Goal: Task Accomplishment & Management: Use online tool/utility

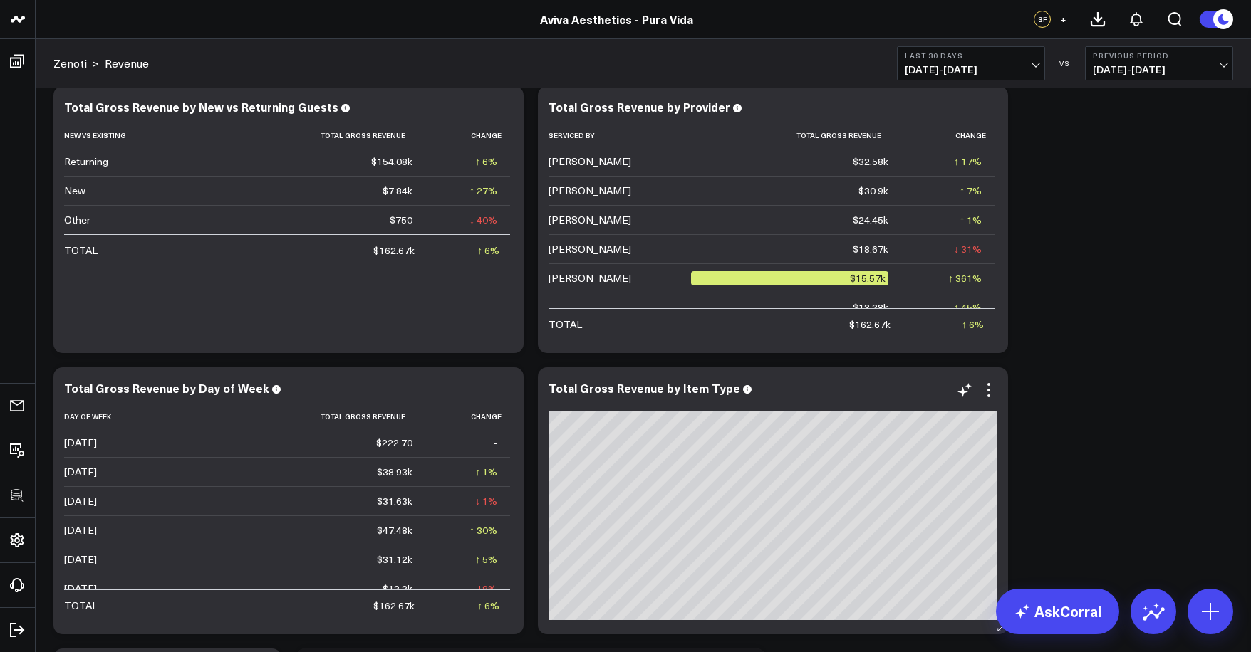
scroll to position [376, 0]
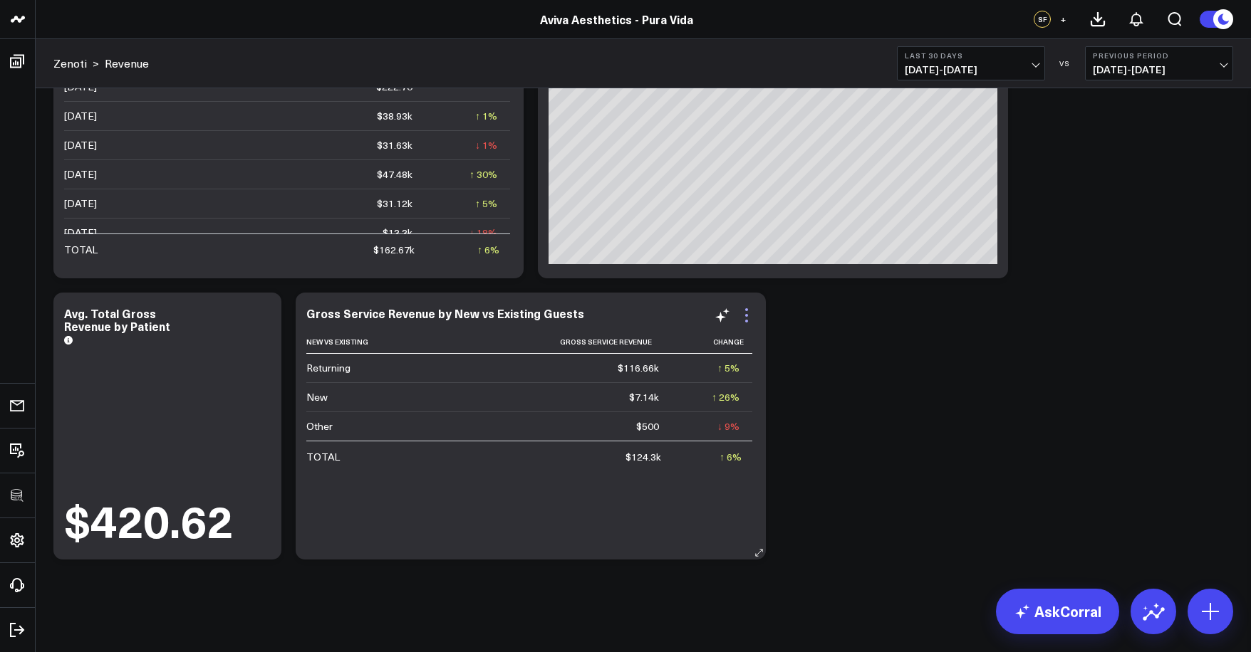
click at [749, 317] on icon at bounding box center [746, 315] width 17 height 17
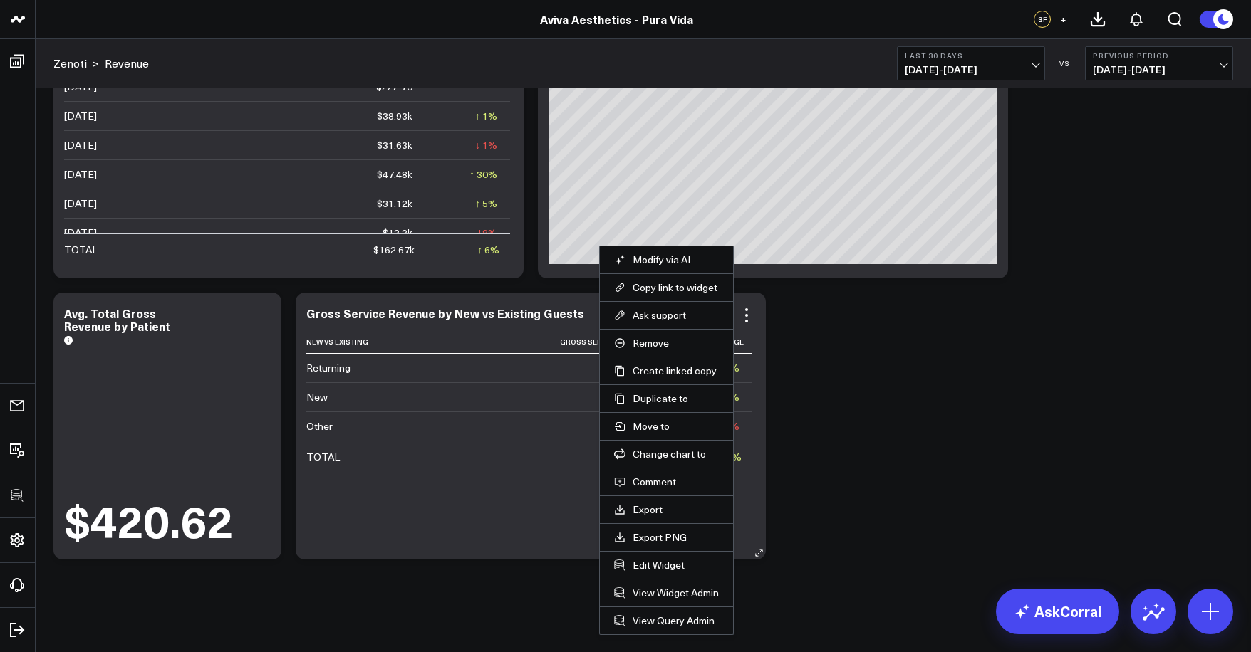
click at [654, 556] on li "Edit Widget" at bounding box center [666, 565] width 133 height 28
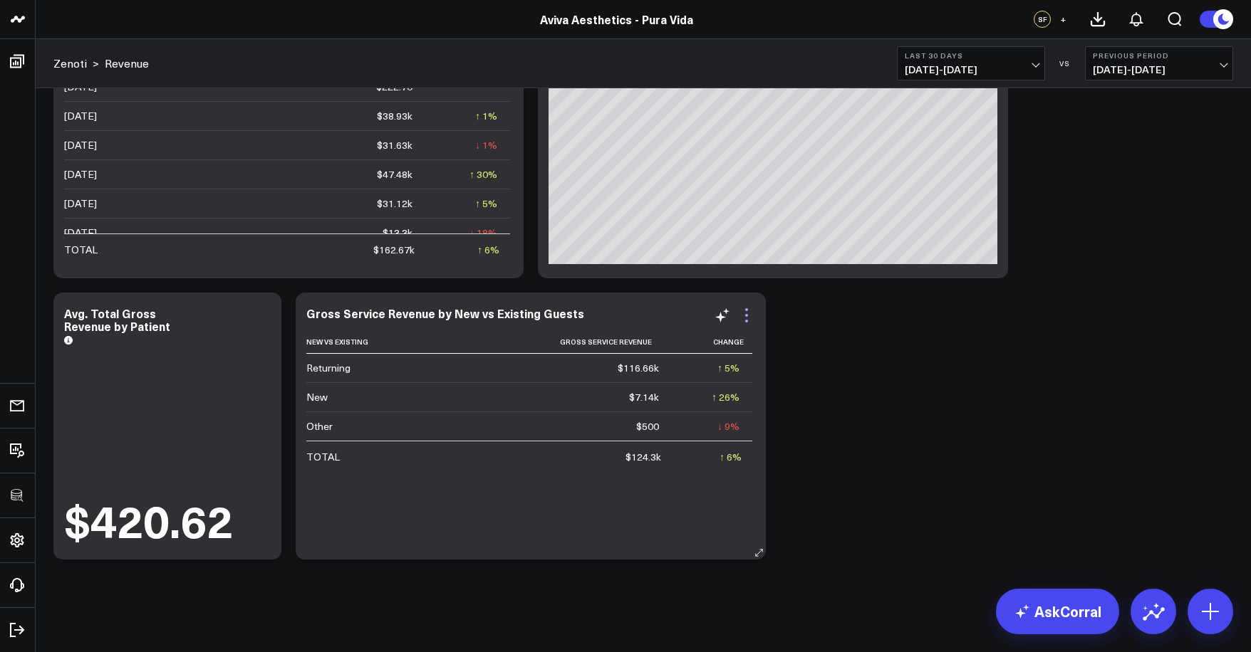
click at [748, 321] on icon at bounding box center [746, 321] width 3 height 3
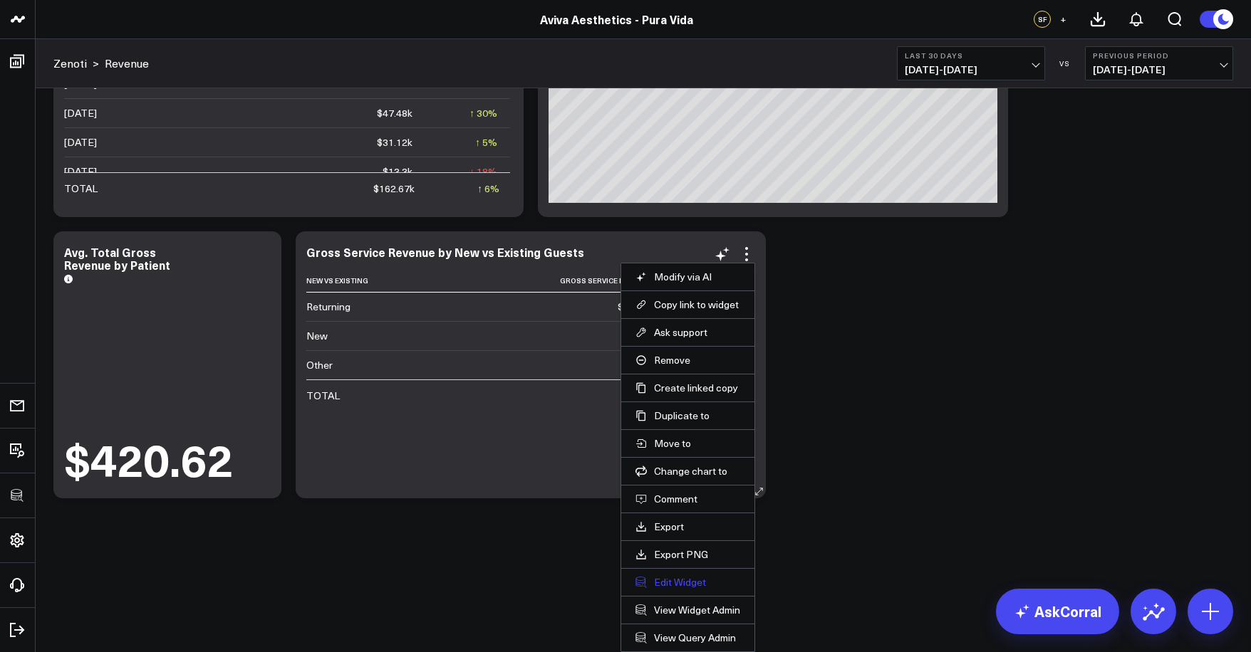
click at [677, 578] on button "Edit Widget" at bounding box center [687, 582] width 105 height 13
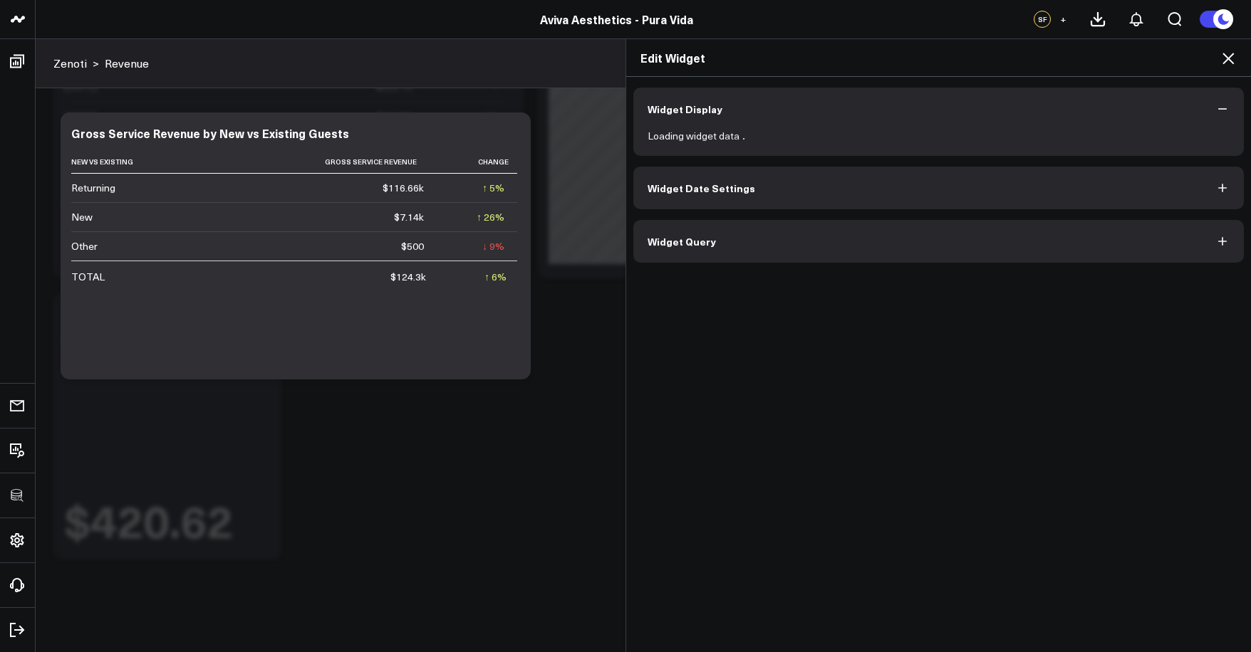
scroll to position [376, 0]
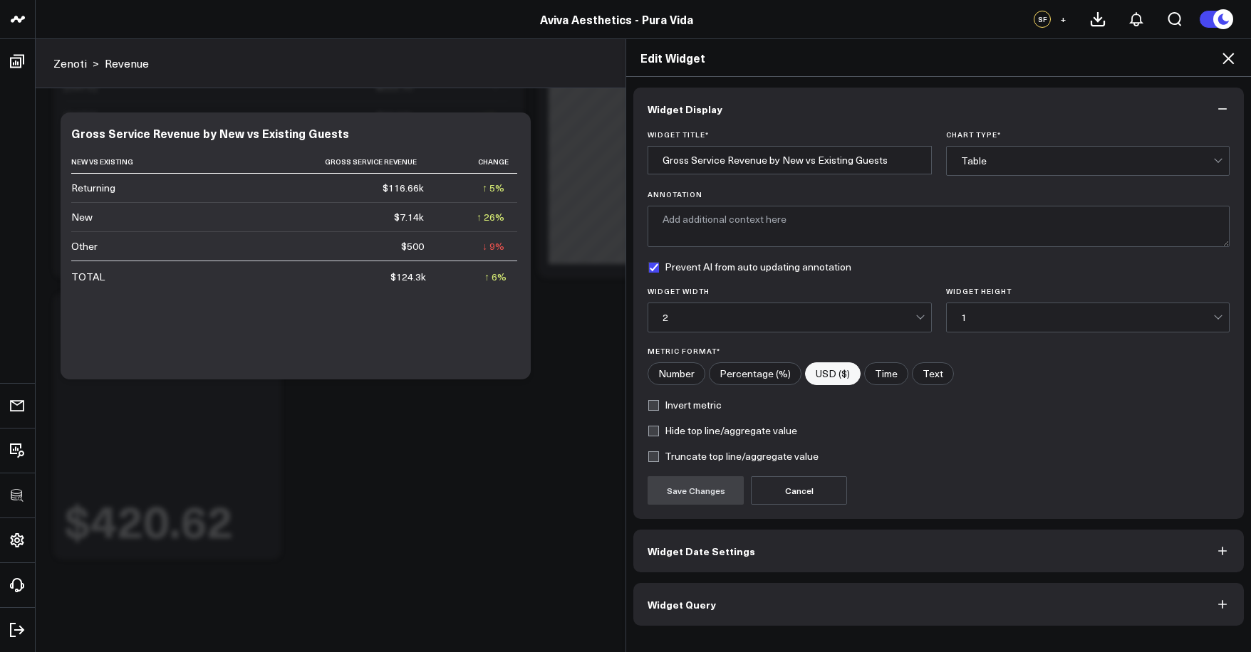
click at [695, 596] on button "Widget Query" at bounding box center [938, 604] width 610 height 43
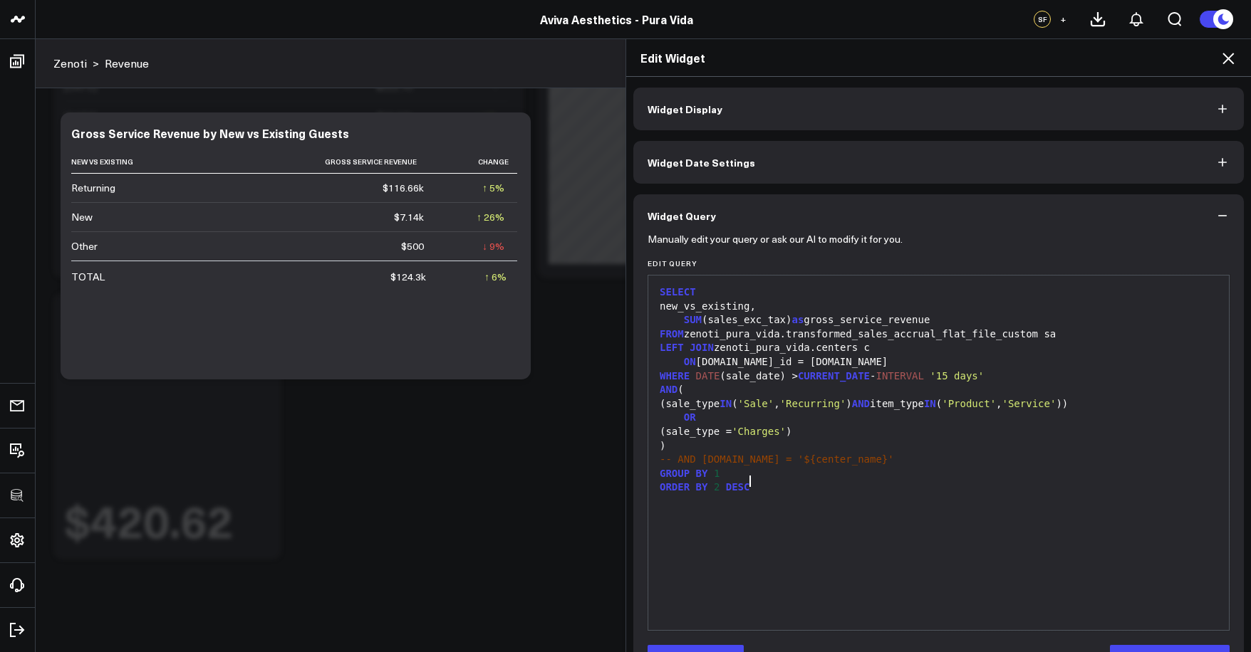
click at [789, 492] on div "SELECT new_vs_existing, SUM (sales_exc_tax) as gross_service_revenue FROM zenot…" at bounding box center [938, 453] width 566 height 340
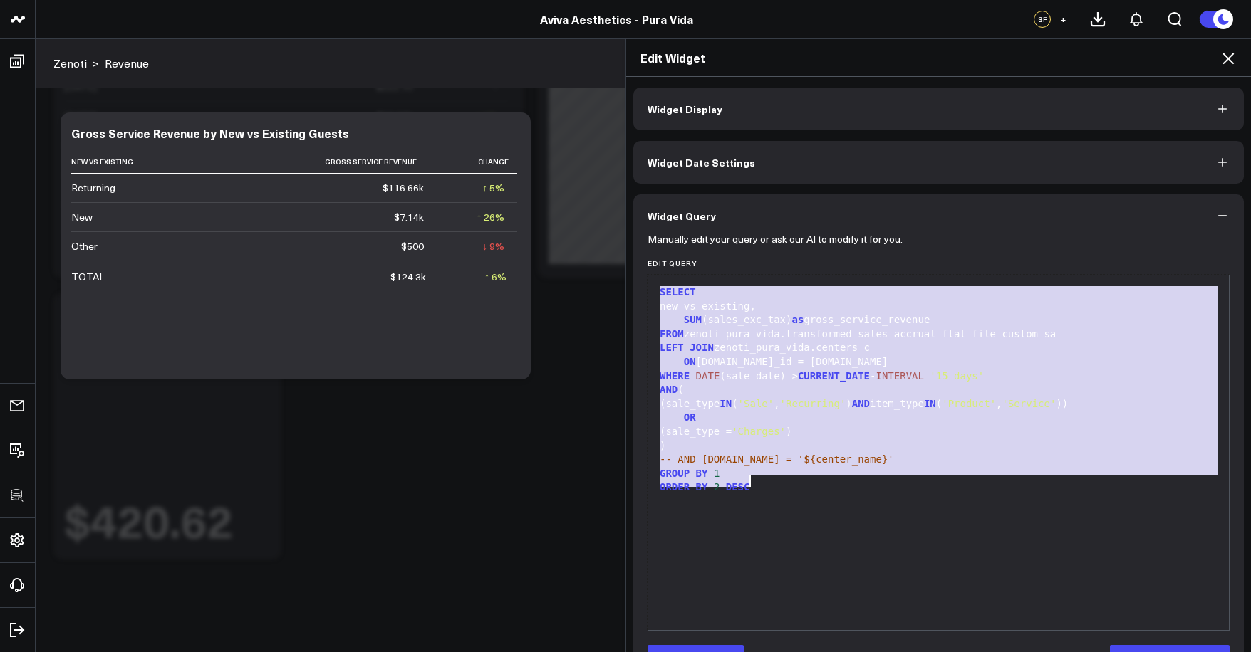
copy div "SELECT new_vs_existing, SUM (sales_exc_tax) as gross_service_revenue FROM zenot…"
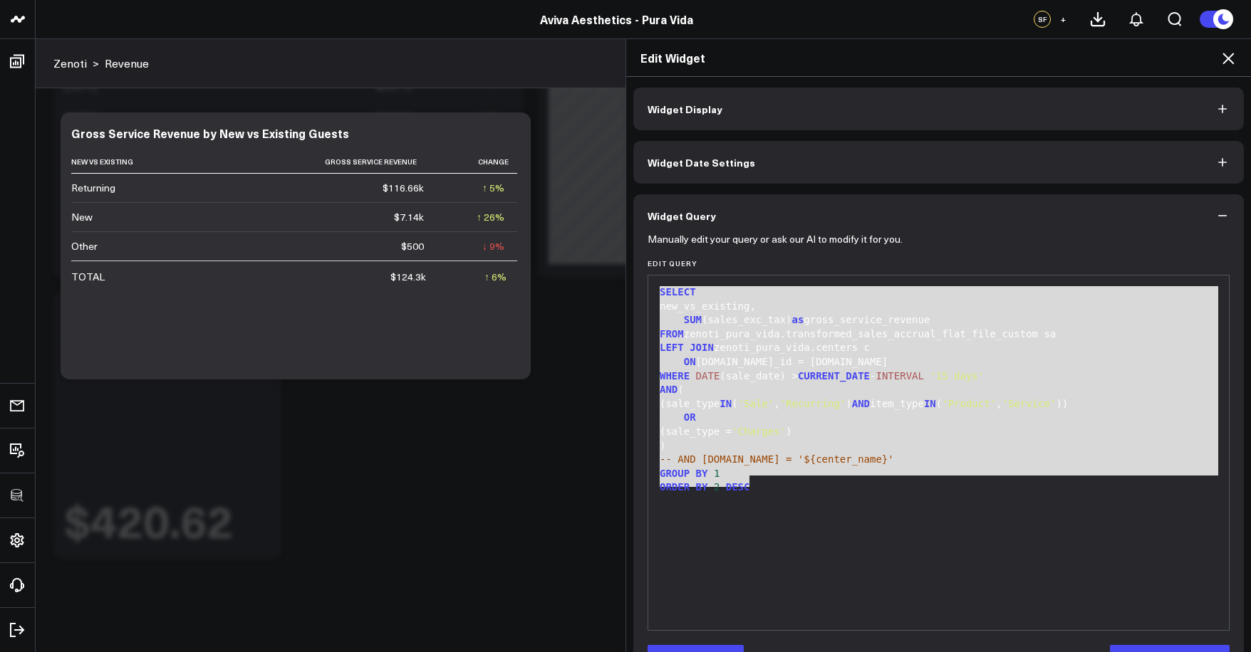
click at [1234, 61] on icon at bounding box center [1227, 58] width 17 height 17
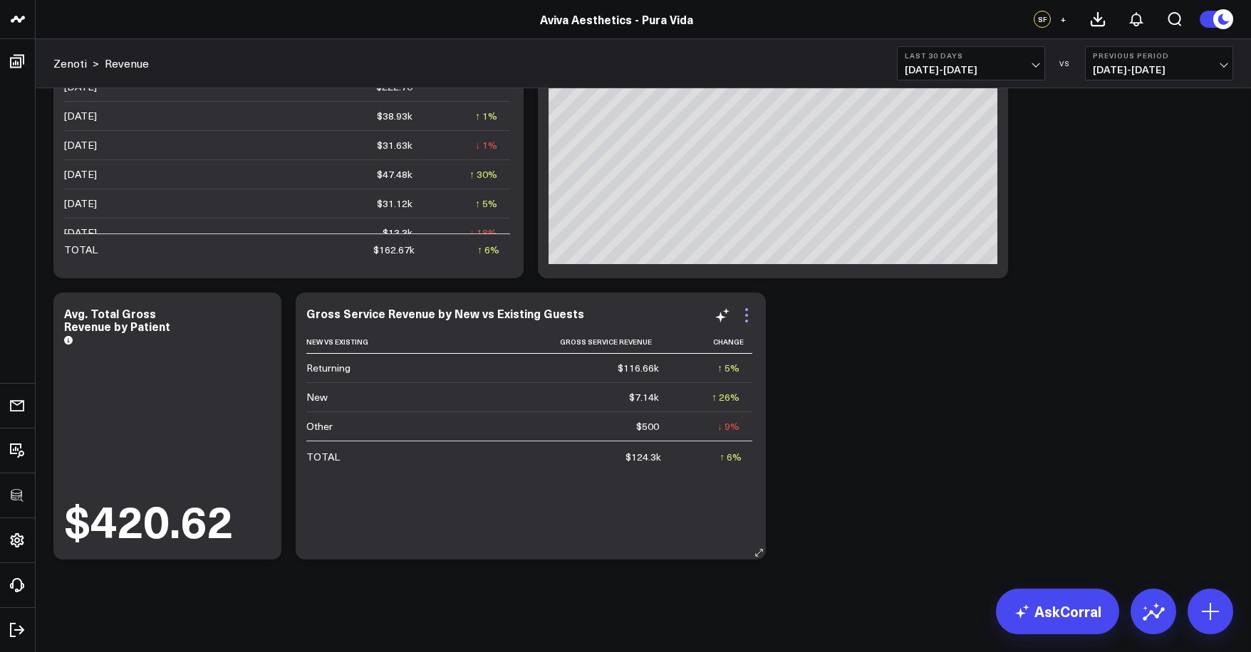
click at [750, 322] on icon at bounding box center [746, 315] width 17 height 17
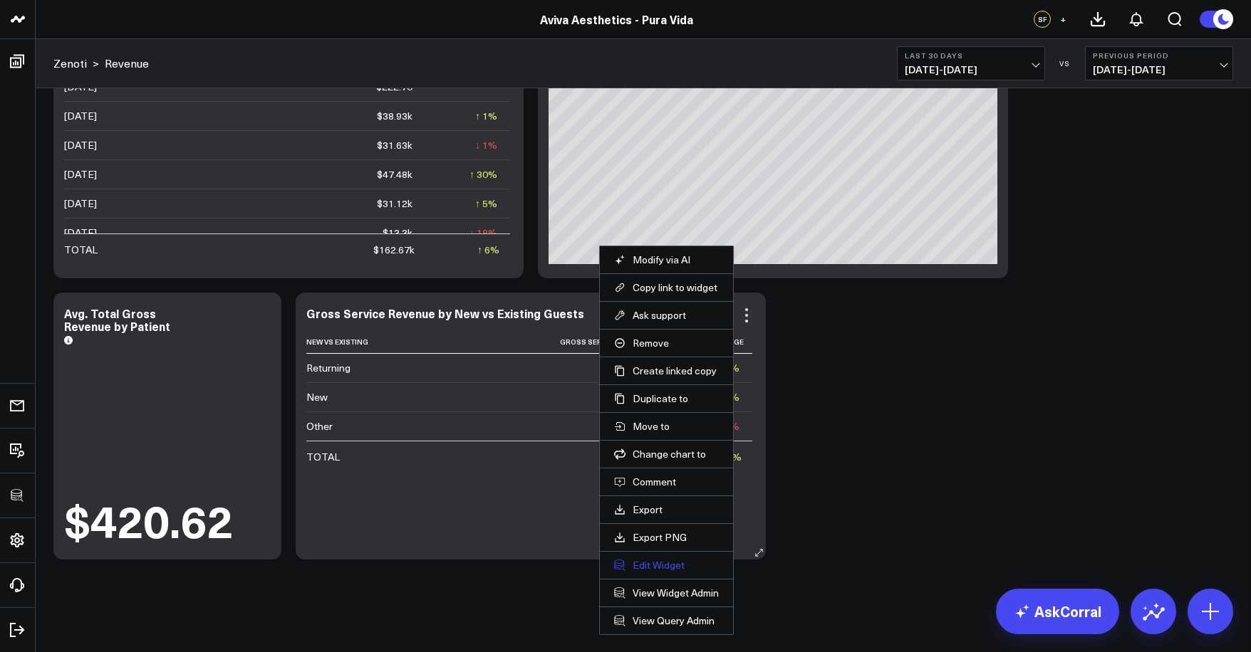
click at [658, 568] on button "Edit Widget" at bounding box center [666, 565] width 105 height 13
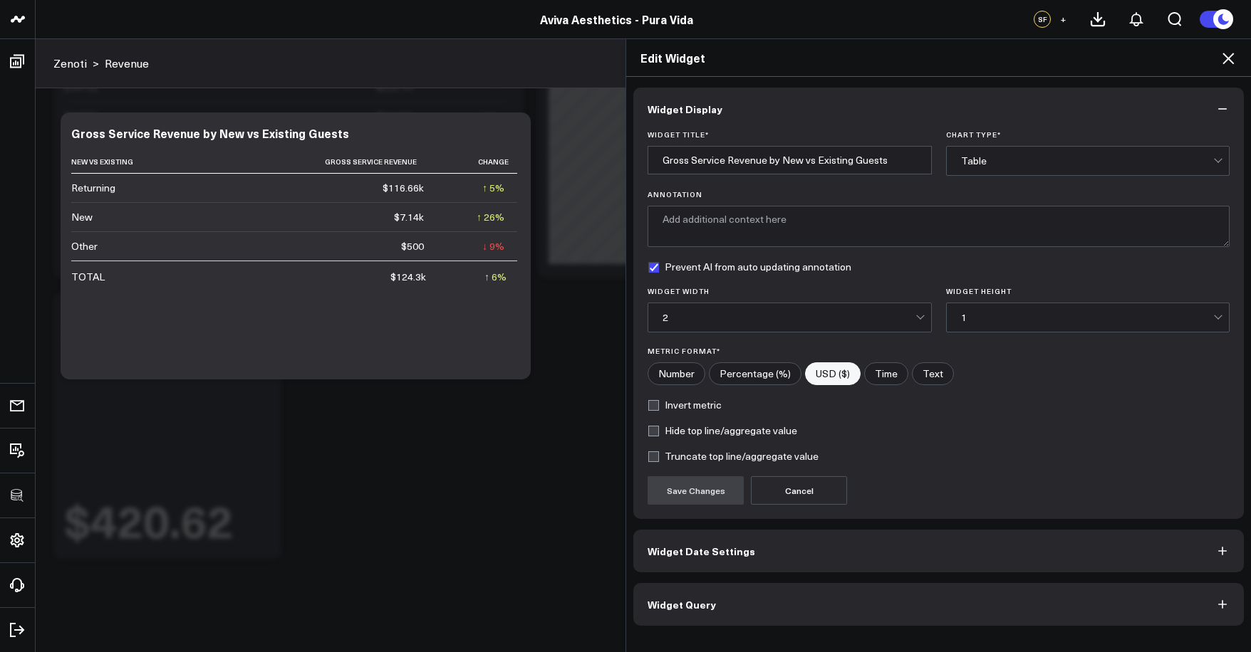
click at [731, 601] on button "Widget Query" at bounding box center [938, 604] width 610 height 43
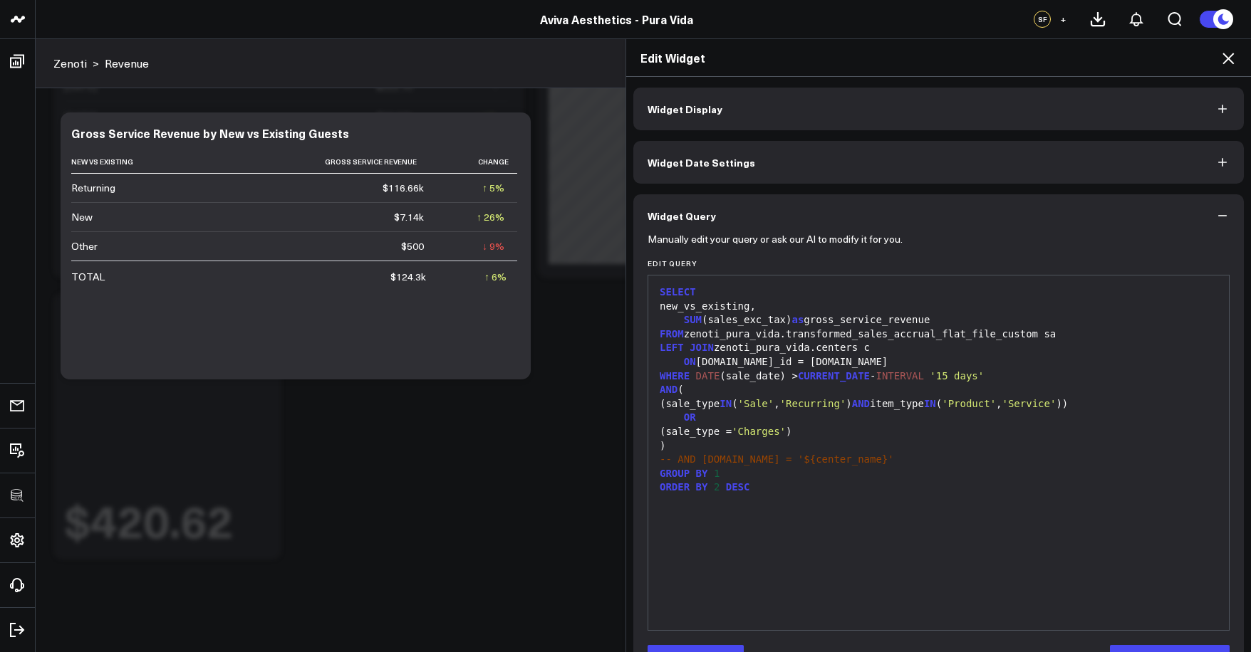
scroll to position [46, 0]
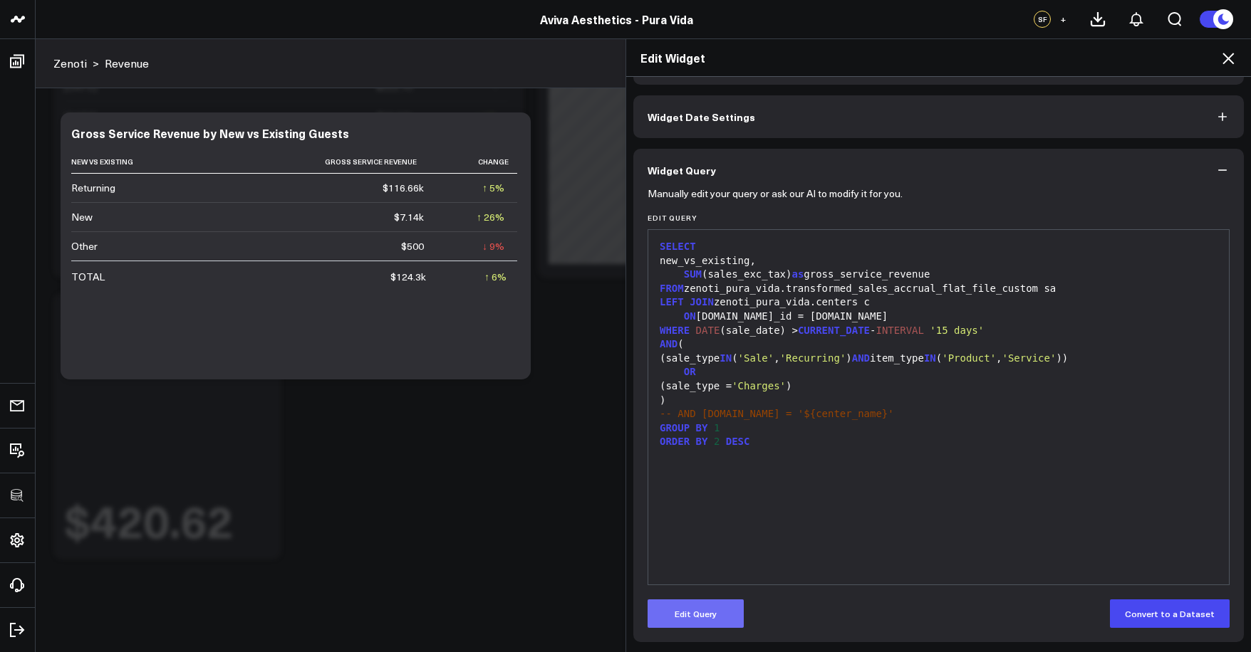
click at [714, 605] on button "Edit Query" at bounding box center [695, 614] width 96 height 28
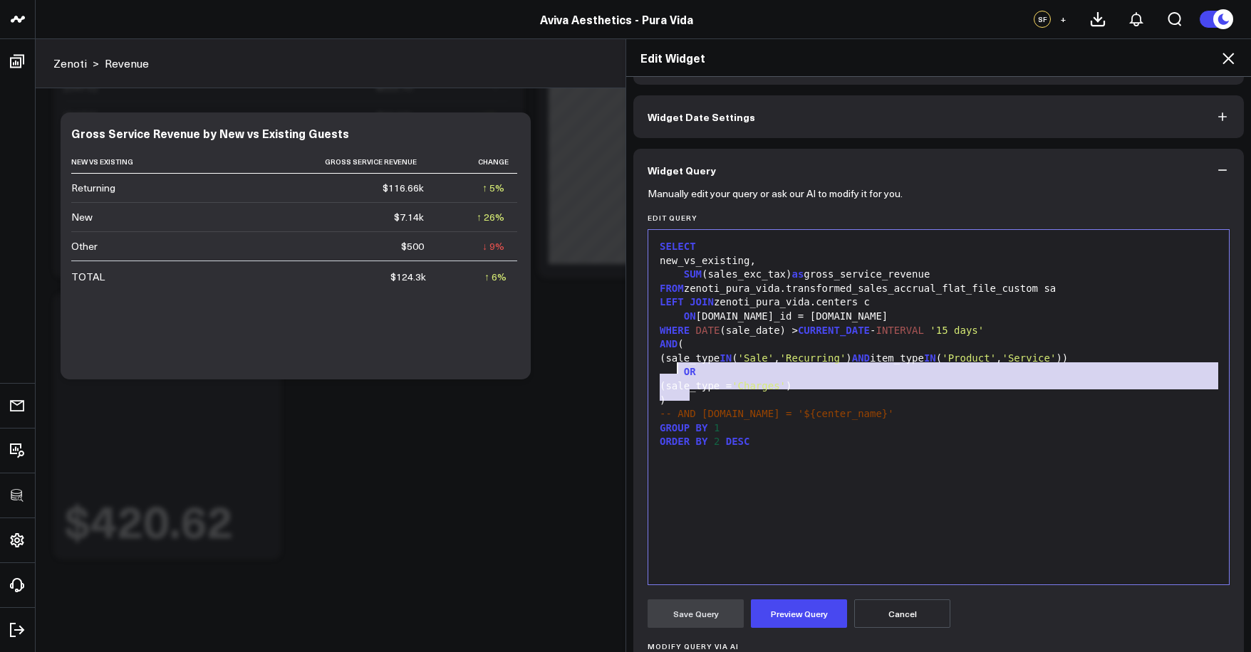
drag, startPoint x: 735, startPoint y: 397, endPoint x: 672, endPoint y: 374, distance: 66.7
click at [672, 374] on div "SELECT new_vs_existing, SUM (sales_exc_tax) as gross_service_revenue FROM zenot…" at bounding box center [938, 407] width 566 height 340
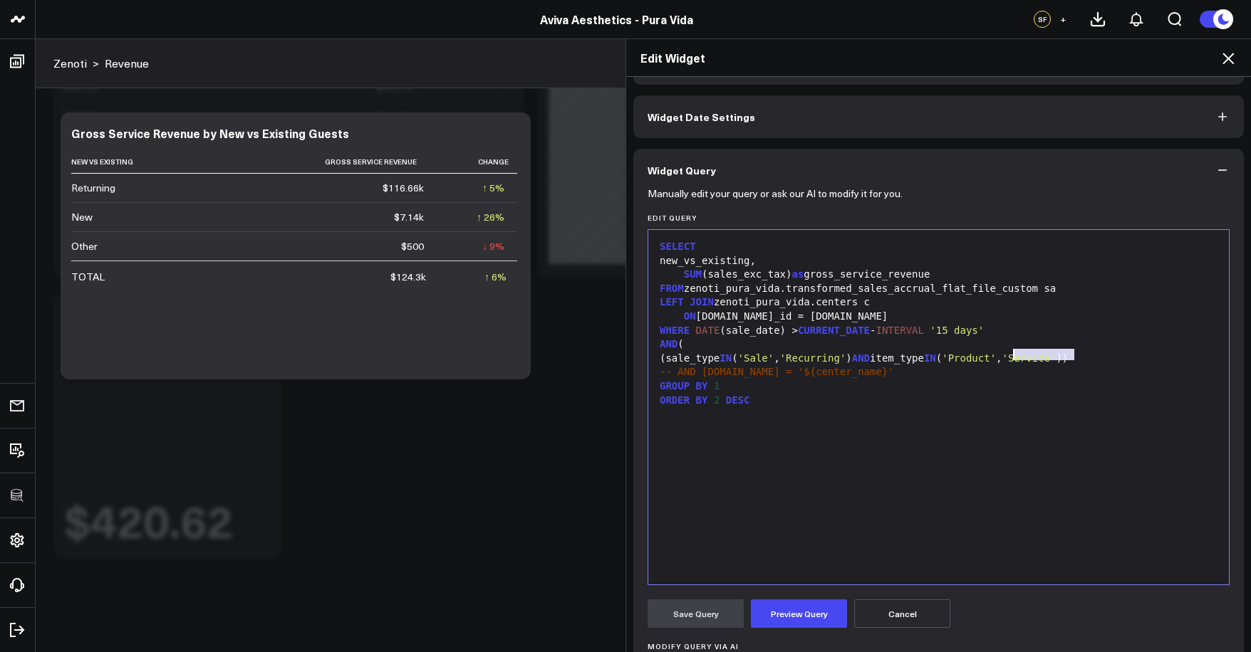
drag, startPoint x: 1070, startPoint y: 356, endPoint x: 1006, endPoint y: 358, distance: 64.1
click at [1006, 358] on div "(sale_type IN ( 'Sale' , 'Recurring' ) AND item_type IN ( 'Product' , 'Service'…" at bounding box center [938, 359] width 566 height 14
drag, startPoint x: 828, startPoint y: 633, endPoint x: 820, endPoint y: 622, distance: 13.2
click at [825, 630] on form "Manually edit your query or ask our AI to modify it for you. Edit Query Selecti…" at bounding box center [938, 498] width 582 height 613
click at [820, 622] on button "Preview Query" at bounding box center [799, 614] width 96 height 28
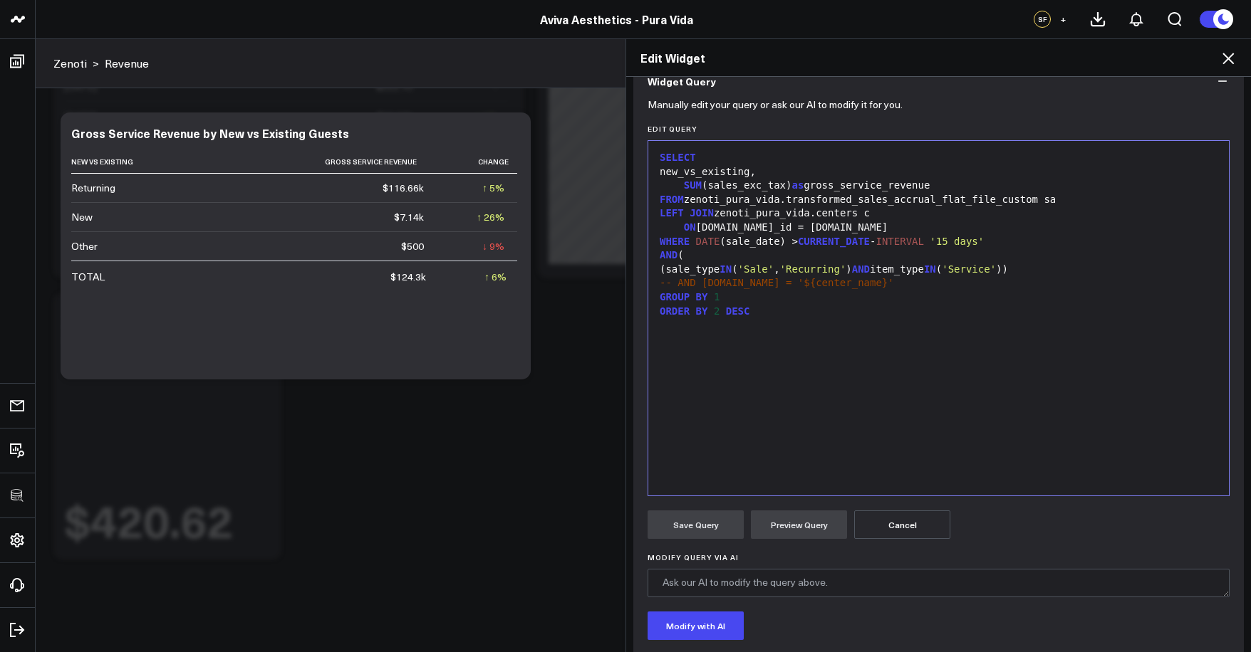
scroll to position [244, 0]
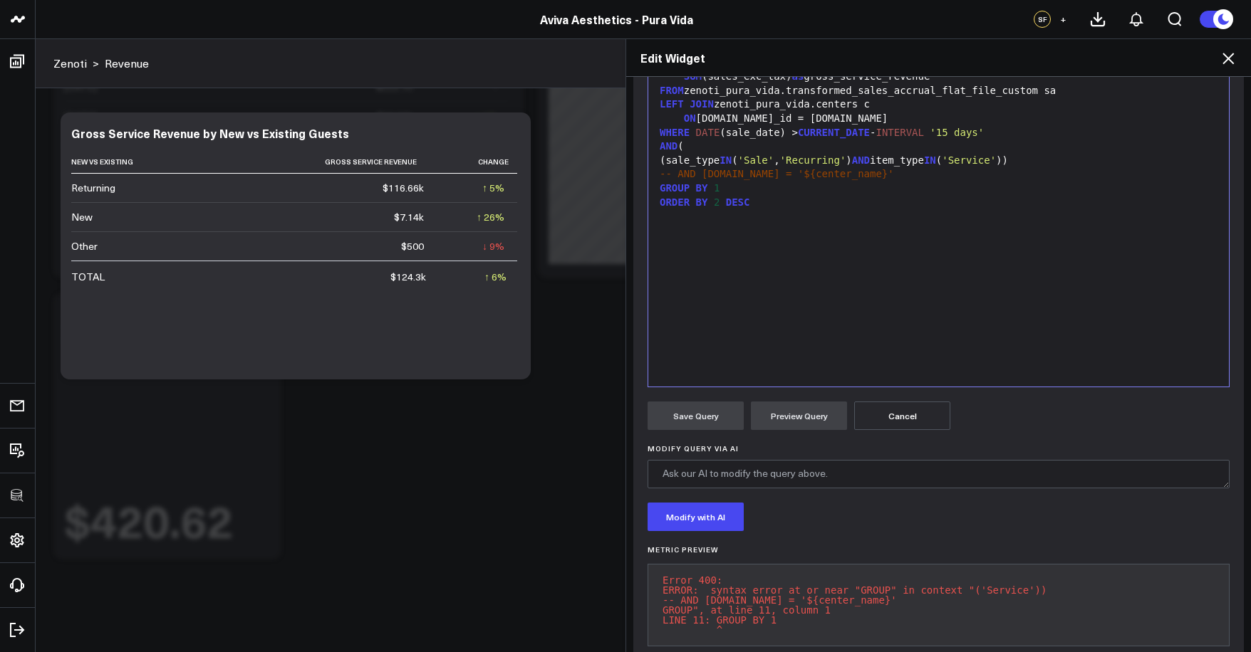
click at [887, 321] on div "SELECT new_vs_existing, SUM (sales_exc_tax) as gross_service_revenue FROM zenot…" at bounding box center [938, 209] width 566 height 340
click at [1076, 154] on div "(sale_type IN ( 'Sale' , 'Recurring' ) AND item_type IN ( 'Service' ))" at bounding box center [938, 161] width 566 height 14
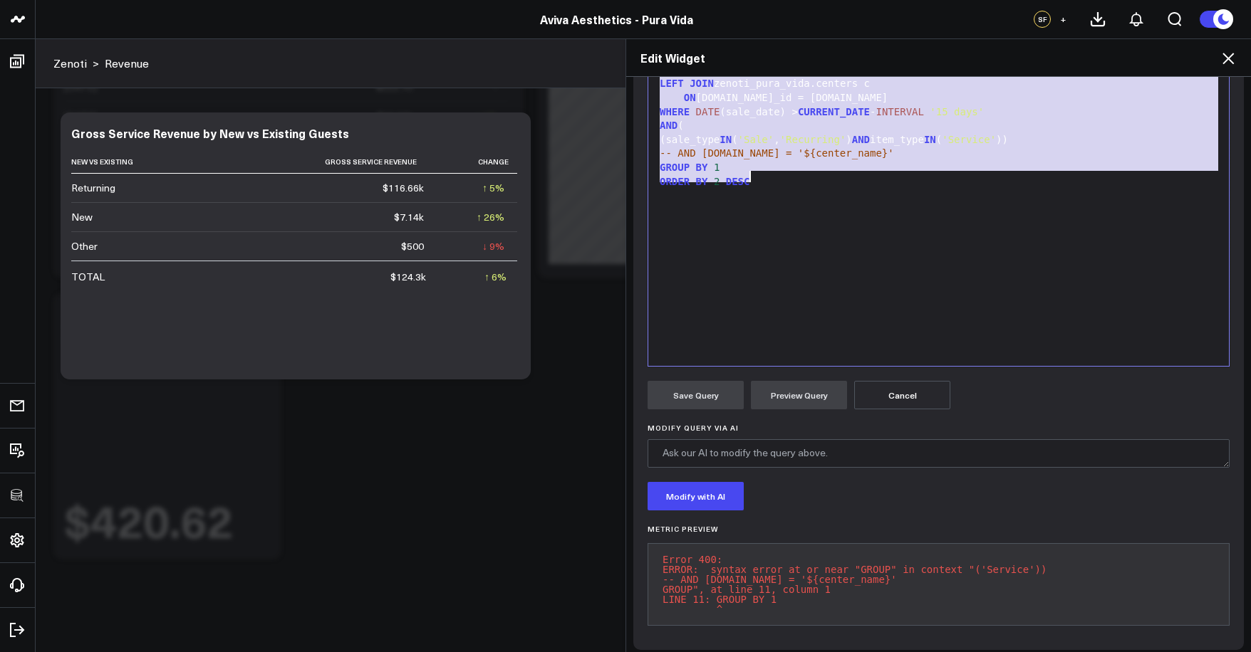
click at [948, 317] on div "SELECT new_vs_existing, SUM (sales_exc_tax) as gross_service_revenue FROM zenot…" at bounding box center [938, 189] width 566 height 340
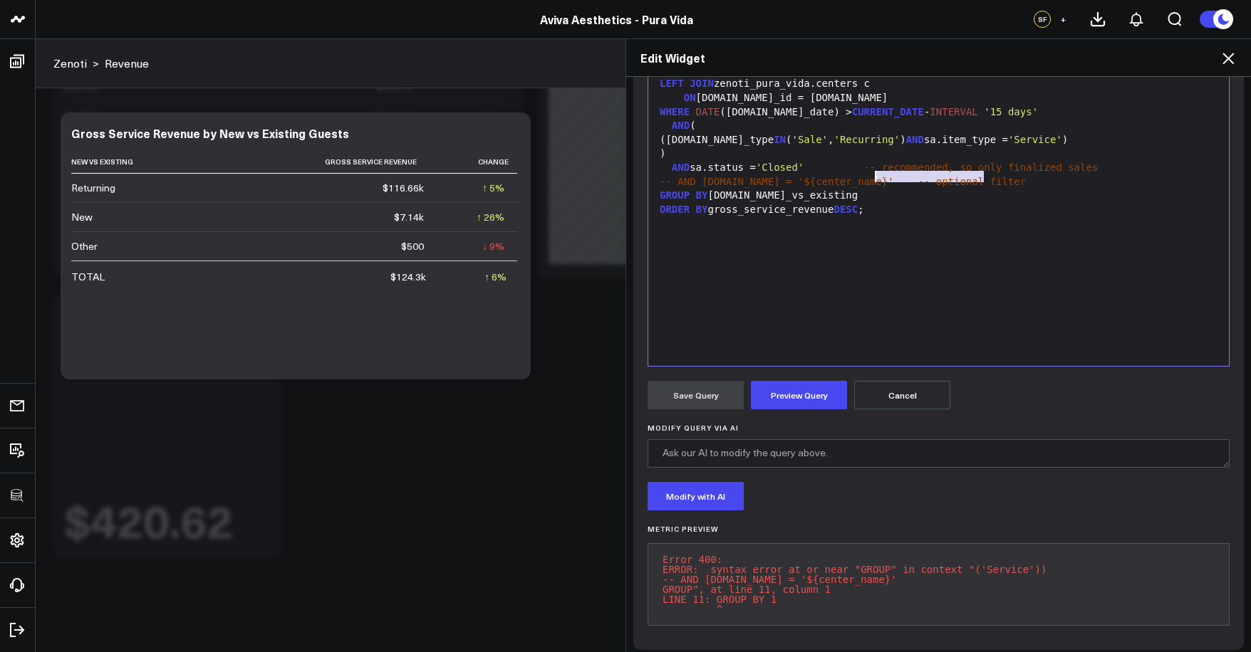
drag, startPoint x: 975, startPoint y: 179, endPoint x: 862, endPoint y: 179, distance: 113.2
click at [862, 179] on div "-- AND c.name = '${center_name}' -- optional filter" at bounding box center [938, 182] width 566 height 14
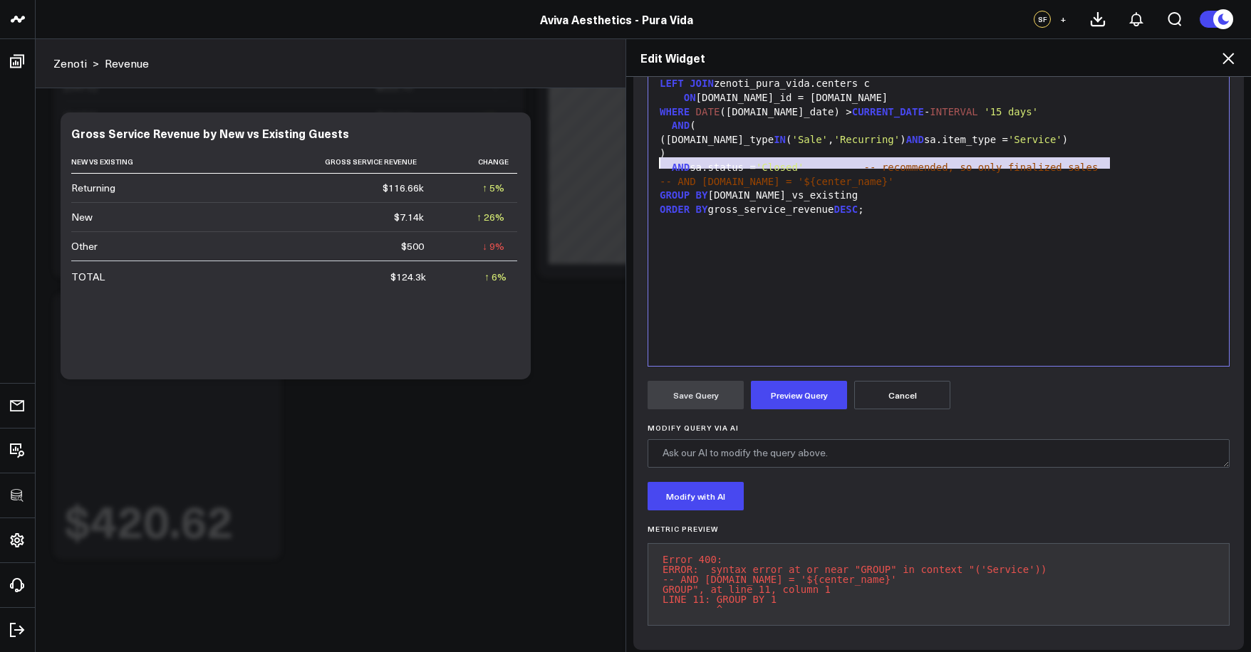
drag, startPoint x: 1081, startPoint y: 161, endPoint x: 618, endPoint y: 162, distance: 462.9
click at [618, 162] on div "Edit Widget Widget Display Widget Date Settings Widget Query Manually edit your…" at bounding box center [625, 345] width 1251 height 614
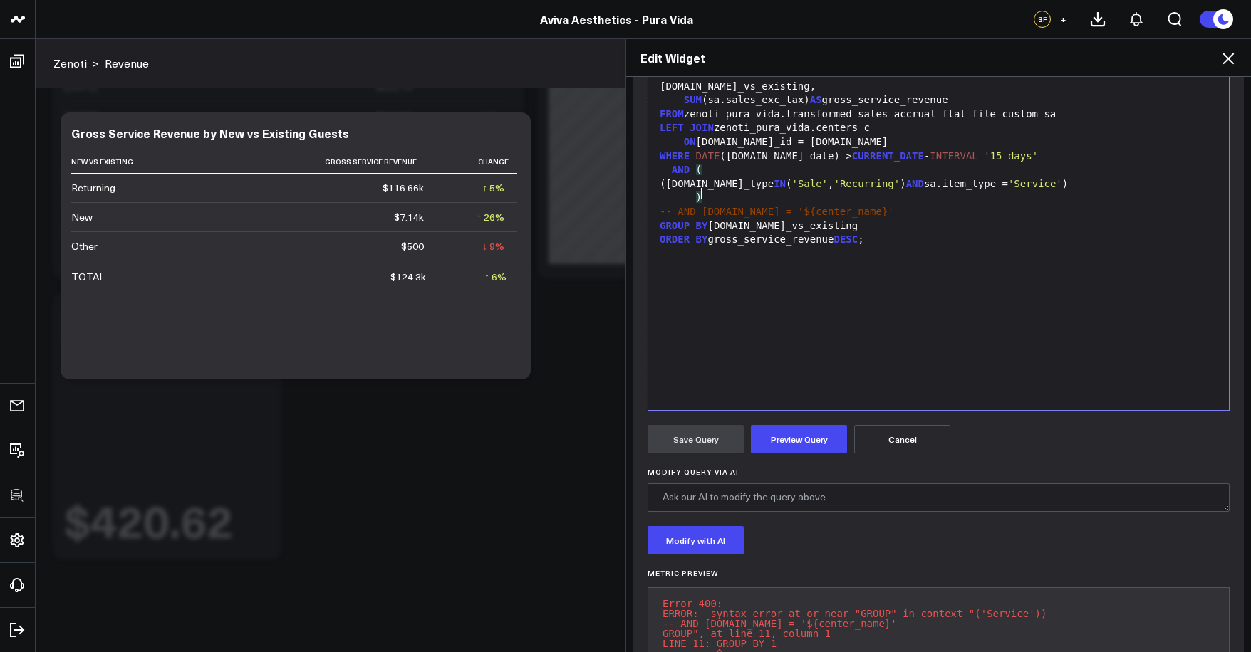
scroll to position [0, 0]
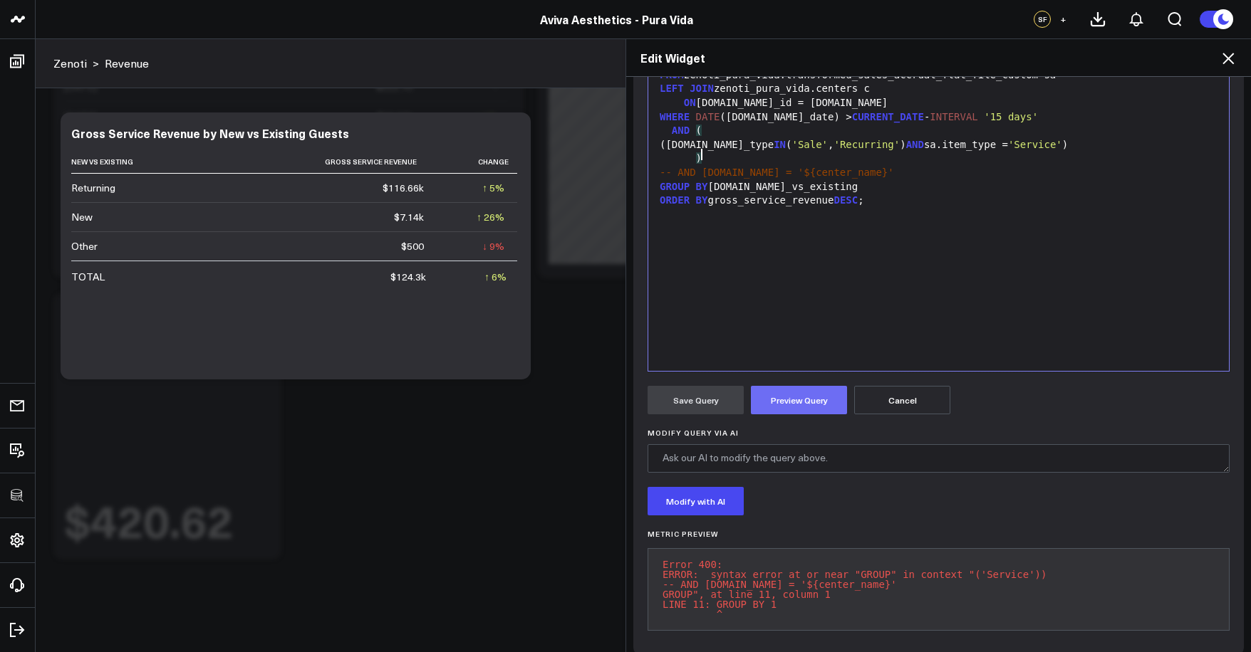
click at [800, 387] on button "Preview Query" at bounding box center [799, 400] width 96 height 28
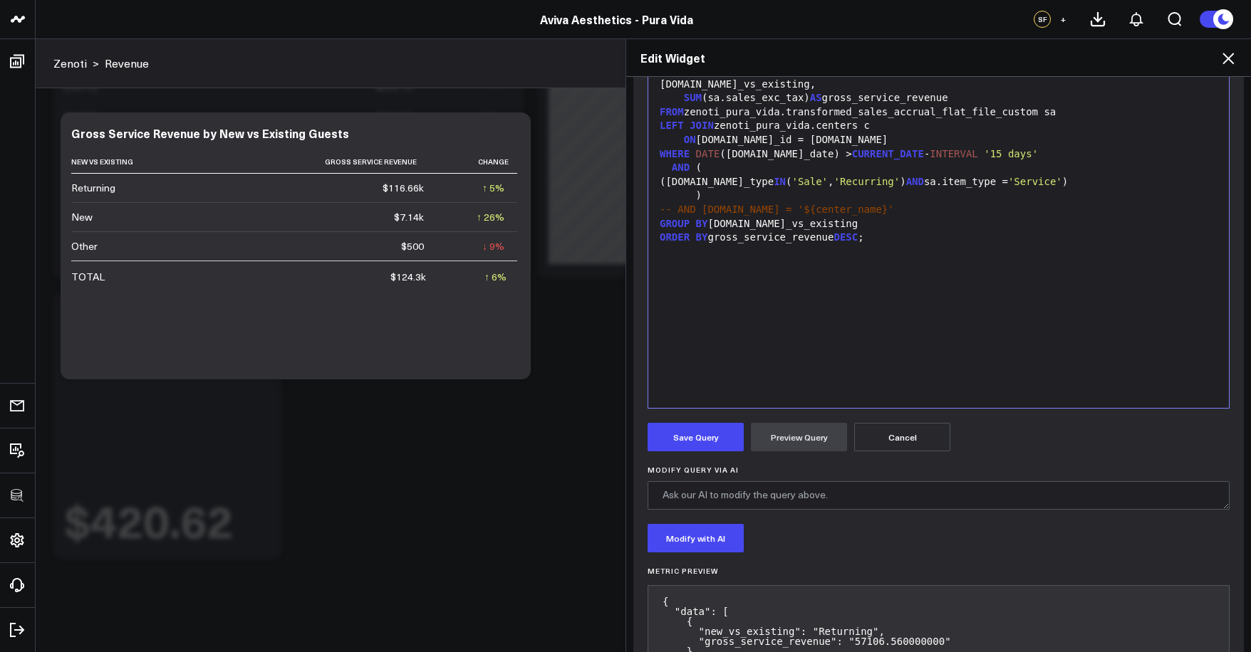
scroll to position [332, 0]
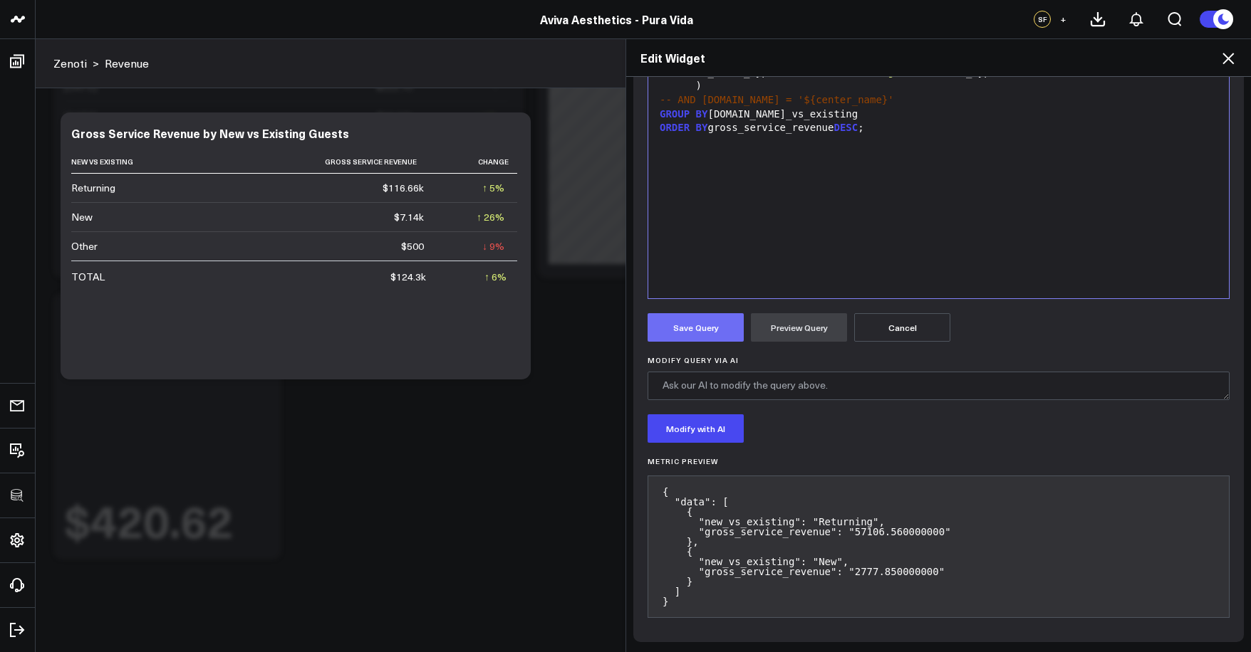
click at [712, 333] on button "Save Query" at bounding box center [695, 327] width 96 height 28
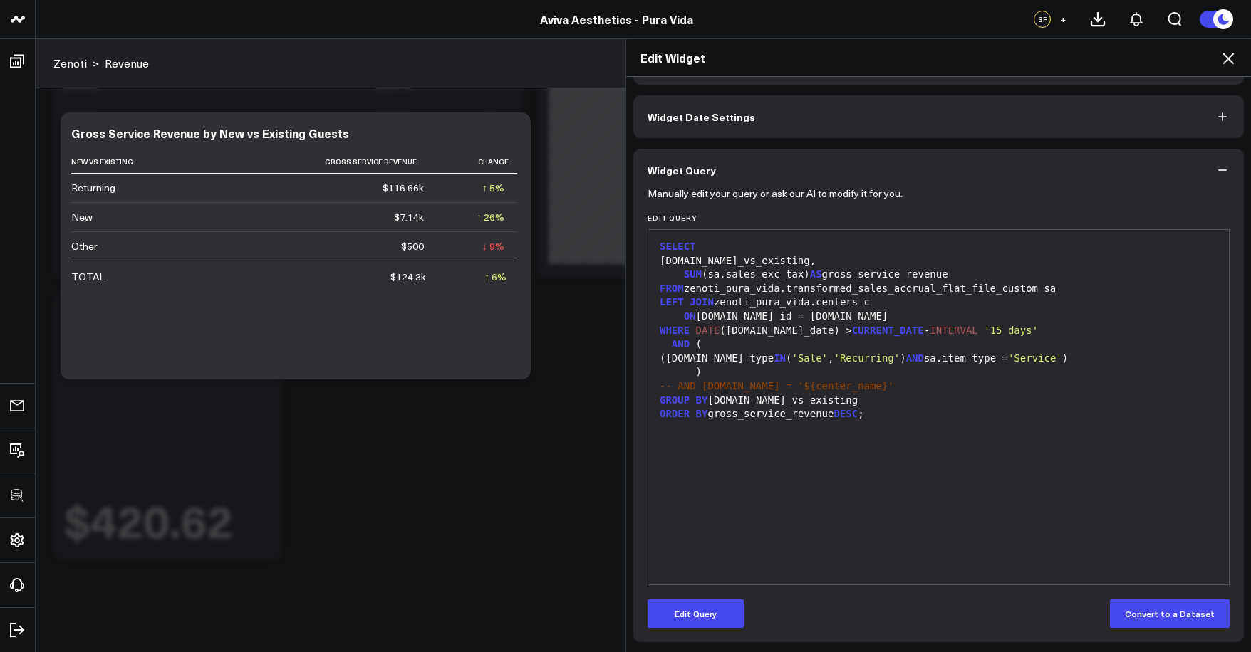
scroll to position [46, 0]
click at [1221, 57] on icon at bounding box center [1227, 58] width 17 height 17
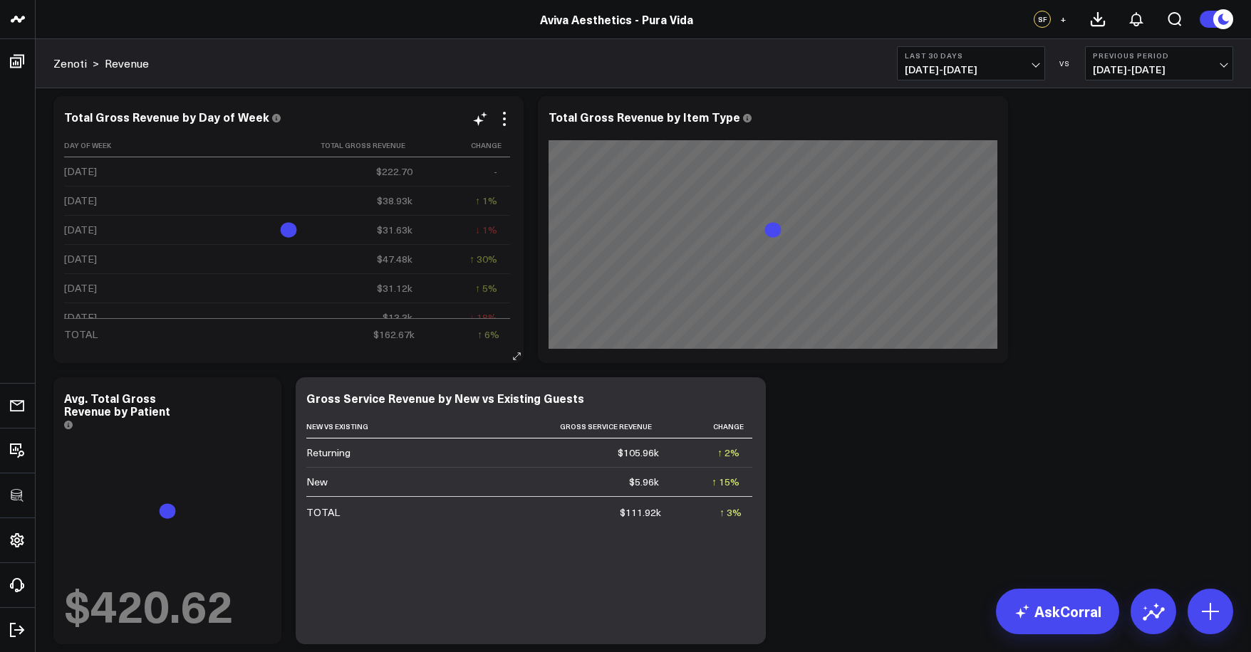
scroll to position [236, 0]
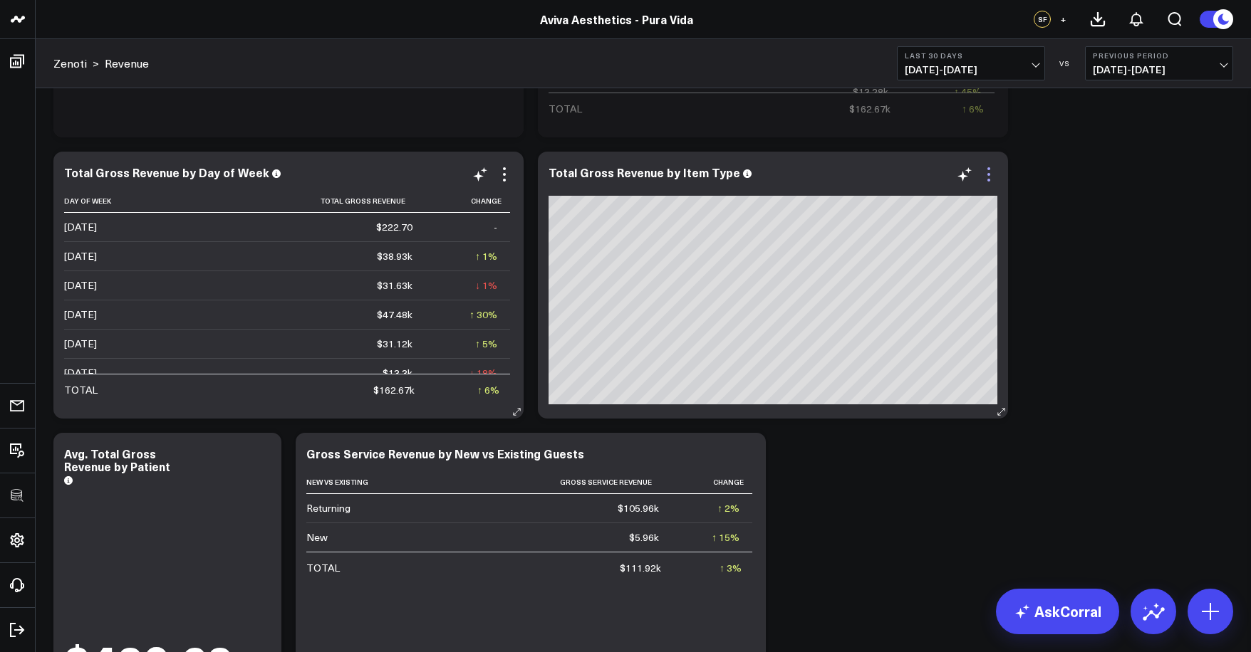
click at [991, 179] on icon at bounding box center [988, 174] width 17 height 17
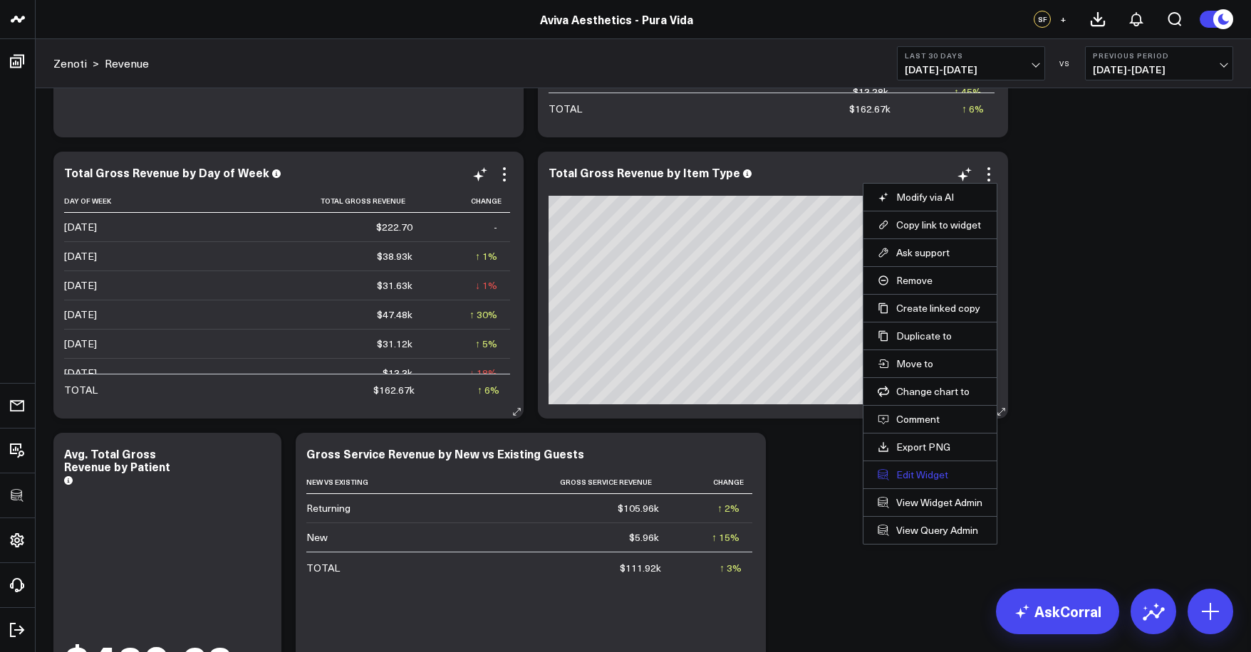
click at [922, 472] on button "Edit Widget" at bounding box center [929, 475] width 105 height 13
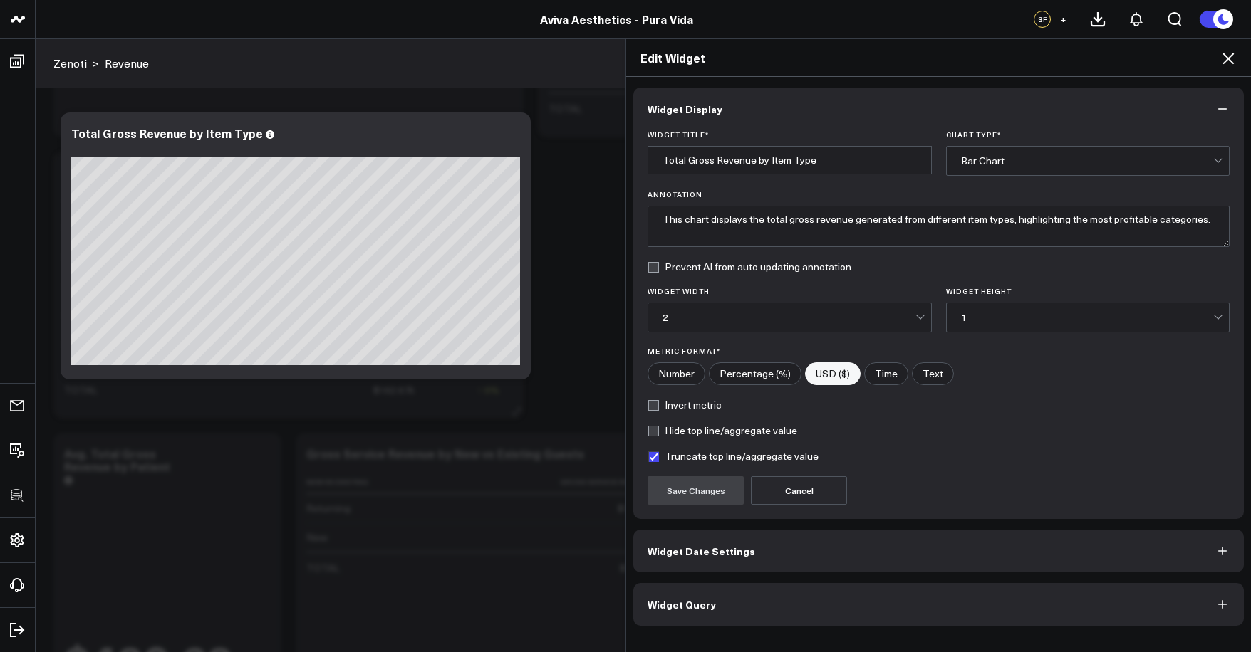
scroll to position [376, 0]
click at [914, 593] on button "Widget Query" at bounding box center [938, 604] width 610 height 43
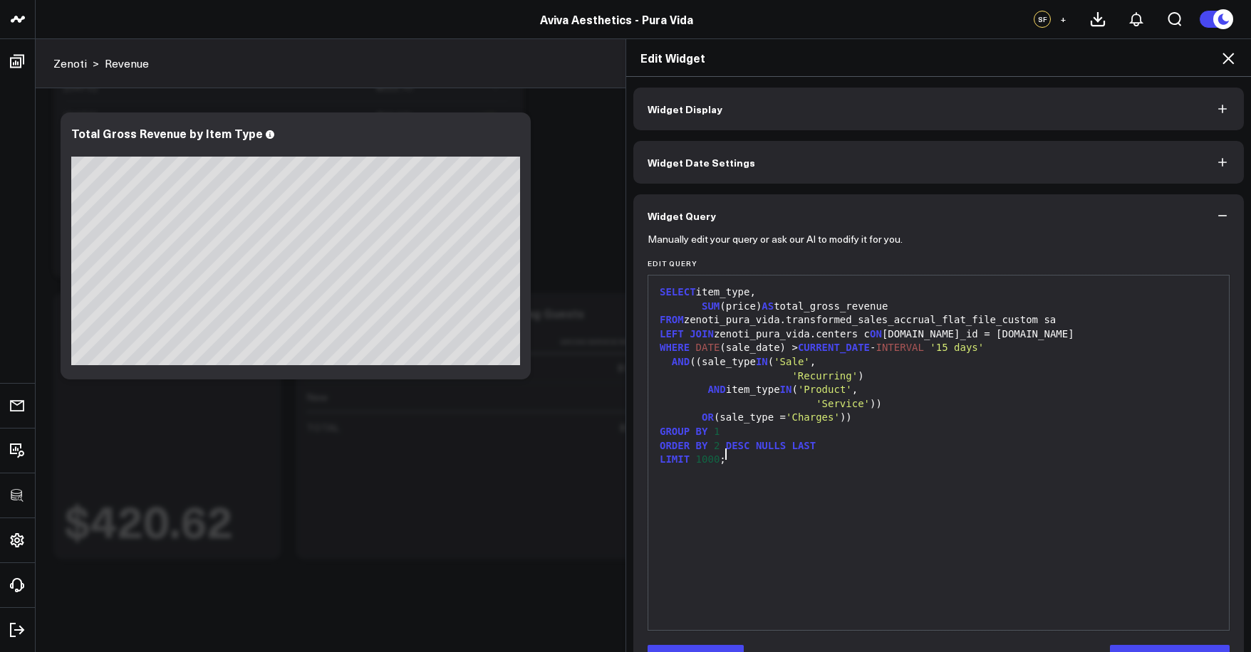
click at [908, 554] on div "SELECT item_type, SUM (price) AS total_gross_revenue FROM zenoti_pura_vida.tran…" at bounding box center [938, 453] width 566 height 340
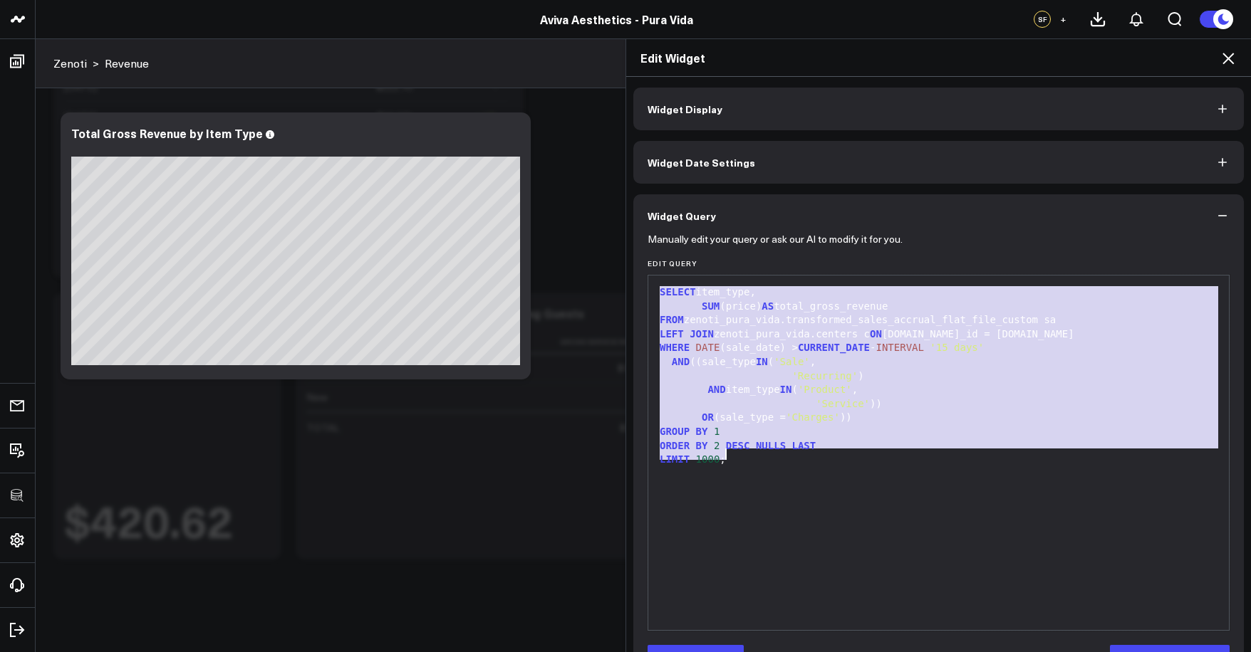
copy div "SELECT item_type, SUM (price) AS total_gross_revenue FROM zenoti_pura_vida.tran…"
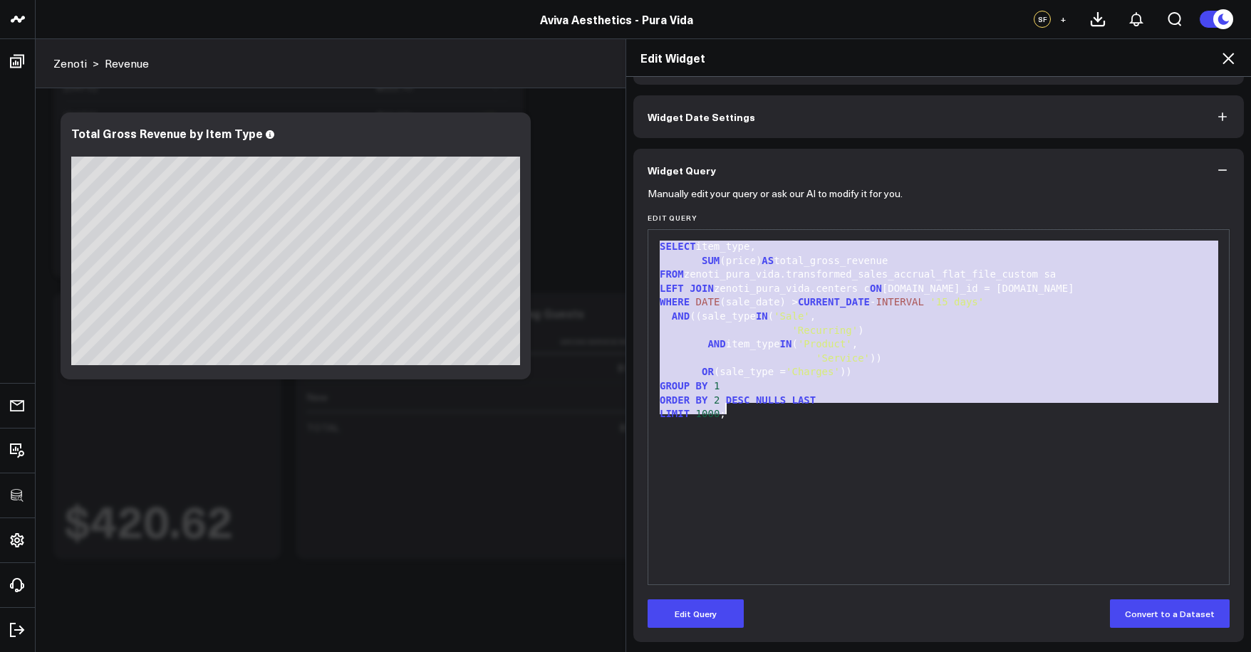
click at [1226, 61] on icon at bounding box center [1227, 58] width 11 height 11
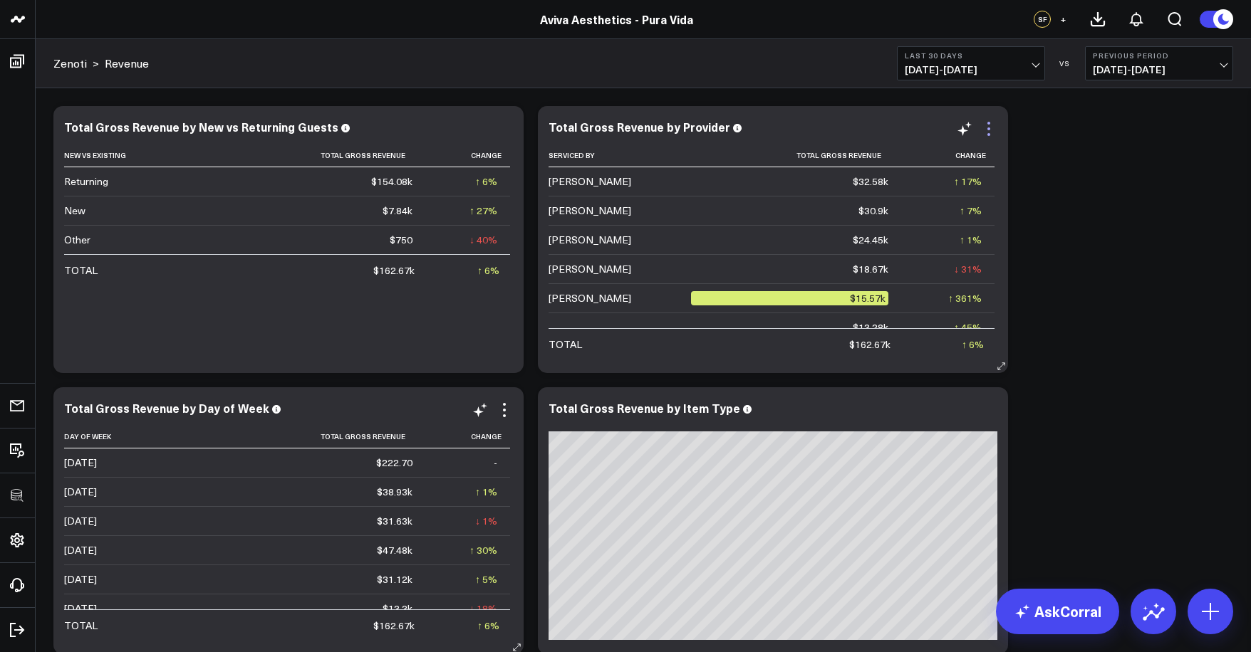
click at [989, 124] on icon at bounding box center [988, 123] width 3 height 3
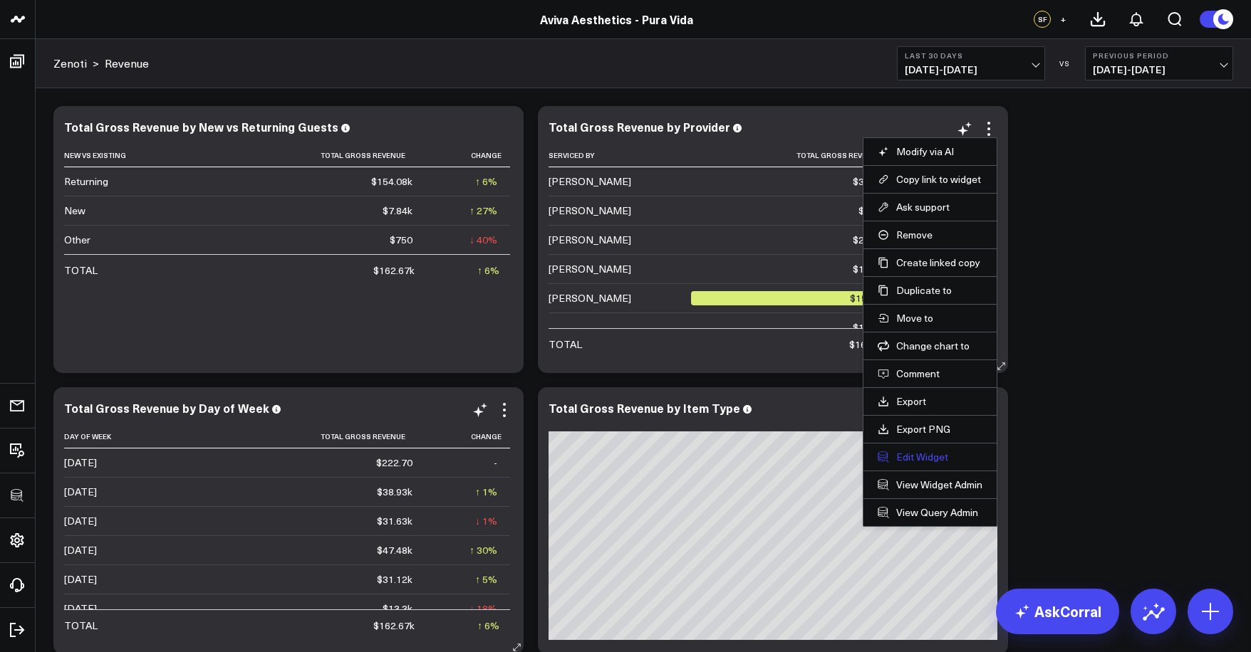
click at [930, 462] on button "Edit Widget" at bounding box center [929, 457] width 105 height 13
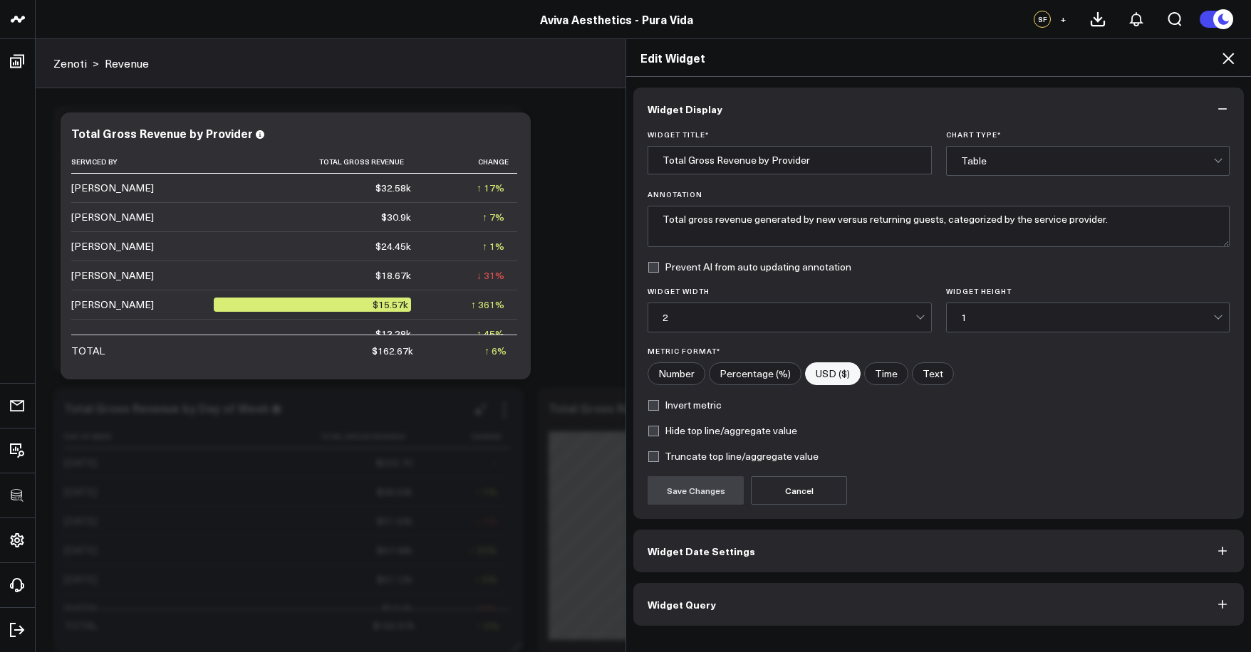
scroll to position [376, 0]
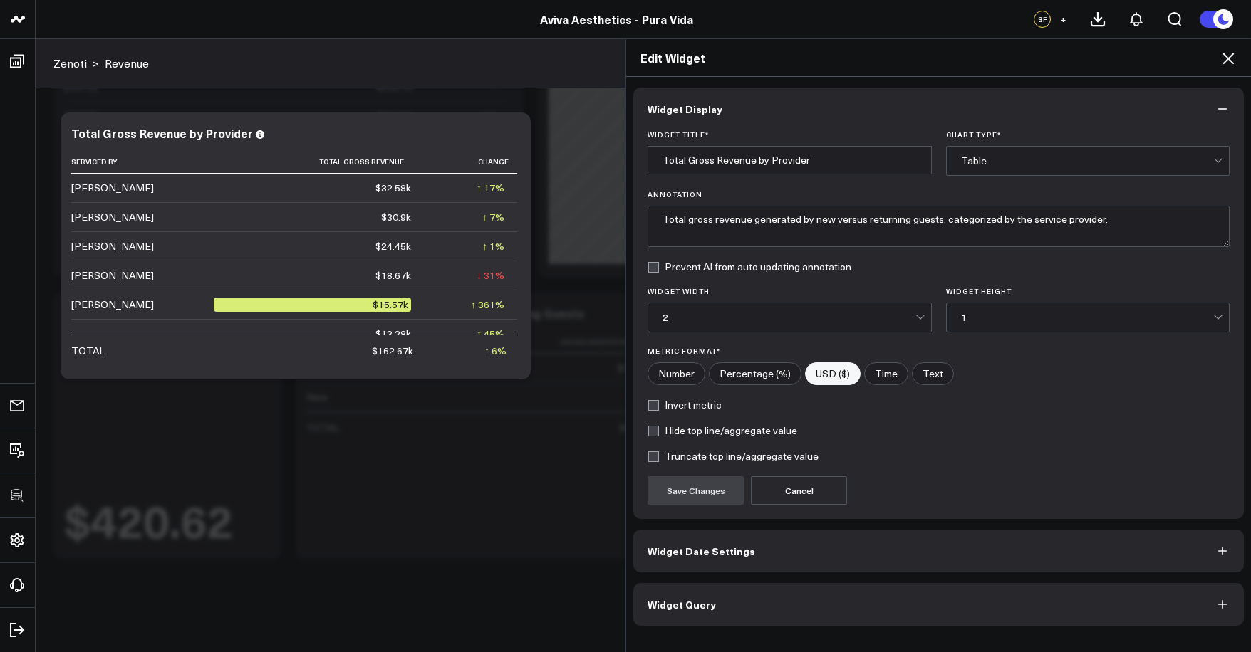
click at [918, 616] on button "Widget Query" at bounding box center [938, 604] width 610 height 43
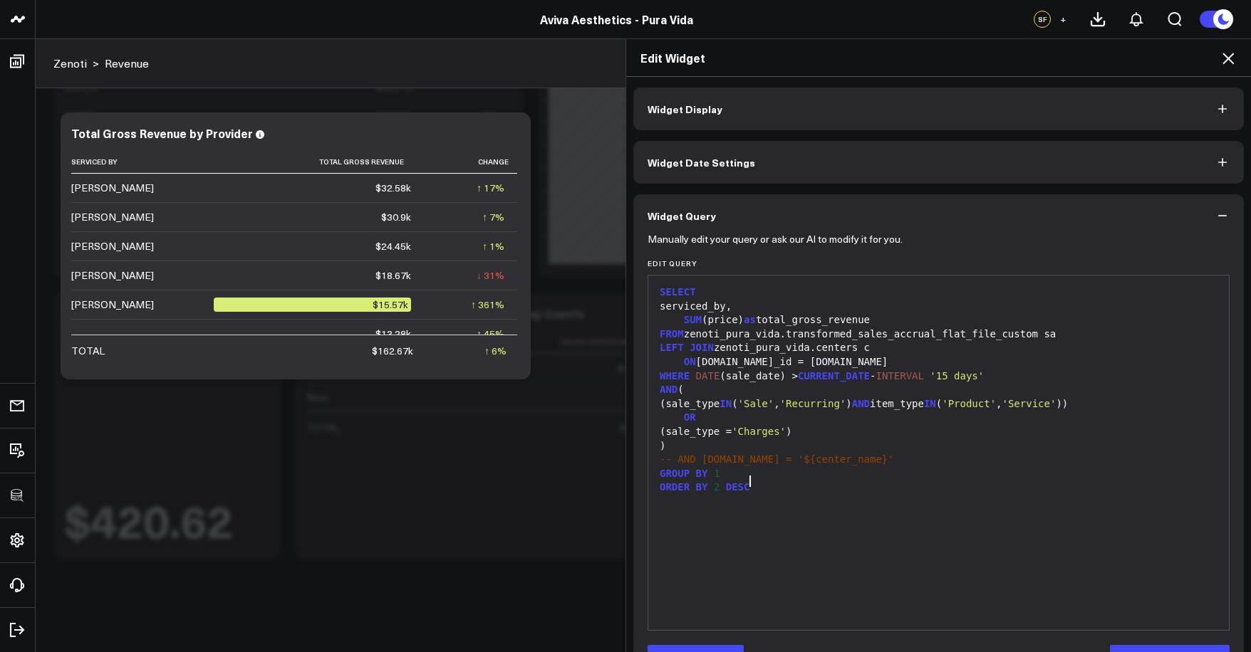
click at [880, 526] on div "SELECT serviced_by, SUM (price) as total_gross_revenue FROM zenoti_pura_vida.tr…" at bounding box center [938, 453] width 566 height 340
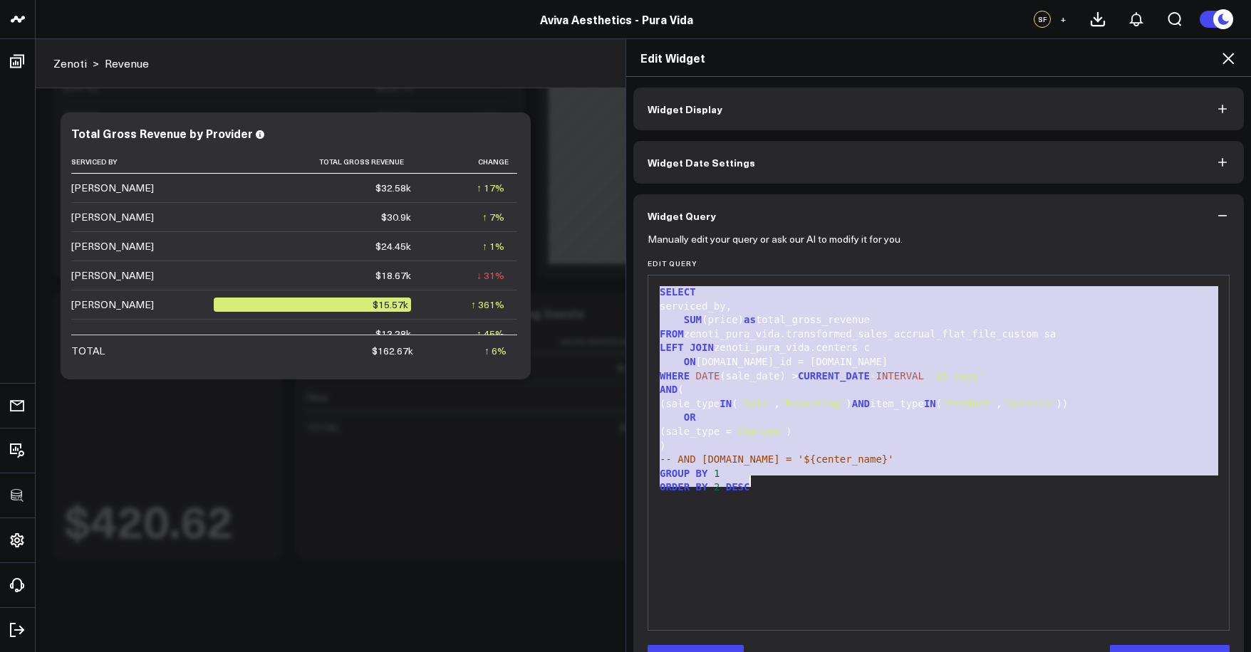
copy div "SELECT serviced_by, SUM (price) as total_gross_revenue FROM zenoti_pura_vida.tr…"
click at [785, 500] on div "SELECT serviced_by, SUM (price) as total_gross_revenue FROM zenoti_pura_vida.tr…" at bounding box center [938, 453] width 566 height 340
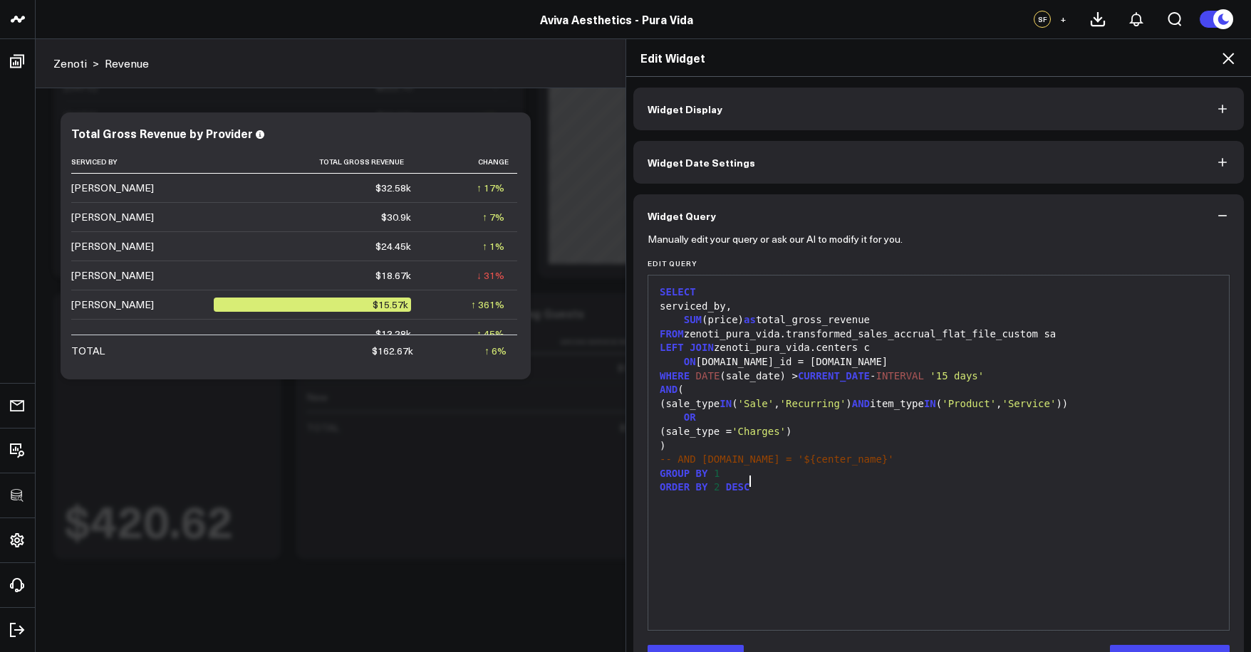
click at [466, 10] on header "3725 Test 829 Studios Accenture Activant Capital Agriculture & Farming Demo All…" at bounding box center [625, 19] width 1251 height 39
click at [1234, 58] on icon at bounding box center [1227, 58] width 17 height 17
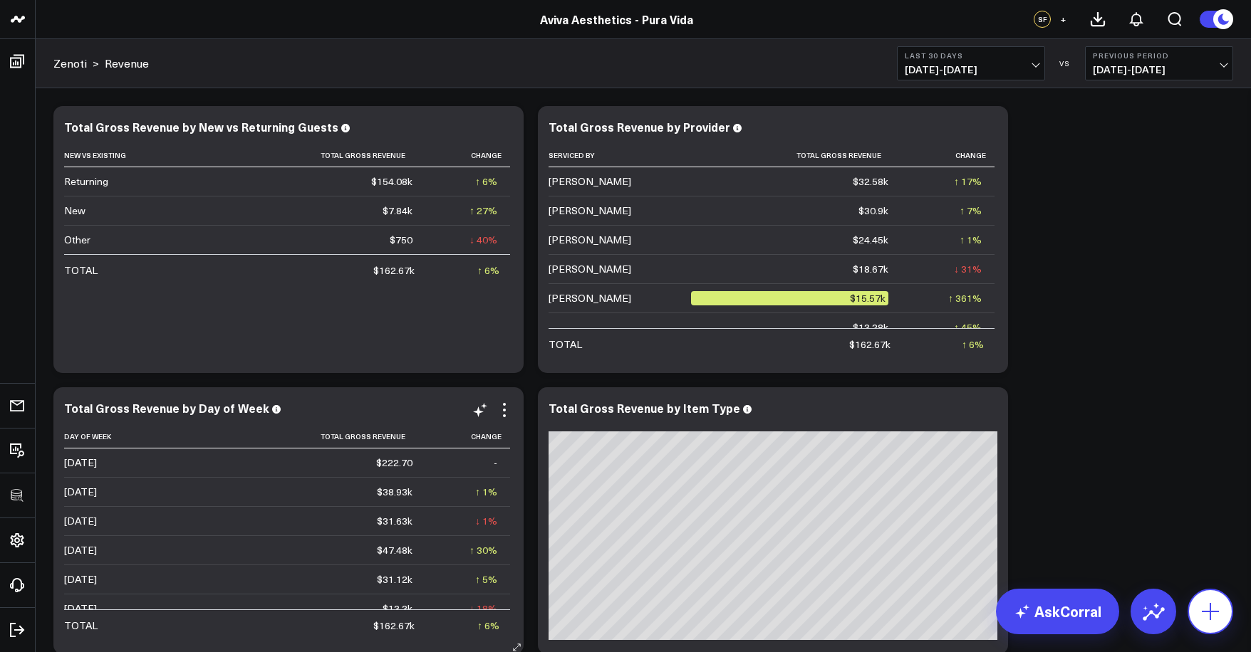
click at [1197, 598] on button at bounding box center [1210, 612] width 46 height 46
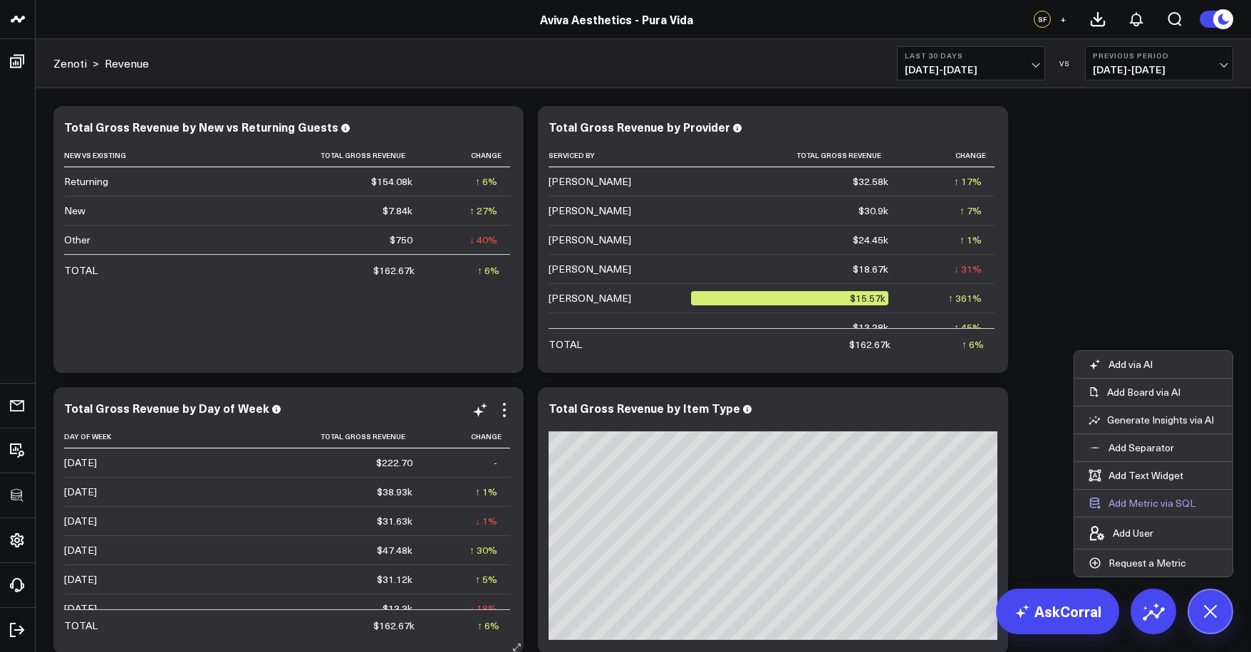
click at [1155, 508] on button "Add Metric via SQL" at bounding box center [1141, 503] width 135 height 27
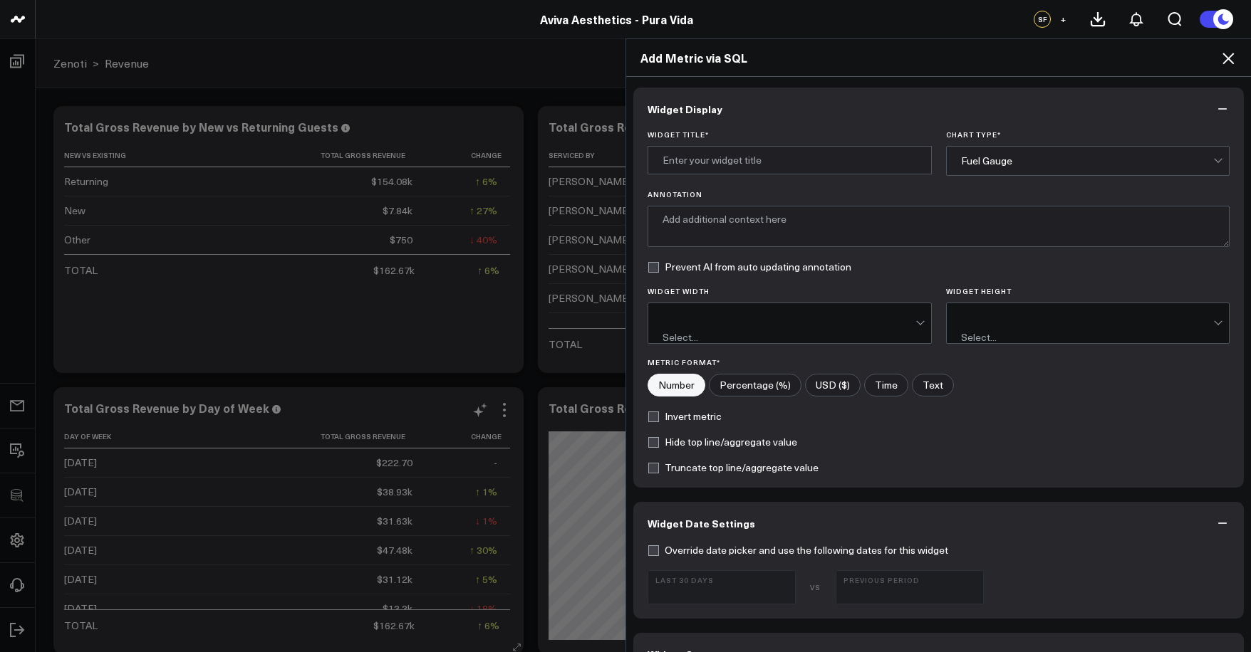
scroll to position [482, 0]
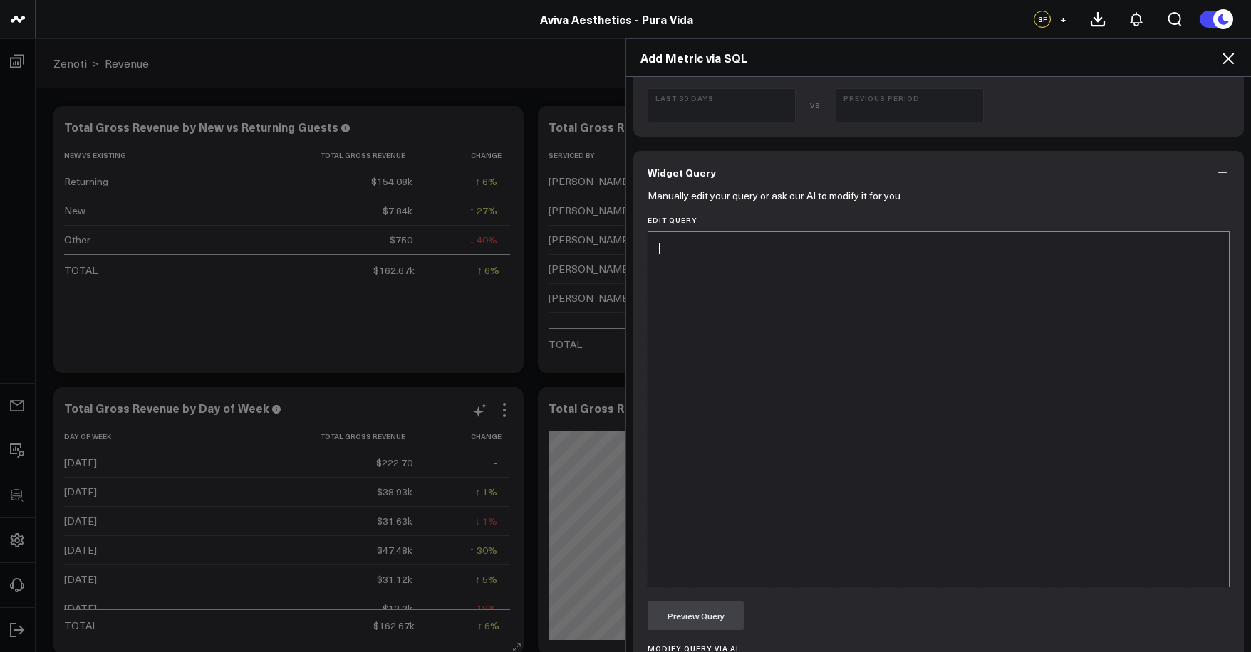
click at [903, 533] on div at bounding box center [938, 409] width 566 height 340
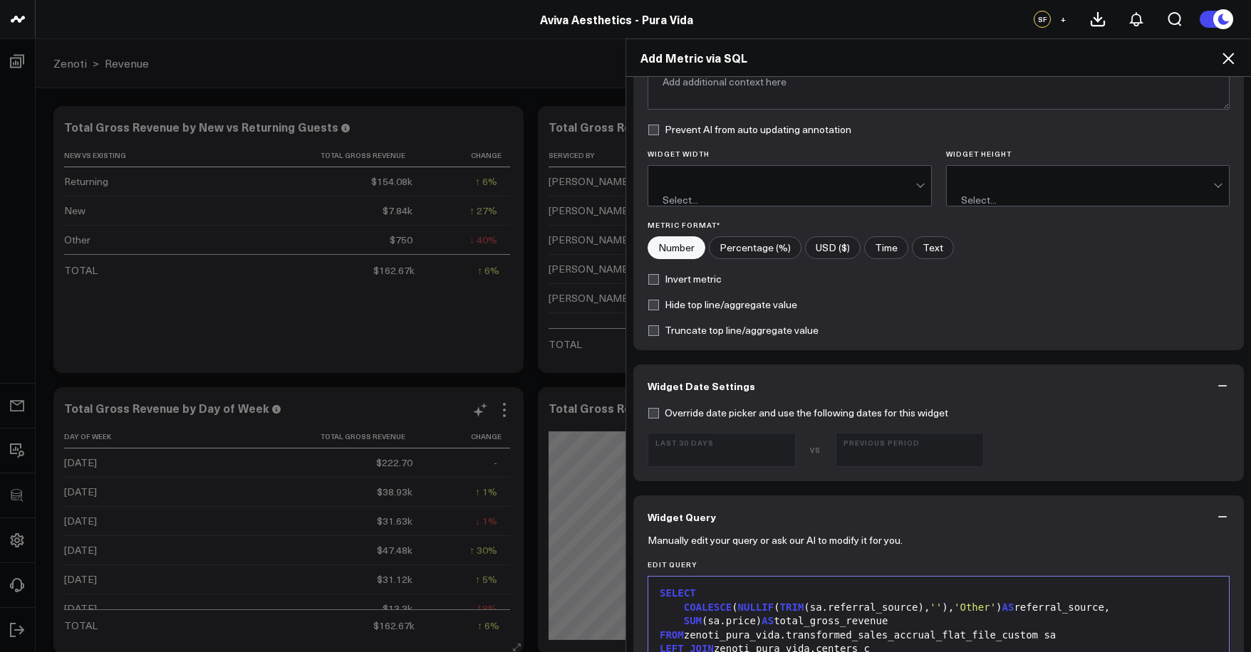
scroll to position [0, 0]
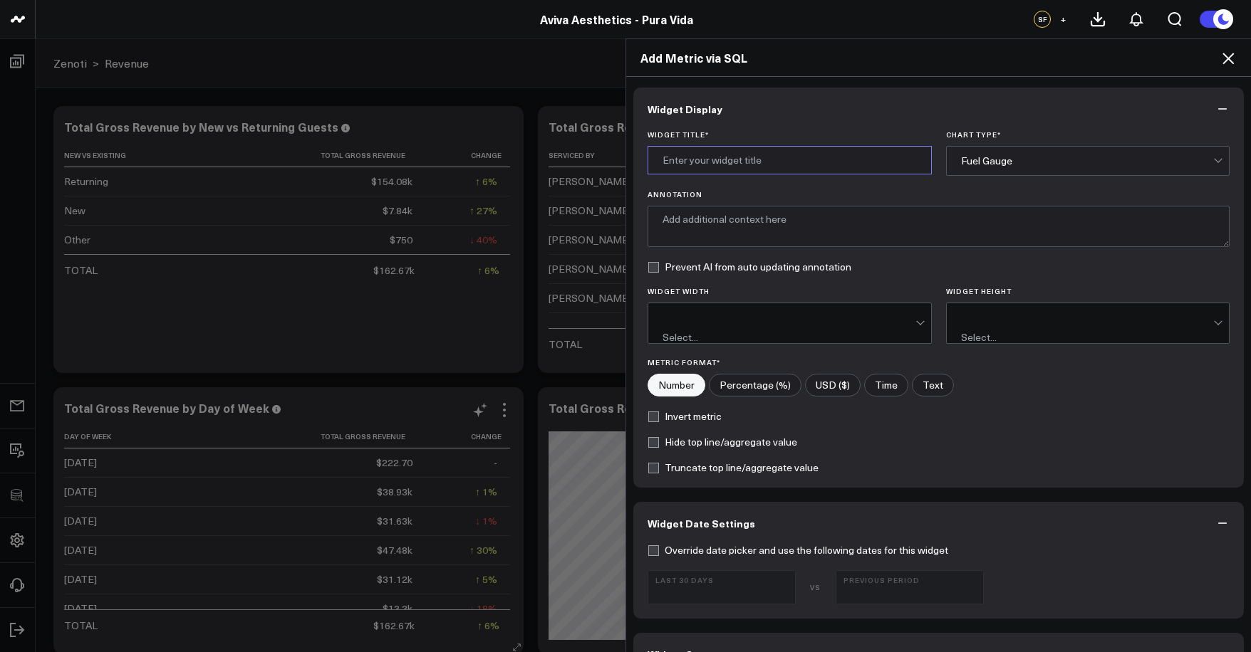
click at [707, 156] on input "Widget Title *" at bounding box center [789, 160] width 284 height 28
type input "Total Gross Revenue by Referral Source"
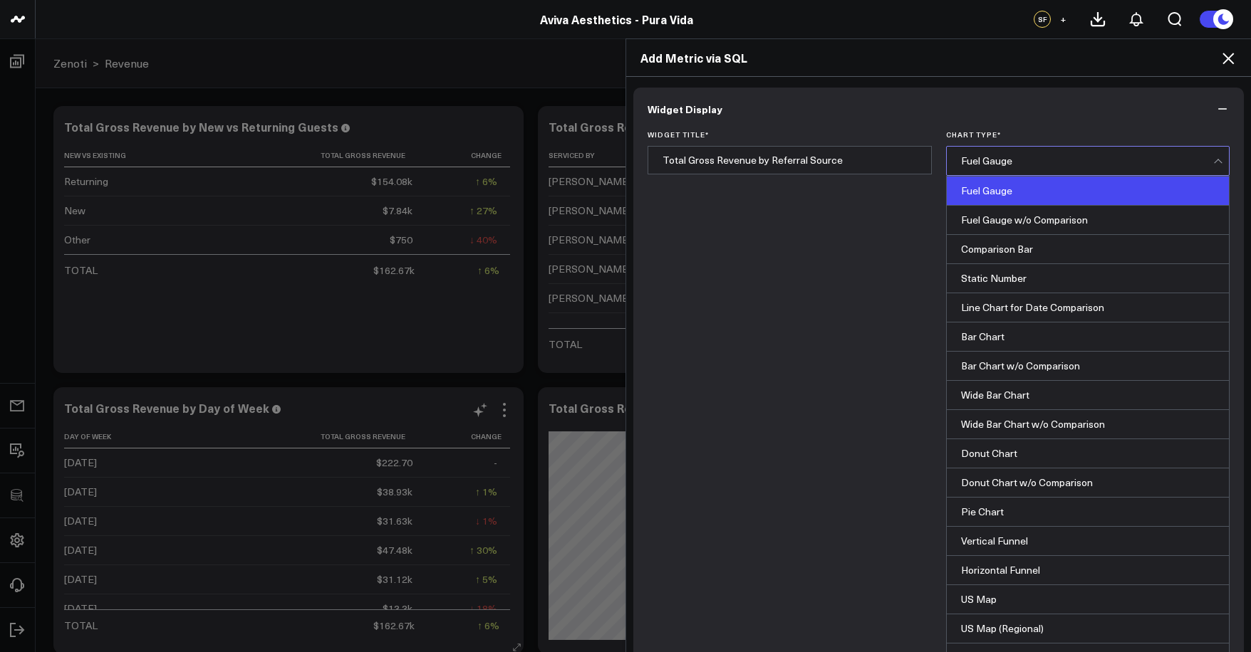
click at [1015, 154] on div "Fuel Gauge" at bounding box center [1087, 161] width 253 height 28
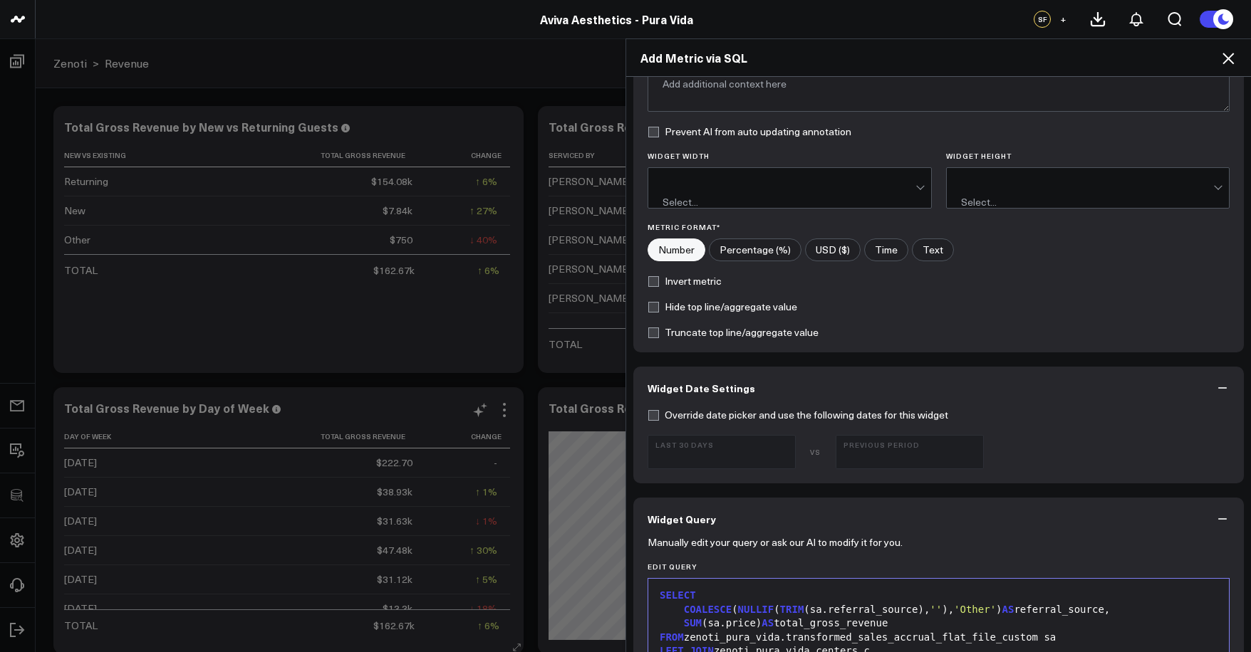
scroll to position [598, 0]
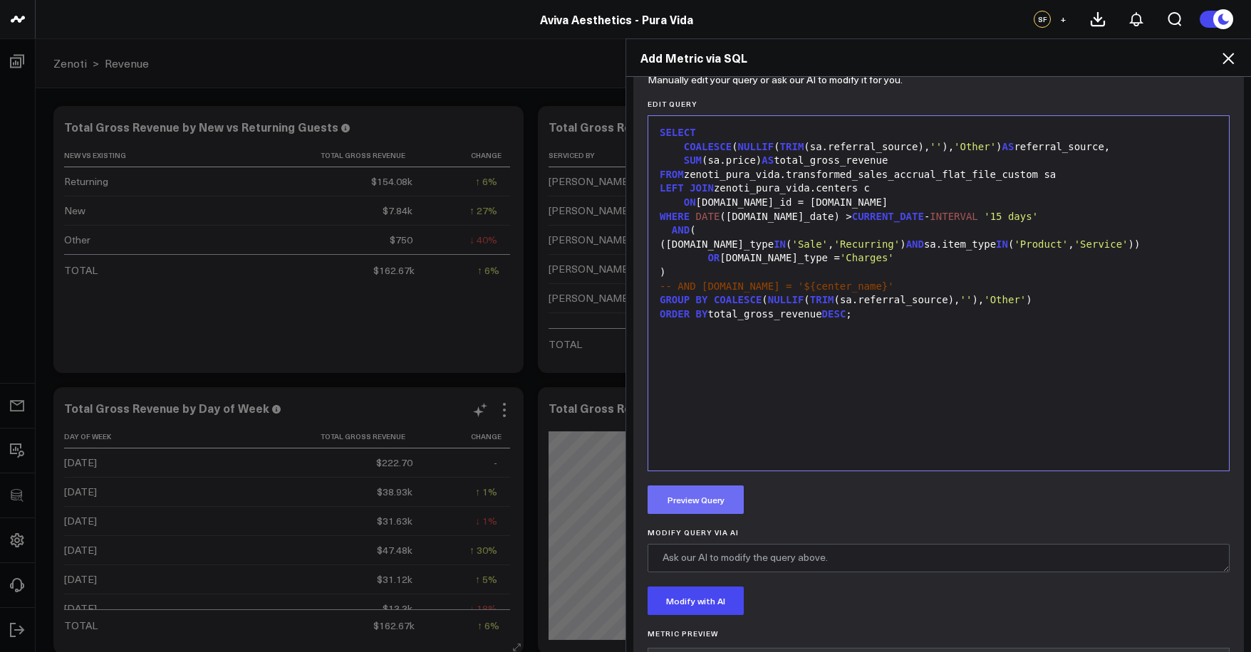
click at [714, 494] on button "Preview Query" at bounding box center [695, 500] width 96 height 28
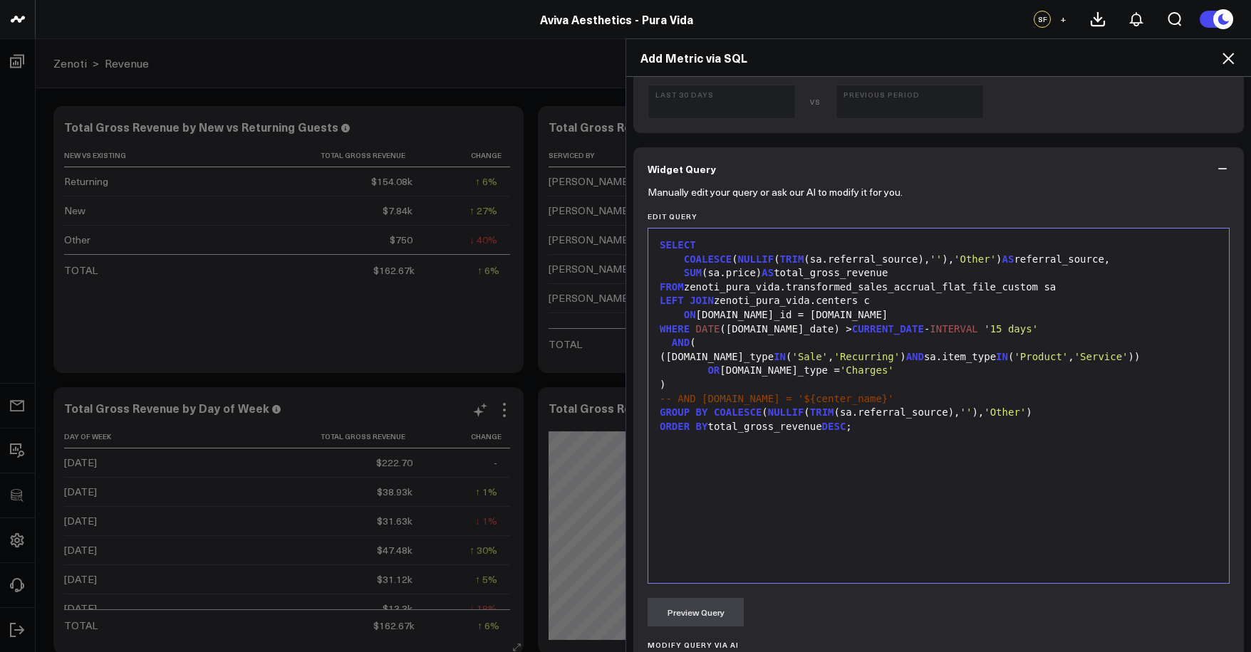
scroll to position [0, 0]
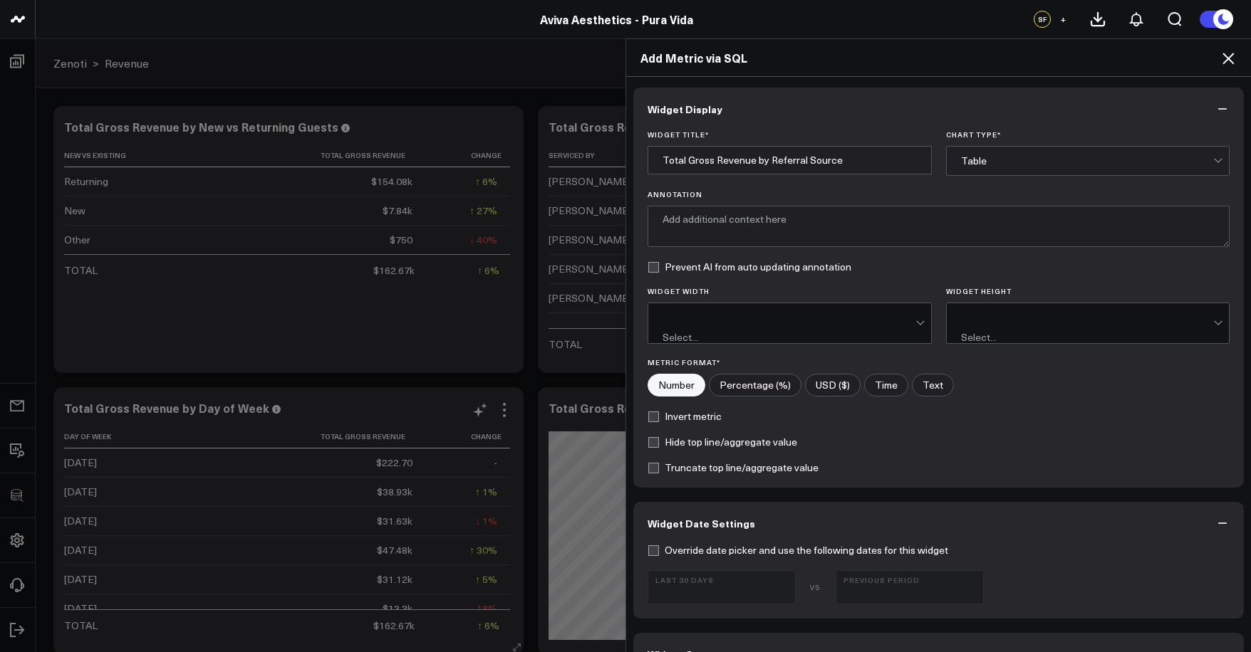
click at [820, 375] on input"] "USD ($)" at bounding box center [833, 385] width 54 height 21
radio input"] "true"
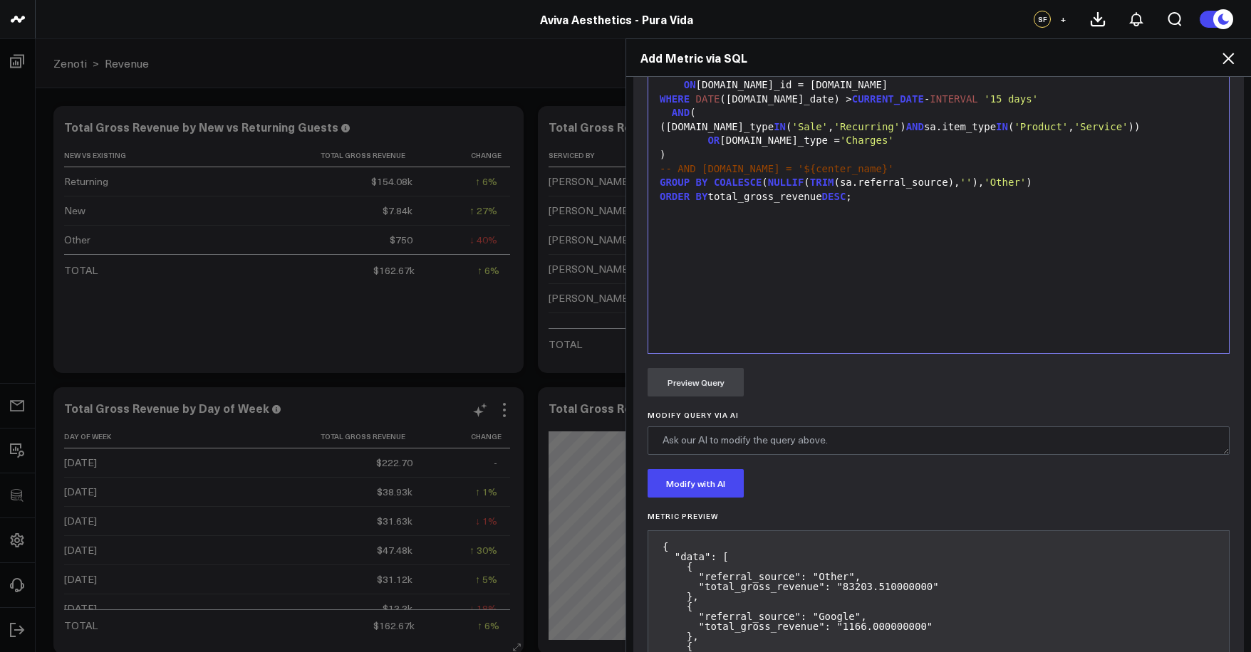
scroll to position [1001, 0]
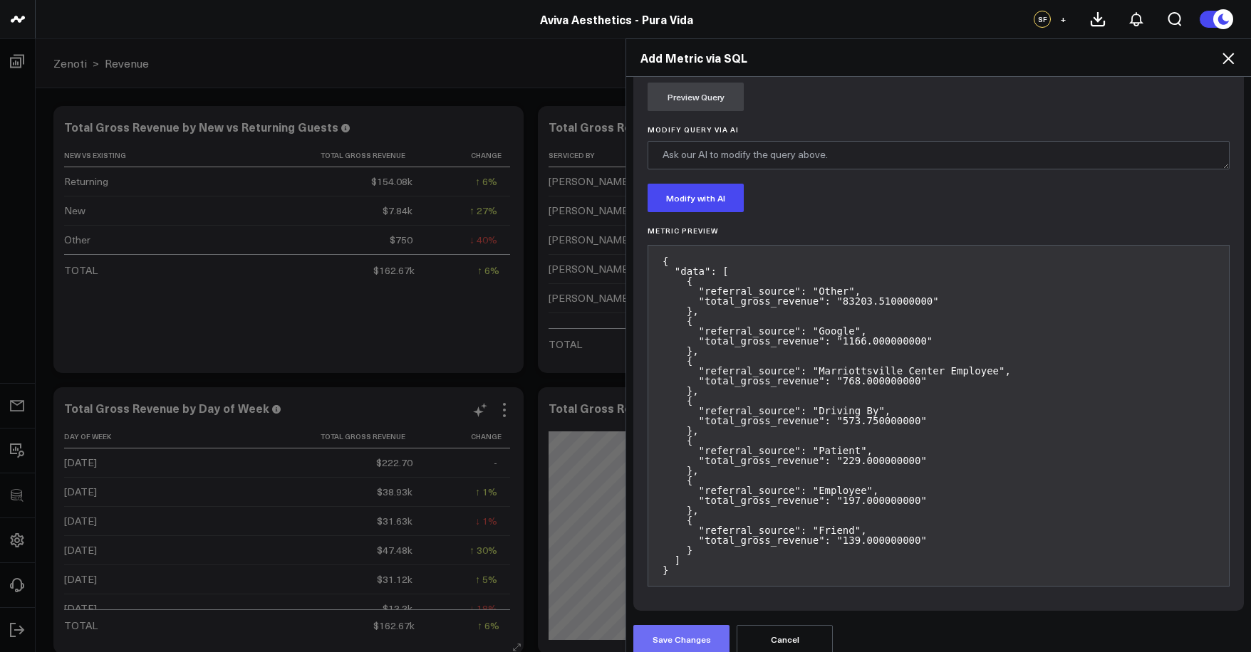
click at [694, 625] on button "Save Changes" at bounding box center [681, 639] width 96 height 28
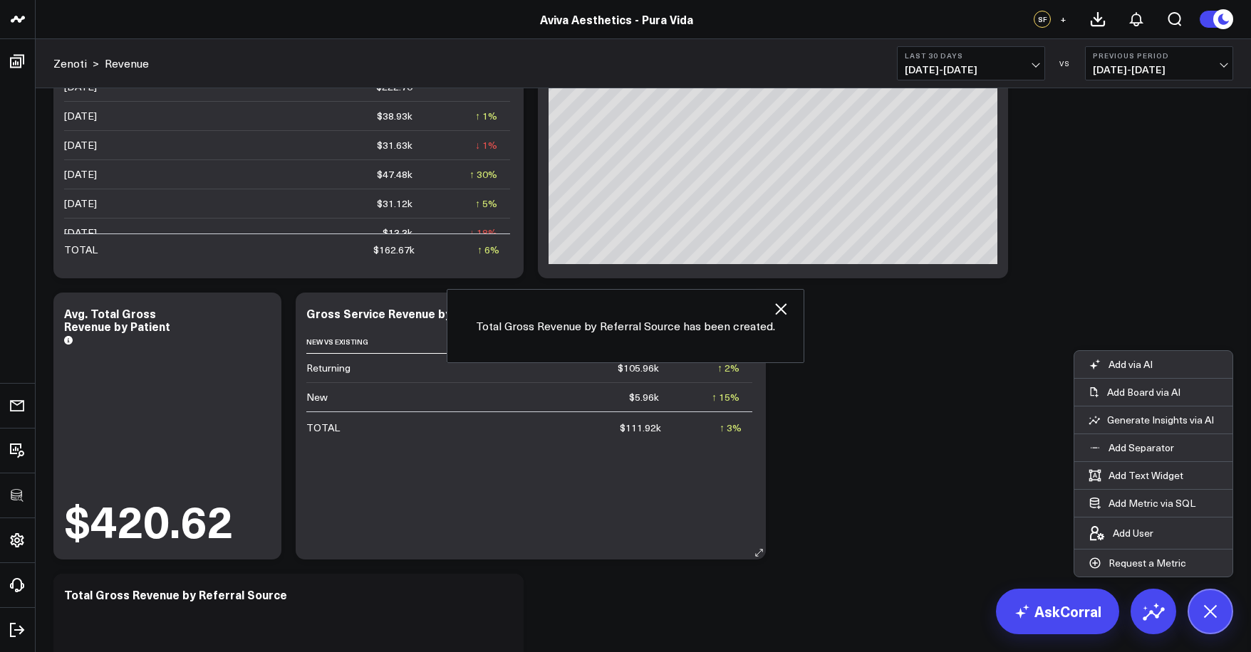
scroll to position [483, 0]
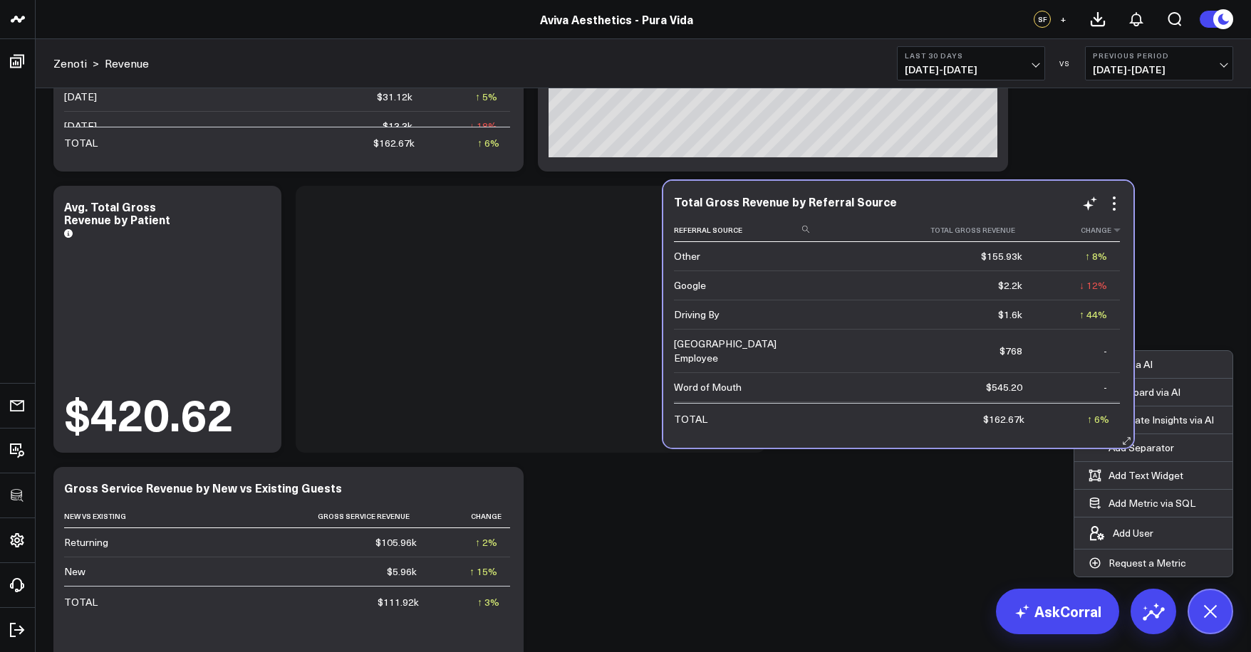
drag, startPoint x: 415, startPoint y: 509, endPoint x: 994, endPoint y: 216, distance: 648.2
click at [997, 219] on div "Referral Source Total Gross Revenue Change Other $155.93k ↑ 8% Previous $144.56…" at bounding box center [898, 326] width 449 height 215
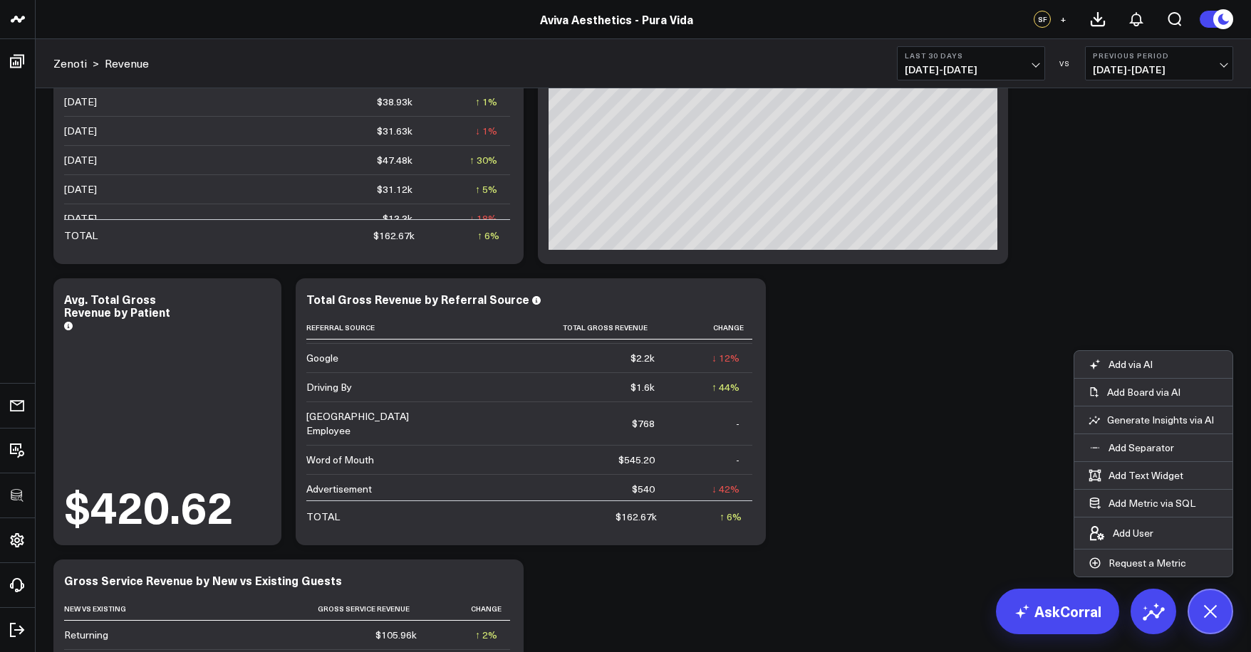
scroll to position [405, 0]
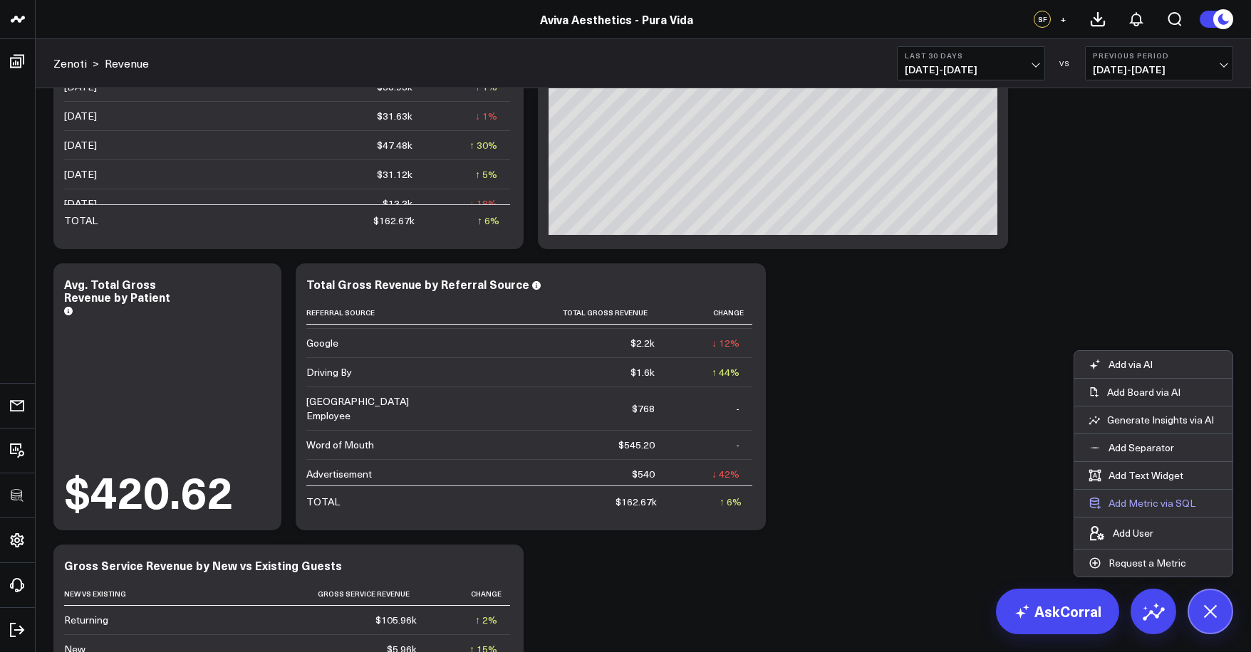
click at [1141, 505] on button "Add Metric via SQL" at bounding box center [1141, 503] width 135 height 27
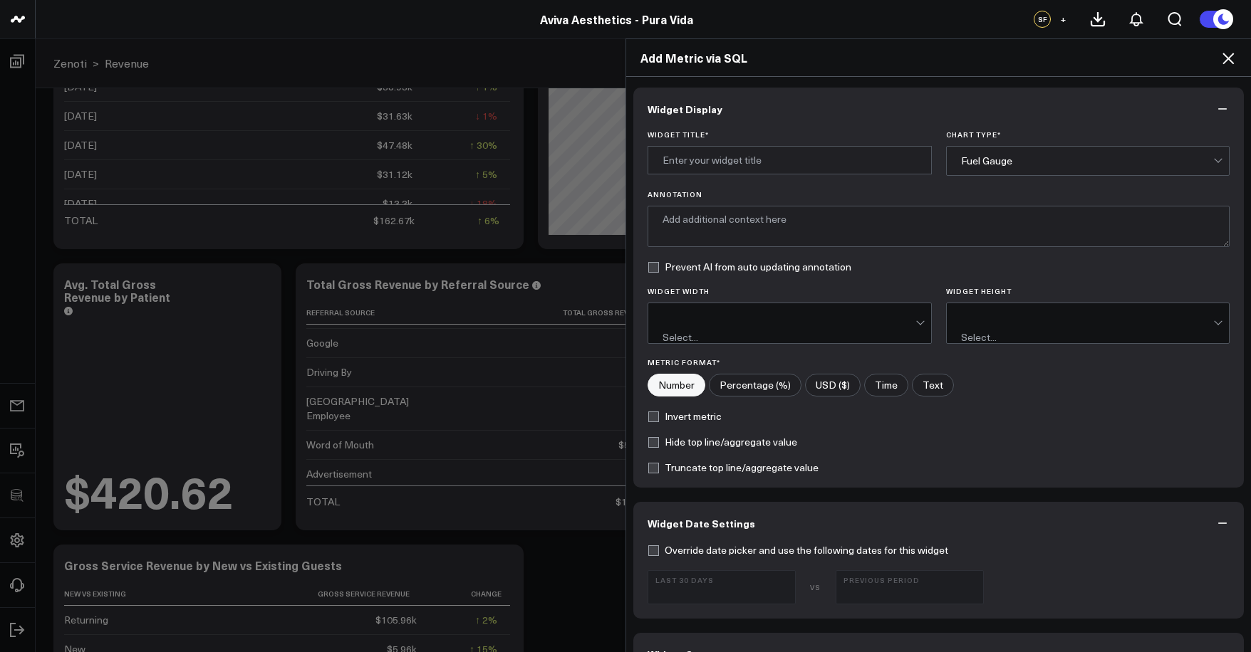
scroll to position [692, 0]
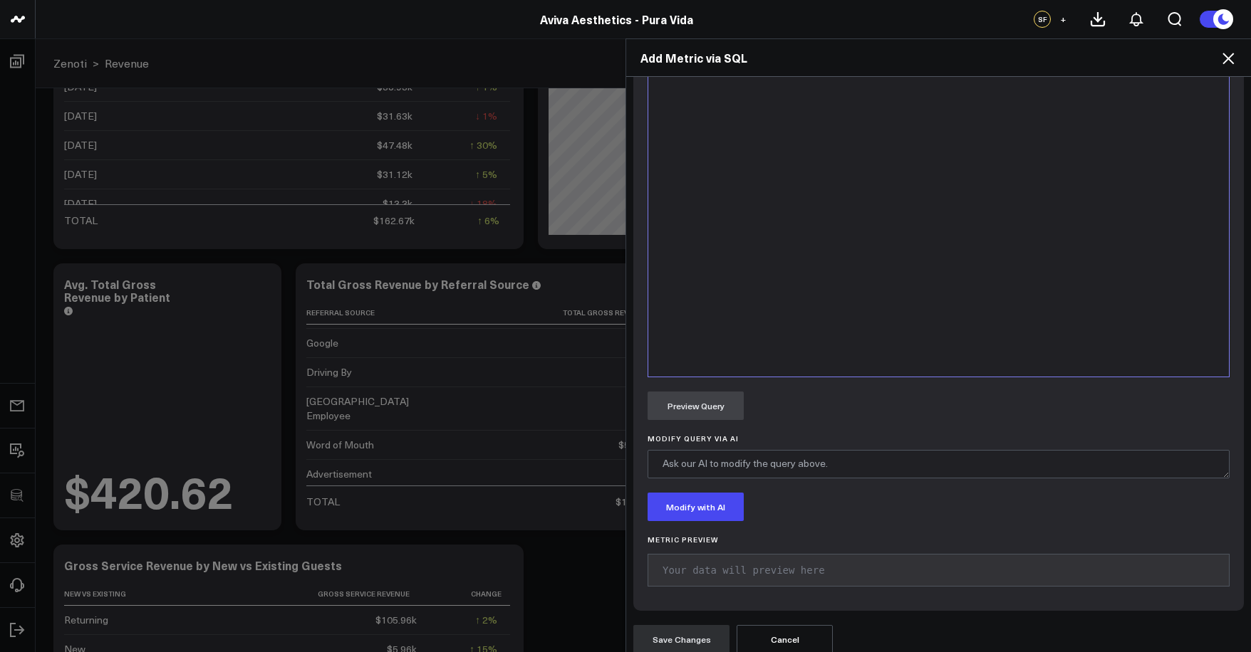
click at [862, 328] on div at bounding box center [938, 199] width 566 height 340
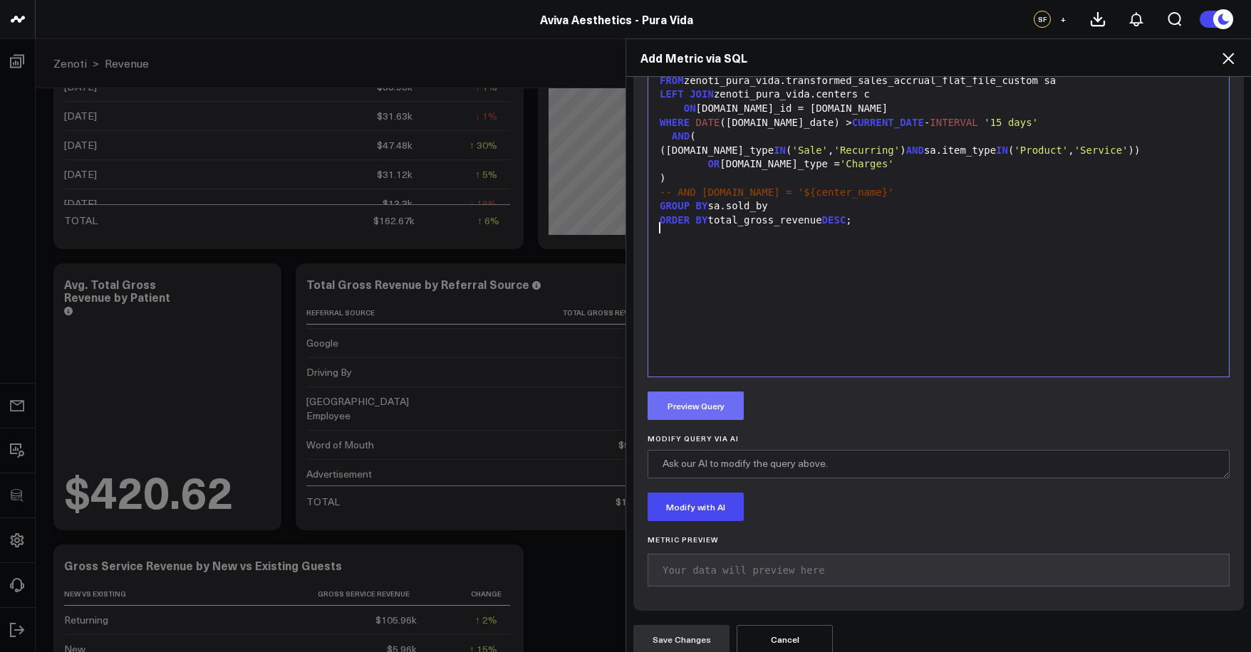
click at [729, 396] on button "Preview Query" at bounding box center [695, 406] width 96 height 28
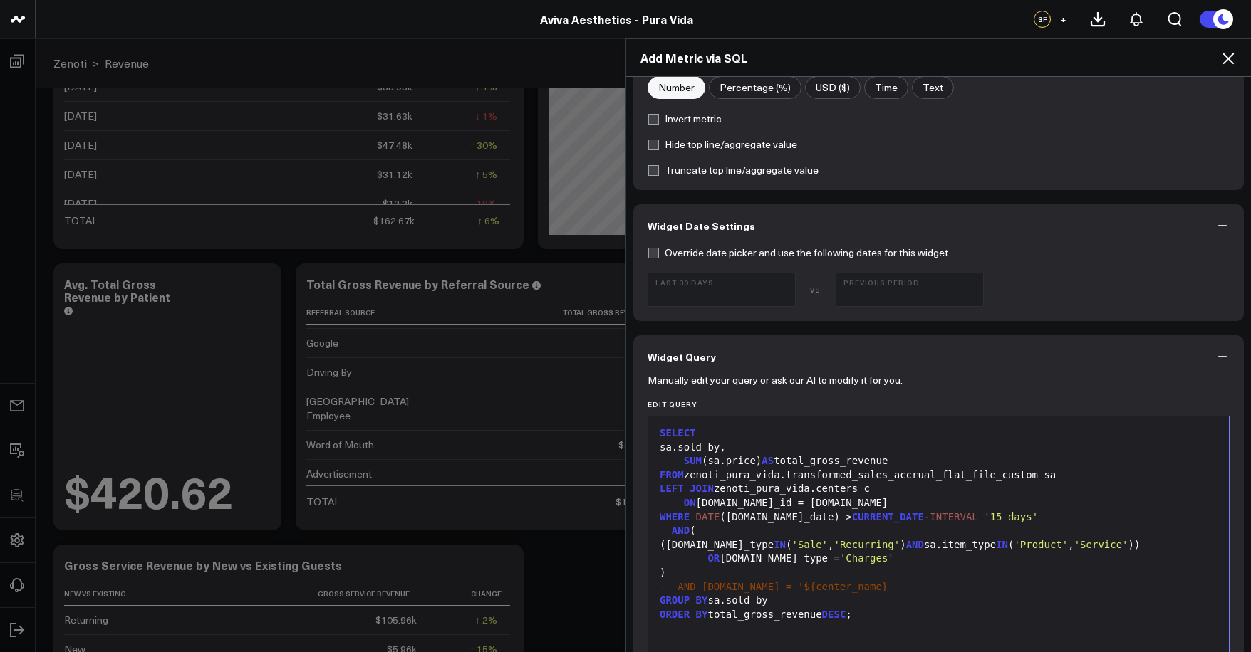
scroll to position [0, 0]
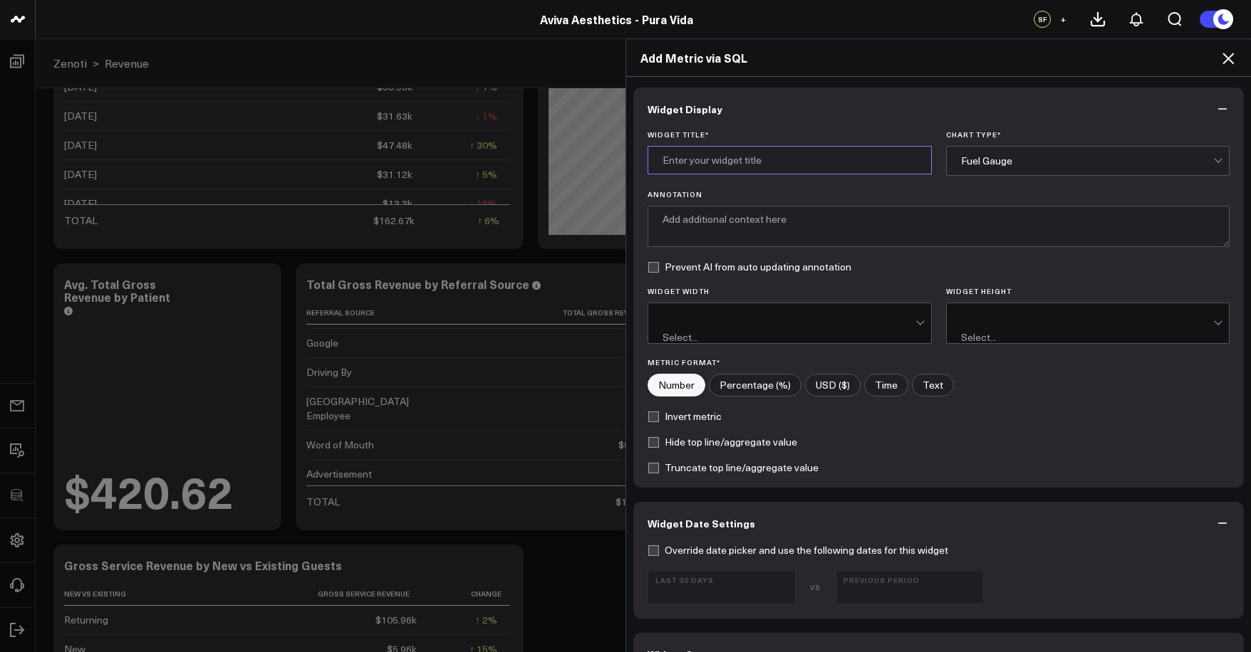
click at [731, 171] on input "Widget Title *" at bounding box center [789, 160] width 284 height 28
type input "G"
type input "t"
type input "Total Gross Revenue Sold By"
click at [1012, 188] on div "Widget Title * Total Gross Revenue Sold By Chart Type * Fuel Gauge Annotation P…" at bounding box center [938, 309] width 610 height 358
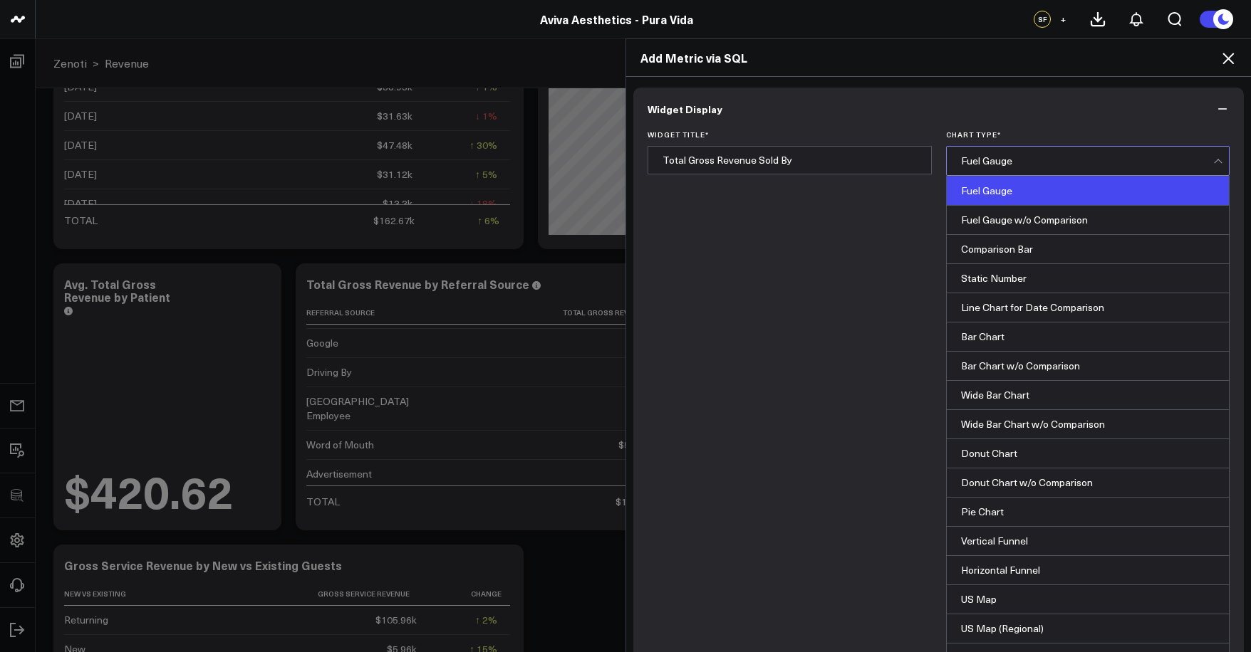
click at [1012, 173] on div "Fuel Gauge" at bounding box center [1087, 161] width 253 height 28
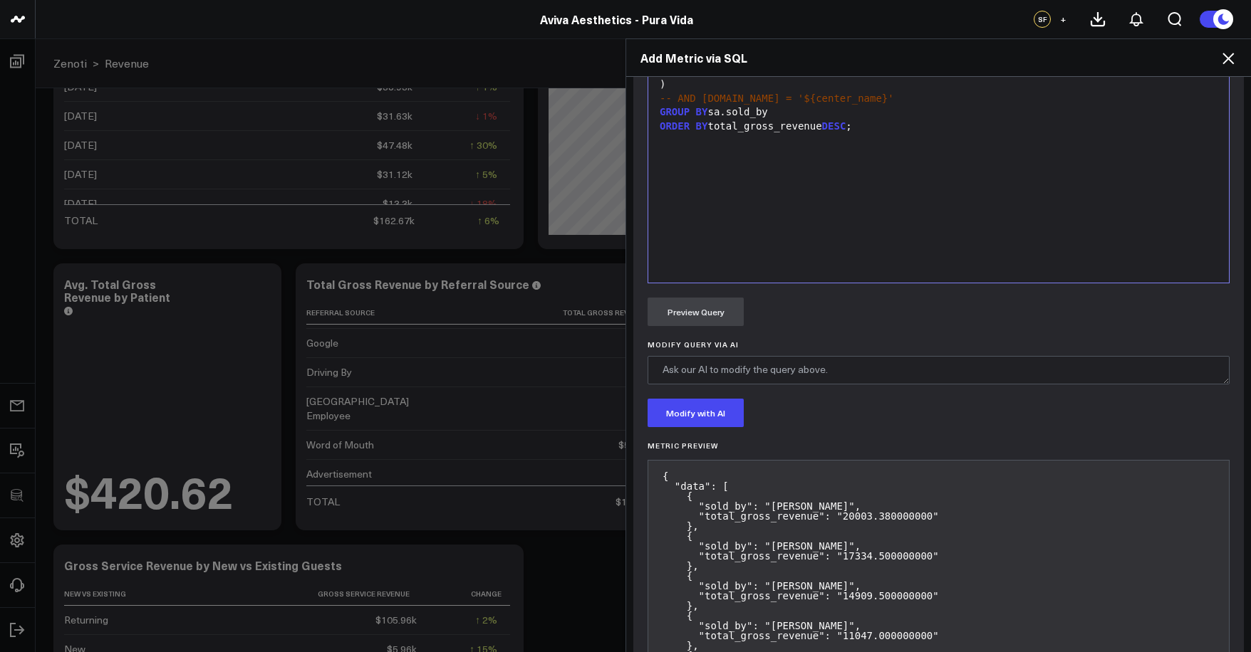
scroll to position [0, 0]
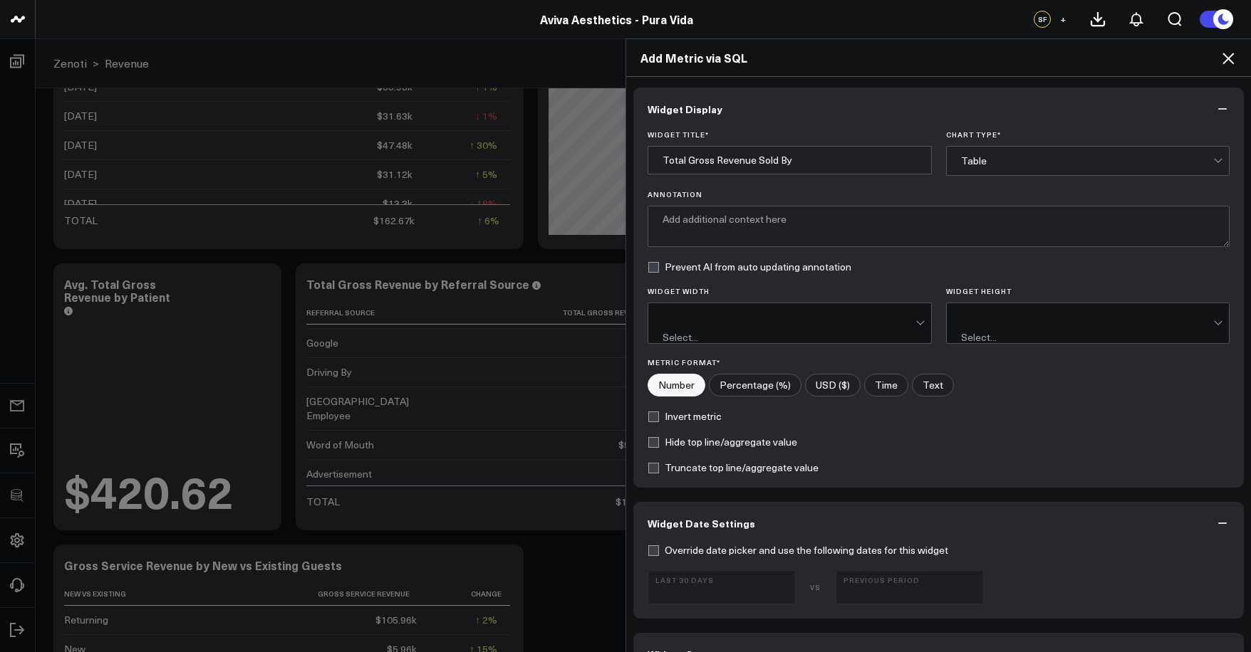
click at [817, 379] on label "USD ($)" at bounding box center [833, 385] width 56 height 23
click at [817, 379] on input"] "USD ($)" at bounding box center [833, 385] width 54 height 21
radio input"] "true"
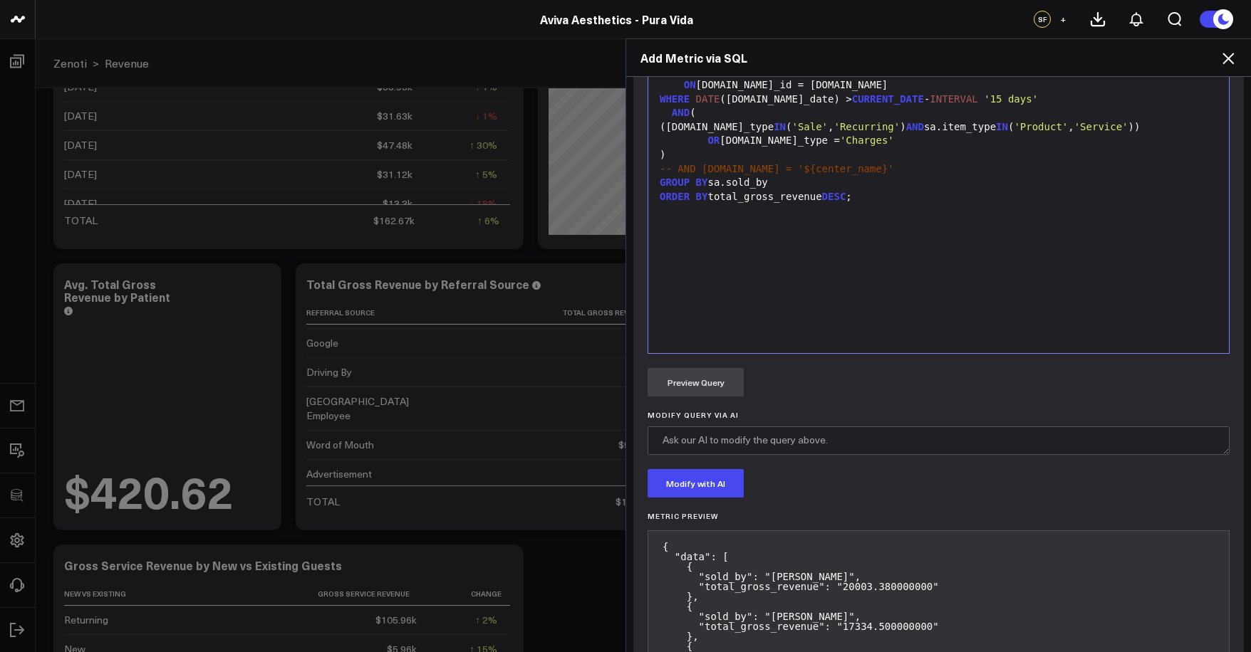
scroll to position [1121, 0]
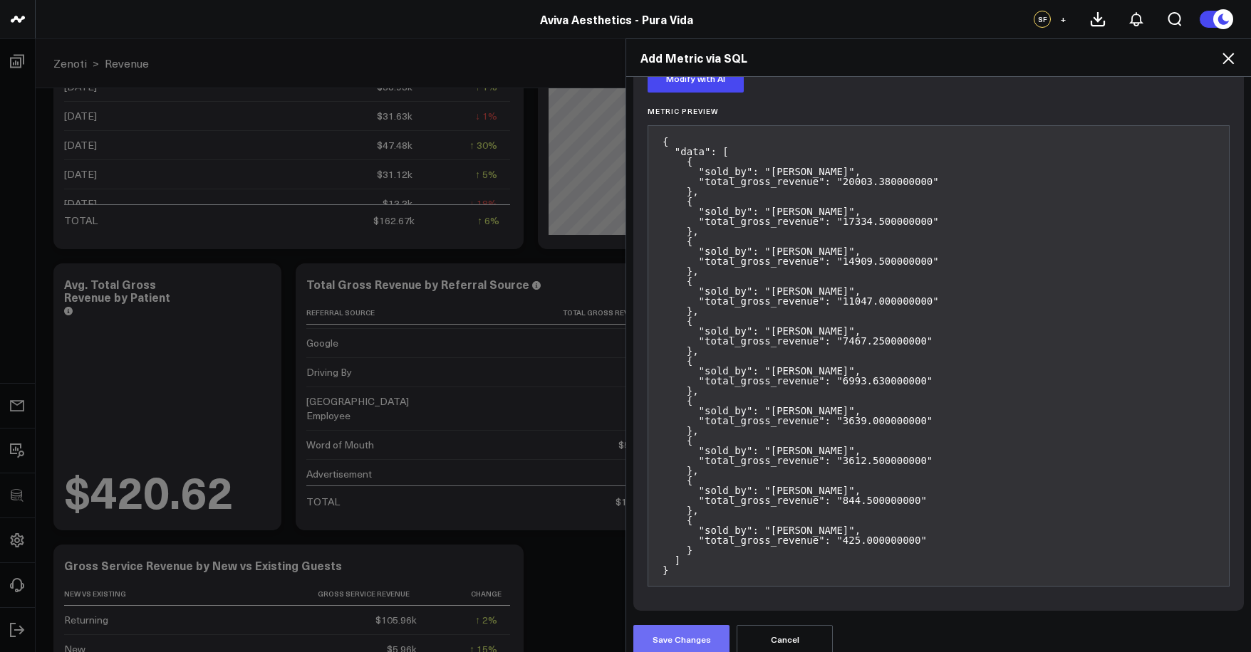
click at [678, 625] on button "Save Changes" at bounding box center [681, 639] width 96 height 28
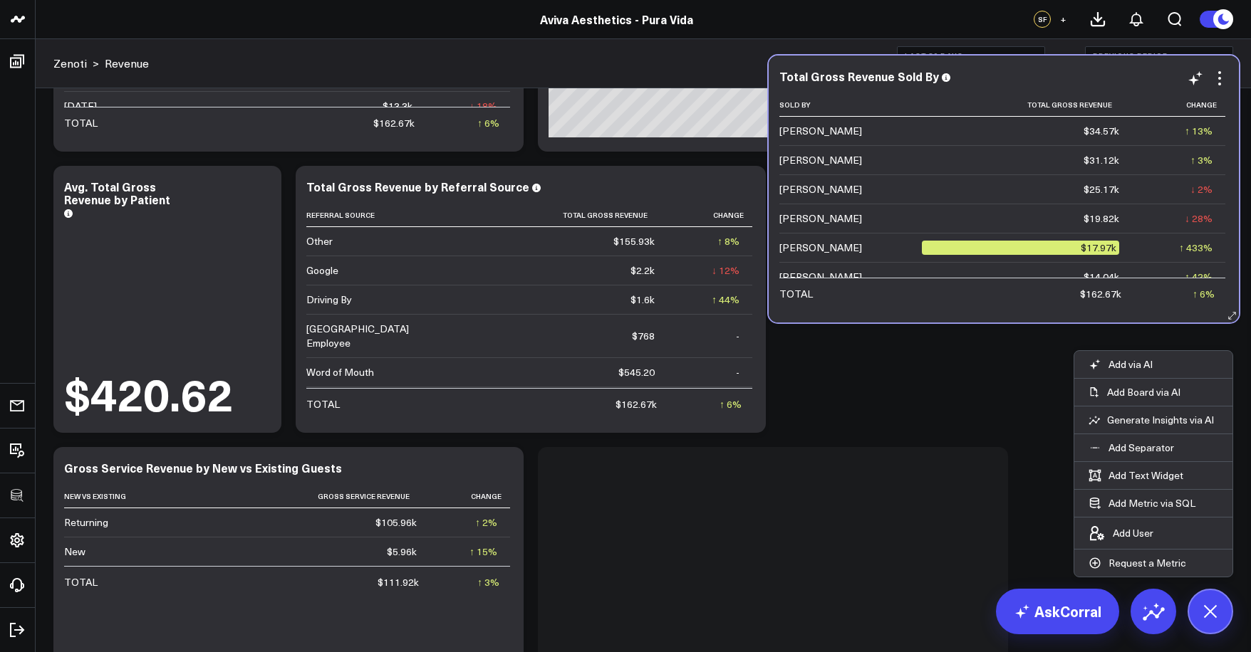
scroll to position [476, 0]
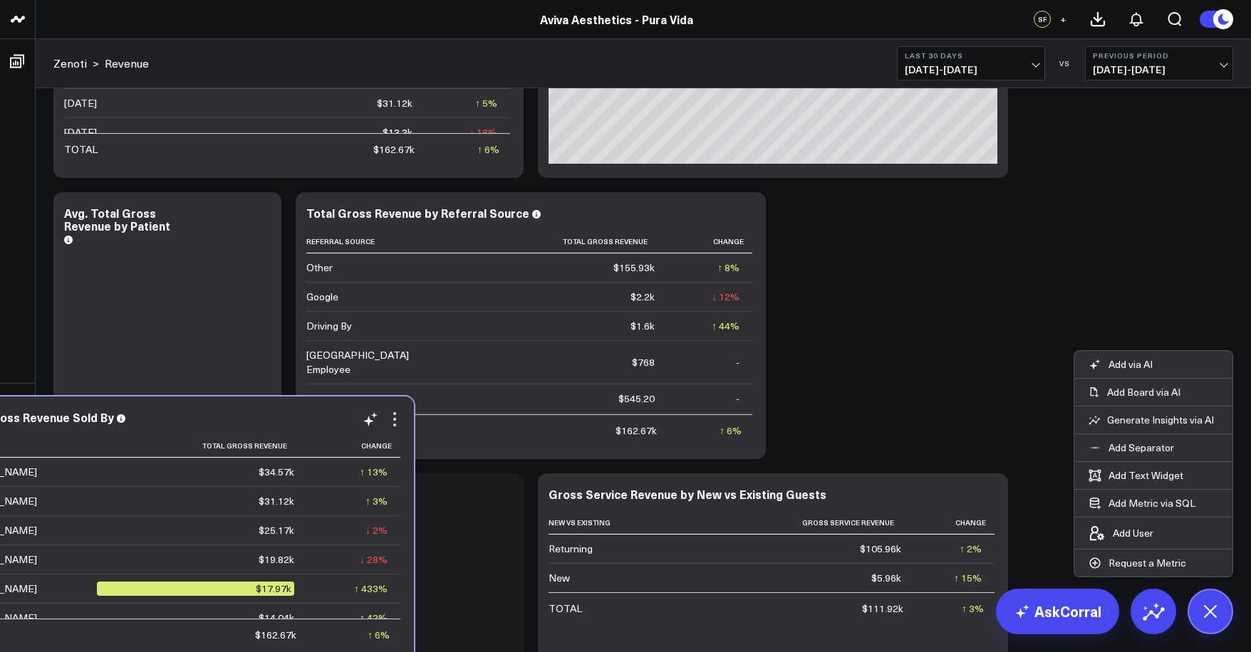
drag, startPoint x: 808, startPoint y: 311, endPoint x: 236, endPoint y: 408, distance: 580.2
click at [236, 408] on div "Total Gross Revenue Sold By Sold By Total Gross Revenue Change Dawn Rachuba $34…" at bounding box center [179, 530] width 470 height 267
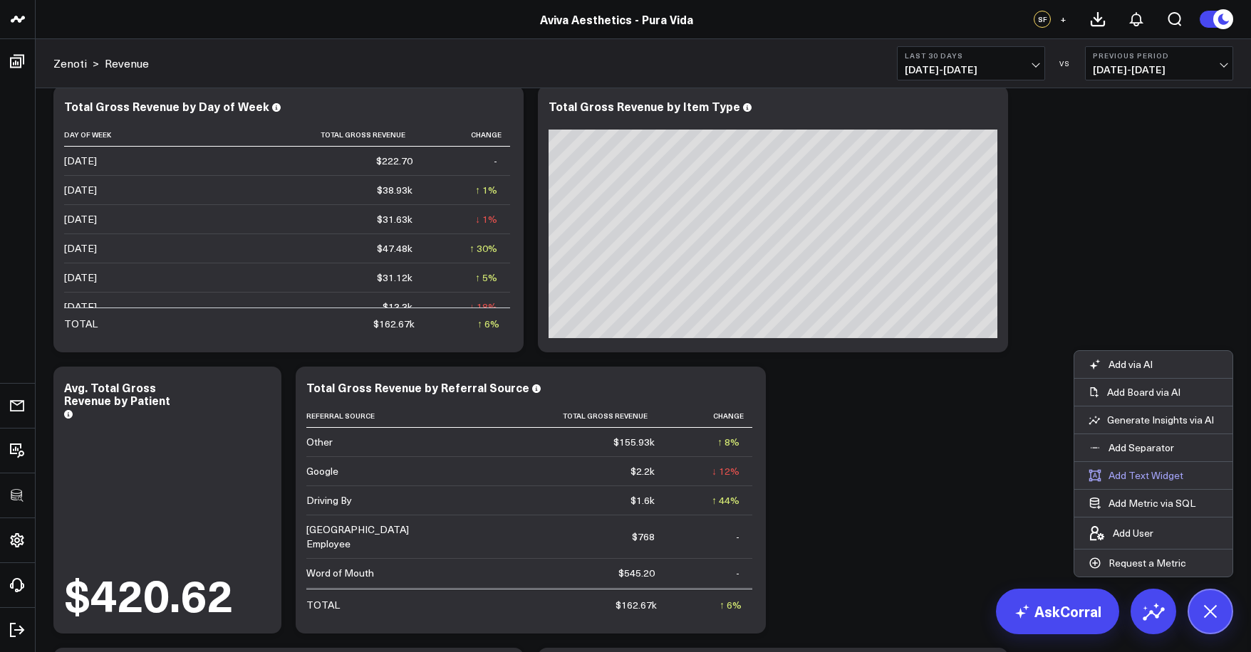
scroll to position [439, 0]
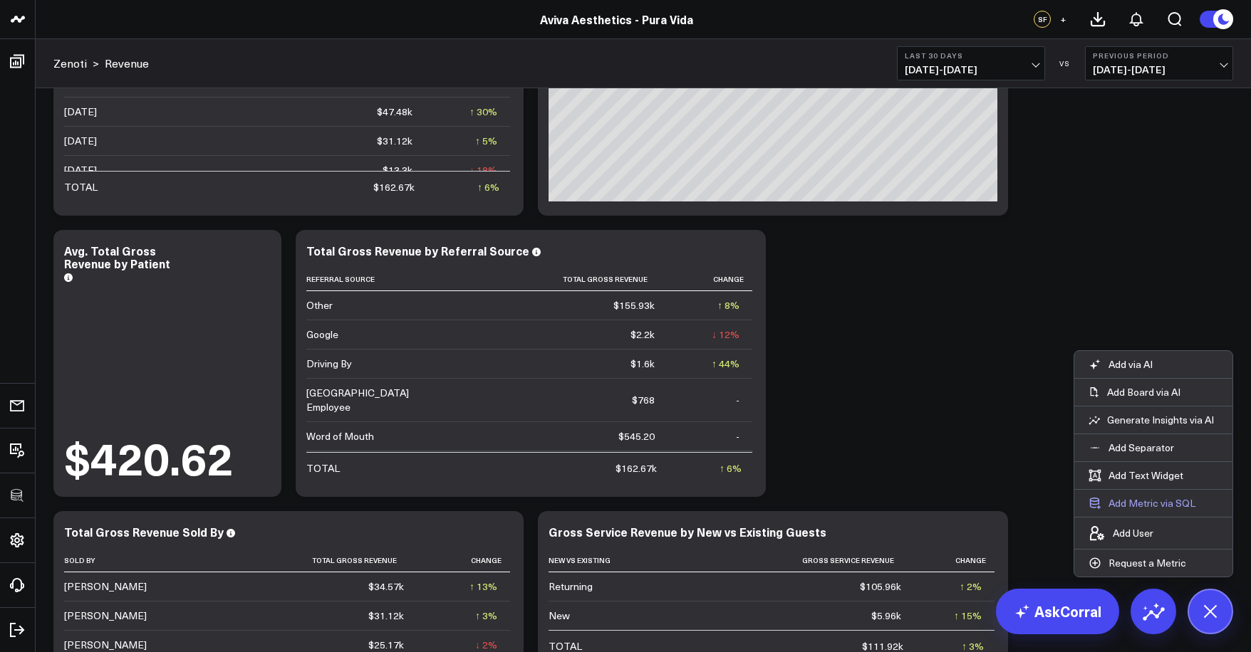
click at [1159, 500] on button "Add Metric via SQL" at bounding box center [1141, 503] width 135 height 27
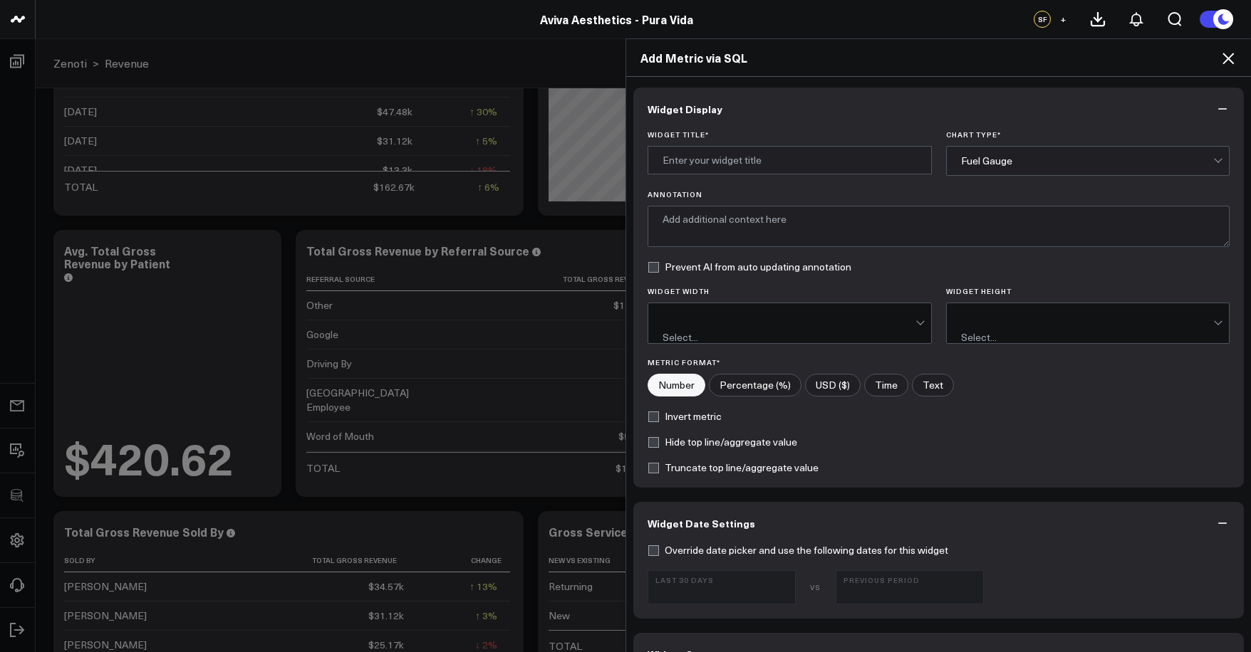
scroll to position [295, 0]
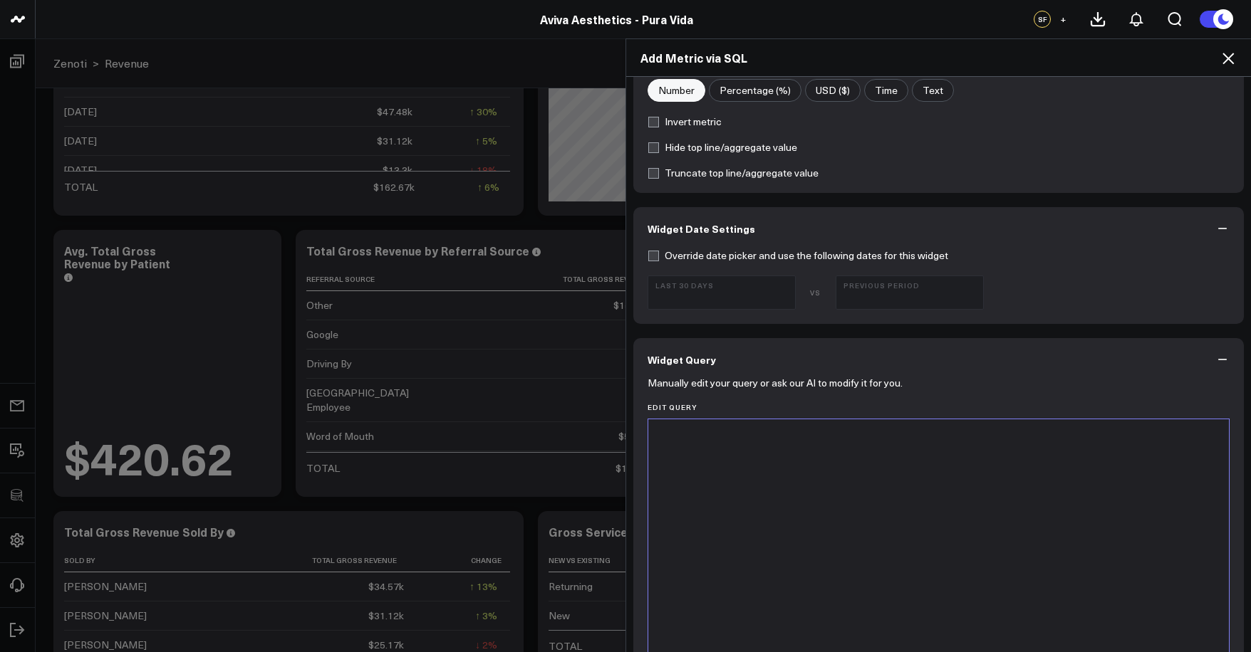
click at [874, 521] on div at bounding box center [938, 597] width 566 height 340
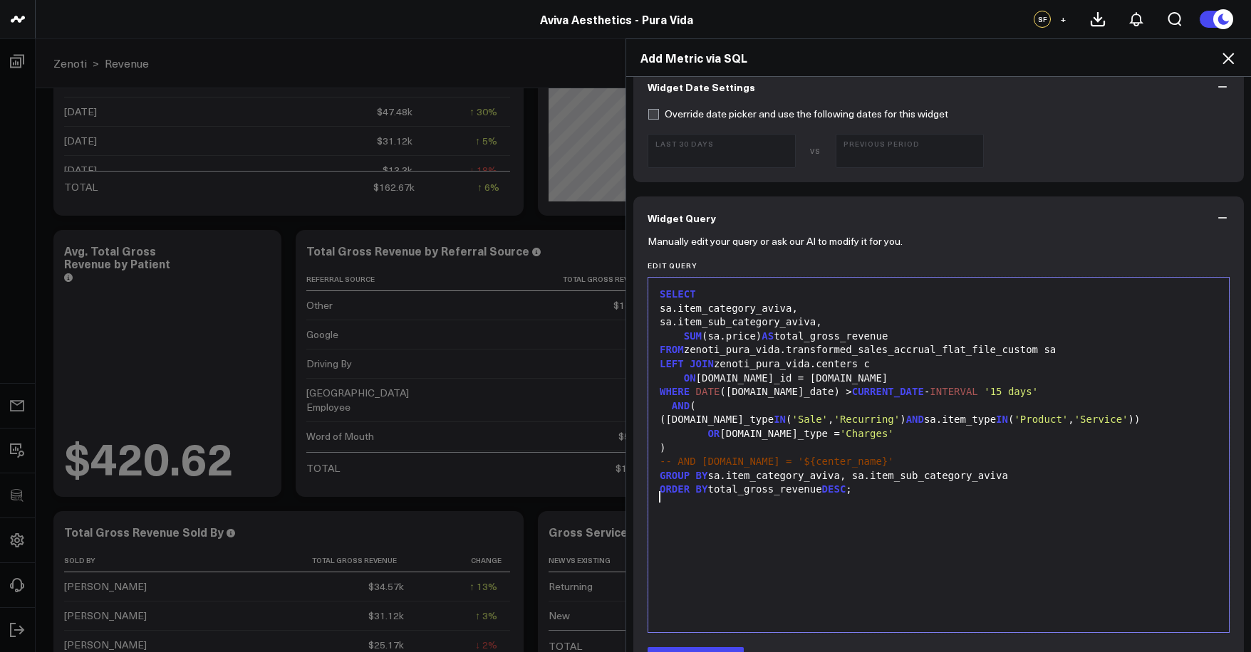
scroll to position [0, 0]
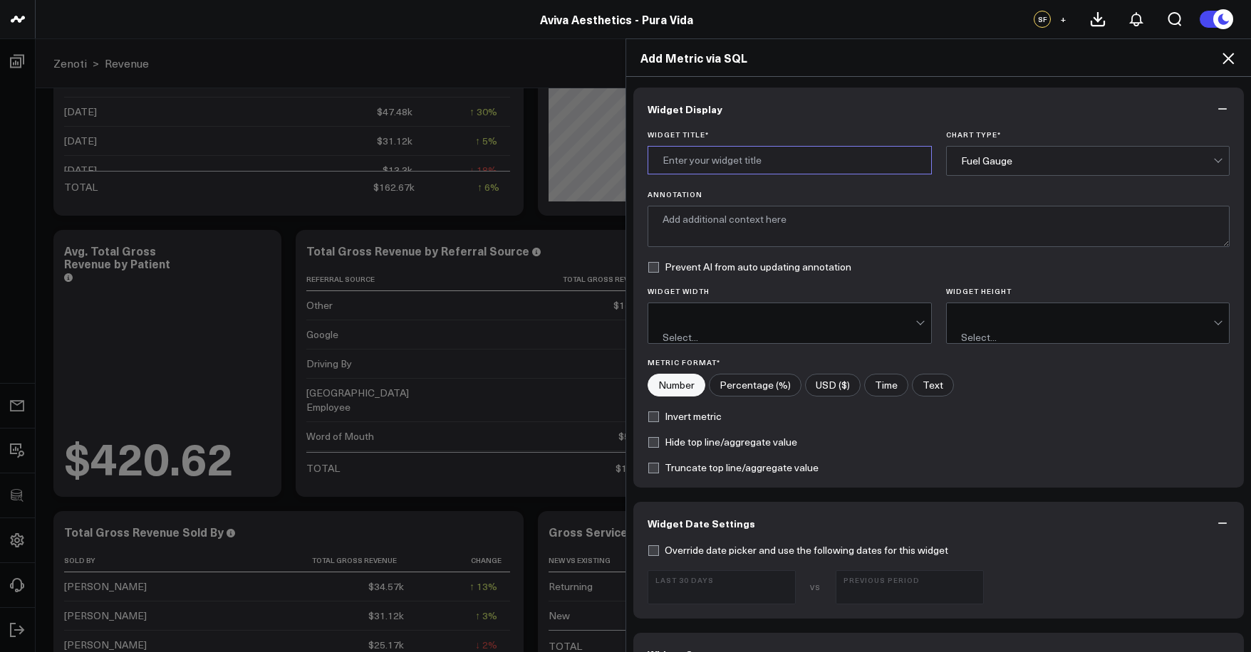
click at [737, 158] on input "Widget Title *" at bounding box center [789, 160] width 284 height 28
click at [755, 164] on input "Total Gross Revenue Service/ Product" at bounding box center [789, 160] width 284 height 28
click at [752, 164] on input "Total Gross Revenue Service/ Product" at bounding box center [789, 160] width 284 height 28
click at [799, 162] on input "Total Gross Revenue by Service/ Product" at bounding box center [789, 160] width 284 height 28
type input "Total Gross Revenue by Service/ Product"
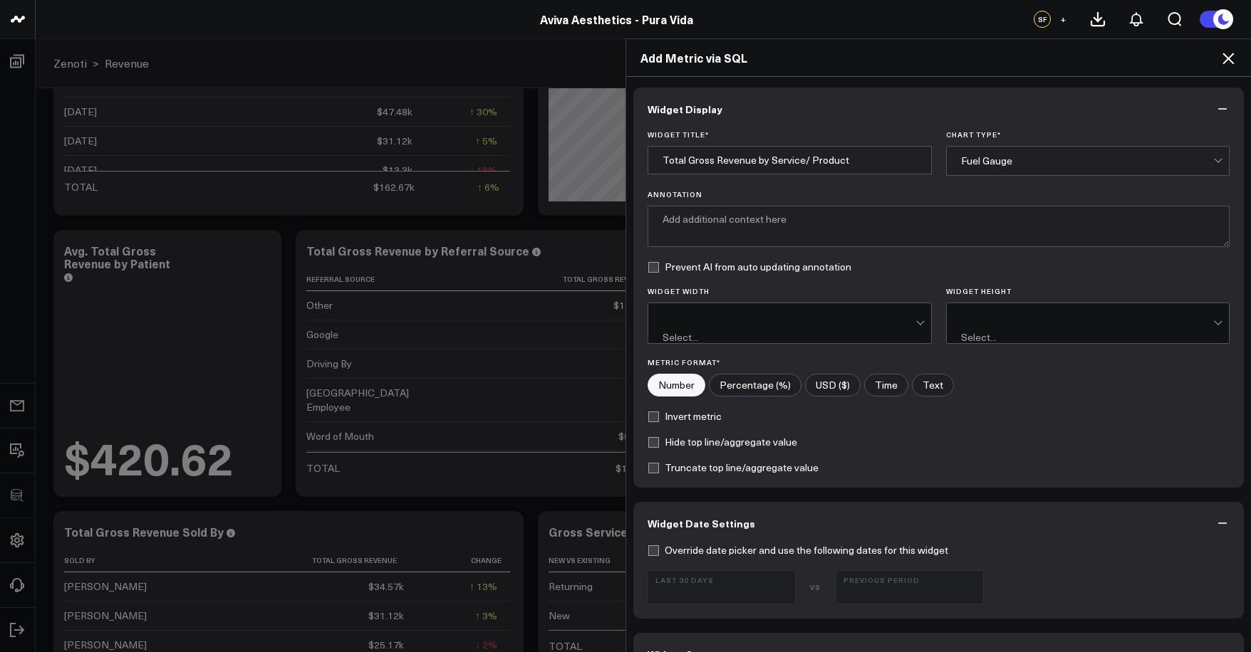
click at [984, 169] on div "Fuel Gauge" at bounding box center [1087, 161] width 253 height 28
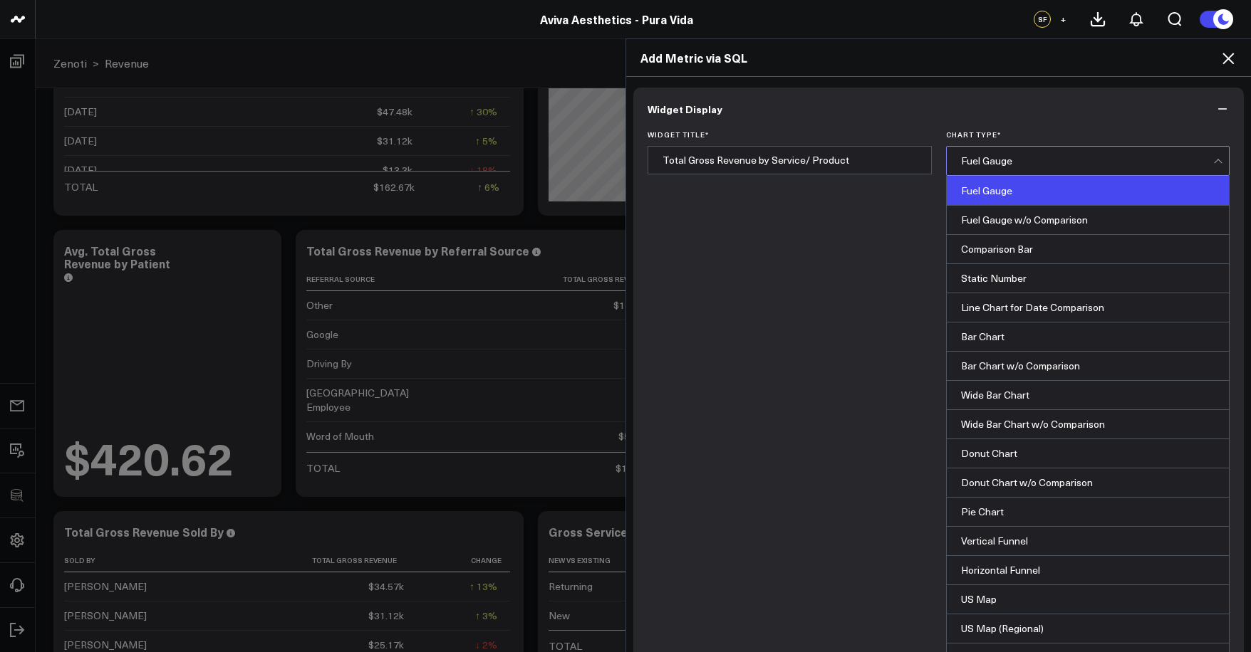
scroll to position [574, 0]
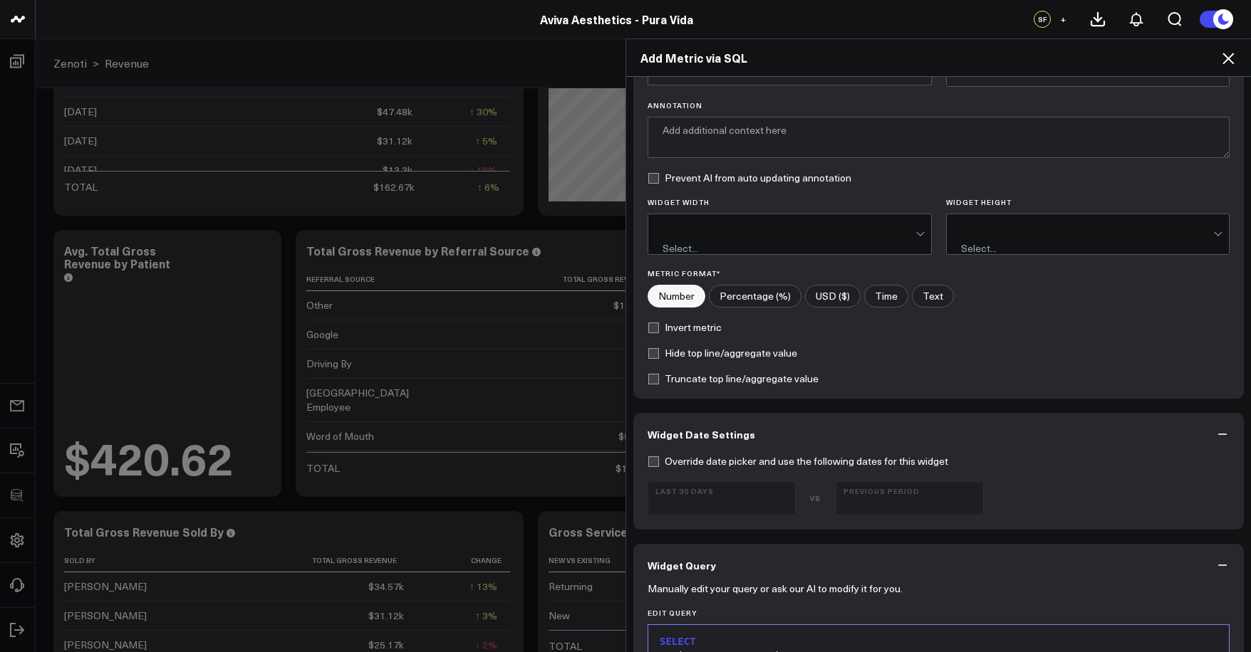
click at [840, 291] on label "USD ($)" at bounding box center [833, 296] width 56 height 23
click at [840, 291] on input"] "USD ($)" at bounding box center [833, 296] width 54 height 21
radio input"] "true"
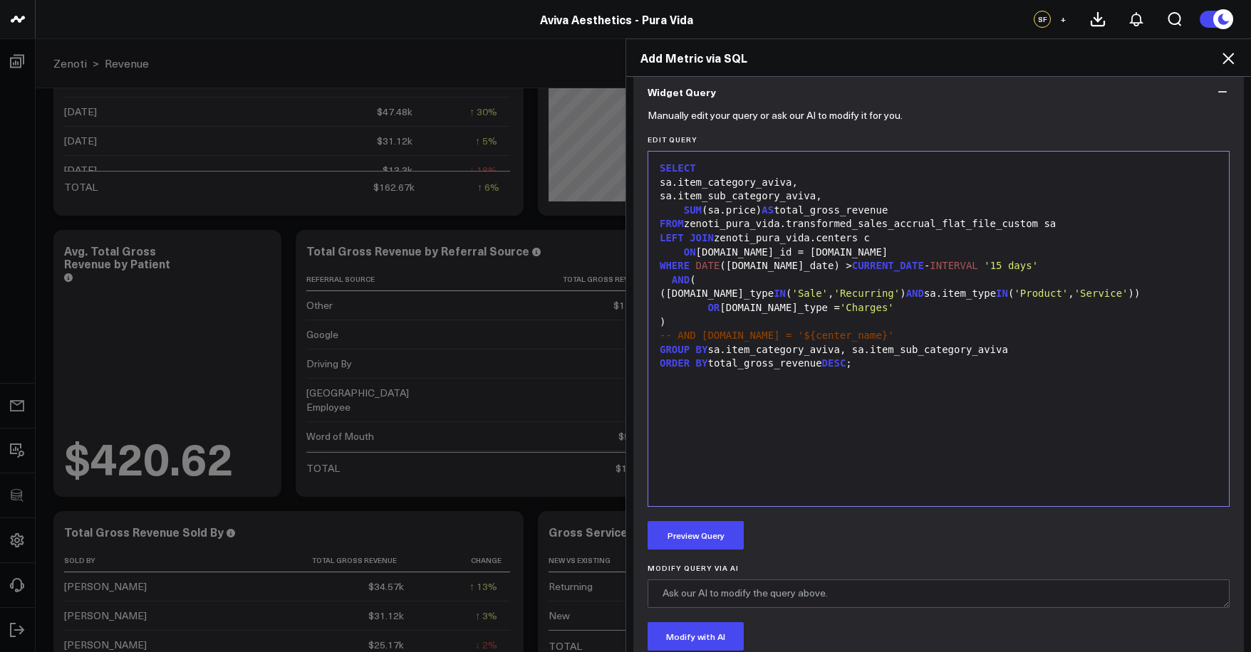
scroll to position [689, 0]
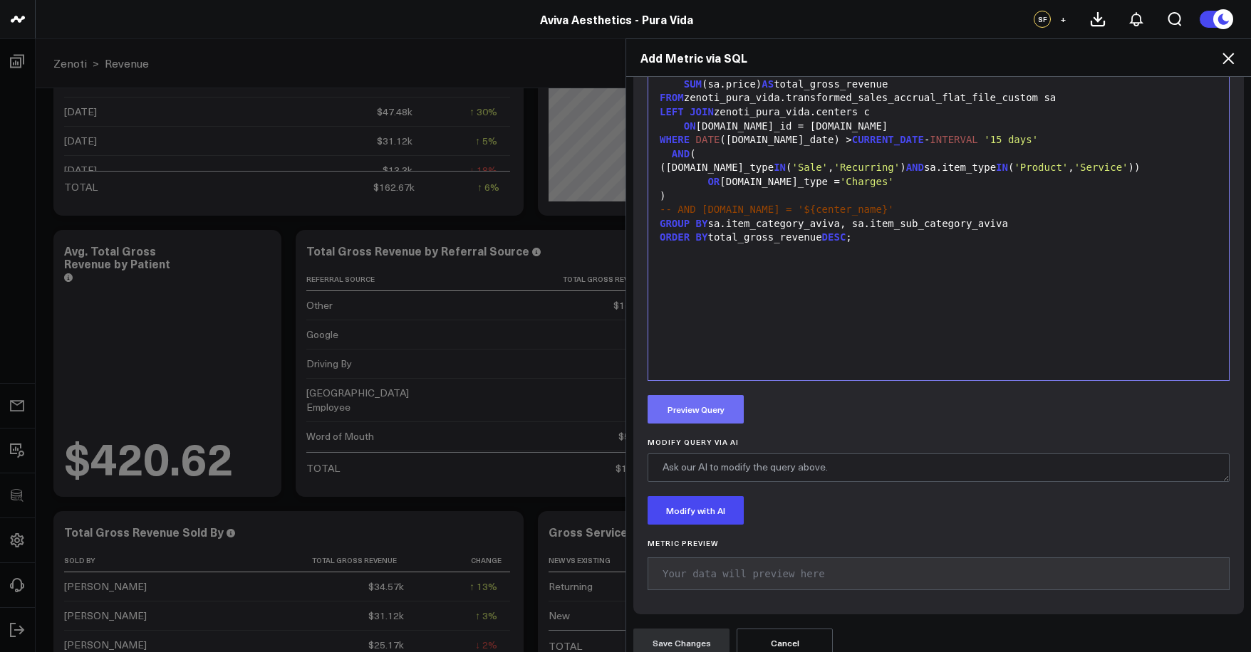
click at [734, 398] on button "Preview Query" at bounding box center [695, 409] width 96 height 28
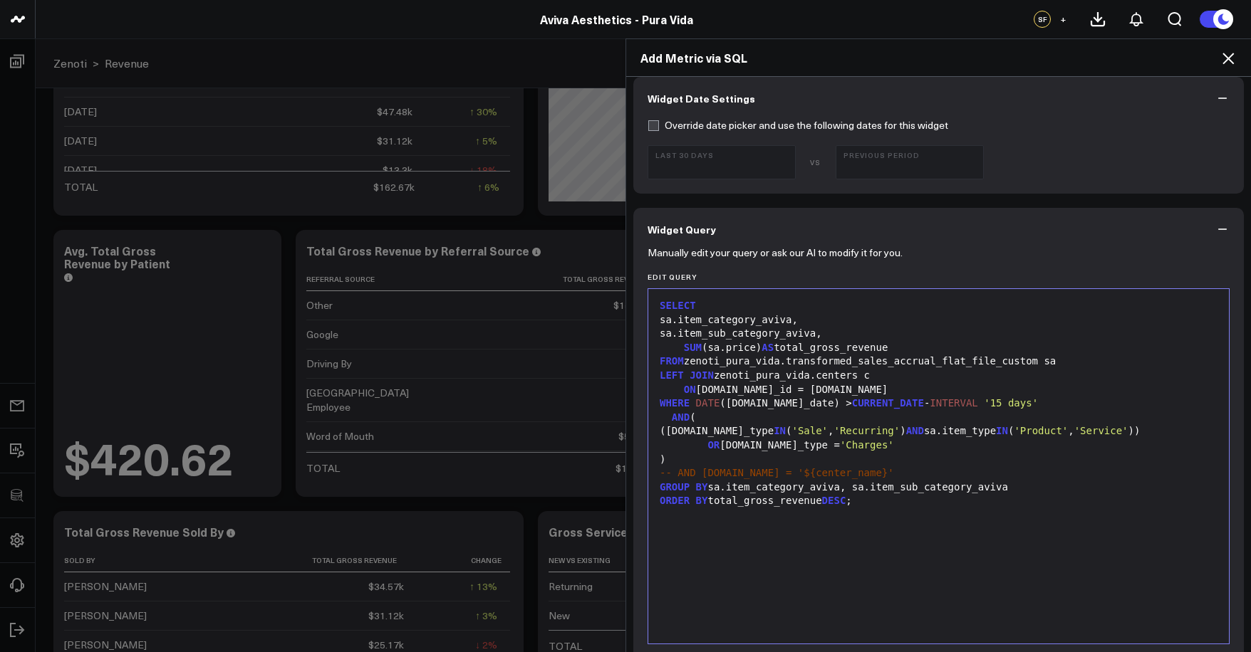
scroll to position [712, 0]
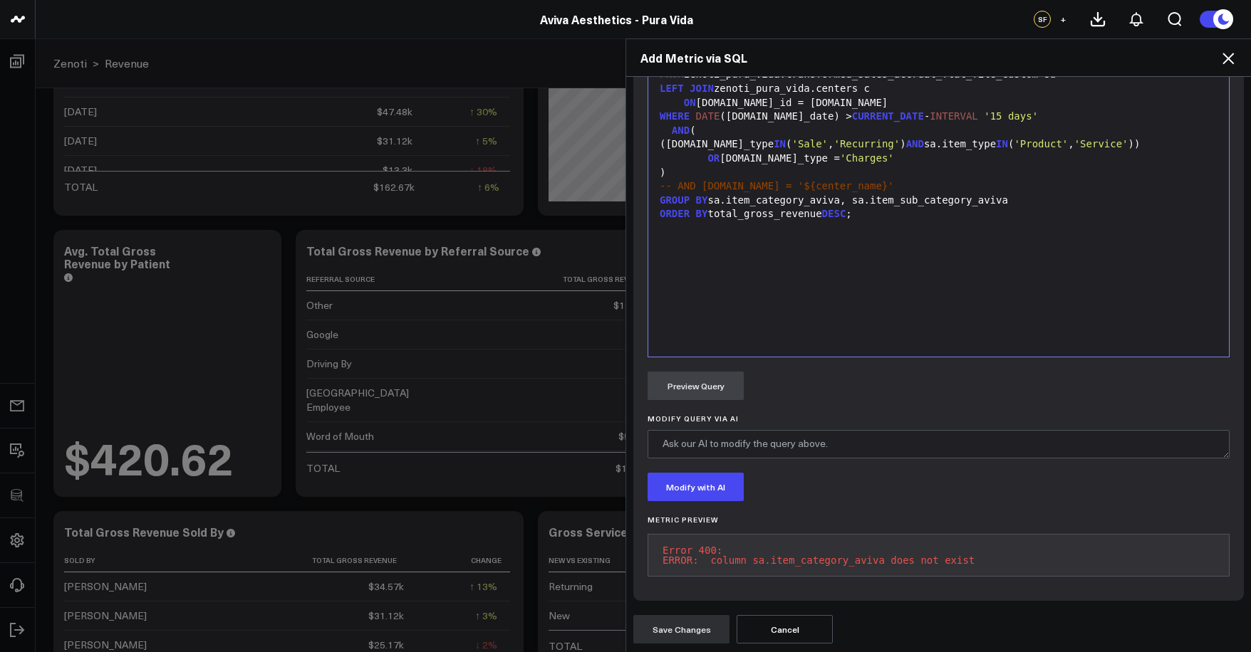
click at [697, 611] on form "Widget Display Widget Title * Total Gross Revenue by Service/ Product Chart Typ…" at bounding box center [938, 9] width 610 height 1268
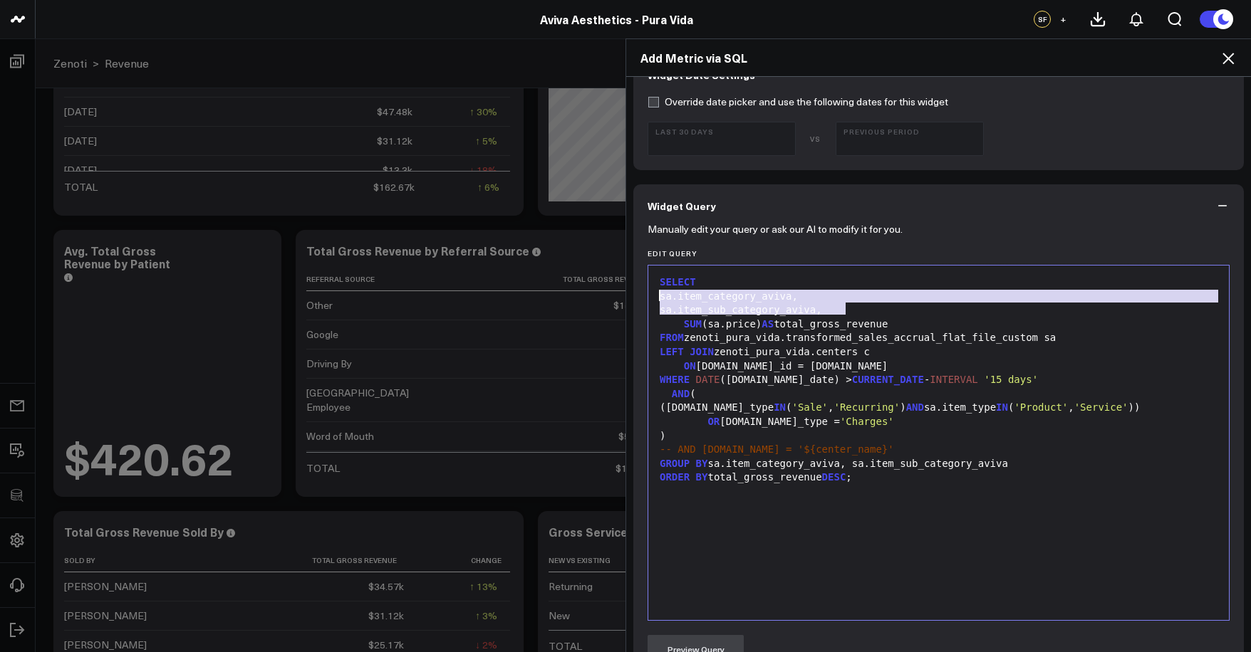
drag, startPoint x: 803, startPoint y: 293, endPoint x: 645, endPoint y: 283, distance: 157.8
click at [647, 283] on div "99 1 2 3 4 5 6 7 8 9 10 11 12 13 14 15 16 › ⌄ SELECT sa.item_category_aviva, sa…" at bounding box center [938, 443] width 582 height 356
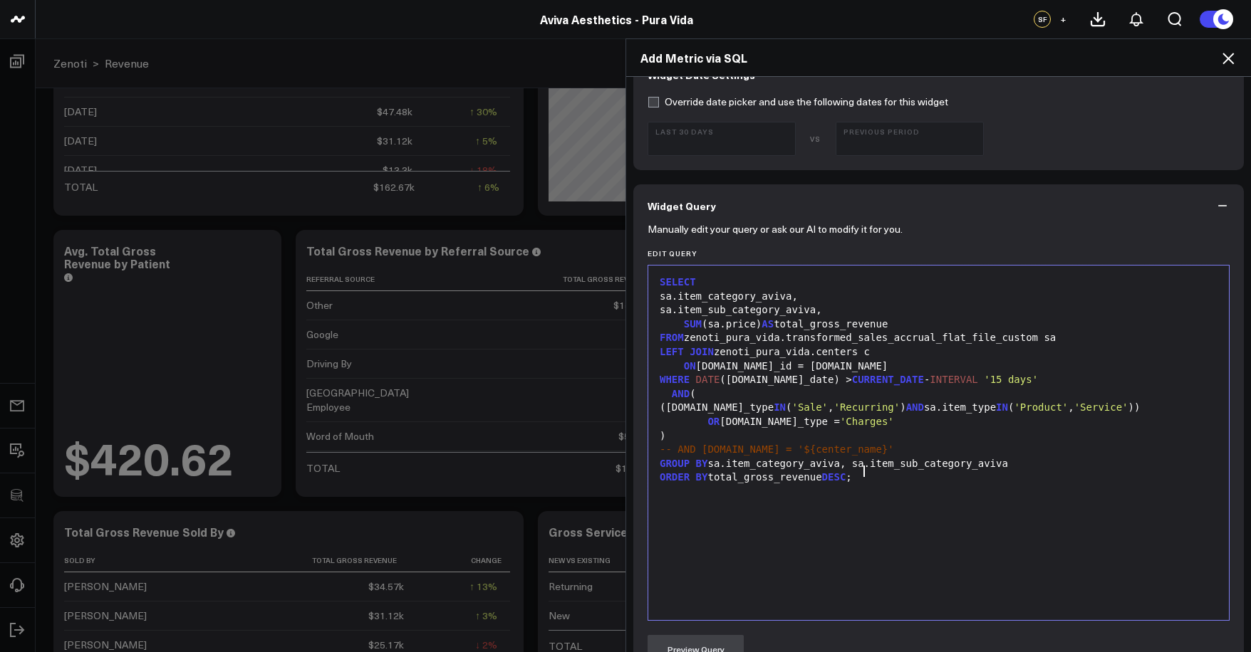
drag, startPoint x: 967, startPoint y: 461, endPoint x: 949, endPoint y: 476, distance: 24.3
click at [967, 471] on div "ORDER BY total_gross_revenue DESC ;" at bounding box center [938, 478] width 566 height 14
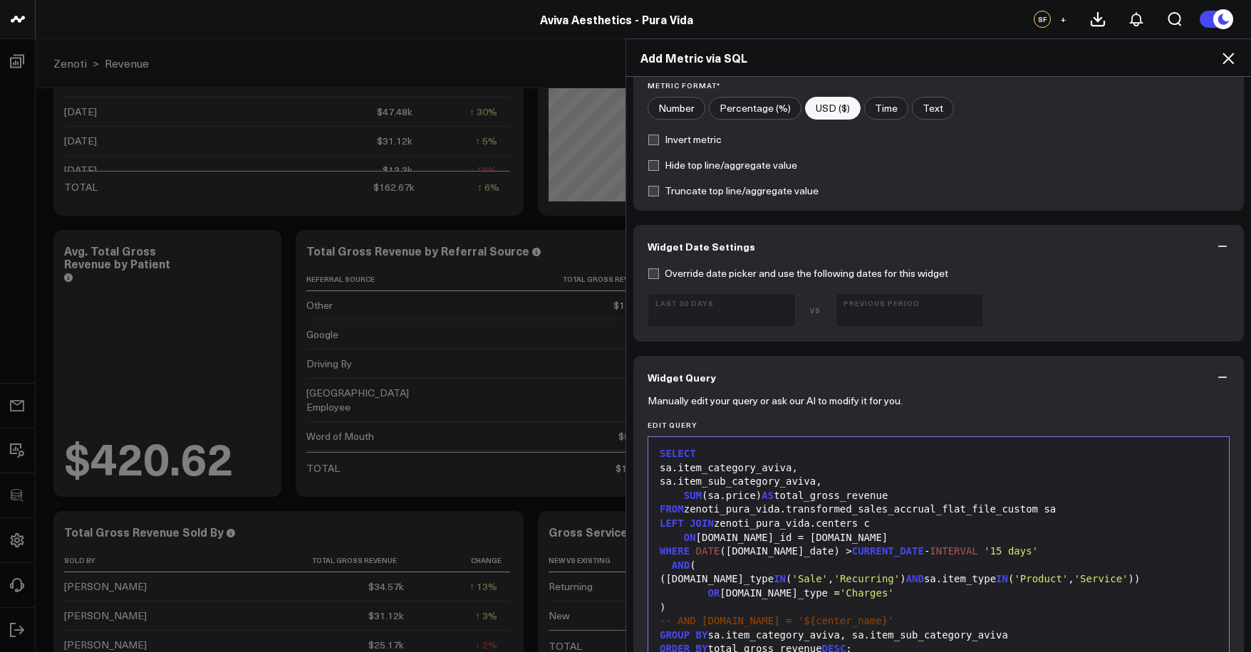
scroll to position [0, 0]
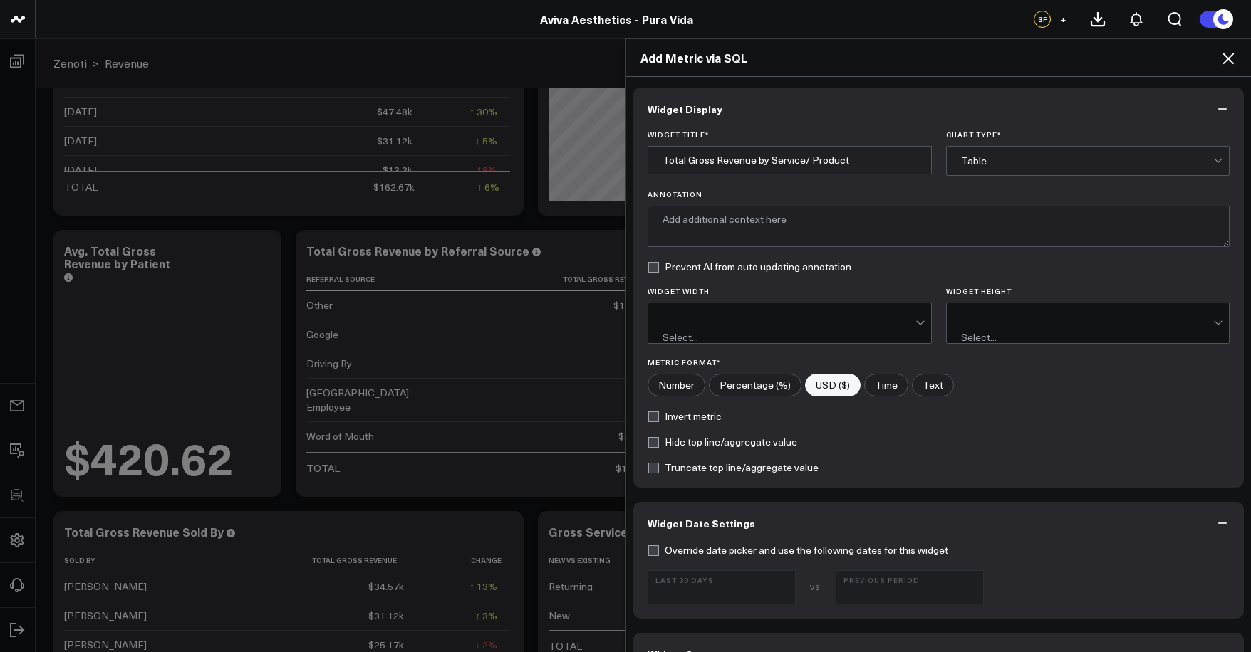
click at [1226, 59] on icon at bounding box center [1227, 58] width 17 height 17
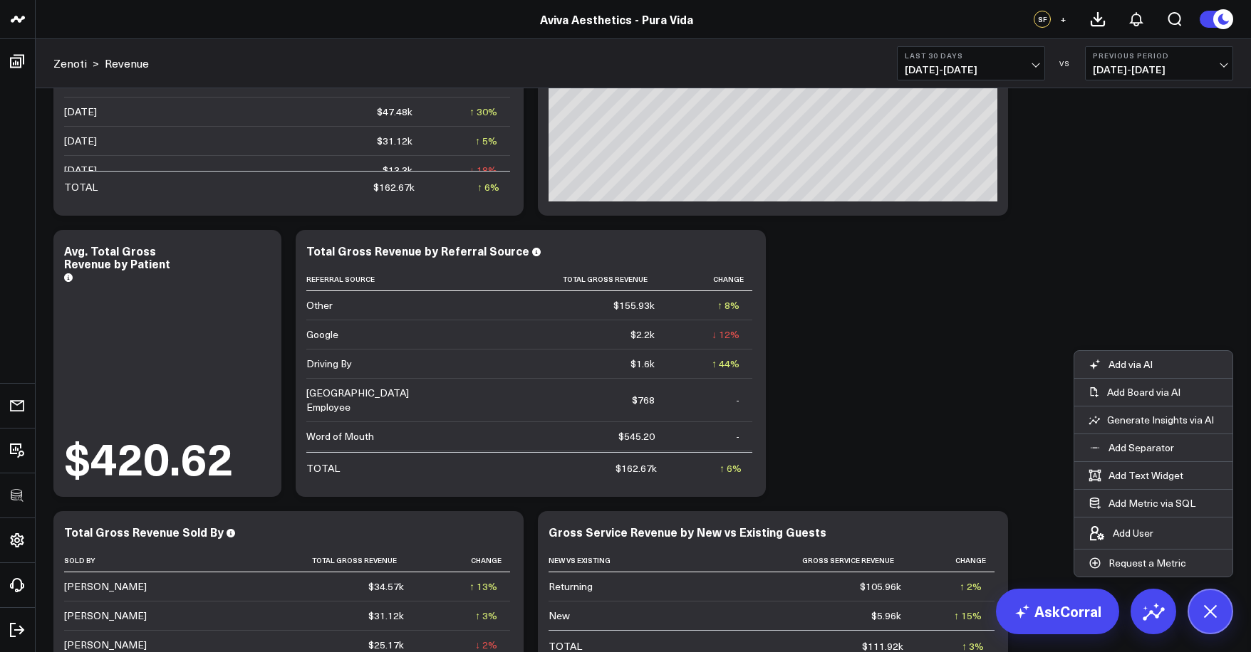
scroll to position [657, 0]
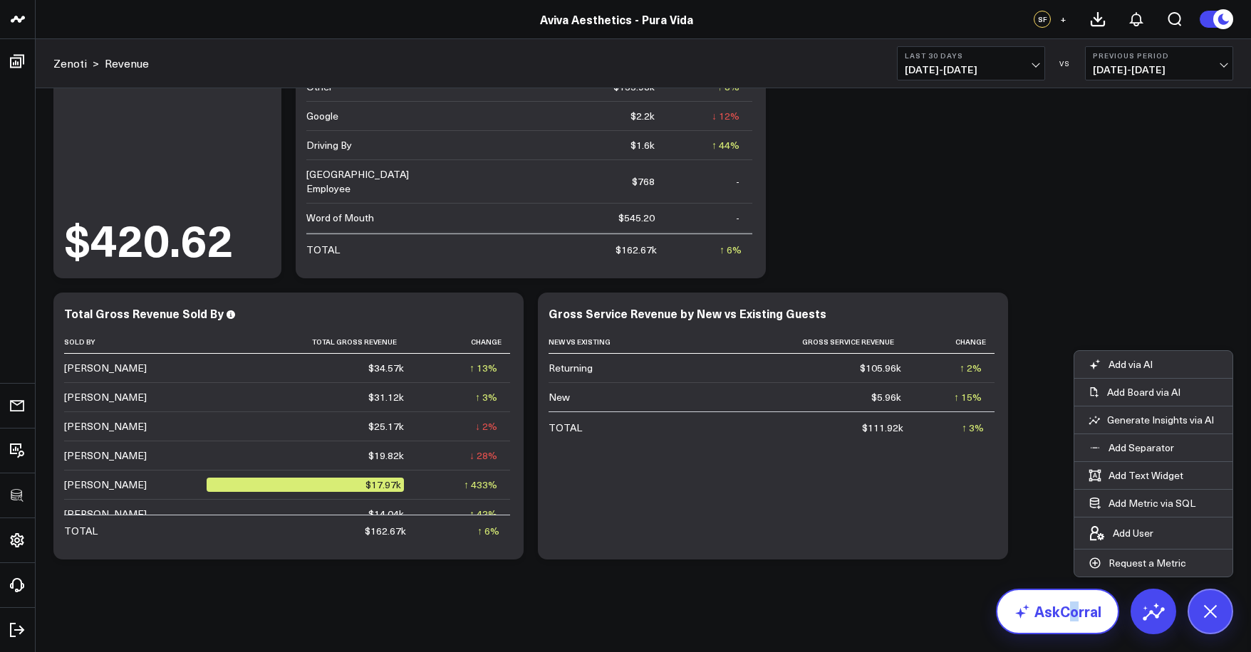
click at [1074, 607] on link "AskCorral" at bounding box center [1057, 612] width 123 height 46
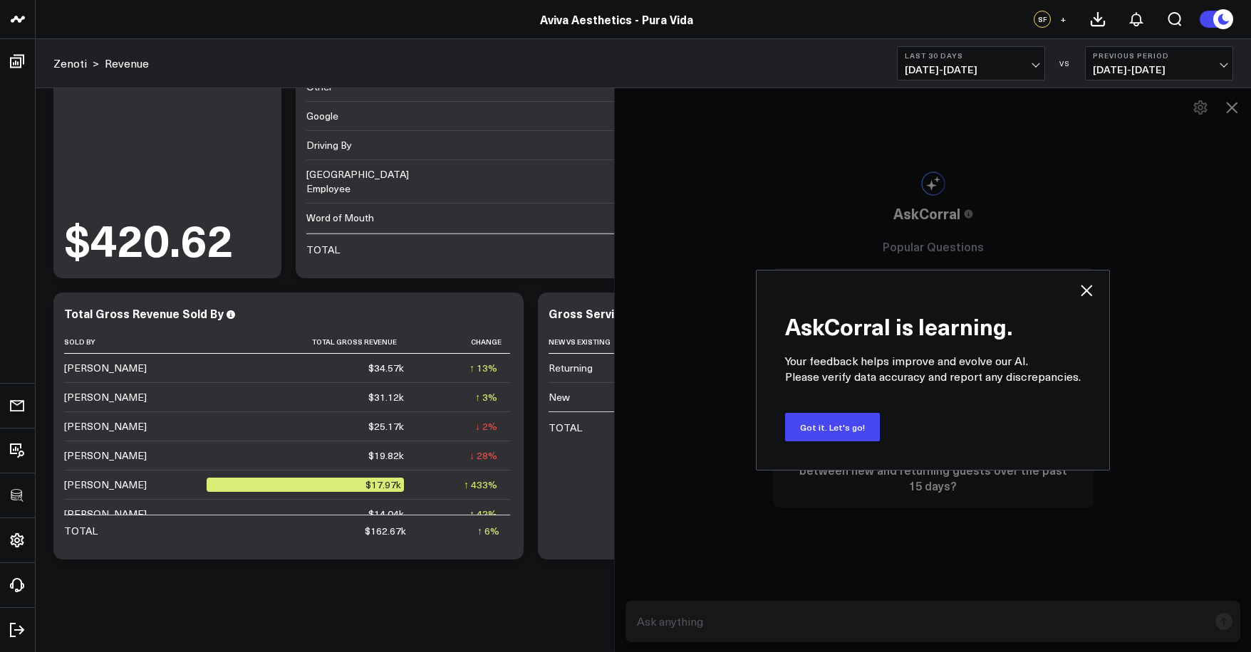
click at [865, 436] on button "Got it. Let's go!" at bounding box center [832, 427] width 95 height 28
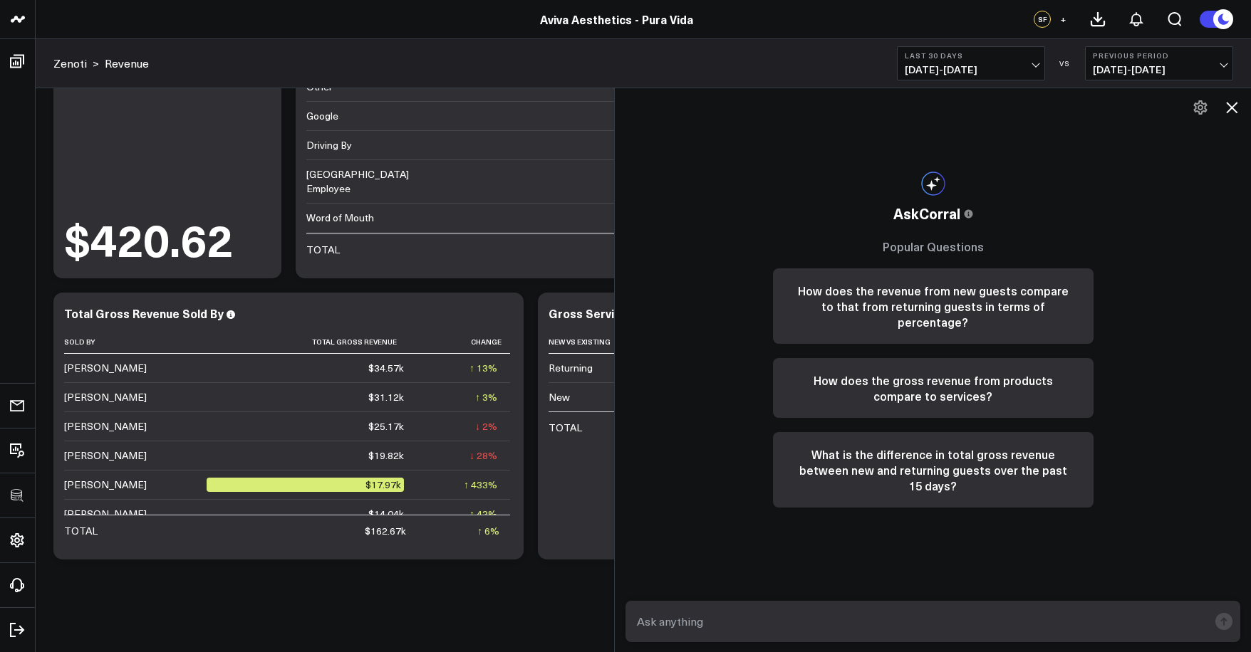
click at [855, 611] on textarea at bounding box center [920, 622] width 575 height 26
type textarea "w"
type textarea "give me gross service revenue by day of the week"
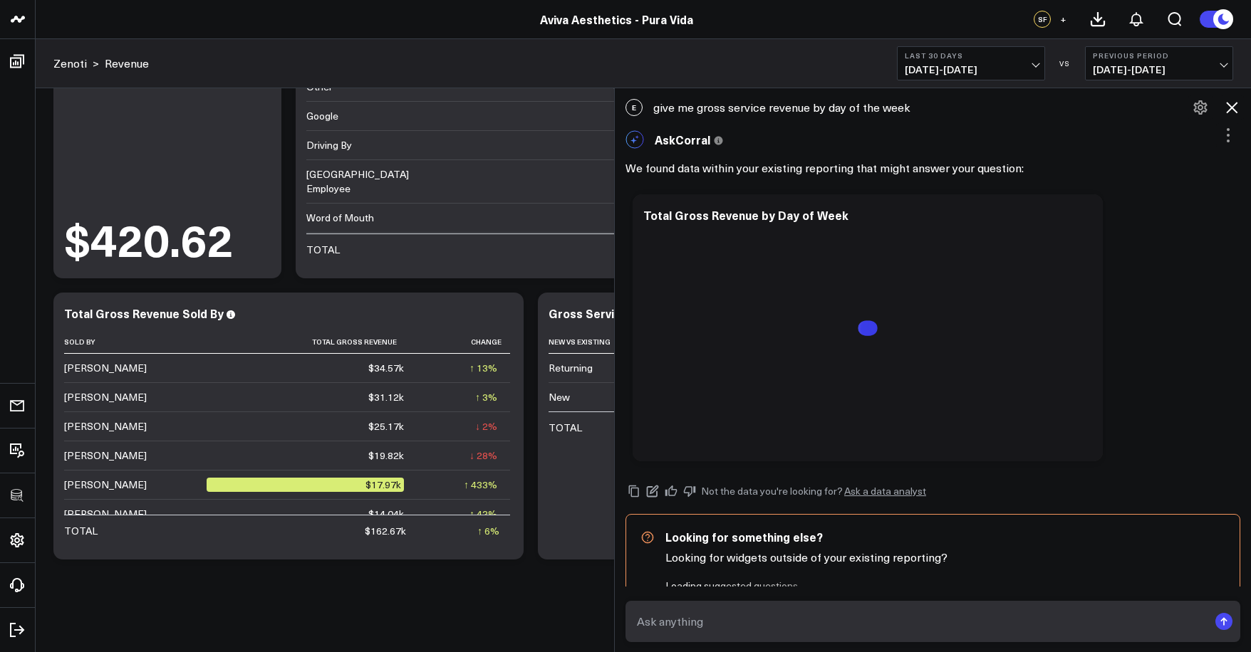
scroll to position [54, 0]
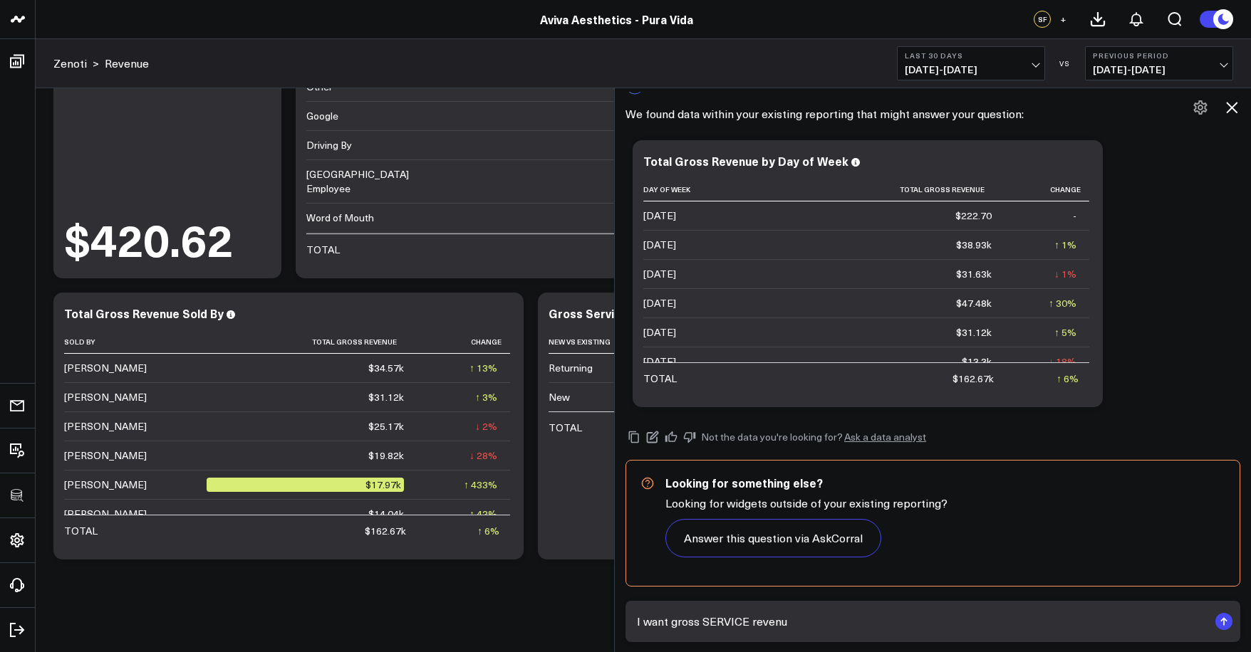
type textarea "I want gross SERVICE revenue"
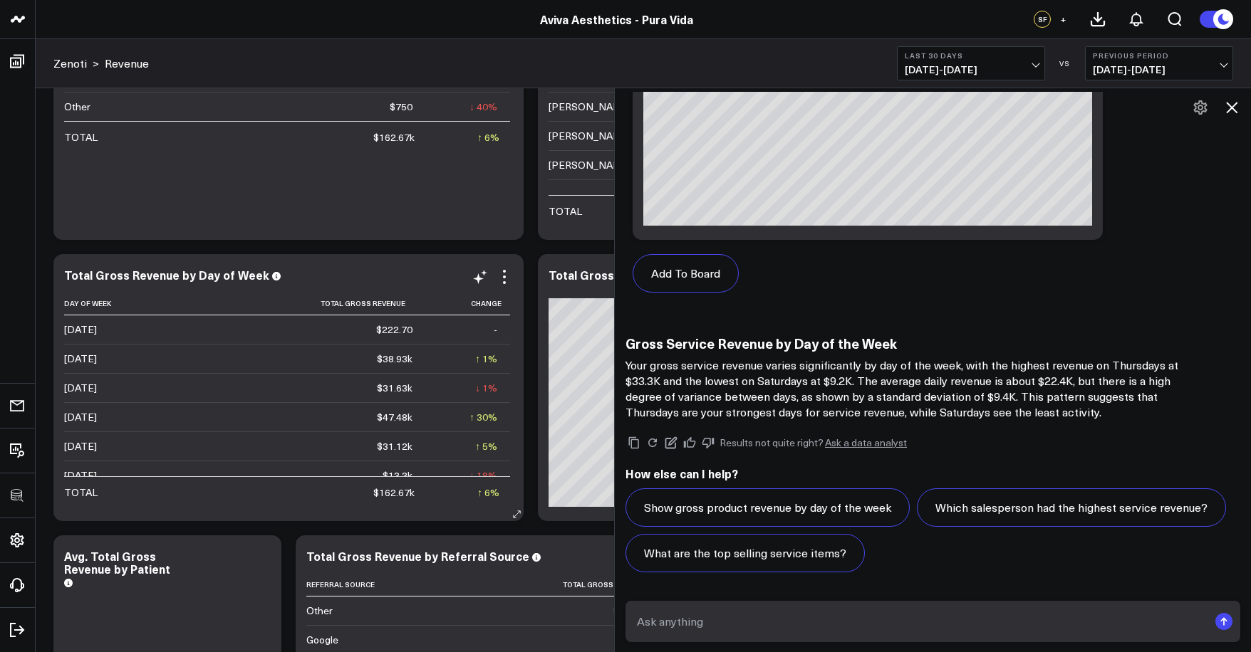
scroll to position [130, 0]
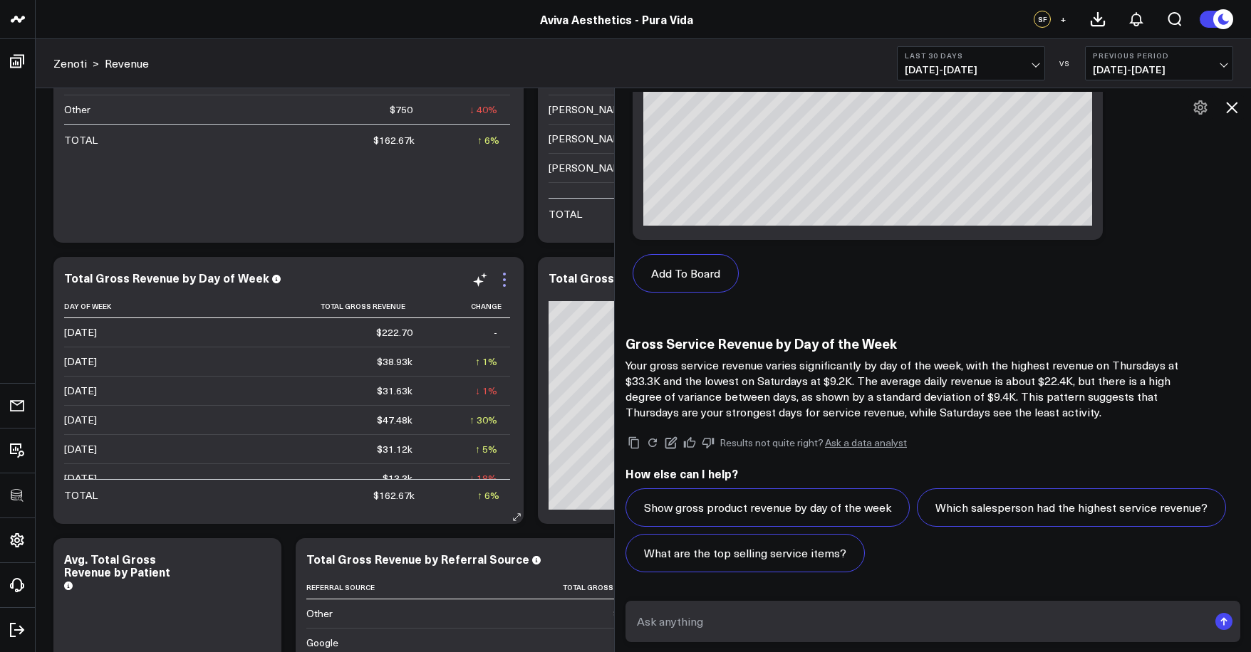
click at [508, 281] on icon at bounding box center [504, 279] width 17 height 17
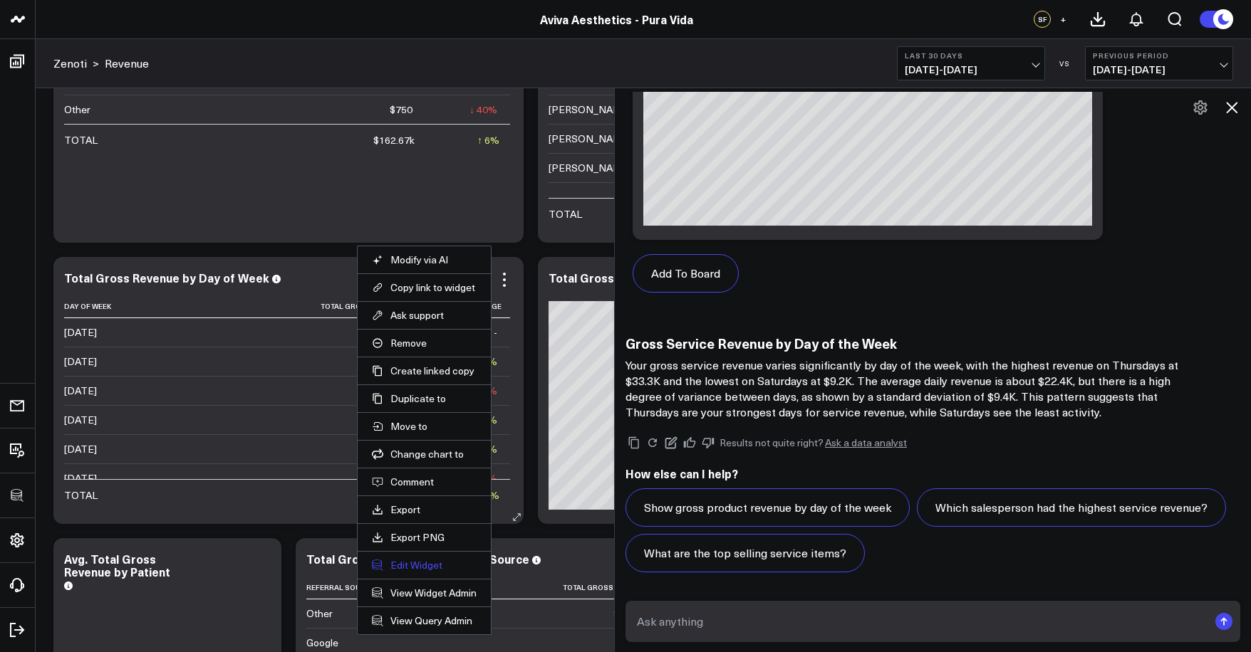
click at [424, 566] on button "Edit Widget" at bounding box center [424, 565] width 105 height 13
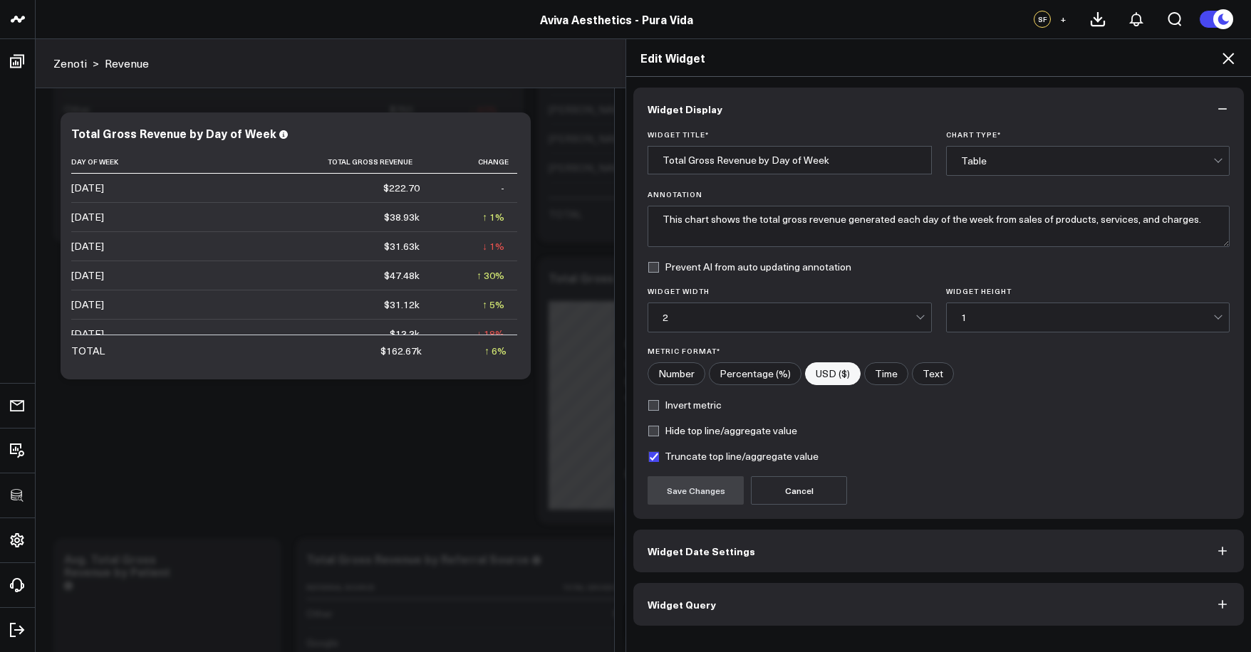
scroll to position [657, 0]
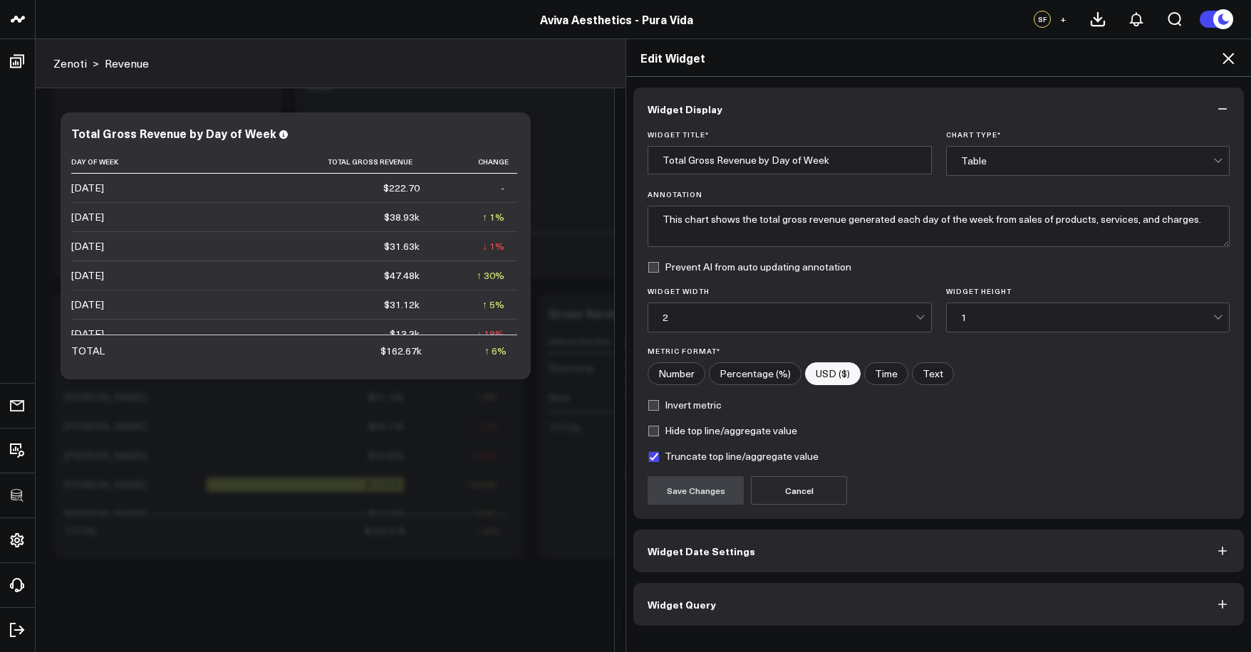
click at [736, 603] on button "Widget Query" at bounding box center [938, 604] width 610 height 43
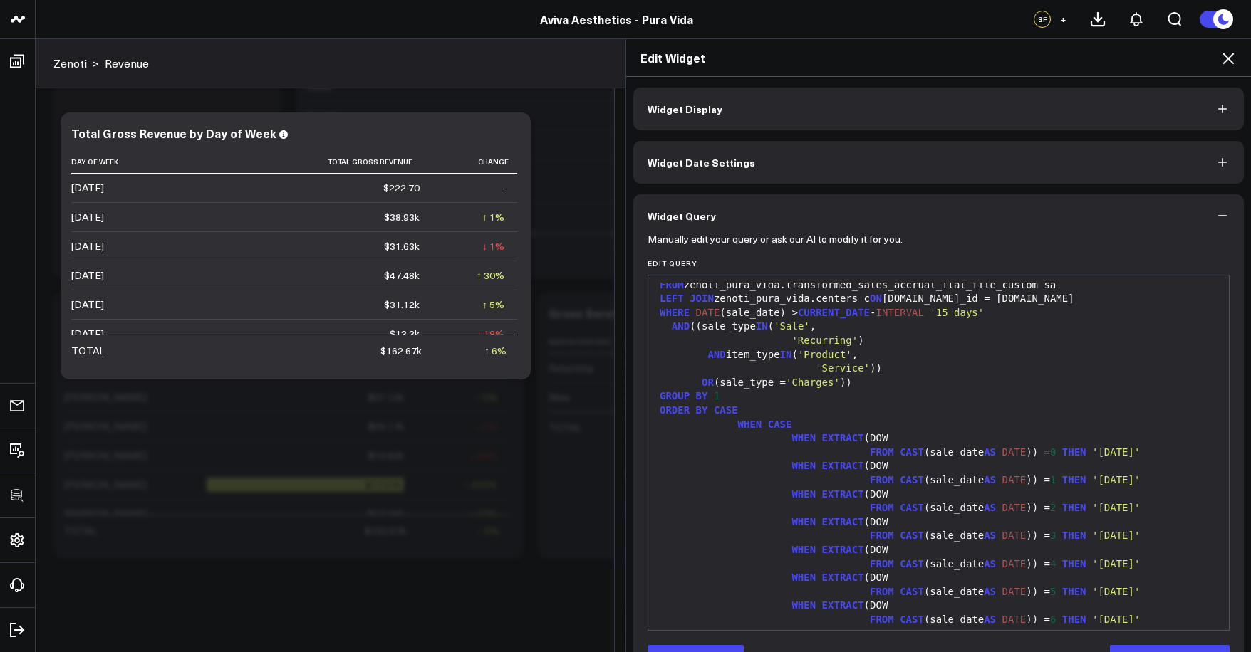
scroll to position [0, 0]
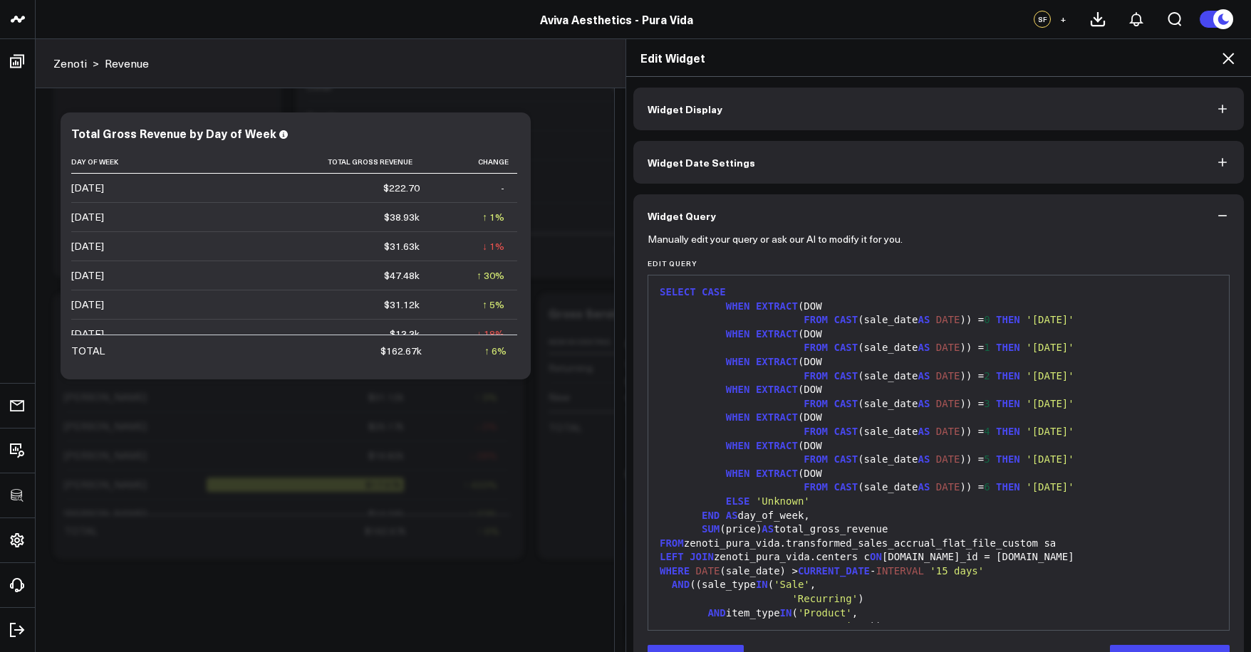
click at [1230, 69] on div "Edit Widget" at bounding box center [938, 58] width 625 height 38
click at [1229, 63] on icon at bounding box center [1227, 58] width 17 height 17
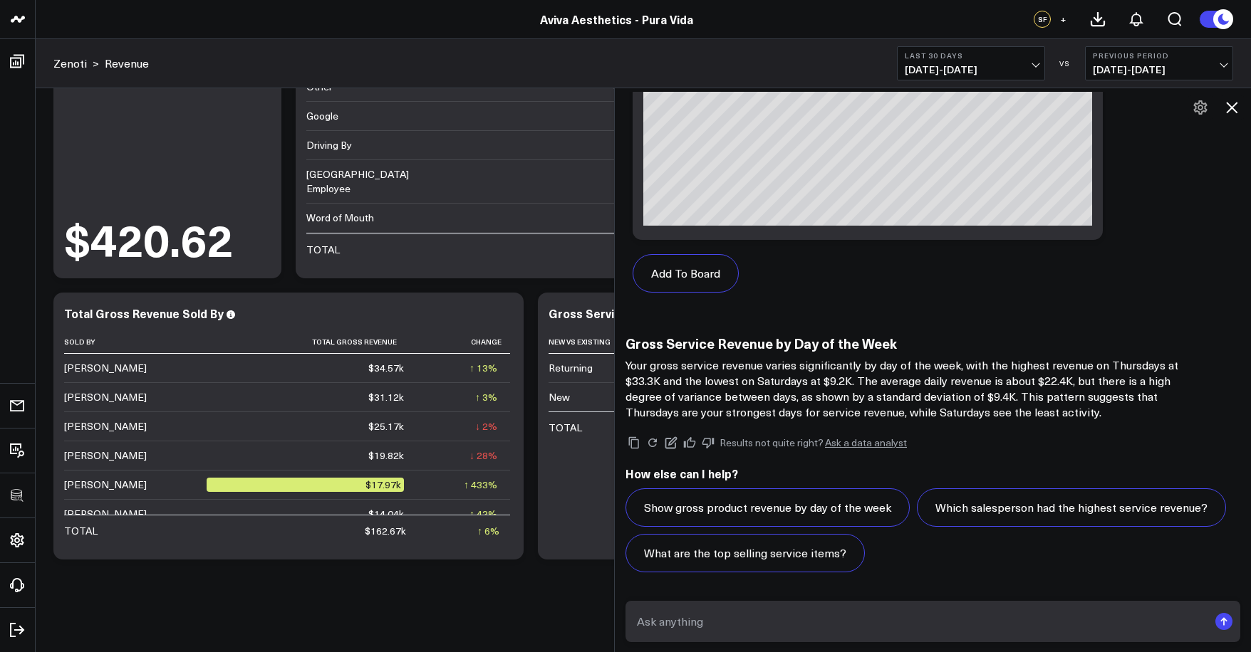
click at [1240, 103] on icon at bounding box center [1231, 107] width 17 height 17
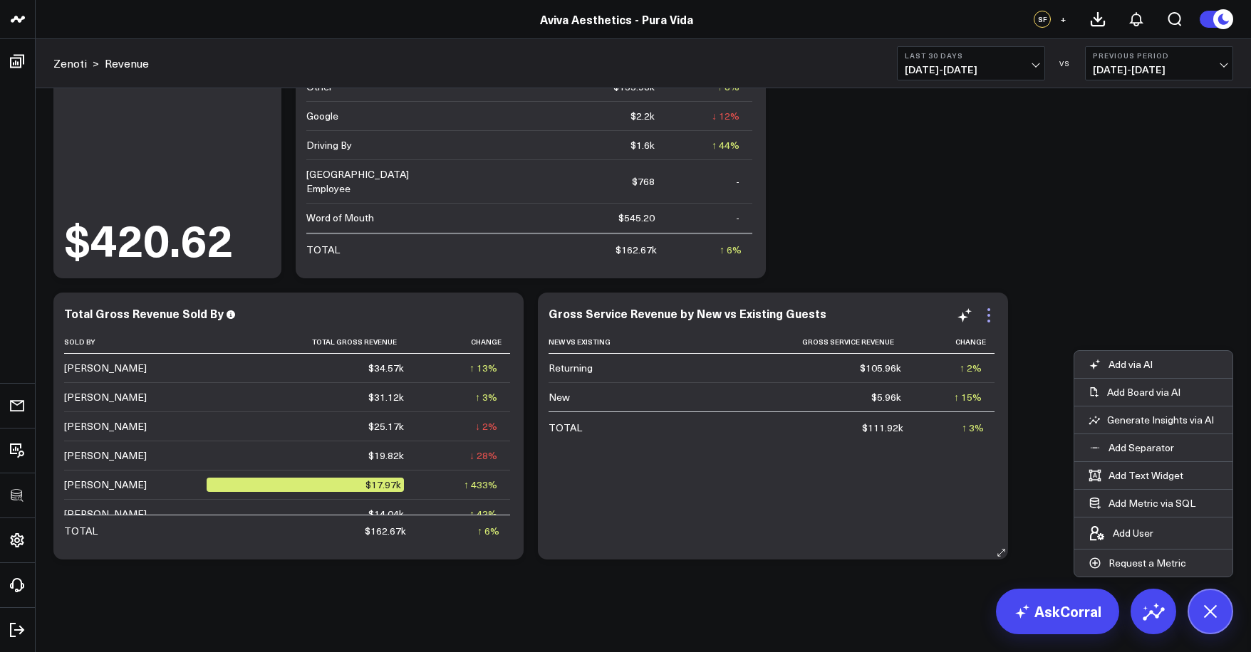
click at [980, 321] on icon at bounding box center [988, 315] width 17 height 17
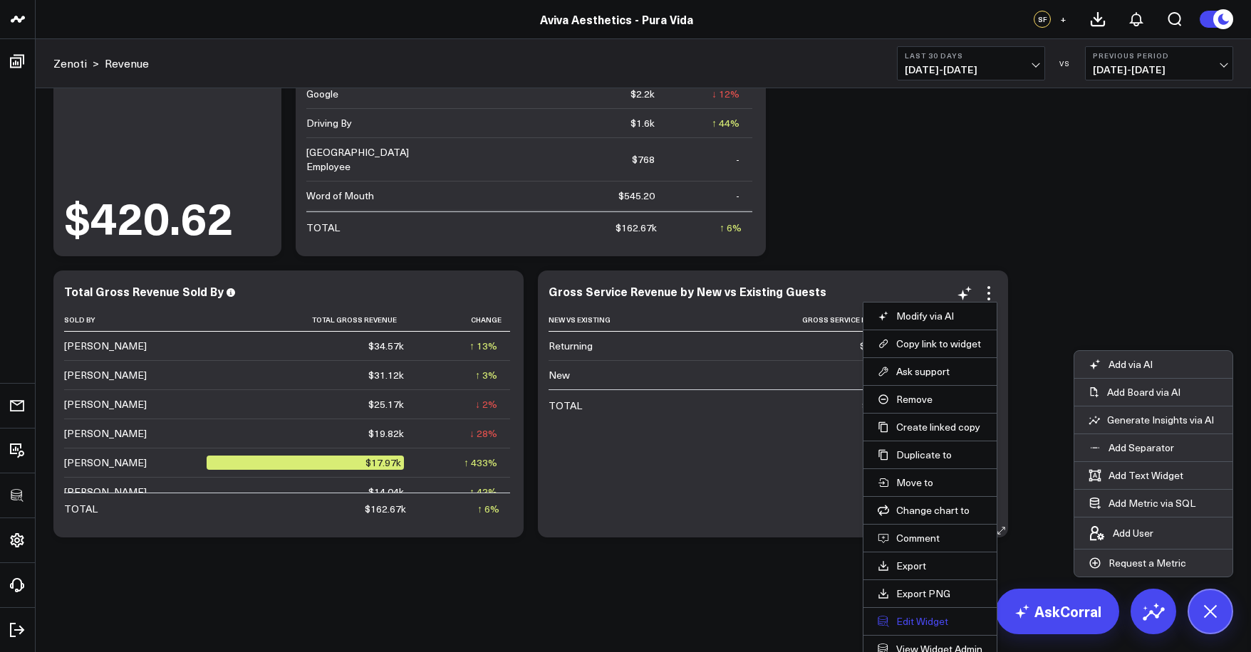
click at [927, 617] on button "Edit Widget" at bounding box center [929, 621] width 105 height 13
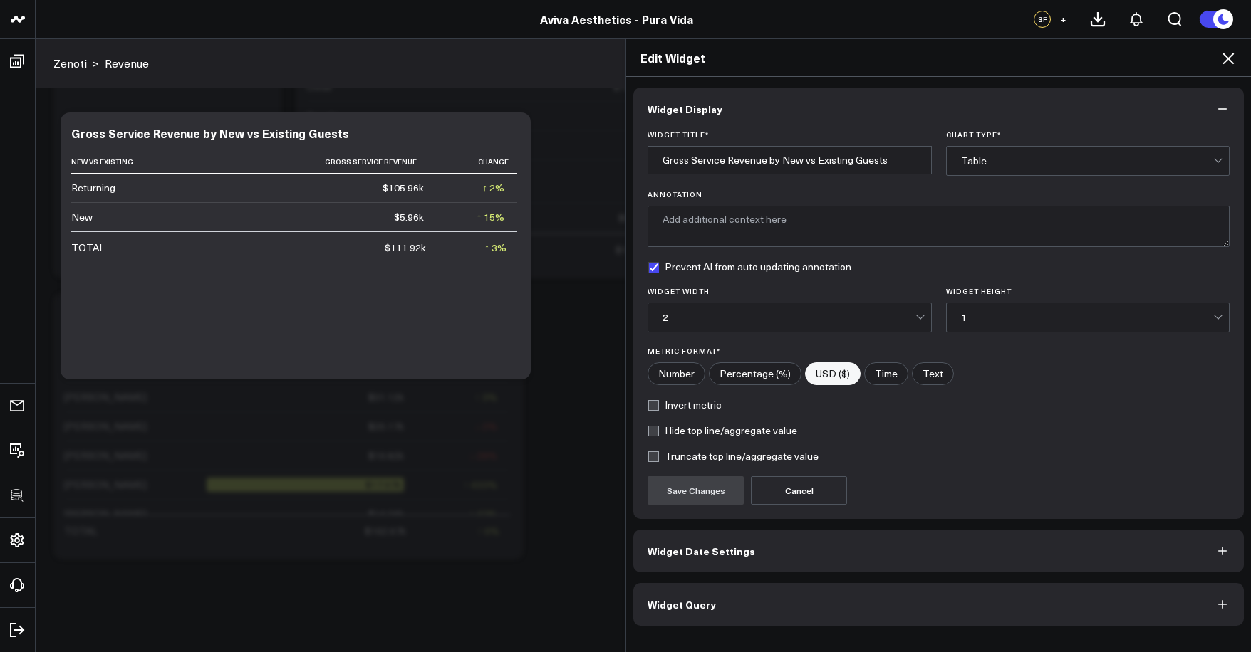
click at [892, 608] on button "Widget Query" at bounding box center [938, 604] width 610 height 43
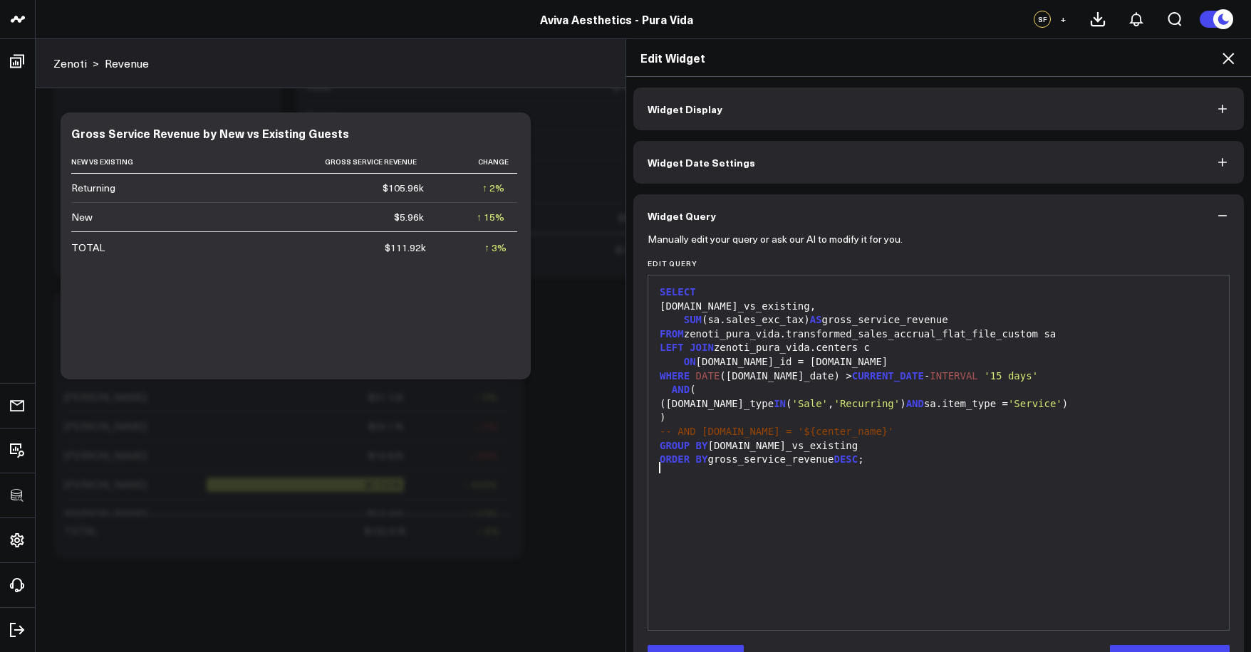
click at [892, 538] on div "SELECT sa.new_vs_existing, SUM (sa.sales_exc_tax) AS gross_service_revenue FROM…" at bounding box center [938, 453] width 566 height 340
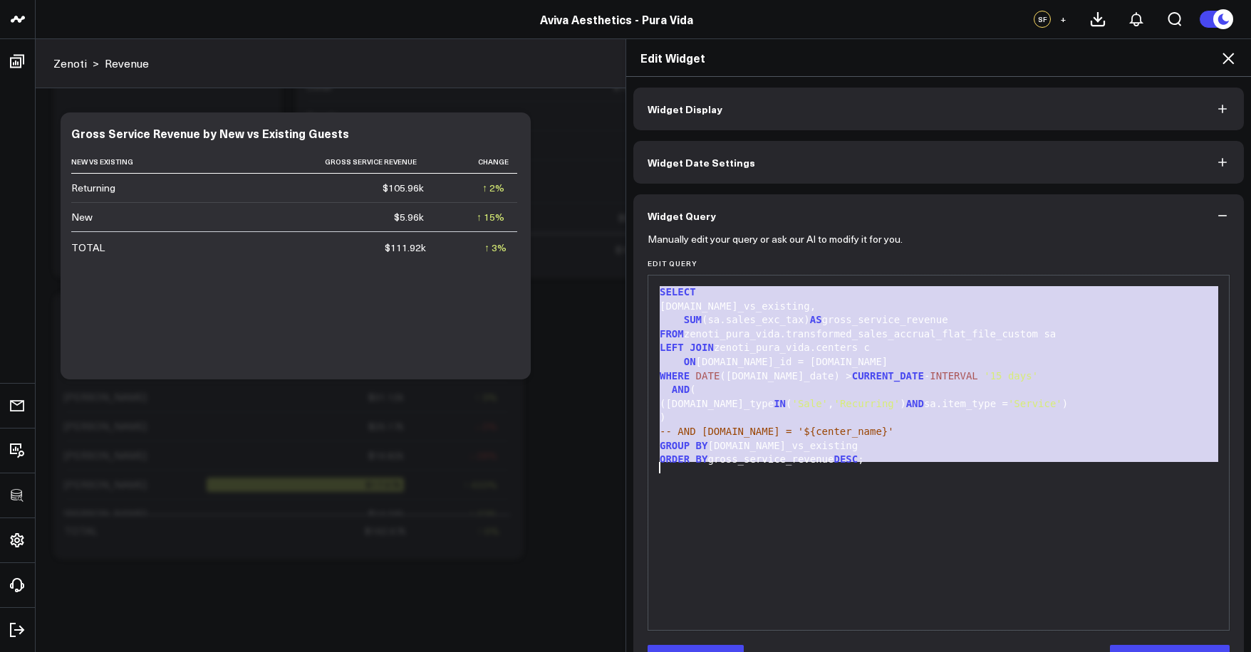
copy div "SELECT sa.new_vs_existing, SUM (sa.sales_exc_tax) AS gross_service_revenue FROM…"
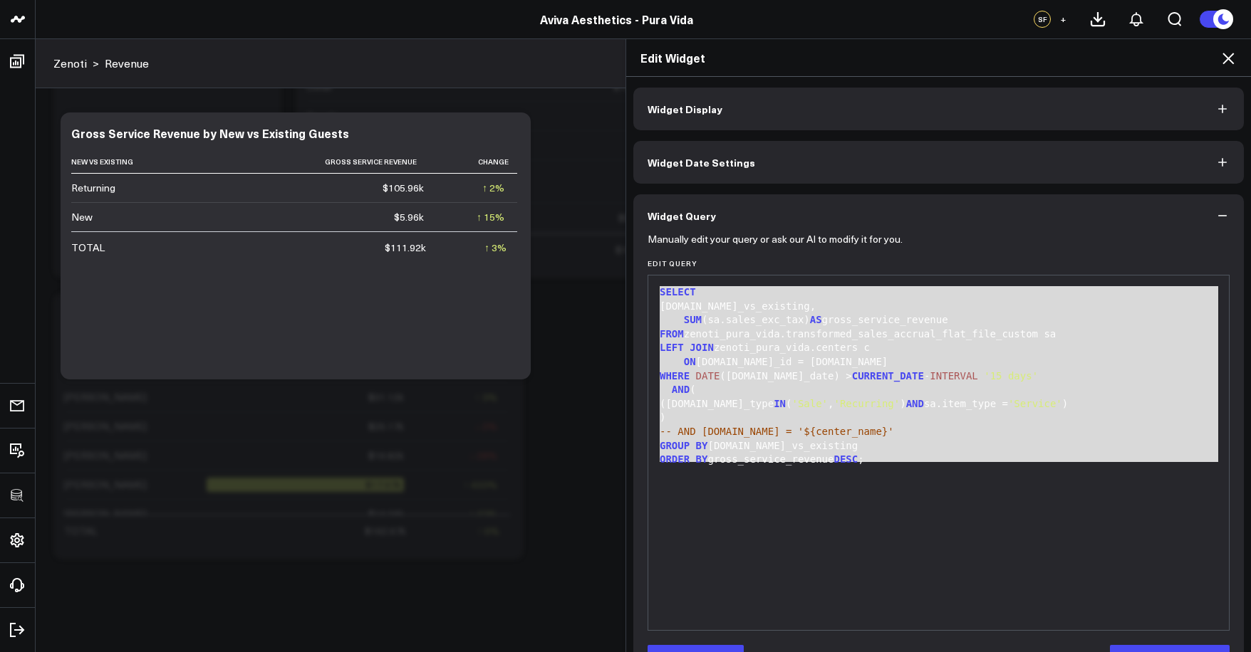
click at [469, 133] on div "Edit Widget Widget Display Widget Date Settings Widget Query Manually edit your…" at bounding box center [625, 345] width 1251 height 614
click at [537, 142] on div "Edit Widget Widget Display Widget Date Settings Widget Query Manually edit your…" at bounding box center [625, 345] width 1251 height 614
click at [1222, 63] on icon at bounding box center [1227, 58] width 17 height 17
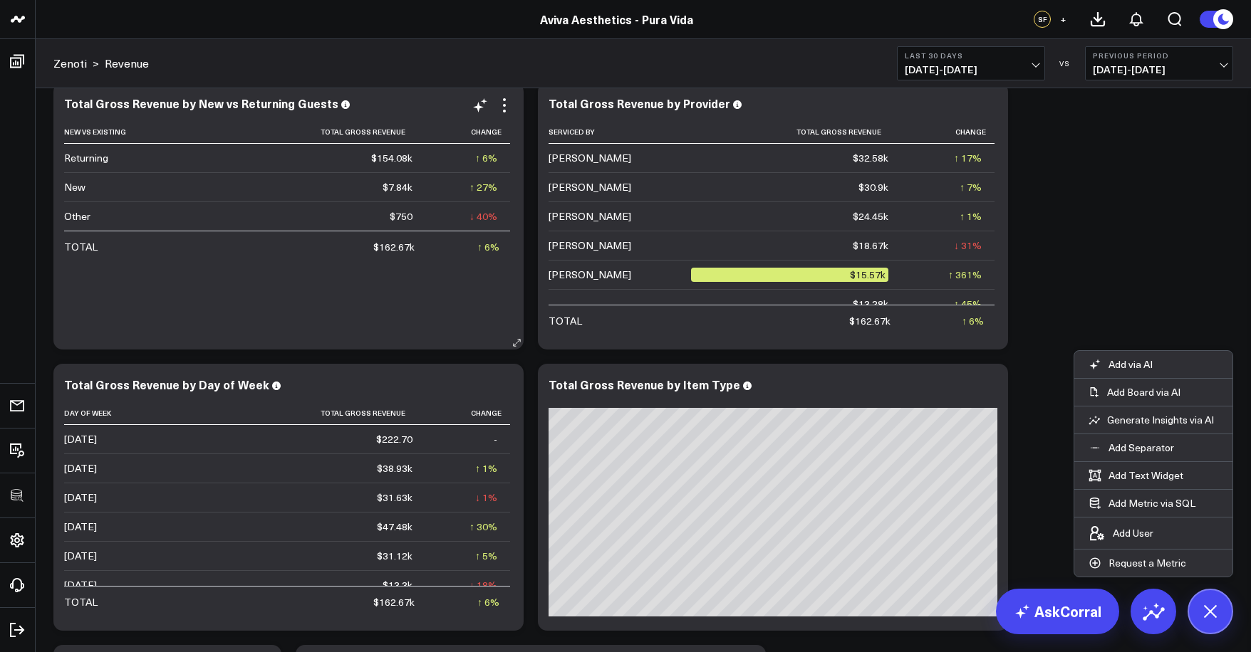
scroll to position [180, 0]
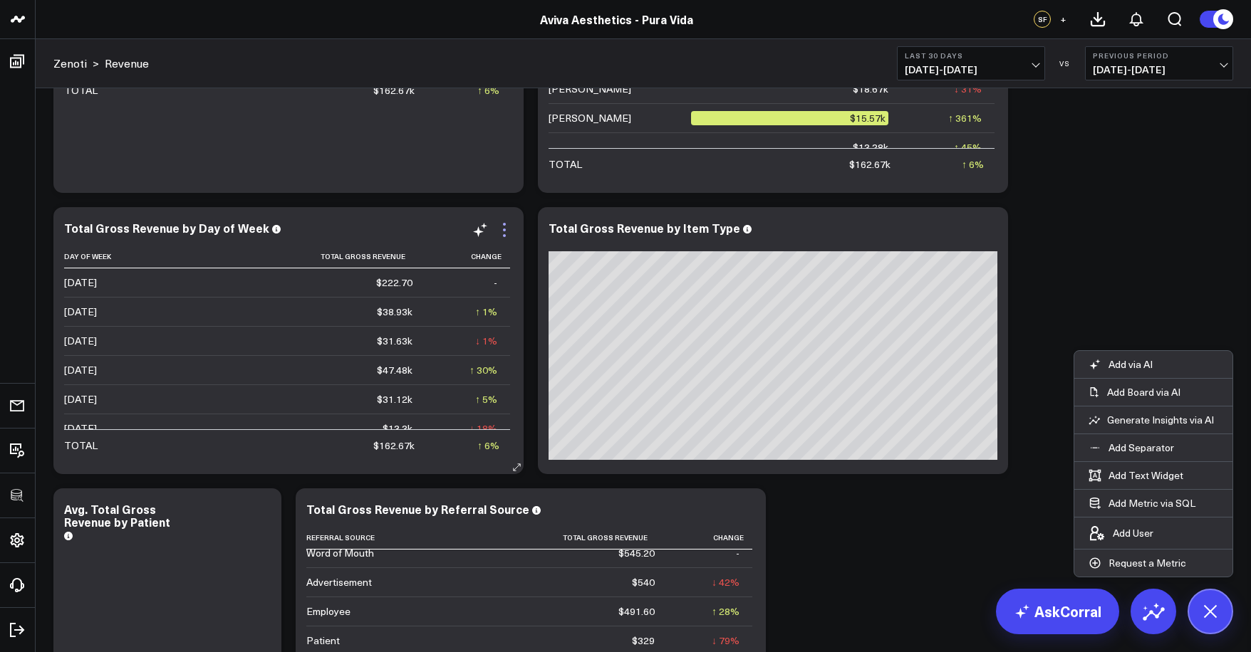
click at [504, 228] on icon at bounding box center [504, 230] width 17 height 17
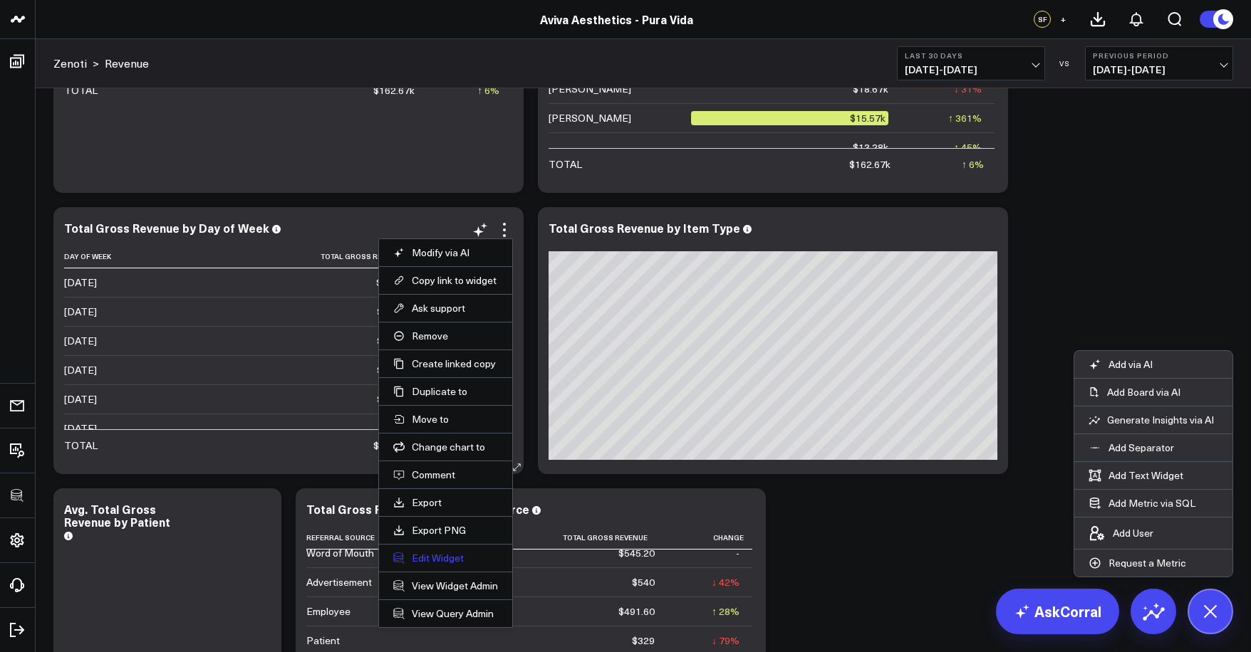
click at [418, 558] on button "Edit Widget" at bounding box center [445, 558] width 105 height 13
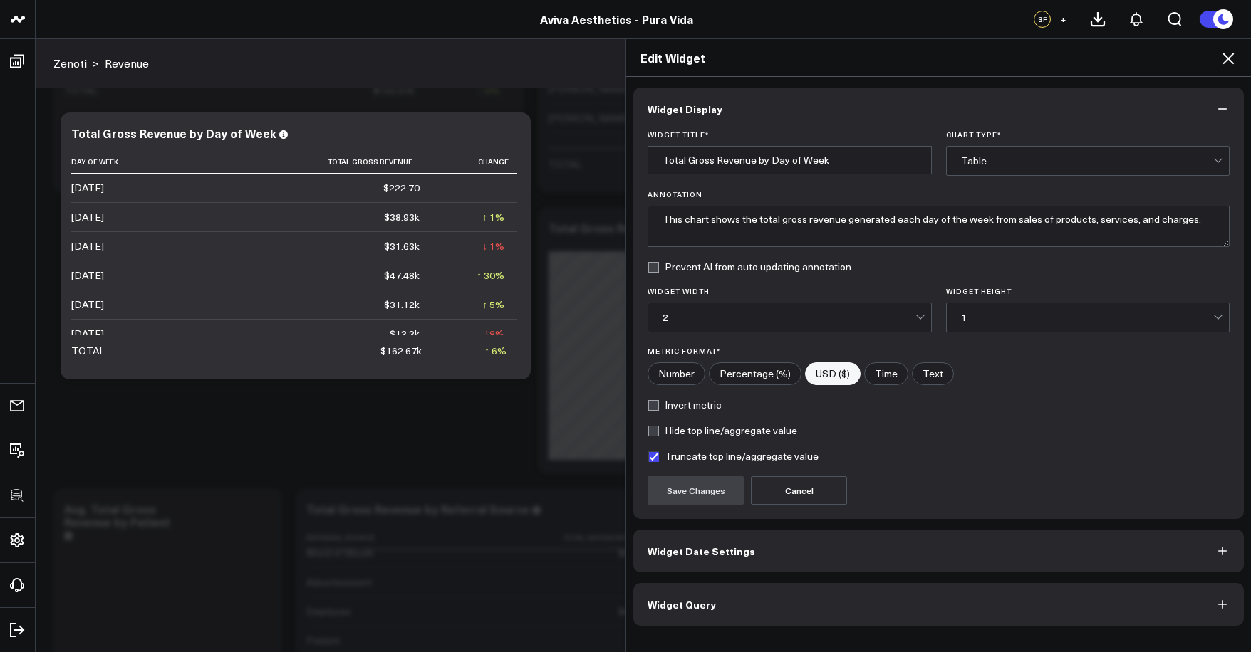
scroll to position [461, 0]
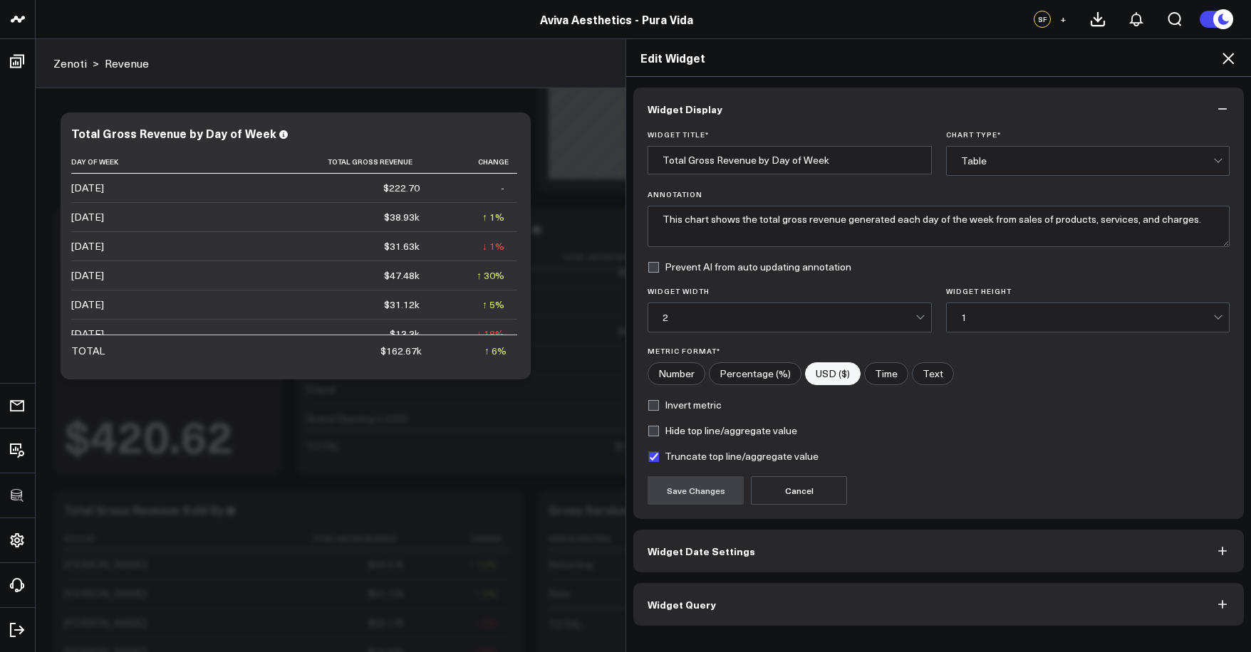
click at [720, 603] on button "Widget Query" at bounding box center [938, 604] width 610 height 43
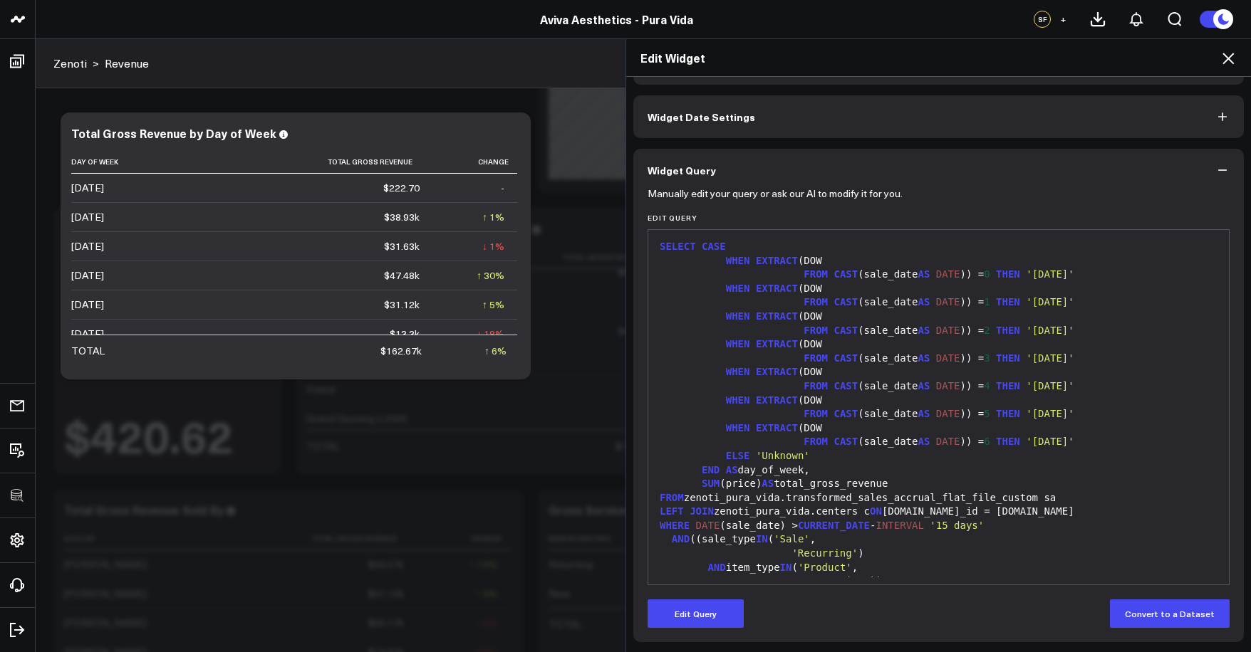
scroll to position [0, 0]
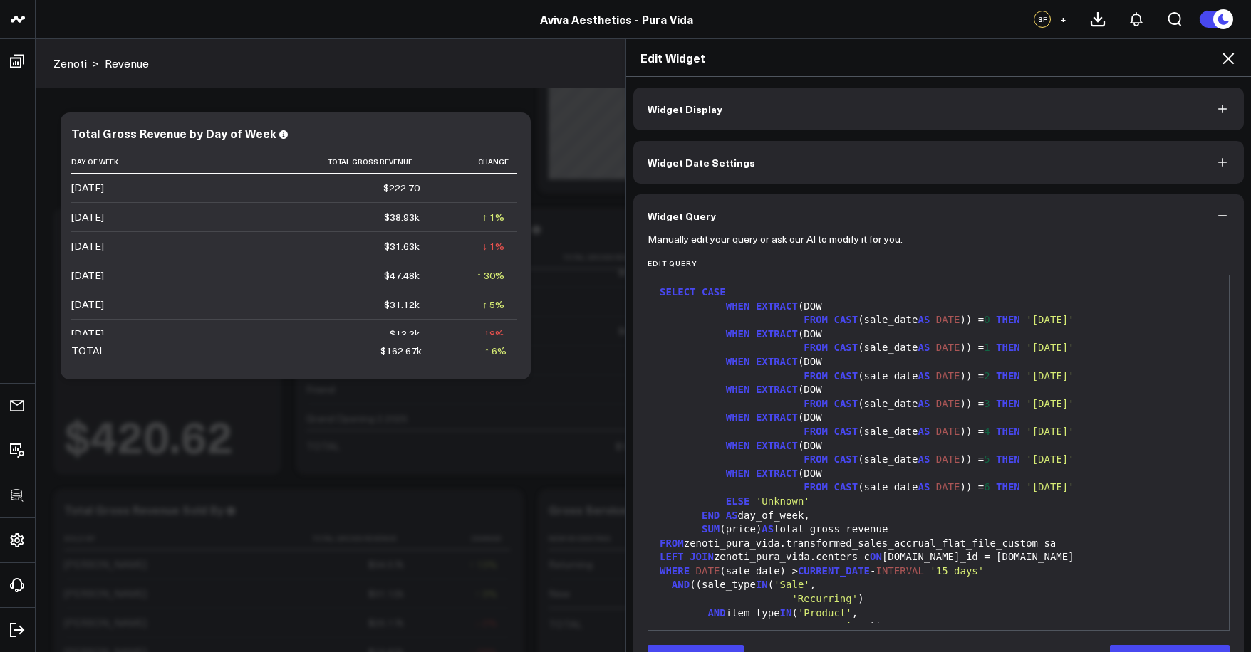
click at [1209, 63] on h2 "Edit Widget" at bounding box center [938, 58] width 596 height 16
click at [1218, 61] on h2 "Edit Widget" at bounding box center [938, 58] width 596 height 16
click at [1226, 61] on icon at bounding box center [1227, 58] width 11 height 11
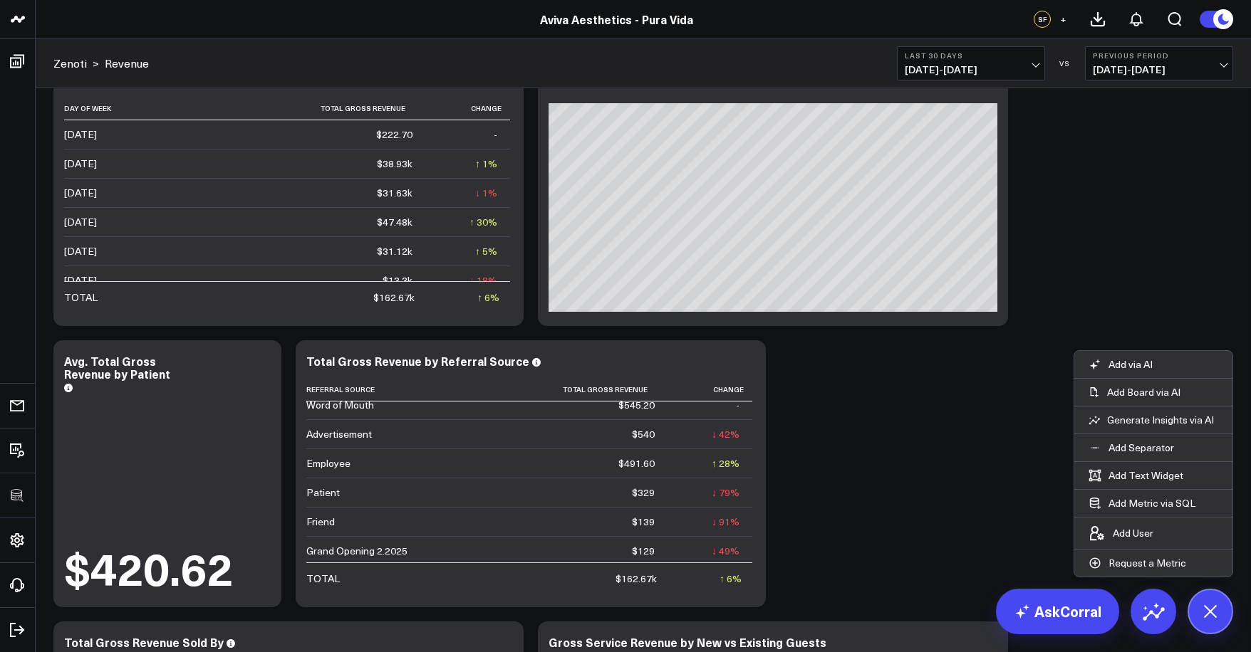
scroll to position [657, 0]
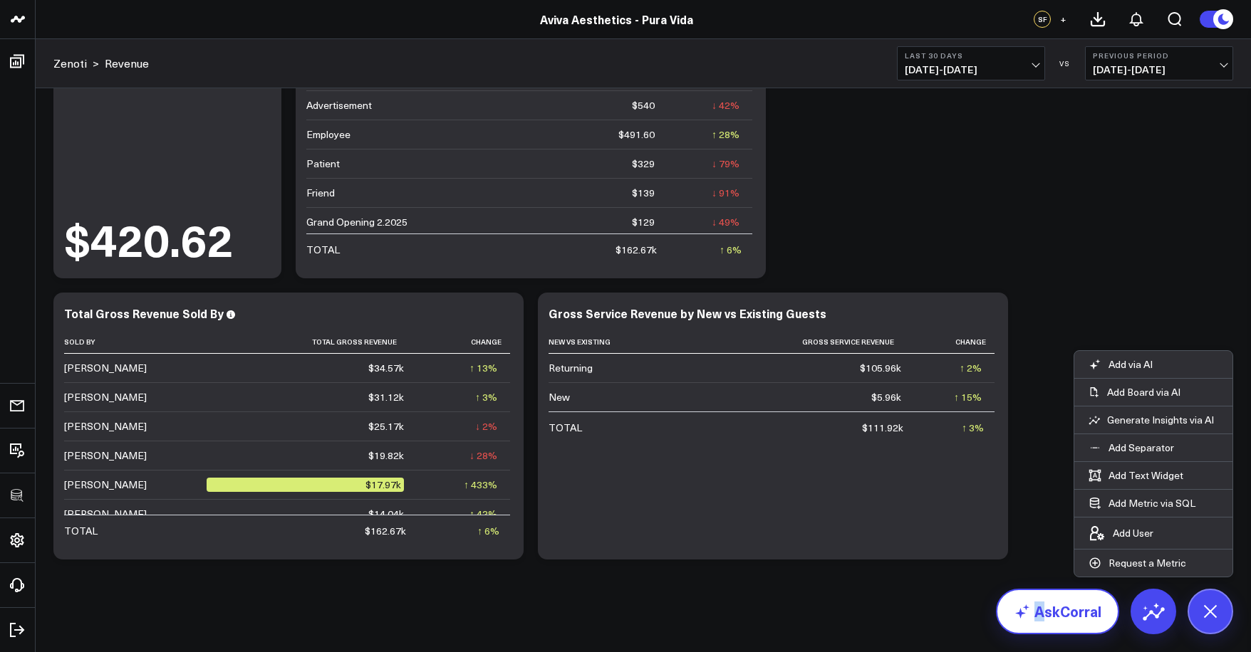
click at [1043, 603] on link "AskCorral" at bounding box center [1057, 612] width 123 height 46
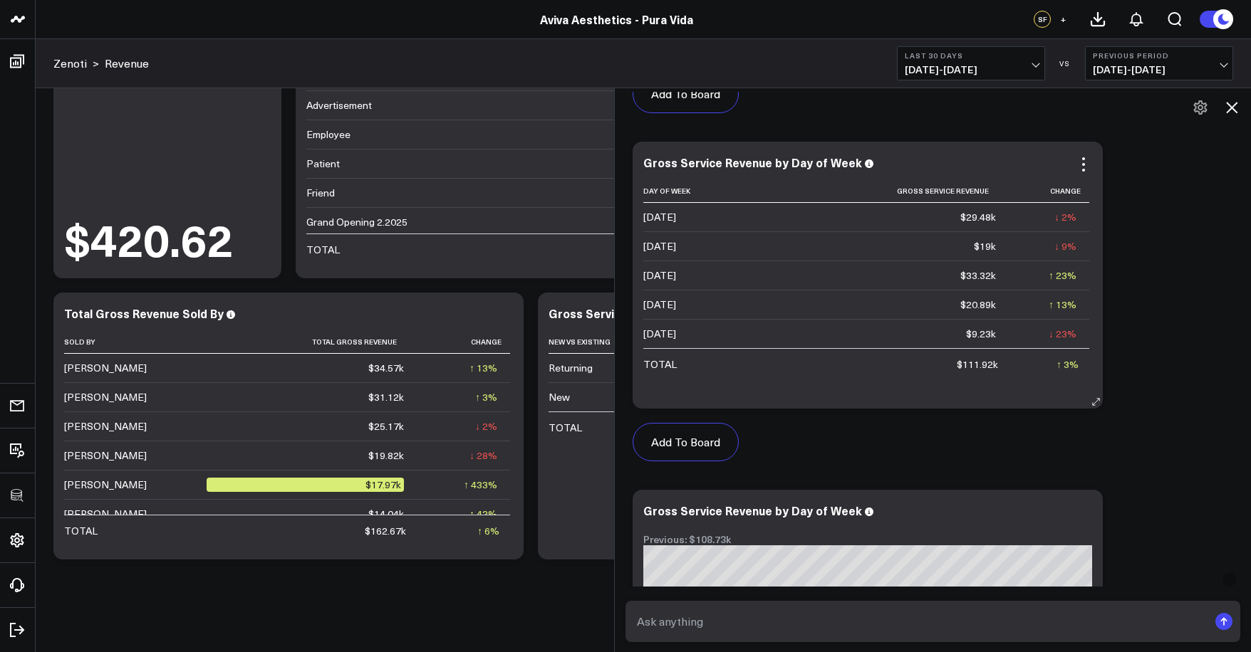
scroll to position [991, 0]
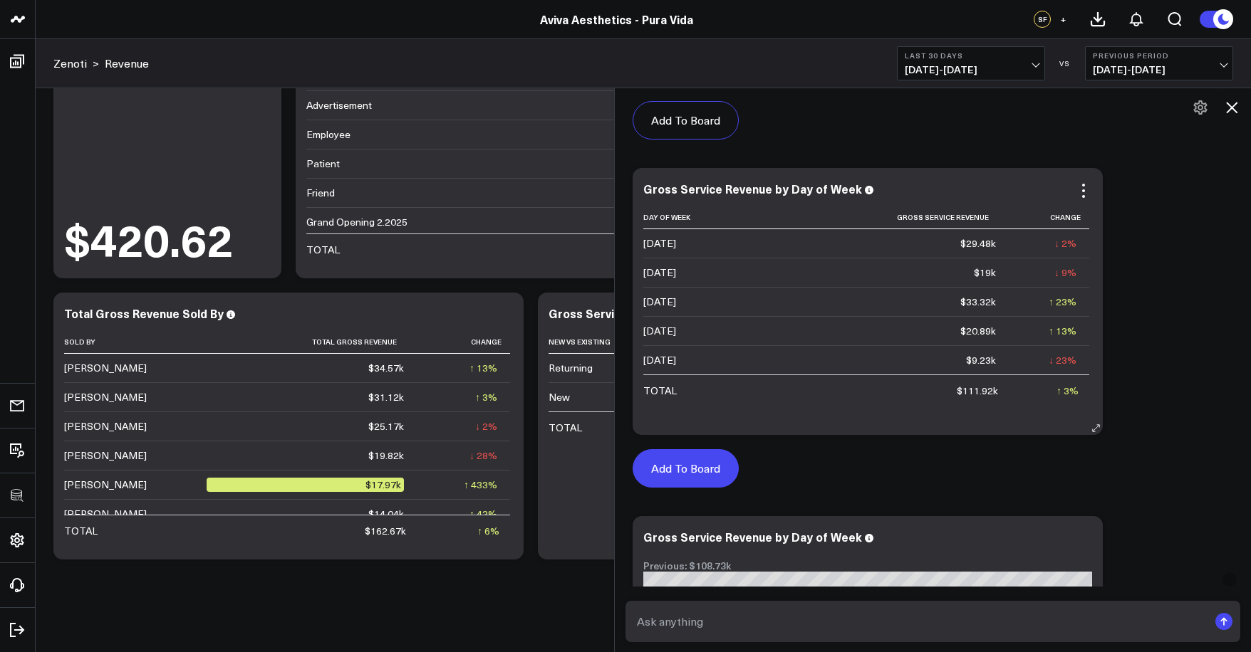
click at [721, 479] on button "Add To Board" at bounding box center [685, 468] width 106 height 38
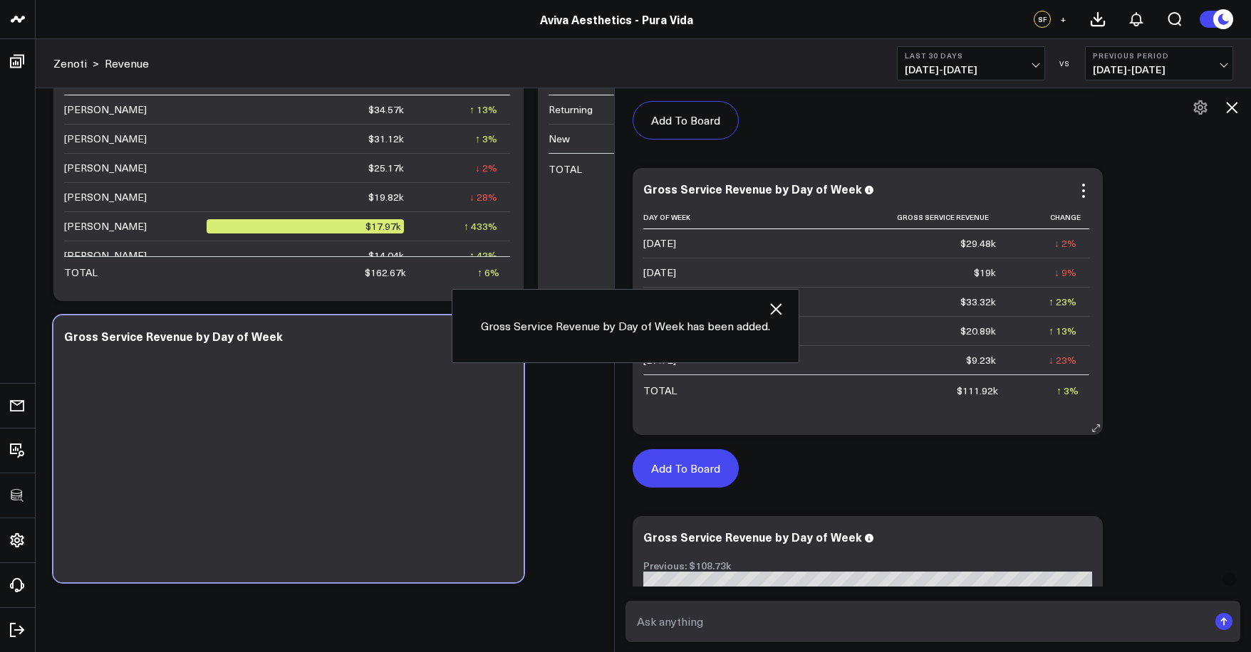
scroll to position [939, 0]
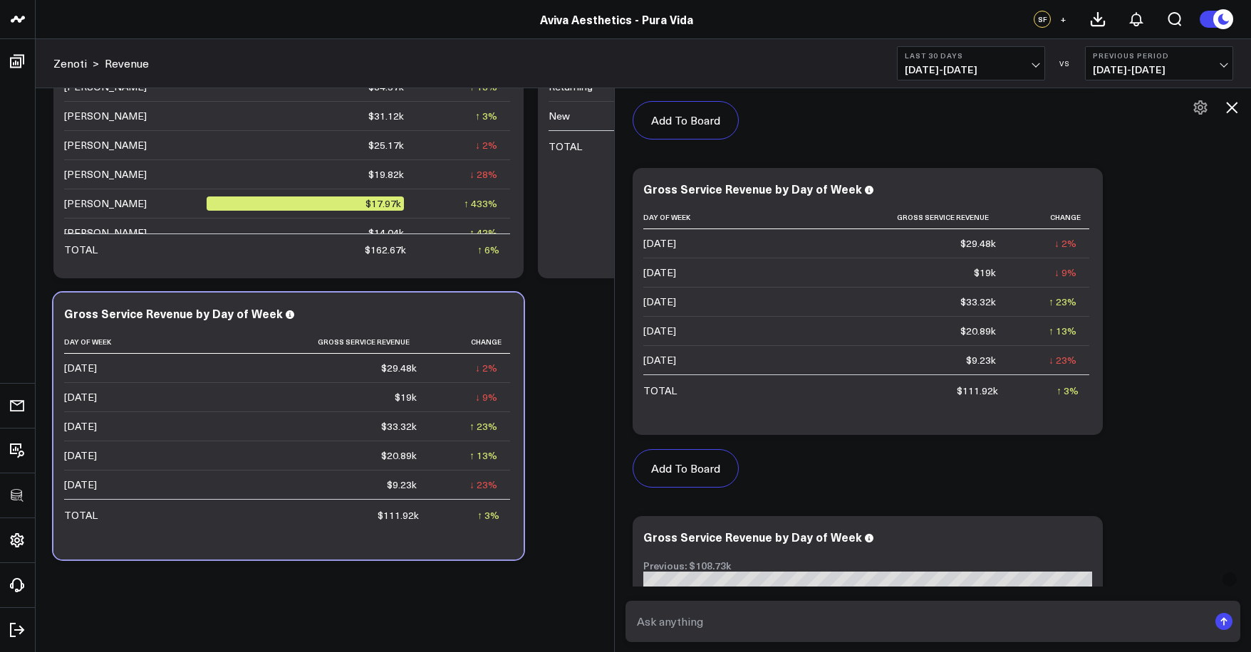
click at [1232, 100] on icon at bounding box center [1231, 107] width 17 height 17
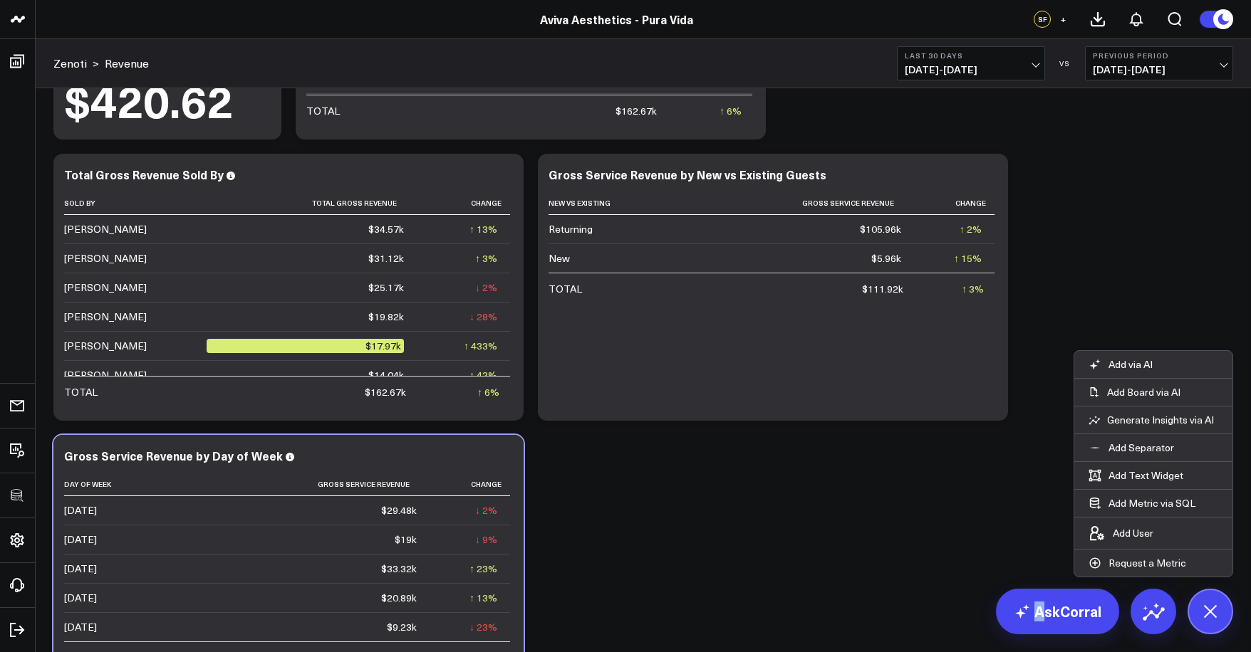
scroll to position [828, 0]
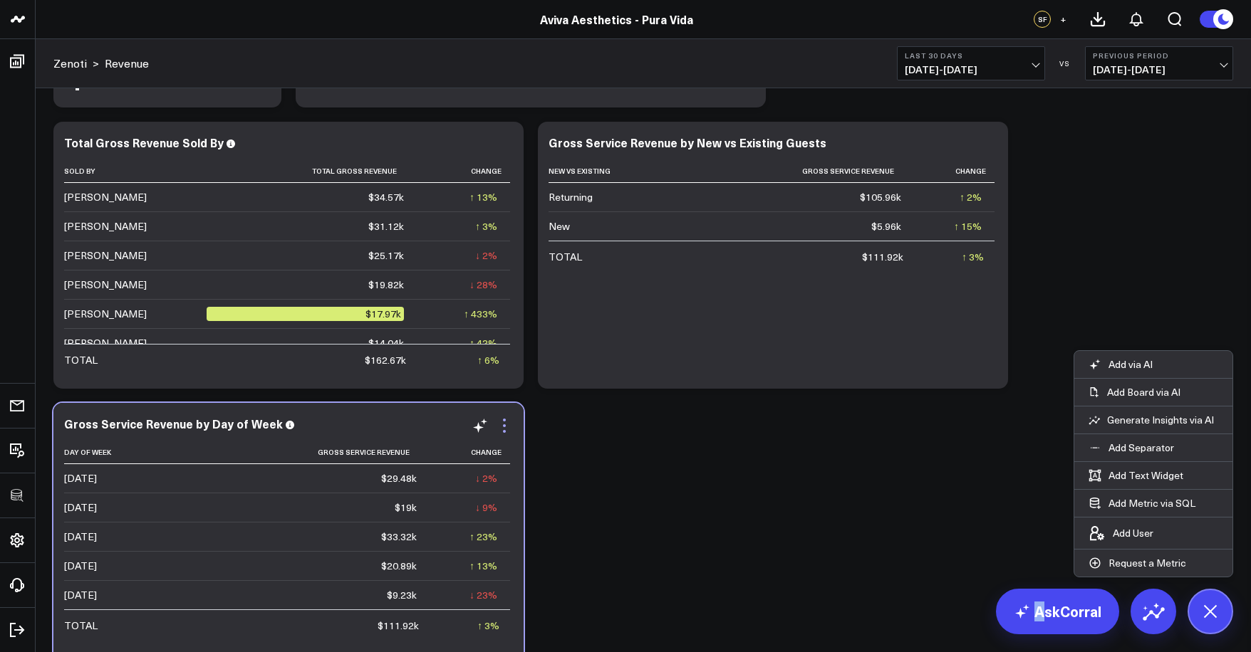
click at [508, 425] on icon at bounding box center [504, 425] width 17 height 17
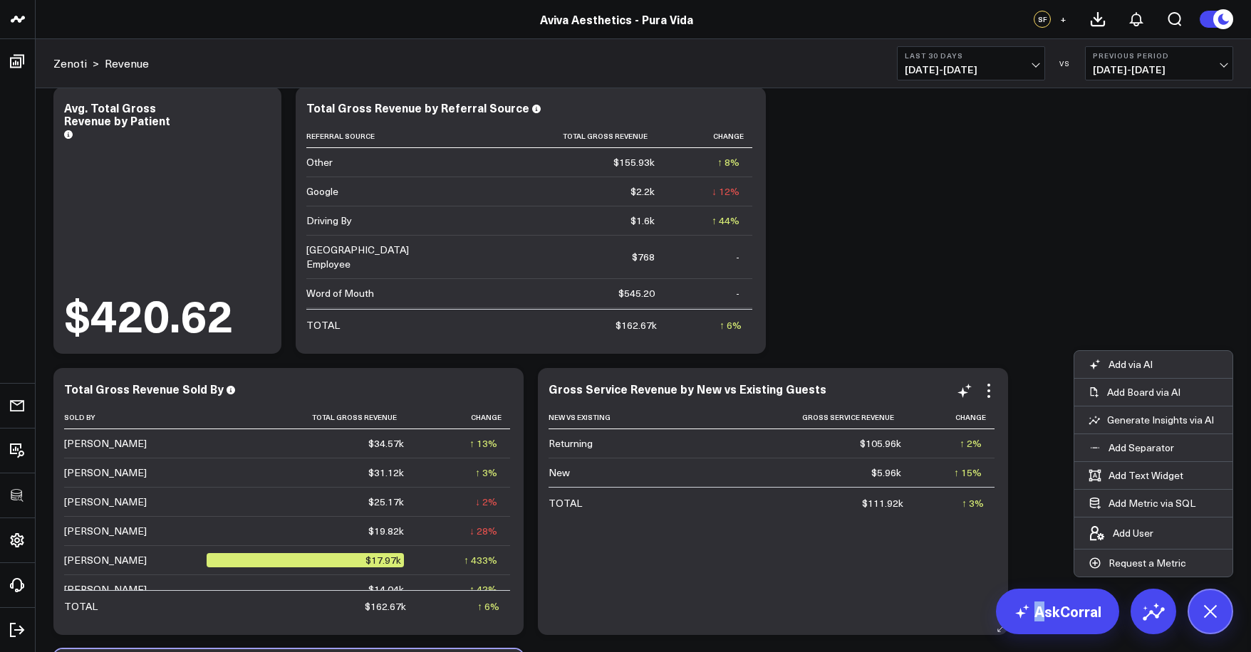
scroll to position [531, 0]
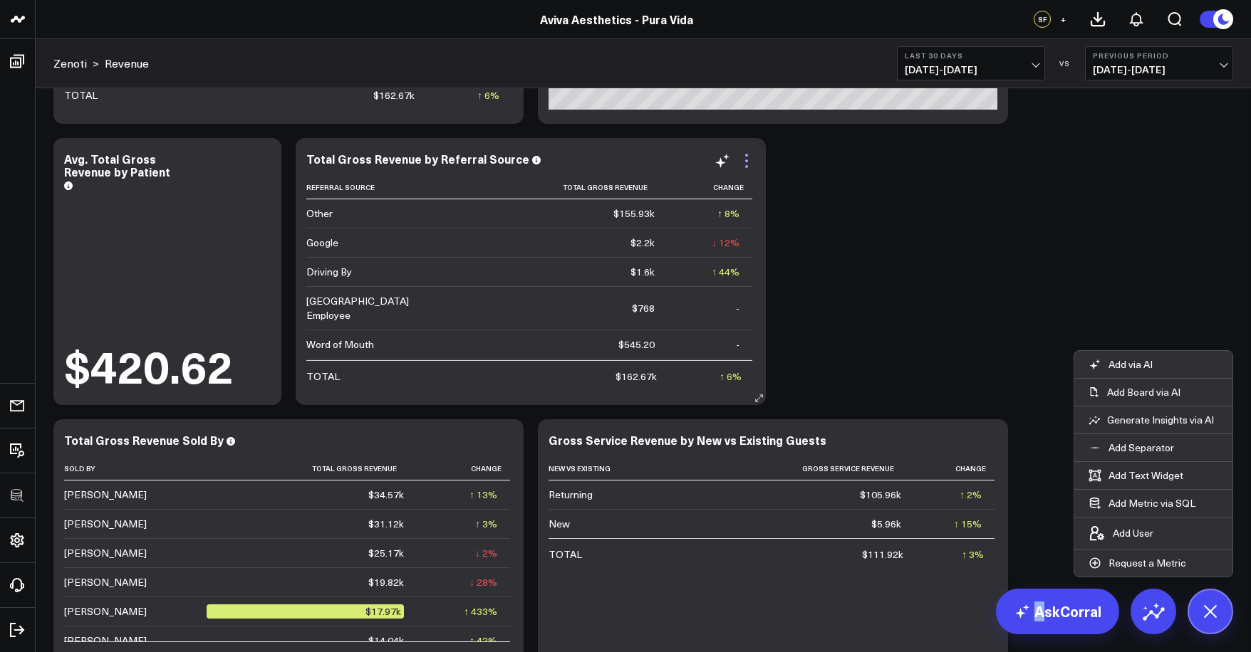
click at [746, 163] on icon at bounding box center [746, 160] width 17 height 17
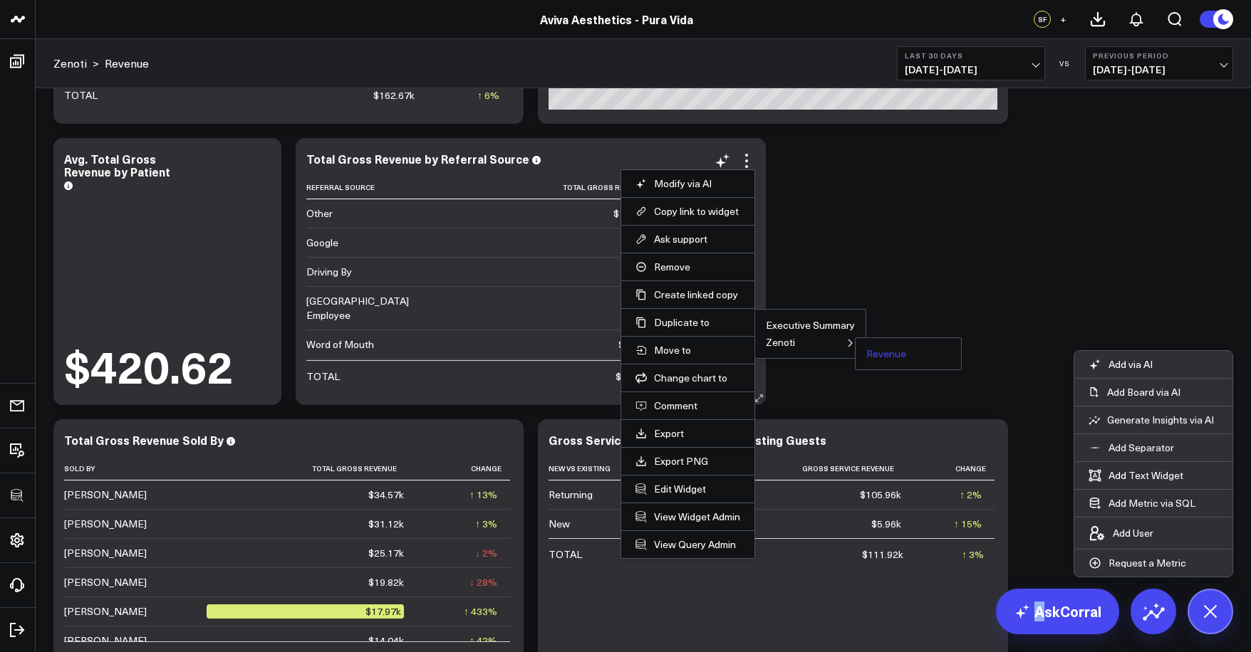
click at [875, 349] on button "Revenue" at bounding box center [886, 354] width 40 height 10
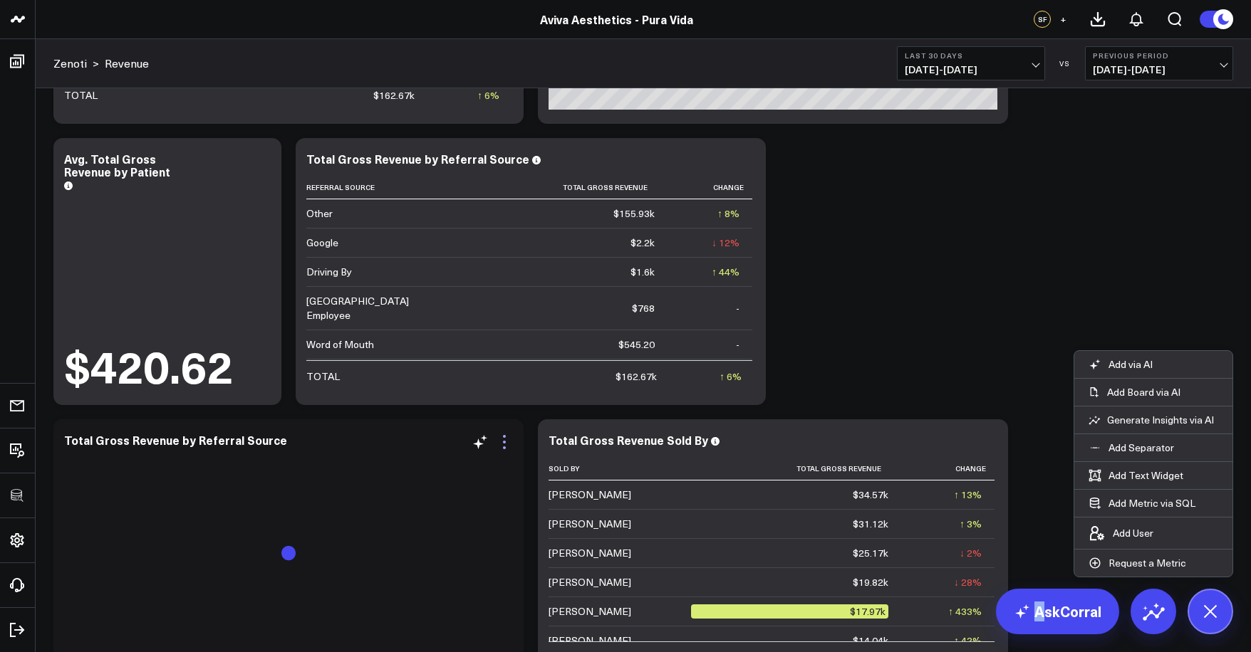
click at [504, 449] on icon at bounding box center [504, 448] width 3 height 3
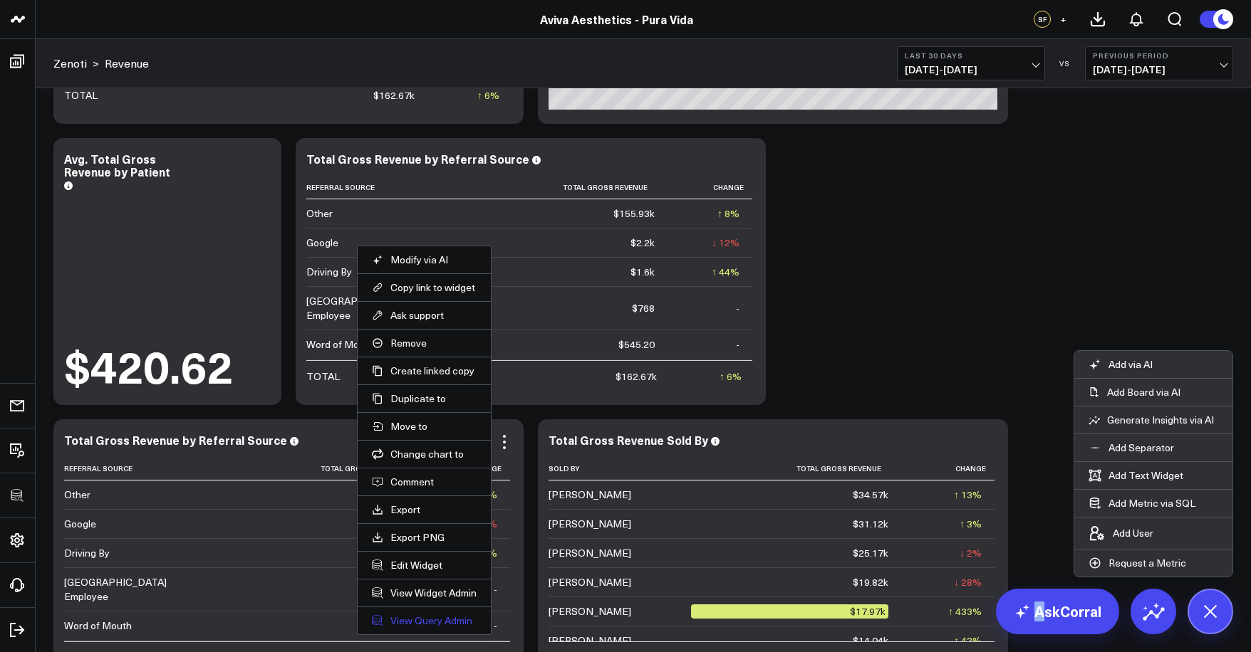
click at [417, 626] on link "View Query Admin" at bounding box center [424, 621] width 105 height 13
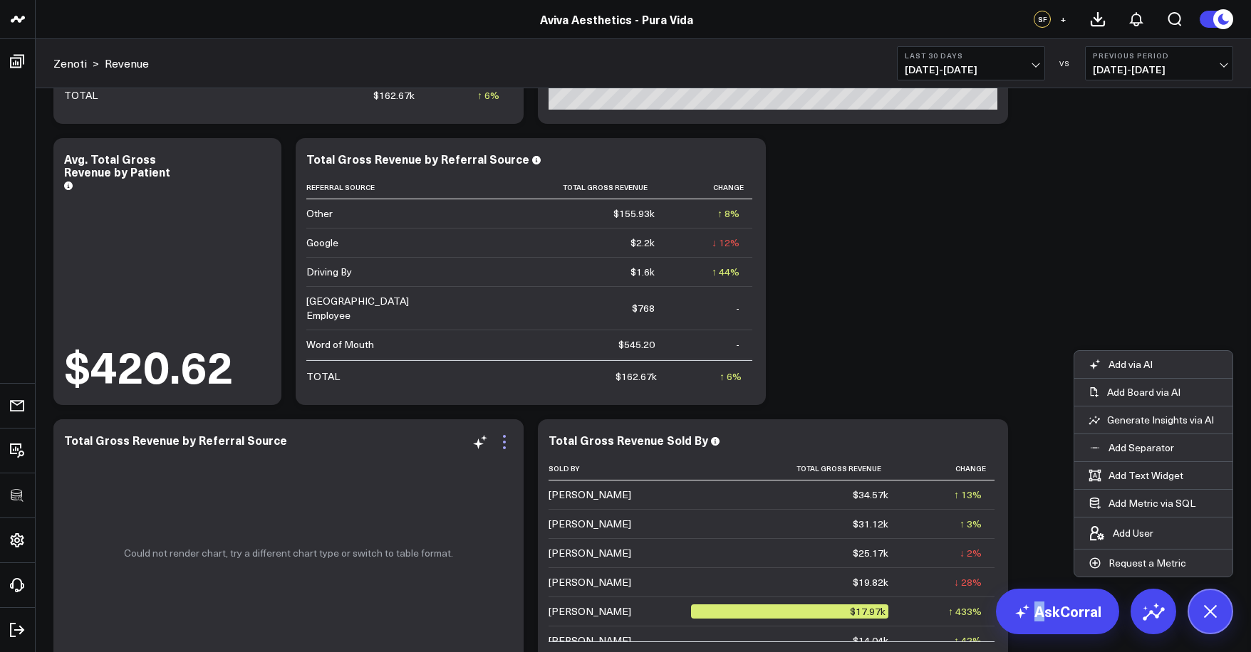
click at [511, 442] on icon at bounding box center [504, 442] width 17 height 17
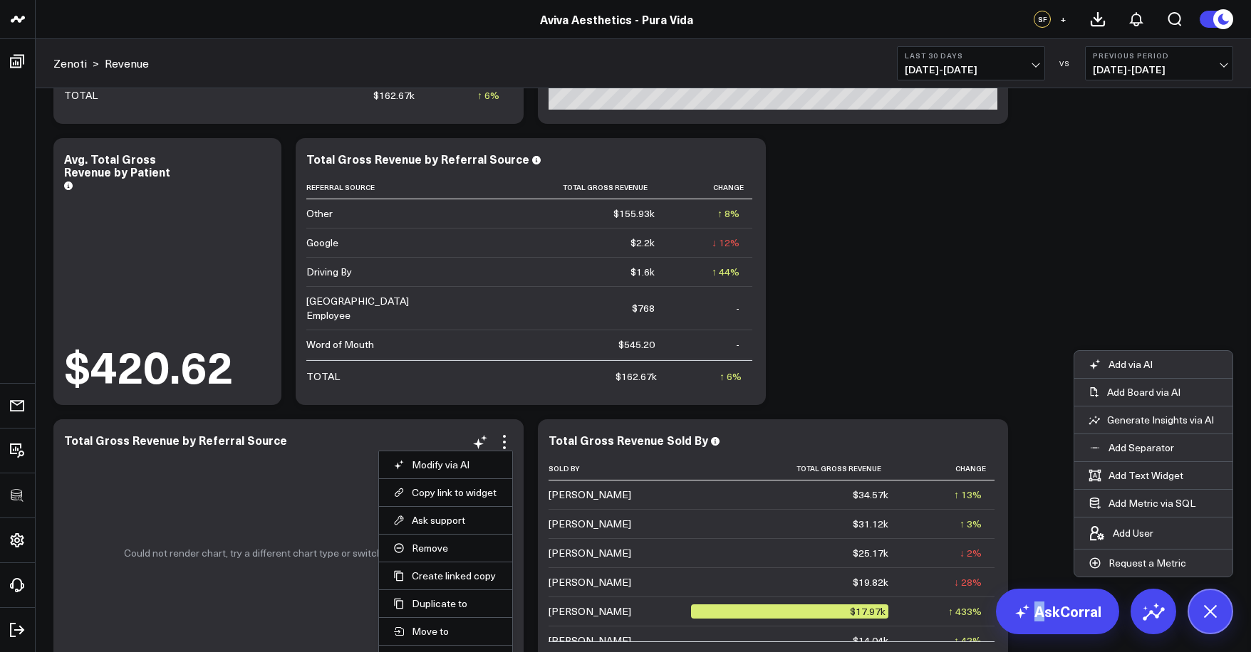
click at [282, 442] on div "Could not render chart, try a different chart type or switch to table format." at bounding box center [288, 552] width 470 height 267
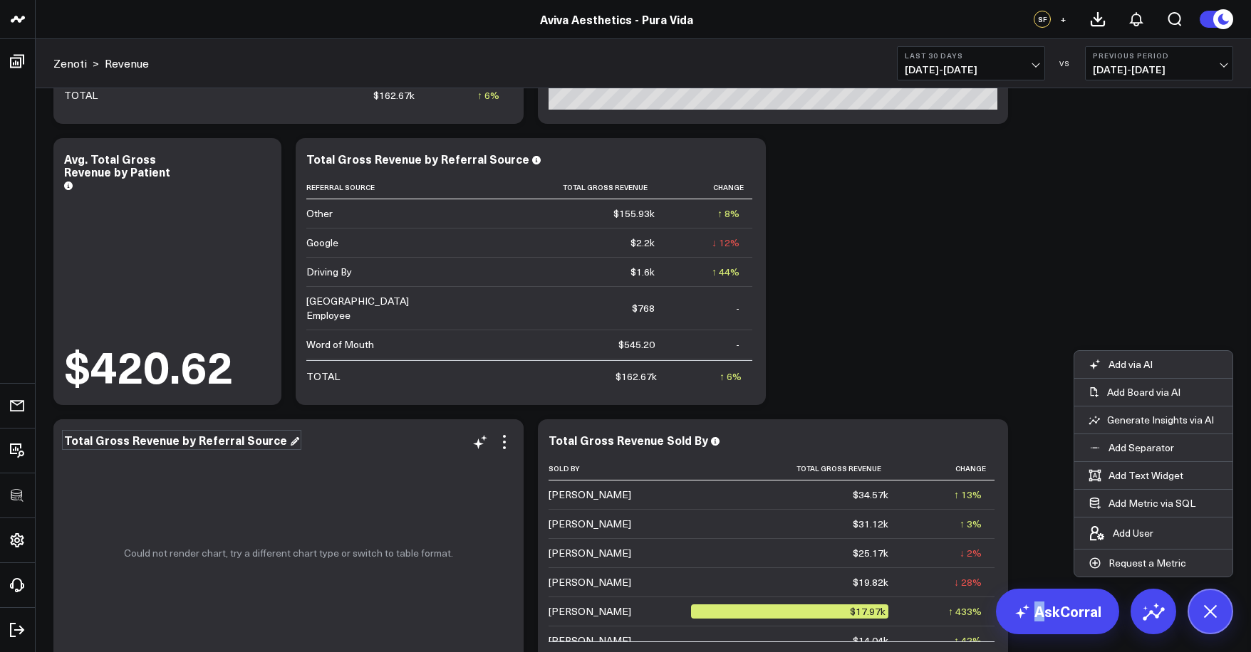
click at [265, 444] on div "Total Gross Revenue by Referral Source" at bounding box center [181, 440] width 235 height 16
click at [279, 439] on div "Total Gross Revenue by Referral Source" at bounding box center [181, 440] width 235 height 16
click at [285, 444] on div "Total Gross Revenue by Referral Source" at bounding box center [181, 440] width 235 height 16
click at [180, 442] on div "Total Gross Revenue by Referral Source" at bounding box center [181, 440] width 235 height 16
click at [197, 442] on div "Total Gross Revenue by Referral Source" at bounding box center [181, 440] width 235 height 16
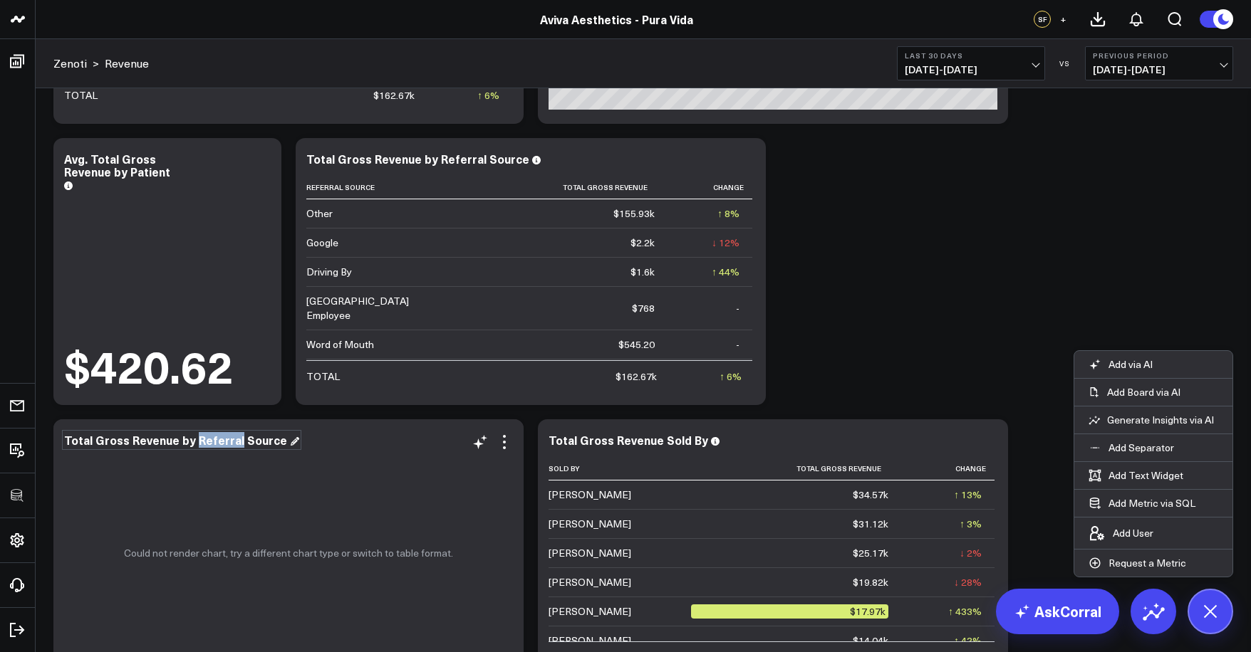
click at [197, 442] on div "Total Gross Revenue by Referral Source" at bounding box center [181, 440] width 235 height 16
click at [194, 442] on div "Total Gross Revenue by Referral Source" at bounding box center [181, 440] width 235 height 16
click at [198, 444] on div "Total Gross Revenue by Referral Source" at bounding box center [181, 440] width 235 height 16
drag, startPoint x: 193, startPoint y: 444, endPoint x: 280, endPoint y: 447, distance: 86.9
click at [280, 447] on div "Total Gross Revenue by Referral Source" at bounding box center [181, 440] width 235 height 16
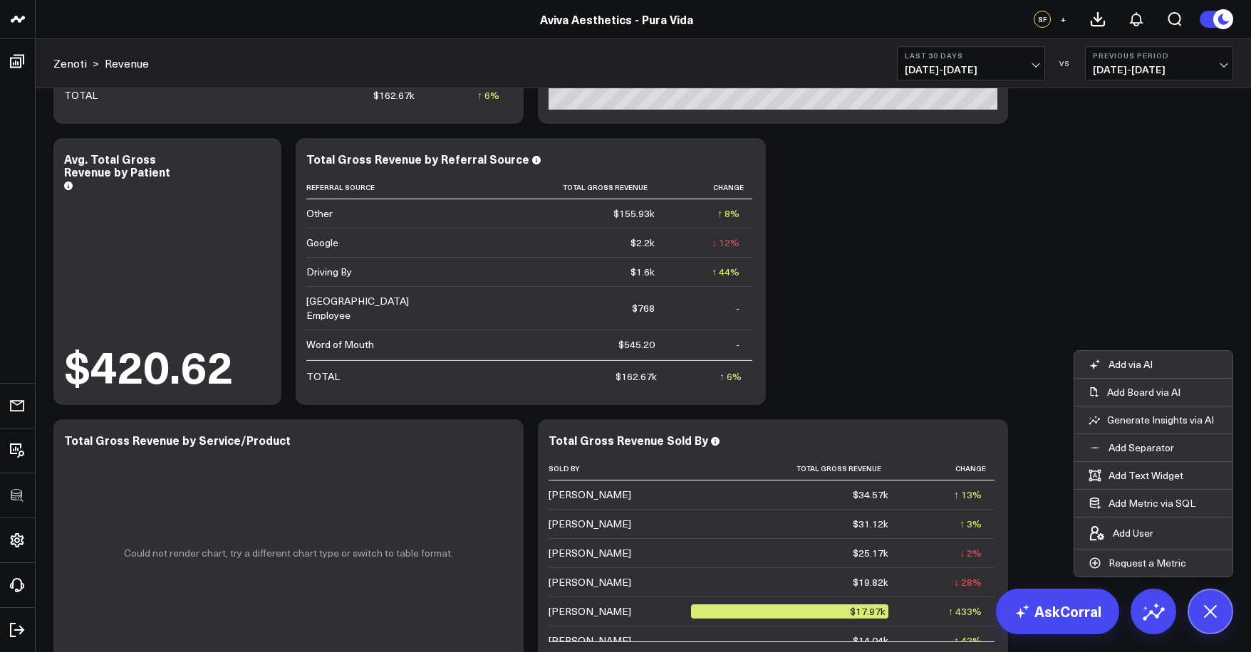
click at [866, 348] on div "Modify via AI Copy link to widget Ask support Remove Create linked copy Executi…" at bounding box center [643, 271] width 1194 height 1407
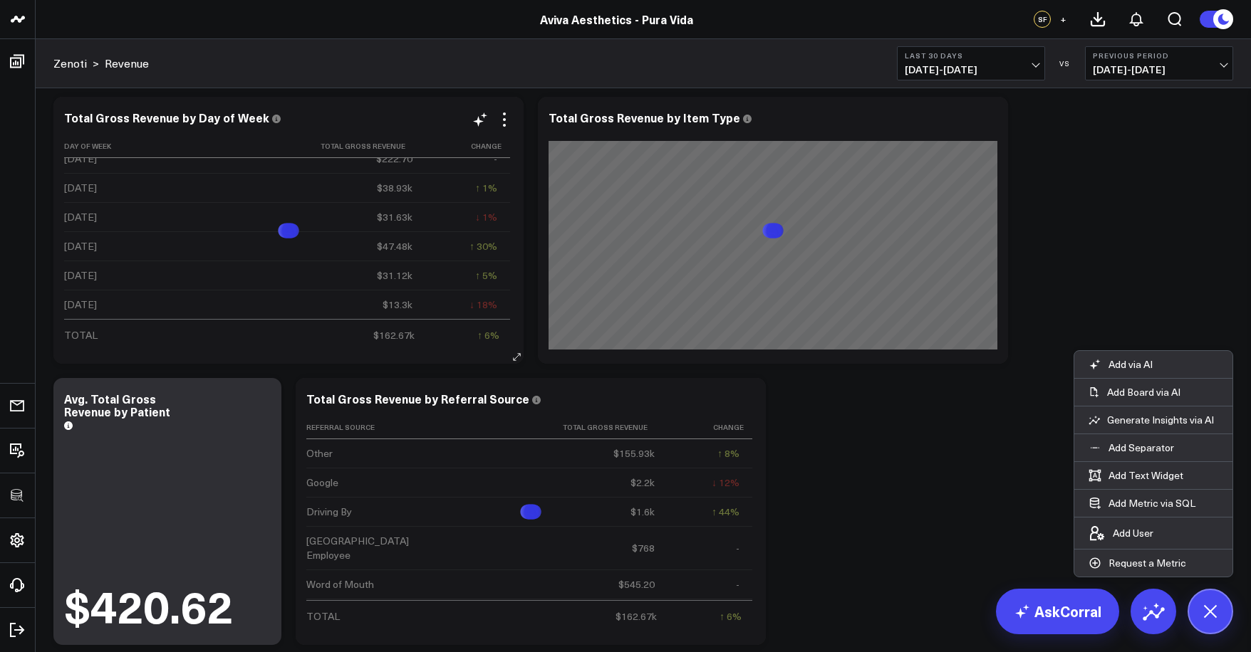
scroll to position [11, 0]
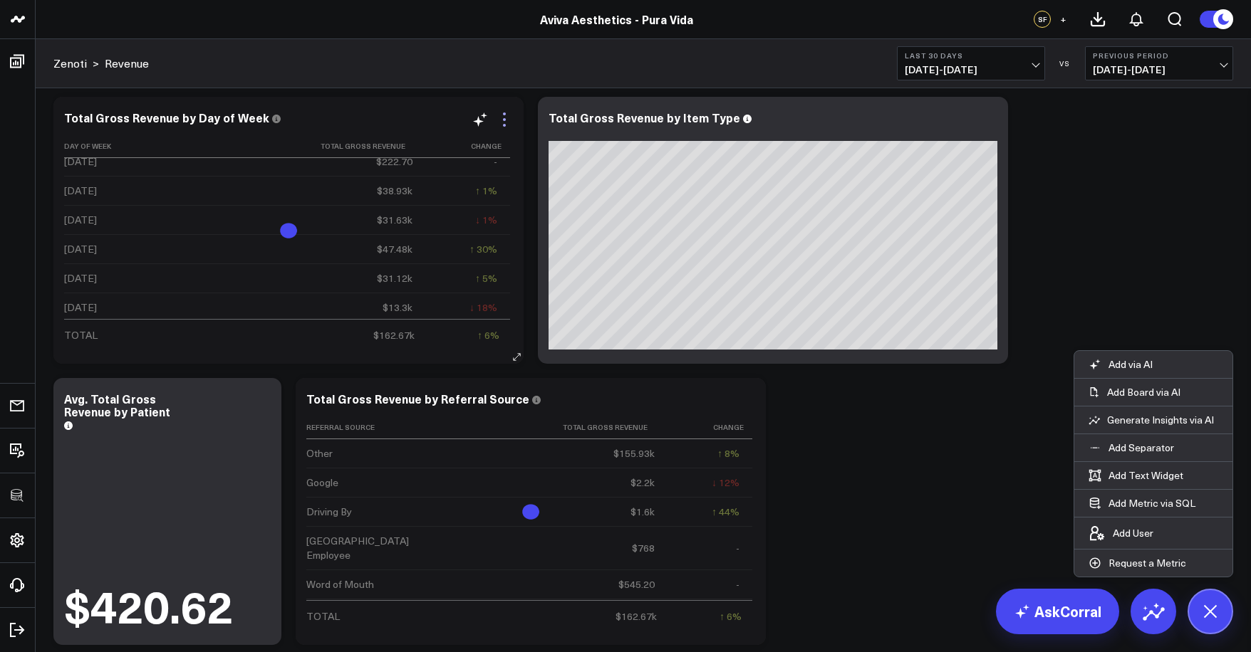
click at [501, 123] on icon at bounding box center [504, 119] width 17 height 17
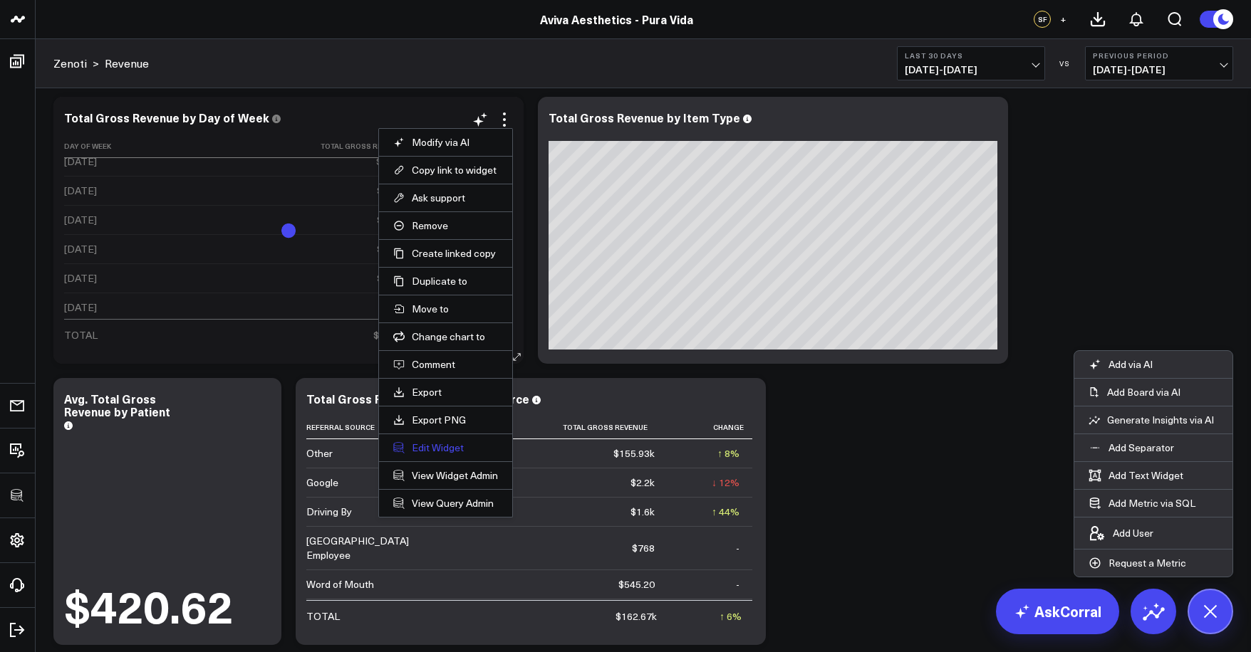
click at [447, 444] on button "Edit Widget" at bounding box center [445, 448] width 105 height 13
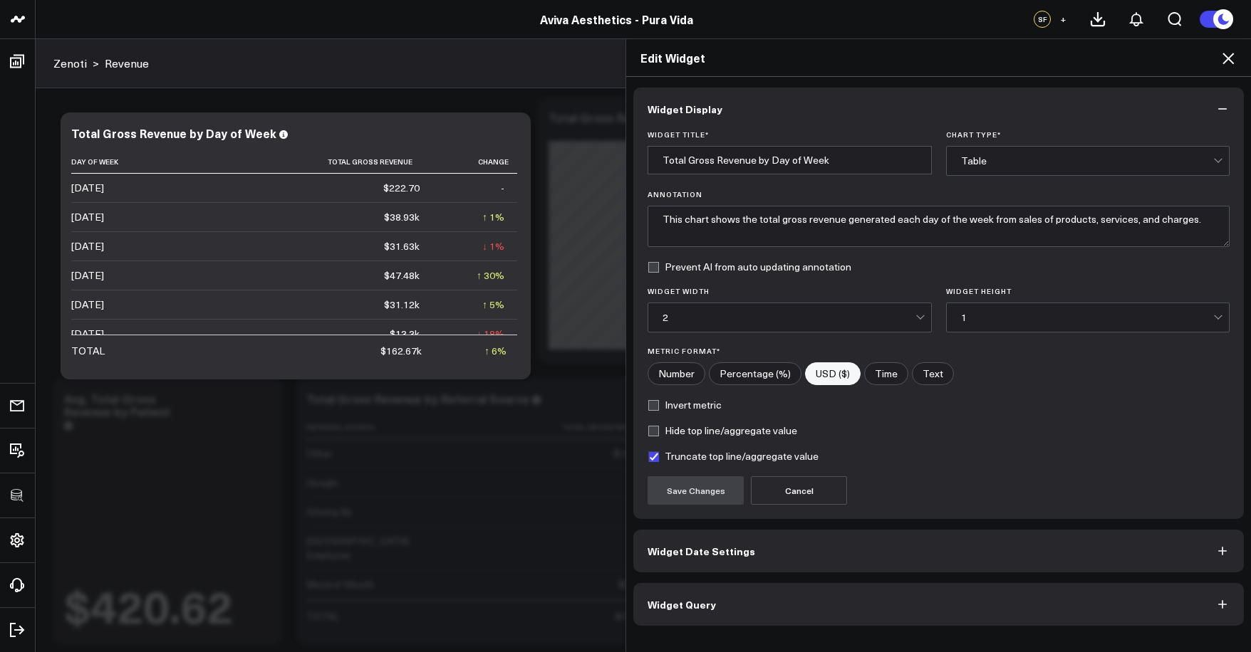
scroll to position [786, 0]
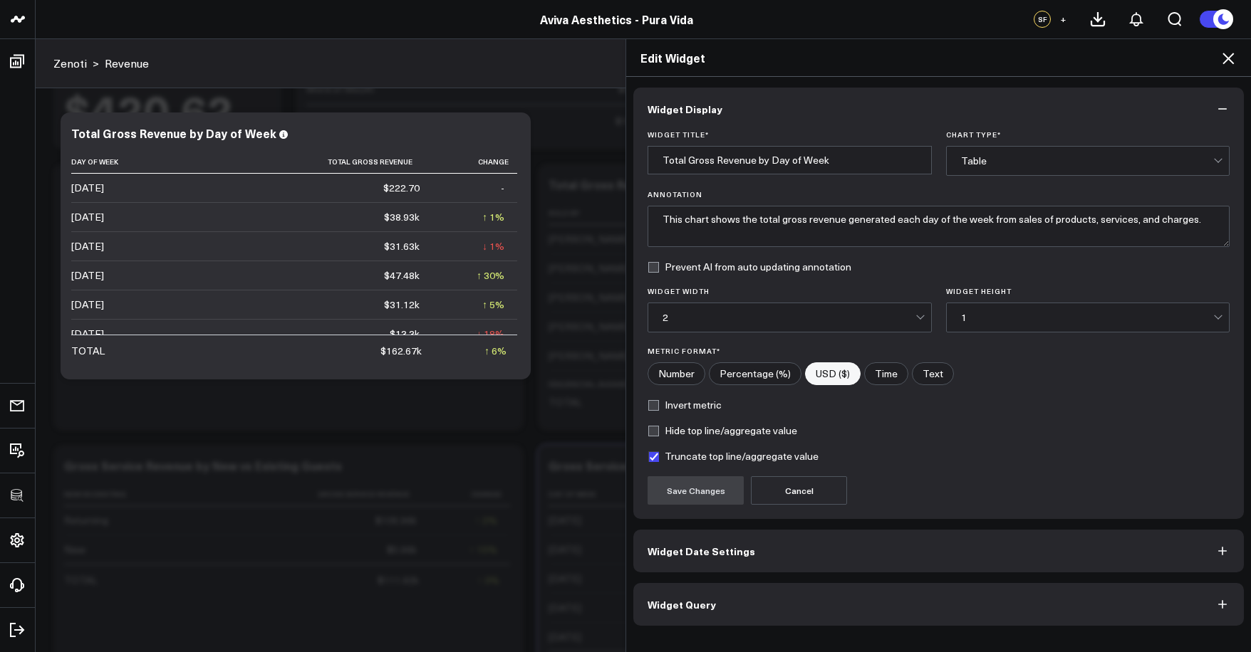
click at [788, 598] on button "Widget Query" at bounding box center [938, 604] width 610 height 43
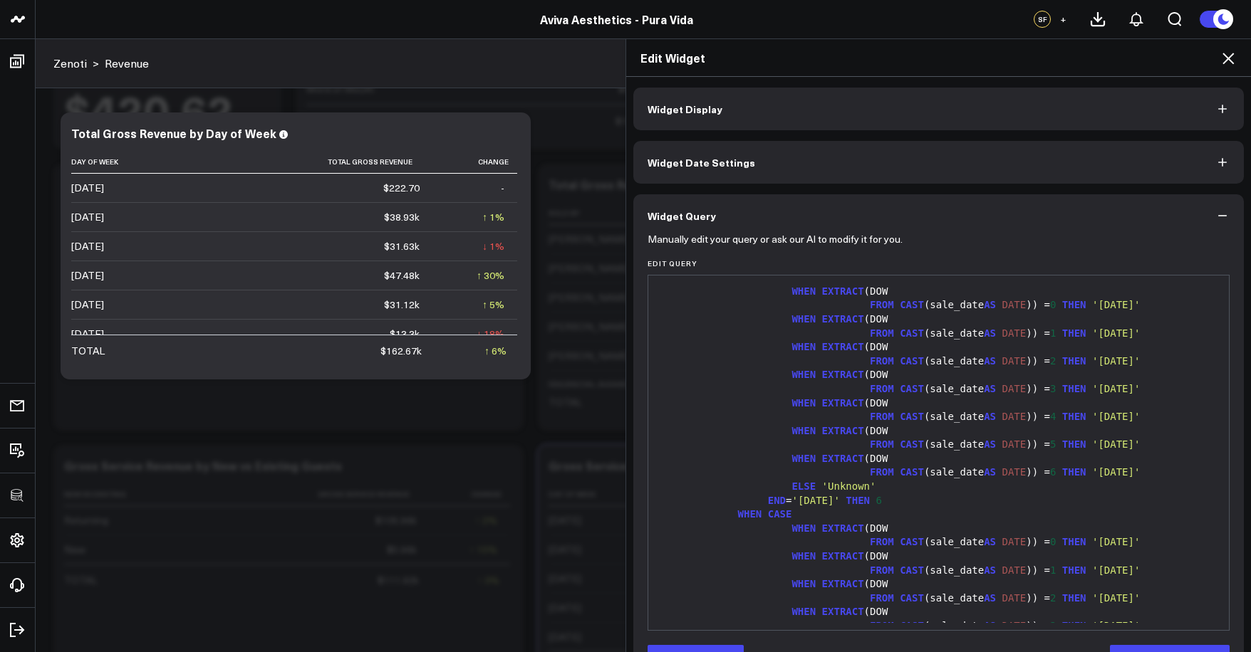
scroll to position [46, 0]
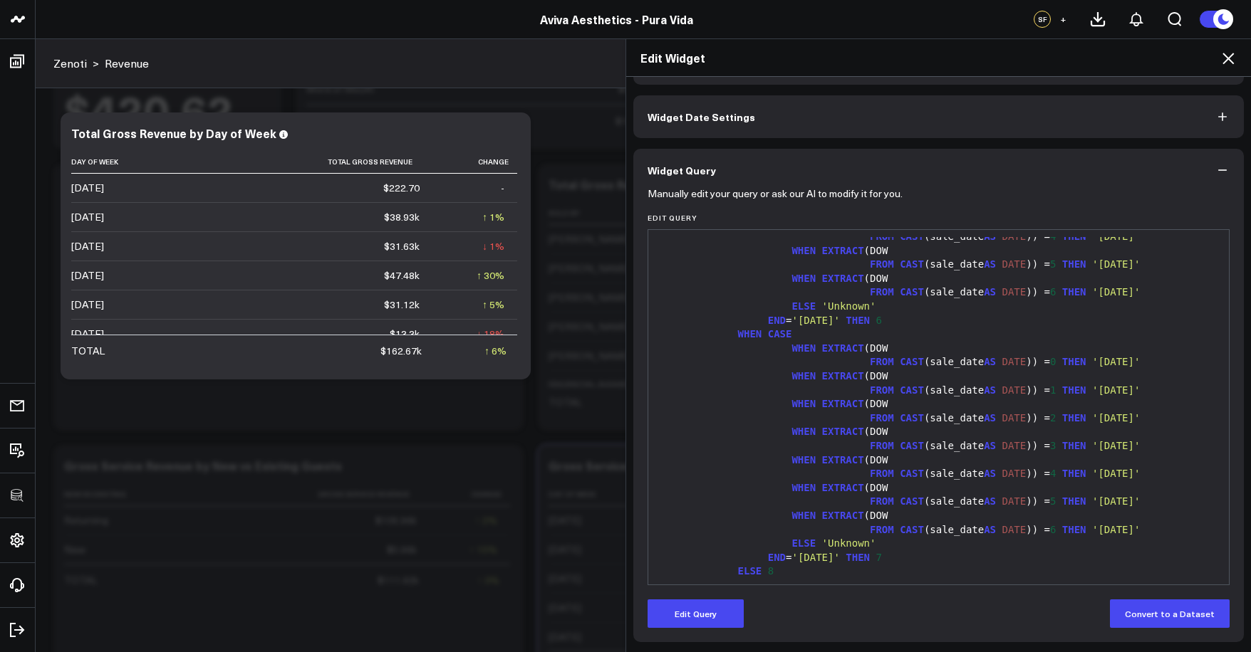
click at [1241, 86] on div "Widget Display Widget Date Settings Widget Query Manually edit your query or as…" at bounding box center [938, 365] width 625 height 576
click at [1227, 68] on div "Edit Widget" at bounding box center [938, 58] width 625 height 38
click at [1227, 65] on icon at bounding box center [1227, 58] width 17 height 17
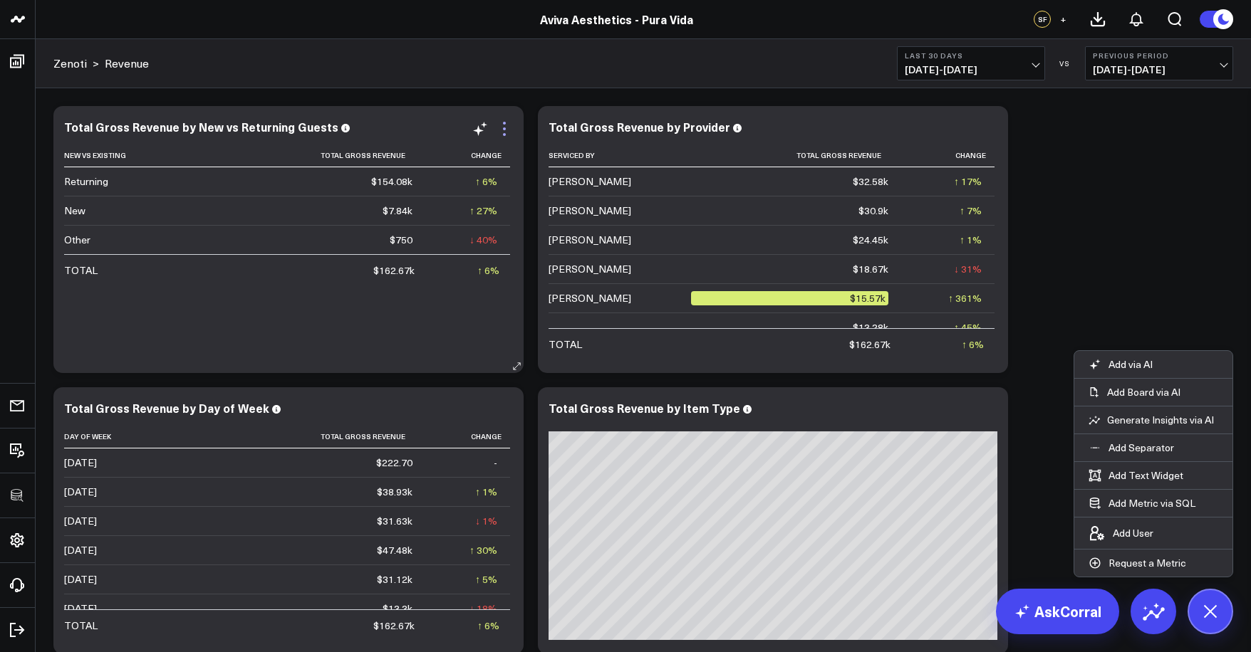
click at [496, 130] on icon at bounding box center [504, 128] width 17 height 17
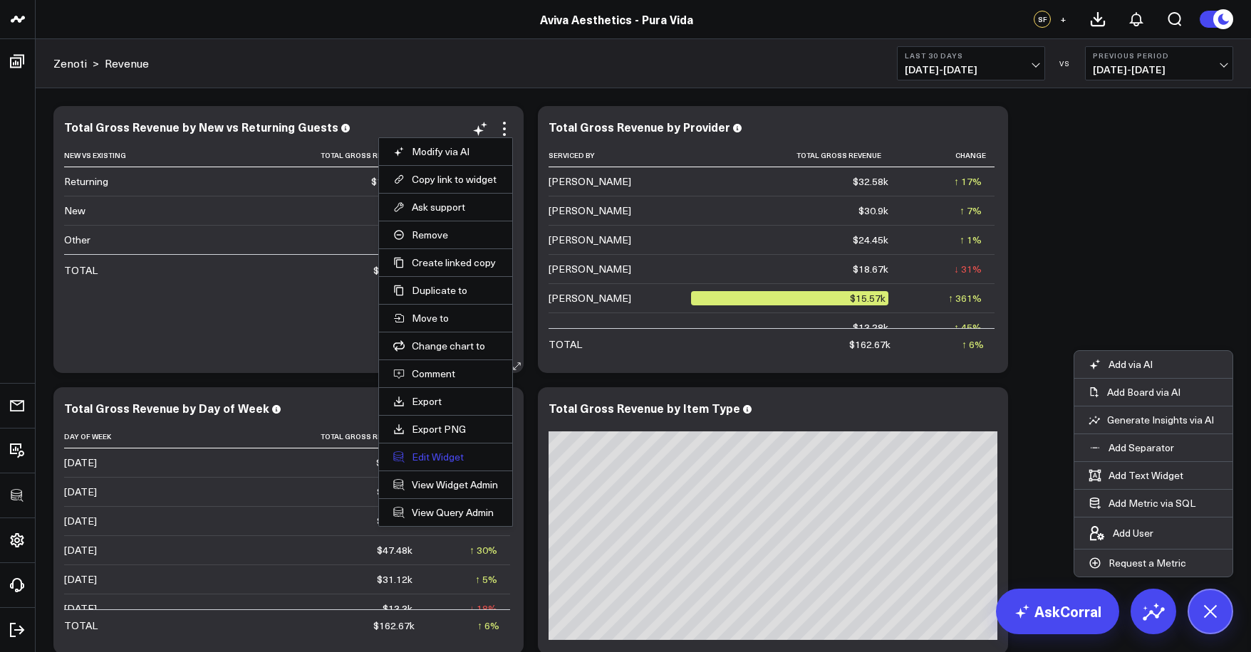
click at [447, 460] on button "Edit Widget" at bounding box center [445, 457] width 105 height 13
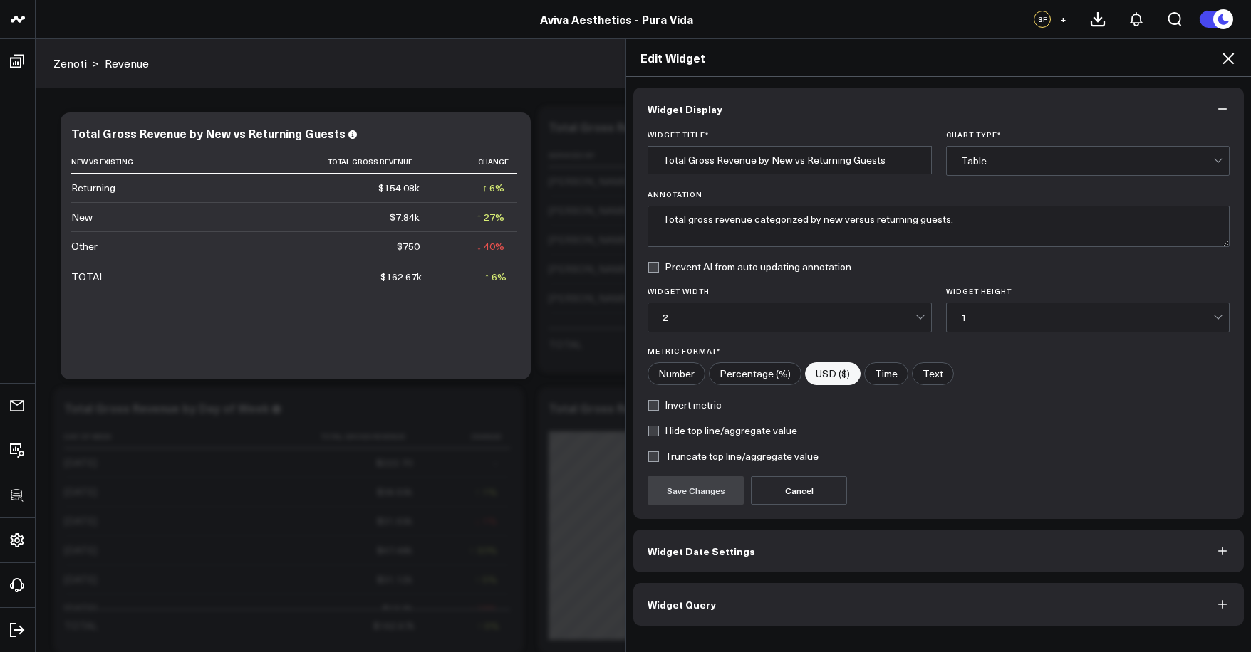
scroll to position [20, 0]
click at [784, 592] on button "Widget Query" at bounding box center [938, 604] width 610 height 43
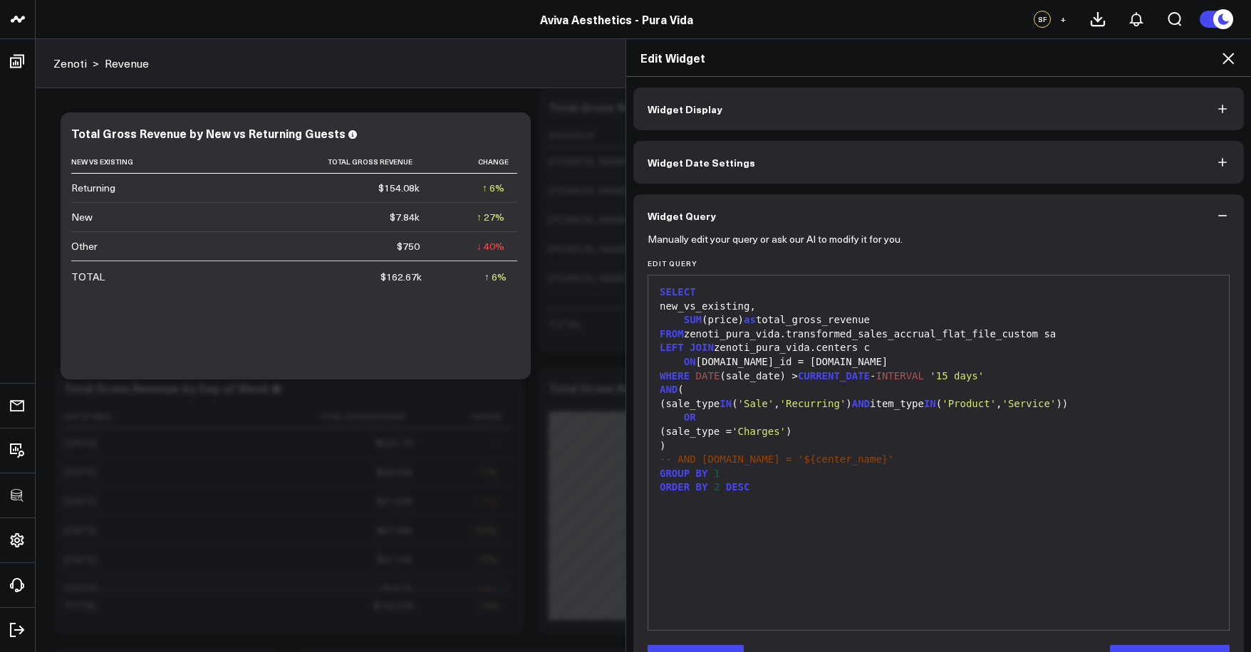
click at [1228, 68] on div "Edit Widget" at bounding box center [938, 58] width 625 height 38
click at [1231, 63] on icon at bounding box center [1227, 58] width 17 height 17
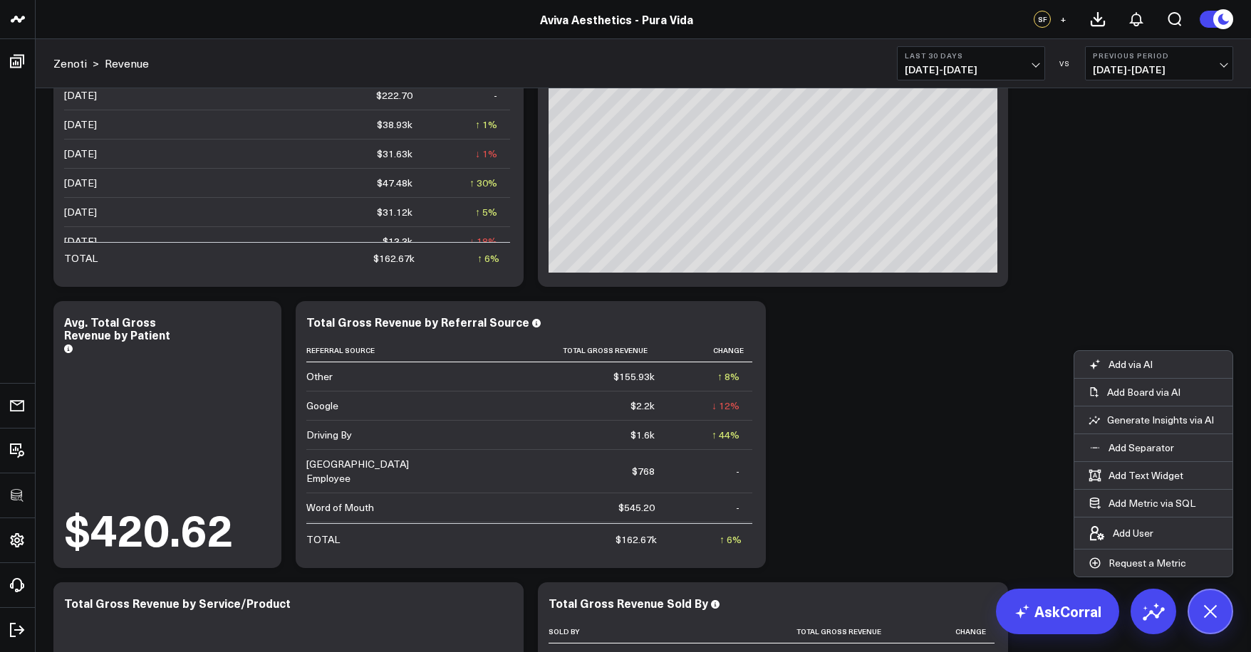
scroll to position [637, 0]
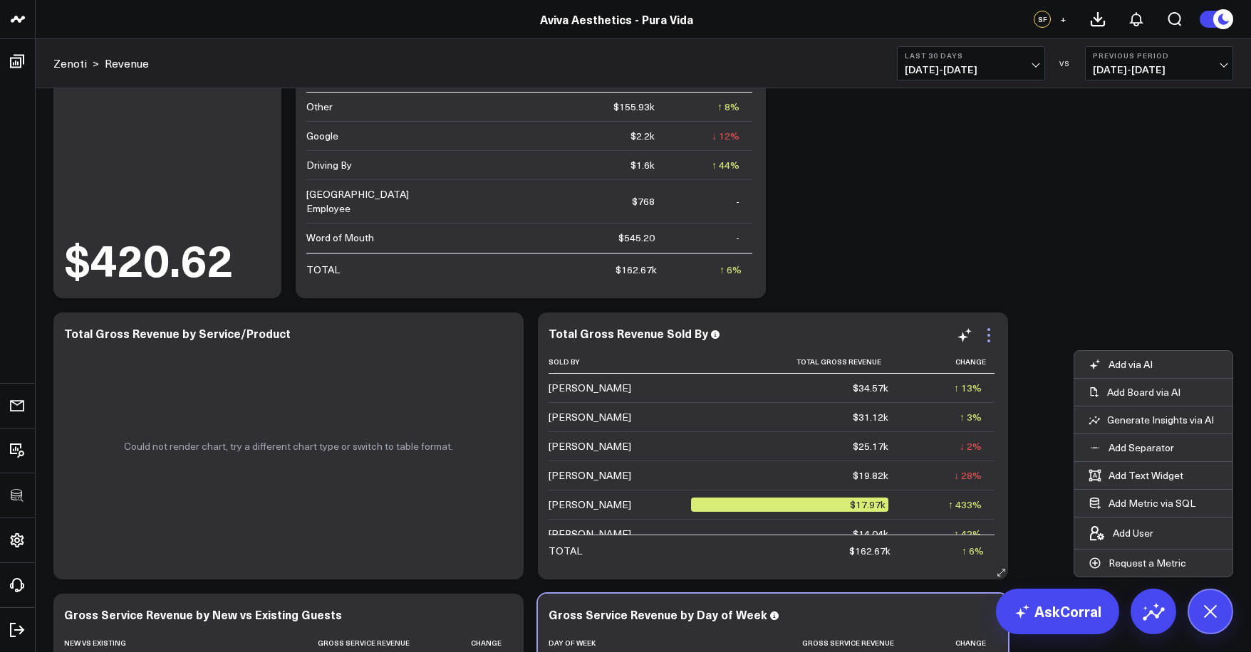
click at [989, 333] on icon at bounding box center [988, 335] width 17 height 17
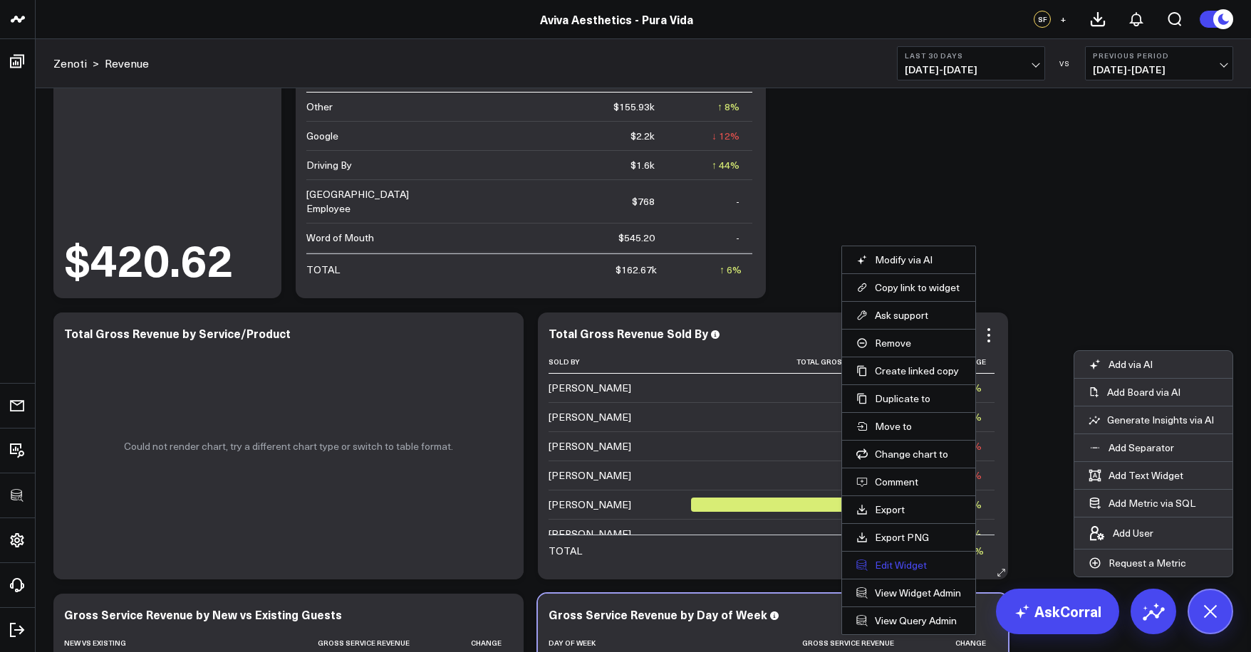
click at [887, 568] on button "Edit Widget" at bounding box center [908, 565] width 105 height 13
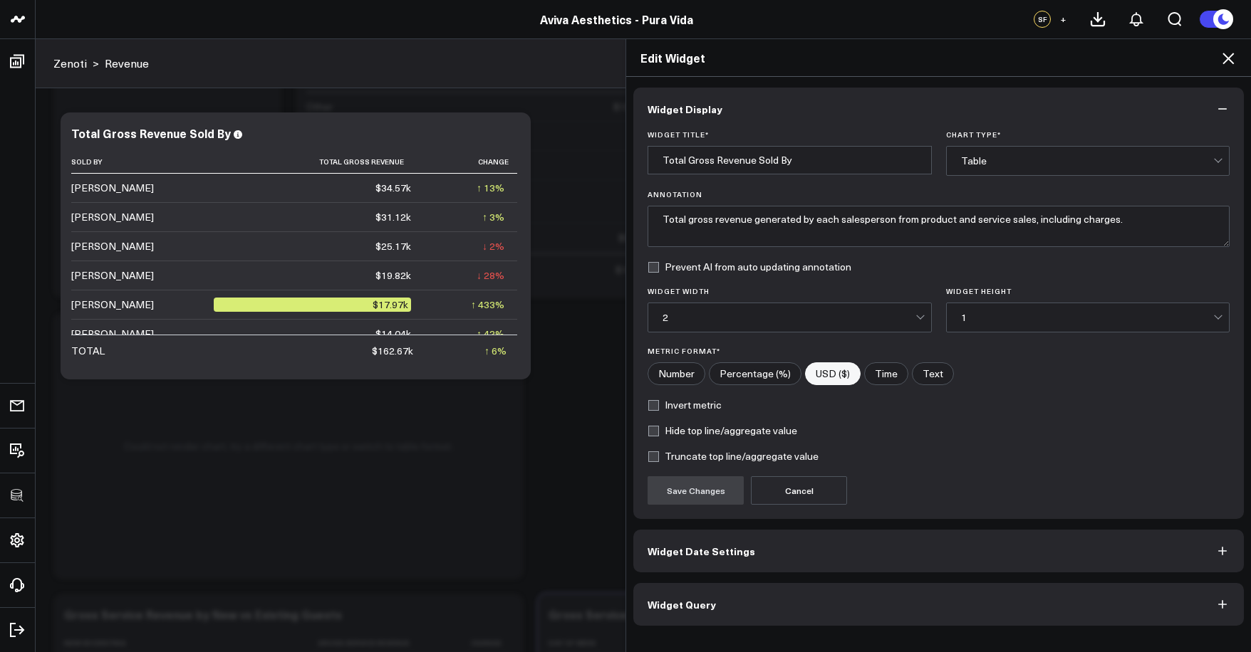
scroll to position [768, 0]
click at [846, 589] on button "Widget Query" at bounding box center [938, 604] width 610 height 43
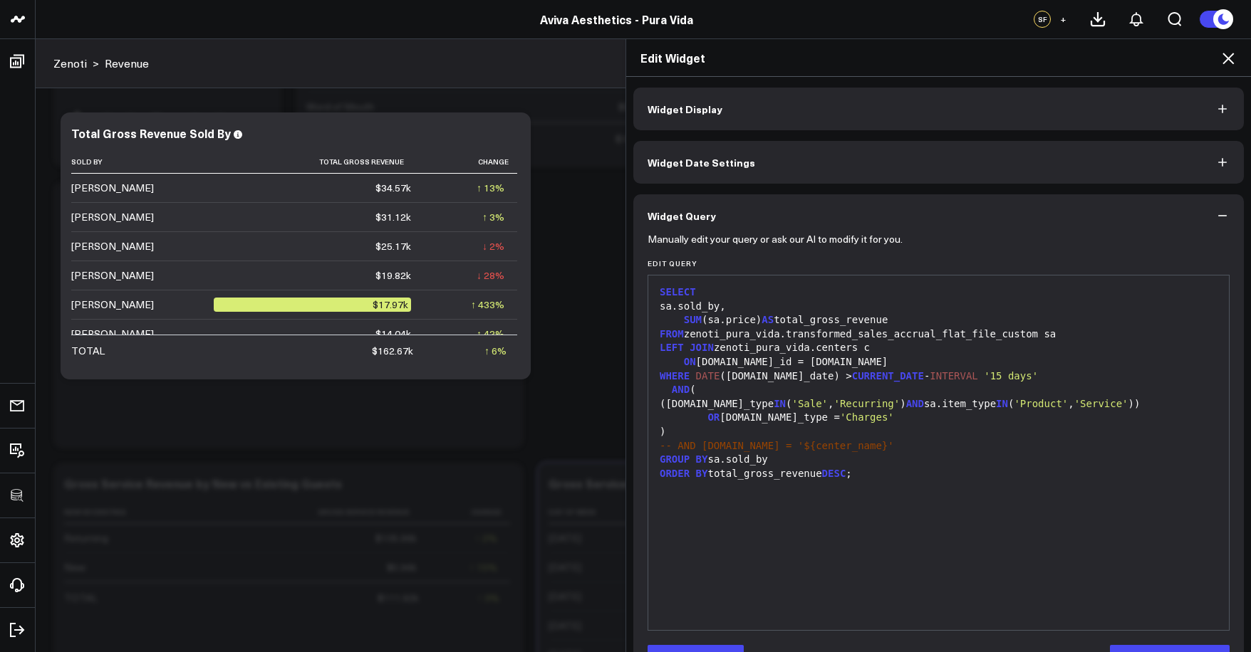
click at [1216, 66] on div "Edit Widget" at bounding box center [938, 58] width 625 height 38
click at [1229, 66] on icon at bounding box center [1227, 58] width 17 height 17
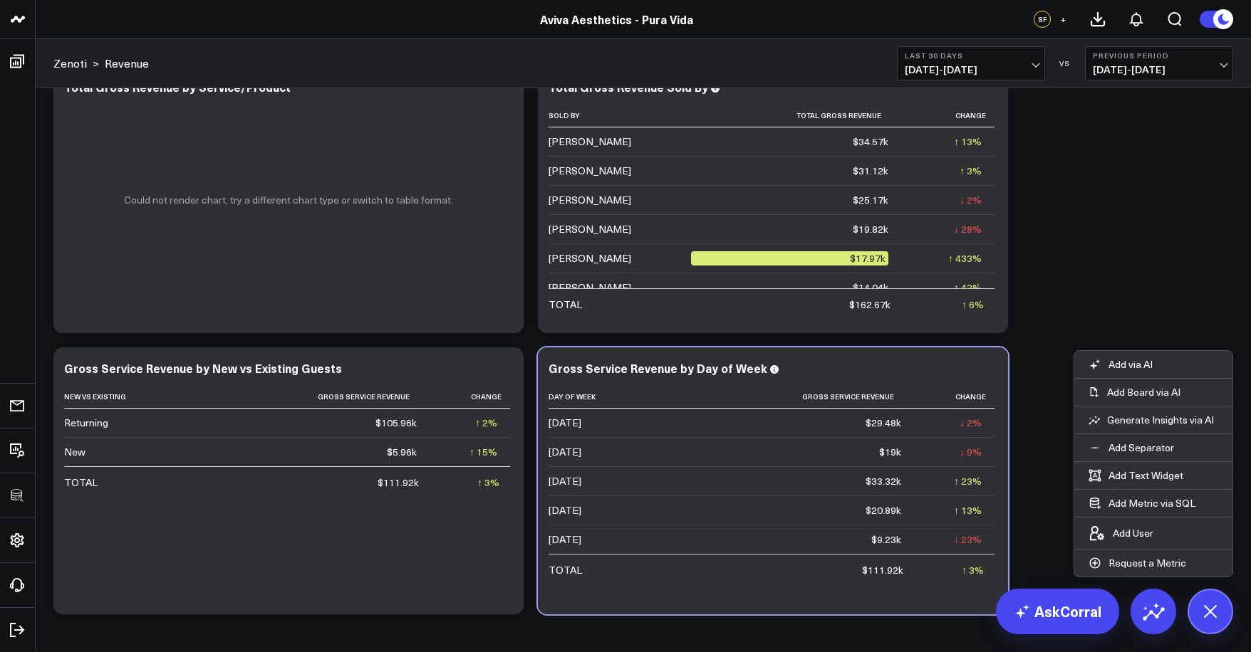
scroll to position [939, 0]
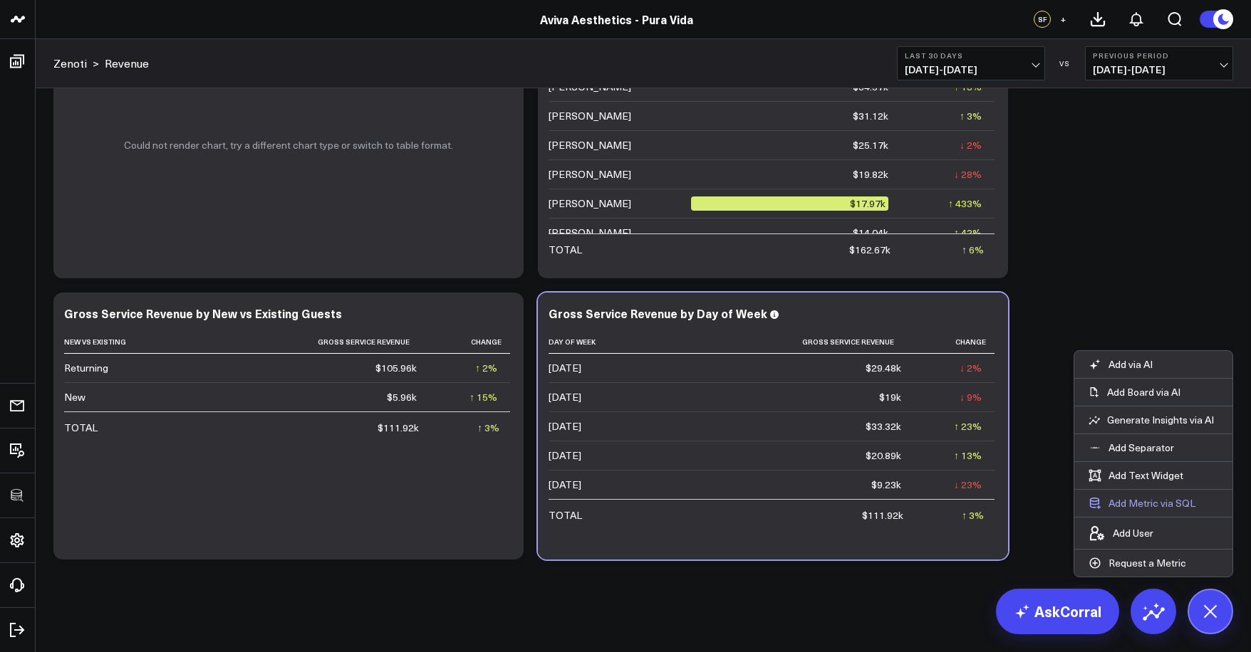
click at [1141, 504] on button "Add Metric via SQL" at bounding box center [1141, 503] width 135 height 27
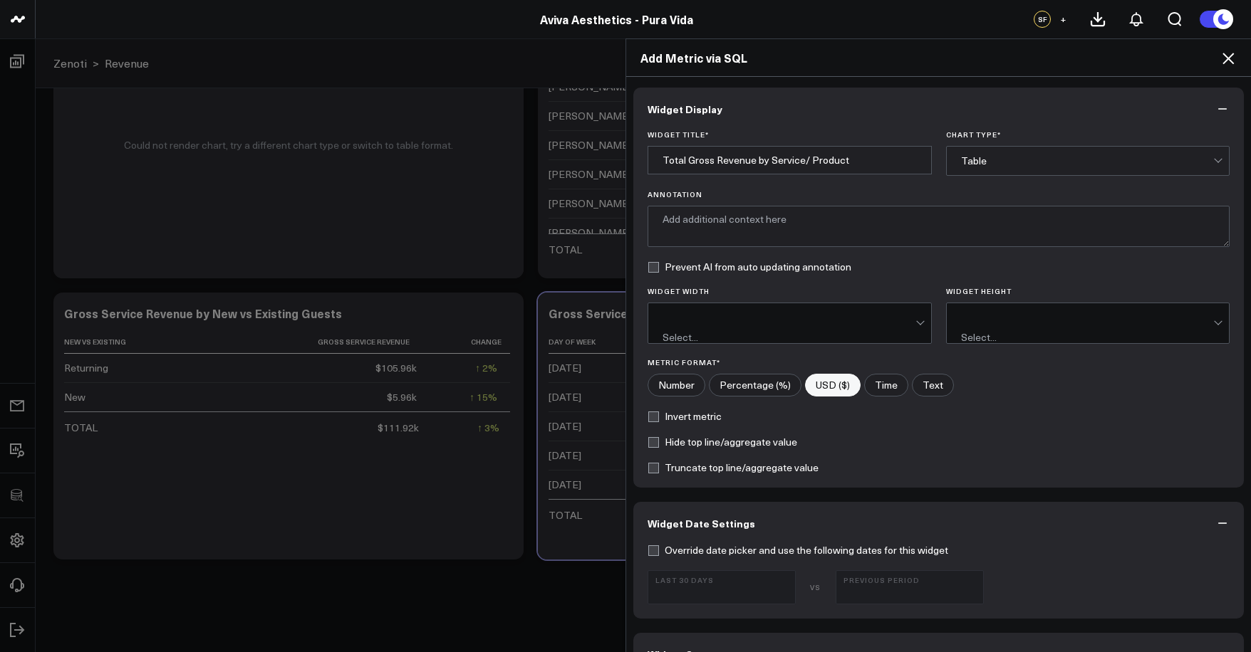
scroll to position [485, 0]
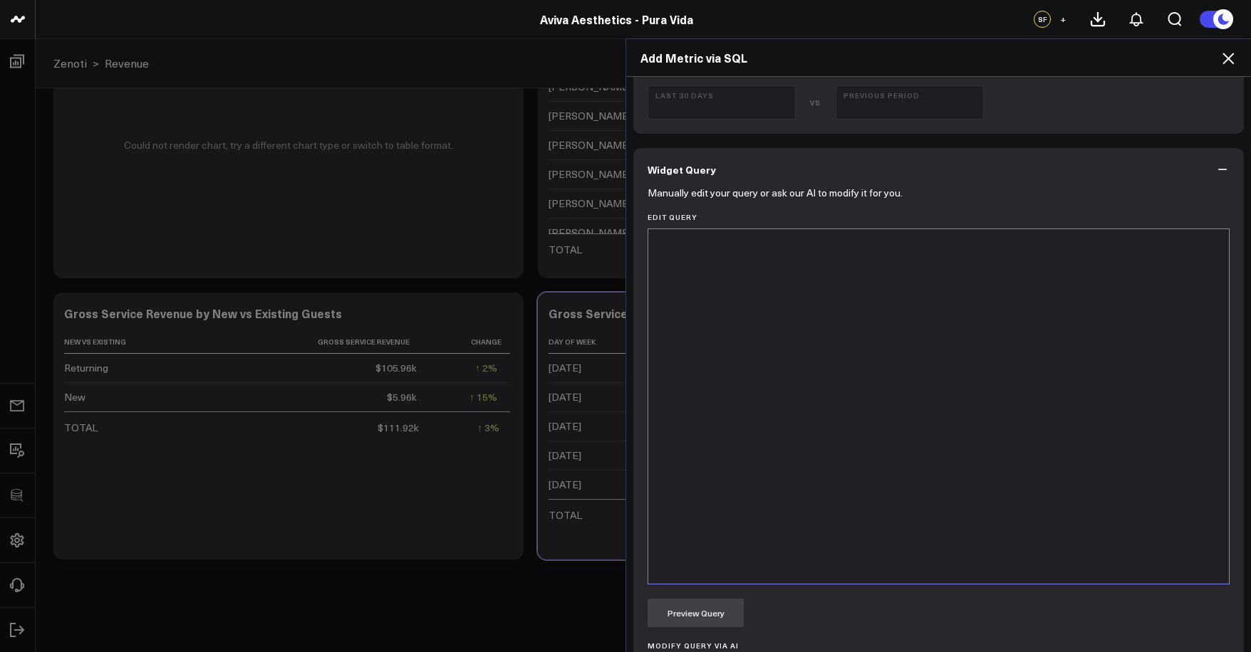
click at [865, 452] on div at bounding box center [938, 406] width 566 height 340
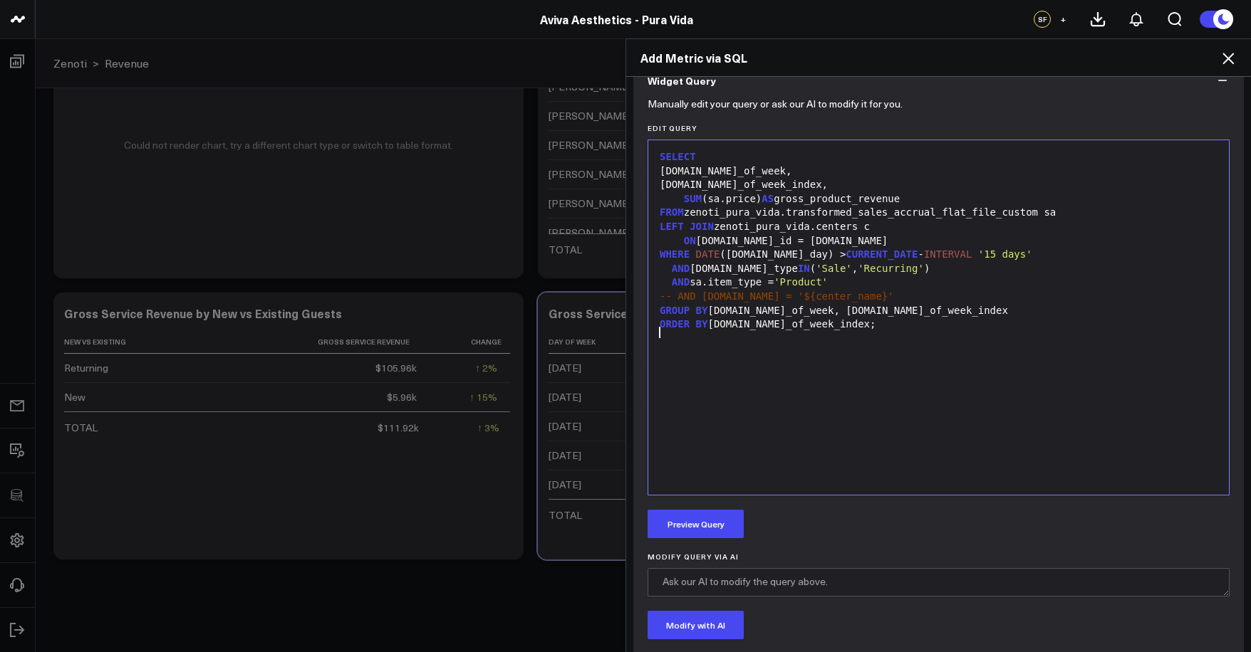
scroll to position [0, 0]
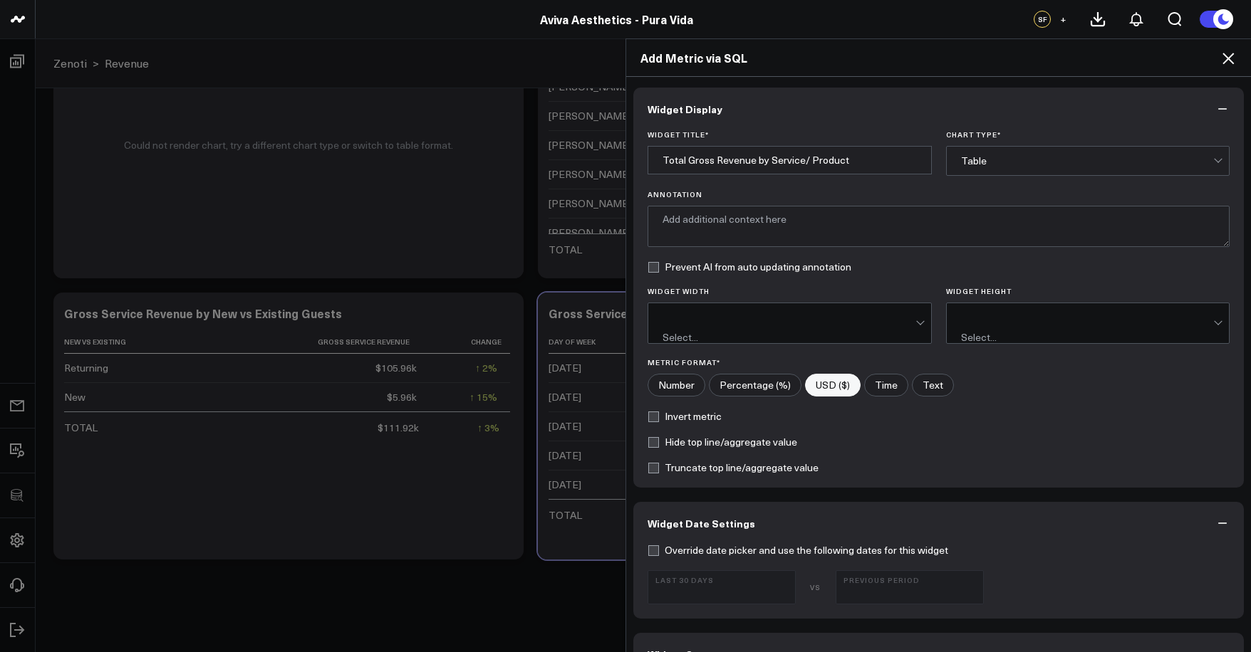
click at [1229, 59] on icon at bounding box center [1227, 58] width 11 height 11
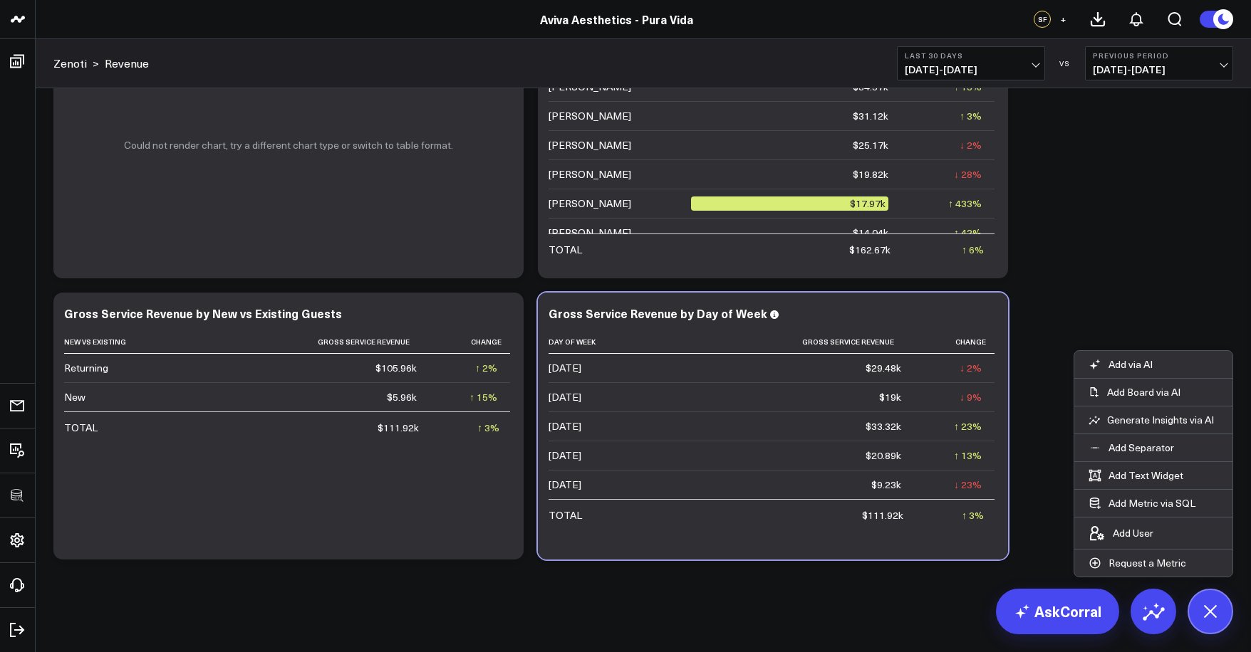
click at [1151, 506] on button "Add Metric via SQL" at bounding box center [1141, 503] width 135 height 27
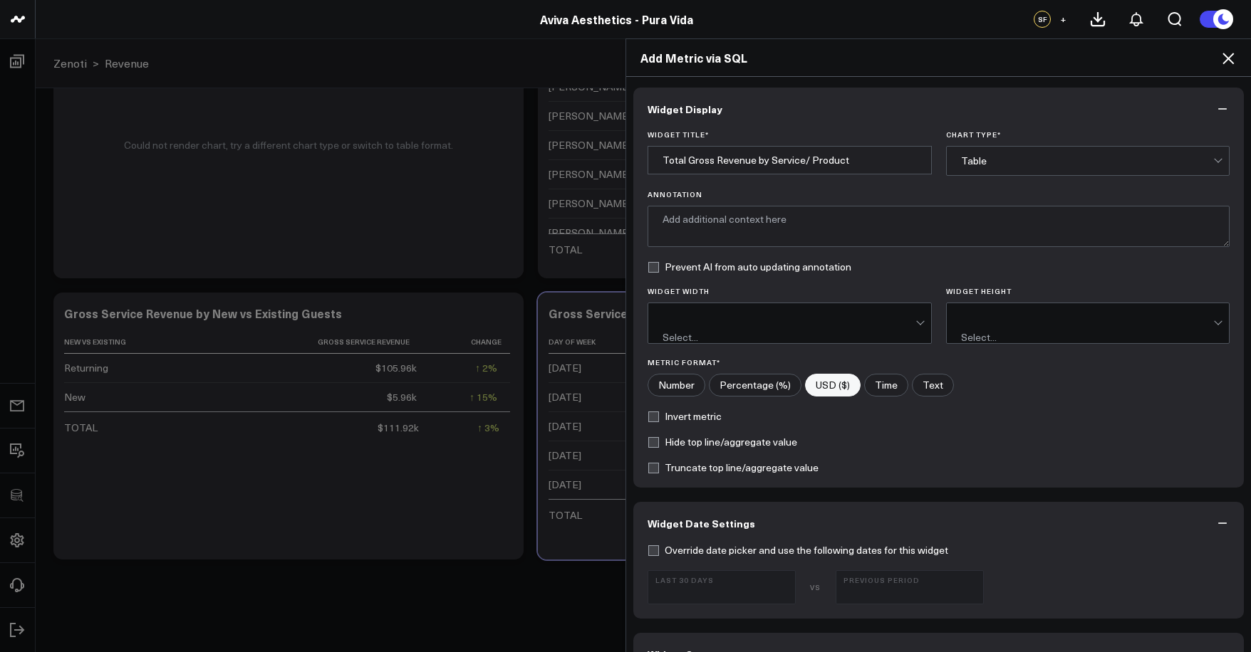
scroll to position [276, 0]
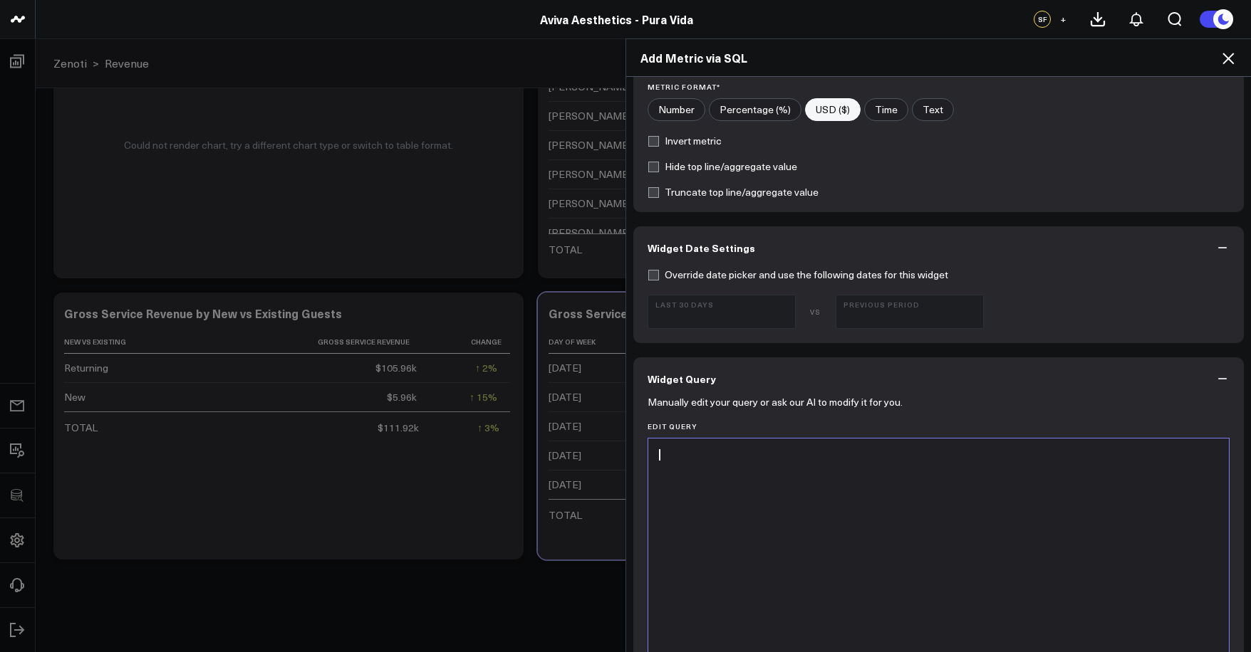
click at [949, 466] on div at bounding box center [938, 616] width 566 height 340
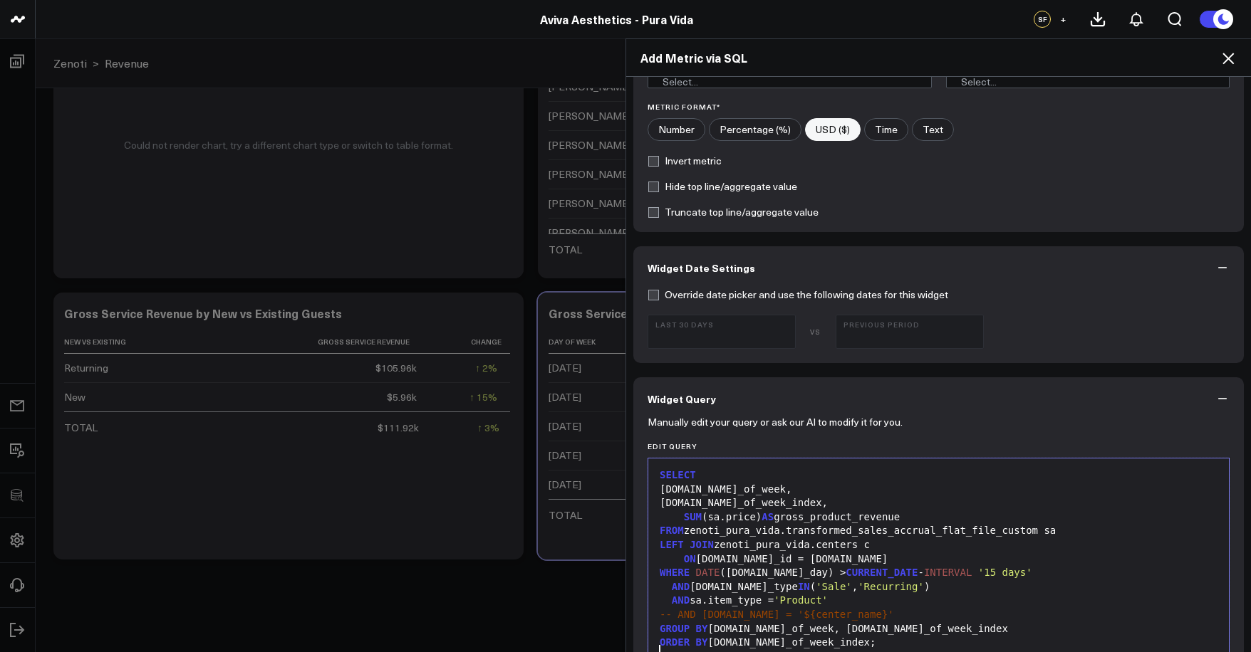
scroll to position [0, 0]
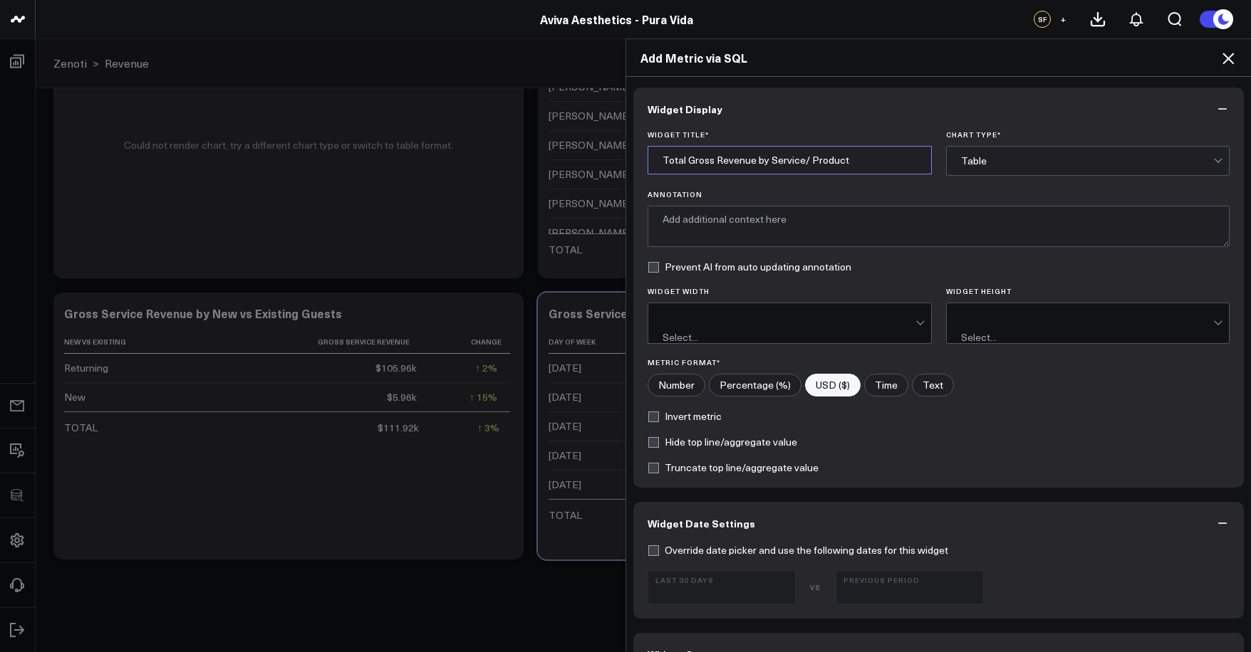
drag, startPoint x: 836, startPoint y: 162, endPoint x: 556, endPoint y: 162, distance: 279.9
click at [557, 162] on div "Add Metric via SQL Widget Display Widget Title * Total Gross Revenue by Service…" at bounding box center [625, 345] width 1251 height 614
type input "G"
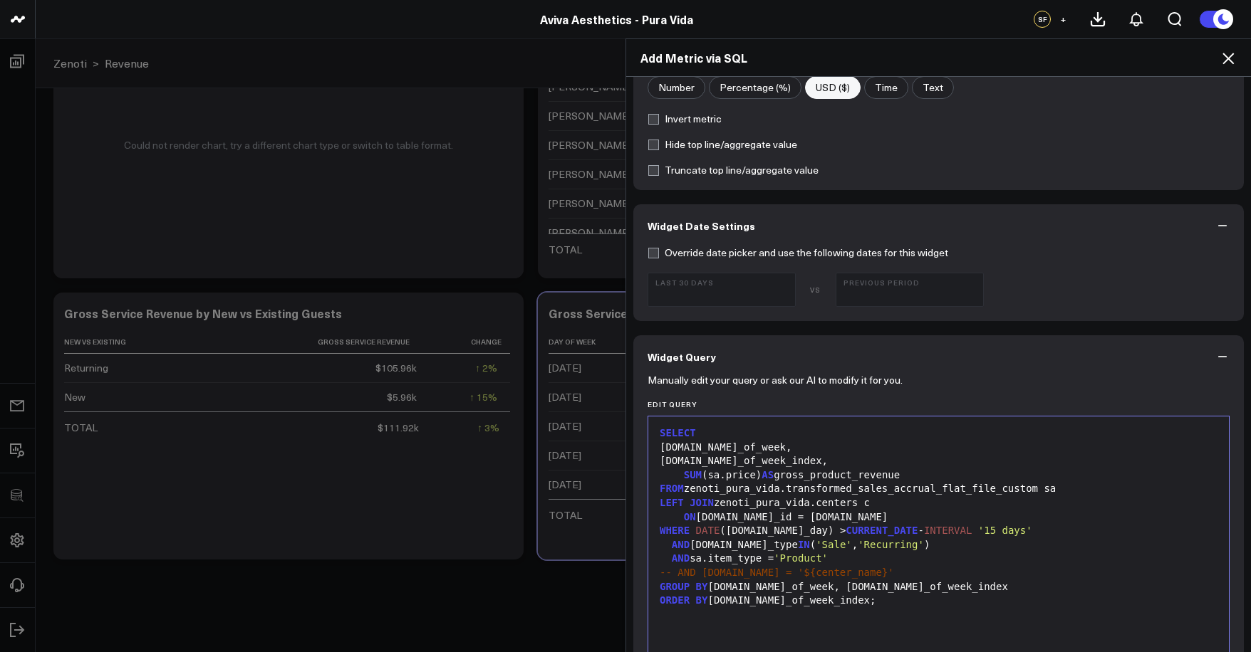
scroll to position [466, 0]
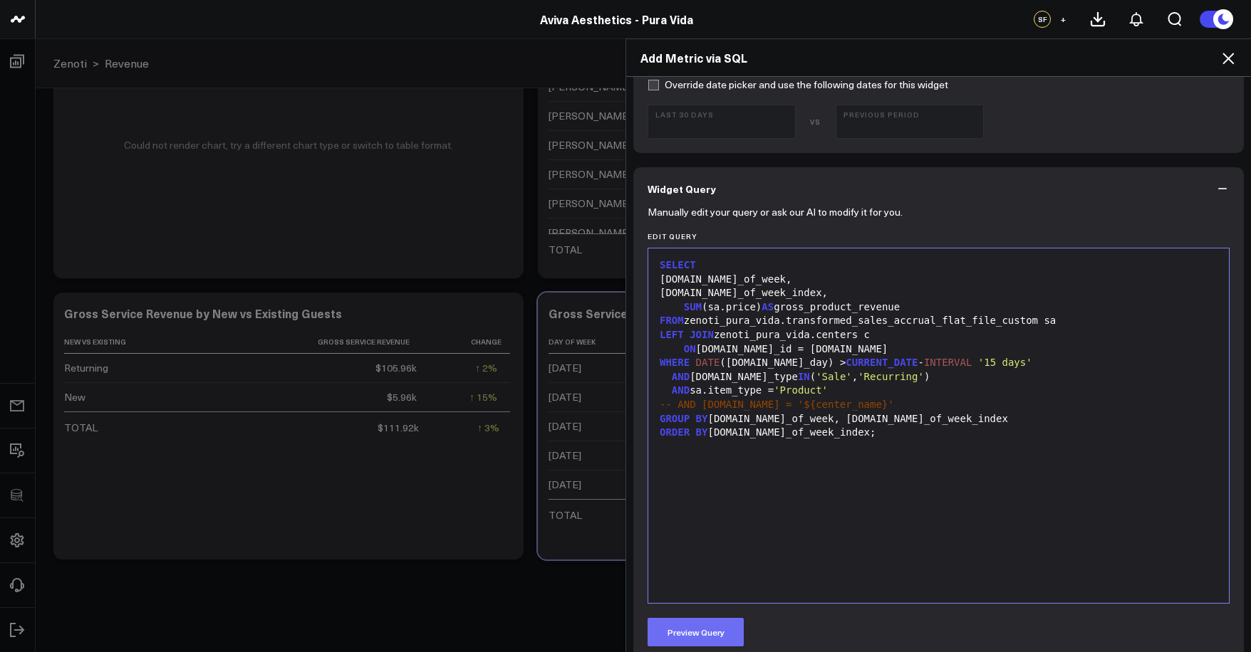
type input "Total Gross Product Revenue by Day of Week"
click at [709, 618] on button "Preview Query" at bounding box center [695, 632] width 96 height 28
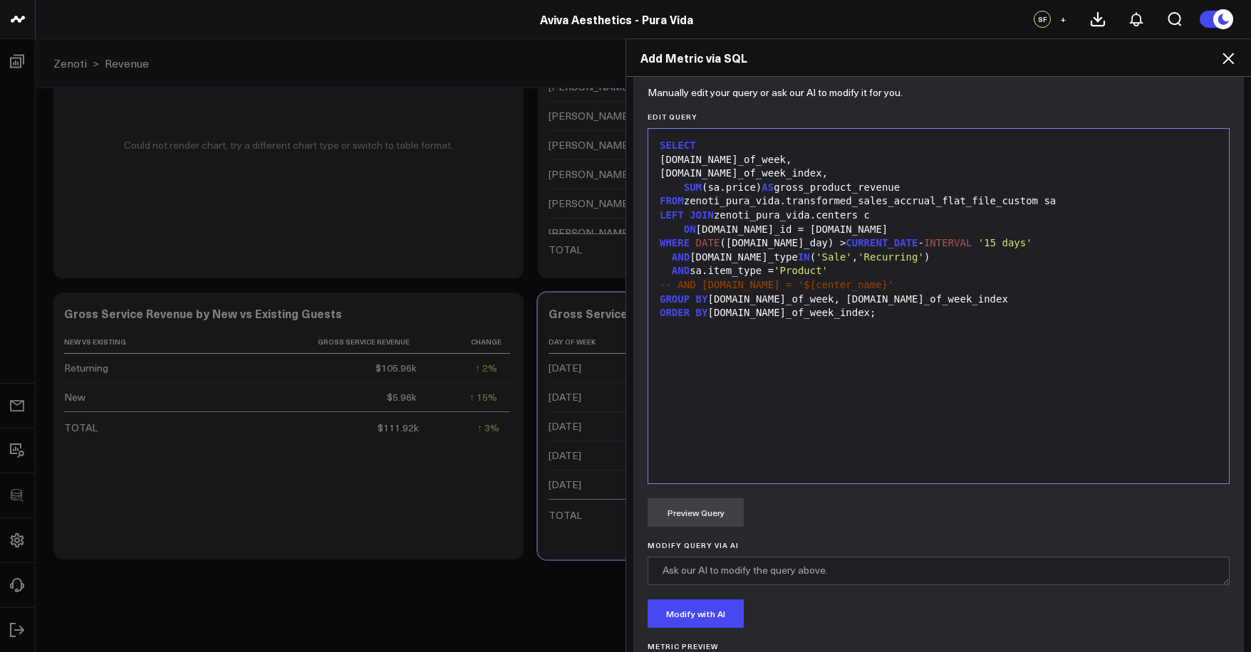
scroll to position [569, 0]
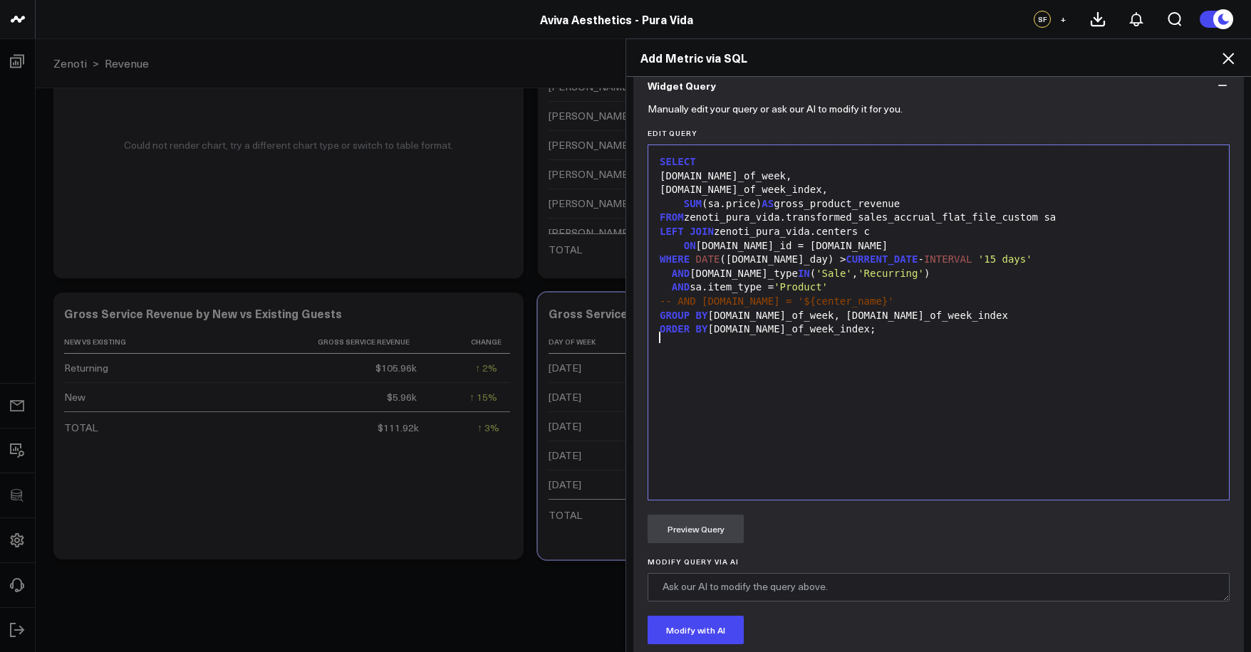
click at [774, 253] on div "WHERE DATE (sa.sale_day) > CURRENT_DATE - INTERVAL '15 days'" at bounding box center [938, 260] width 566 height 14
click at [776, 253] on div "WHERE DATE (sa.sale_day) > CURRENT_DATE - INTERVAL '15 days'" at bounding box center [938, 260] width 566 height 14
click at [781, 253] on div "WHERE DATE (sa.sale_day) > CURRENT_DATE - INTERVAL '15 days'" at bounding box center [938, 260] width 566 height 14
click at [781, 253] on div "WHERE DATE (sa.sale_day) > CURRENT_DATE - INTERVAL '15 da y s'" at bounding box center [938, 260] width 566 height 14
click at [711, 524] on button "Preview Query" at bounding box center [695, 529] width 96 height 28
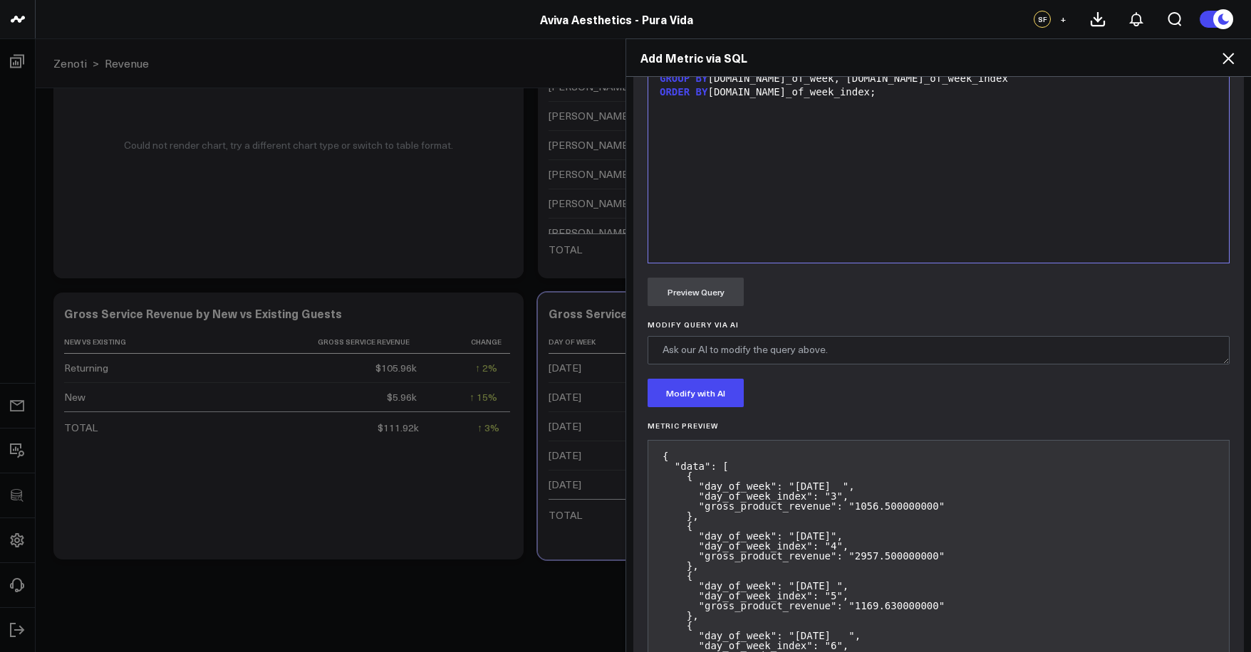
scroll to position [971, 0]
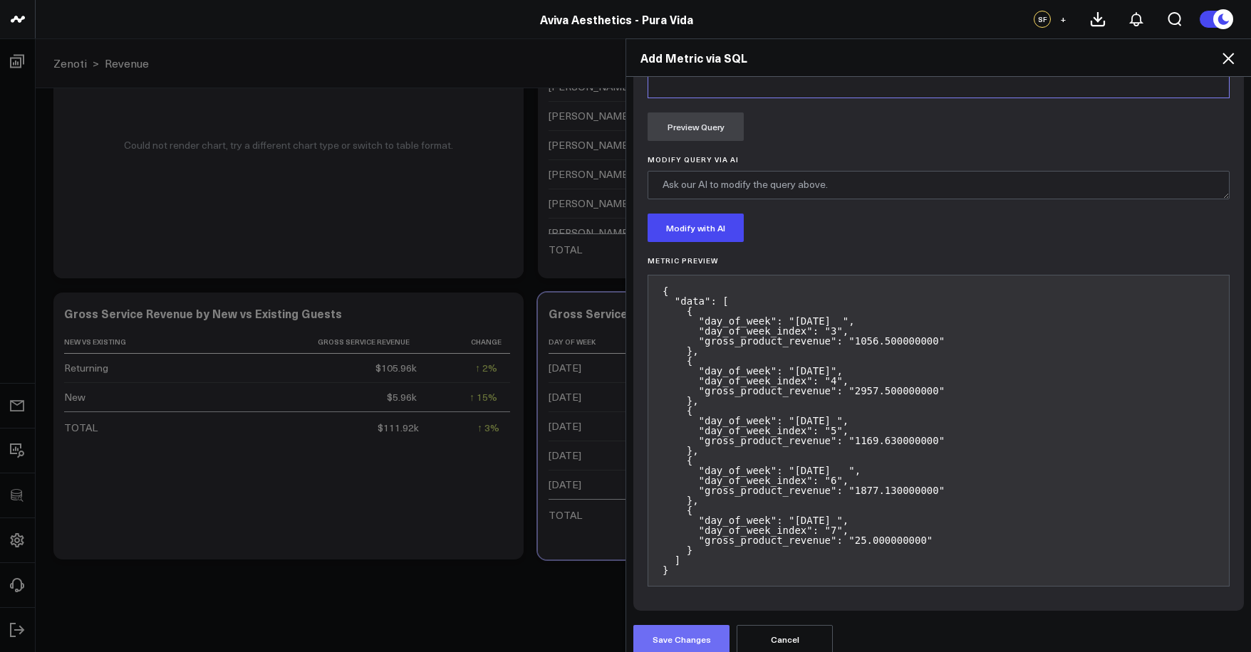
click at [701, 625] on button "Save Changes" at bounding box center [681, 639] width 96 height 28
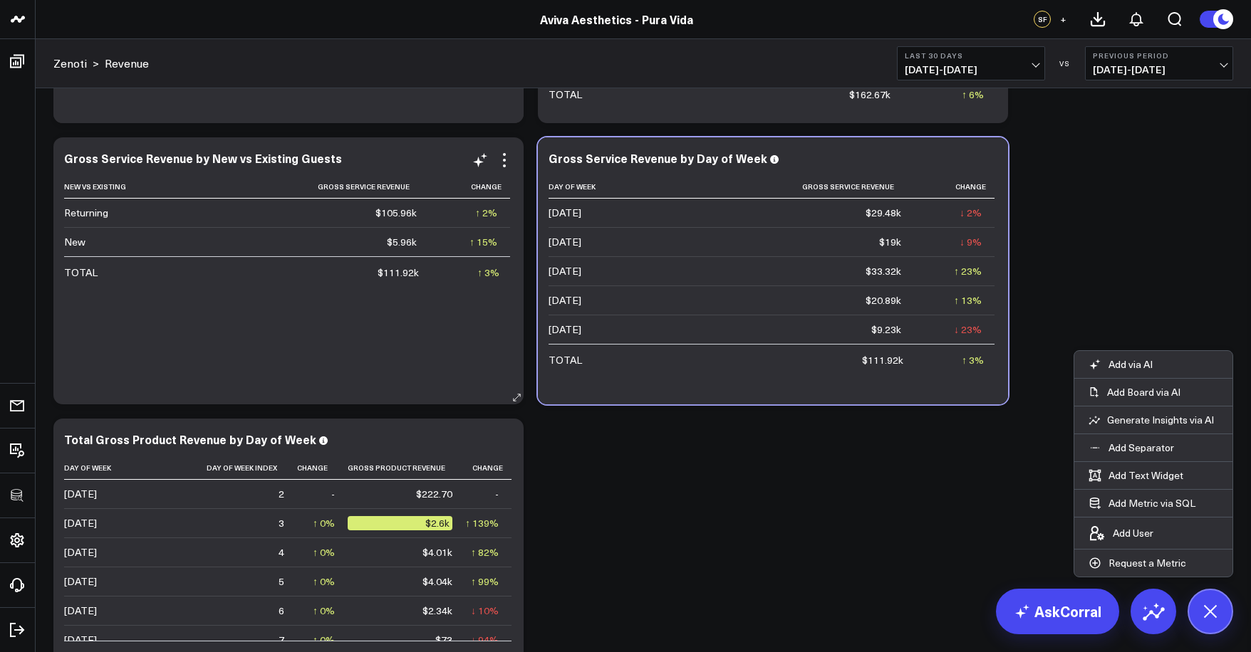
scroll to position [0, 0]
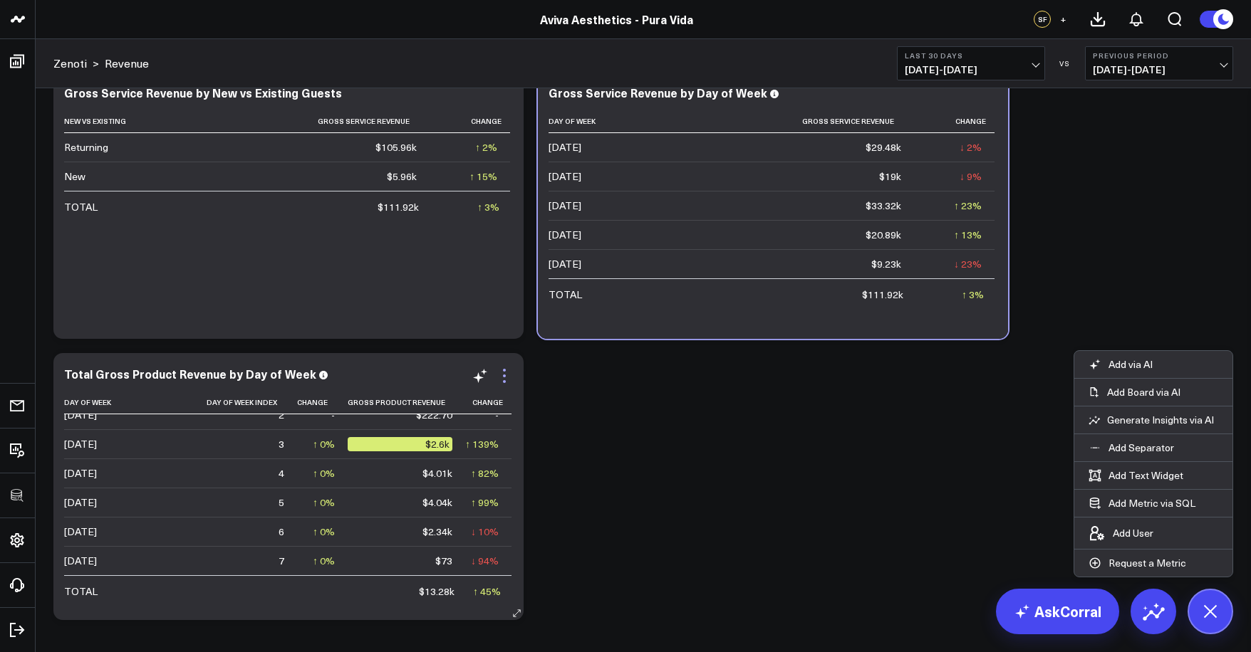
click at [499, 377] on icon at bounding box center [504, 376] width 17 height 17
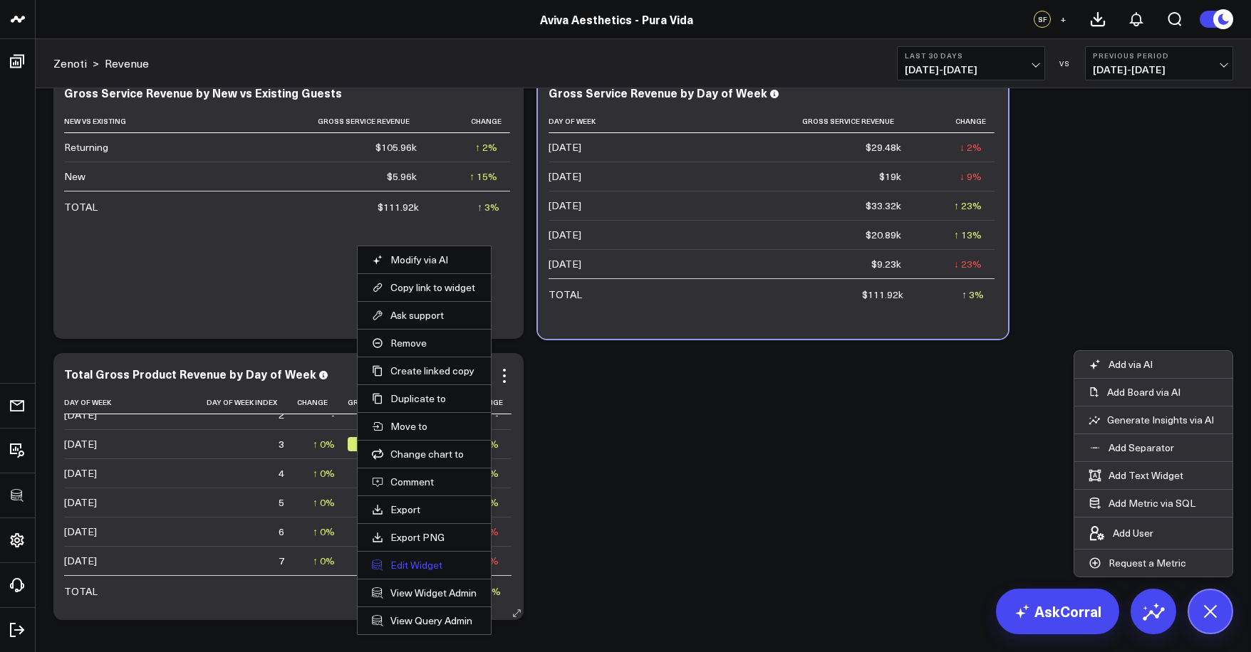
click at [405, 565] on button "Edit Widget" at bounding box center [424, 565] width 105 height 13
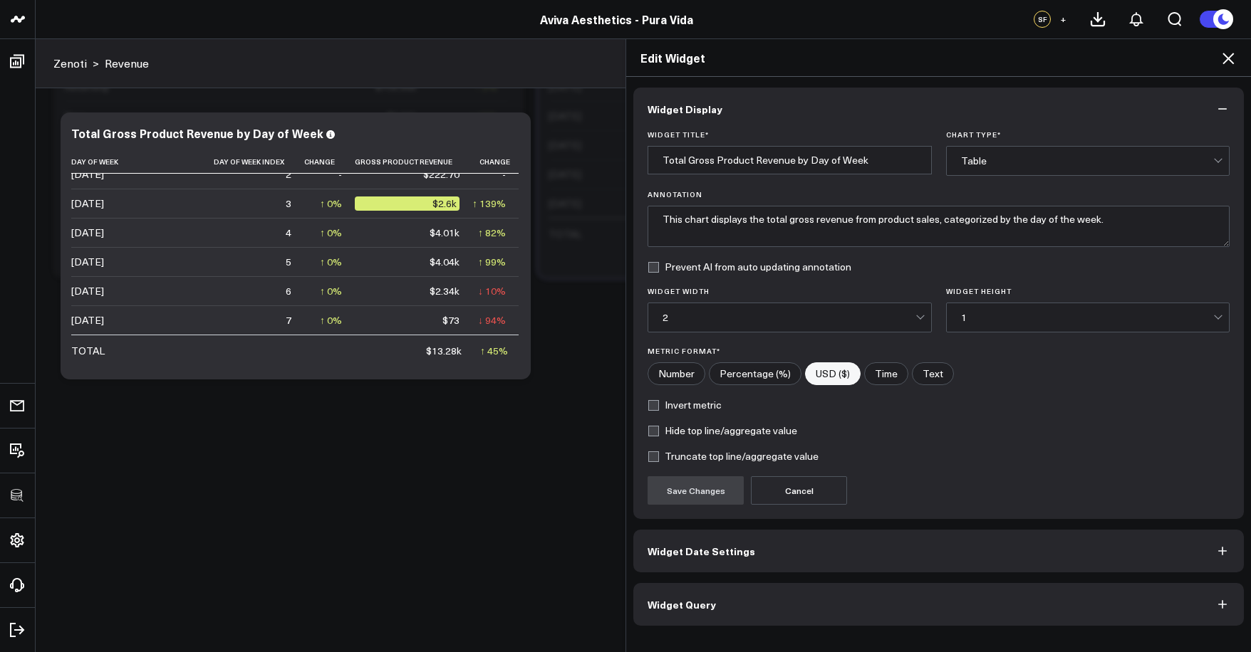
click at [783, 624] on button "Widget Query" at bounding box center [938, 604] width 610 height 43
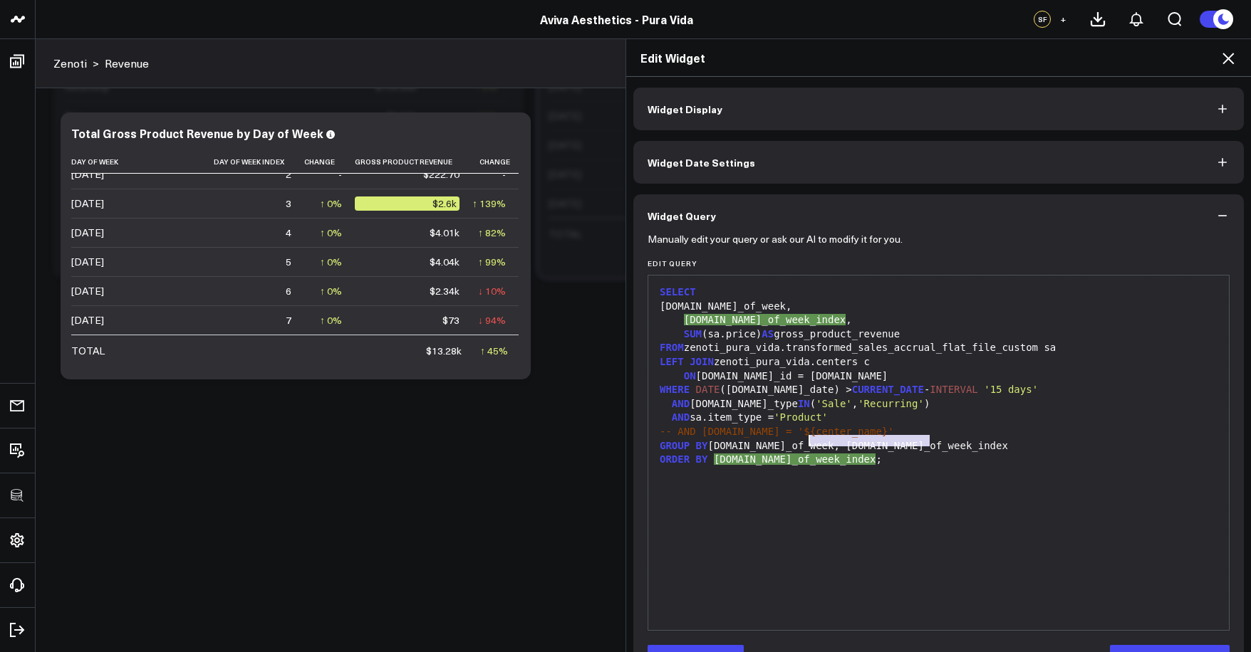
drag, startPoint x: 938, startPoint y: 443, endPoint x: 805, endPoint y: 442, distance: 133.2
click at [805, 442] on div "GROUP BY sa.day_of_week, sa.day_of_week_index" at bounding box center [938, 446] width 566 height 14
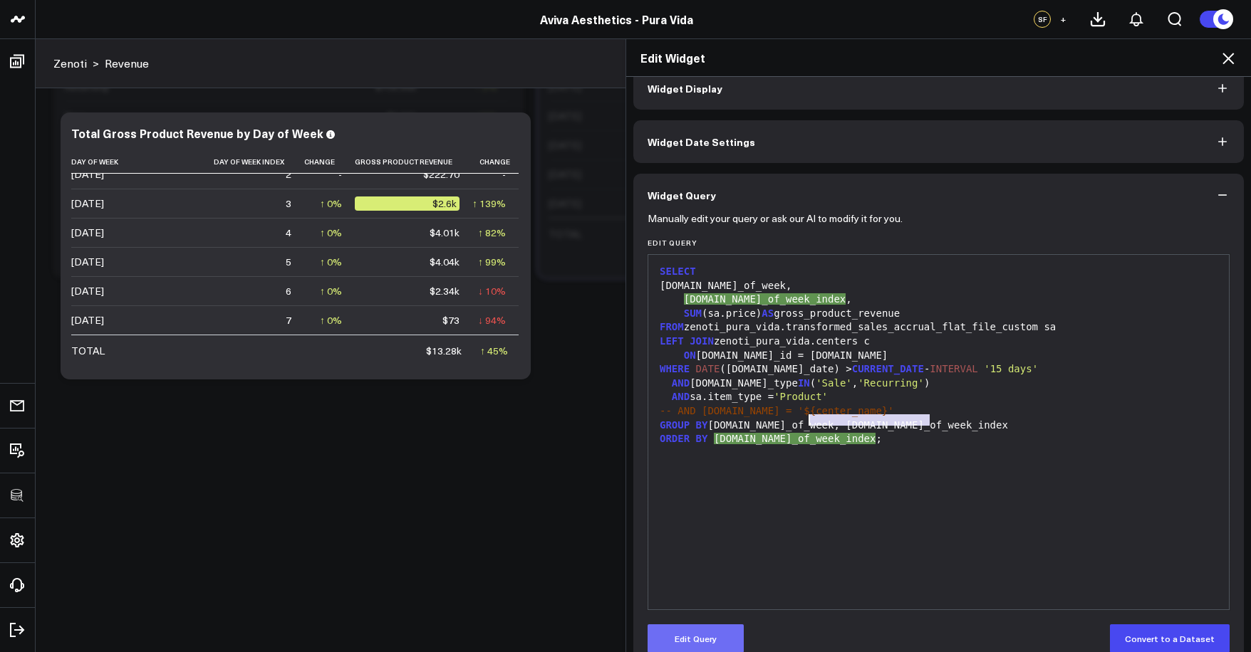
click at [727, 632] on button "Edit Query" at bounding box center [695, 639] width 96 height 28
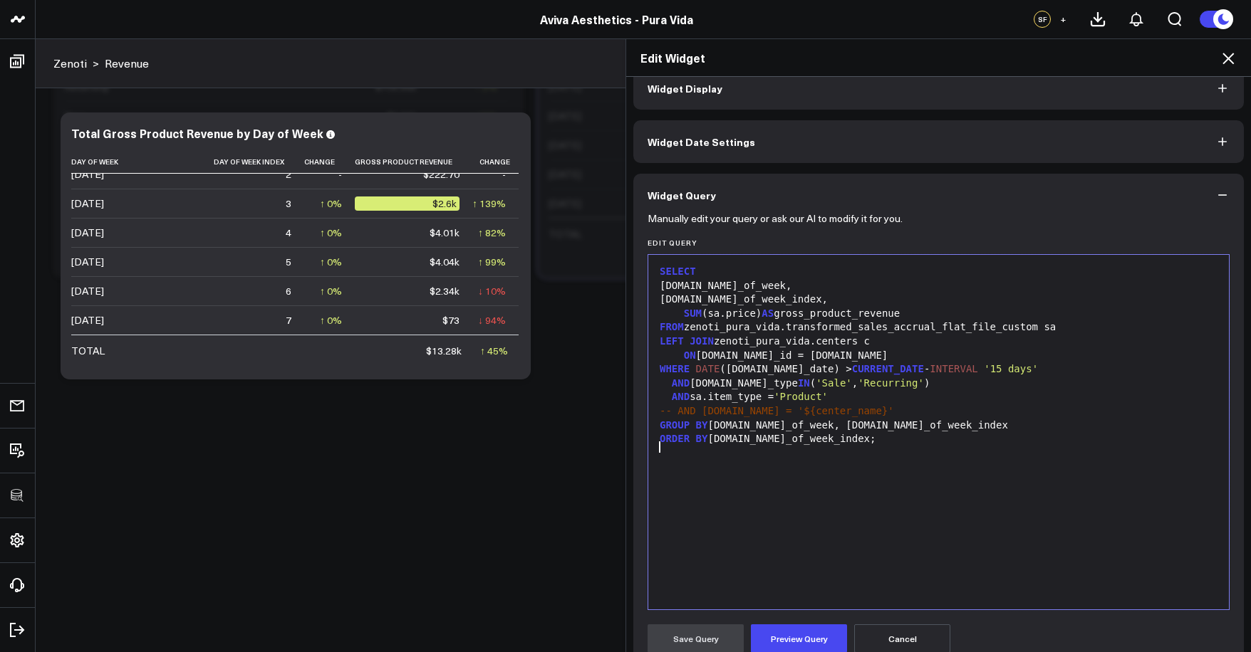
drag, startPoint x: 912, startPoint y: 467, endPoint x: 929, endPoint y: 428, distance: 42.4
click at [912, 464] on div "SELECT sa.day_of_week, sa.day_of_week_index, SUM (sa.price) AS gross_product_re…" at bounding box center [938, 432] width 566 height 340
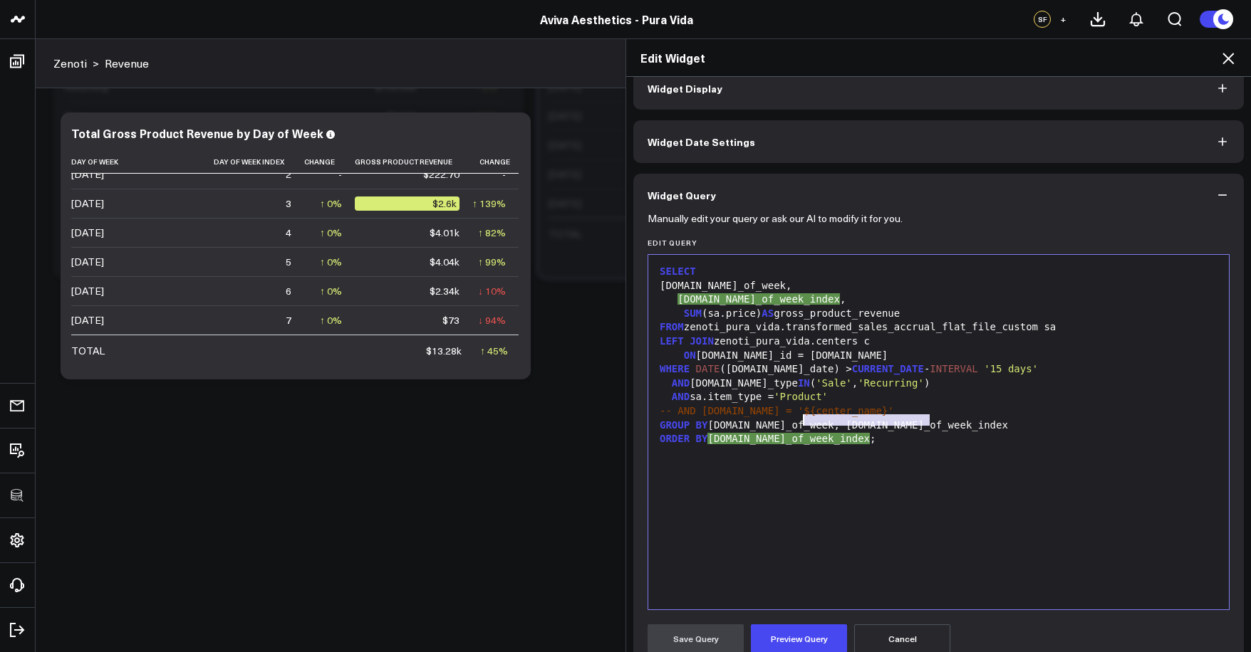
drag, startPoint x: 930, startPoint y: 422, endPoint x: 801, endPoint y: 422, distance: 129.6
click at [801, 422] on div "GROUP BY sa.day_of_week, sa.day_of_week_index" at bounding box center [938, 426] width 566 height 14
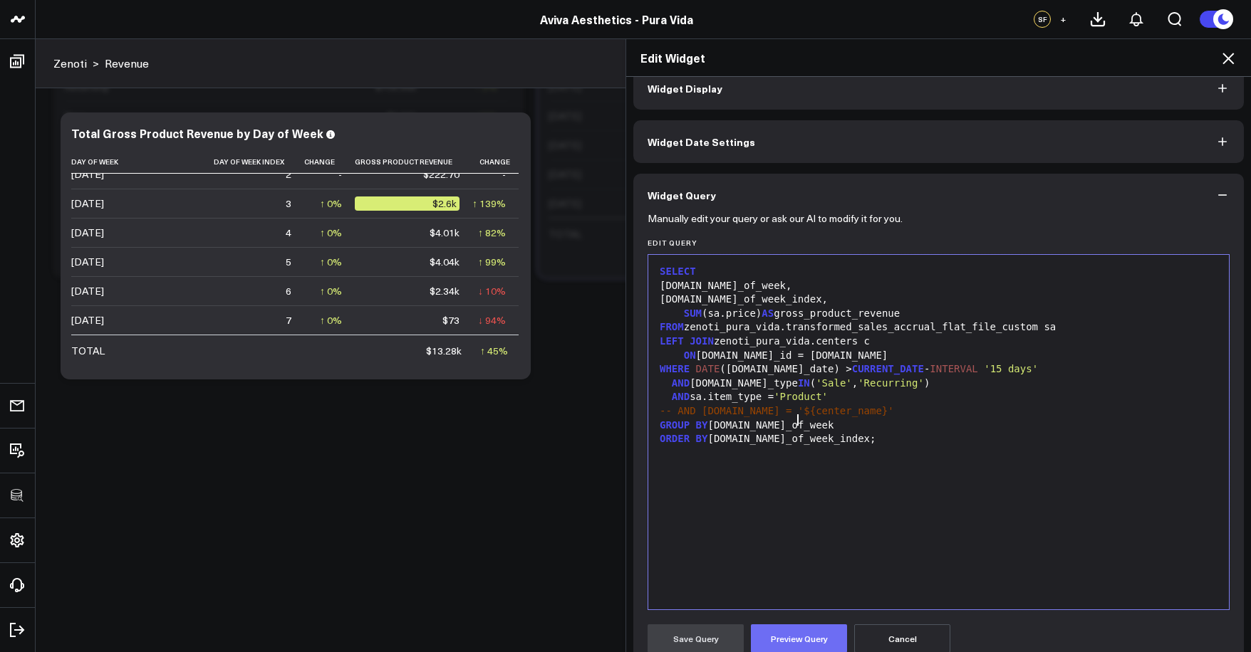
click at [806, 630] on button "Preview Query" at bounding box center [799, 639] width 96 height 28
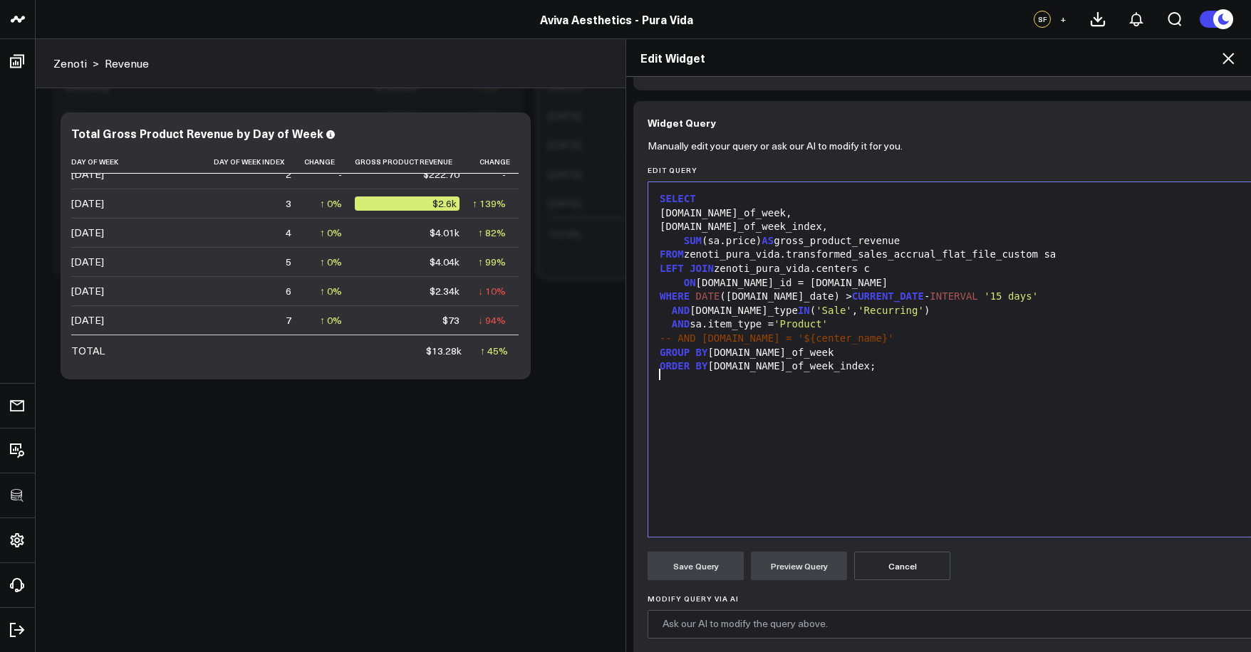
click at [817, 497] on div "SELECT sa.day_of_week, sa.day_of_week_index, SUM (sa.price) AS gross_product_re…" at bounding box center [1007, 359] width 704 height 340
click at [730, 224] on div "sa.day_of_week_index," at bounding box center [1007, 227] width 704 height 14
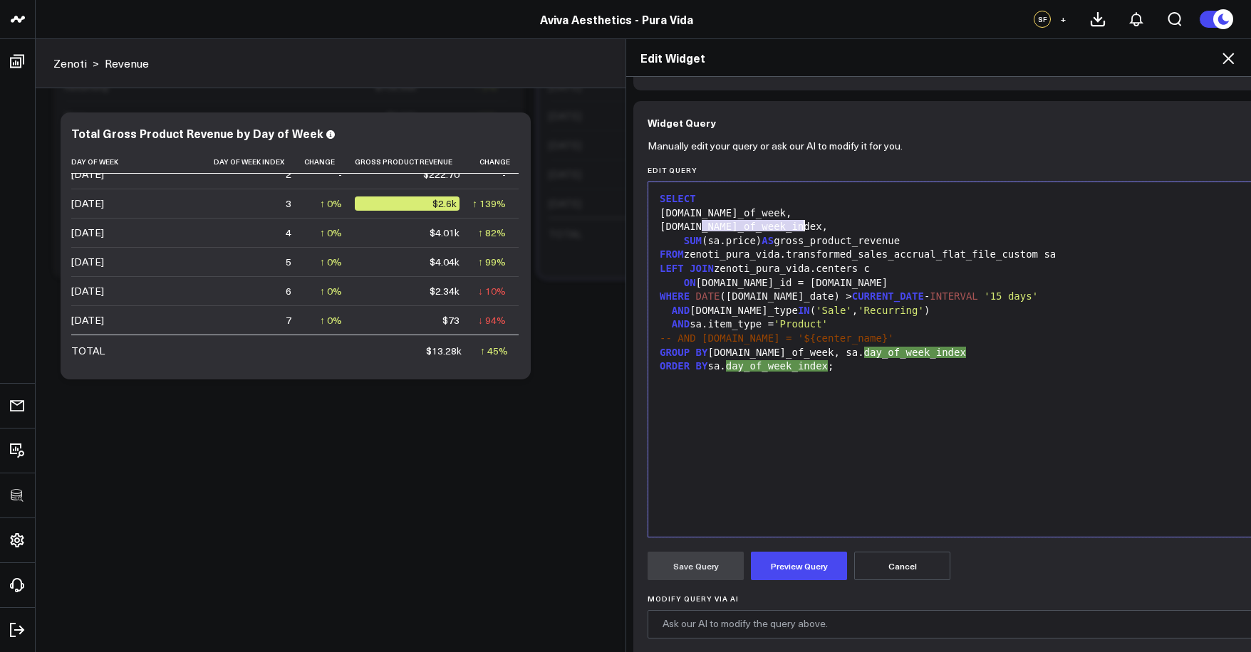
click at [730, 224] on div "sa.day_of_week_index," at bounding box center [1007, 227] width 704 height 14
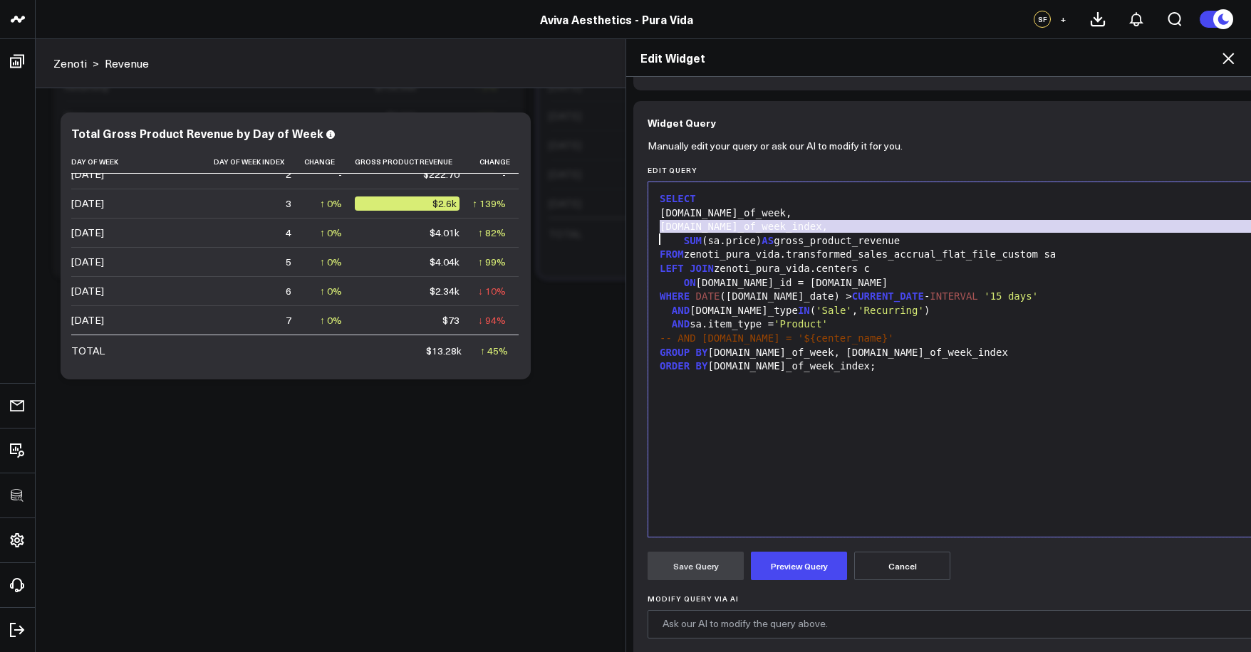
click at [730, 224] on div "sa.day_of_week_index," at bounding box center [1007, 227] width 704 height 14
click at [729, 224] on div "sa.day_of_week_index," at bounding box center [1007, 227] width 704 height 14
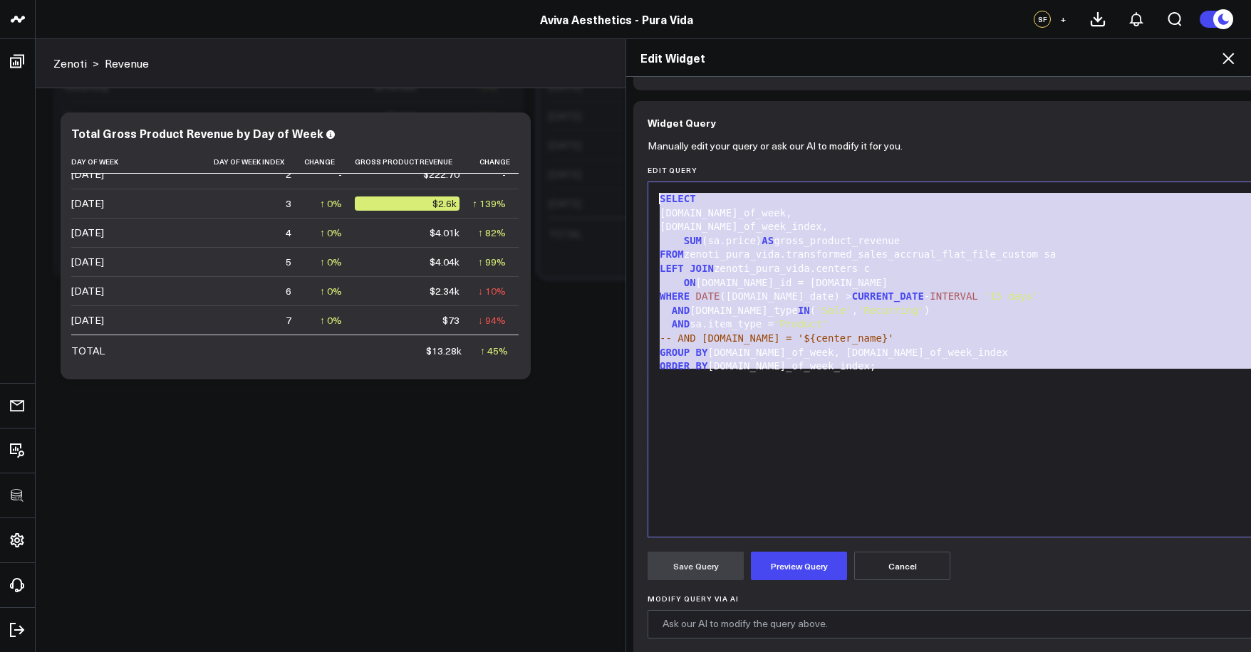
drag, startPoint x: 845, startPoint y: 377, endPoint x: 640, endPoint y: 202, distance: 269.7
click at [640, 202] on div "Manually edit your query or ask our AI to modify it for you. Edit Query Selecti…" at bounding box center [1007, 462] width 749 height 637
copy div "SELECT sa.day_of_week, sa.day_of_week_index, SUM (sa.price) AS gross_product_re…"
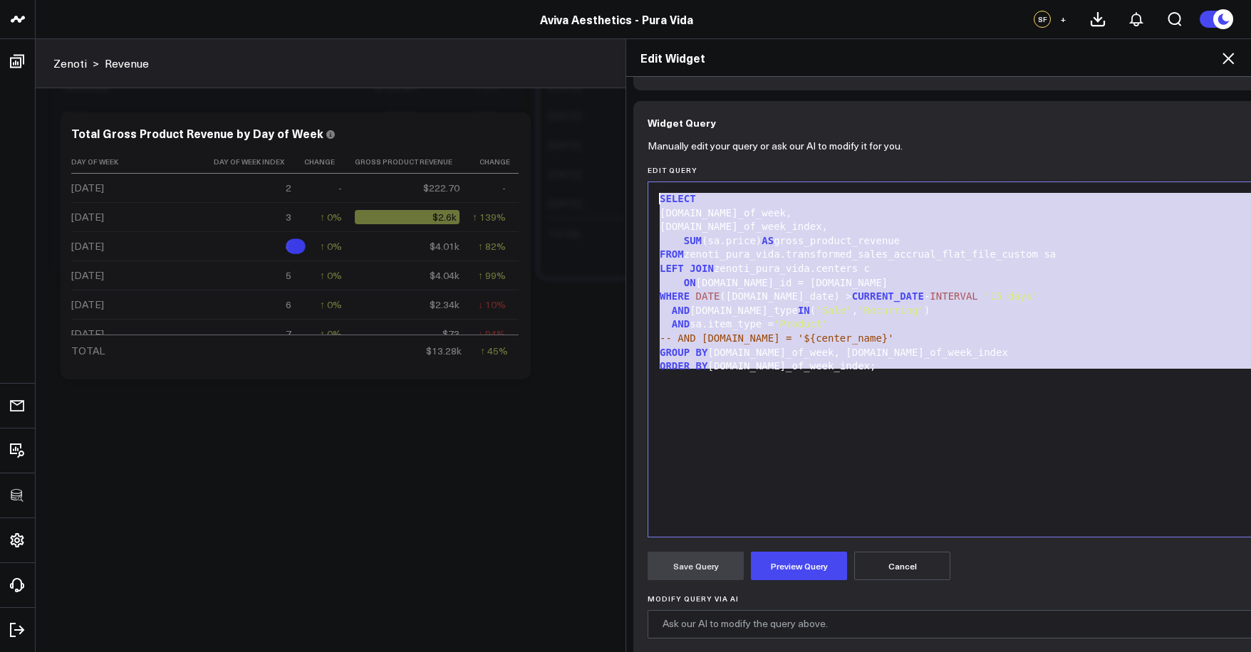
click at [860, 390] on div "SELECT sa.day_of_week, sa.day_of_week_index, SUM (sa.price) AS gross_product_re…" at bounding box center [1007, 359] width 704 height 340
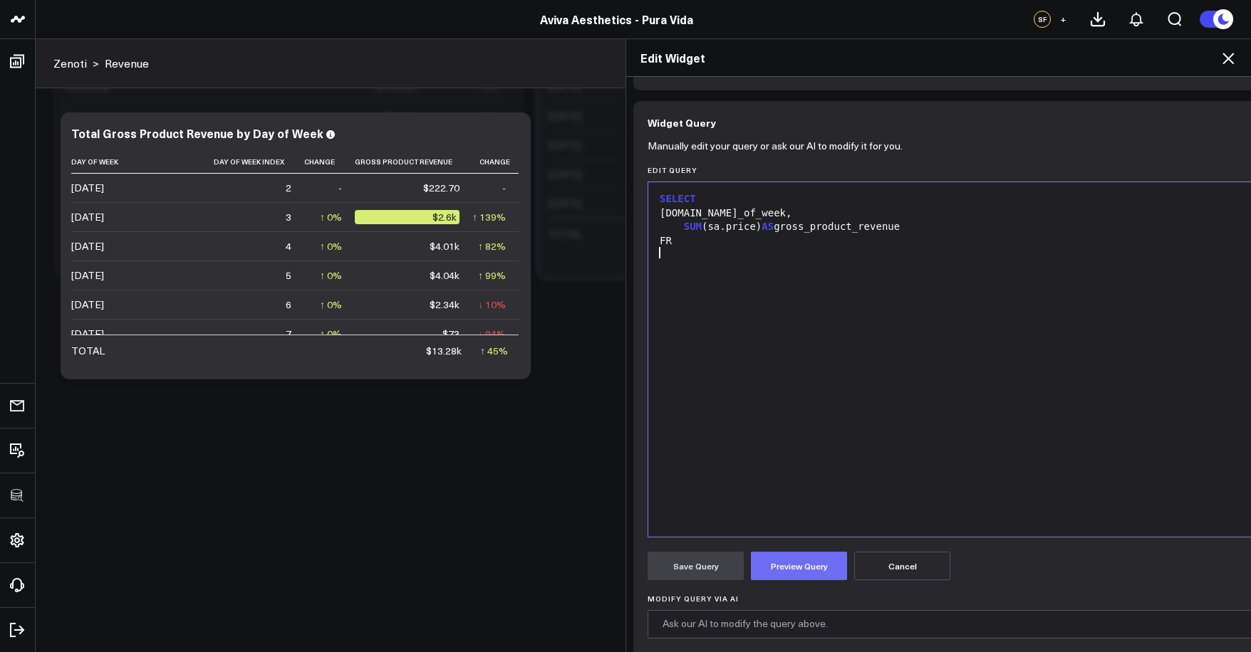
click at [799, 563] on button "Preview Query" at bounding box center [799, 566] width 96 height 28
click at [765, 298] on div "SELECT sa.day_of_week, SUM (sa.price) AS gross_product_revenue FR" at bounding box center [938, 359] width 566 height 340
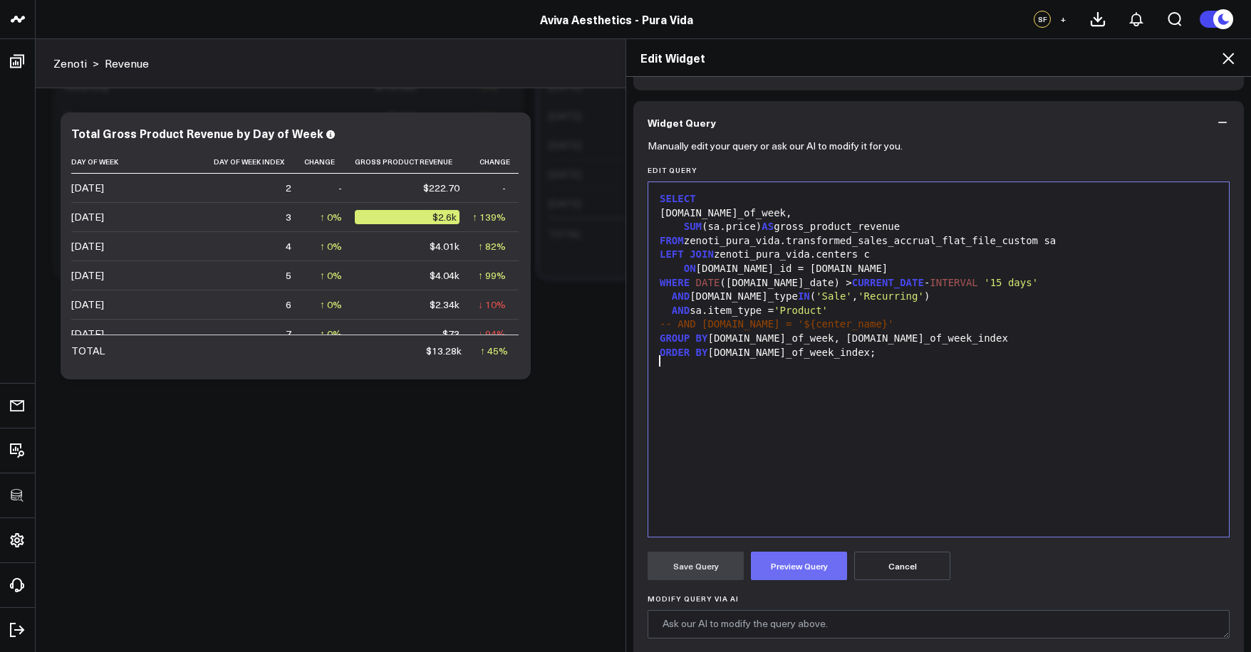
click at [783, 570] on button "Preview Query" at bounding box center [799, 566] width 96 height 28
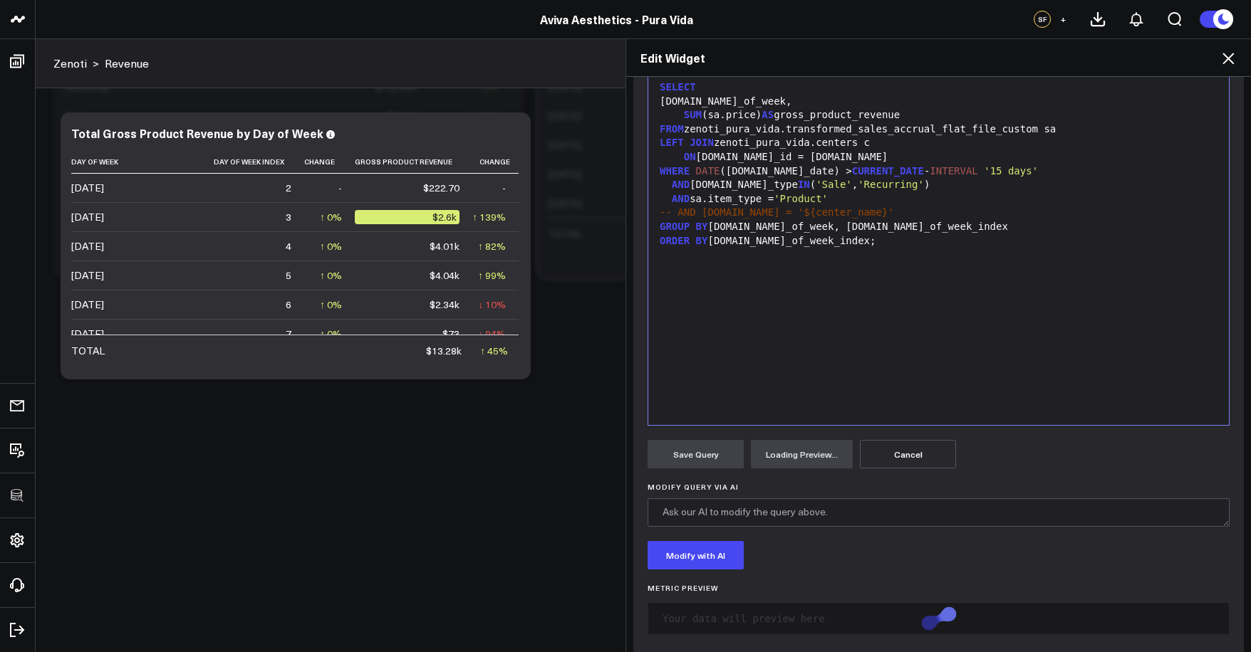
scroll to position [173, 0]
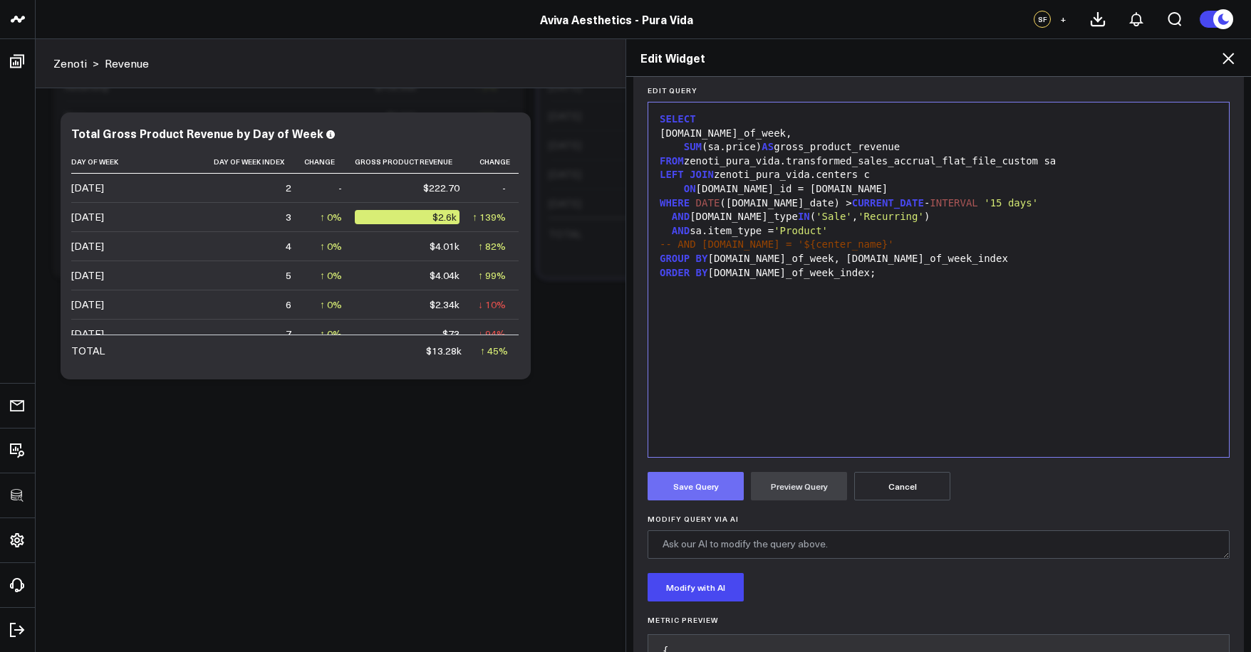
click at [697, 473] on button "Save Query" at bounding box center [695, 486] width 96 height 28
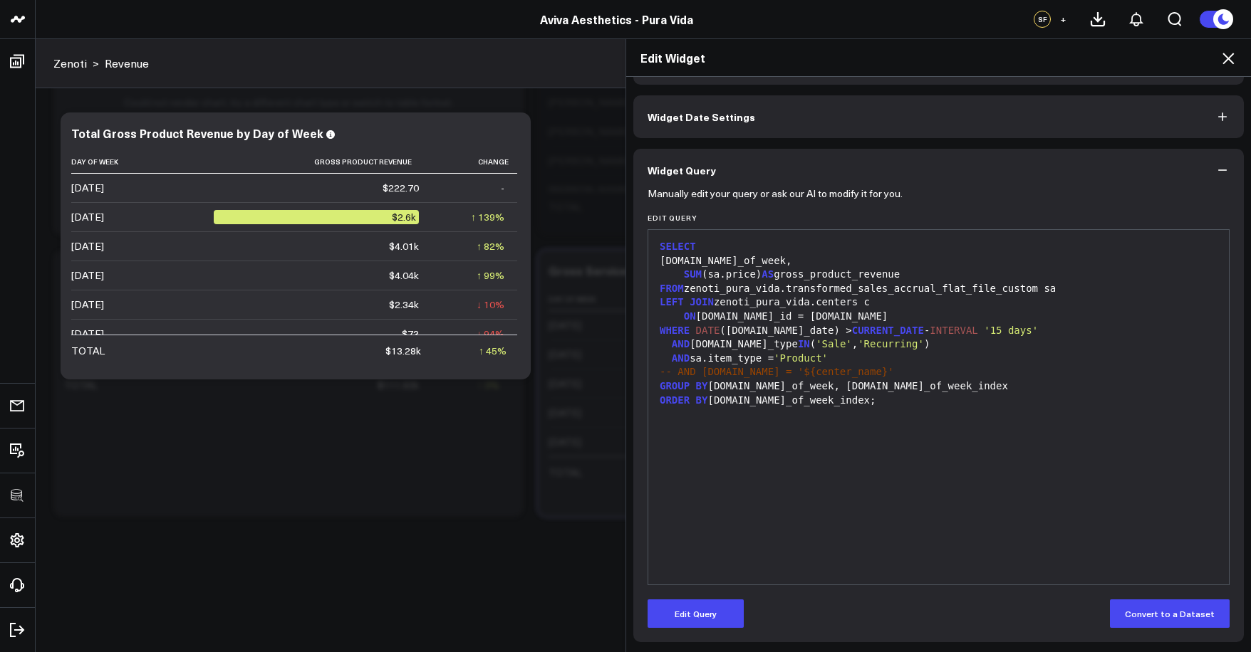
scroll to position [1075, 0]
click at [1234, 66] on icon at bounding box center [1227, 58] width 17 height 17
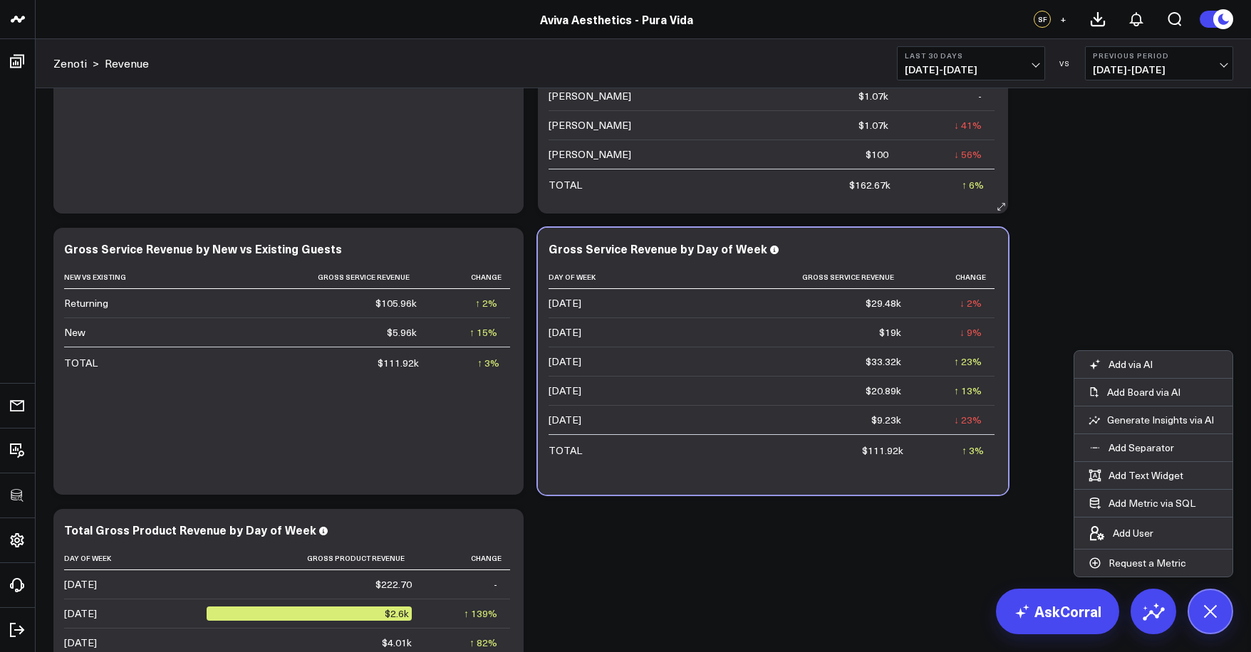
scroll to position [696, 0]
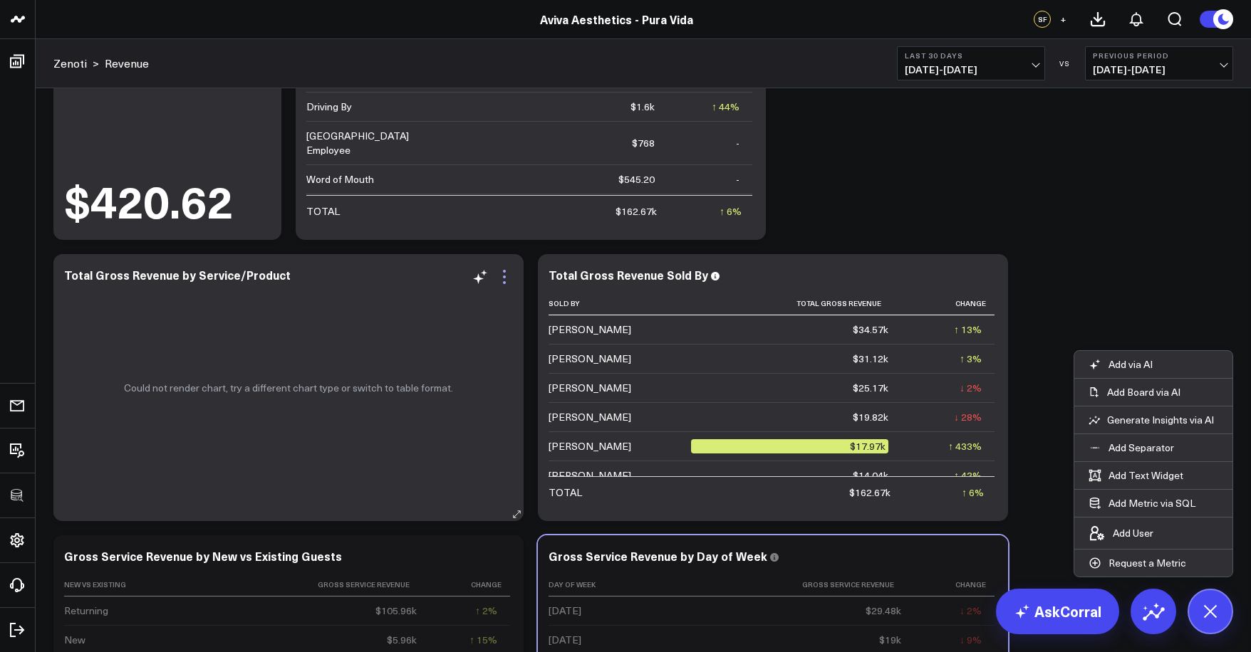
click at [505, 279] on icon at bounding box center [504, 277] width 17 height 17
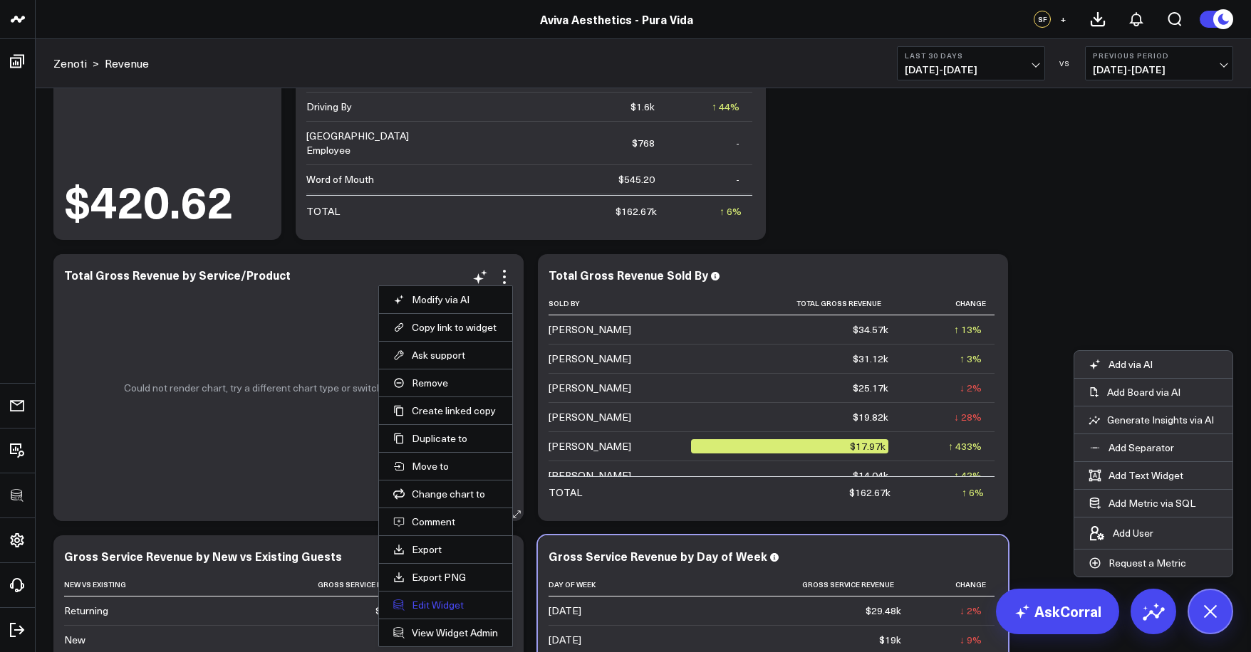
click at [419, 605] on button "Edit Widget" at bounding box center [445, 605] width 105 height 13
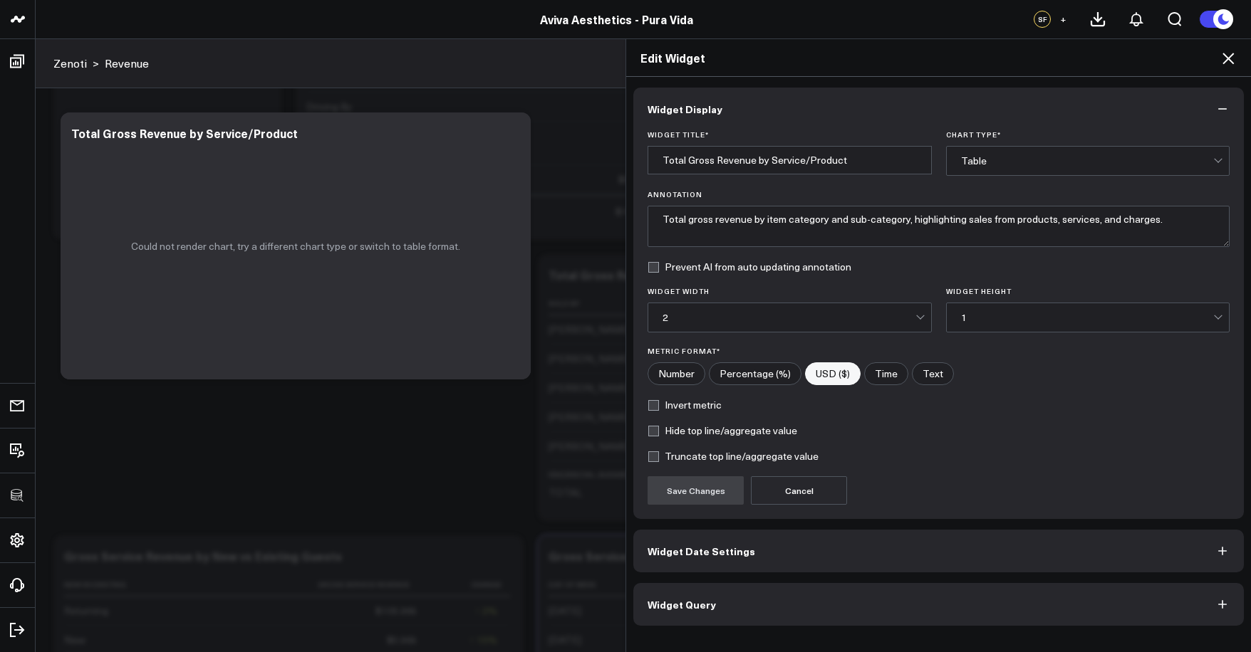
scroll to position [985, 0]
click at [791, 629] on div "Widget Display Widget Title * Total Gross Revenue by Service/Product Chart Type…" at bounding box center [938, 365] width 625 height 576
click at [794, 618] on button "Widget Query" at bounding box center [938, 604] width 610 height 43
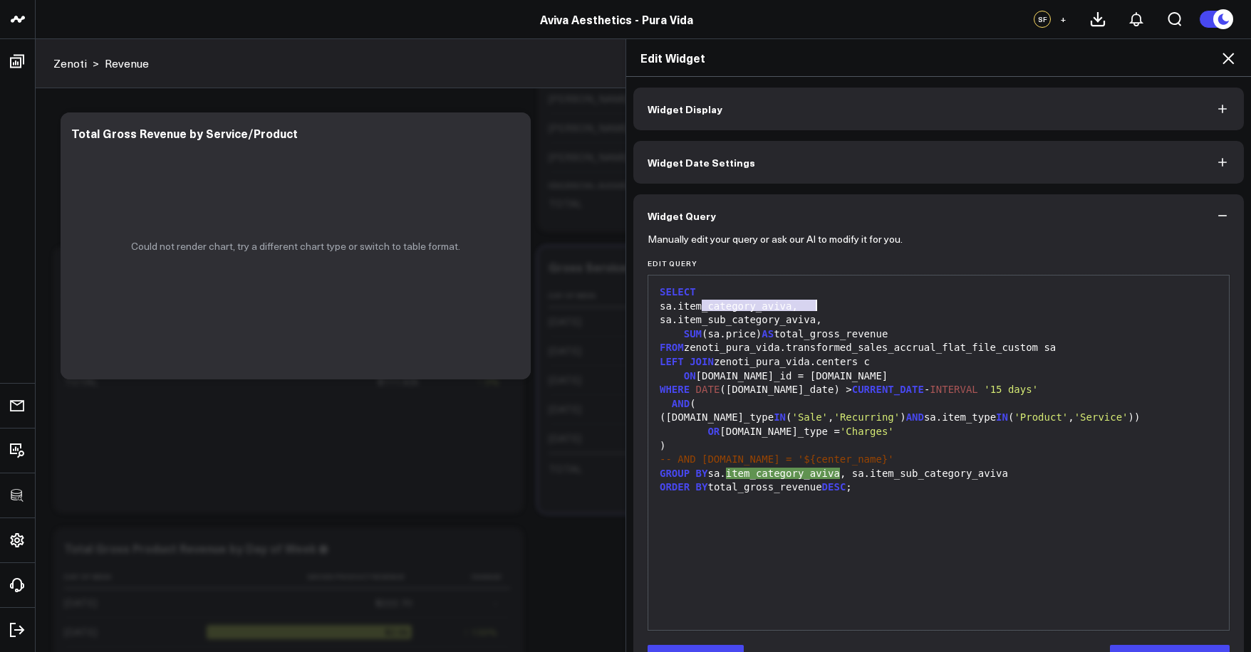
drag, startPoint x: 699, startPoint y: 307, endPoint x: 809, endPoint y: 303, distance: 110.5
click at [809, 303] on div "sa.item_category_aviva," at bounding box center [938, 307] width 566 height 14
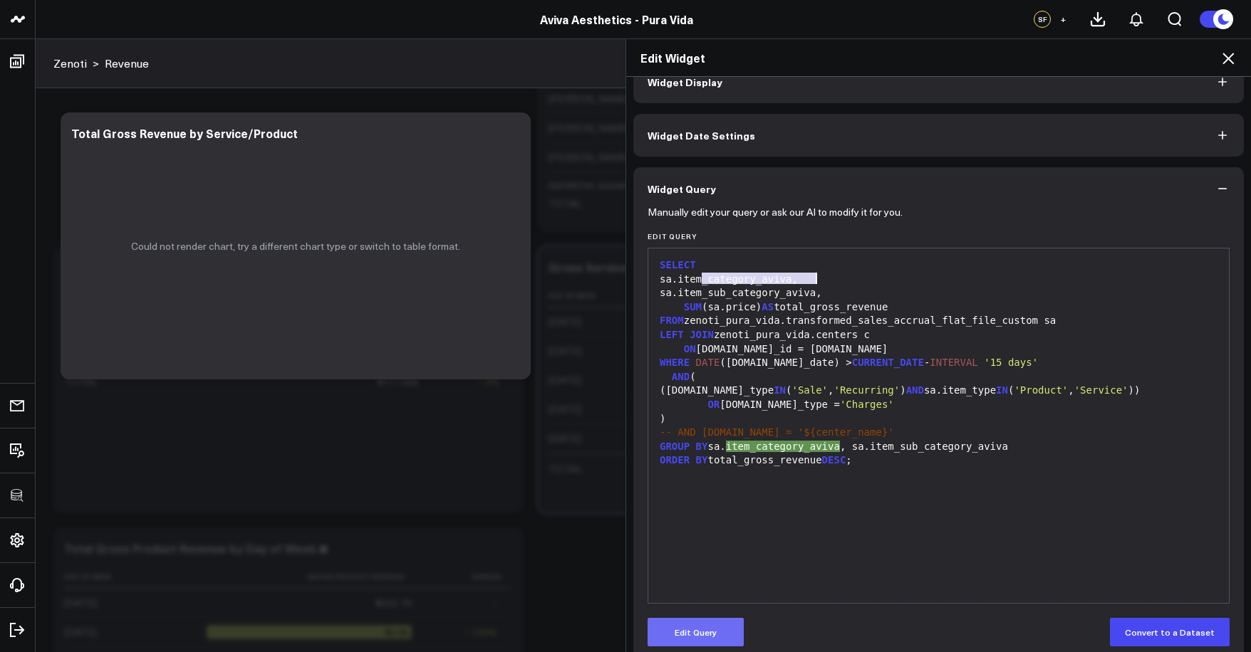
click at [712, 629] on button "Edit Query" at bounding box center [695, 632] width 96 height 28
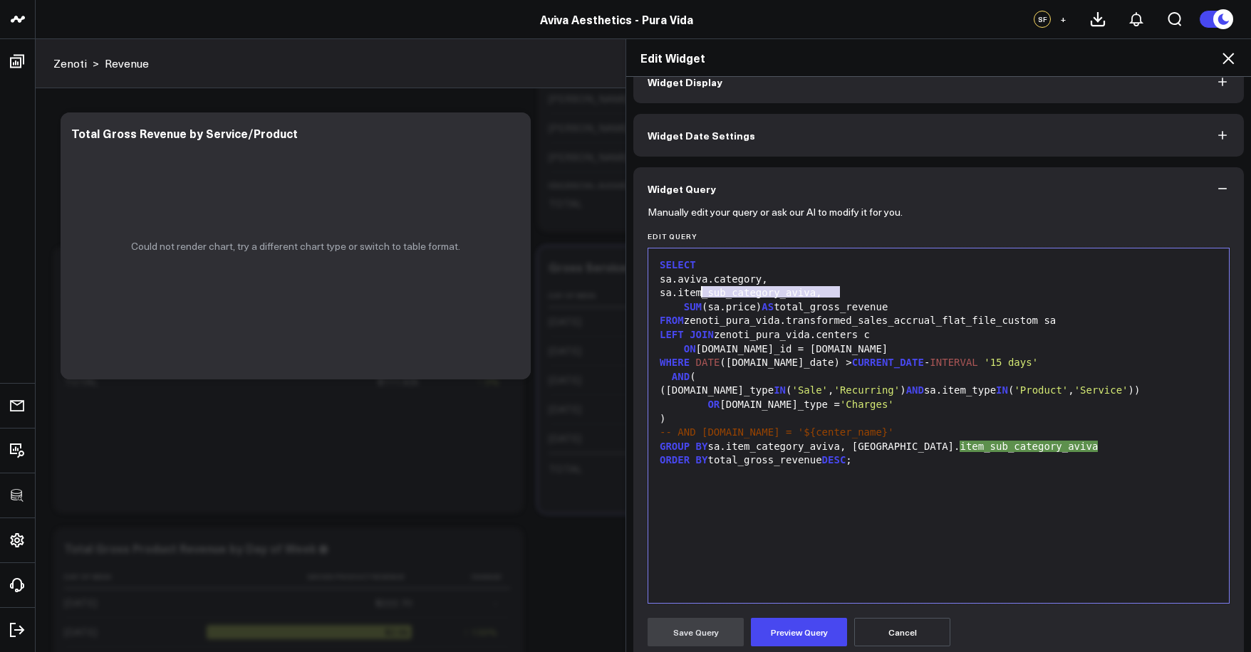
drag, startPoint x: 836, startPoint y: 293, endPoint x: 698, endPoint y: 296, distance: 138.2
click at [698, 296] on div "sa.item_sub_category_aviva," at bounding box center [938, 293] width 566 height 14
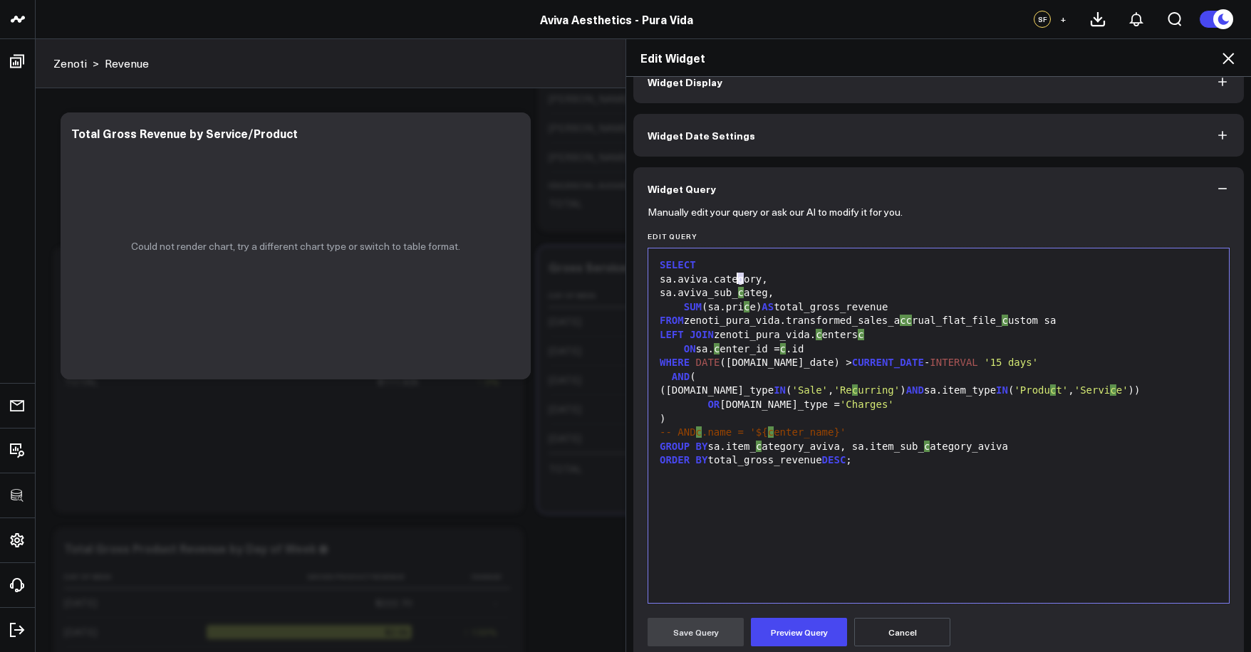
drag, startPoint x: 739, startPoint y: 282, endPoint x: 731, endPoint y: 282, distance: 8.5
click at [731, 282] on div "sa.aviva.category," at bounding box center [938, 280] width 566 height 14
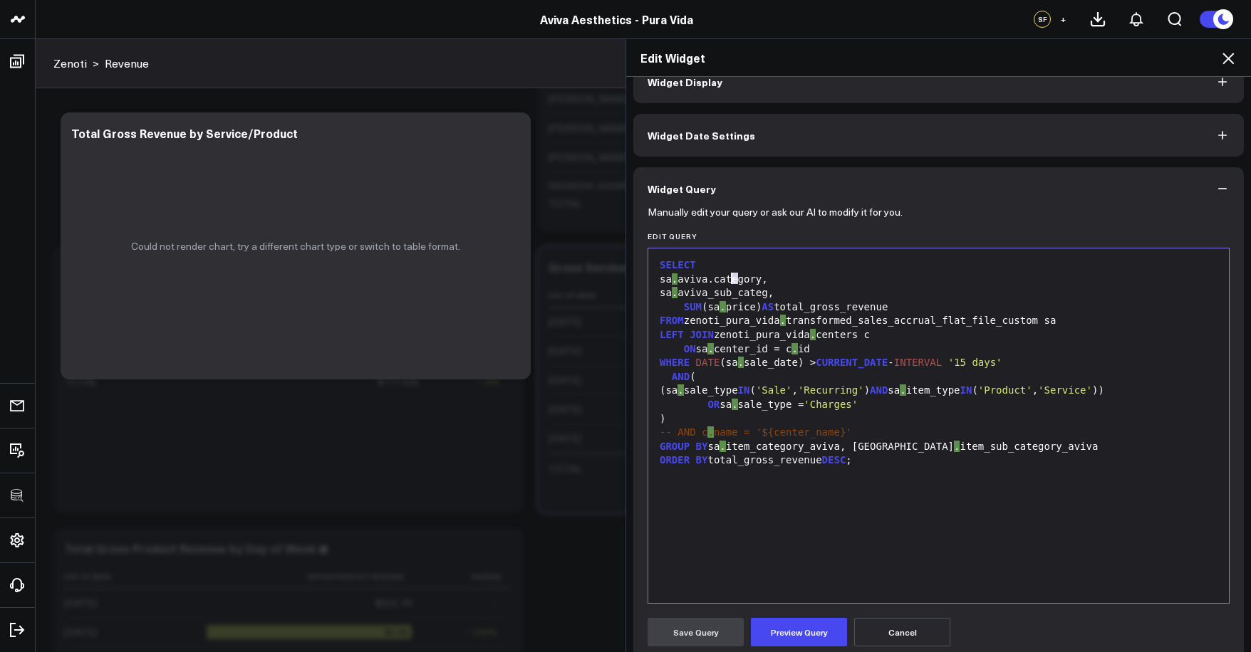
click at [728, 283] on div "sa . aviva.category," at bounding box center [938, 280] width 566 height 14
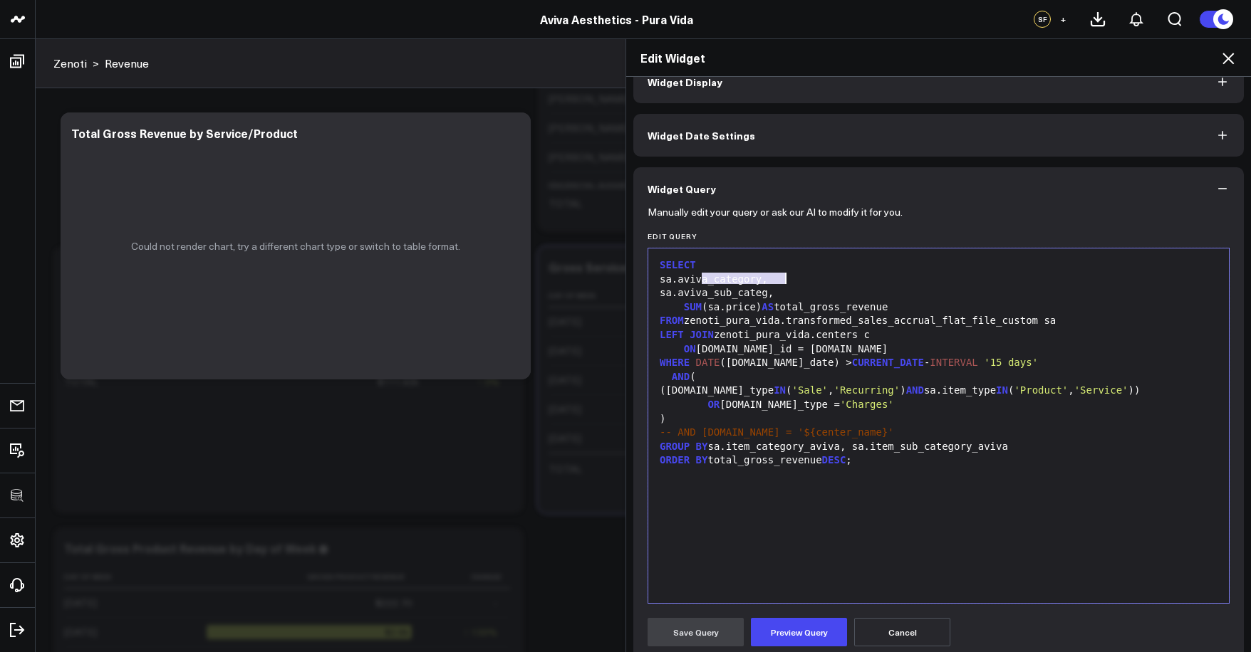
drag, startPoint x: 697, startPoint y: 279, endPoint x: 779, endPoint y: 273, distance: 82.1
click at [779, 273] on div "sa.aviva_category," at bounding box center [938, 280] width 566 height 14
copy div "aviva_category"
drag, startPoint x: 710, startPoint y: 442, endPoint x: 733, endPoint y: 441, distance: 22.8
click at [733, 441] on div "GROUP BY sa.item_category_aviva, sa.i tem_sub_category_aviva" at bounding box center [938, 447] width 566 height 14
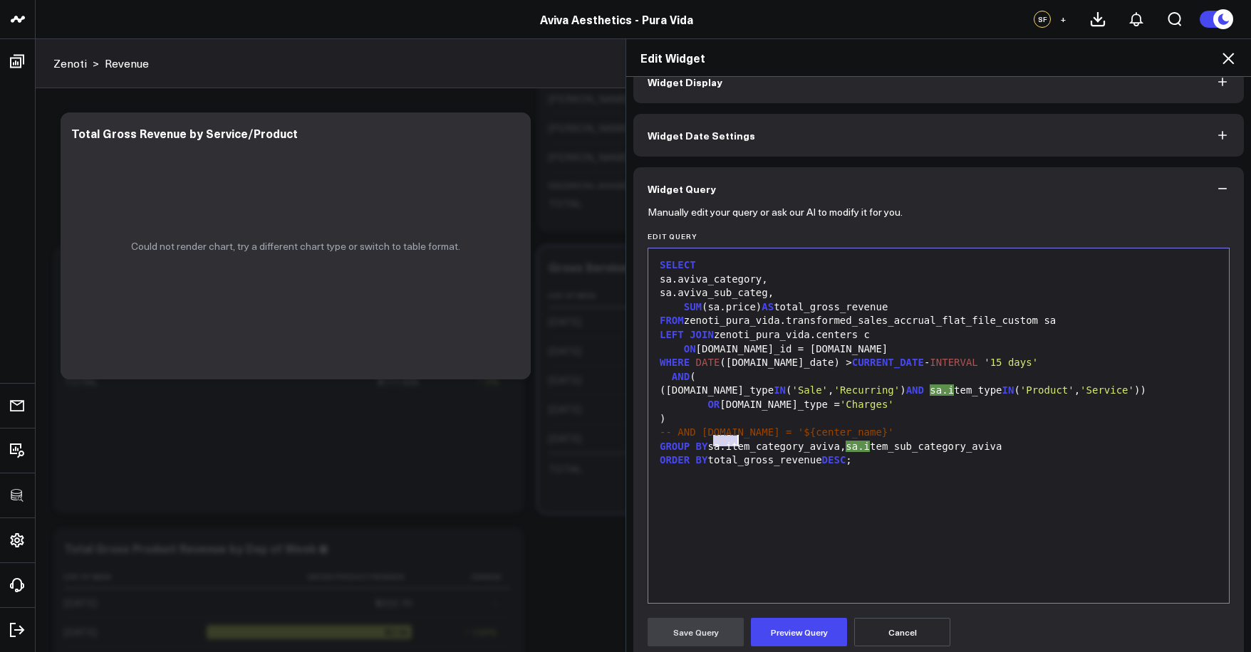
click at [749, 442] on div "GROUP BY sa.item_category_aviva, sa.i tem_sub_category_aviva" at bounding box center [938, 447] width 566 height 14
drag, startPoint x: 729, startPoint y: 443, endPoint x: 838, endPoint y: 441, distance: 109.7
click at [838, 441] on div "GROUP BY sa.item_category_aviva, sa.item_sub_category_aviva" at bounding box center [938, 447] width 566 height 14
drag, startPoint x: 698, startPoint y: 295, endPoint x: 786, endPoint y: 295, distance: 88.3
click at [786, 295] on div "sa.aviva_sub_categ," at bounding box center [938, 293] width 566 height 14
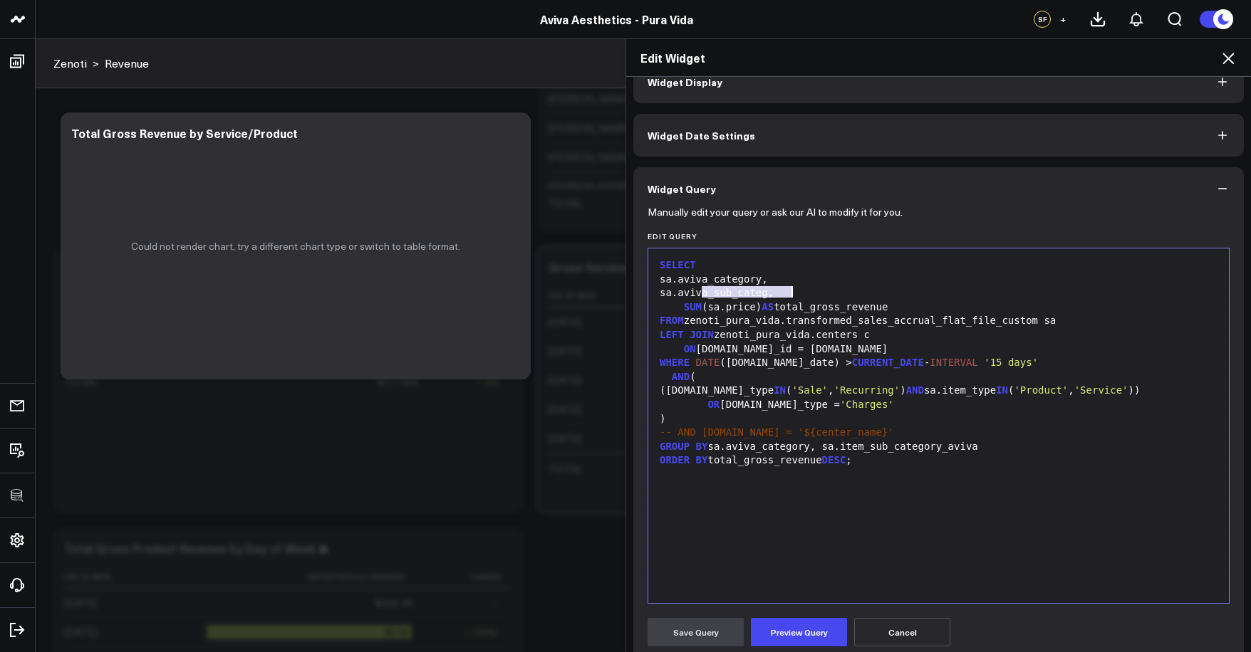
click at [788, 295] on div "sa.aviva_sub_categ," at bounding box center [938, 293] width 566 height 14
drag, startPoint x: 697, startPoint y: 293, endPoint x: 803, endPoint y: 295, distance: 105.4
click at [803, 295] on div "sa.aviva_sub_category," at bounding box center [938, 293] width 566 height 14
drag, startPoint x: 843, startPoint y: 442, endPoint x: 979, endPoint y: 439, distance: 135.4
click at [979, 440] on div "GROUP BY sa.aviva_category, sa.item_sub_category_aviva" at bounding box center [938, 447] width 566 height 14
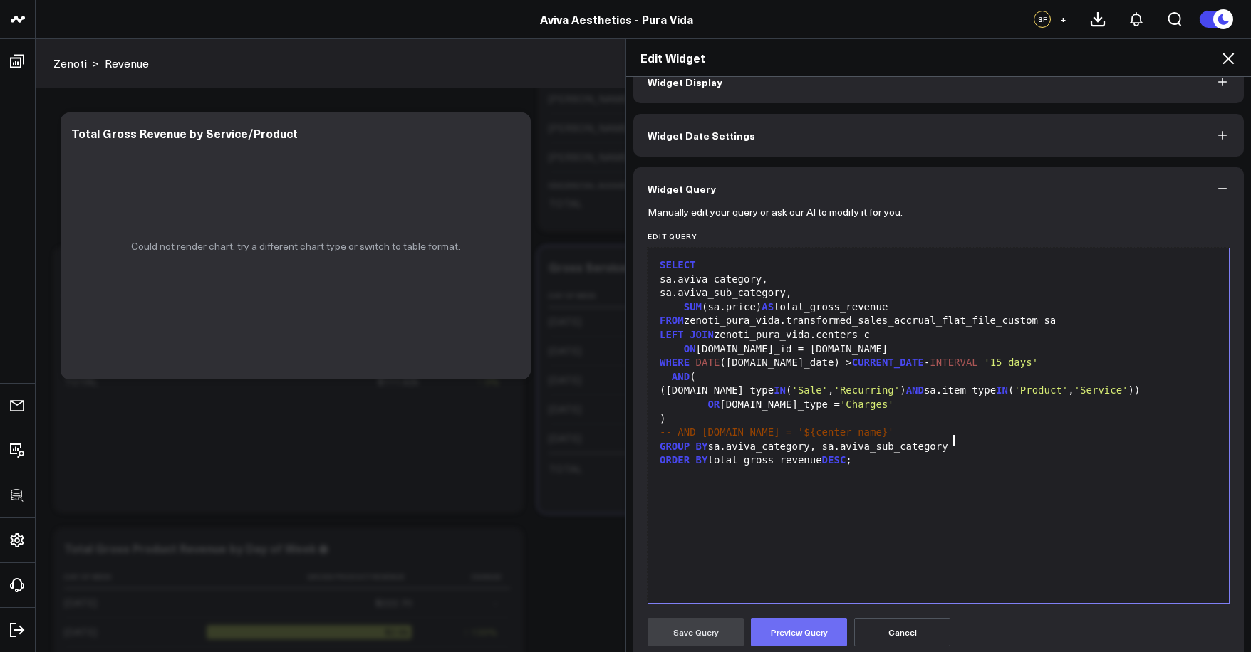
click at [810, 630] on button "Preview Query" at bounding box center [799, 632] width 96 height 28
click at [712, 623] on button "Save Query" at bounding box center [695, 632] width 96 height 28
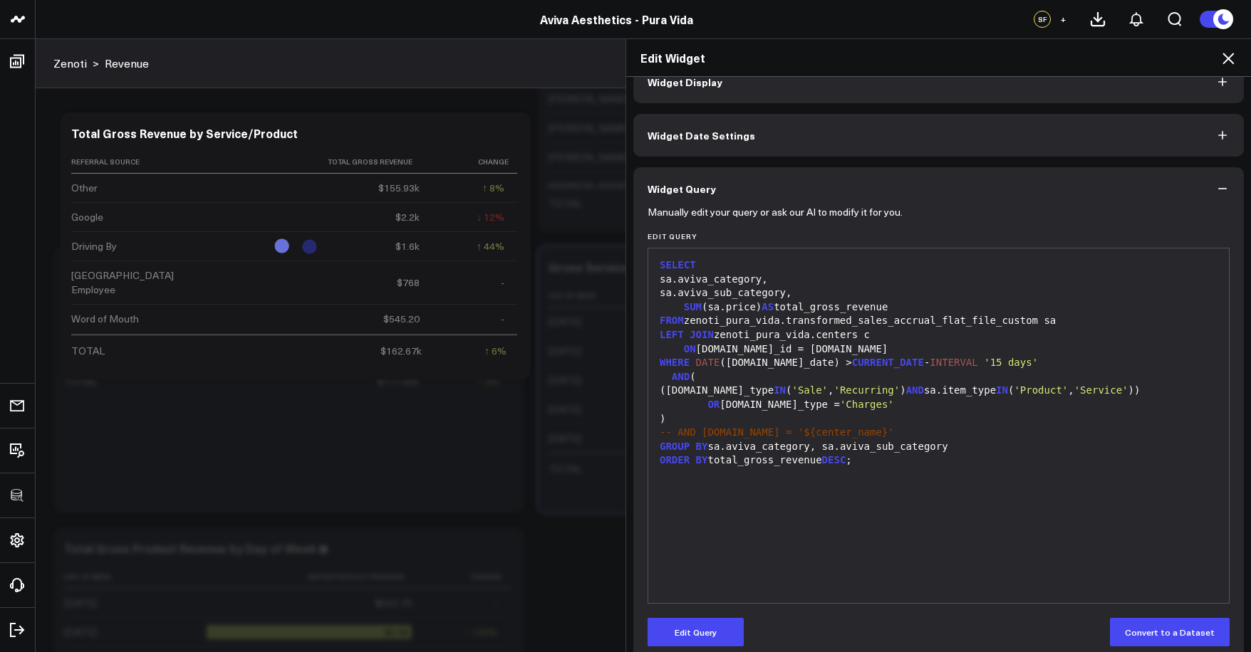
click at [820, 95] on button "Widget Display" at bounding box center [938, 82] width 610 height 43
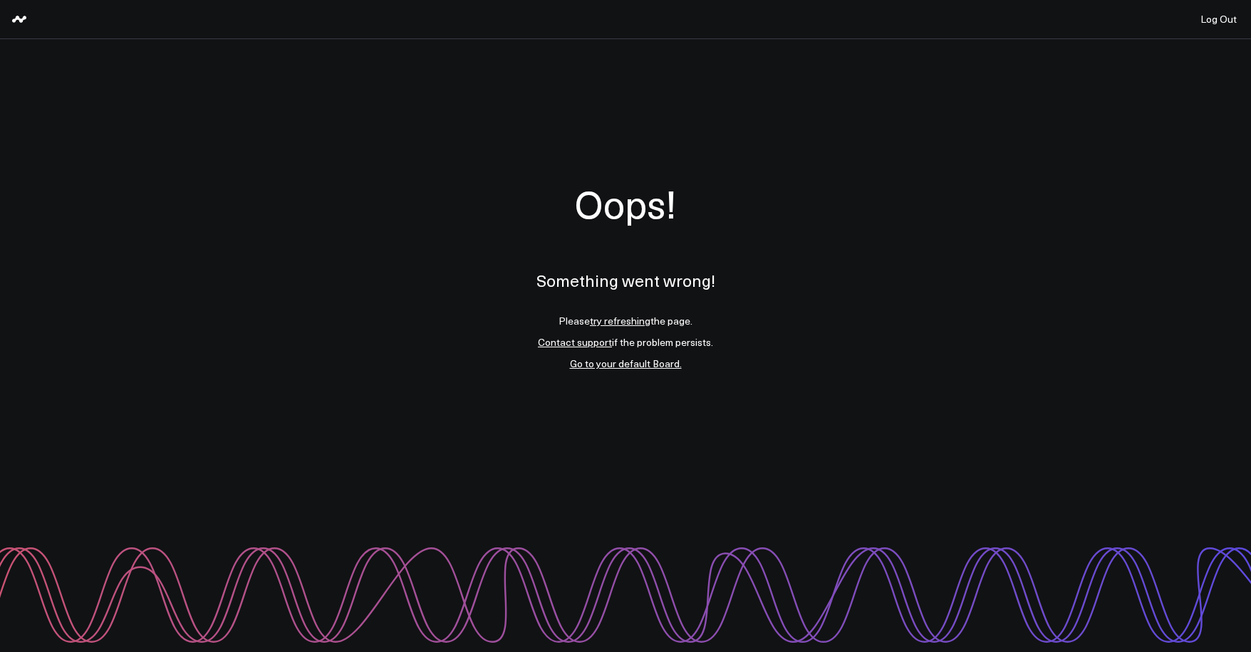
scroll to position [0, 0]
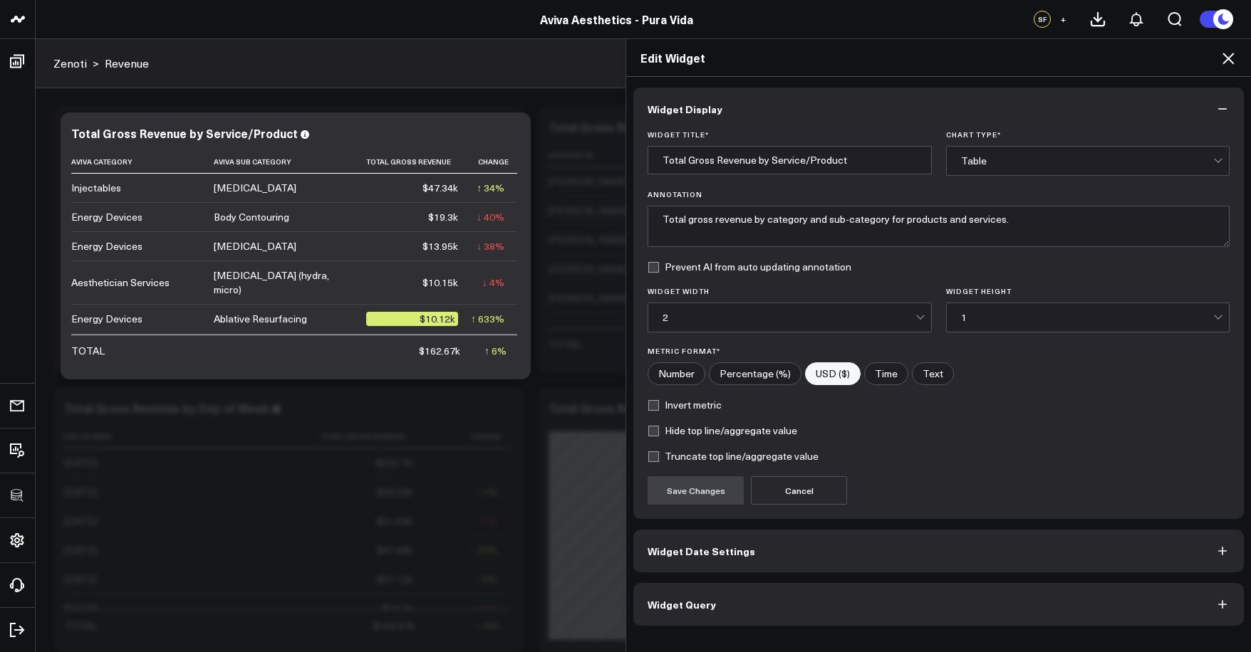
click at [1229, 59] on icon at bounding box center [1227, 58] width 11 height 11
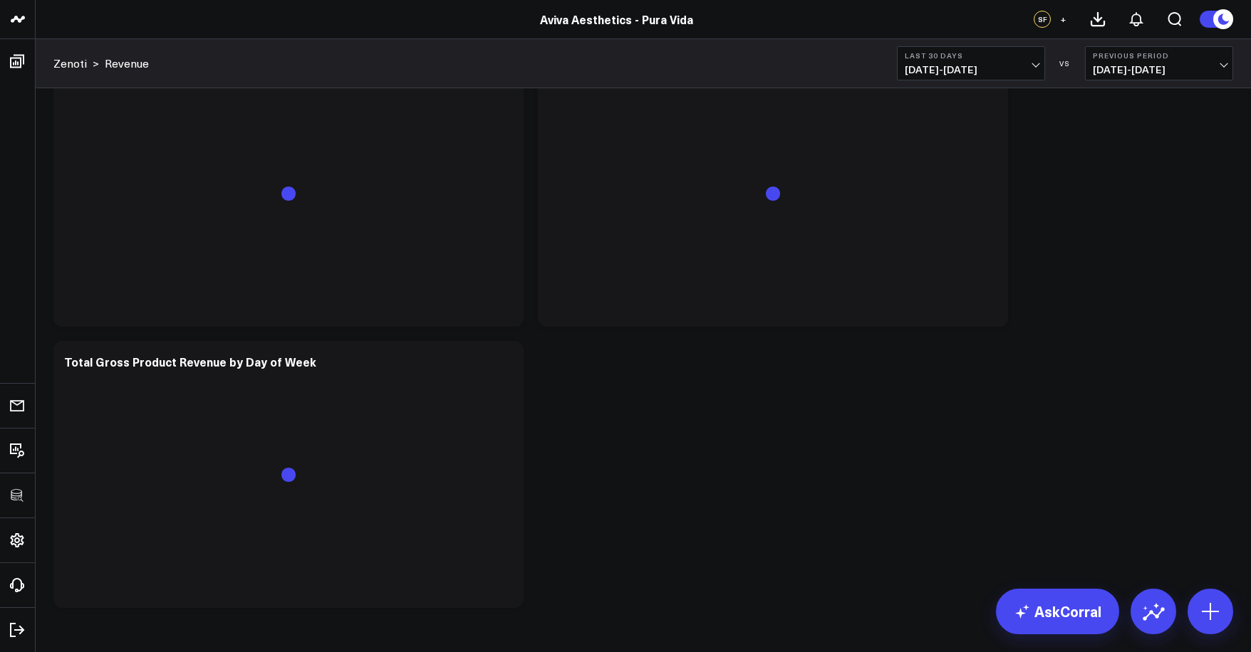
scroll to position [1220, 0]
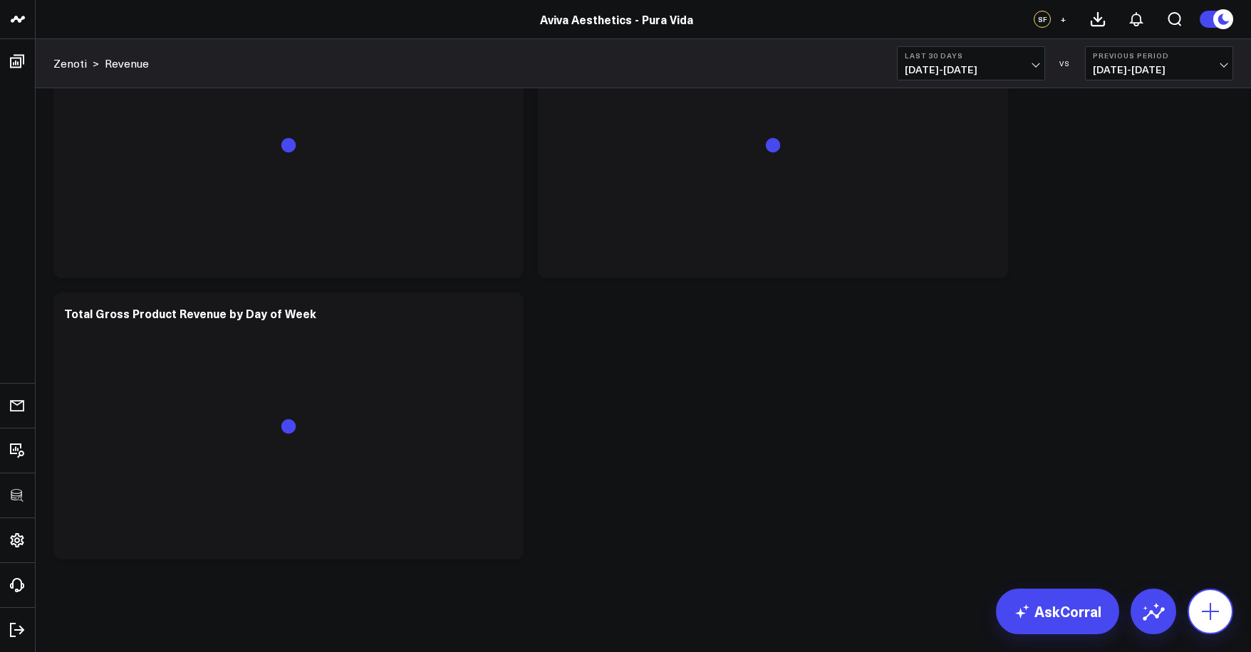
click at [1211, 615] on icon at bounding box center [1210, 611] width 23 height 23
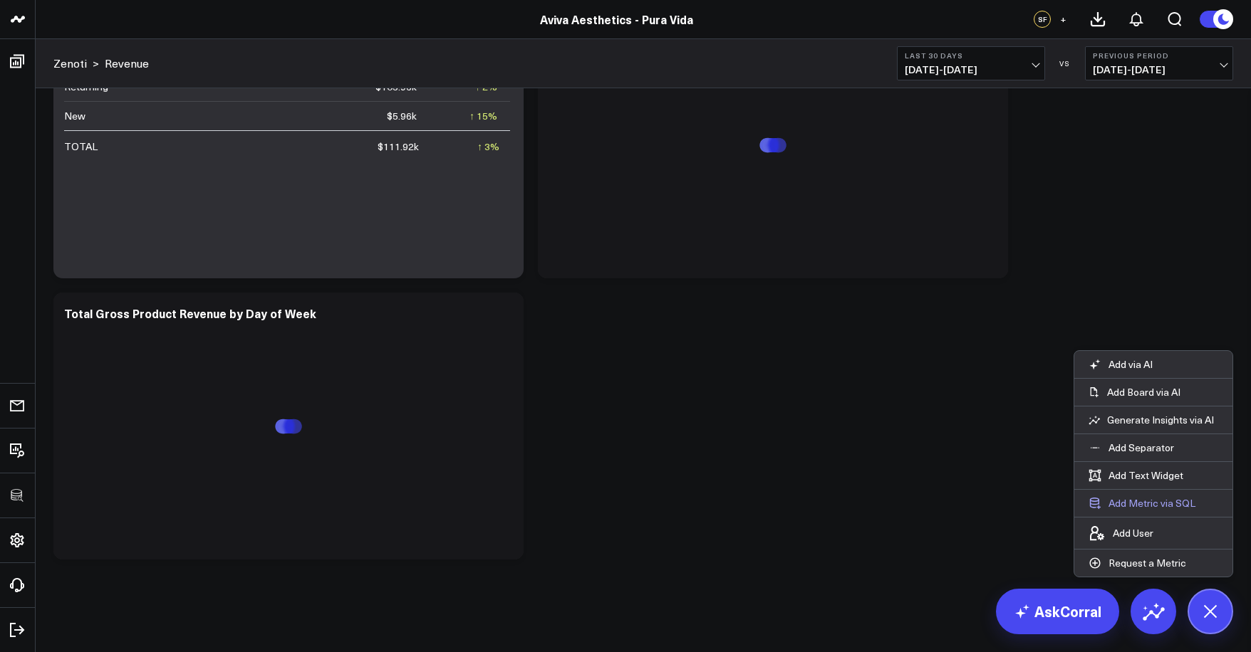
click at [1143, 502] on button "Add Metric via SQL" at bounding box center [1141, 503] width 135 height 27
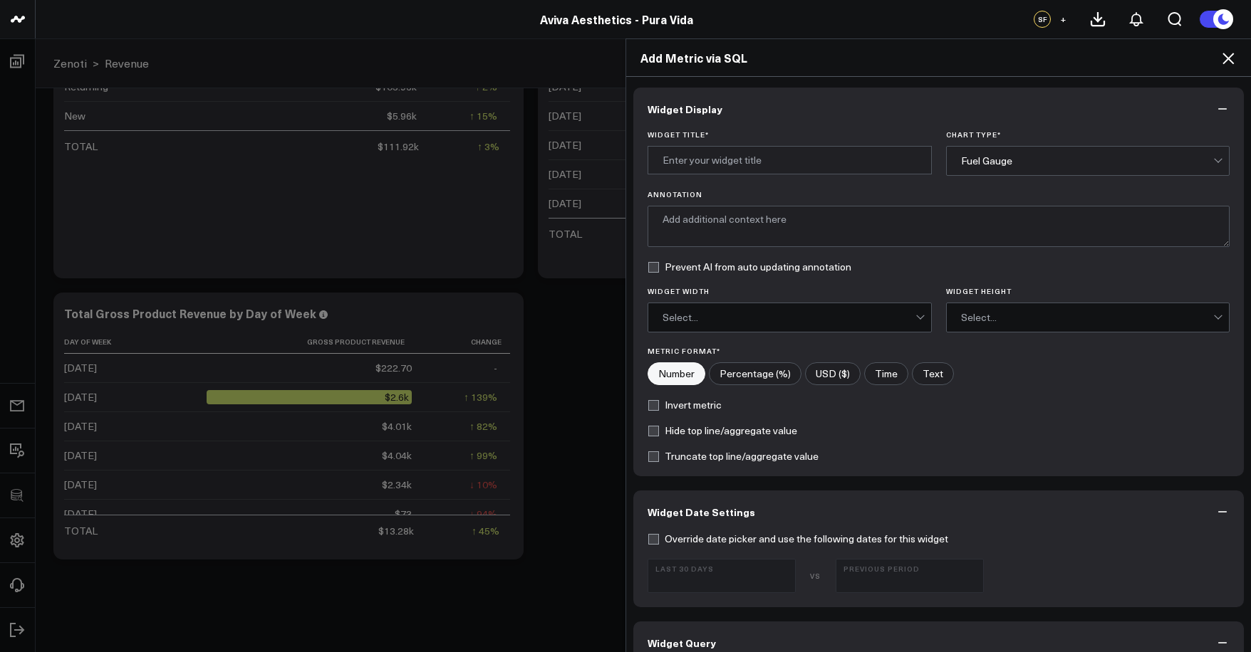
scroll to position [110, 0]
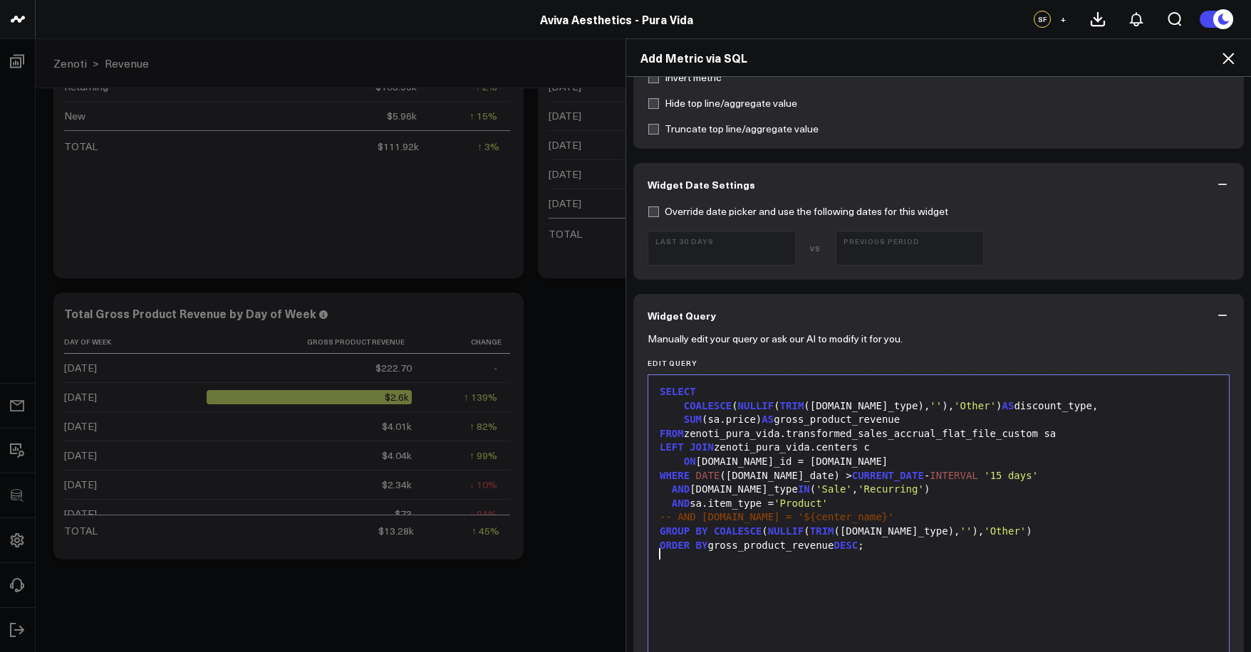
scroll to position [431, 0]
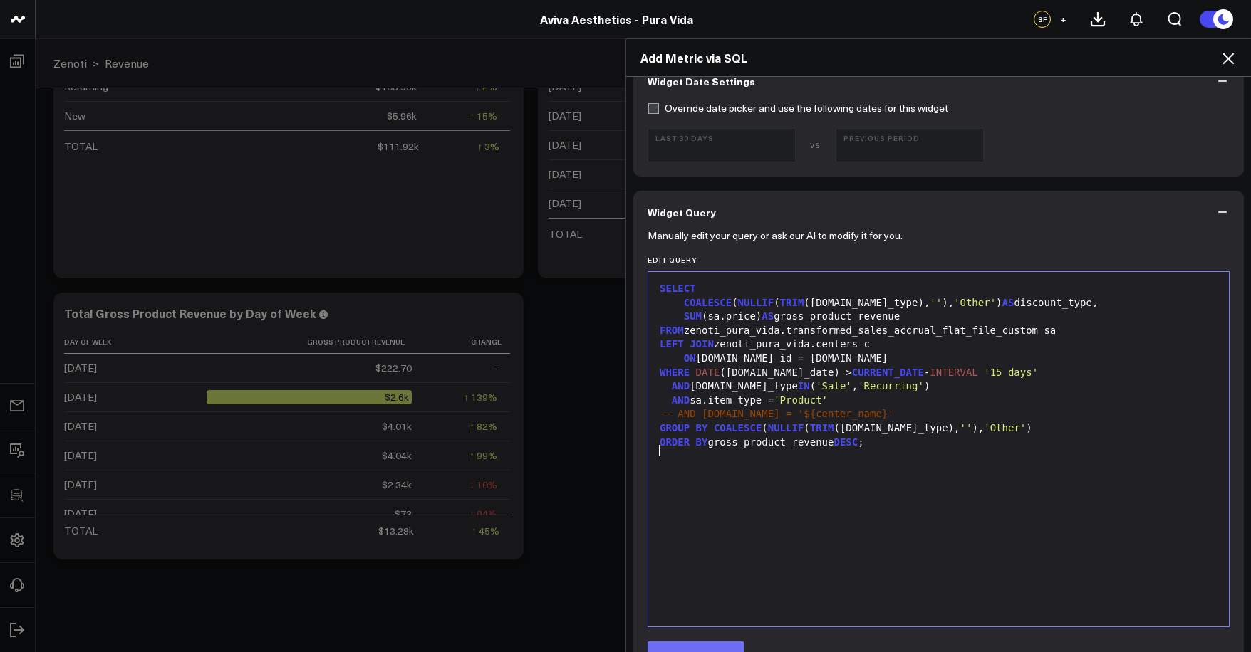
click at [709, 644] on button "Preview Query" at bounding box center [695, 656] width 96 height 28
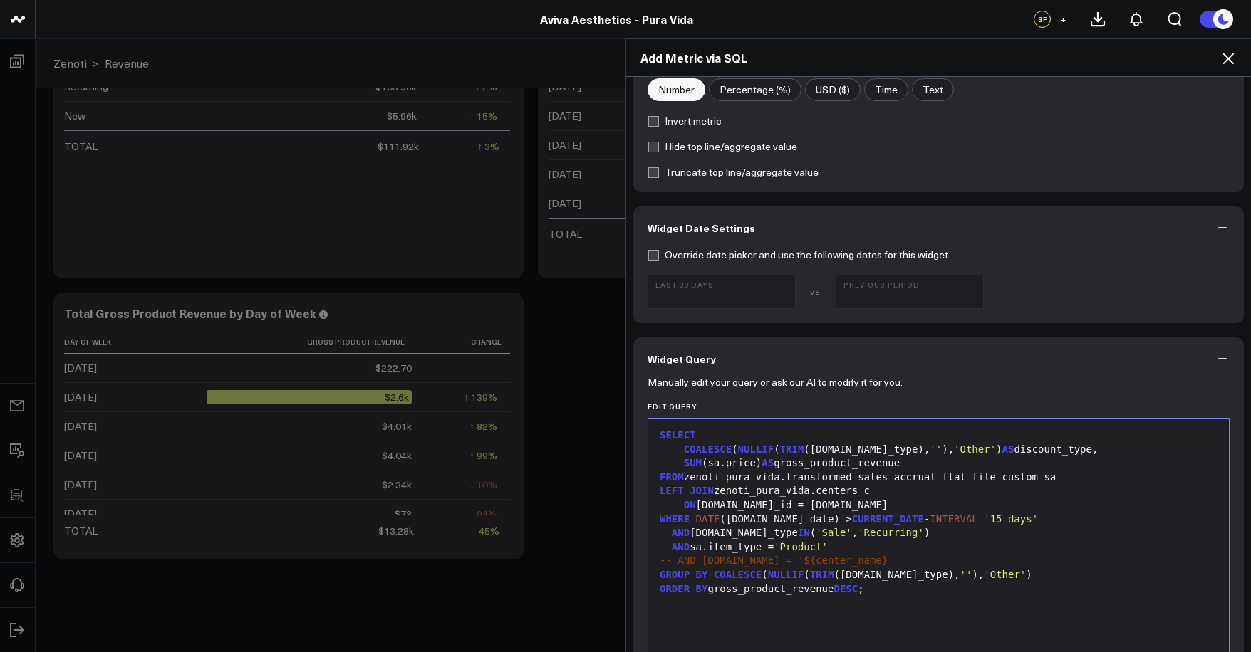
scroll to position [0, 0]
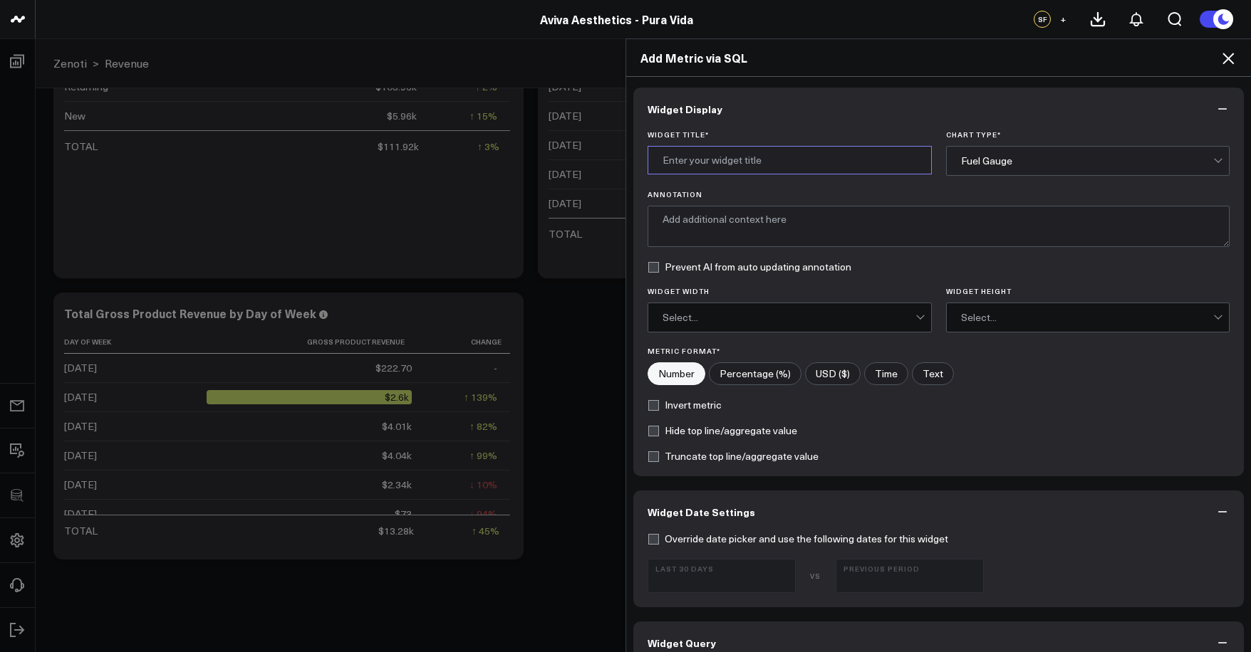
click at [691, 155] on input "Widget Title *" at bounding box center [789, 160] width 284 height 28
type input "Gross Product Revenue by Discount Type"
click at [830, 374] on label "USD ($)" at bounding box center [833, 374] width 56 height 23
click at [830, 374] on input"] "USD ($)" at bounding box center [833, 373] width 54 height 21
radio input"] "true"
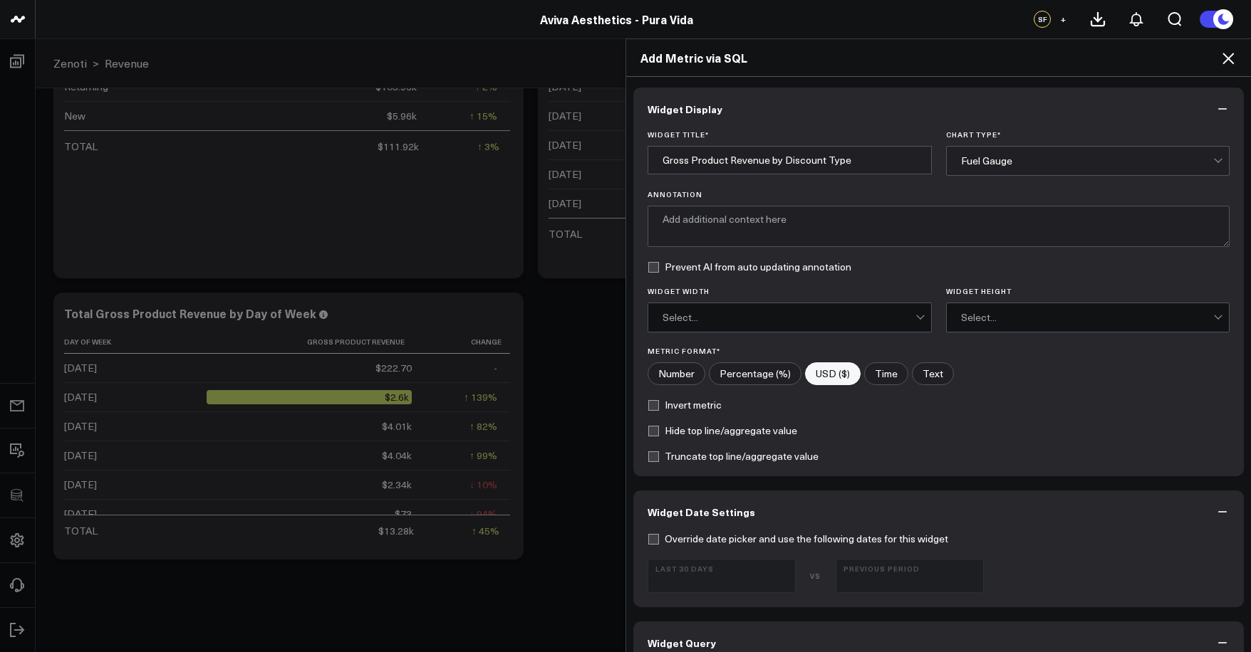
click at [1040, 174] on div "Fuel Gauge" at bounding box center [1088, 161] width 284 height 30
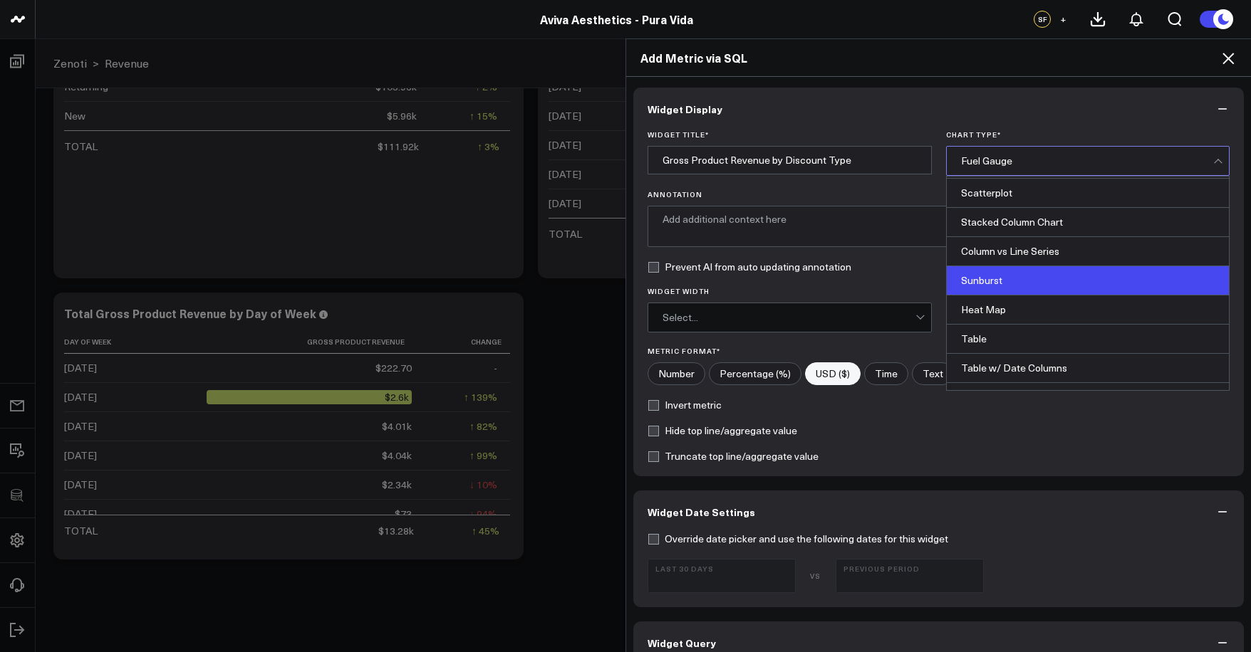
scroll to position [572, 0]
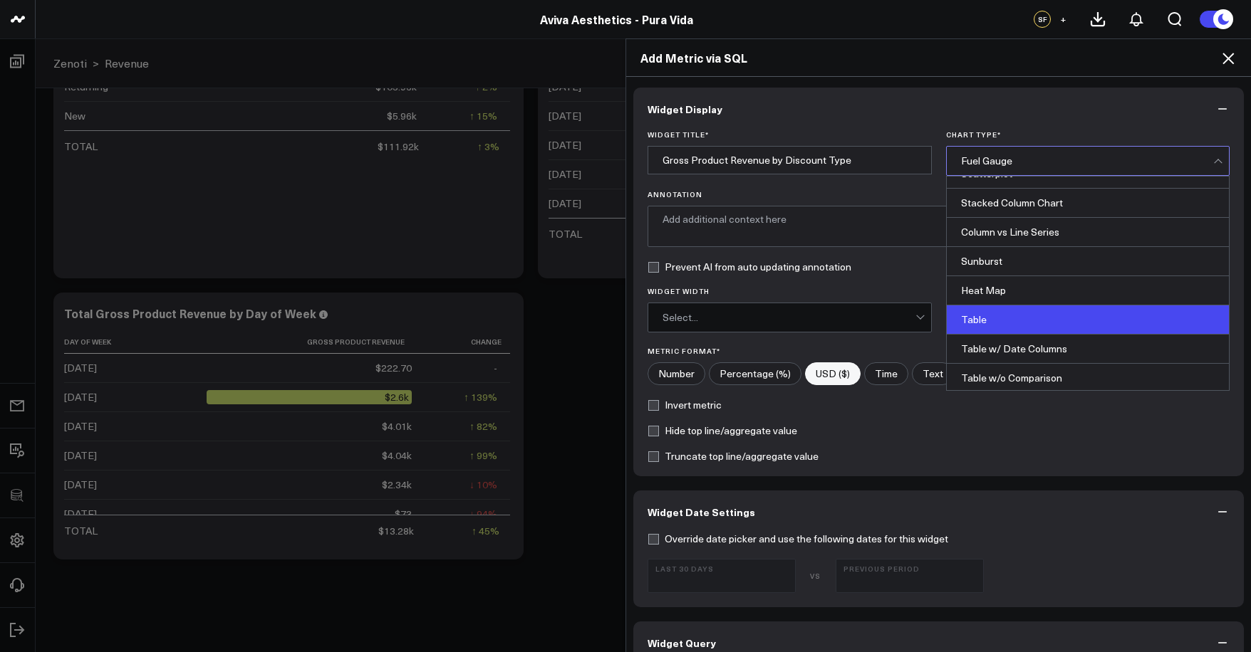
click at [1033, 312] on div "Table" at bounding box center [1088, 320] width 283 height 29
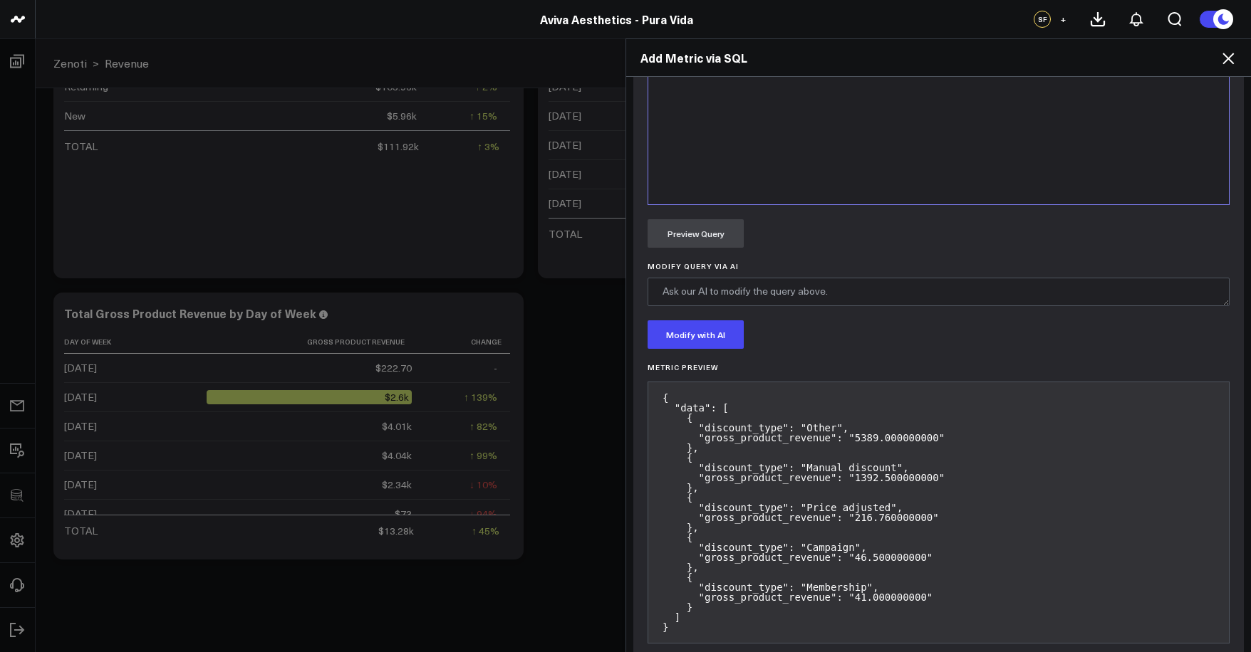
scroll to position [922, 0]
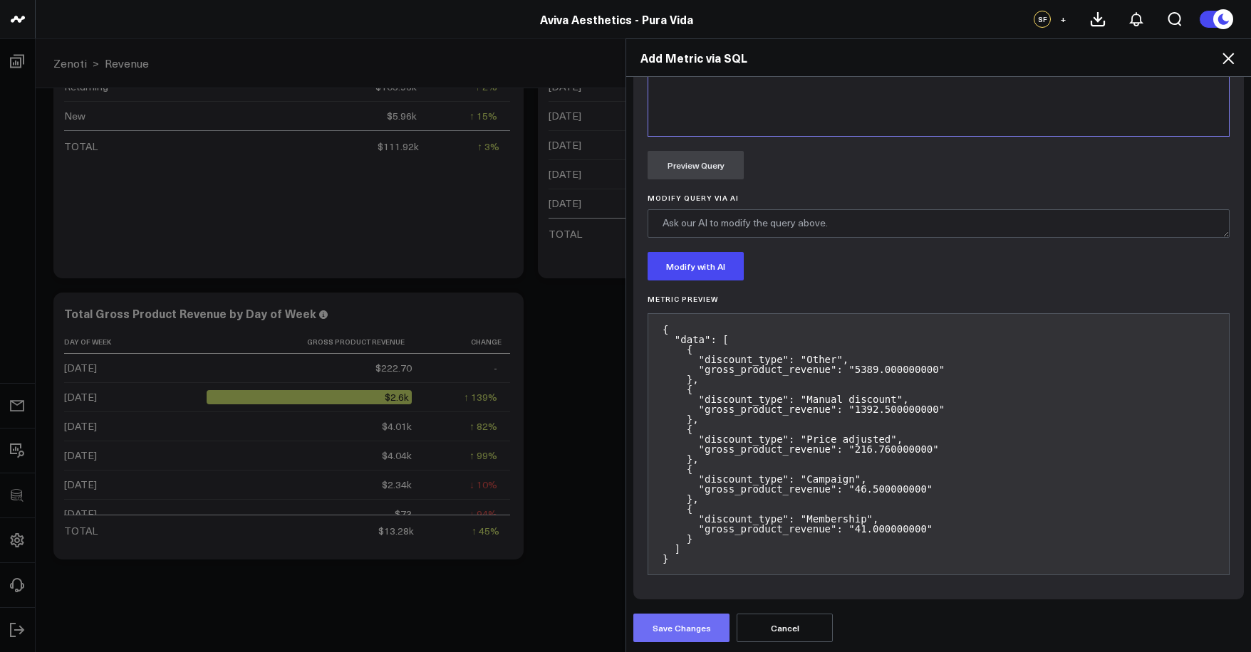
click at [709, 620] on button "Save Changes" at bounding box center [681, 628] width 96 height 28
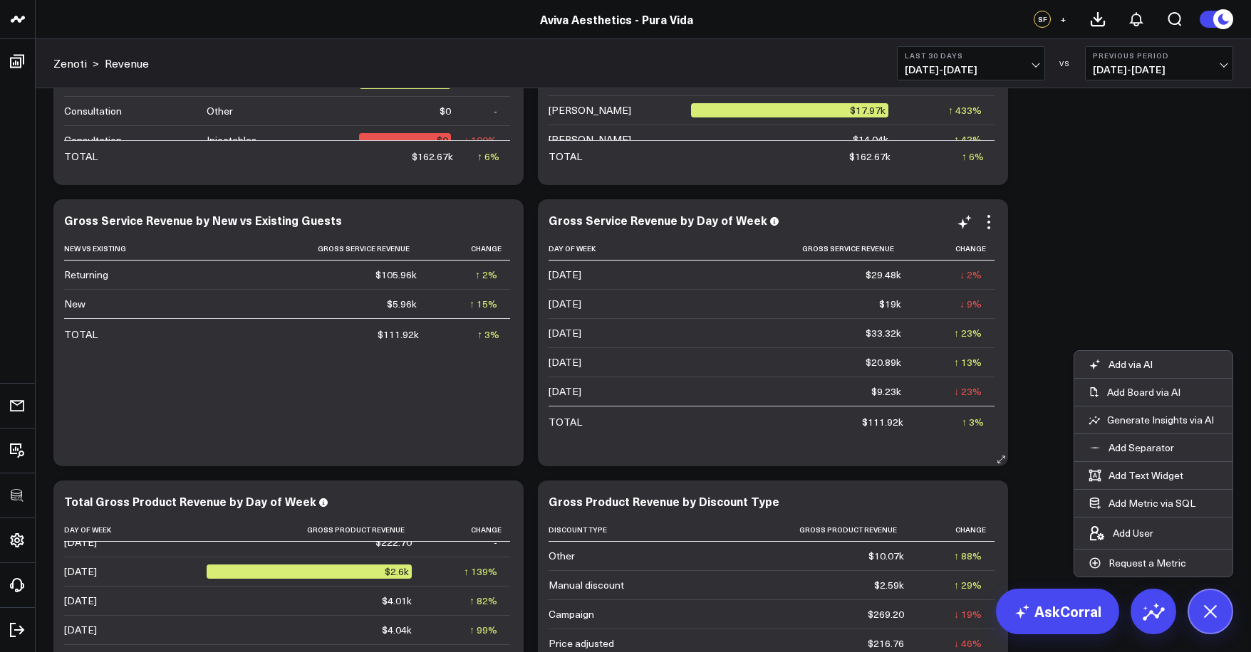
scroll to position [1220, 0]
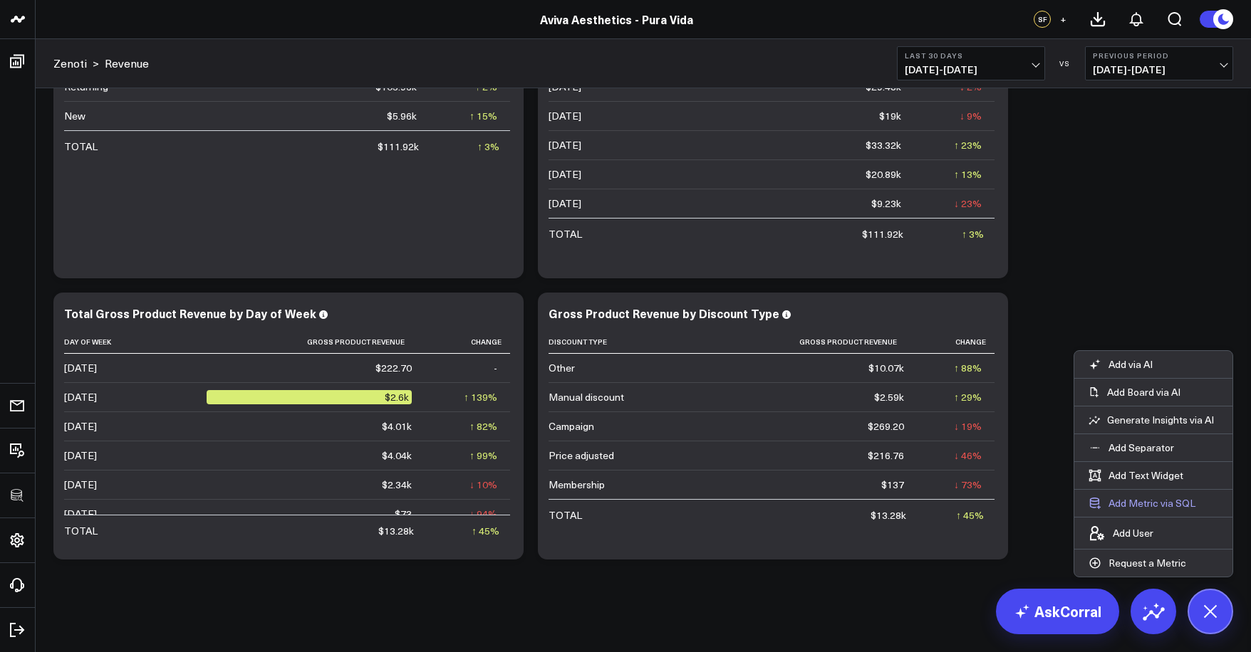
click at [1157, 504] on button "Add Metric via SQL" at bounding box center [1141, 503] width 135 height 27
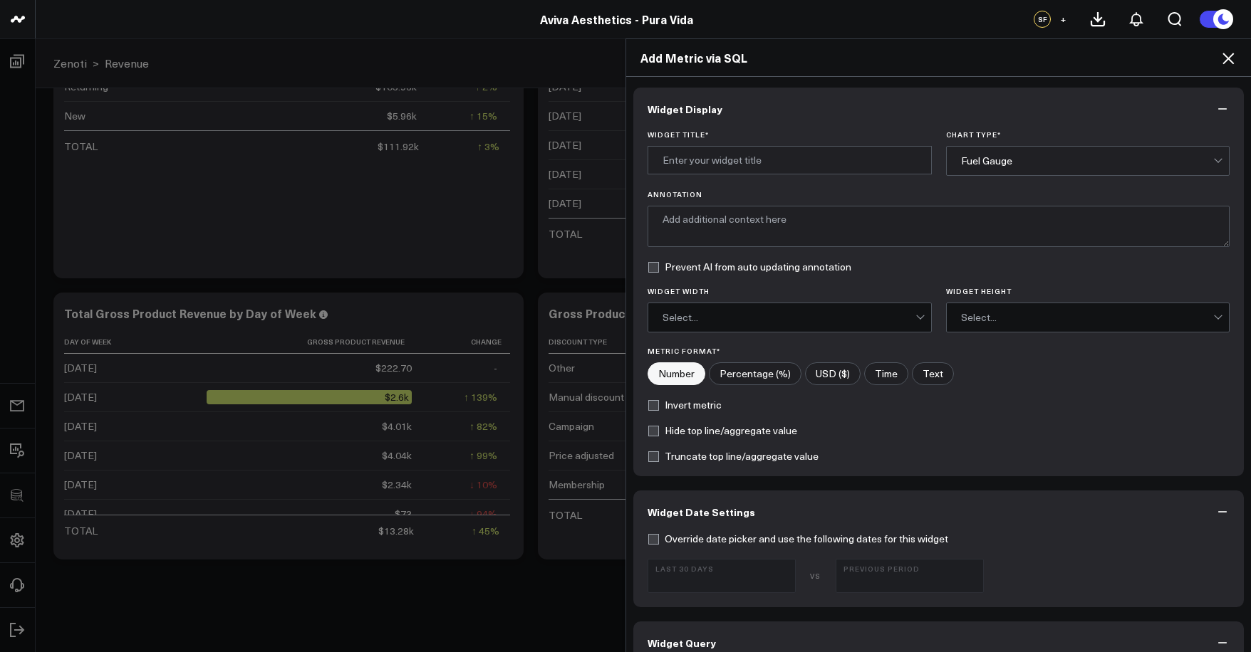
scroll to position [305, 0]
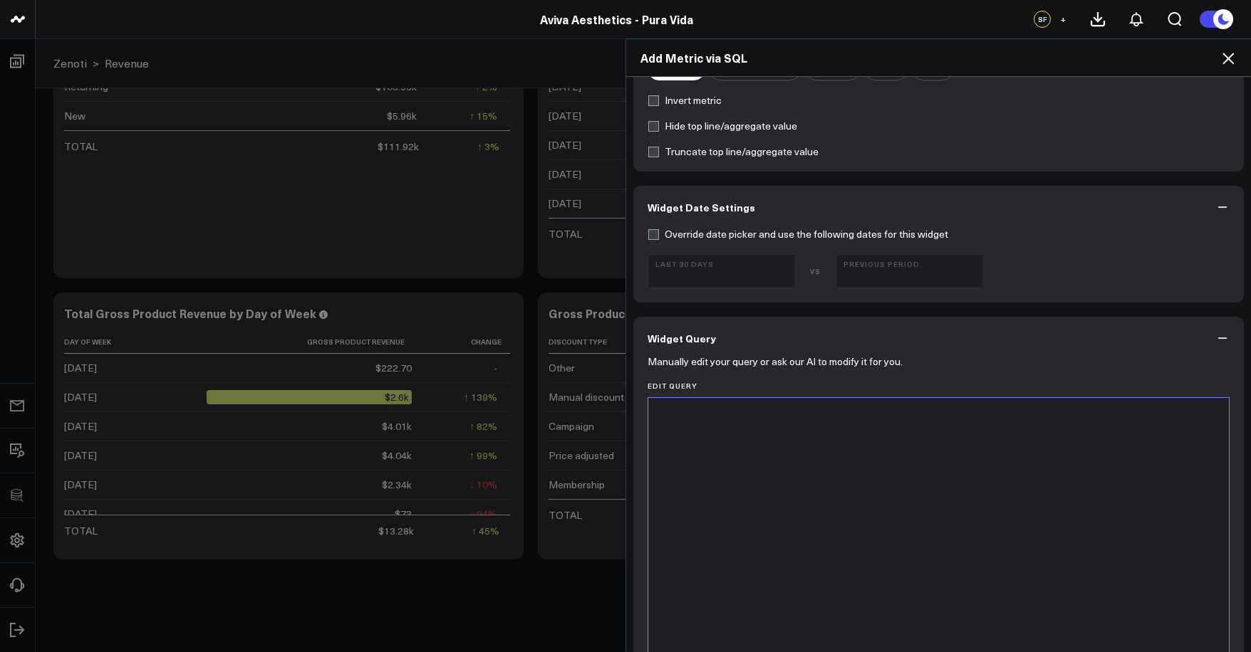
click at [936, 519] on div at bounding box center [938, 575] width 566 height 340
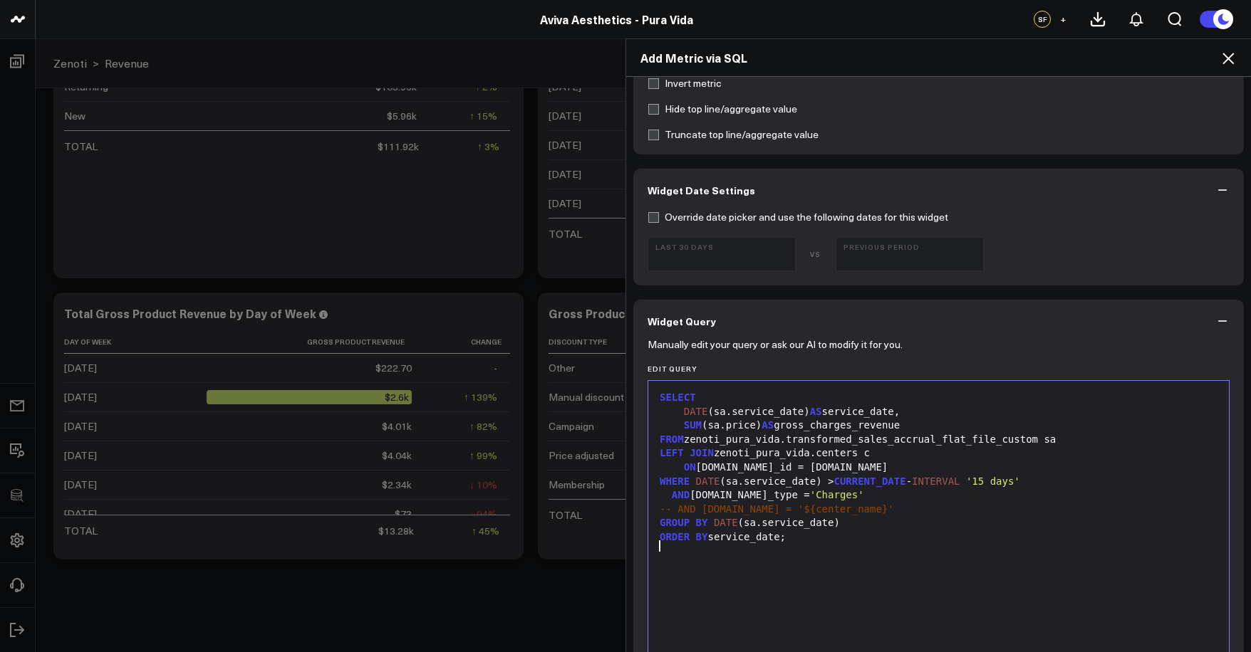
scroll to position [613, 0]
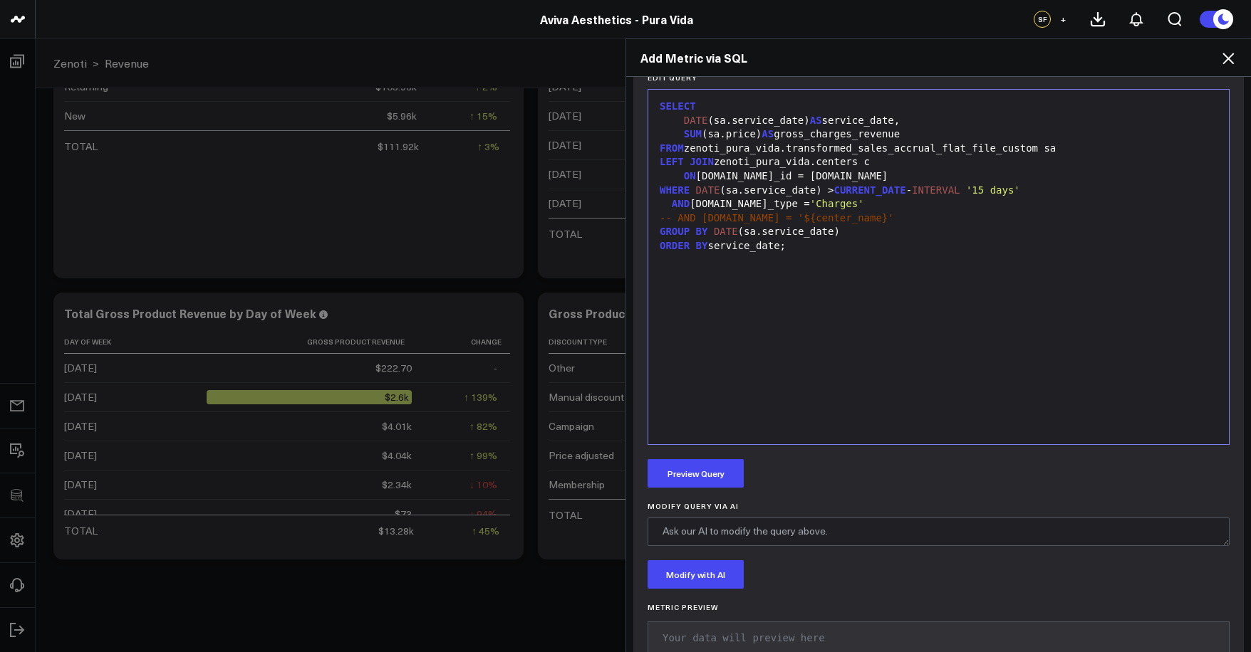
click at [710, 498] on div "Manually edit your query or ask our AI to modify it for you. Edit Query 99 1 2 …" at bounding box center [938, 364] width 610 height 627
click at [710, 492] on div "Manually edit your query or ask our AI to modify it for you. Edit Query 99 1 2 …" at bounding box center [938, 364] width 610 height 627
click at [711, 488] on div "Manually edit your query or ask our AI to modify it for you. Edit Query 99 1 2 …" at bounding box center [938, 364] width 610 height 627
click at [718, 488] on div "Manually edit your query or ask our AI to modify it for you. Edit Query 99 1 2 …" at bounding box center [938, 364] width 610 height 627
click at [722, 474] on button "Preview Query" at bounding box center [695, 473] width 96 height 28
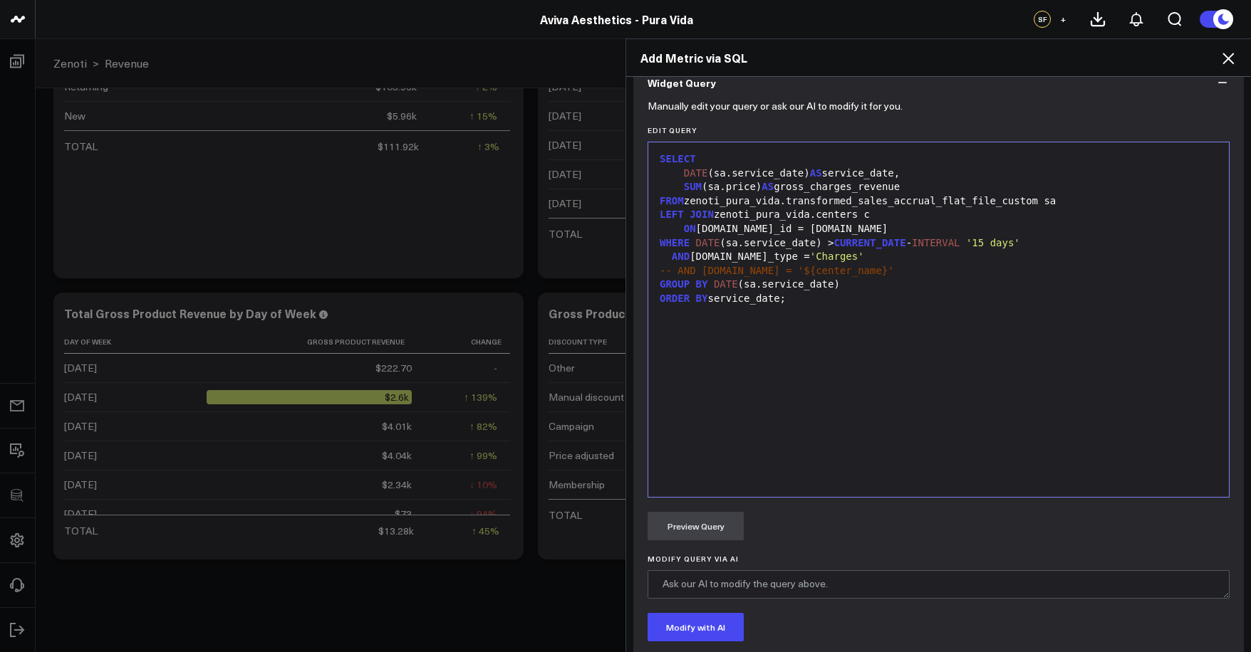
scroll to position [516, 0]
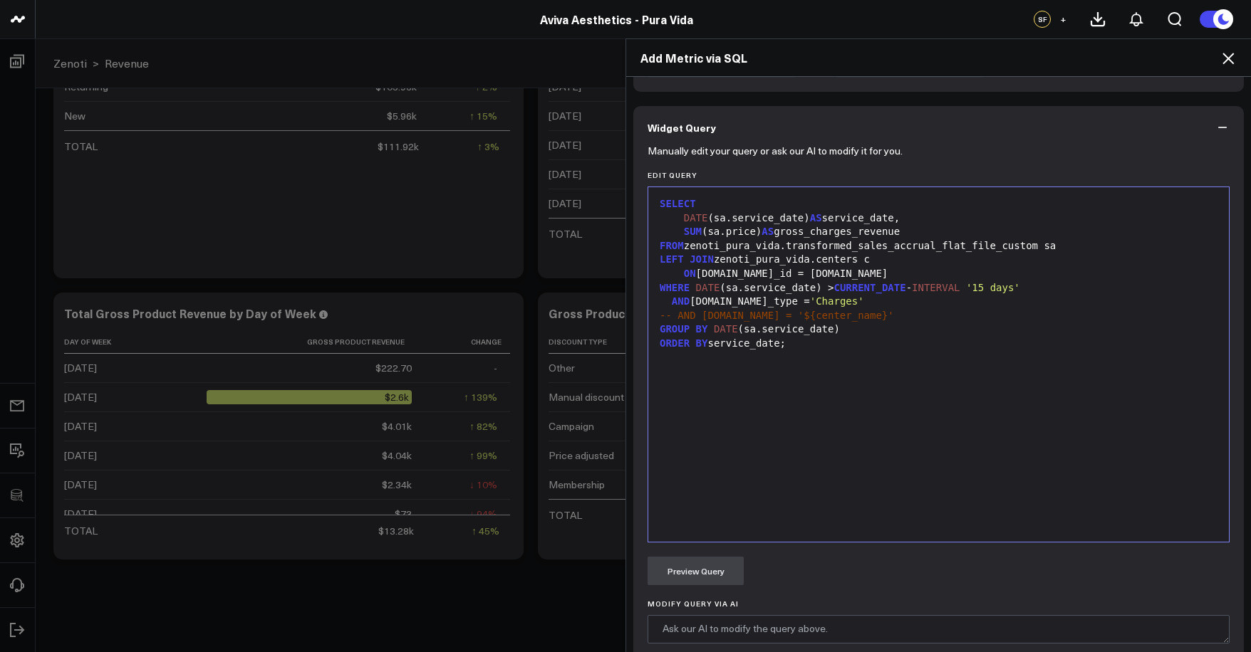
click at [1008, 381] on div "SELECT DATE (sa.service_date) AS service_date, SUM (sa.price) AS gross_charges_…" at bounding box center [938, 364] width 566 height 340
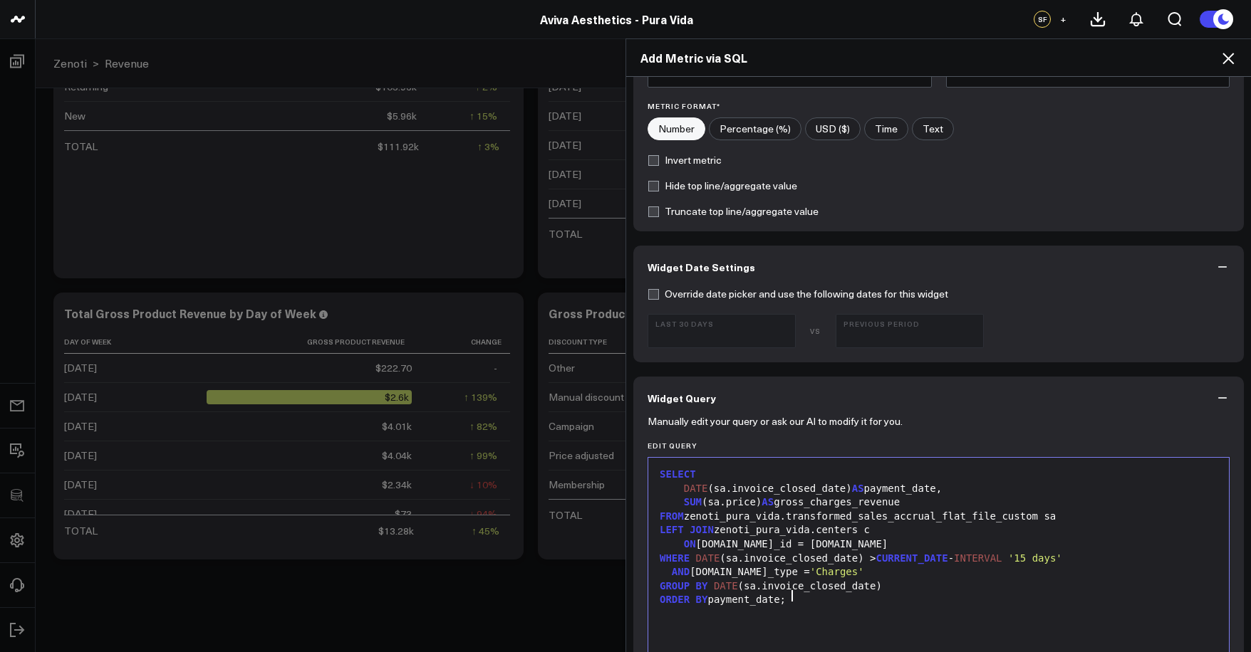
scroll to position [0, 0]
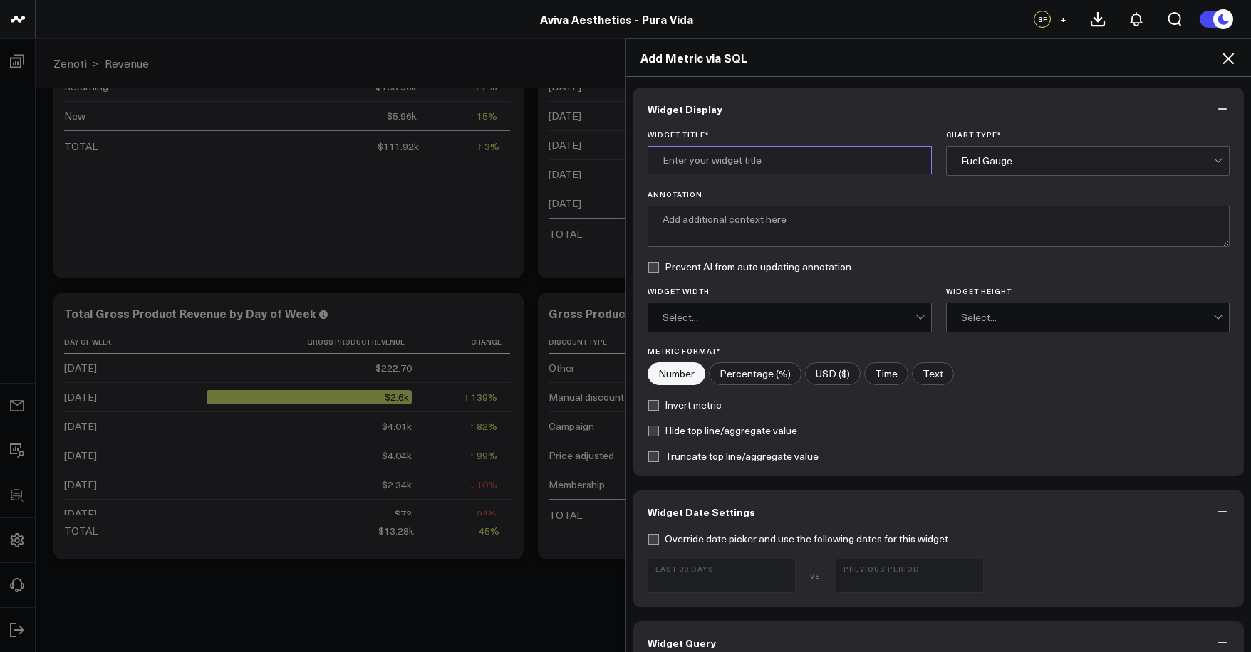
click at [751, 157] on input "Widget Title *" at bounding box center [789, 160] width 284 height 28
type input "G"
type input "Total Gross Charges Revenue by Payment Date"
click at [1056, 147] on div "Fuel Gauge" at bounding box center [1087, 161] width 253 height 28
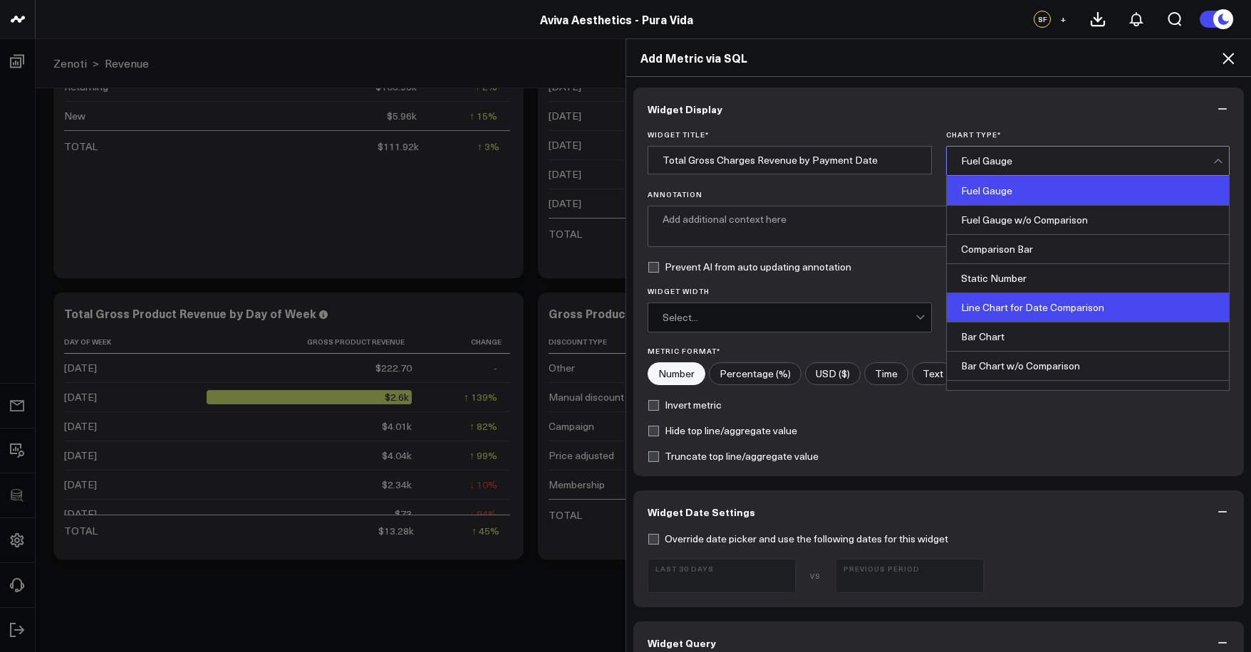
click at [1045, 302] on div "Line Chart for Date Comparison" at bounding box center [1088, 307] width 283 height 29
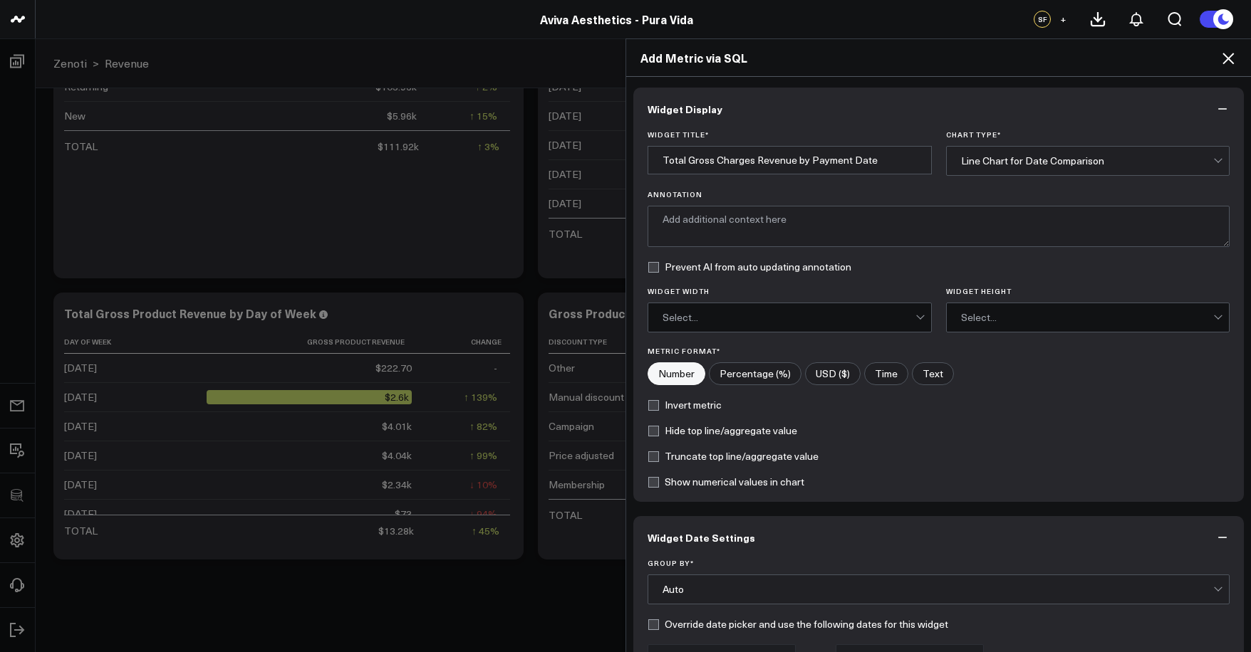
click at [830, 370] on input"] "USD ($)" at bounding box center [833, 373] width 54 height 21
radio input"] "true"
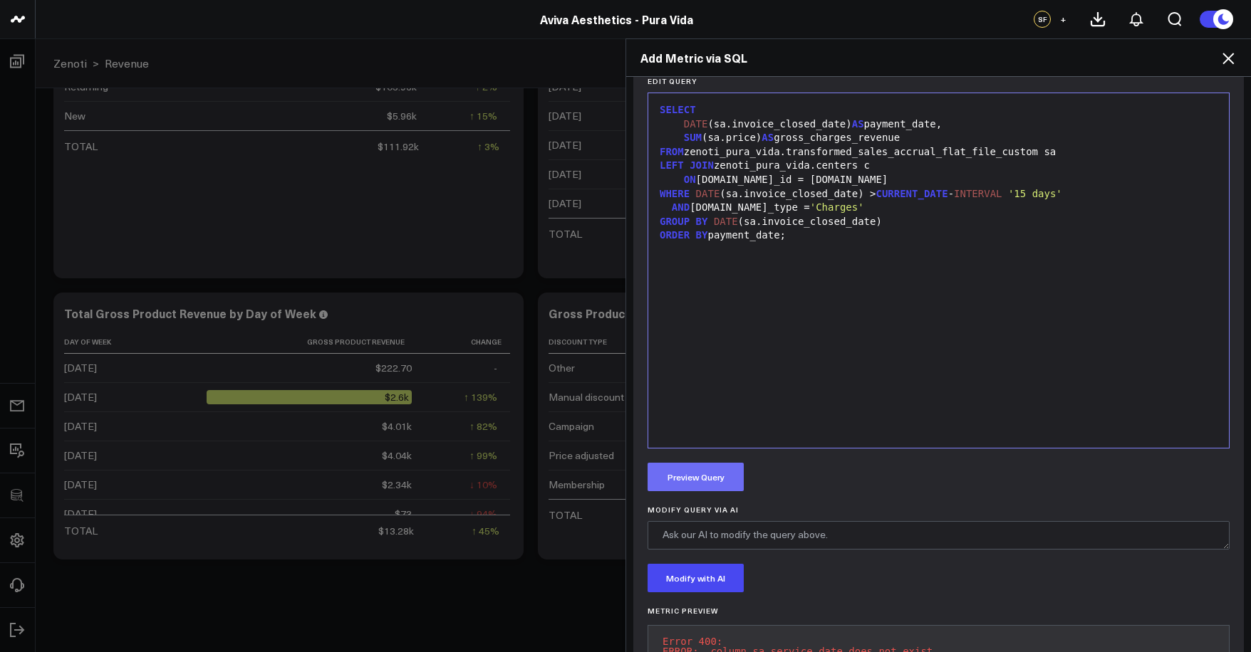
click at [726, 479] on button "Preview Query" at bounding box center [695, 477] width 96 height 28
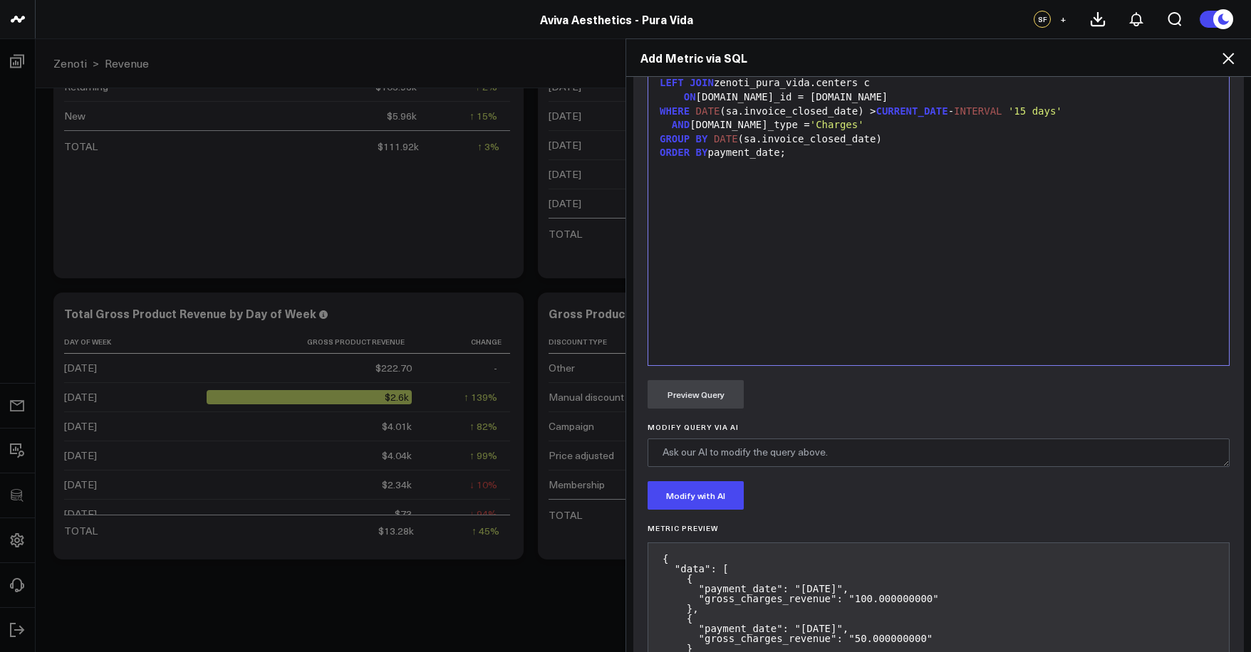
scroll to position [887, 0]
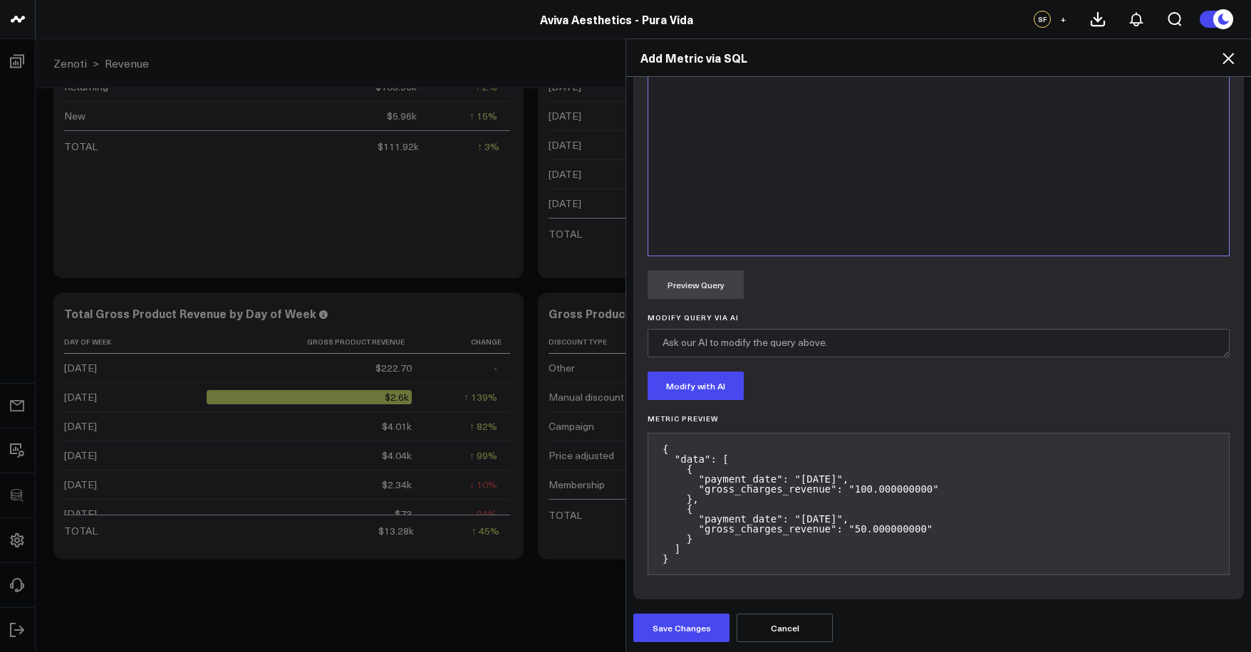
click at [713, 616] on button "Save Changes" at bounding box center [681, 628] width 96 height 28
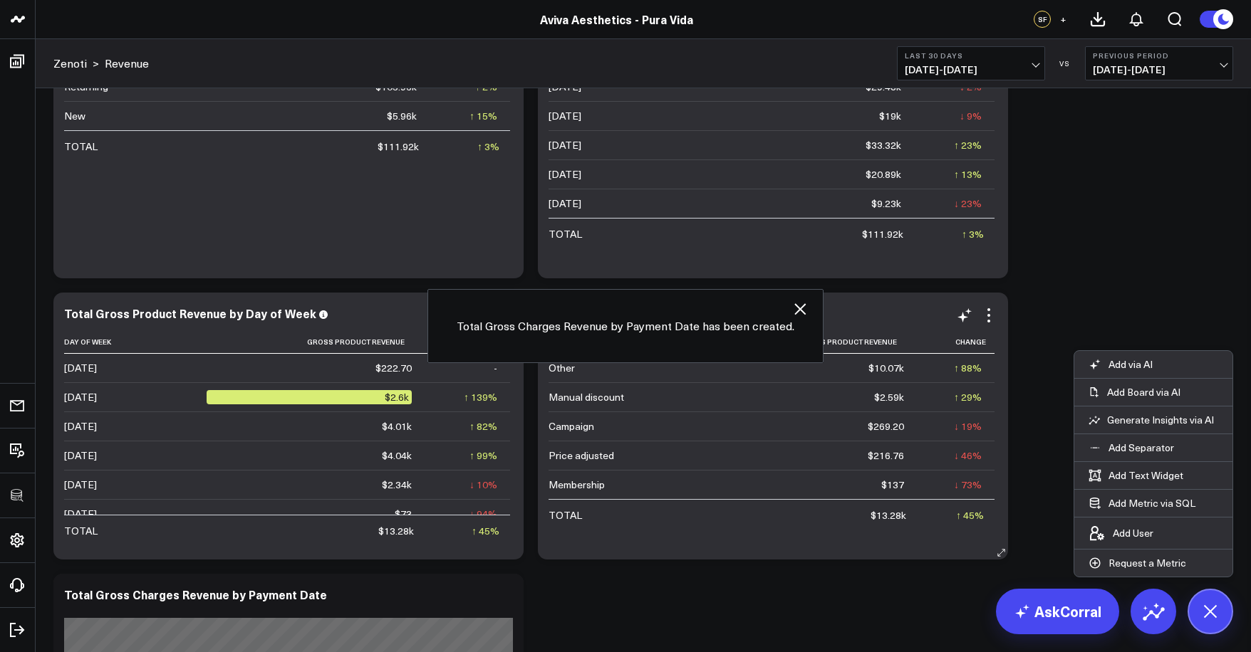
scroll to position [1465, 0]
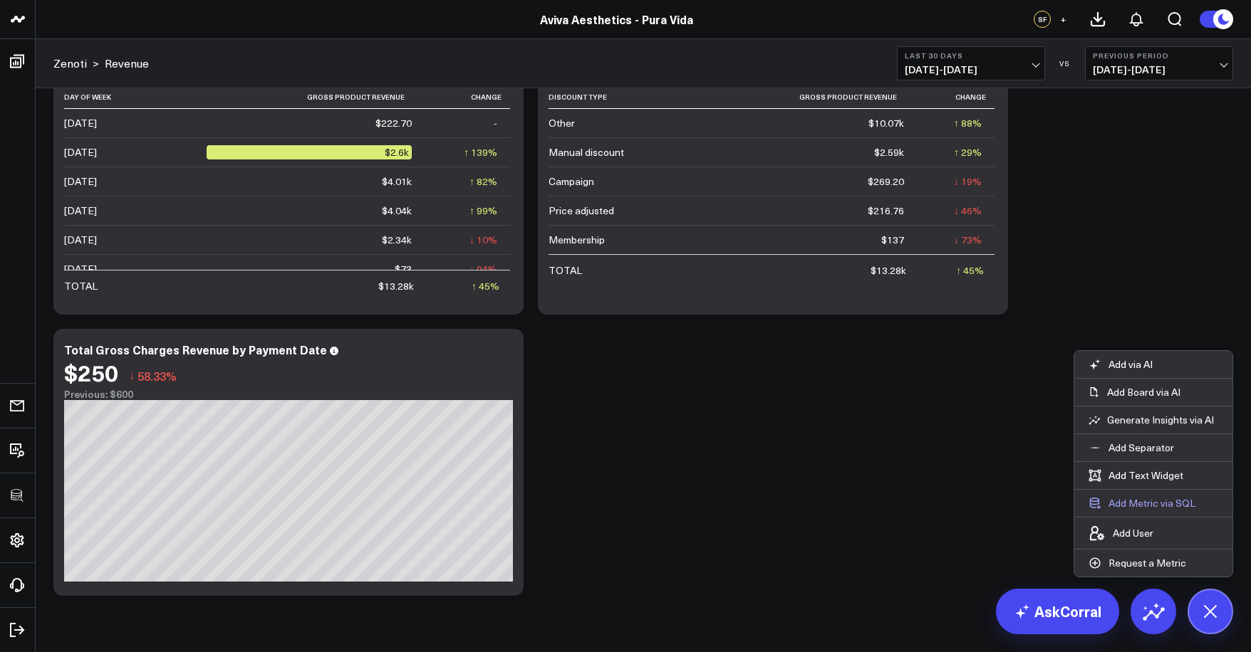
click at [1143, 508] on button "Add Metric via SQL" at bounding box center [1141, 503] width 135 height 27
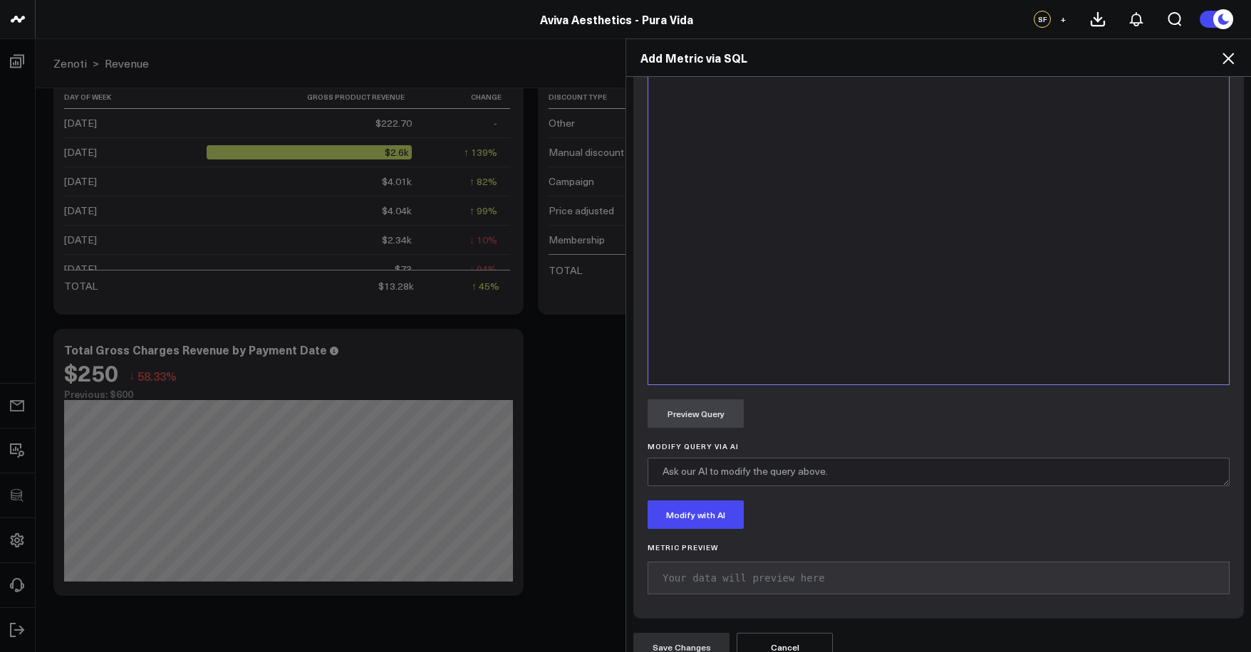
scroll to position [556, 0]
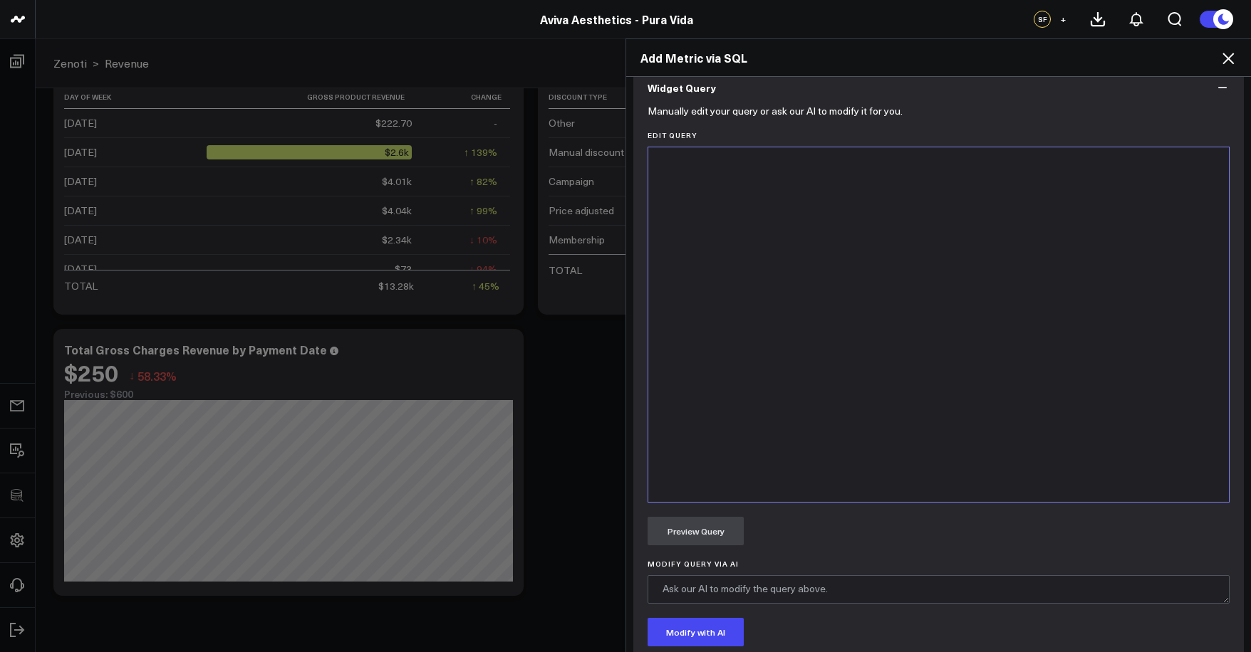
click at [872, 343] on div at bounding box center [938, 325] width 566 height 340
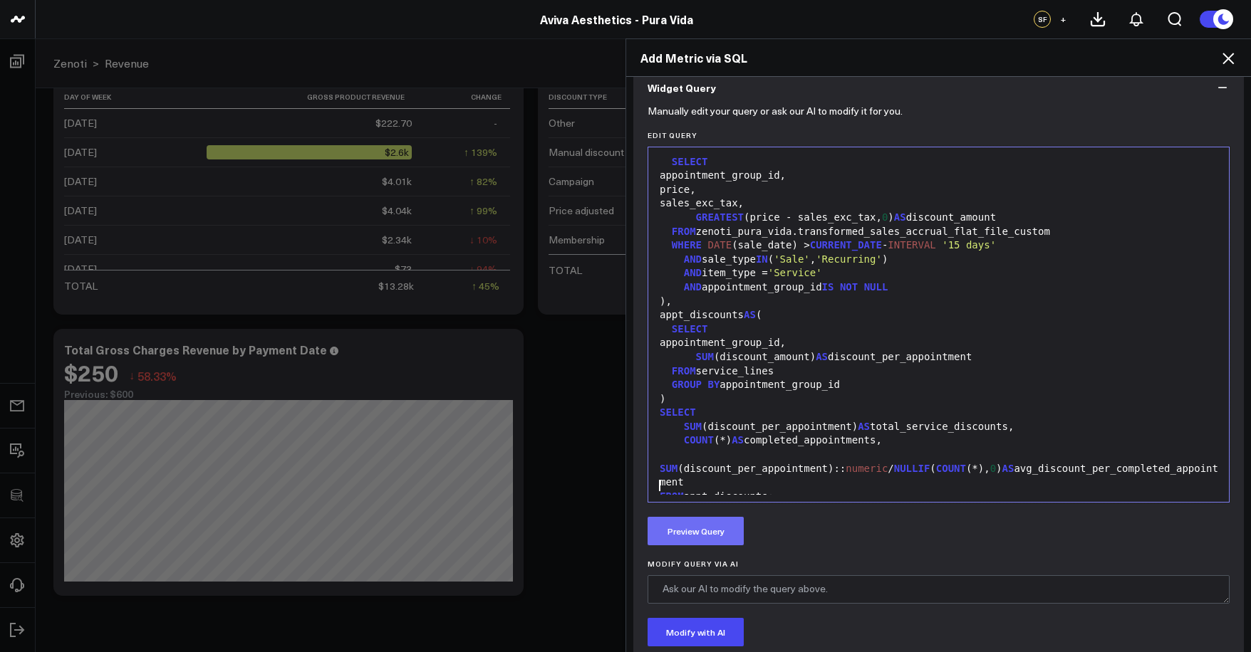
click at [718, 541] on button "Preview Query" at bounding box center [695, 531] width 96 height 28
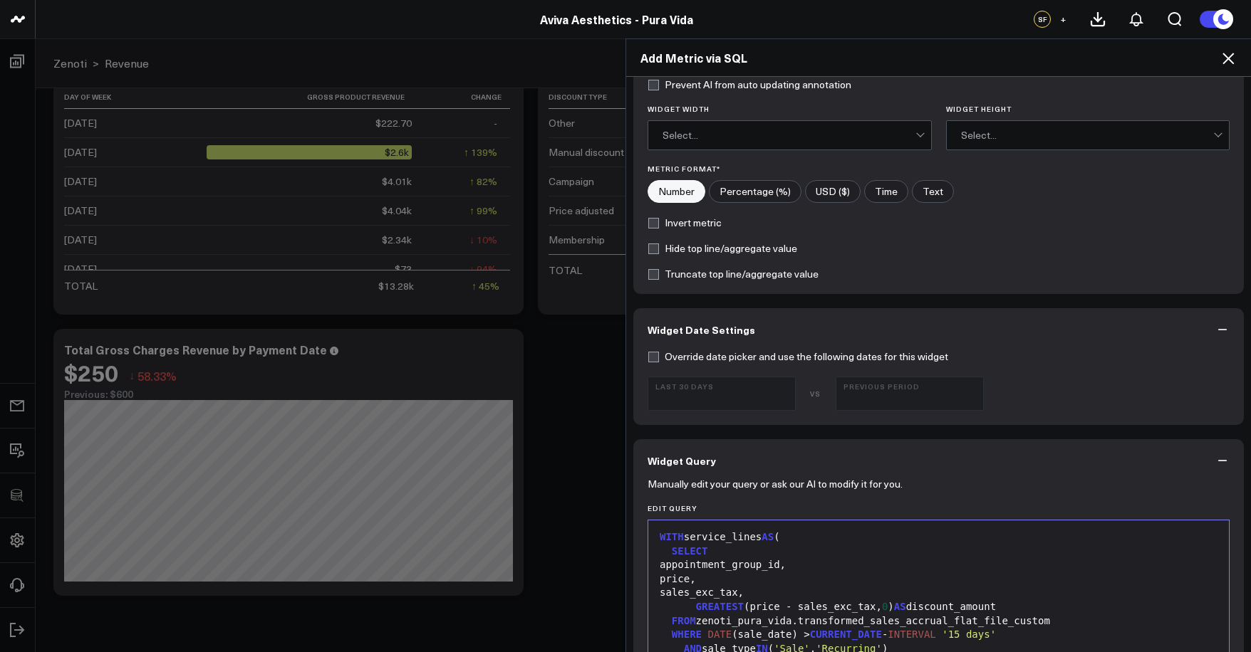
scroll to position [0, 0]
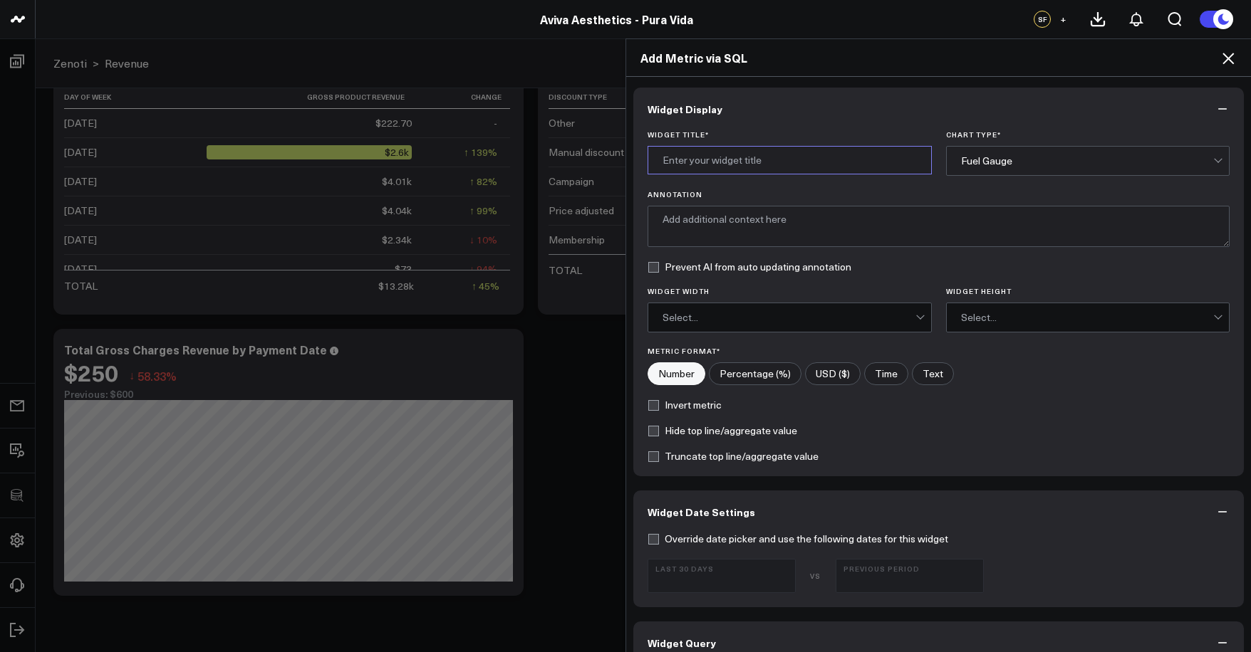
click at [726, 172] on input "Widget Title *" at bounding box center [789, 160] width 284 height 28
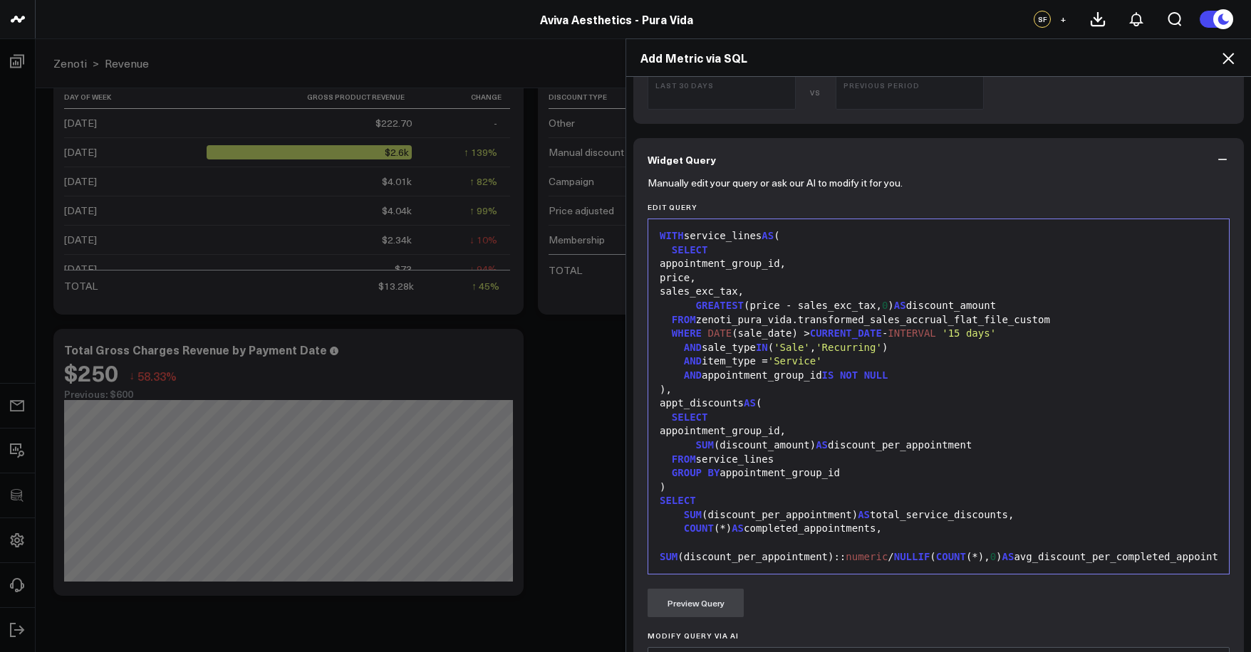
scroll to position [13, 0]
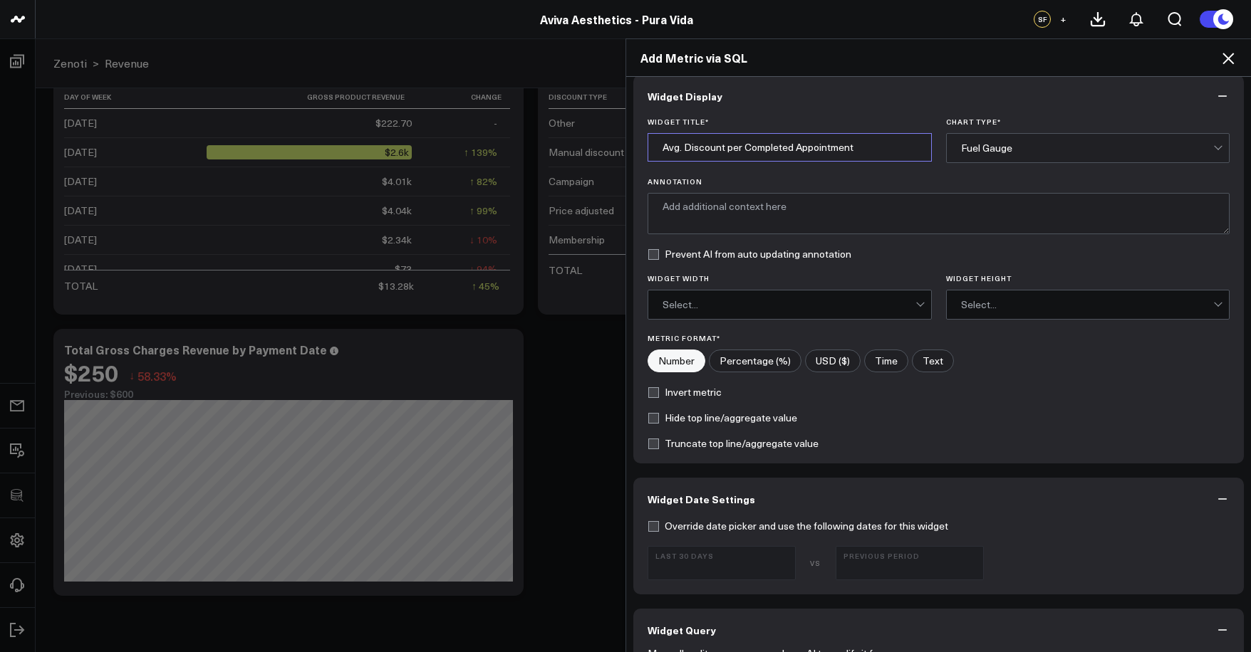
type input "Avg. Discount per Completed Appointment"
click at [838, 364] on label "USD ($)" at bounding box center [833, 361] width 56 height 23
click at [838, 364] on input"] "USD ($)" at bounding box center [833, 360] width 54 height 21
radio input"] "true"
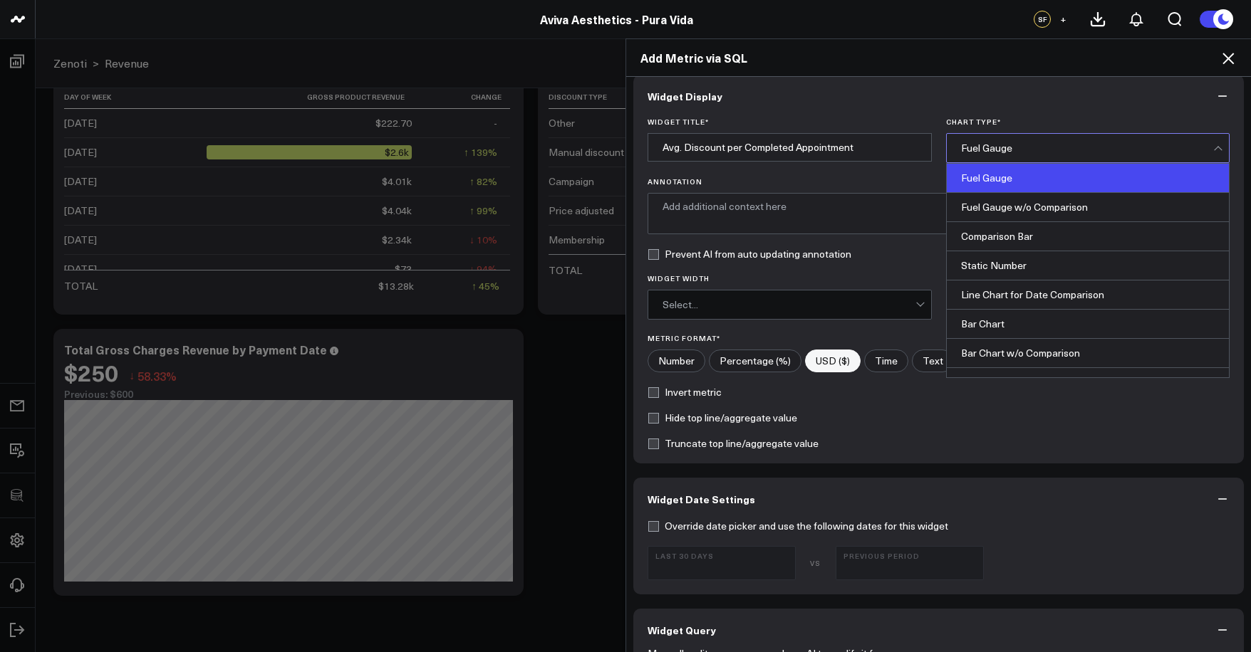
click at [1100, 150] on div "Fuel Gauge" at bounding box center [1087, 147] width 253 height 11
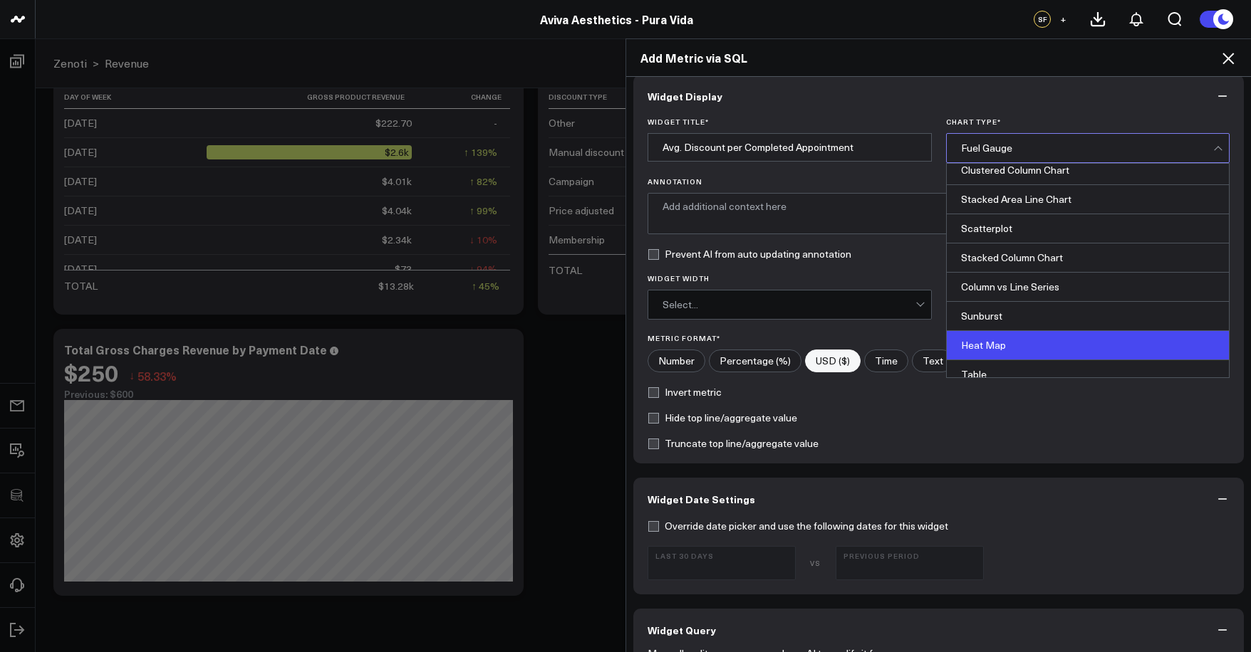
scroll to position [574, 0]
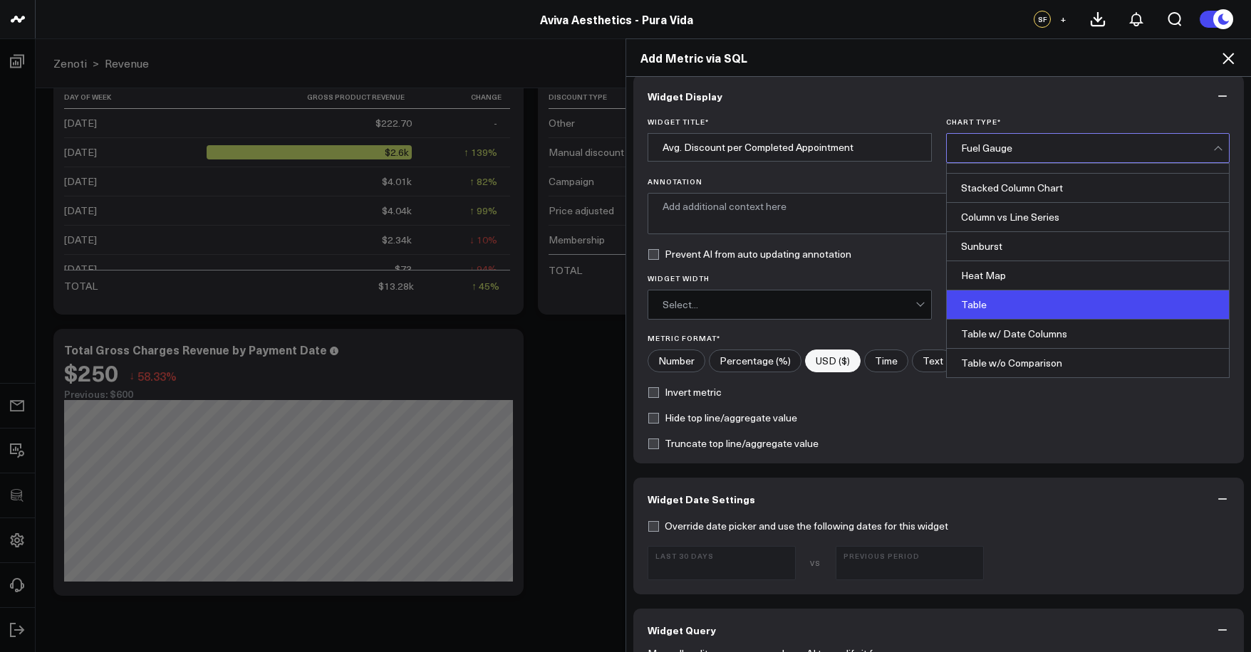
click at [1063, 313] on div "Table" at bounding box center [1088, 305] width 283 height 29
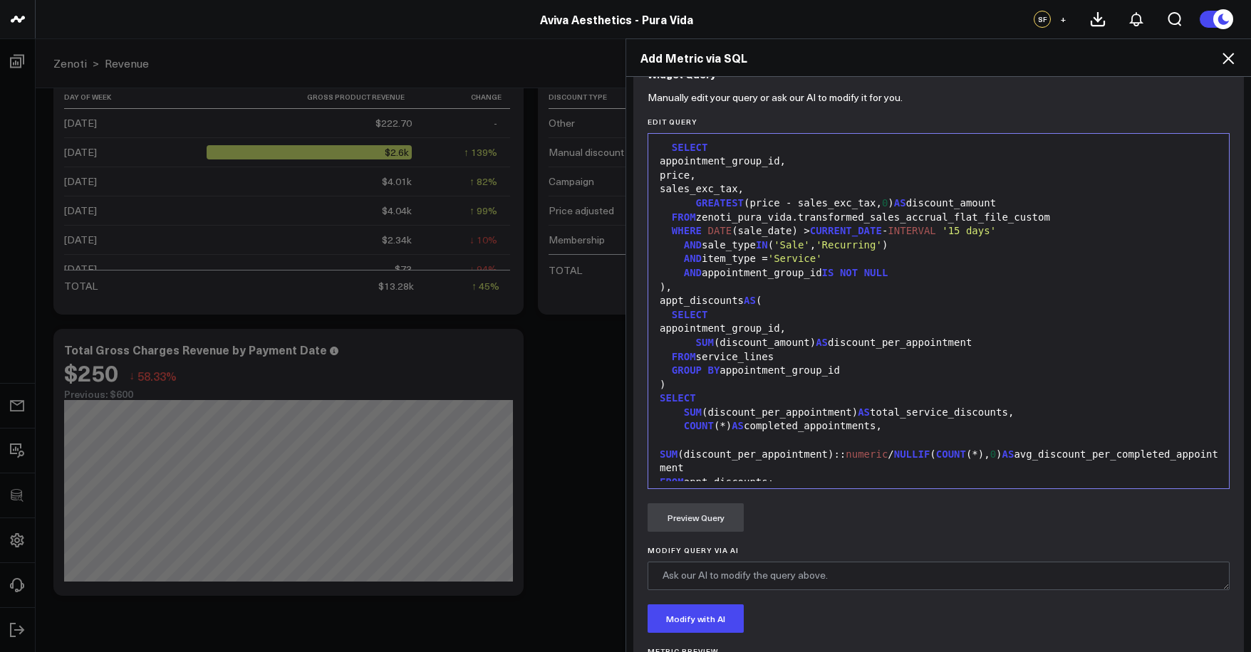
scroll to position [772, 0]
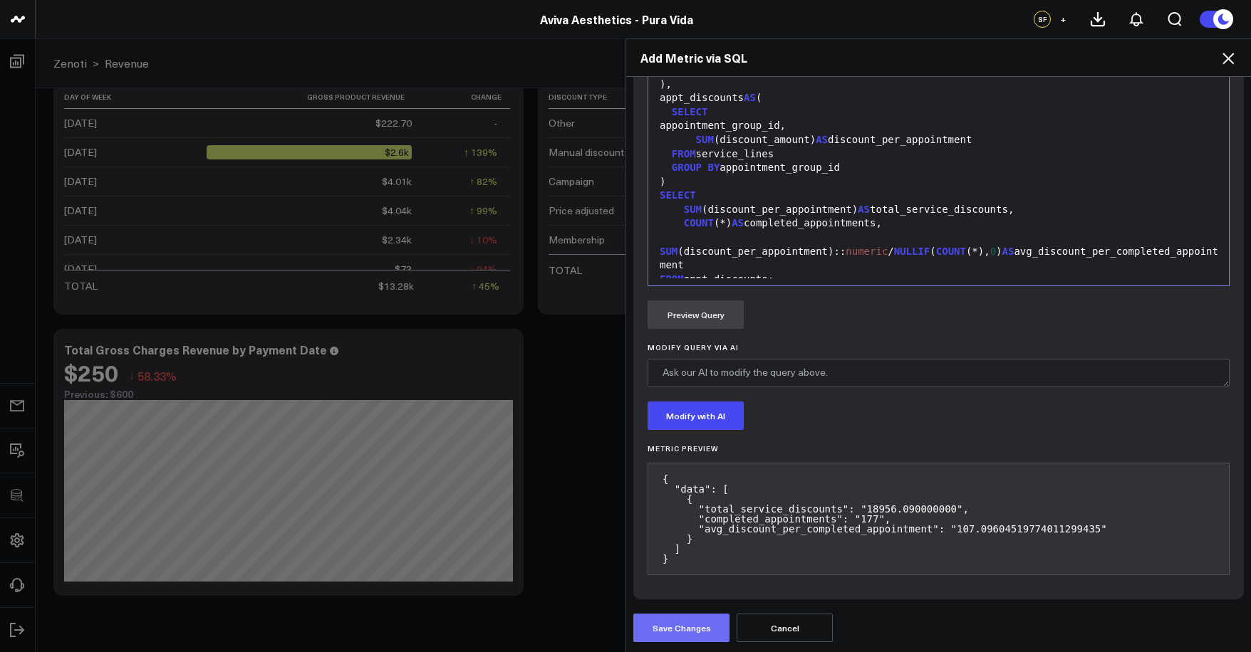
click at [694, 622] on button "Save Changes" at bounding box center [681, 628] width 96 height 28
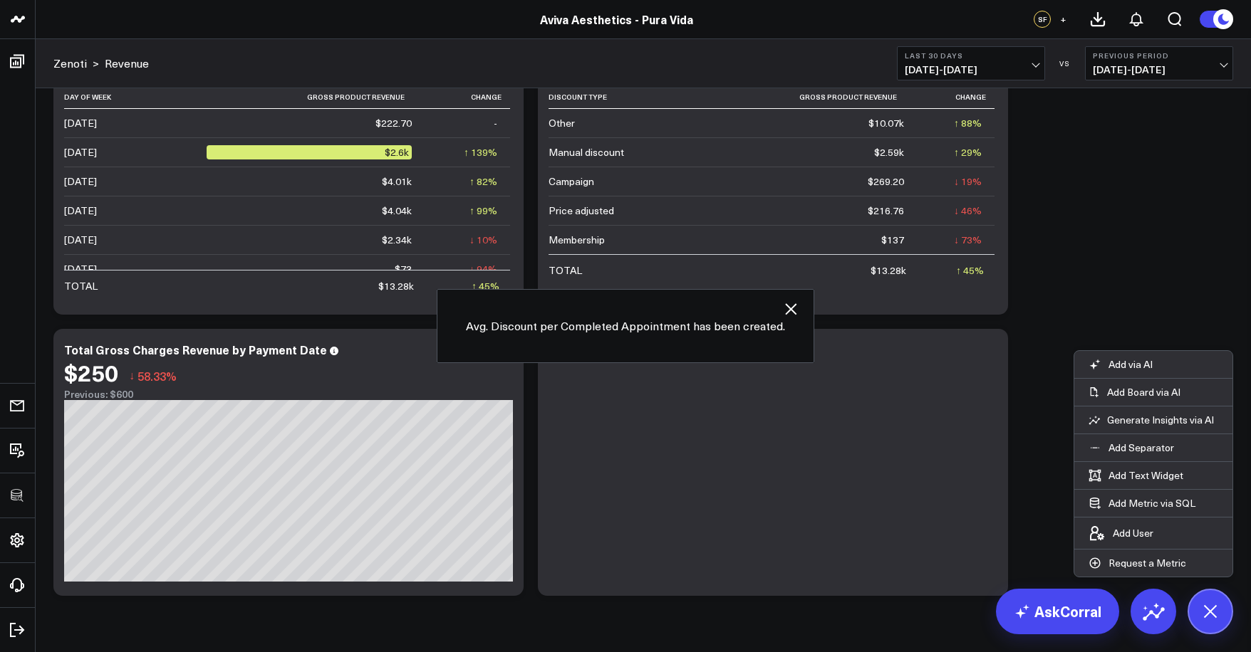
scroll to position [1501, 0]
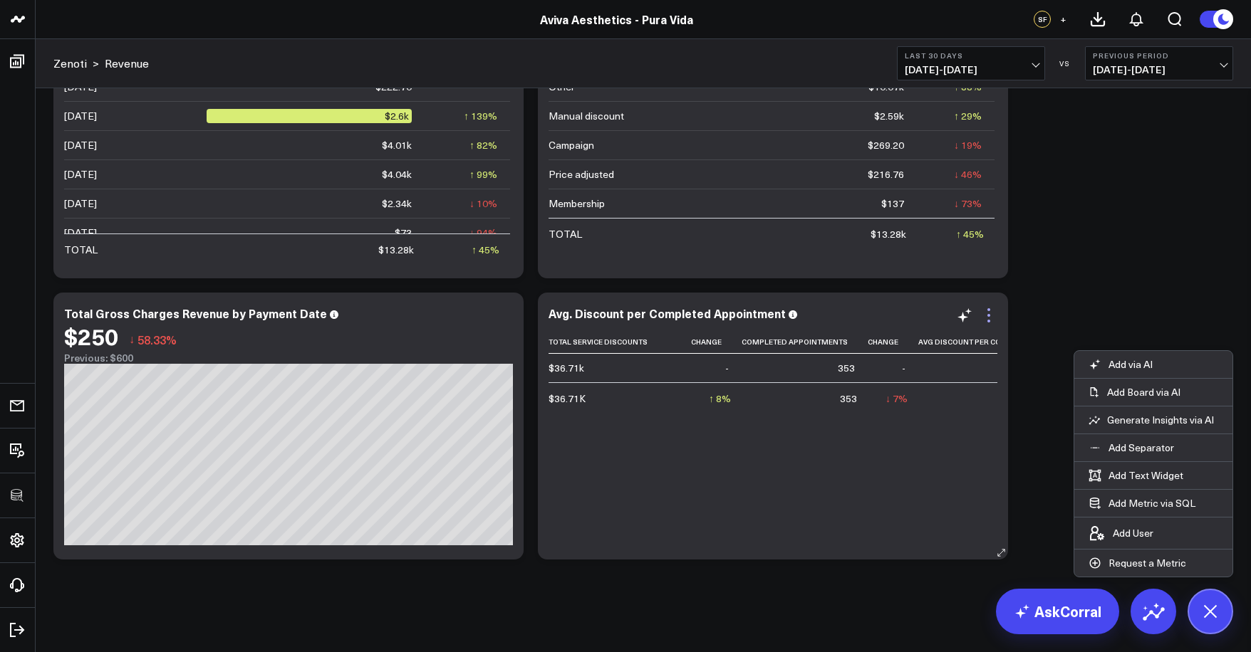
click at [984, 311] on icon at bounding box center [988, 315] width 17 height 17
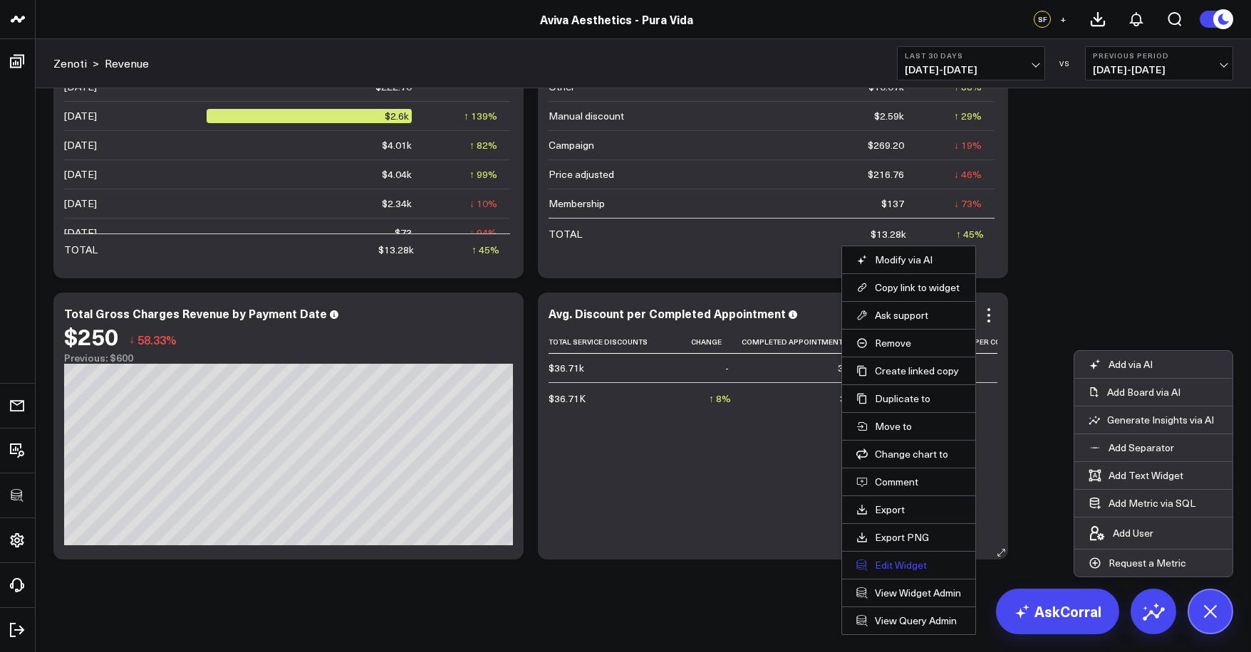
click at [895, 565] on button "Edit Widget" at bounding box center [908, 565] width 105 height 13
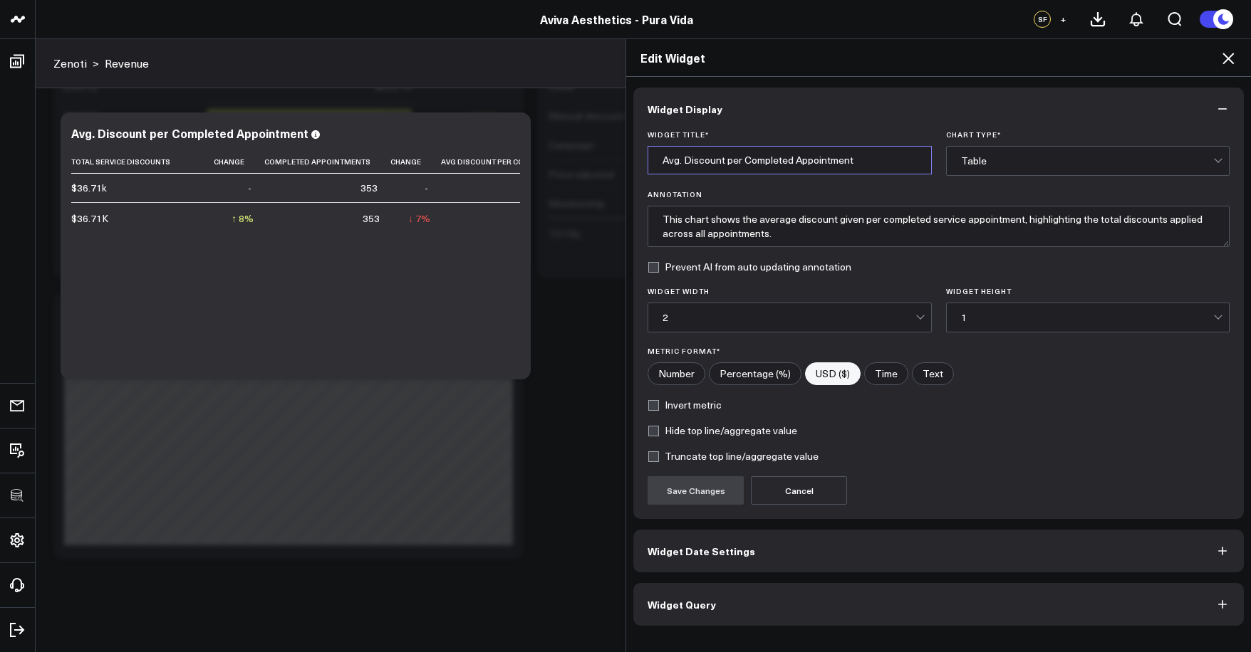
click at [681, 160] on input "Avg. Discount per Completed Appointment" at bounding box center [789, 160] width 284 height 28
click at [697, 160] on input "Avg. Service Discount per Completed Appointment" at bounding box center [789, 160] width 284 height 28
type input "Avg. Product Discount per Completed Appointment"
click at [719, 504] on button "Save Changes" at bounding box center [695, 490] width 96 height 28
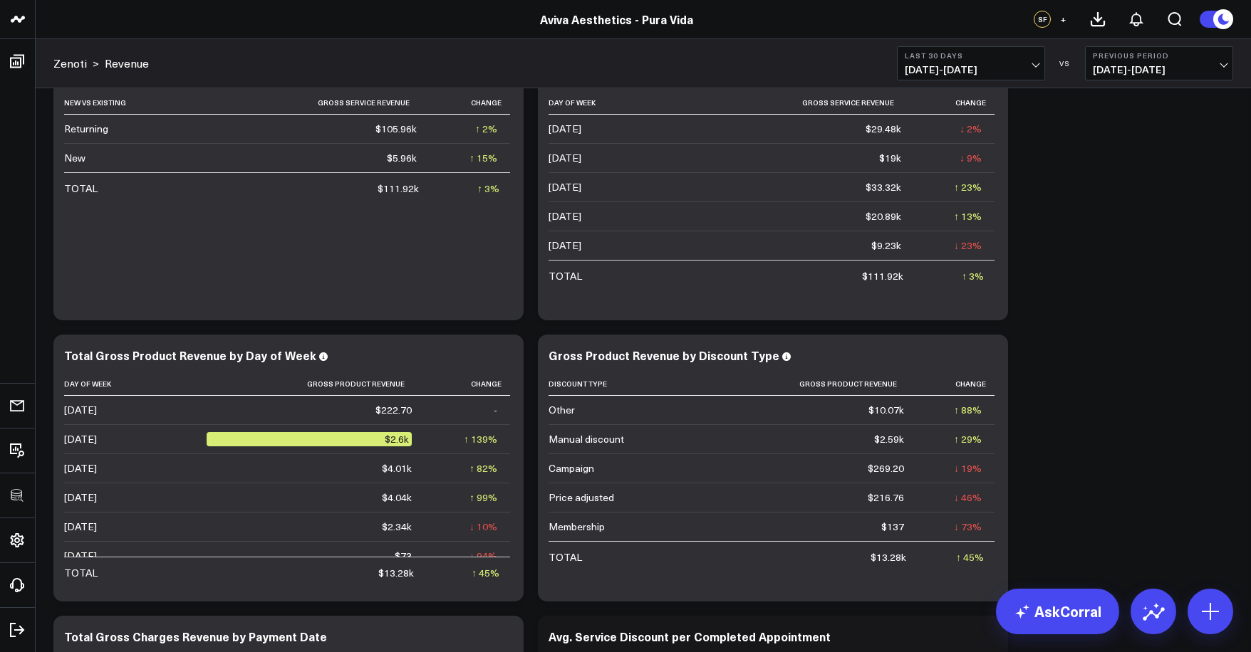
scroll to position [1501, 0]
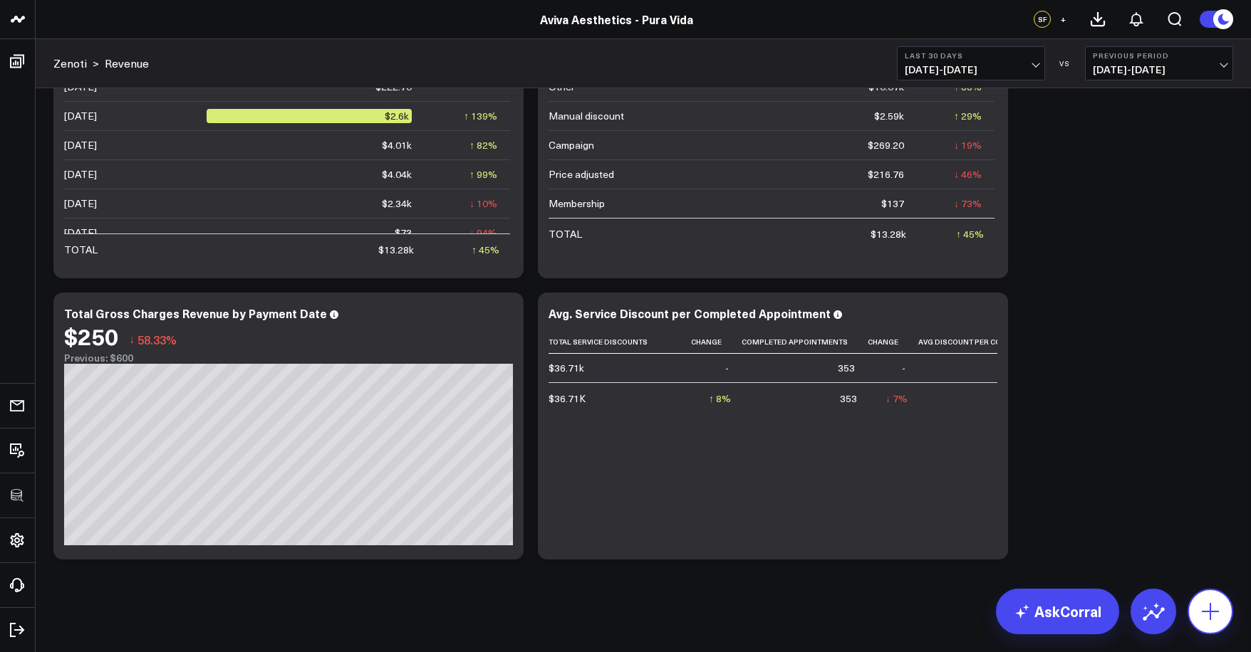
click at [1203, 603] on icon at bounding box center [1210, 611] width 23 height 23
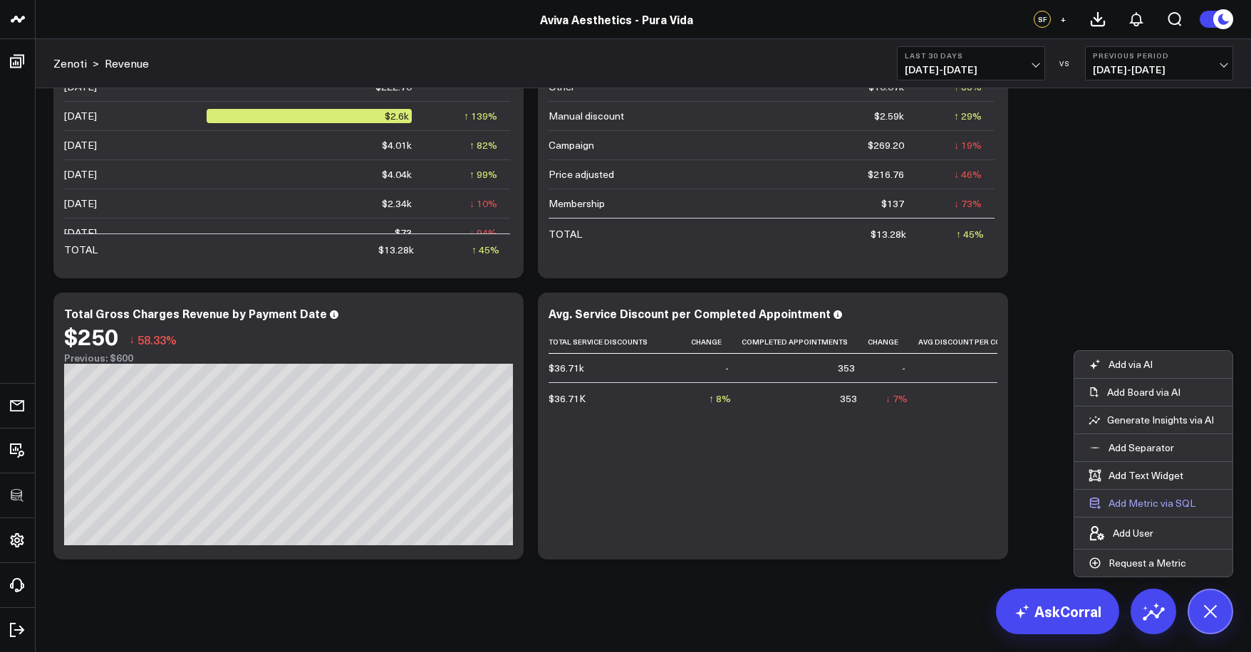
click at [1133, 506] on button "Add Metric via SQL" at bounding box center [1141, 503] width 135 height 27
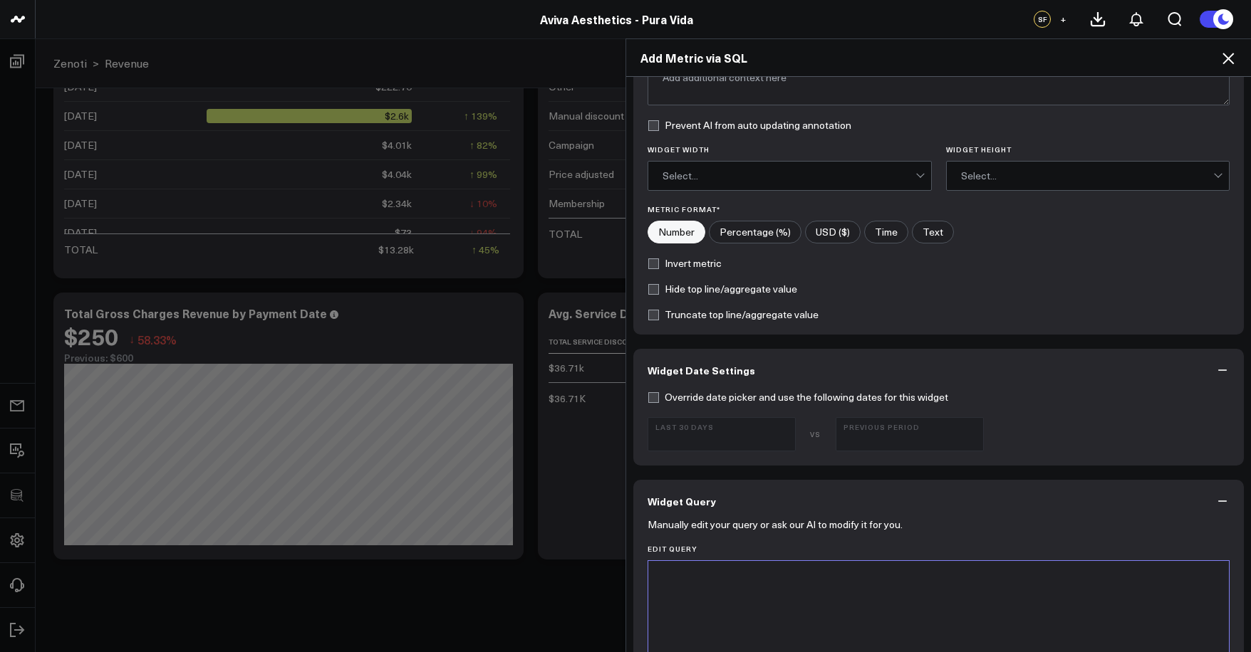
scroll to position [281, 0]
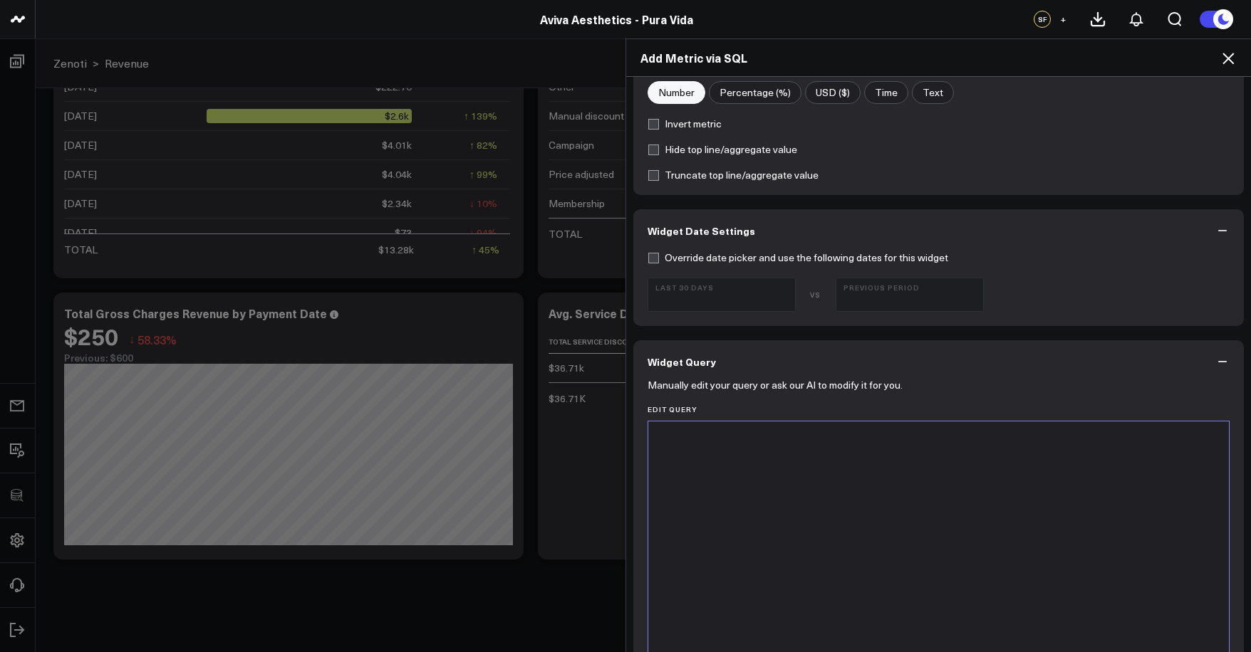
click at [811, 483] on div at bounding box center [938, 599] width 566 height 340
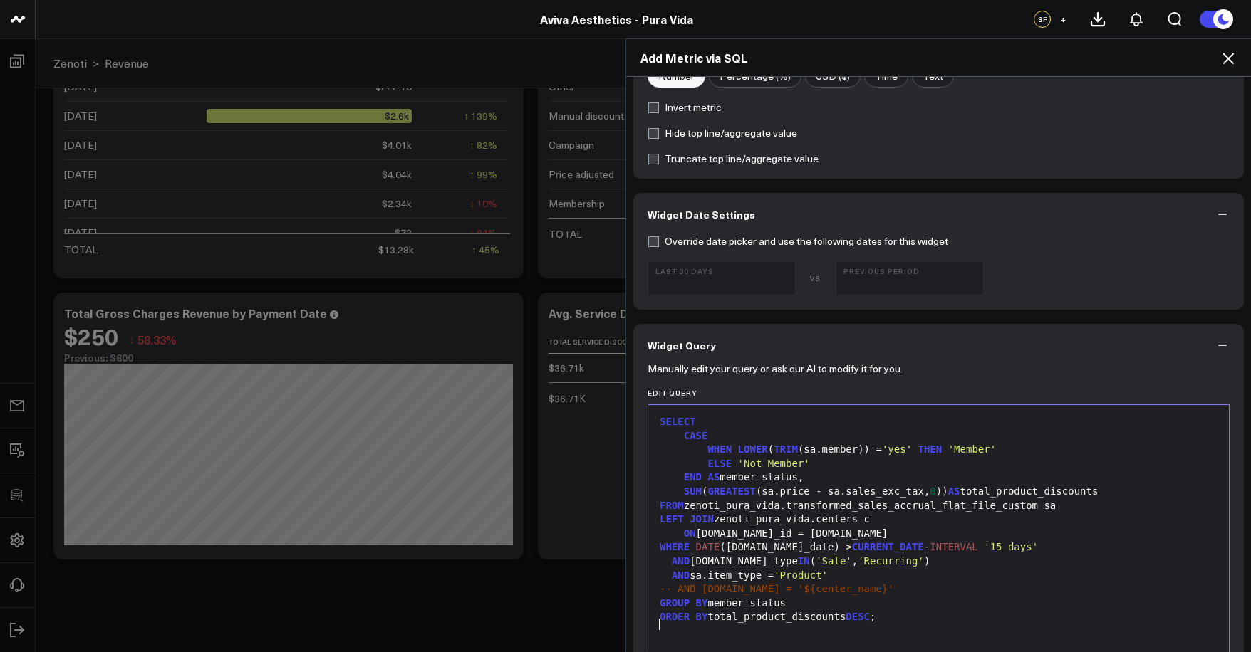
scroll to position [316, 0]
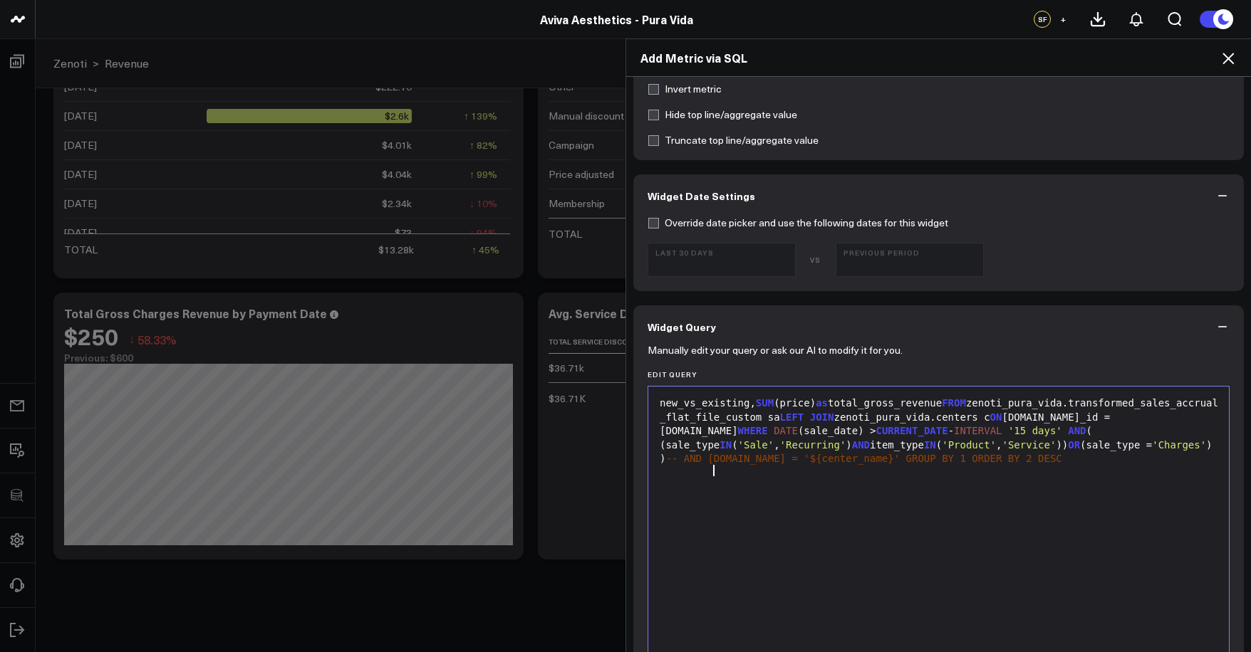
click at [747, 518] on div "new_vs_existing, SUM (price) as total_gross_revenue FROM zenoti_pura_vida.trans…" at bounding box center [938, 564] width 566 height 340
click at [801, 405] on span "SUM" at bounding box center [800, 402] width 18 height 11
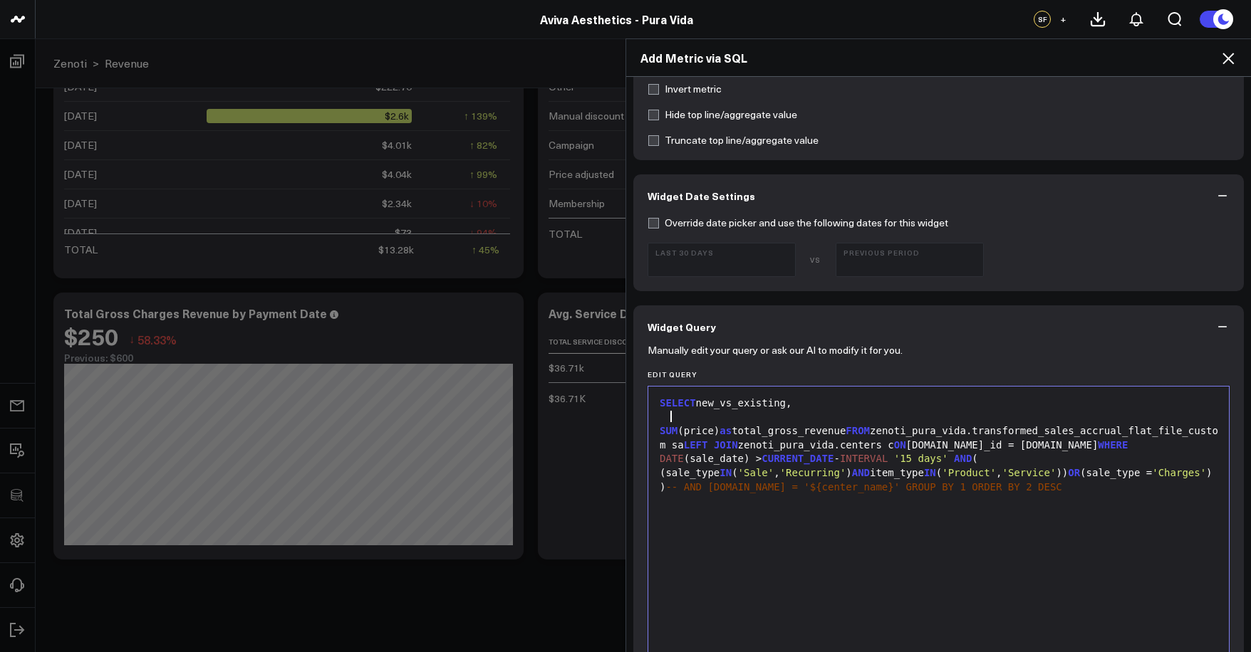
click at [870, 425] on span "FROM" at bounding box center [857, 430] width 24 height 11
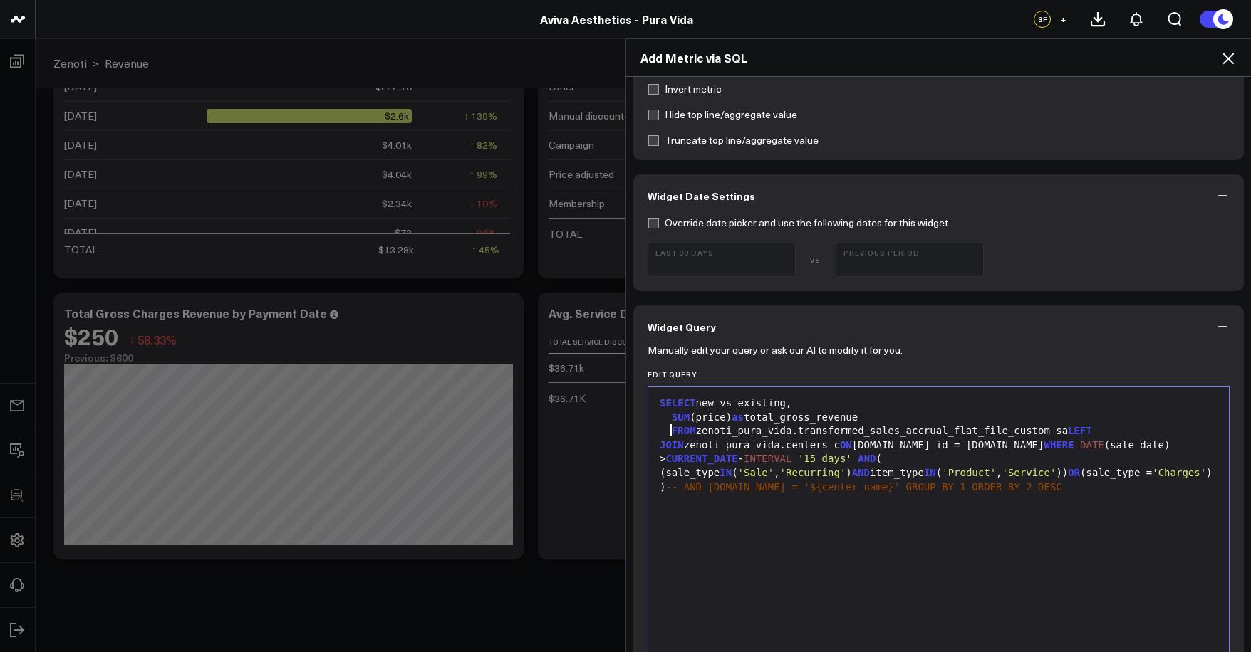
click at [1077, 430] on span "LEFT" at bounding box center [1080, 430] width 24 height 11
click at [665, 459] on span "CURRENT_DATE" at bounding box center [701, 458] width 72 height 11
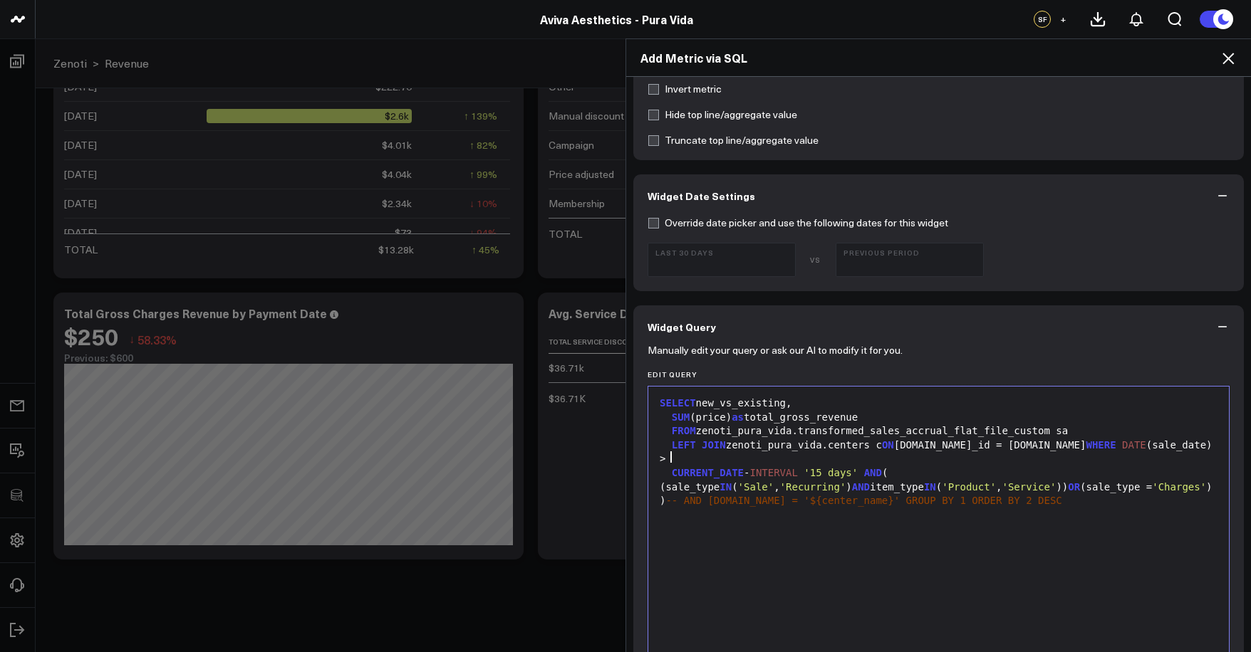
click at [872, 467] on span "AND" at bounding box center [873, 472] width 18 height 11
click at [1085, 446] on span "WHERE" at bounding box center [1100, 444] width 30 height 11
click at [662, 471] on div "CURRENT_DATE - INTERVAL '15 days' AND ( (sale_type IN ( 'Sale' , 'Recurring' ) …" at bounding box center [938, 488] width 566 height 42
click at [672, 471] on span "CURRENT_DATE" at bounding box center [708, 472] width 72 height 11
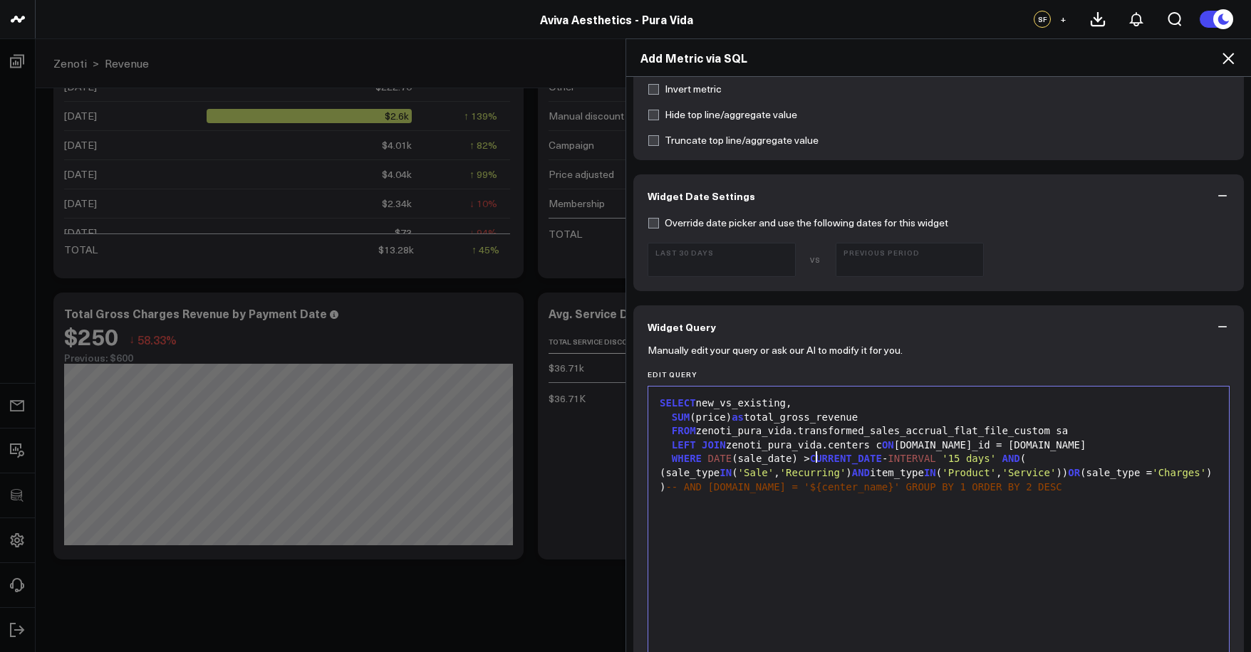
click at [1017, 462] on span "AND" at bounding box center [1011, 458] width 18 height 11
click at [912, 471] on span "AND" at bounding box center [903, 472] width 18 height 11
click at [937, 476] on div "A ND ( (sale_type IN ( 'Sale' , 'Recurring' ) AND item_type IN ( 'Product' , 'S…" at bounding box center [938, 481] width 566 height 28
click at [912, 473] on span "AND" at bounding box center [903, 472] width 18 height 11
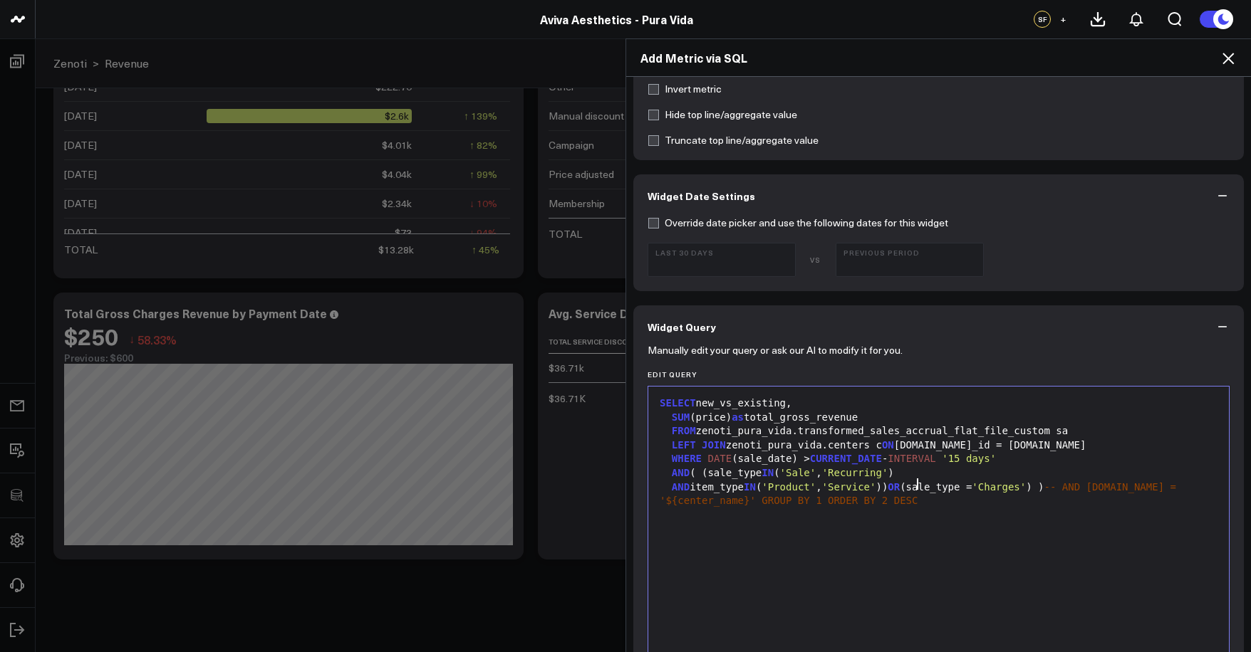
click at [900, 485] on span "OR" at bounding box center [893, 486] width 12 height 11
click at [840, 503] on span "-- AND c.name = '${center_name}' GROUP BY 1 ORDER BY 2 DESC" at bounding box center [930, 508] width 541 height 26
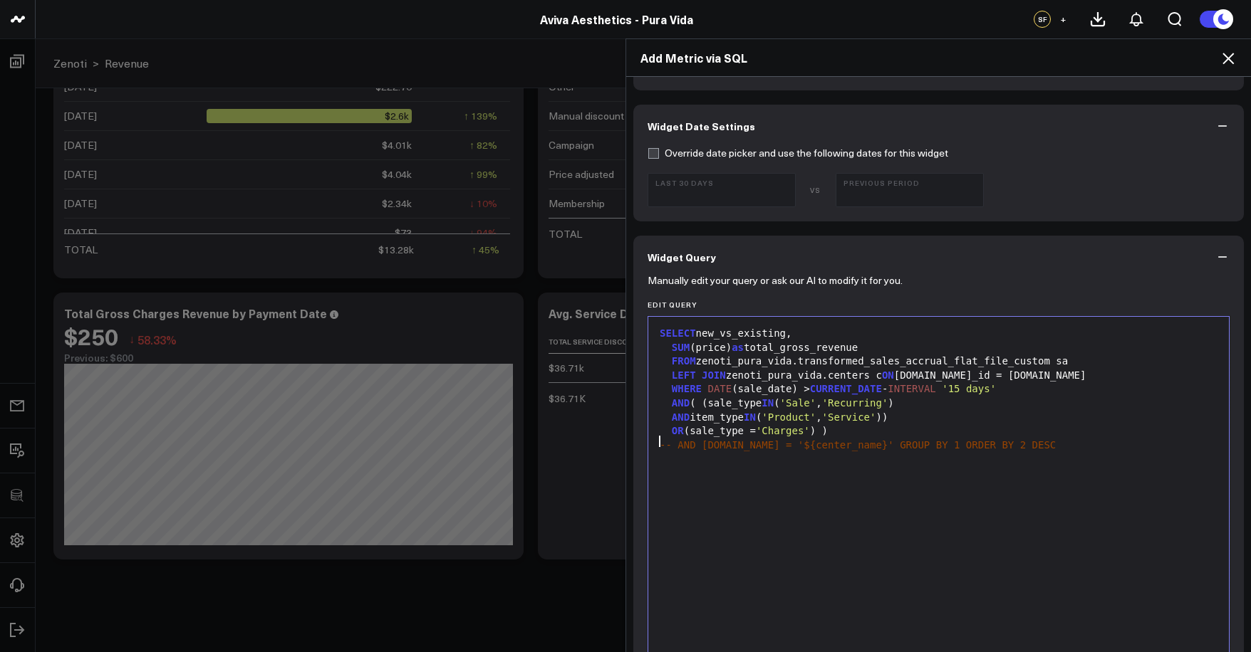
scroll to position [444, 0]
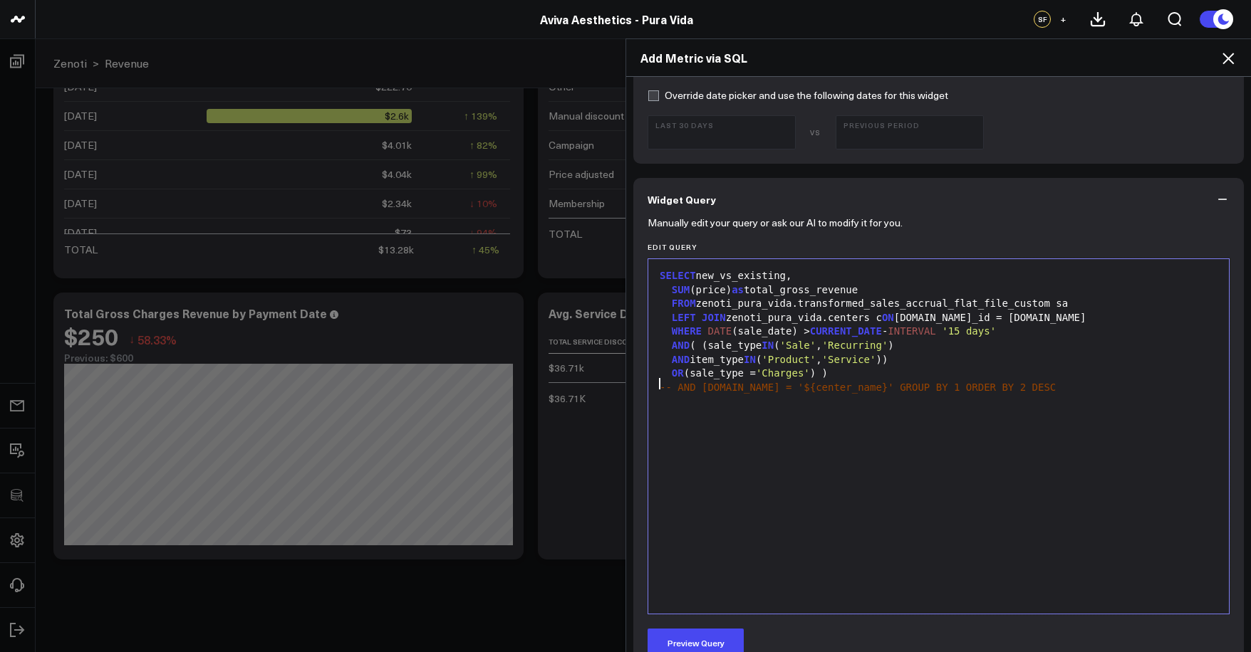
click at [855, 385] on span "-- AND c.name = '${center_name}' GROUP BY 1 ORDER BY 2 DESC" at bounding box center [858, 387] width 396 height 11
click at [854, 385] on span "-- AND c.name = '${center_name}' GROUP BY 1 ORDER BY 2 DESC" at bounding box center [858, 387] width 396 height 11
click at [726, 400] on span "ORDER" at bounding box center [741, 400] width 30 height 11
click at [786, 409] on div "ORDER BY 2 DESC" at bounding box center [938, 416] width 566 height 14
drag, startPoint x: 831, startPoint y: 360, endPoint x: 895, endPoint y: 362, distance: 64.1
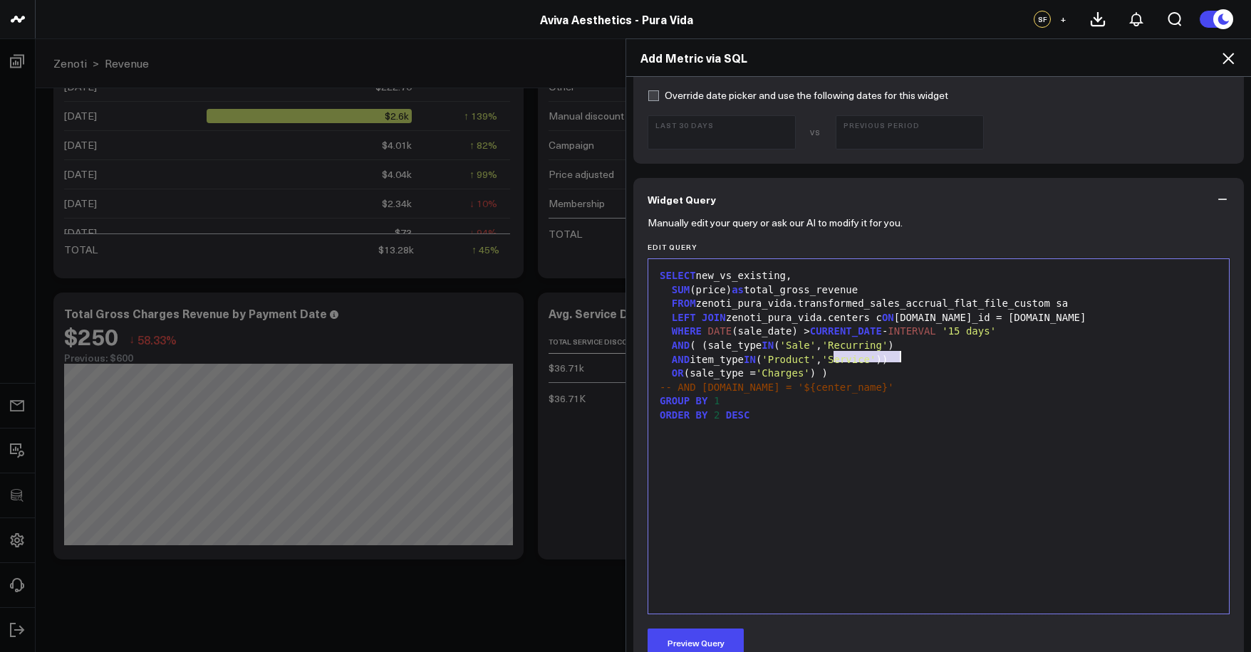
click at [895, 362] on div "AND item_type IN ( 'Product' , 'Service' ))" at bounding box center [938, 360] width 566 height 14
drag, startPoint x: 843, startPoint y: 370, endPoint x: 702, endPoint y: 372, distance: 141.0
click at [702, 372] on div "OR (sale_type = 'Charges' ) )" at bounding box center [938, 374] width 566 height 14
drag, startPoint x: 702, startPoint y: 373, endPoint x: 682, endPoint y: 372, distance: 19.2
click at [701, 373] on div "OR (sale_type = 'Charges' ) )" at bounding box center [938, 374] width 566 height 14
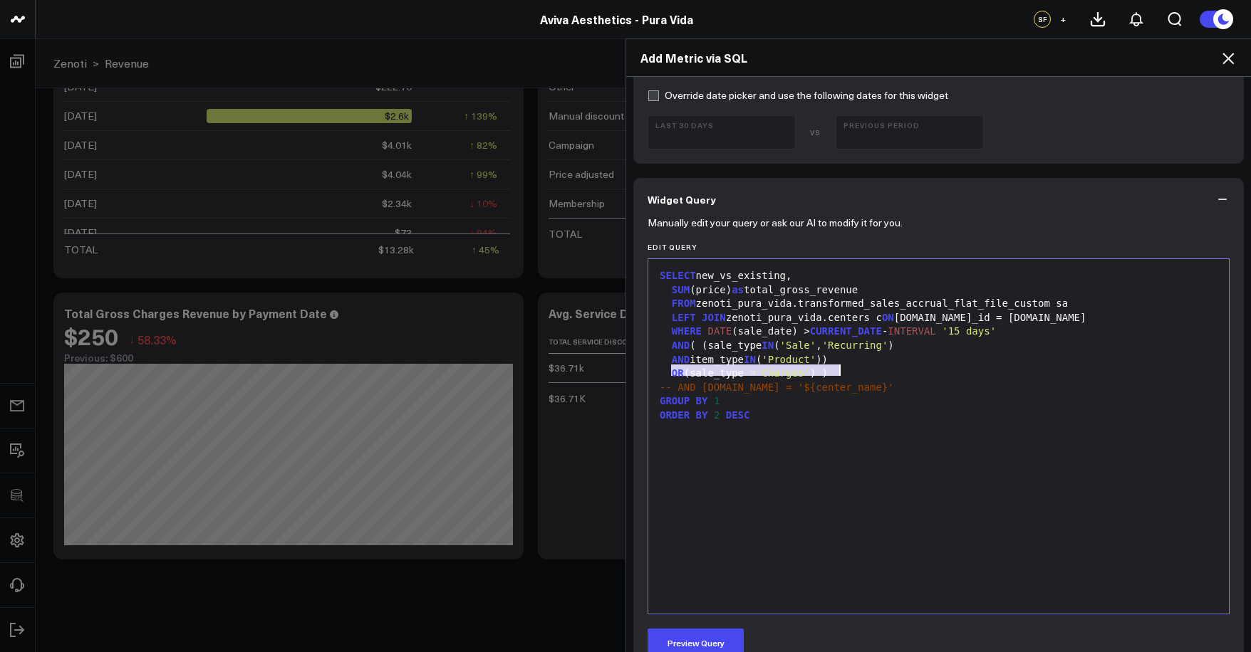
drag, startPoint x: 668, startPoint y: 372, endPoint x: 832, endPoint y: 370, distance: 163.8
click at [832, 370] on div "OR (sale_type = 'Charges' ) )" at bounding box center [938, 374] width 566 height 14
click at [711, 291] on div "SUM (price) as total_gross_revenue" at bounding box center [938, 290] width 566 height 14
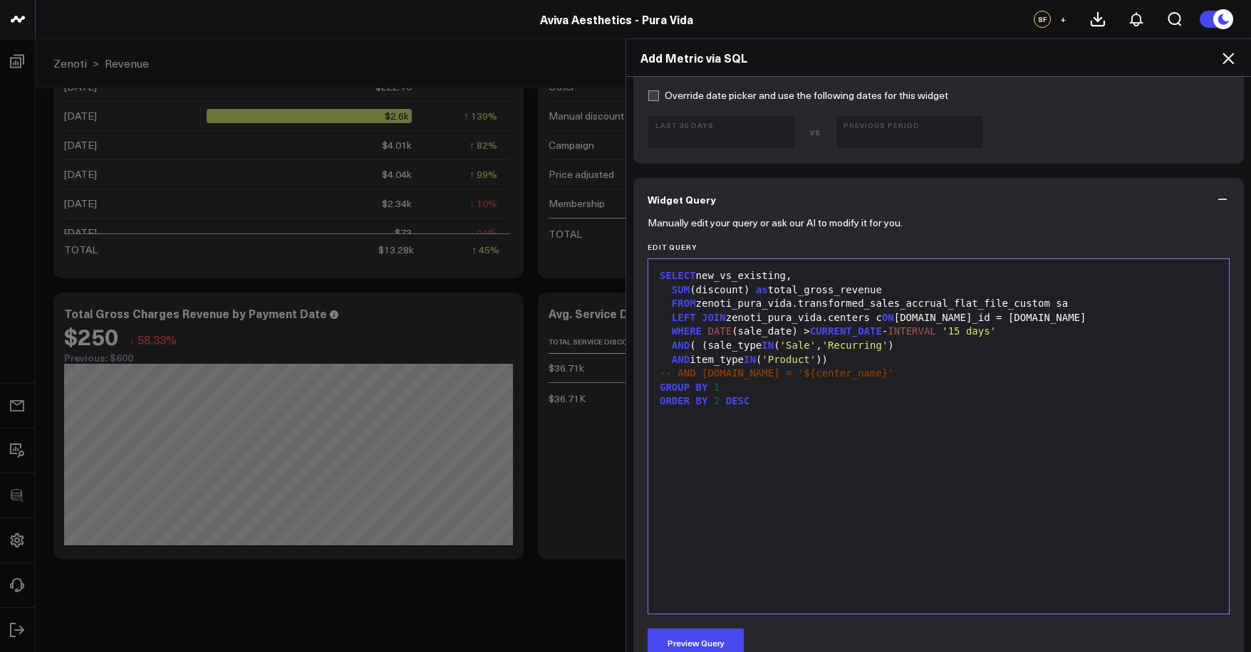
click at [812, 289] on div "SUM ( discount ) as total_gross_revenue" at bounding box center [938, 290] width 566 height 14
click at [818, 288] on div "SUM (discount) as total_gross_revenue" at bounding box center [938, 290] width 566 height 14
click at [831, 288] on div "SUM (discount) as total_gross_revenue" at bounding box center [938, 290] width 566 height 14
click at [826, 288] on div "SUM (discount) as total_gross_revenue" at bounding box center [938, 290] width 566 height 14
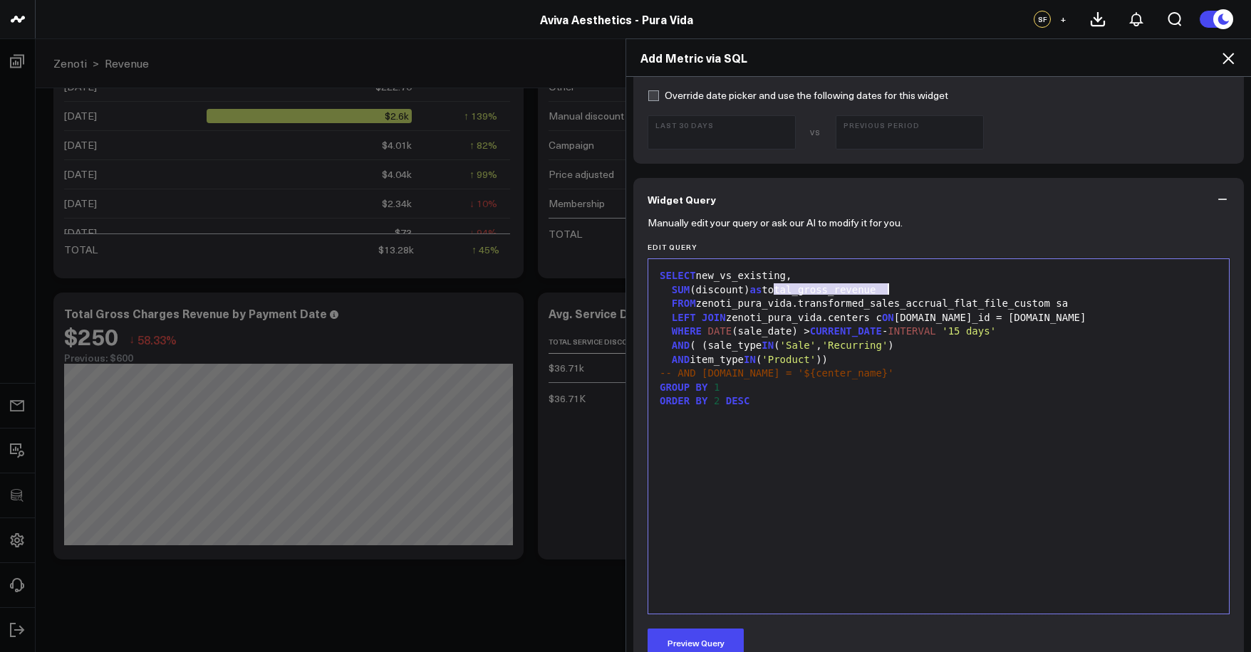
click at [865, 298] on div "FROM zenoti_pura_vida.transformed_sales_accrual_flat_file_custom sa" at bounding box center [938, 304] width 566 height 14
drag, startPoint x: 807, startPoint y: 290, endPoint x: 836, endPoint y: 288, distance: 29.3
click at [836, 288] on div "SUM (discount) as total_gross_revenue" at bounding box center [938, 290] width 566 height 14
click at [880, 288] on div "SUM (discount) as total_product_revenue" at bounding box center [938, 290] width 566 height 14
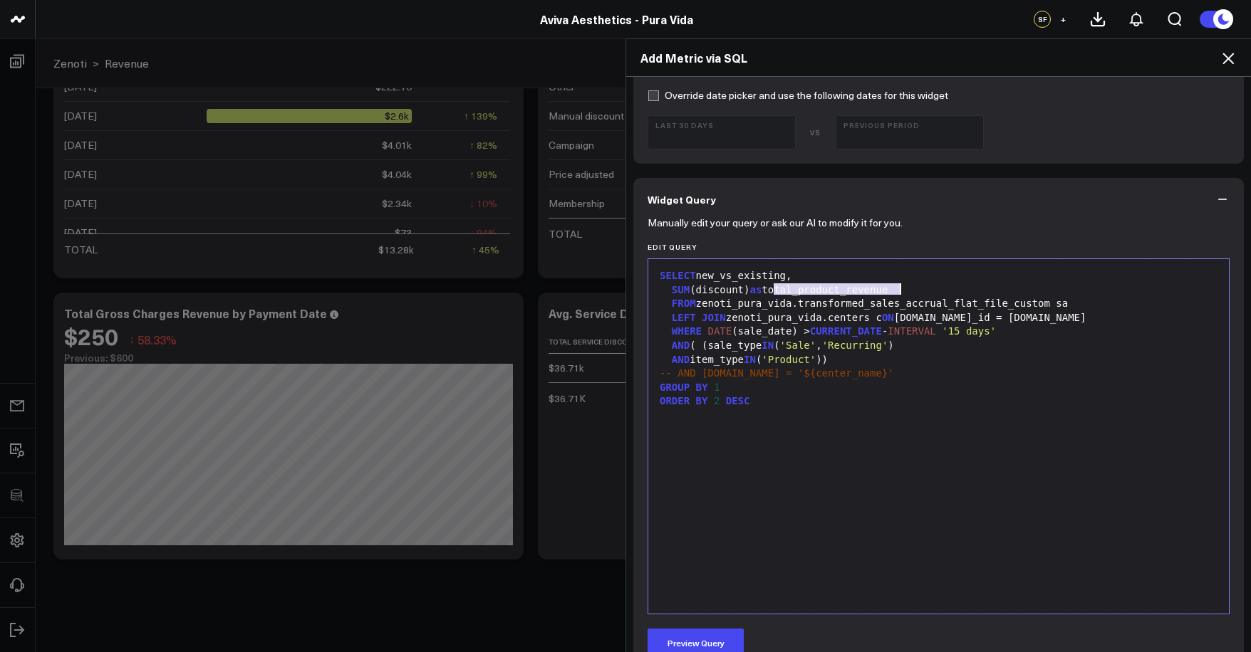
drag, startPoint x: 887, startPoint y: 288, endPoint x: 902, endPoint y: 288, distance: 15.0
click at [888, 288] on div "SUM (discount) as total_product_revenue" at bounding box center [938, 290] width 566 height 14
drag, startPoint x: 915, startPoint y: 290, endPoint x: 854, endPoint y: 293, distance: 61.3
click at [854, 293] on div "SUM (discount) as total_product_revenue" at bounding box center [938, 290] width 566 height 14
click at [699, 633] on button "Preview Query" at bounding box center [695, 643] width 96 height 28
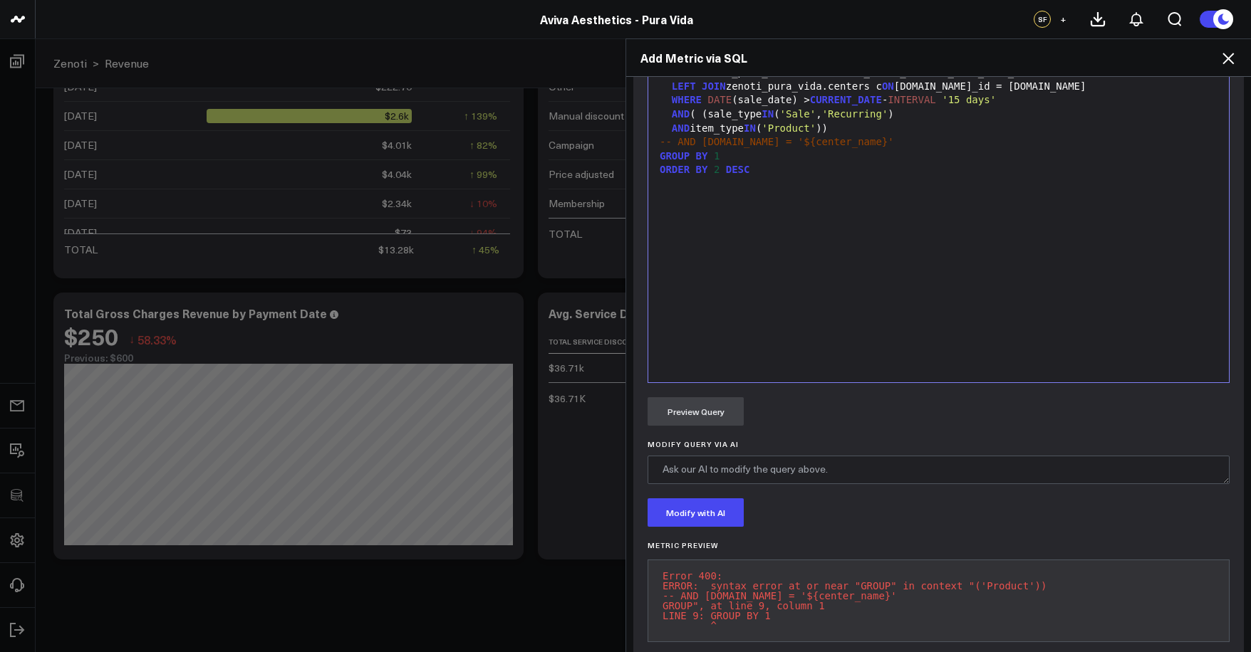
scroll to position [645, 0]
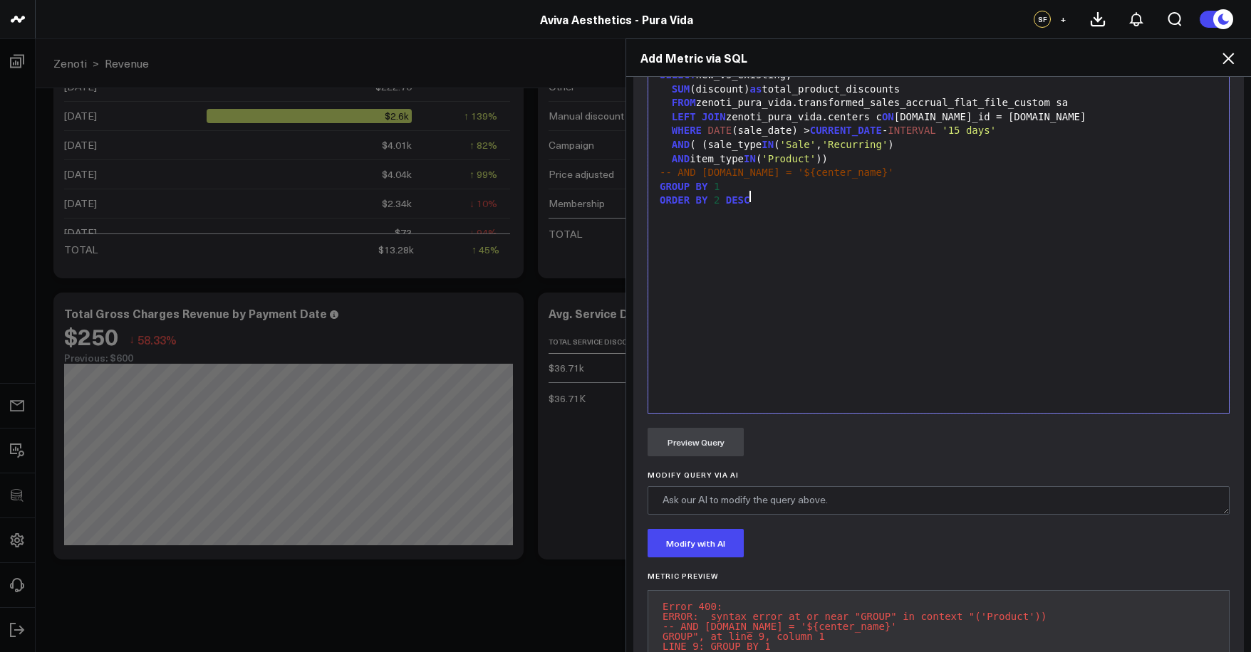
click at [828, 347] on div "SELECT new_vs_existing, SUM (discount) as total_product_discounts FROM zenoti_p…" at bounding box center [938, 236] width 566 height 340
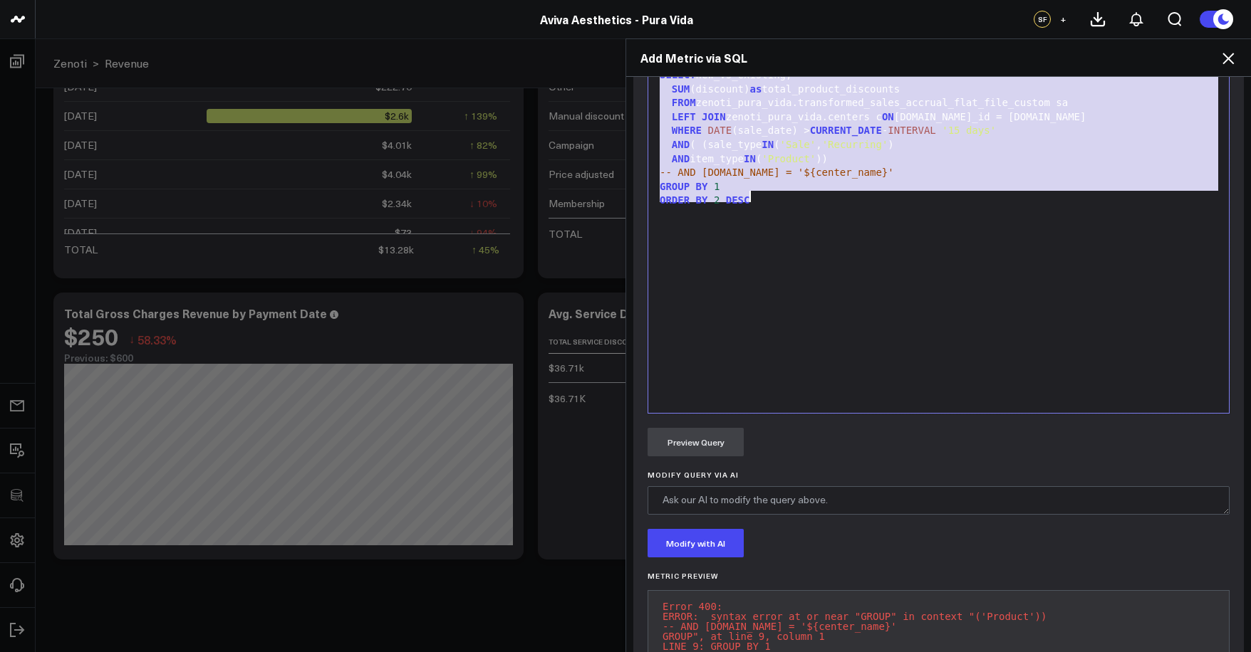
copy div "SELECT new_vs_existing, SUM (discount) as total_product_discounts FROM zenoti_p…"
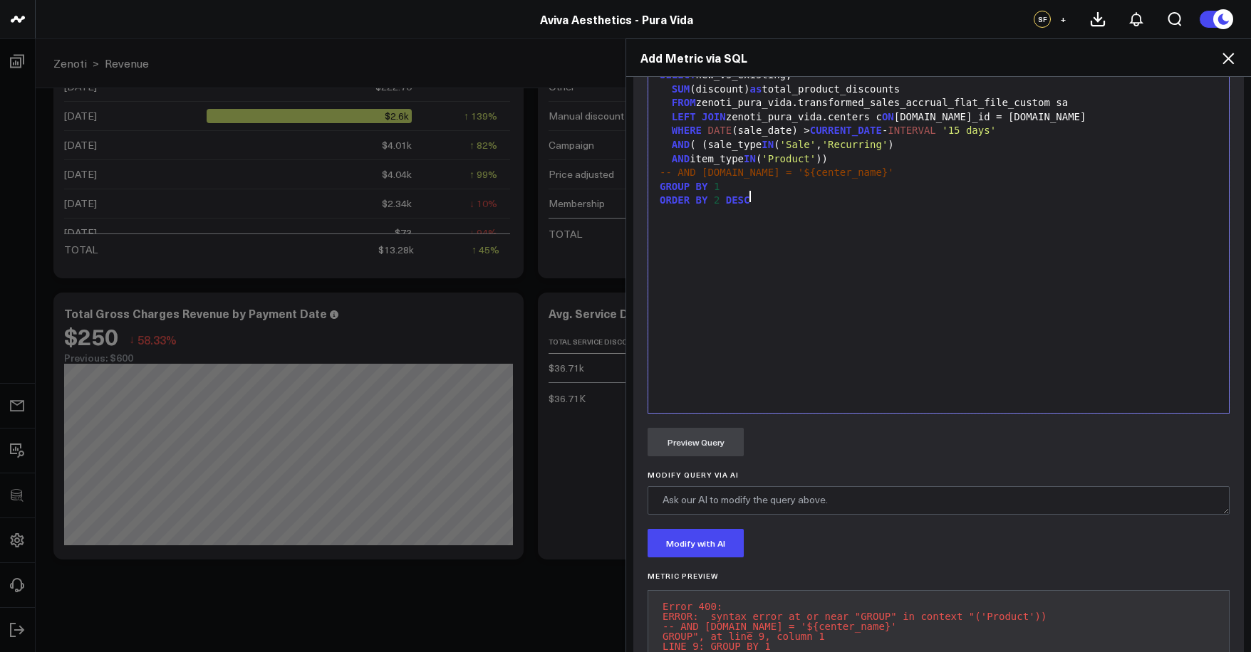
click at [818, 229] on div "SELECT new_vs_existing, SUM (discount) as total_product_discounts FROM zenoti_p…" at bounding box center [938, 236] width 566 height 340
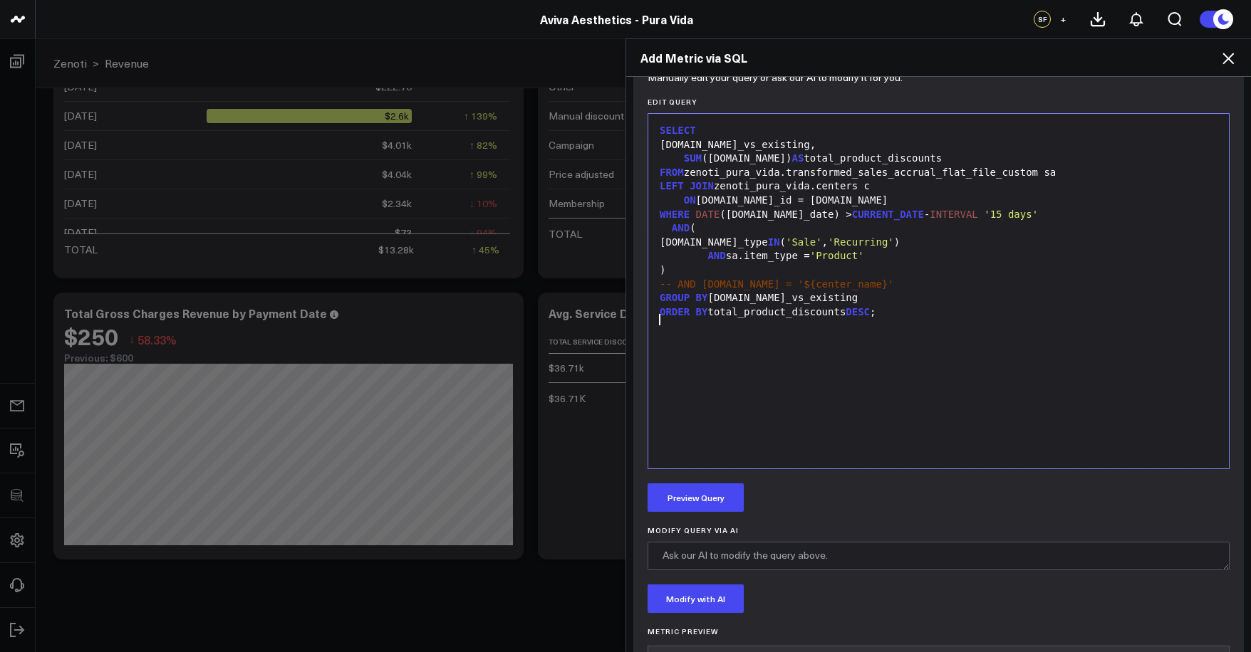
scroll to position [586, 0]
click at [692, 524] on div "Manually edit your query or ask our AI to modify it for you. Edit Query Selecti…" at bounding box center [938, 416] width 610 height 677
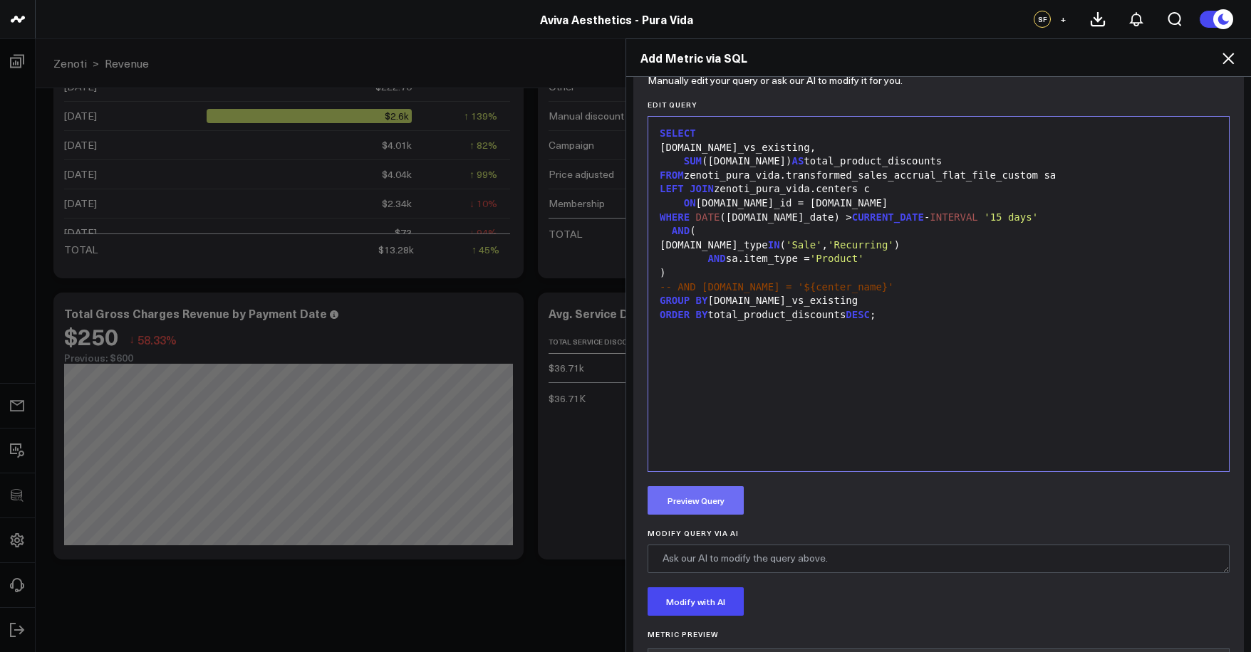
click at [698, 509] on button "Preview Query" at bounding box center [695, 500] width 96 height 28
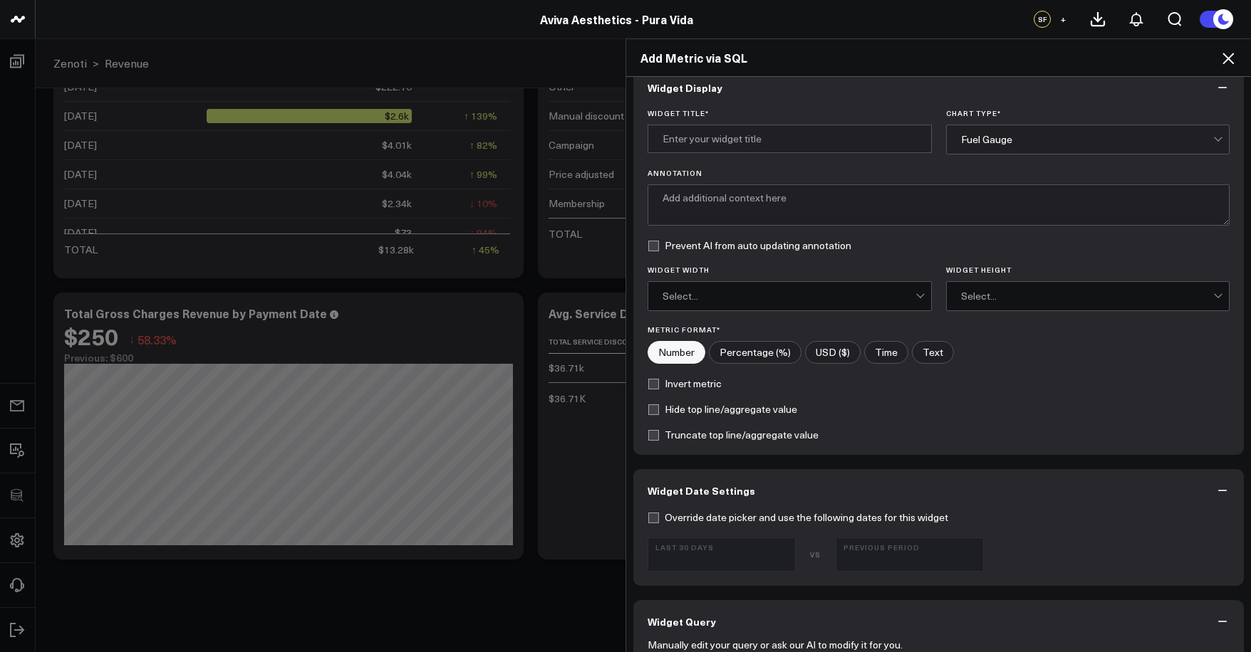
scroll to position [0, 0]
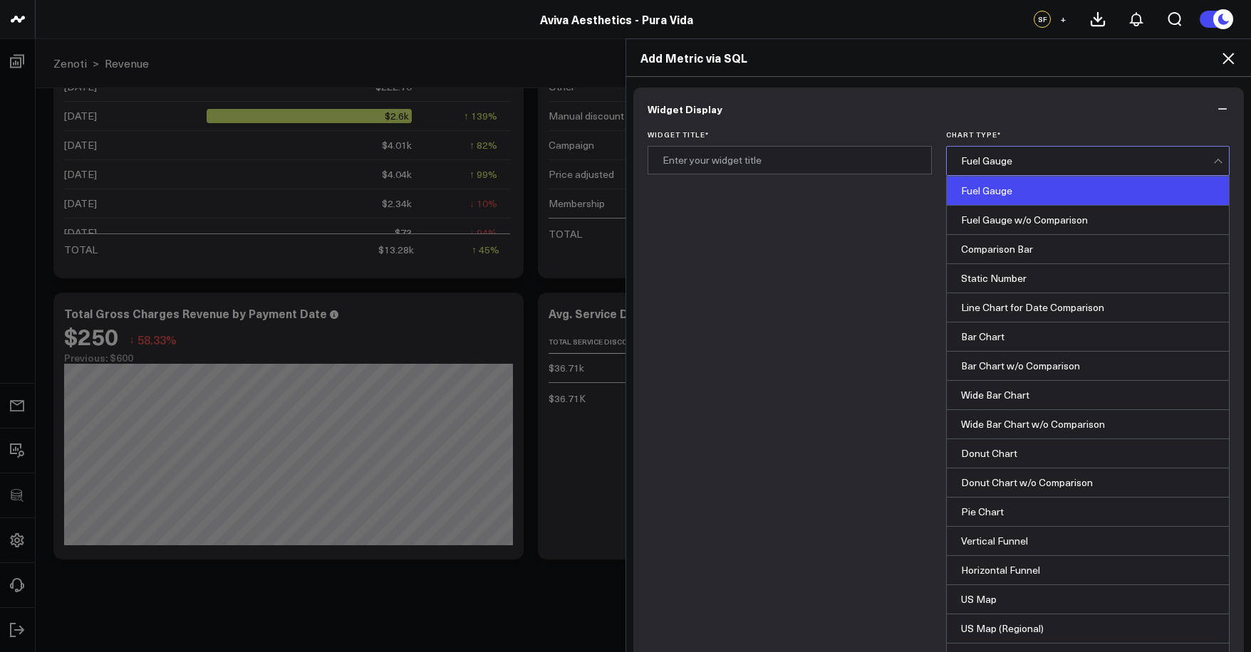
click at [987, 155] on div "Fuel Gauge" at bounding box center [1087, 160] width 253 height 11
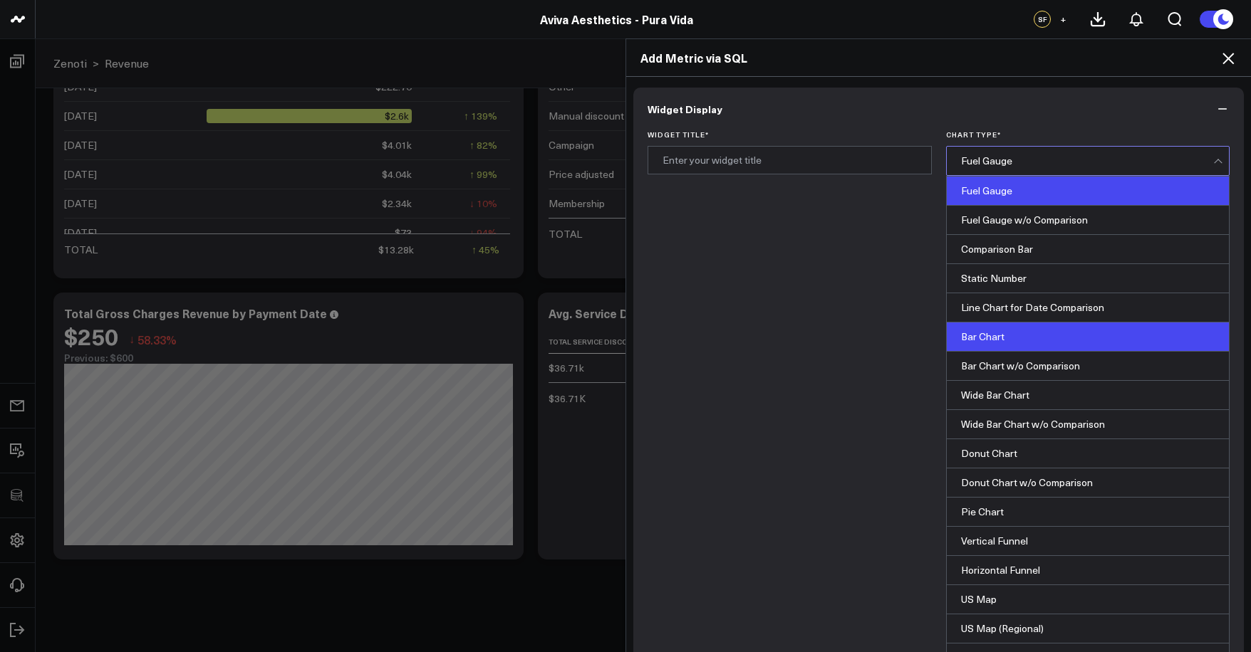
click at [1016, 343] on div "Bar Chart" at bounding box center [1088, 337] width 283 height 29
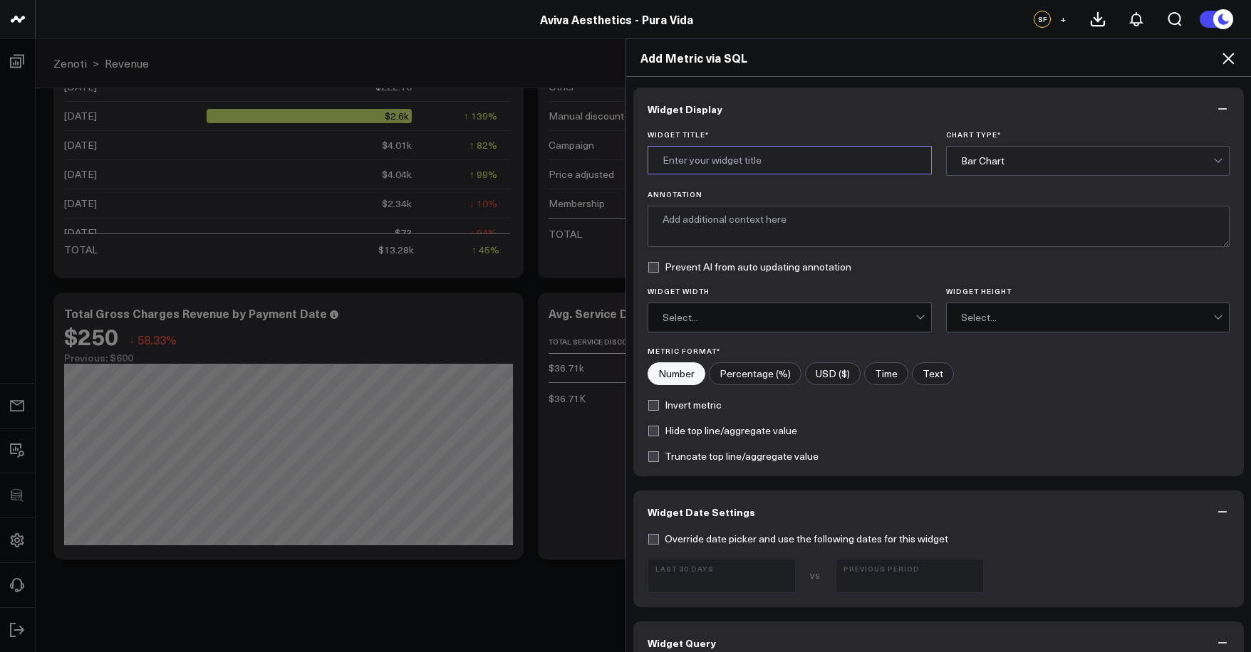
click at [798, 157] on input "Widget Title *" at bounding box center [789, 160] width 284 height 28
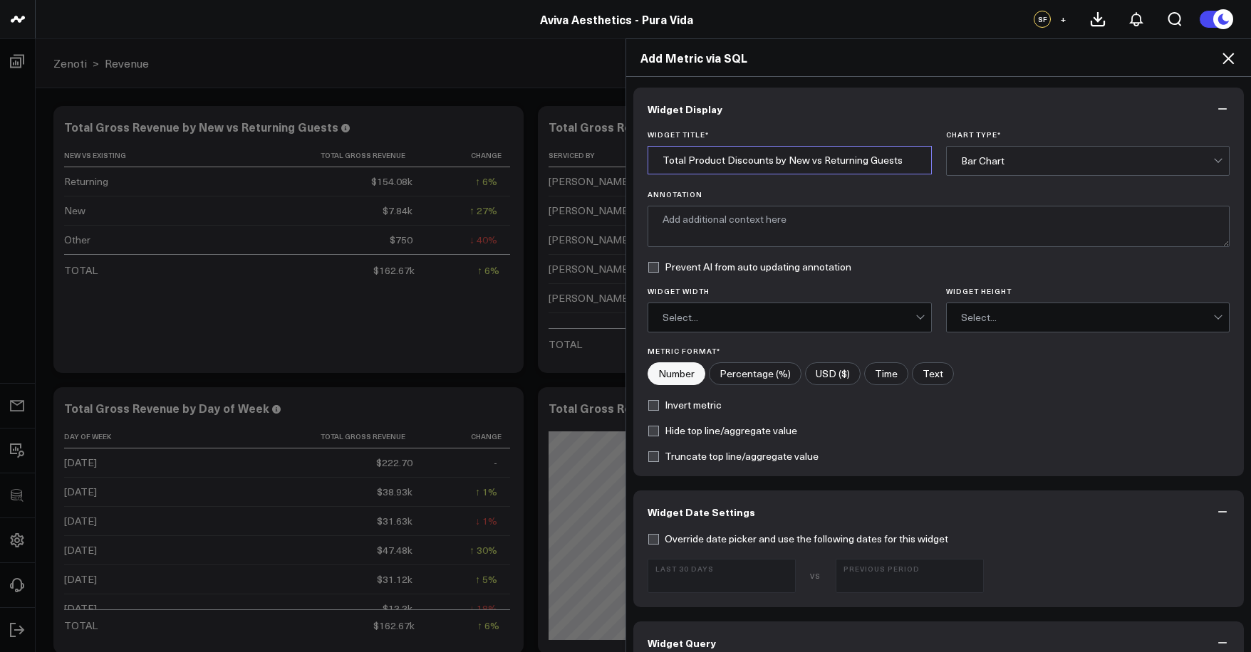
type input "Total Product Discounts by New vs Returning Guests"
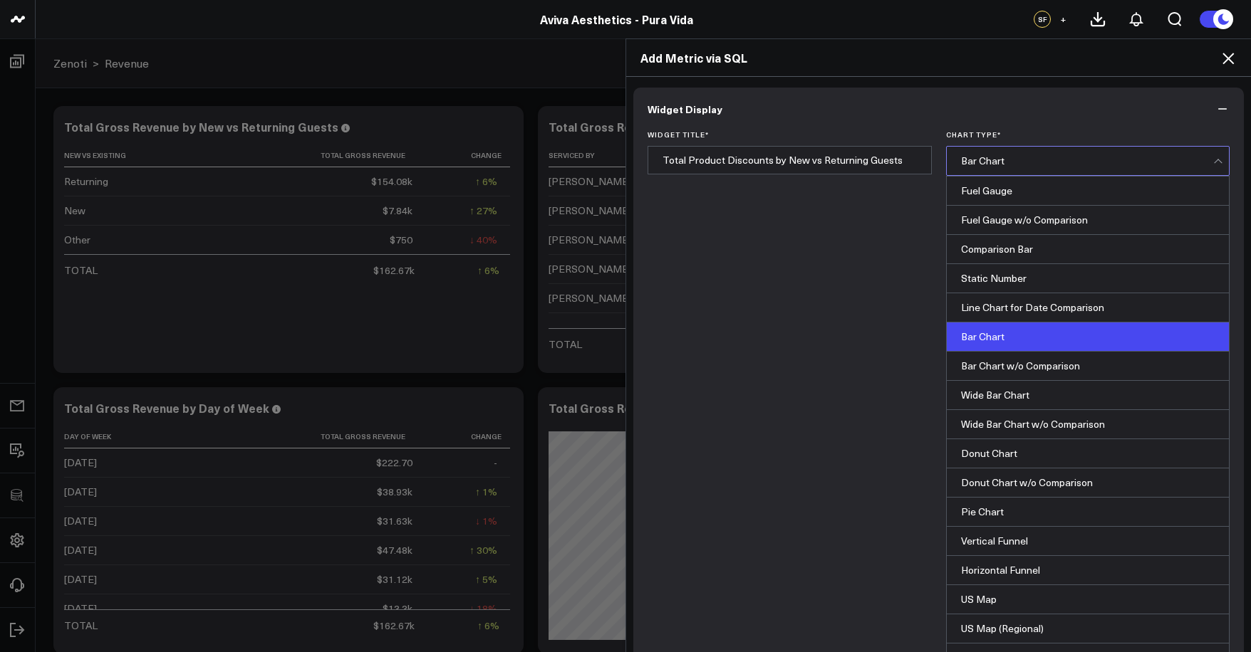
click at [972, 154] on div "Bar Chart" at bounding box center [1087, 161] width 253 height 28
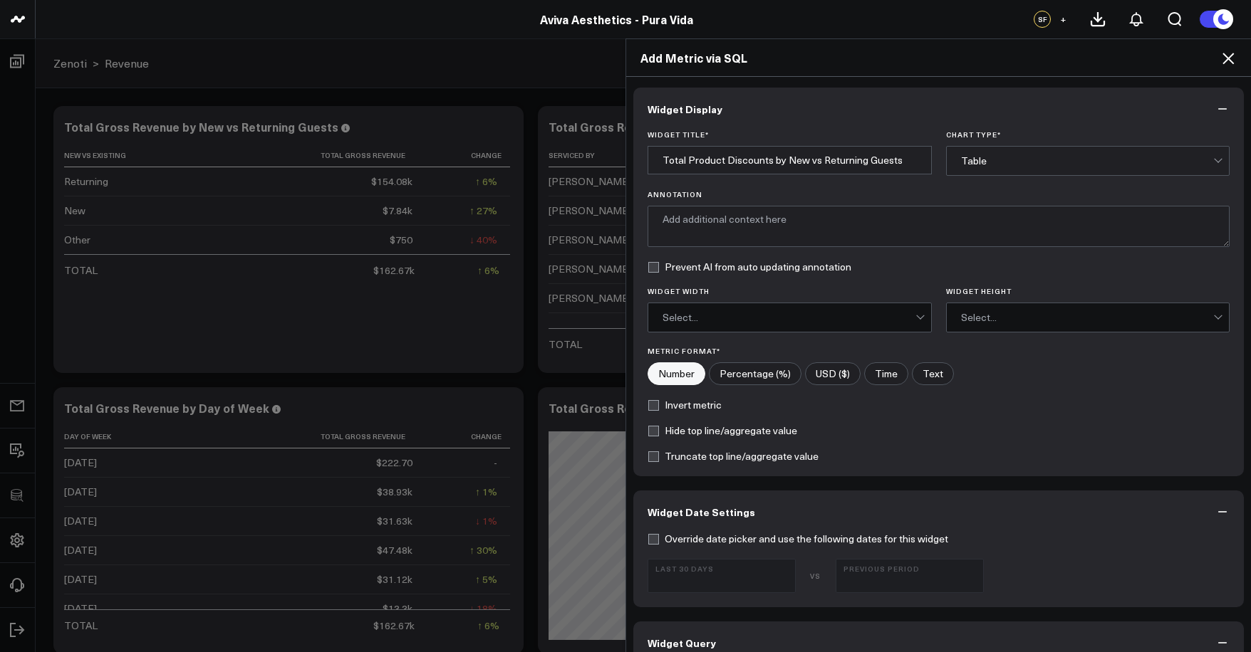
click at [828, 382] on label "USD ($)" at bounding box center [833, 374] width 56 height 23
click at [828, 382] on input"] "USD ($)" at bounding box center [833, 373] width 54 height 21
radio input"] "true"
click at [828, 379] on label "USD ($)" at bounding box center [833, 374] width 56 height 23
click at [828, 379] on input"] "USD ($)" at bounding box center [833, 373] width 54 height 21
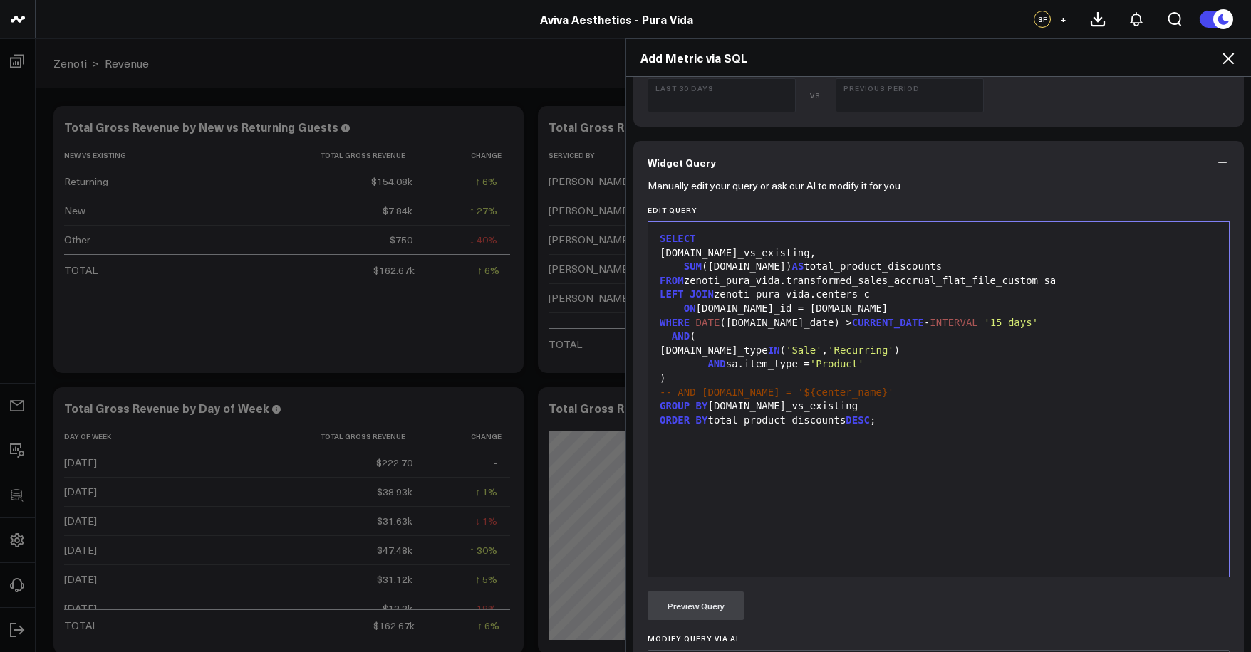
scroll to position [802, 0]
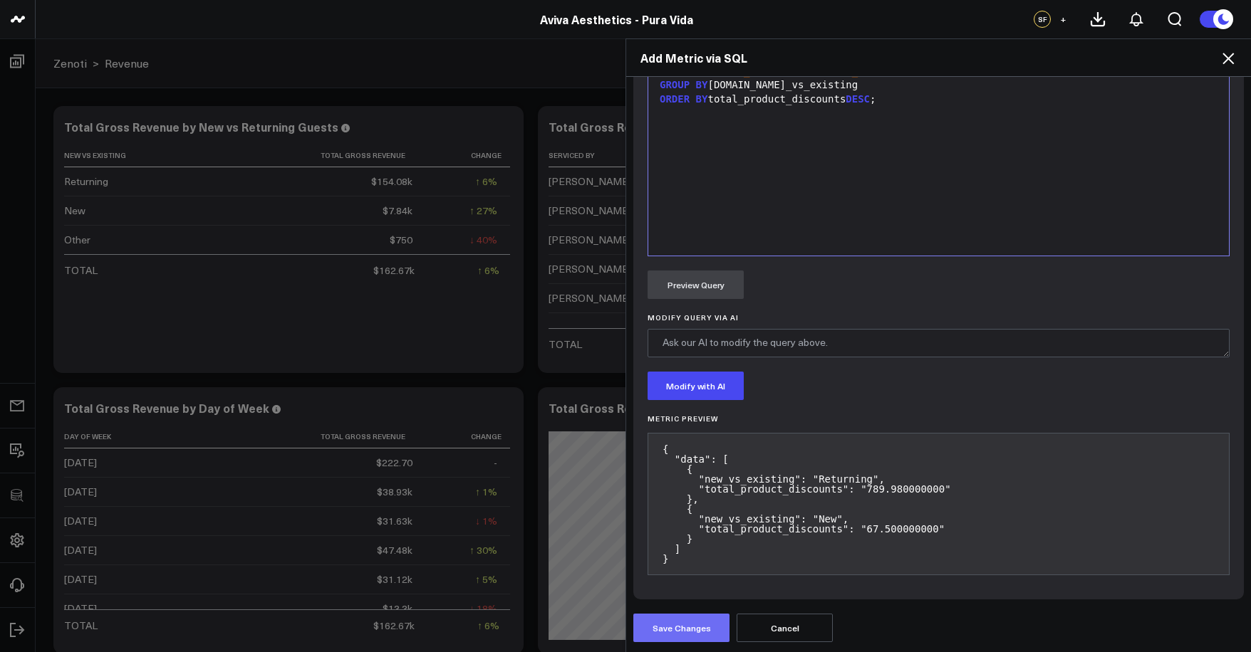
click at [678, 620] on button "Save Changes" at bounding box center [681, 628] width 96 height 28
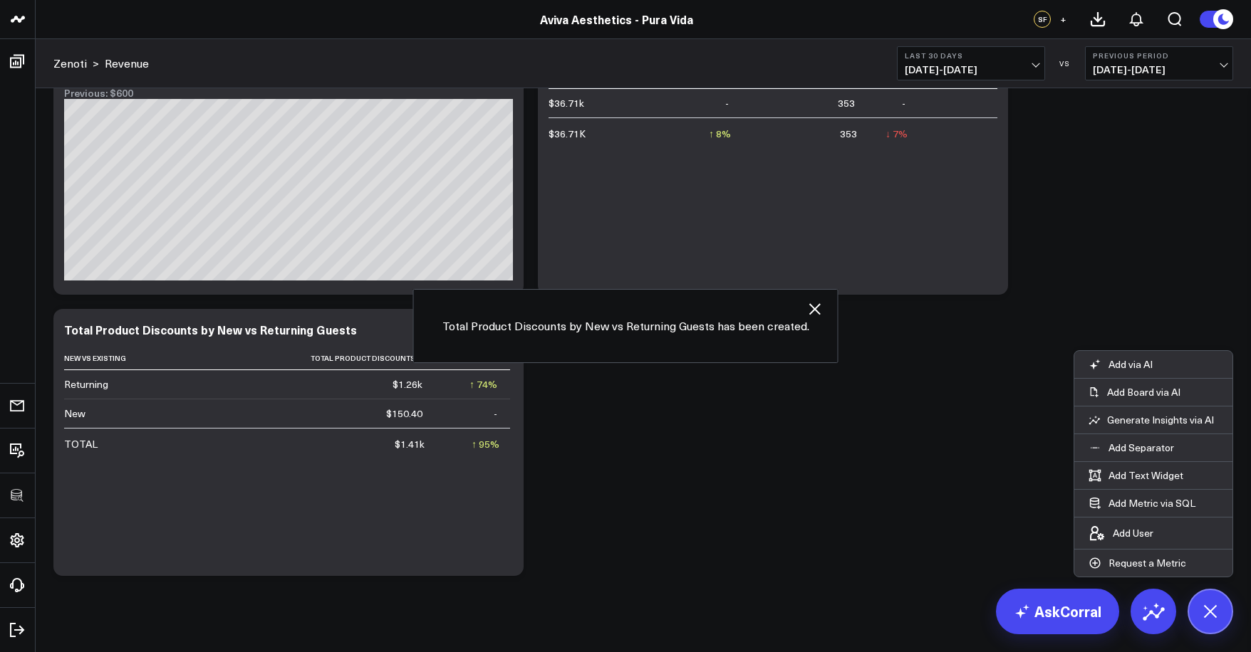
scroll to position [1783, 0]
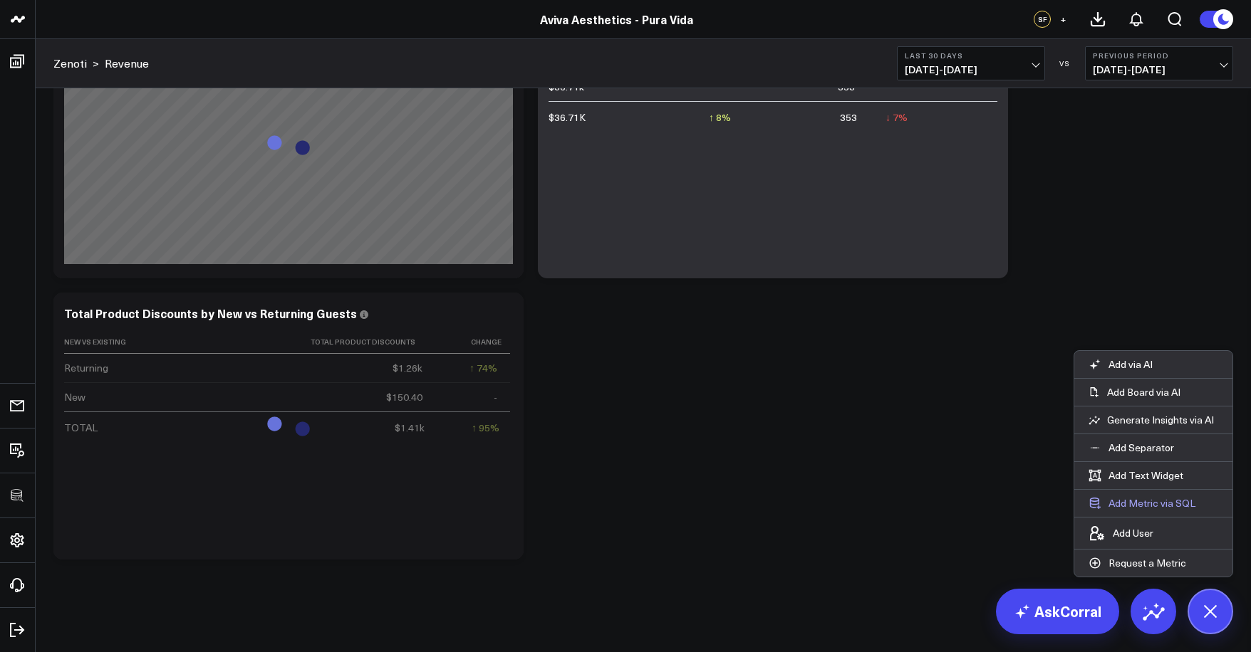
click at [1175, 512] on button "Add Metric via SQL" at bounding box center [1141, 503] width 135 height 27
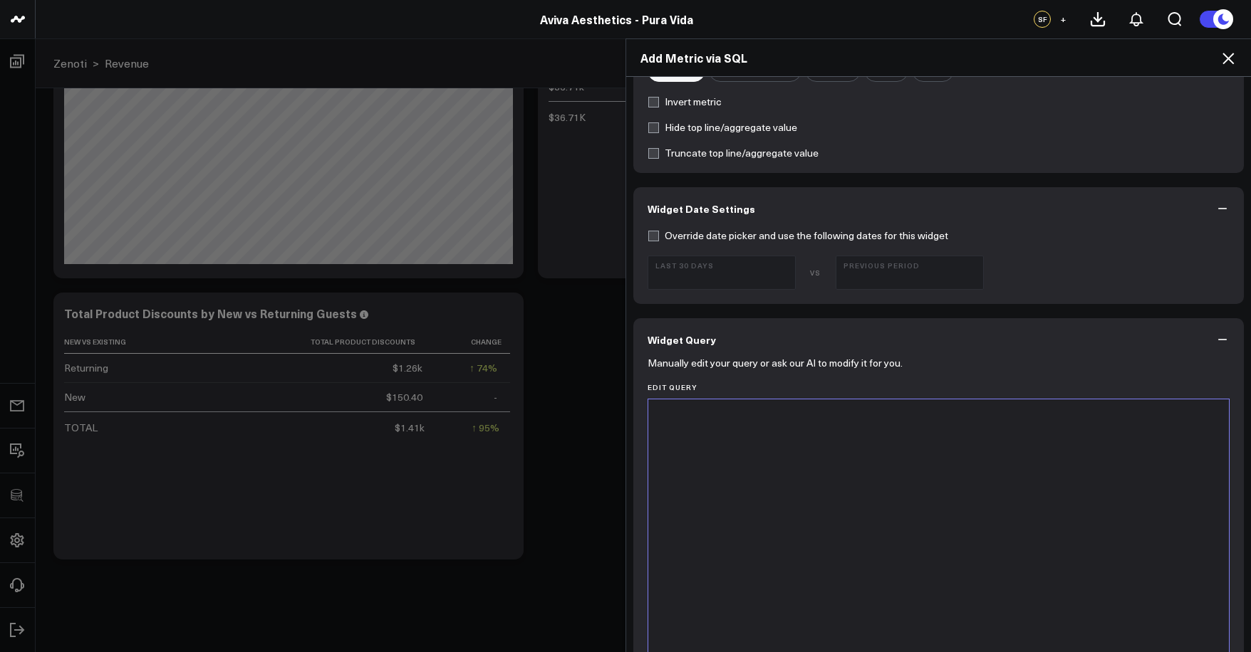
scroll to position [679, 0]
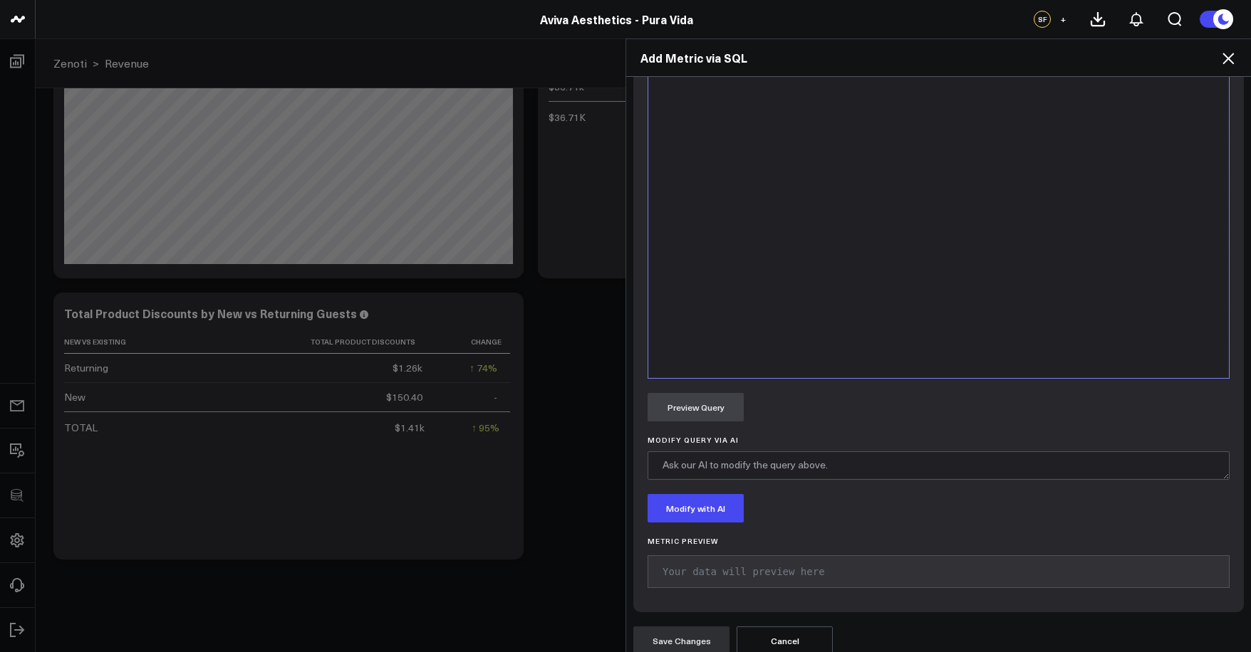
click at [942, 257] on div at bounding box center [938, 201] width 566 height 340
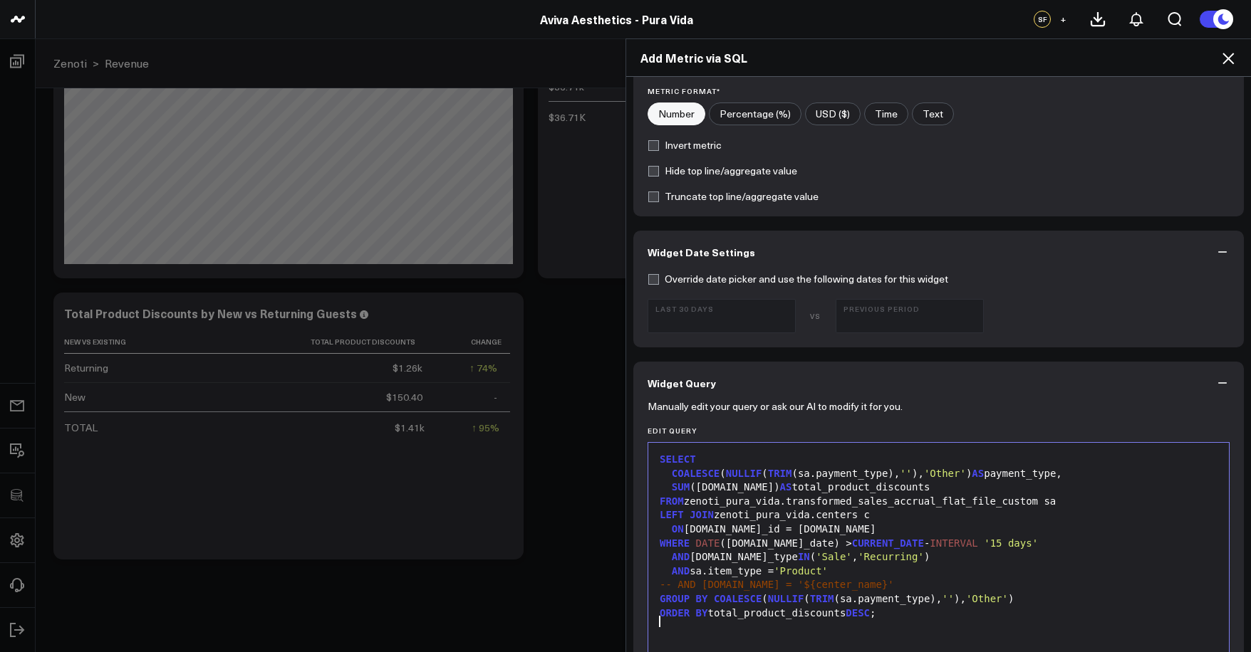
scroll to position [0, 0]
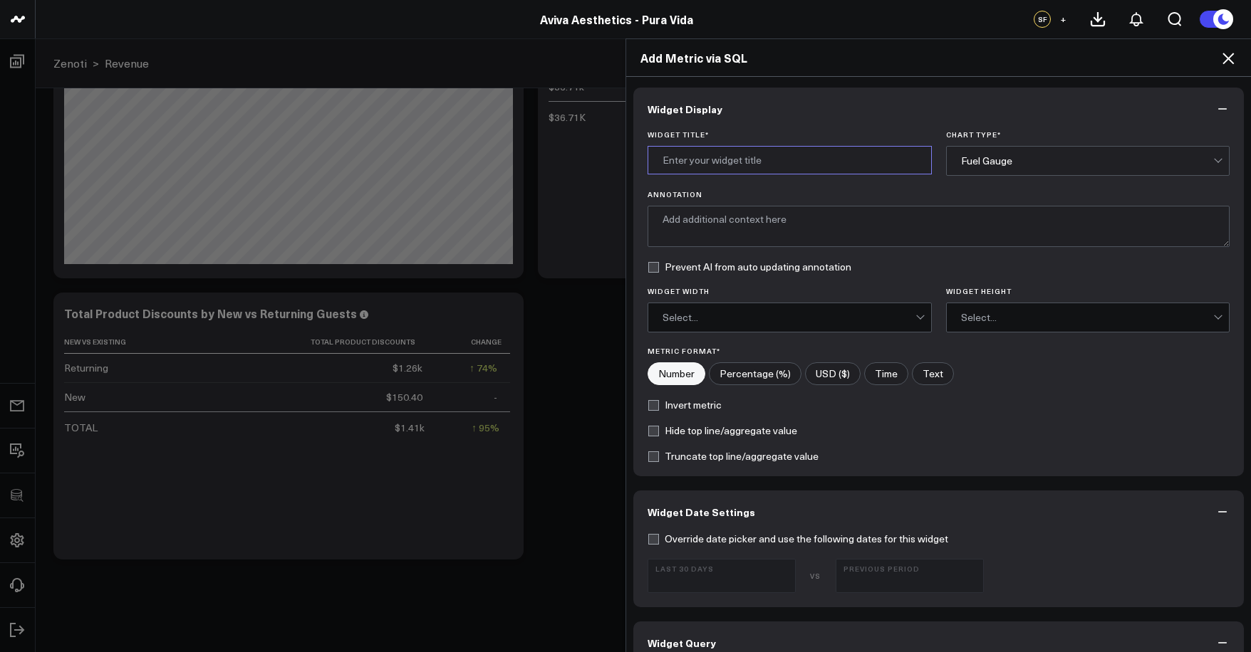
click at [760, 163] on input "Widget Title *" at bounding box center [789, 160] width 284 height 28
type input "Total Product Discounts by Payment Type"
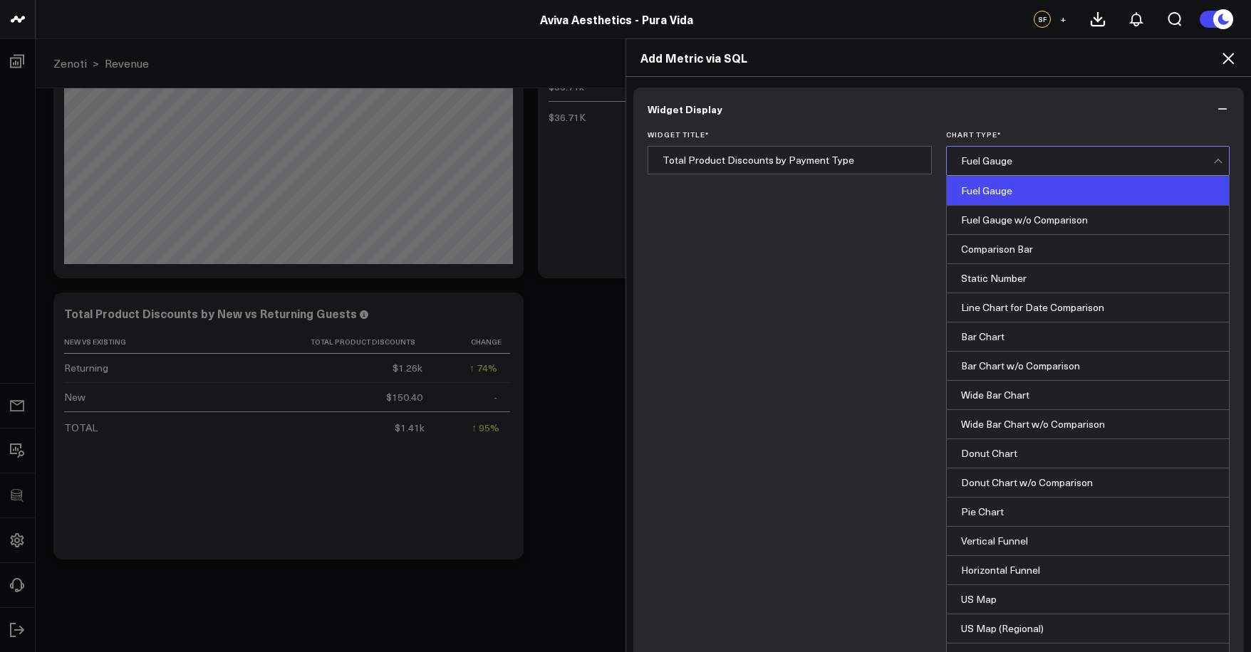
click at [1034, 171] on div "Fuel Gauge" at bounding box center [1087, 161] width 253 height 28
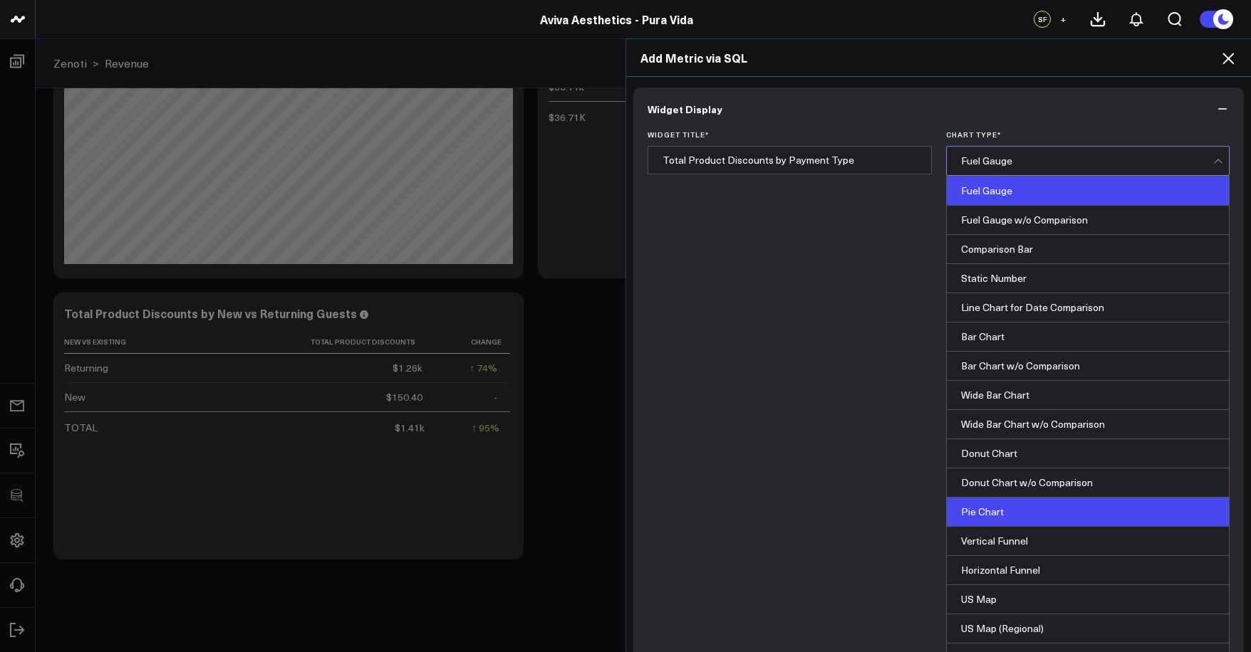
click at [1019, 498] on div "Pie Chart" at bounding box center [1088, 512] width 283 height 29
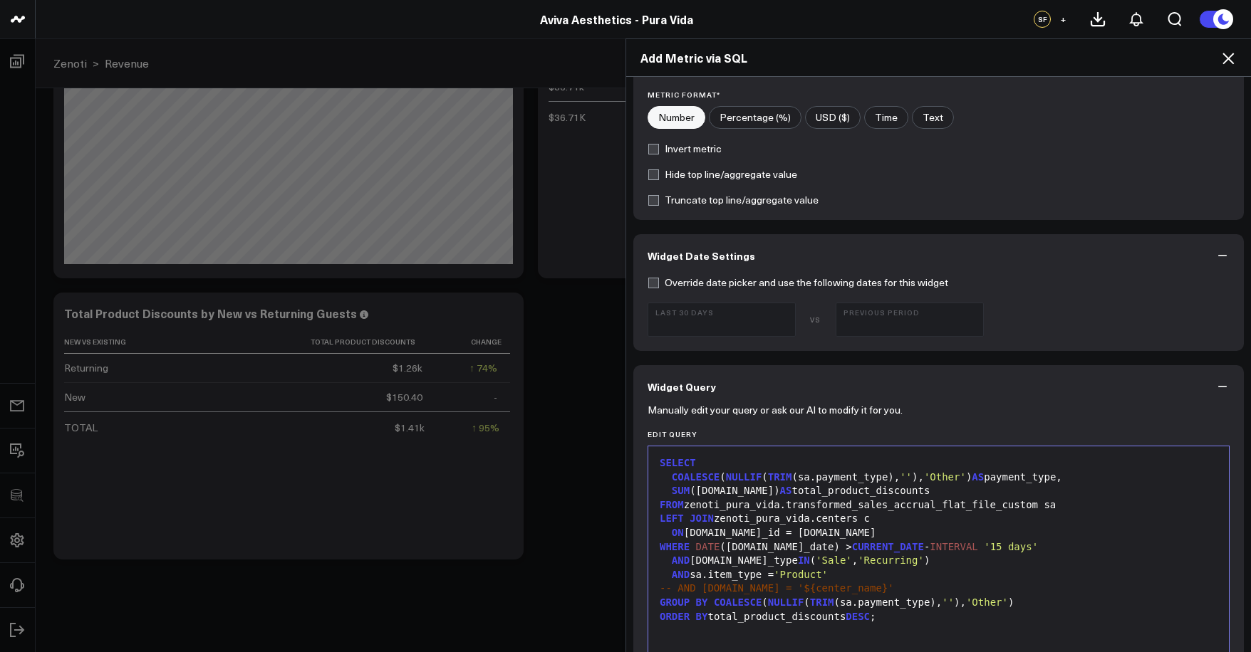
scroll to position [117, 0]
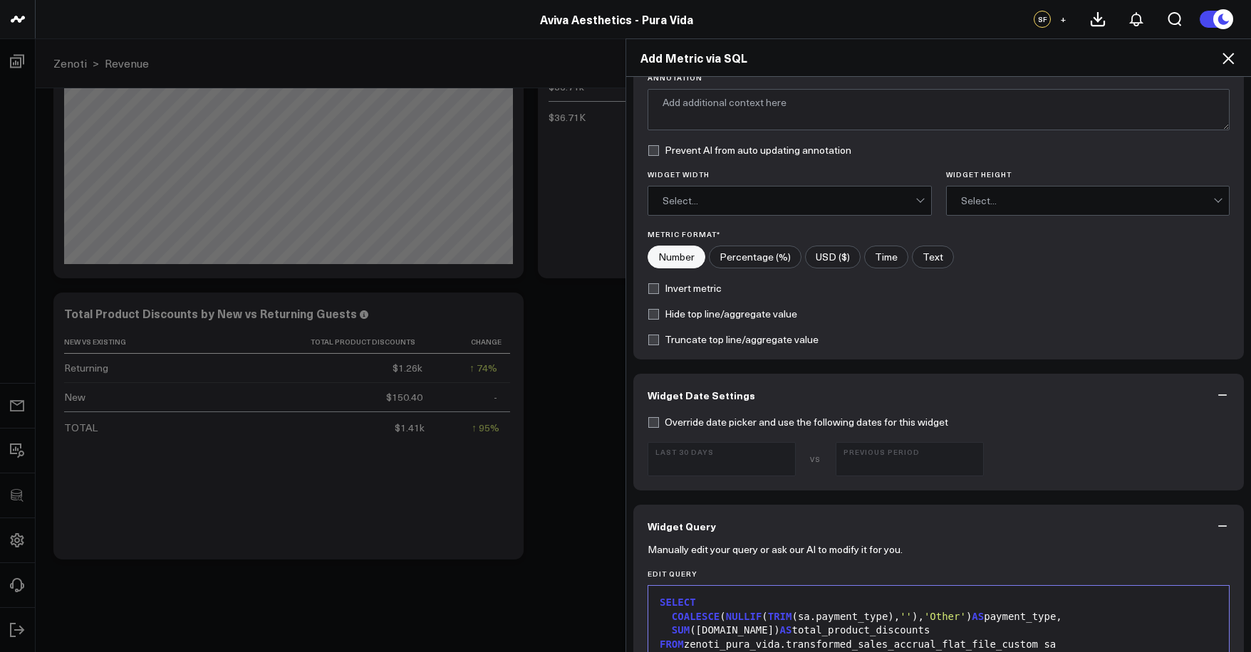
click at [838, 260] on label "USD ($)" at bounding box center [833, 257] width 56 height 23
click at [838, 260] on input"] "USD ($)" at bounding box center [833, 256] width 54 height 21
radio input"] "true"
click at [662, 255] on label "Number" at bounding box center [676, 257] width 58 height 23
click at [662, 255] on input"] "Number" at bounding box center [676, 256] width 56 height 21
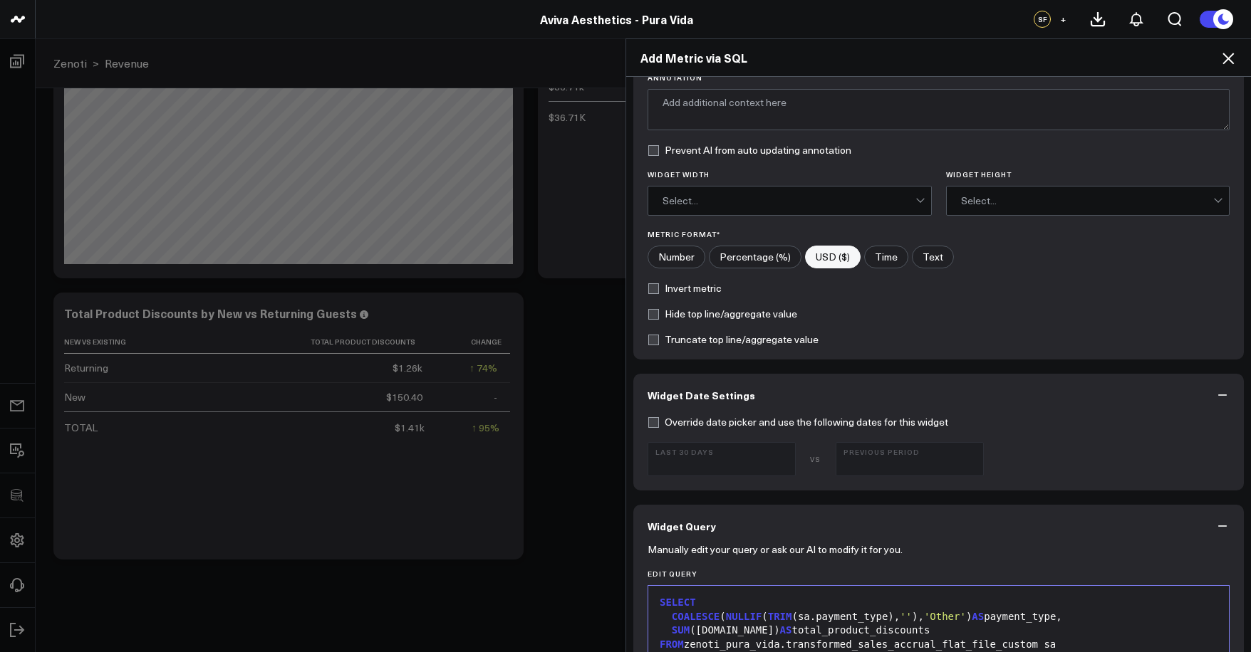
radio input"] "true"
click at [833, 260] on label "USD ($)" at bounding box center [833, 257] width 56 height 23
click at [833, 260] on input"] "USD ($)" at bounding box center [833, 256] width 54 height 21
radio input"] "true"
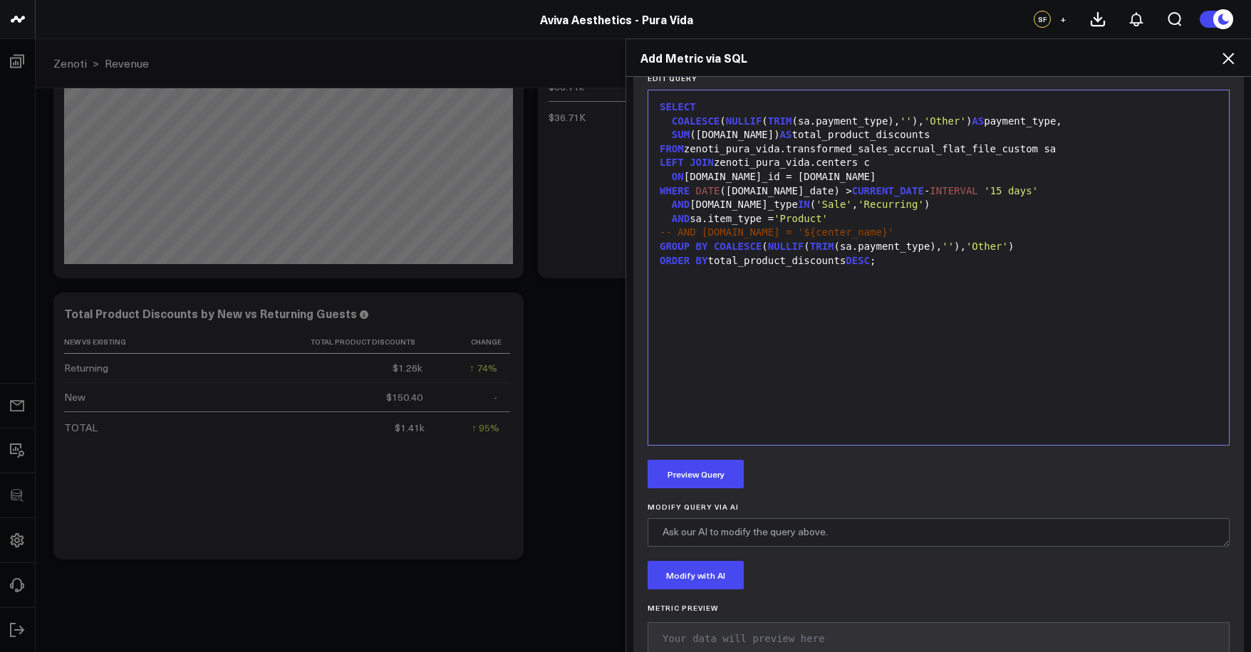
scroll to position [692, 0]
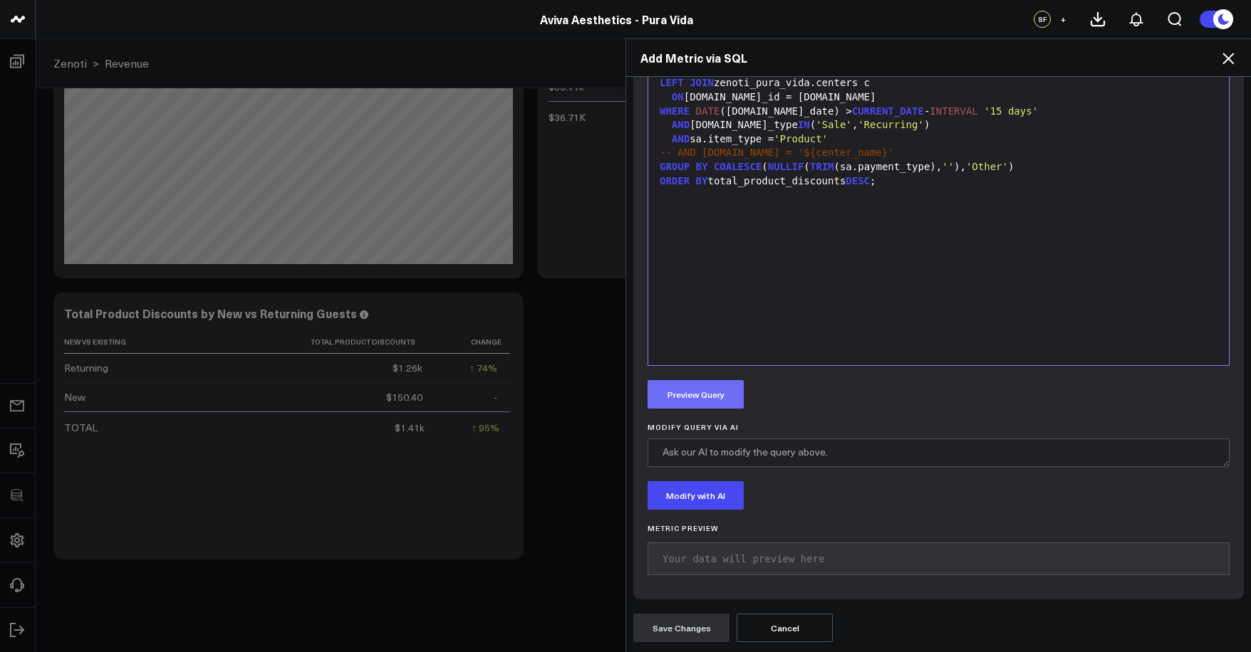
click at [694, 390] on button "Preview Query" at bounding box center [695, 394] width 96 height 28
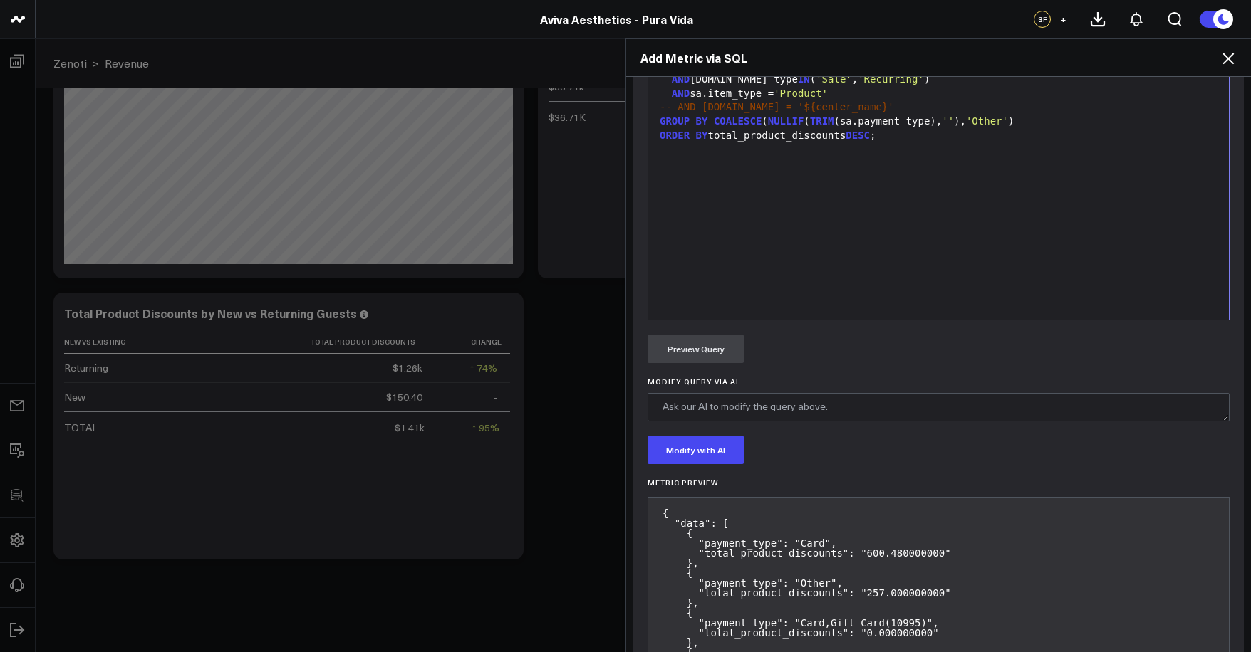
scroll to position [922, 0]
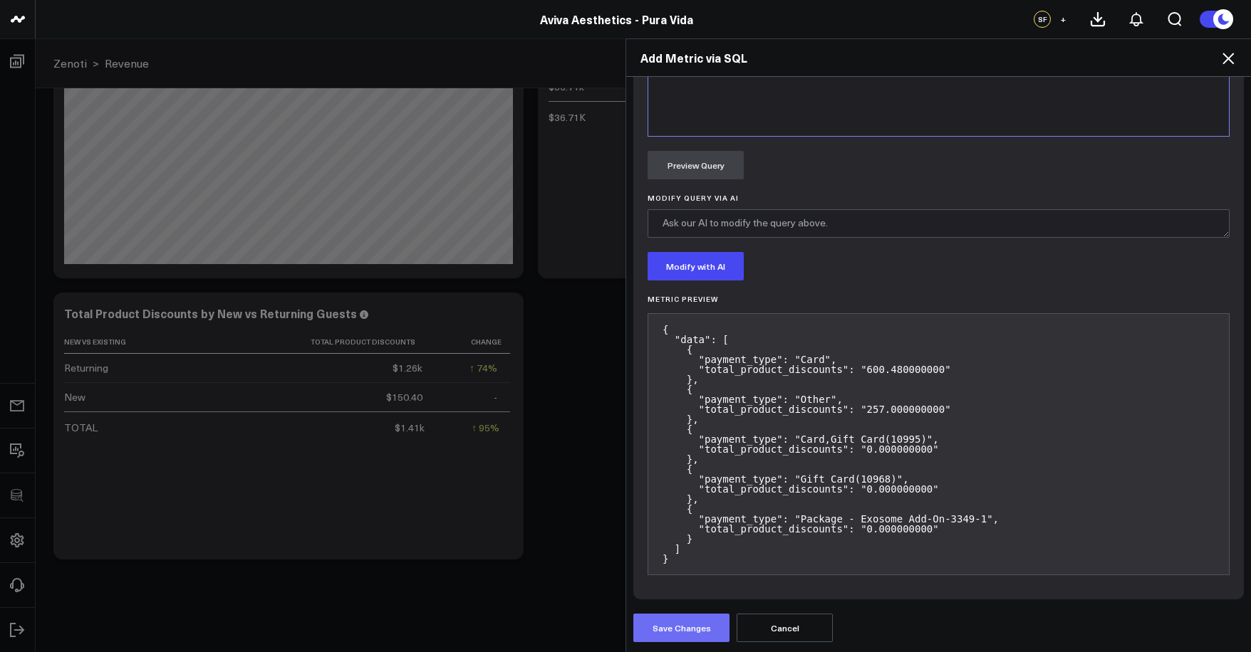
click at [702, 624] on button "Save Changes" at bounding box center [681, 628] width 96 height 28
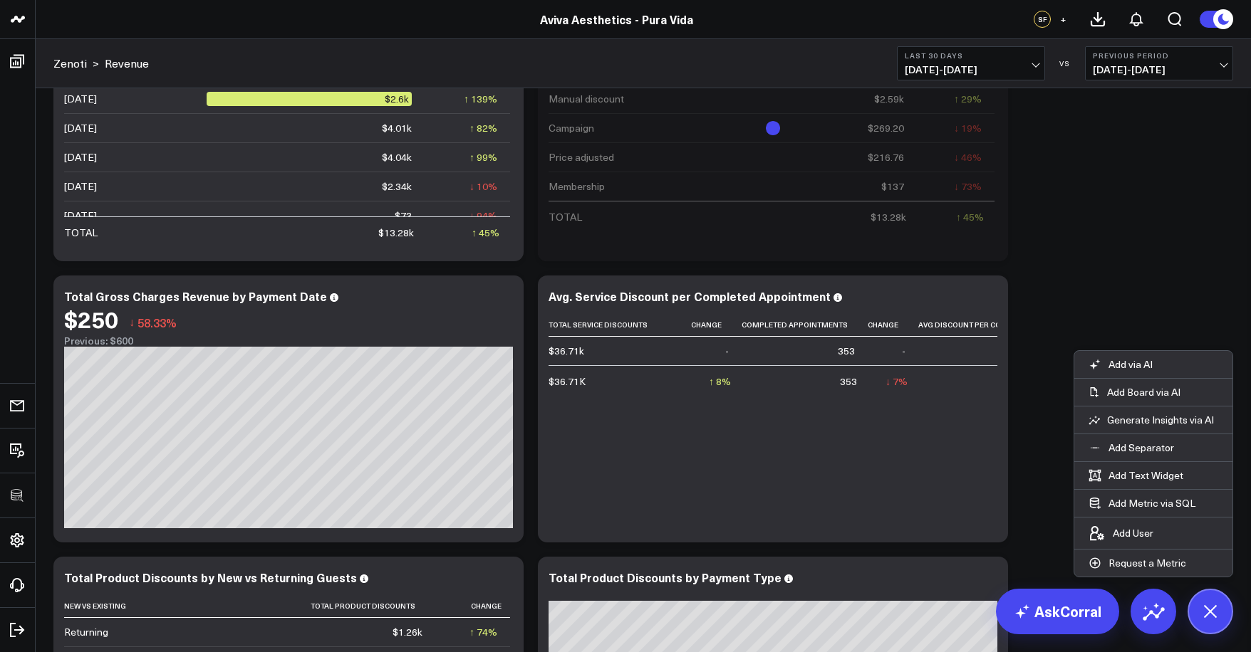
scroll to position [1783, 0]
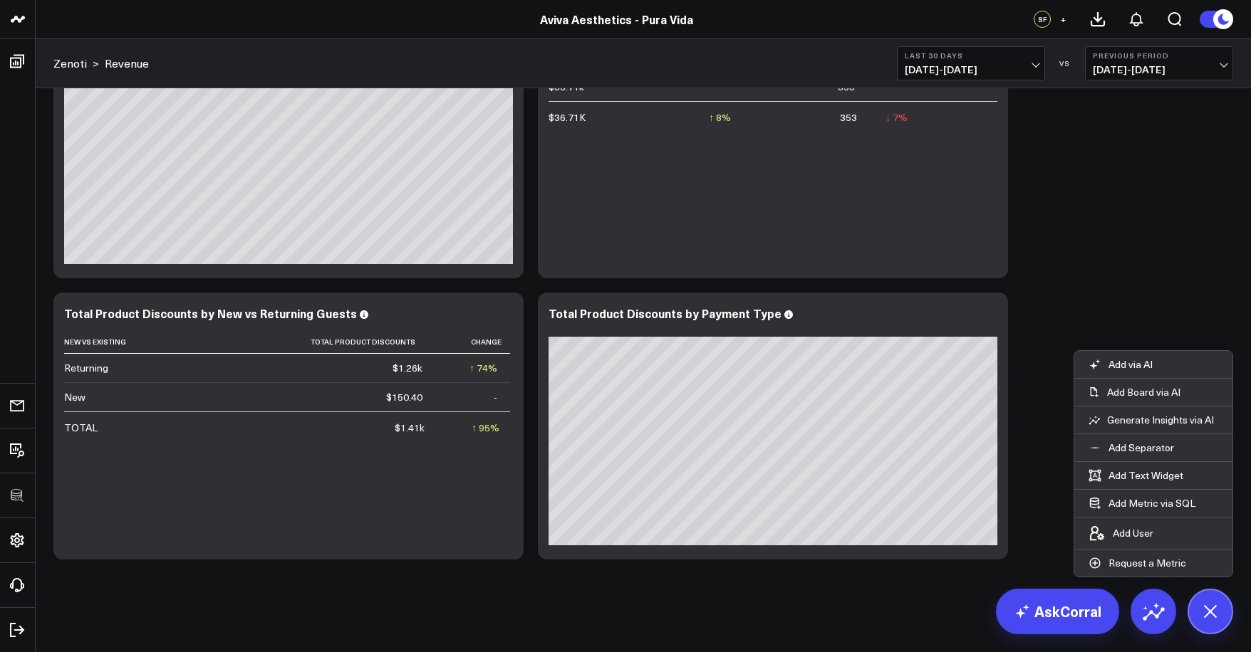
click at [384, 0] on header "3725 Test 829 Studios Accenture Activant Capital Agriculture & Farming Demo All…" at bounding box center [625, 19] width 1251 height 39
click at [993, 315] on icon at bounding box center [988, 315] width 17 height 17
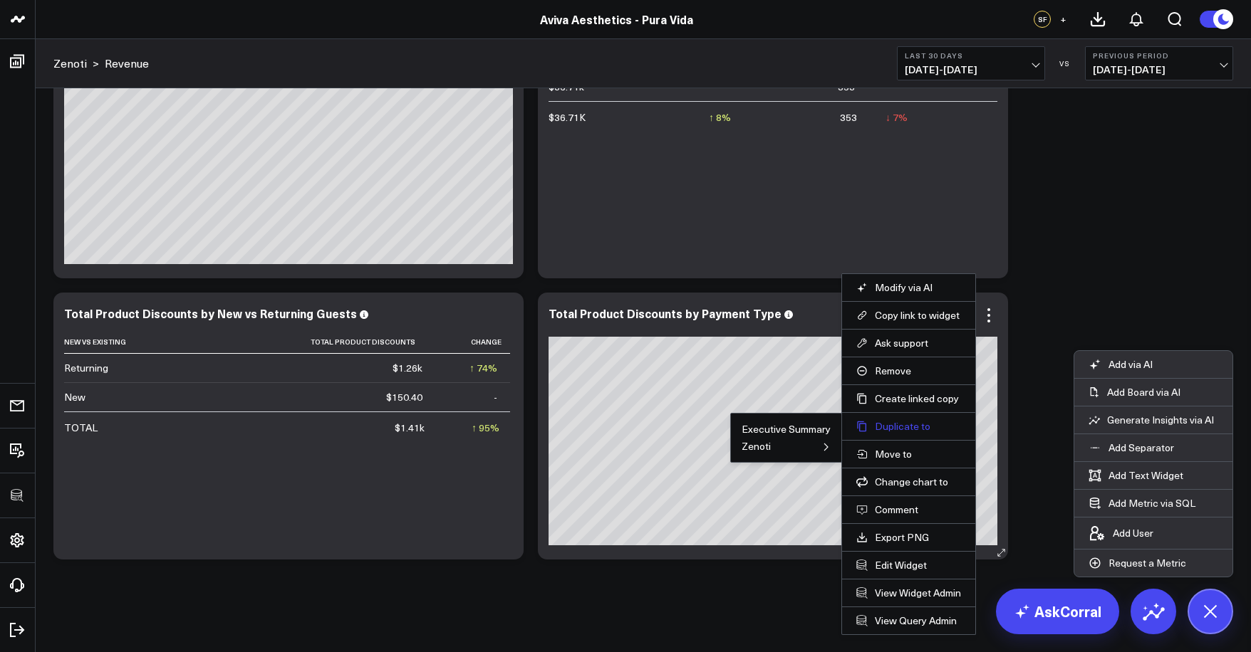
click at [896, 430] on button "Duplicate to" at bounding box center [908, 426] width 105 height 13
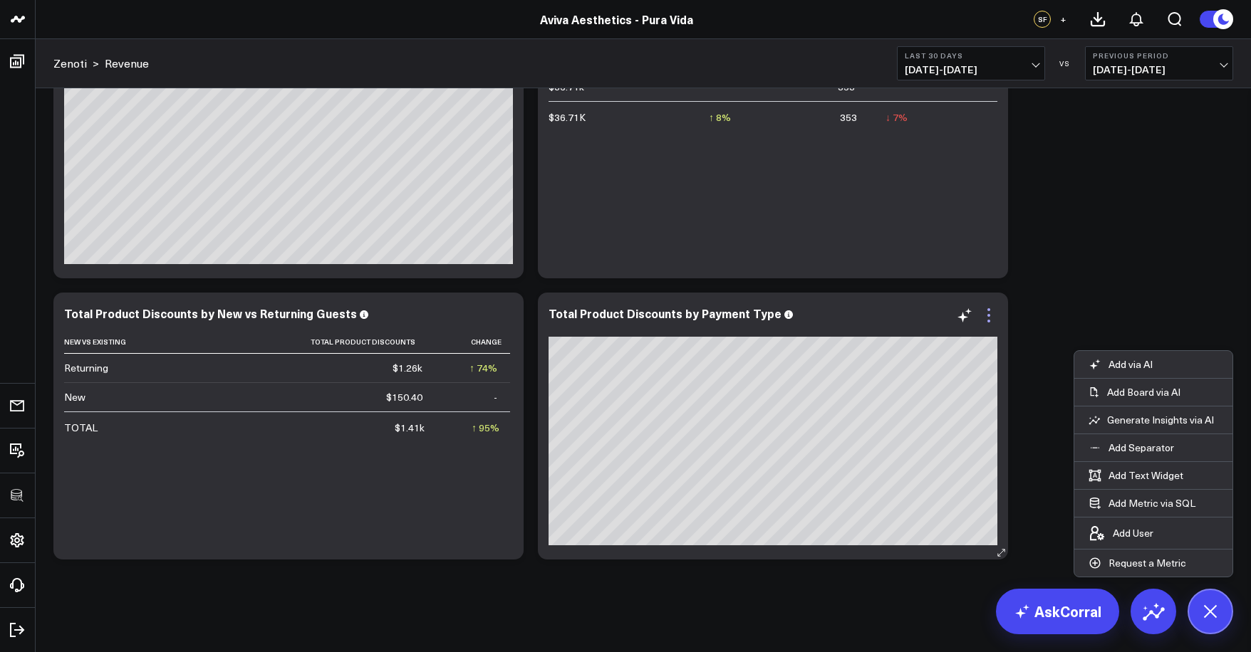
click at [989, 320] on icon at bounding box center [988, 321] width 3 height 3
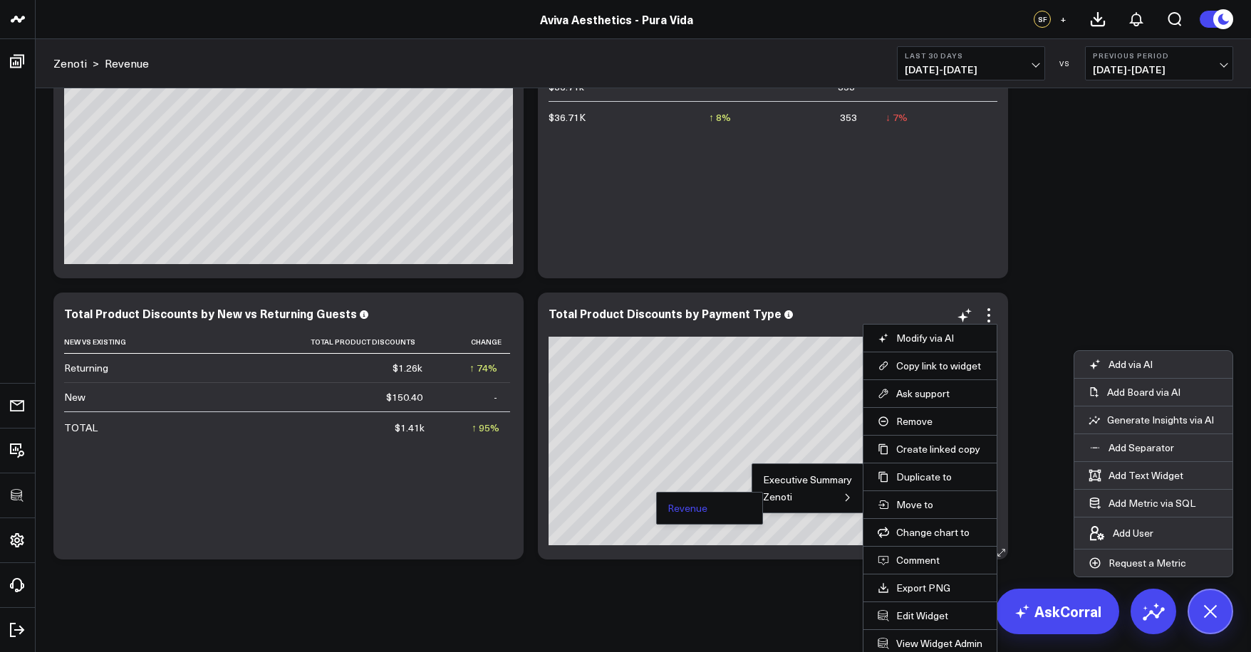
click at [693, 511] on button "Revenue" at bounding box center [687, 509] width 40 height 10
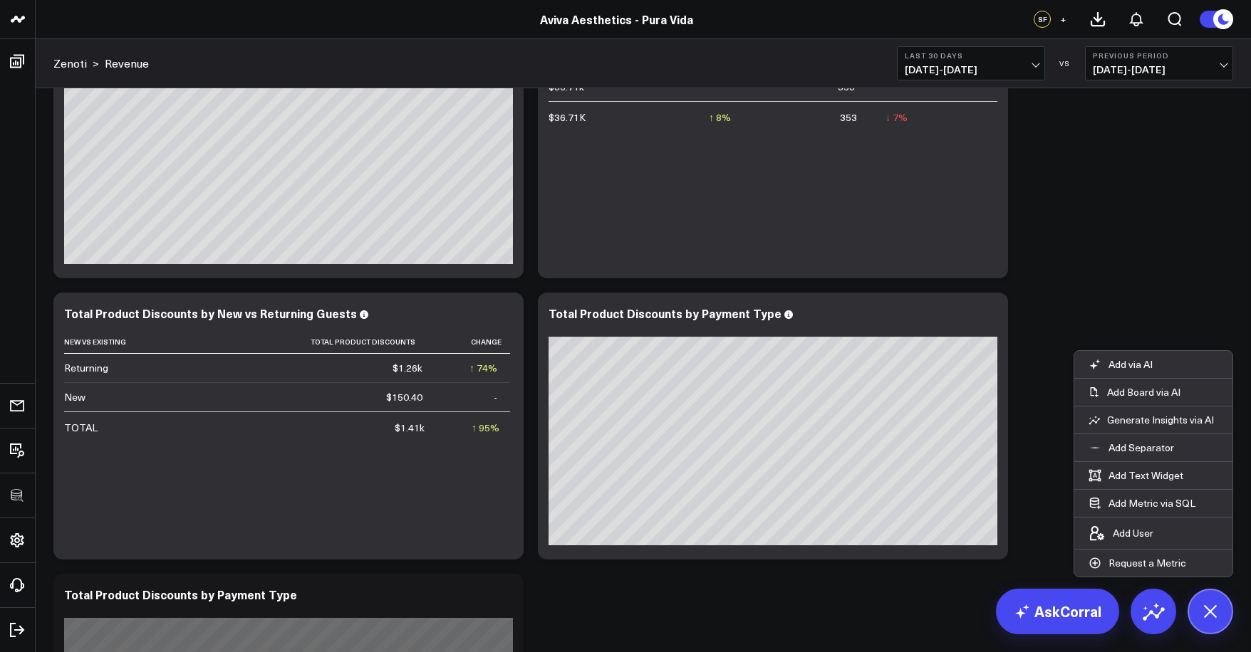
scroll to position [1990, 0]
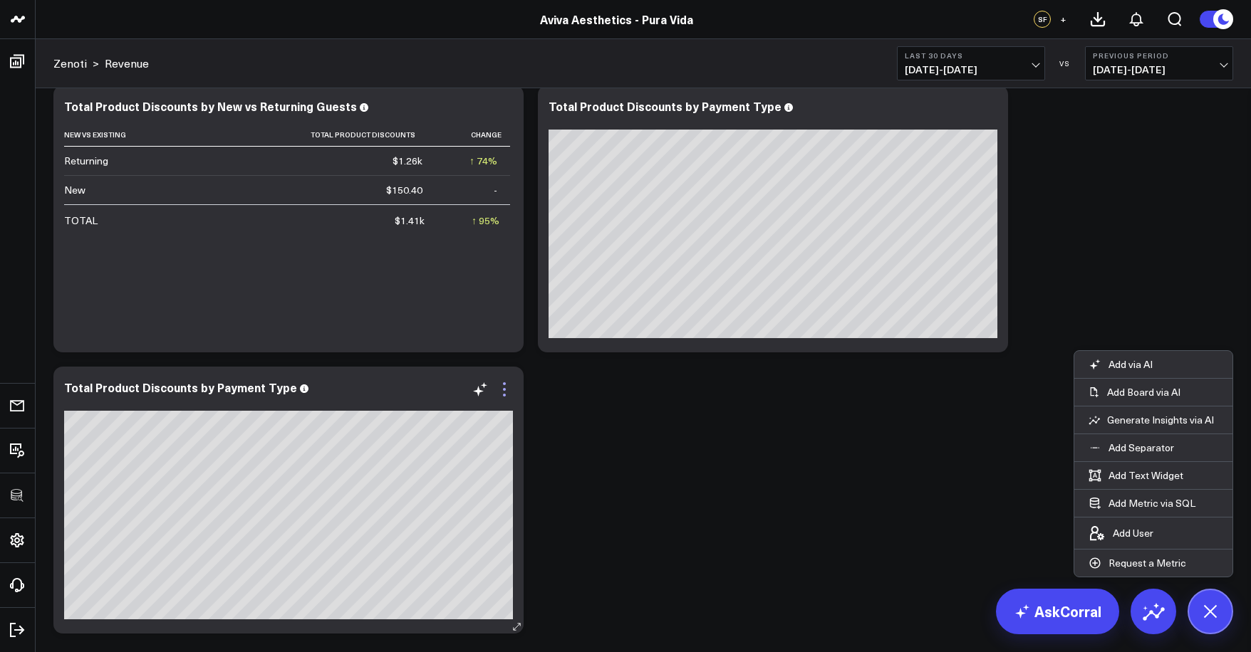
click at [502, 392] on icon at bounding box center [504, 389] width 17 height 17
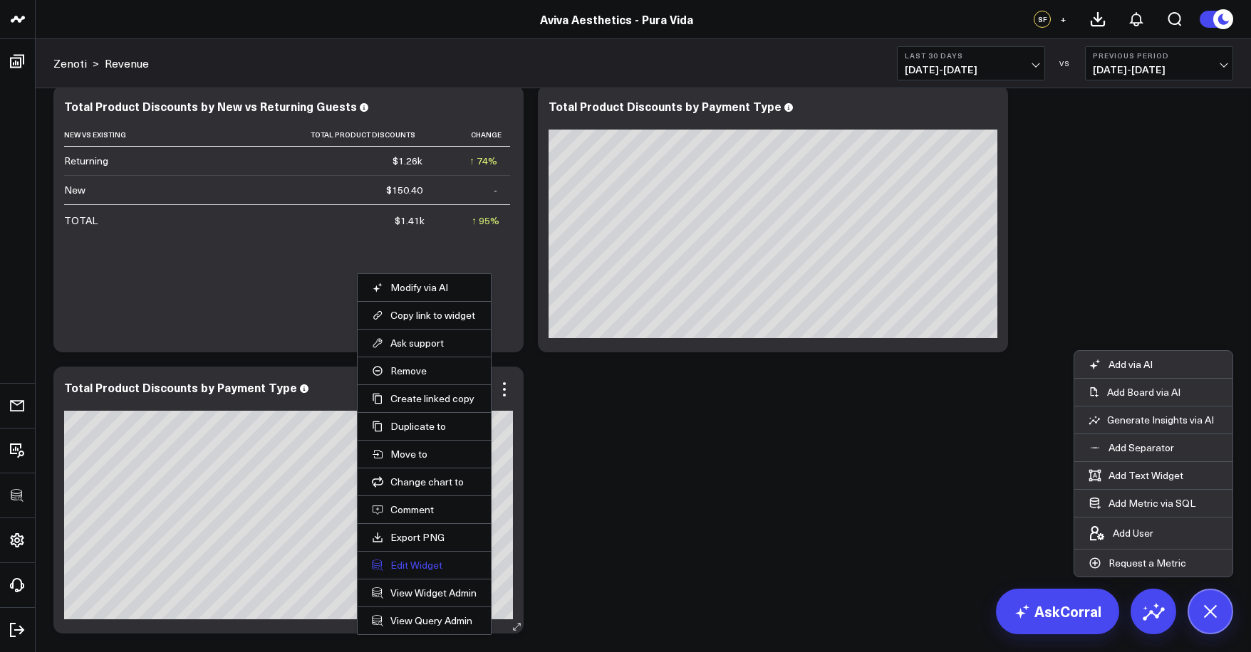
click at [430, 566] on button "Edit Widget" at bounding box center [424, 565] width 105 height 13
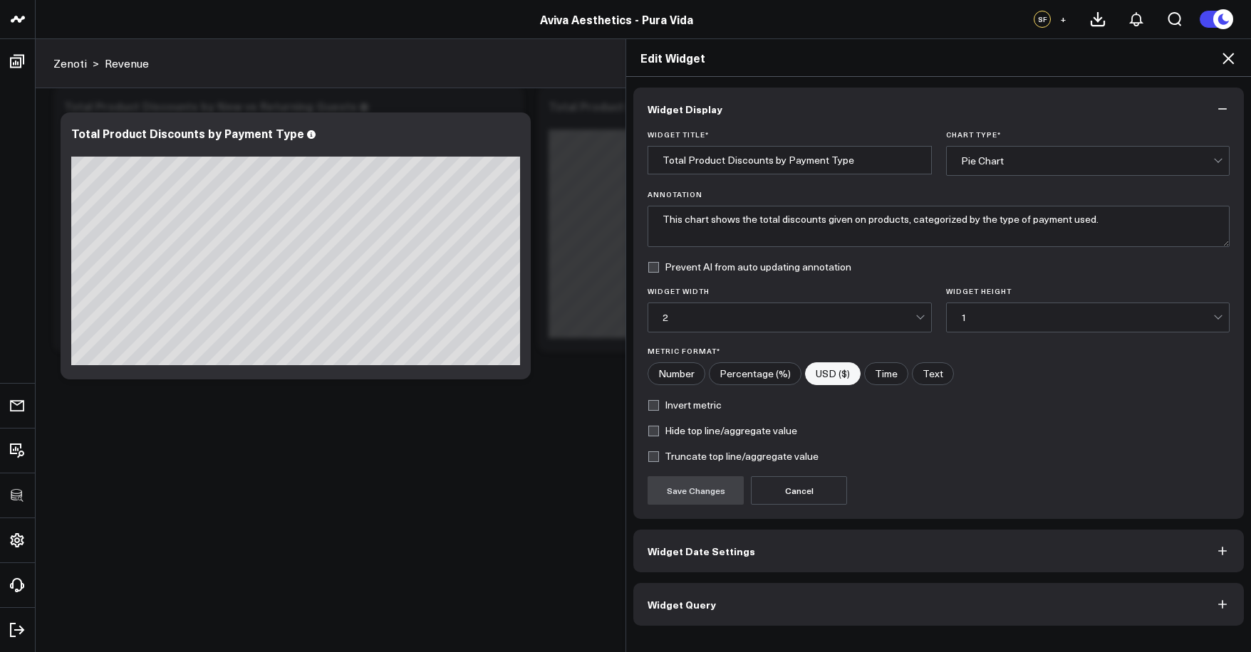
scroll to position [2064, 0]
click at [794, 598] on button "Widget Query" at bounding box center [938, 604] width 610 height 43
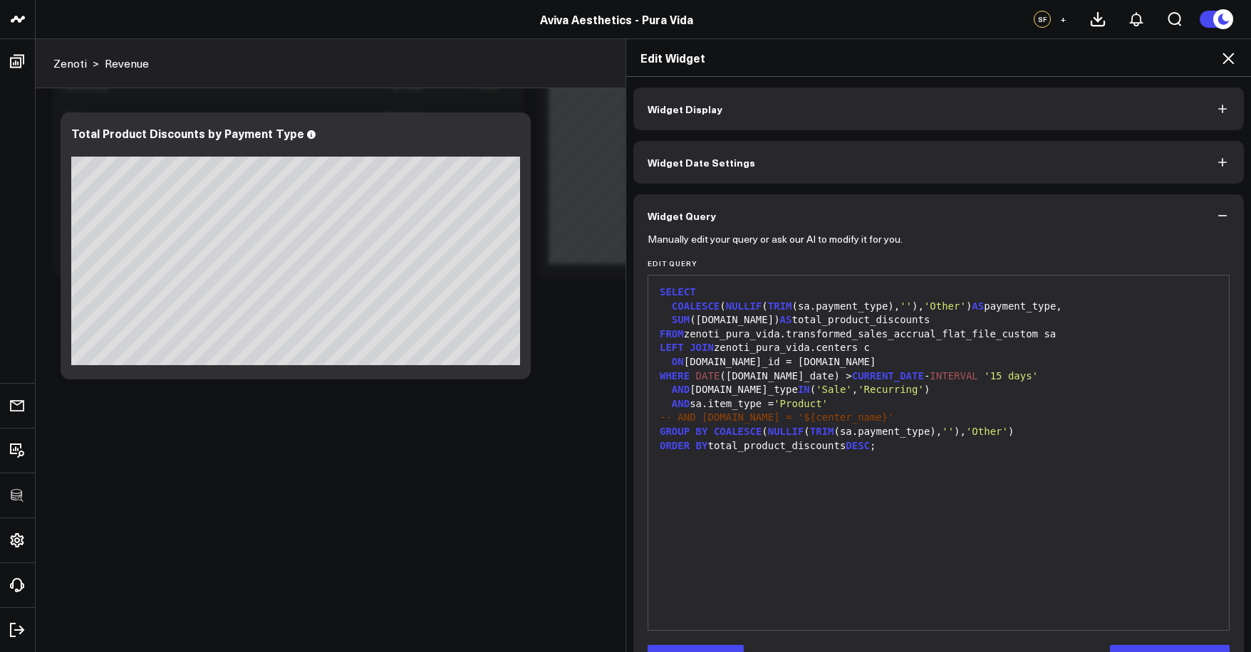
scroll to position [18, 0]
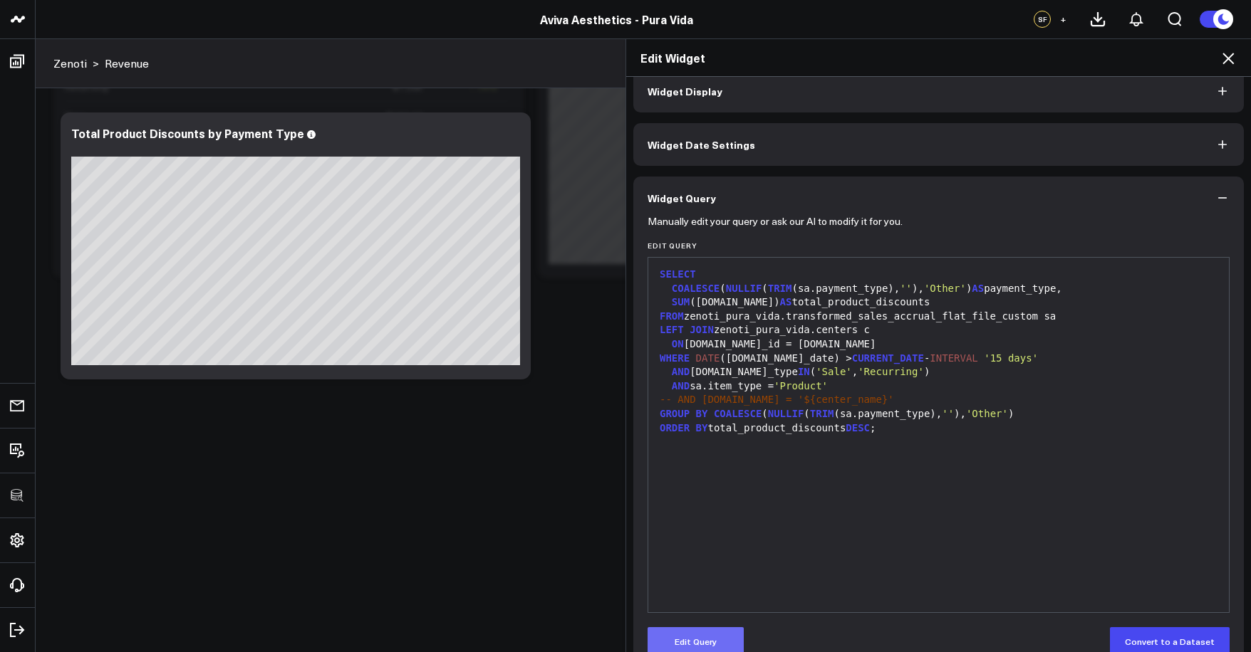
click at [706, 635] on button "Edit Query" at bounding box center [695, 641] width 96 height 28
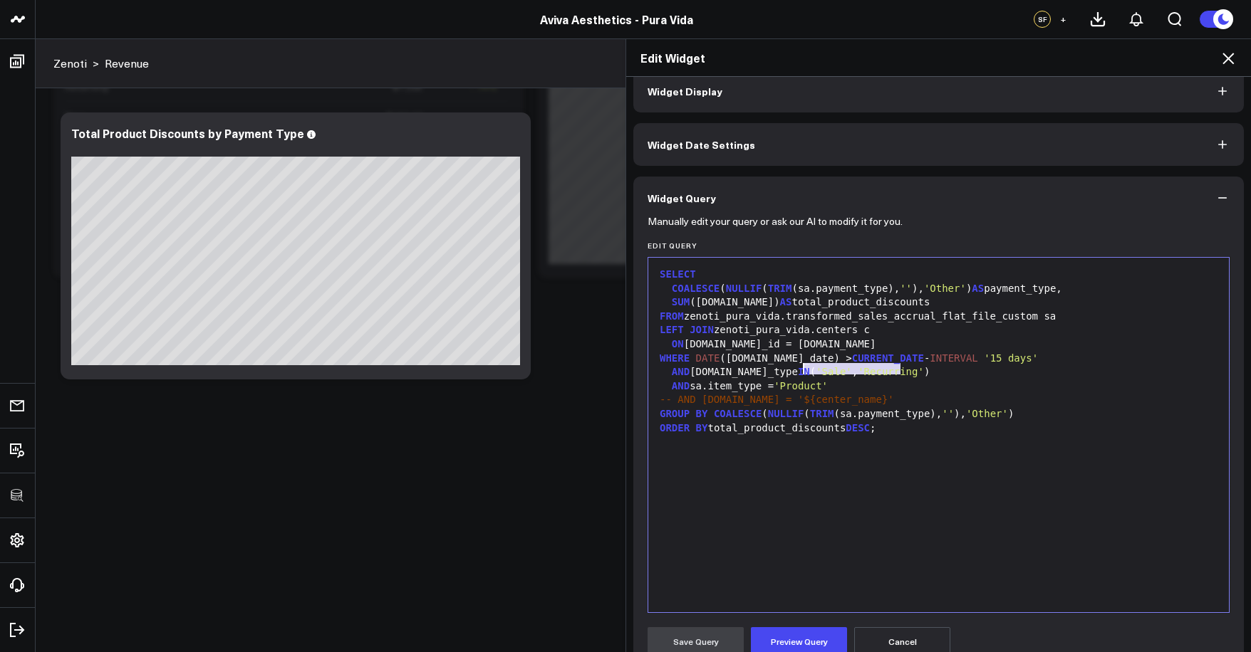
drag, startPoint x: 895, startPoint y: 370, endPoint x: 801, endPoint y: 370, distance: 94.0
click at [801, 370] on div "AND sa.sale_type IN ( 'Sale' , 'Recurring' )" at bounding box center [938, 372] width 566 height 14
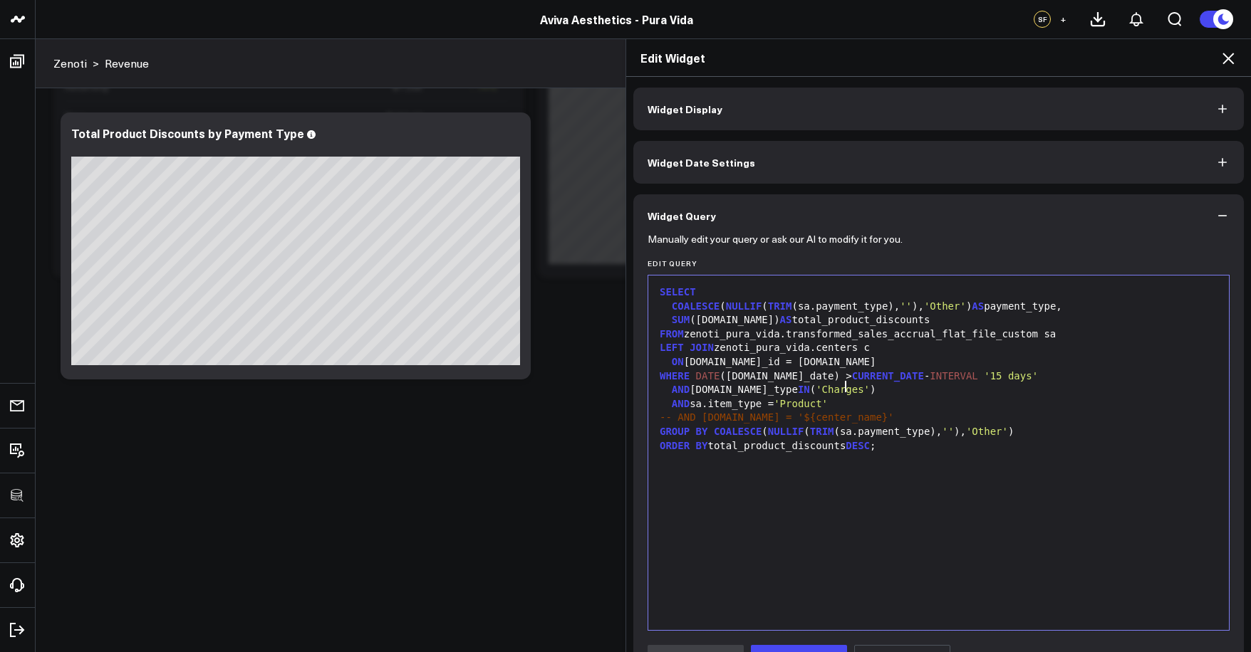
scroll to position [108, 0]
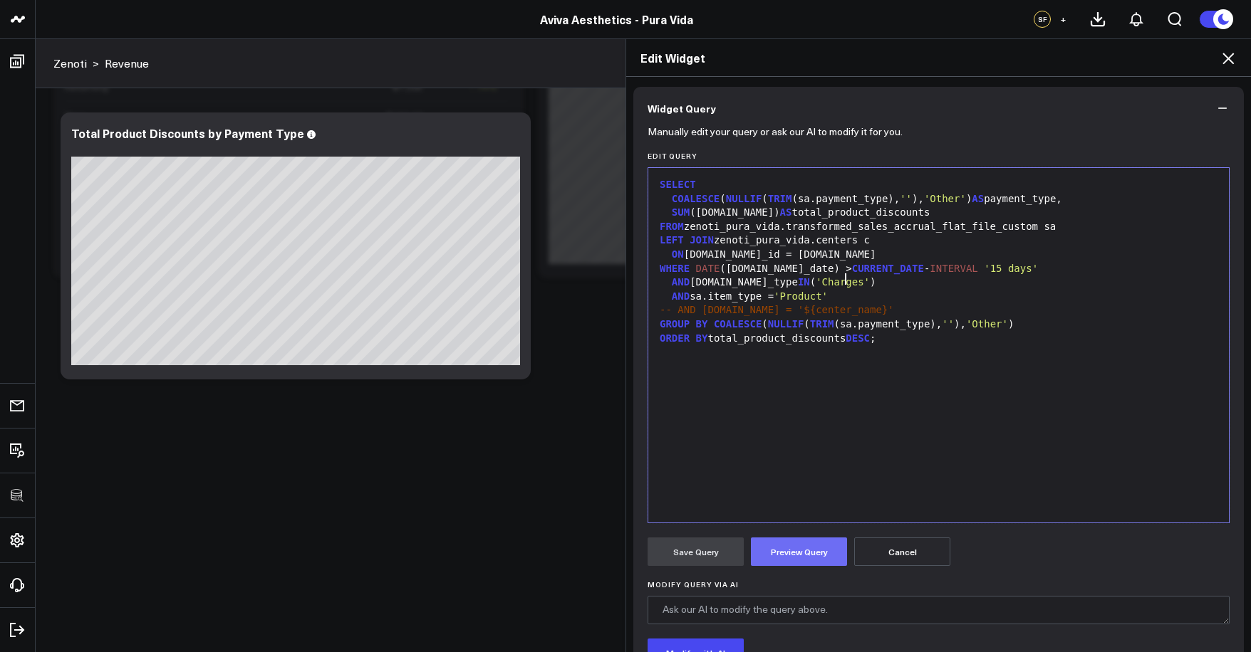
click at [764, 561] on button "Preview Query" at bounding box center [799, 552] width 96 height 28
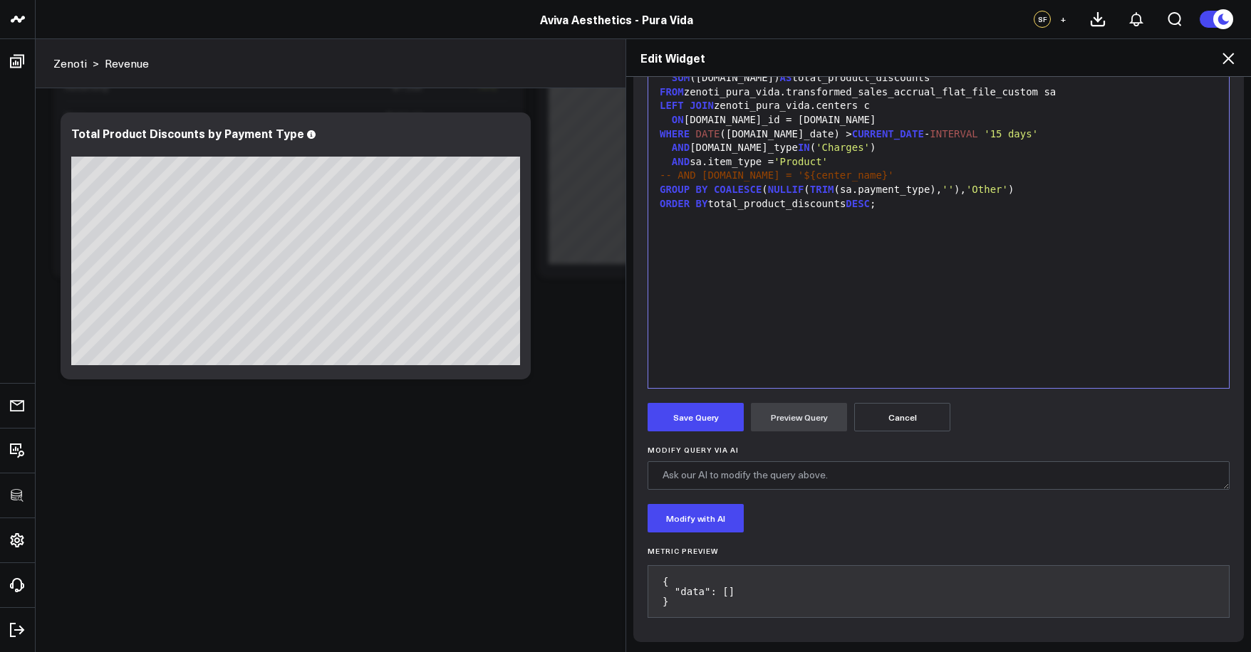
scroll to position [0, 0]
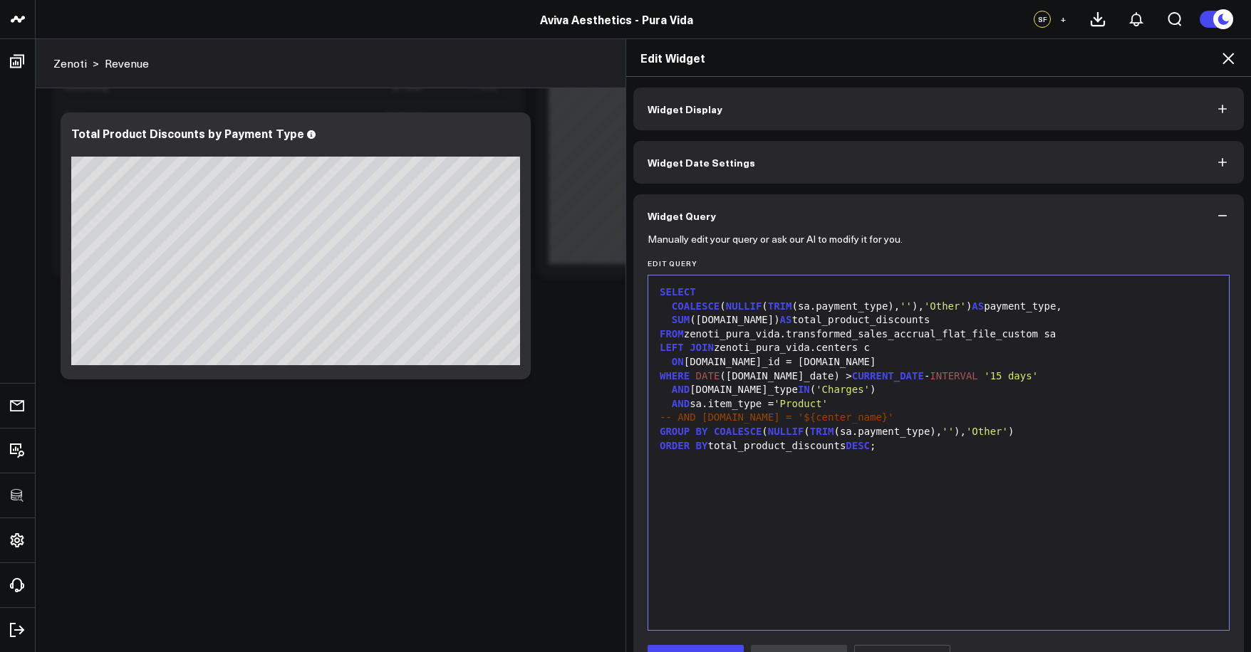
click at [752, 113] on button "Widget Display" at bounding box center [938, 109] width 610 height 43
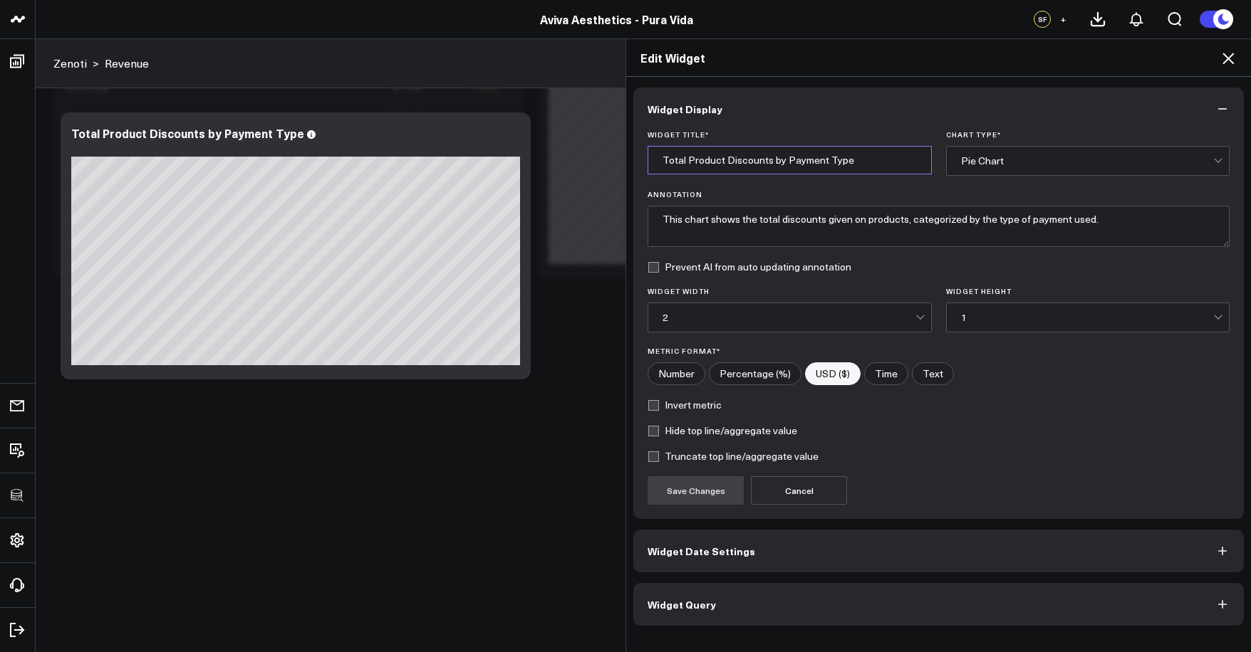
click at [702, 163] on input "Total Product Discounts by Payment Type" at bounding box center [789, 160] width 284 height 28
type input "Total Charges Discounts by Payment Type"
click at [787, 598] on button "Widget Query" at bounding box center [938, 604] width 610 height 43
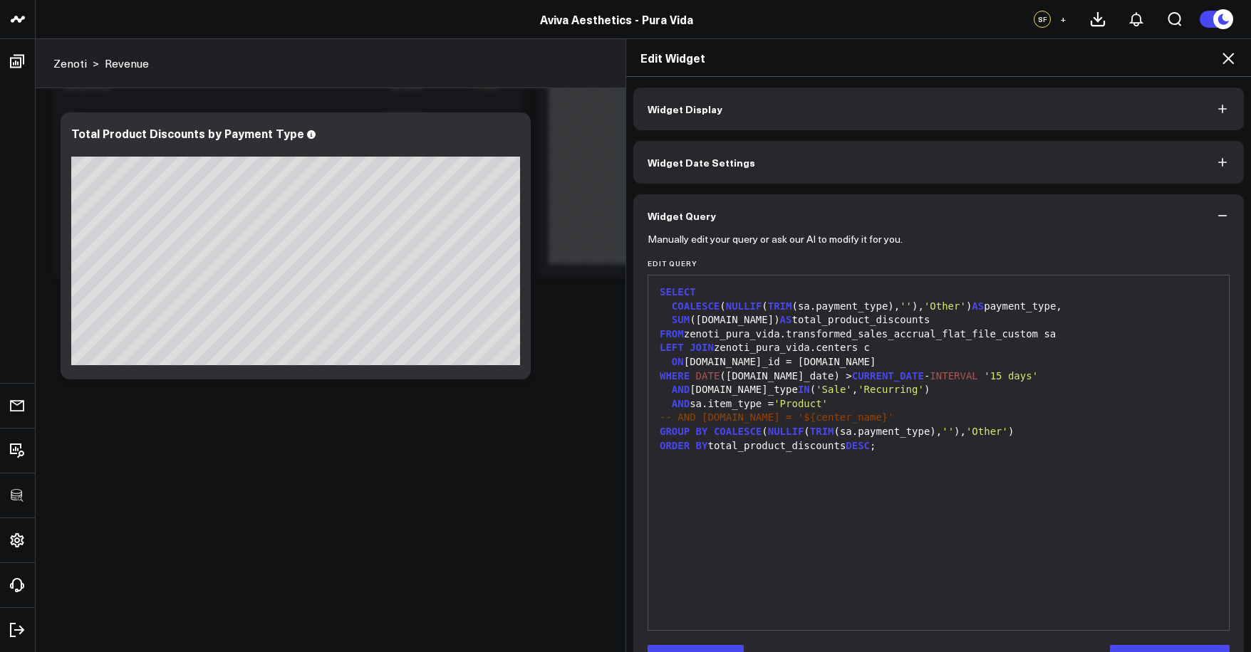
scroll to position [46, 0]
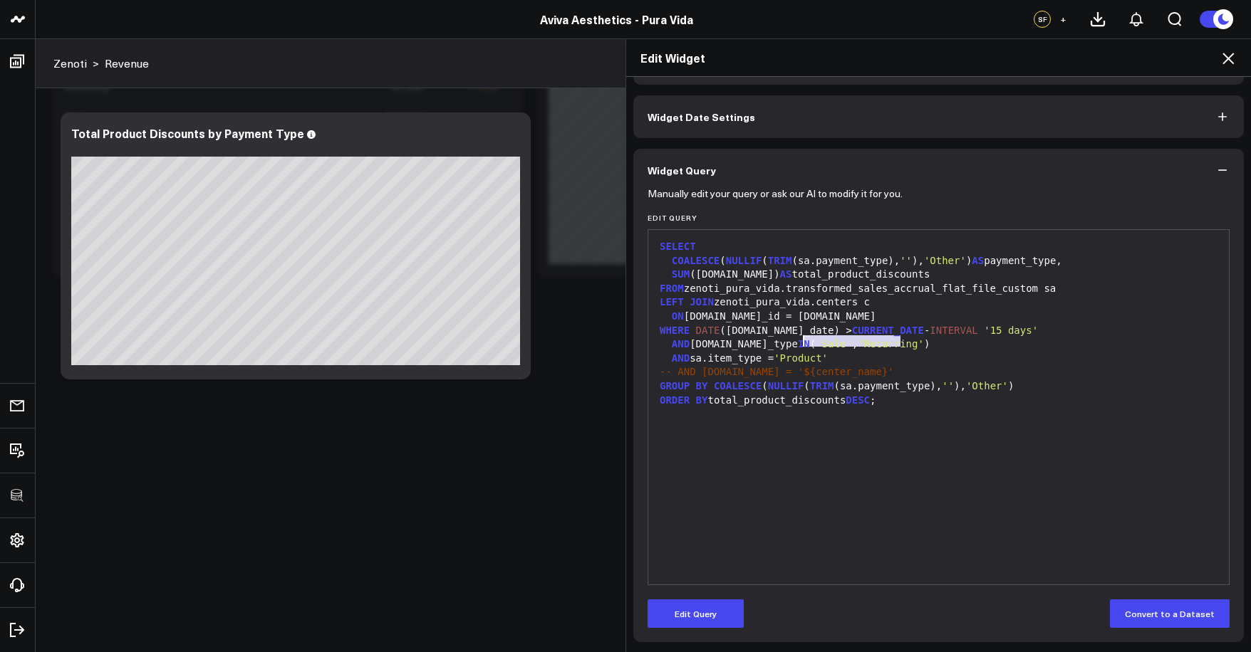
drag, startPoint x: 895, startPoint y: 340, endPoint x: 801, endPoint y: 340, distance: 93.3
click at [801, 340] on div "AND sa.sale_type IN ( 'Sale' , 'Recurring' )" at bounding box center [938, 345] width 566 height 14
click at [711, 395] on div "ORDER BY total_product_discounts DESC ;" at bounding box center [938, 401] width 566 height 14
click at [704, 407] on div at bounding box center [938, 414] width 566 height 14
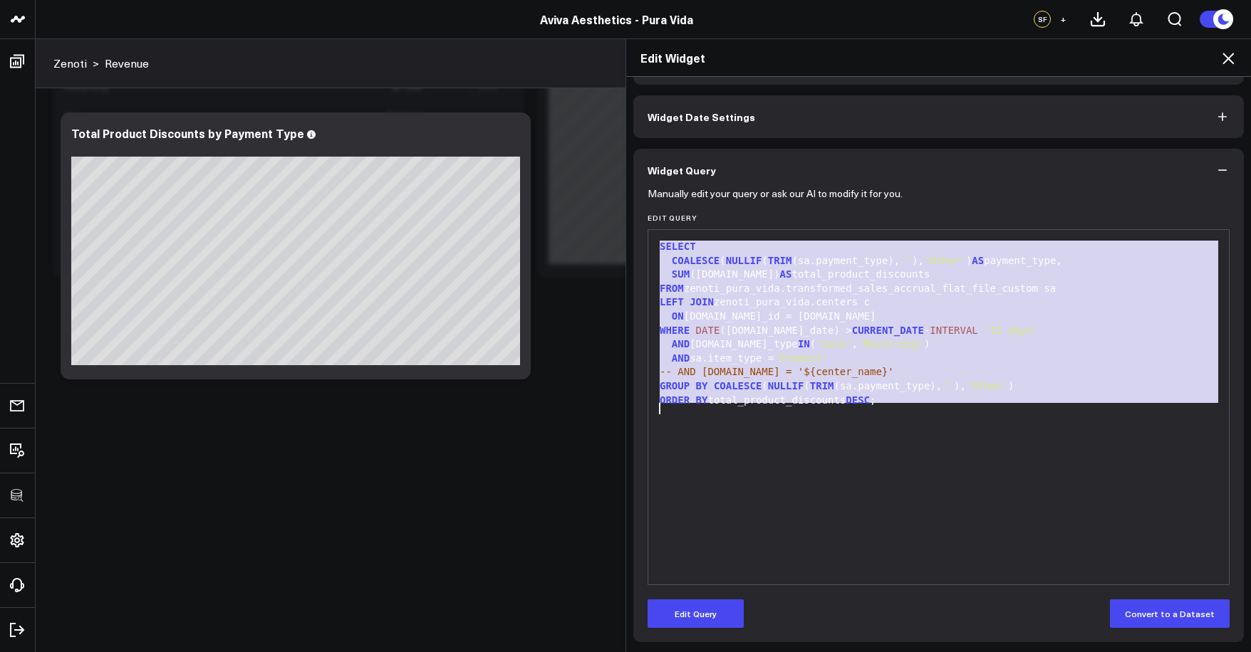
copy div "SELECT COALESCE ( NULLIF ( TRIM (sa.payment_type), '' ), 'Other' ) AS payment_t…"
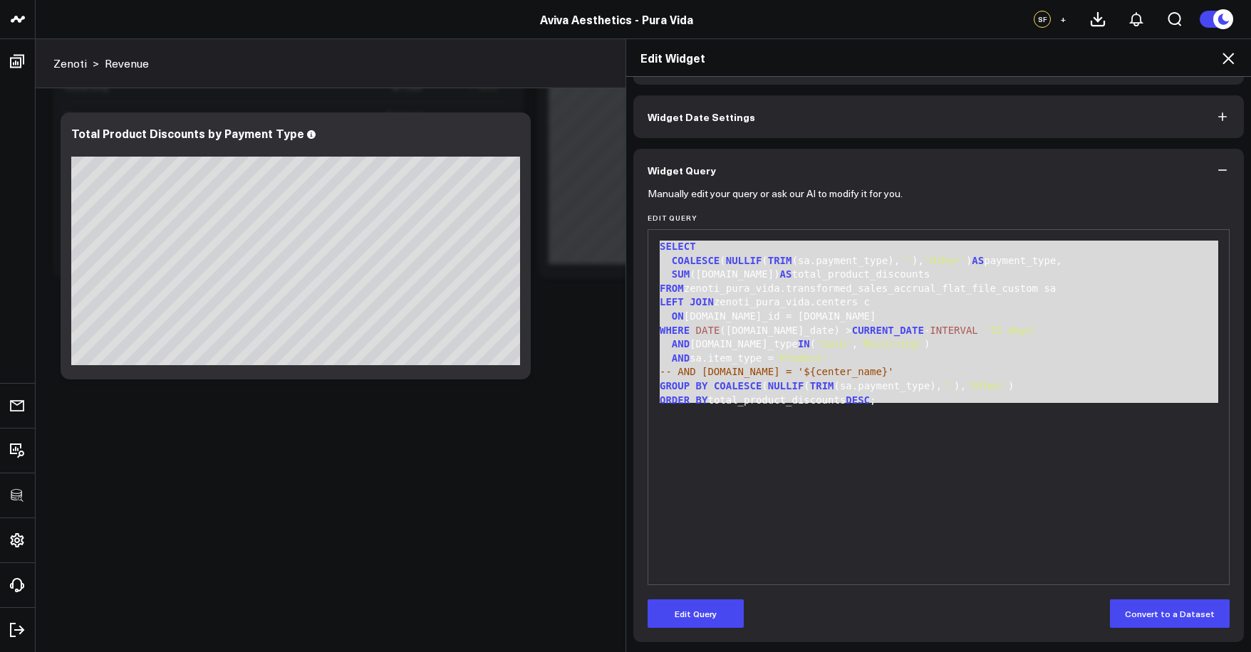
drag, startPoint x: 117, startPoint y: 194, endPoint x: 756, endPoint y: 439, distance: 684.9
click at [756, 439] on div "SELECT COALESCE ( NULLIF ( TRIM (sa.payment_type), '' ), 'Other' ) AS payment_t…" at bounding box center [938, 407] width 566 height 340
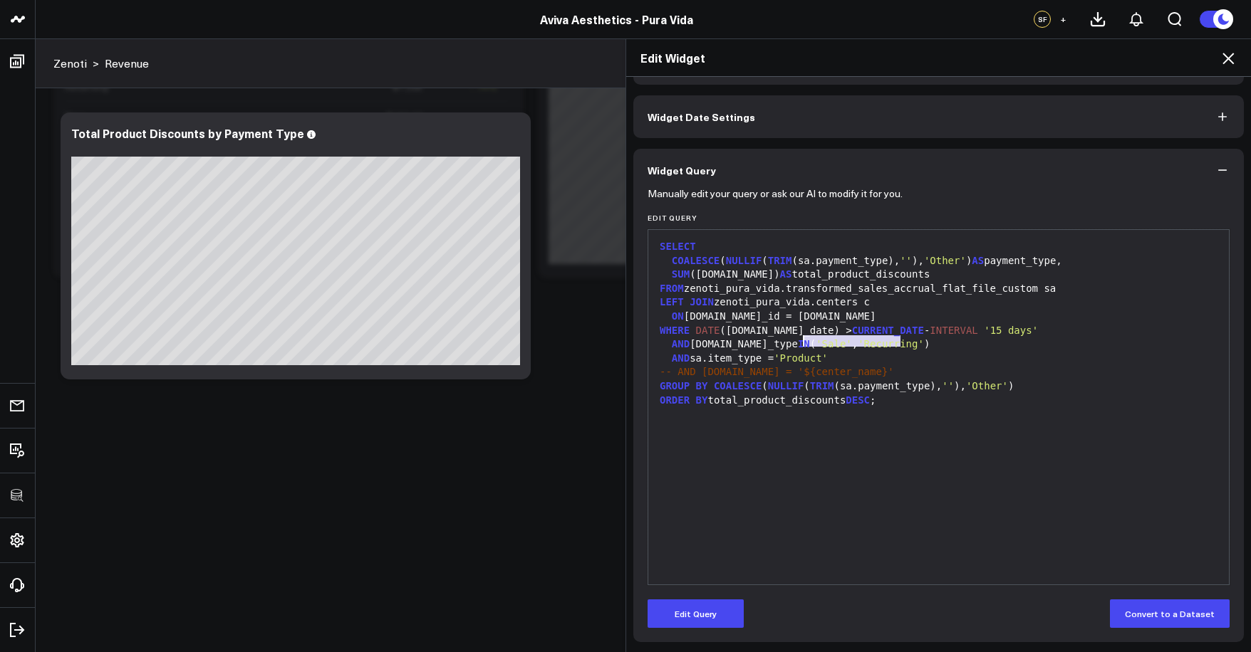
drag, startPoint x: 894, startPoint y: 344, endPoint x: 801, endPoint y: 345, distance: 92.6
click at [801, 345] on div "AND sa.sale_type IN ( 'Sale' , 'Recurring' )" at bounding box center [938, 345] width 566 height 14
click at [727, 609] on button "Edit Query" at bounding box center [695, 614] width 96 height 28
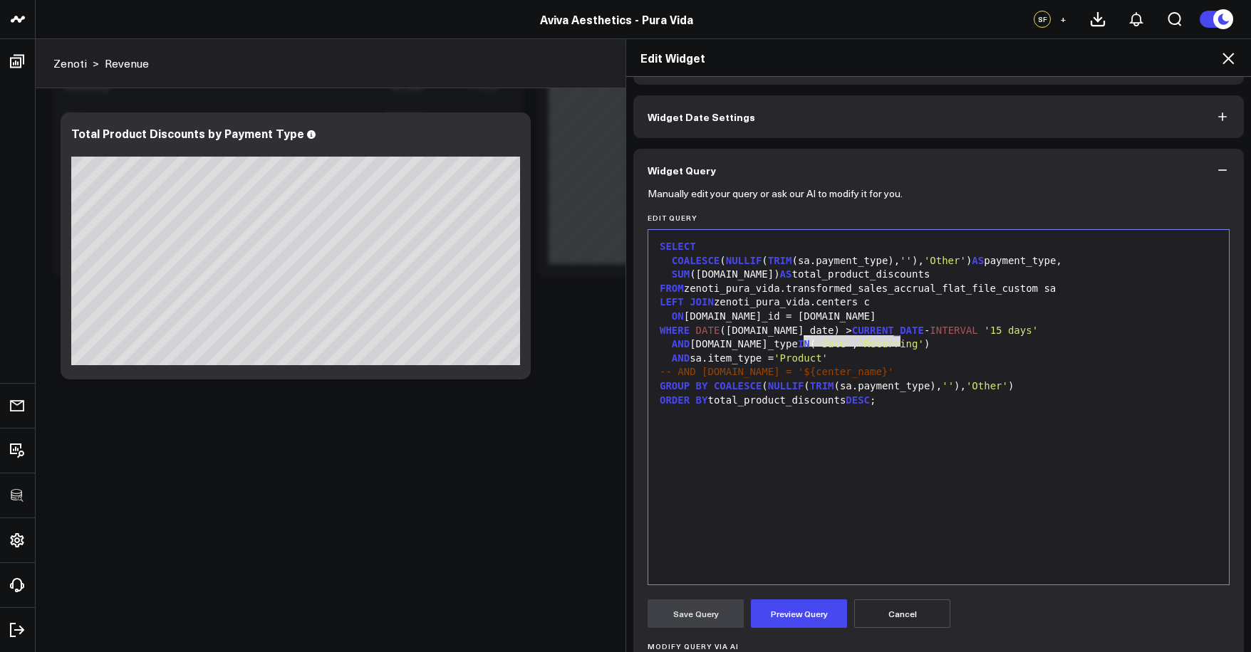
click at [874, 365] on div "-- AND [DOMAIN_NAME] = '${center_name}'" at bounding box center [938, 372] width 566 height 14
drag, startPoint x: 892, startPoint y: 343, endPoint x: 801, endPoint y: 344, distance: 91.9
click at [801, 344] on div "AND sa.sale_type IN ( 'Sale' , 'Recurring' )" at bounding box center [938, 345] width 566 height 14
click at [783, 603] on button "Preview Query" at bounding box center [799, 614] width 96 height 28
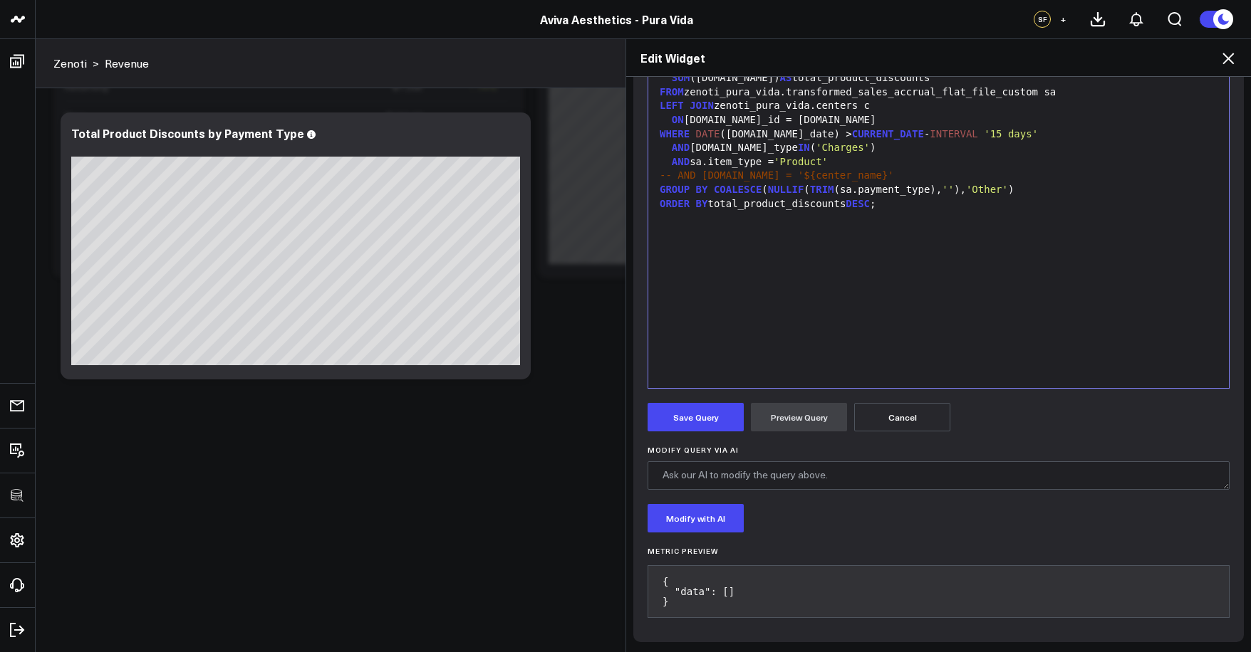
scroll to position [214, 0]
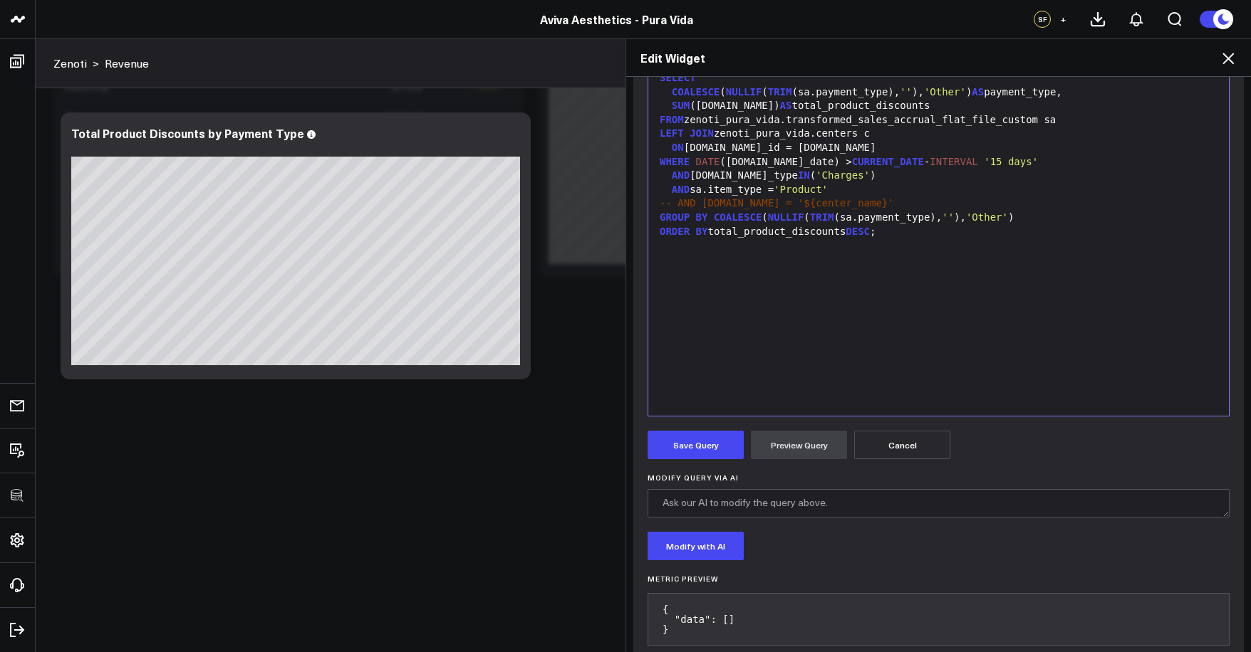
click at [712, 464] on form "Manually edit your query or ask our AI to modify it for you. Edit Query 99 1 2 …" at bounding box center [938, 339] width 582 height 633
click at [709, 458] on button "Save Query" at bounding box center [695, 445] width 96 height 28
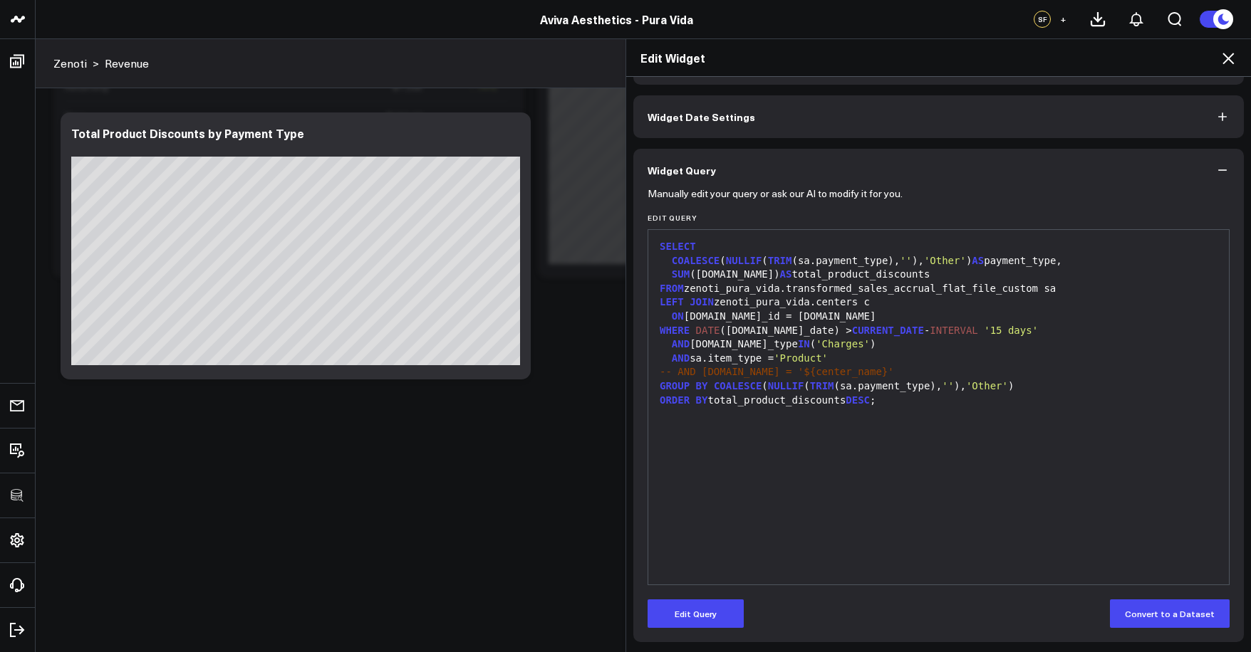
scroll to position [46, 0]
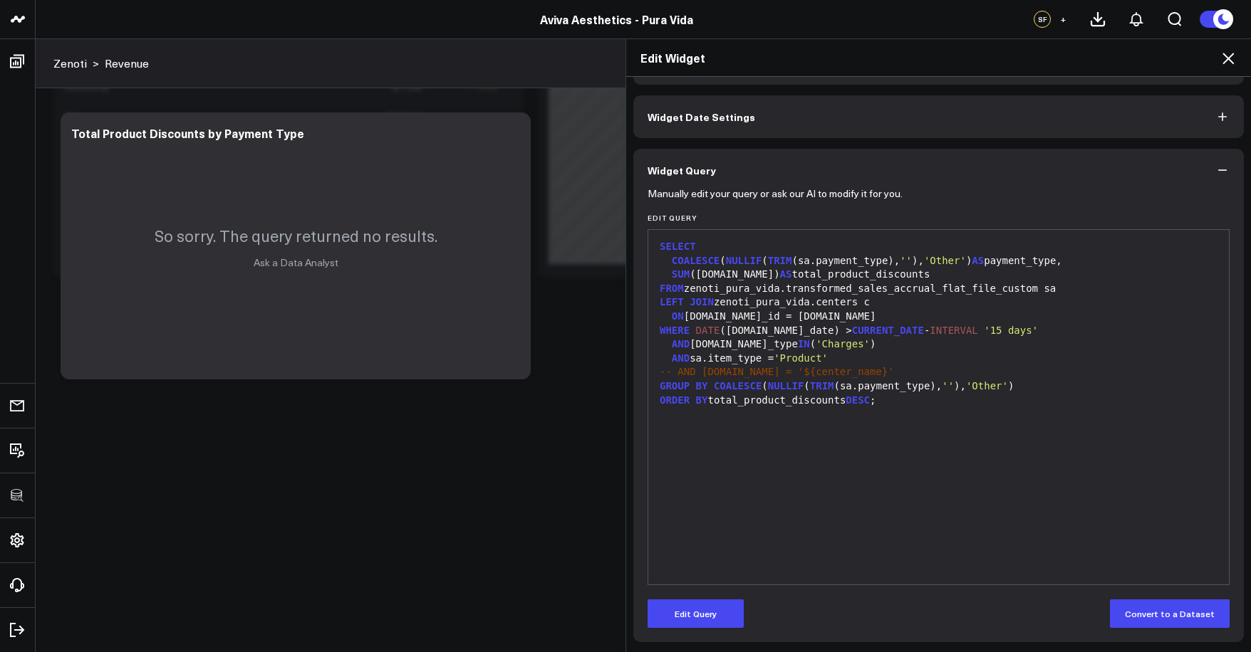
click at [1223, 54] on icon at bounding box center [1227, 58] width 11 height 11
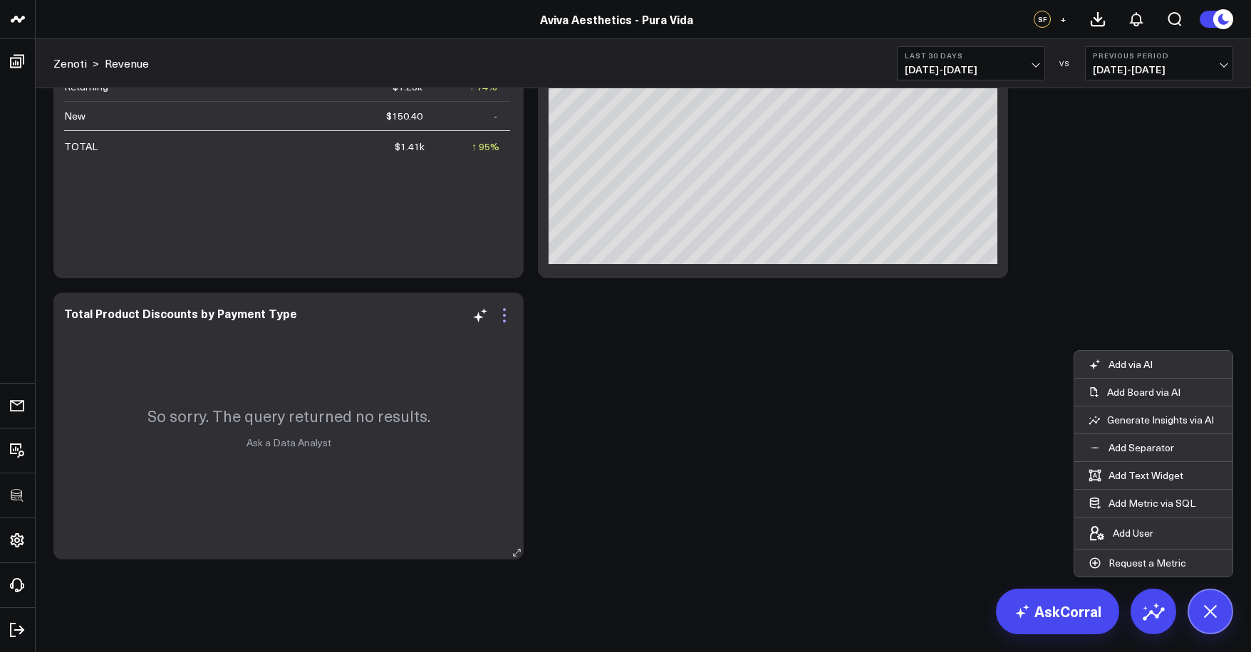
click at [507, 316] on icon at bounding box center [504, 315] width 17 height 17
click at [135, 318] on div "Total Product Discounts by Payment Type" at bounding box center [186, 314] width 245 height 16
click at [120, 313] on div "Total Product Discounts by Payment Type" at bounding box center [186, 314] width 245 height 16
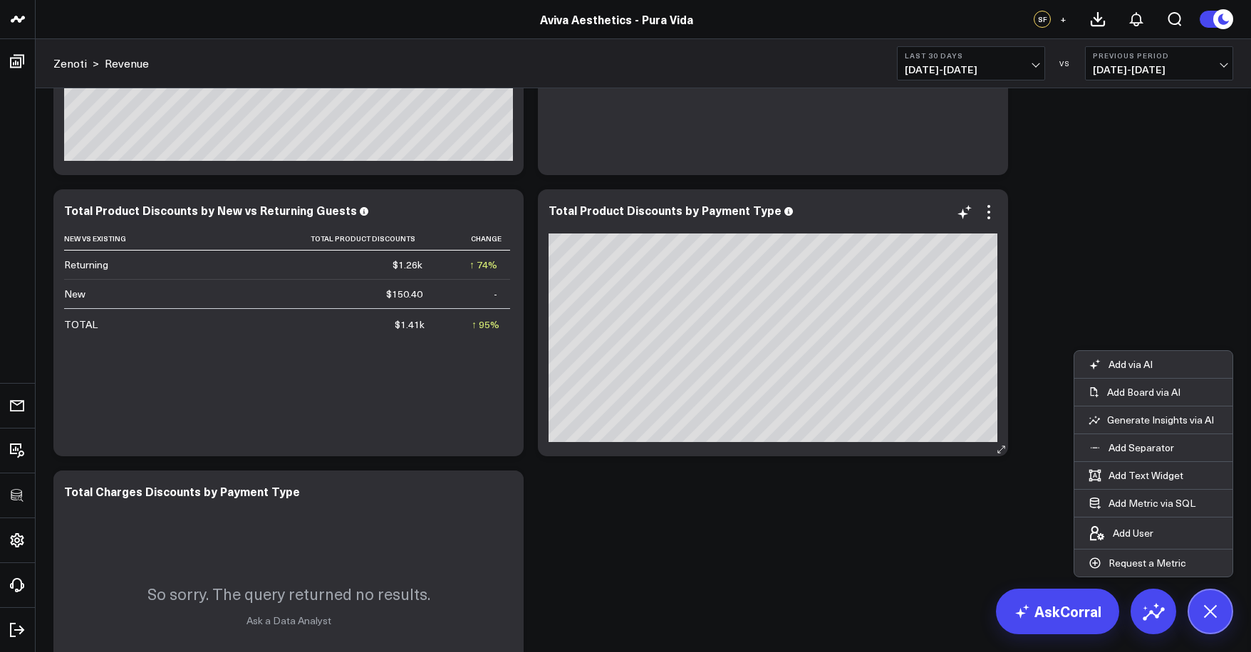
scroll to position [2064, 0]
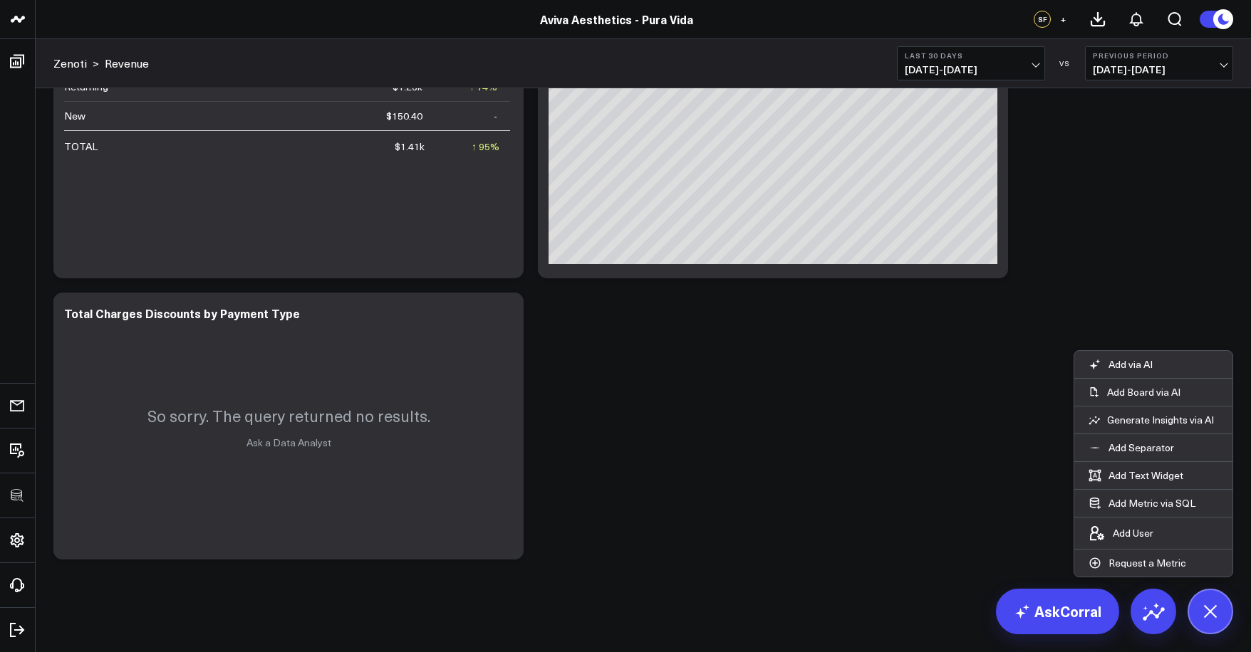
click at [956, 85] on div "Zenoti > Revenue Last 30 Days 08/09/25 - 09/07/25 VS Previous Period 07/10/25 -…" at bounding box center [643, 63] width 1215 height 49
click at [957, 78] on button "Last 30 Days 08/09/25 - 09/07/25" at bounding box center [971, 63] width 148 height 34
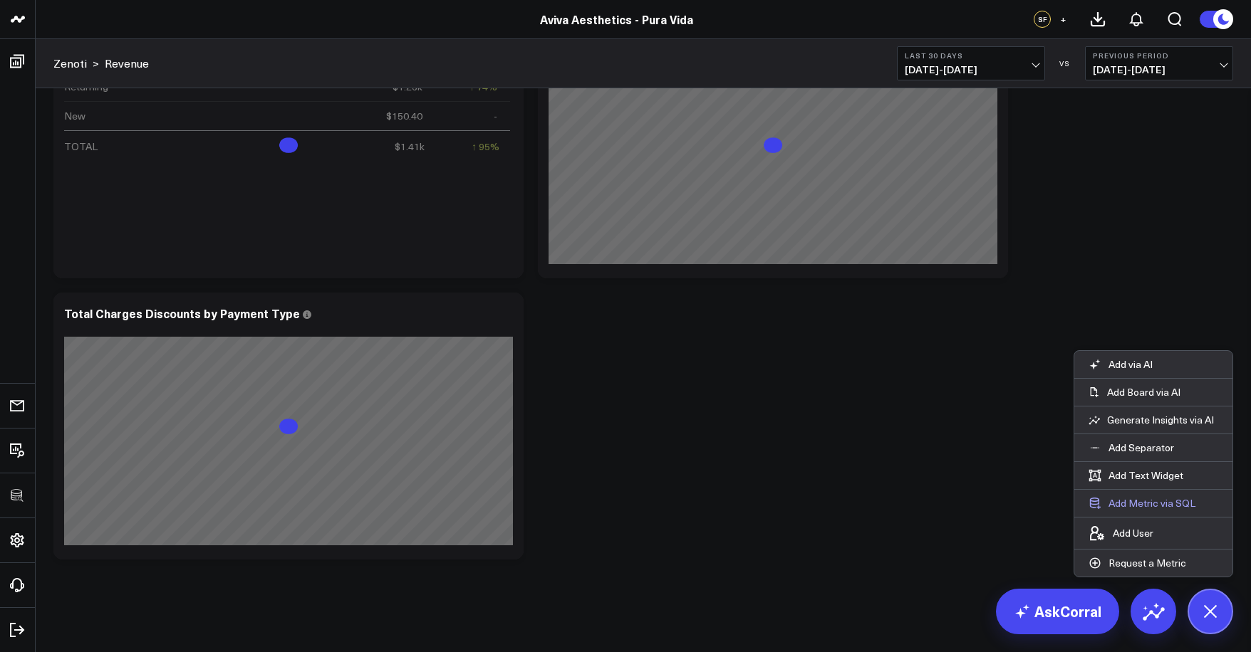
click at [1140, 505] on button "Add Metric via SQL" at bounding box center [1141, 503] width 135 height 27
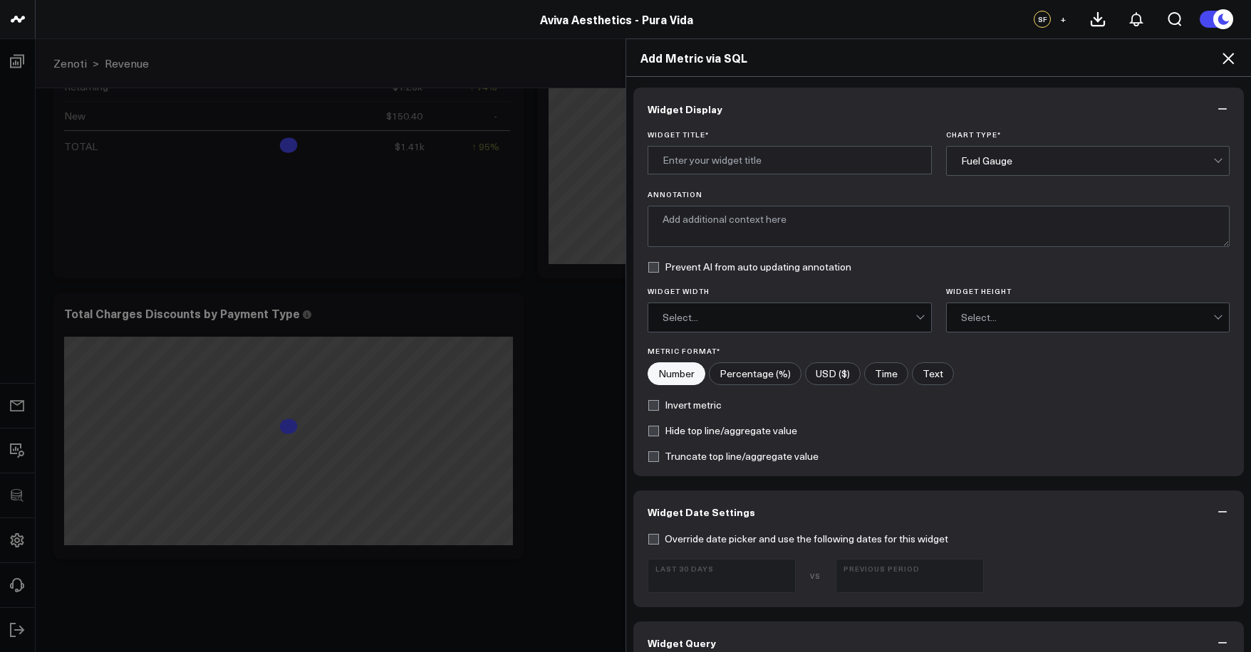
scroll to position [491, 0]
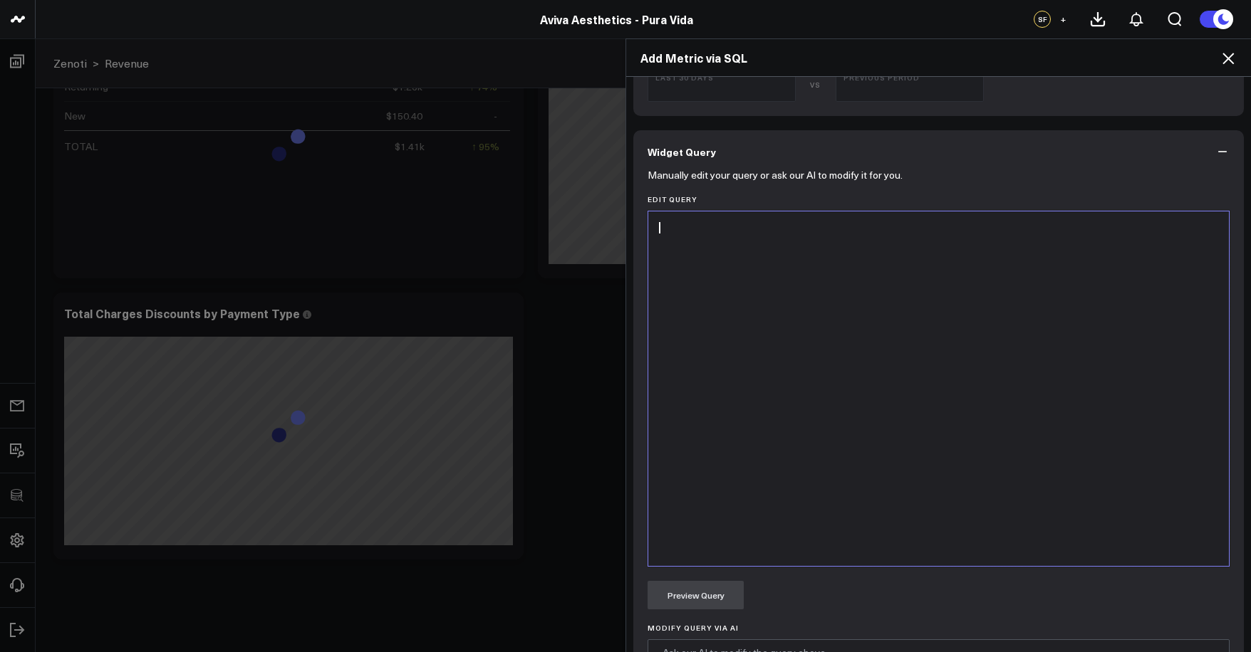
click at [842, 492] on div at bounding box center [938, 389] width 566 height 340
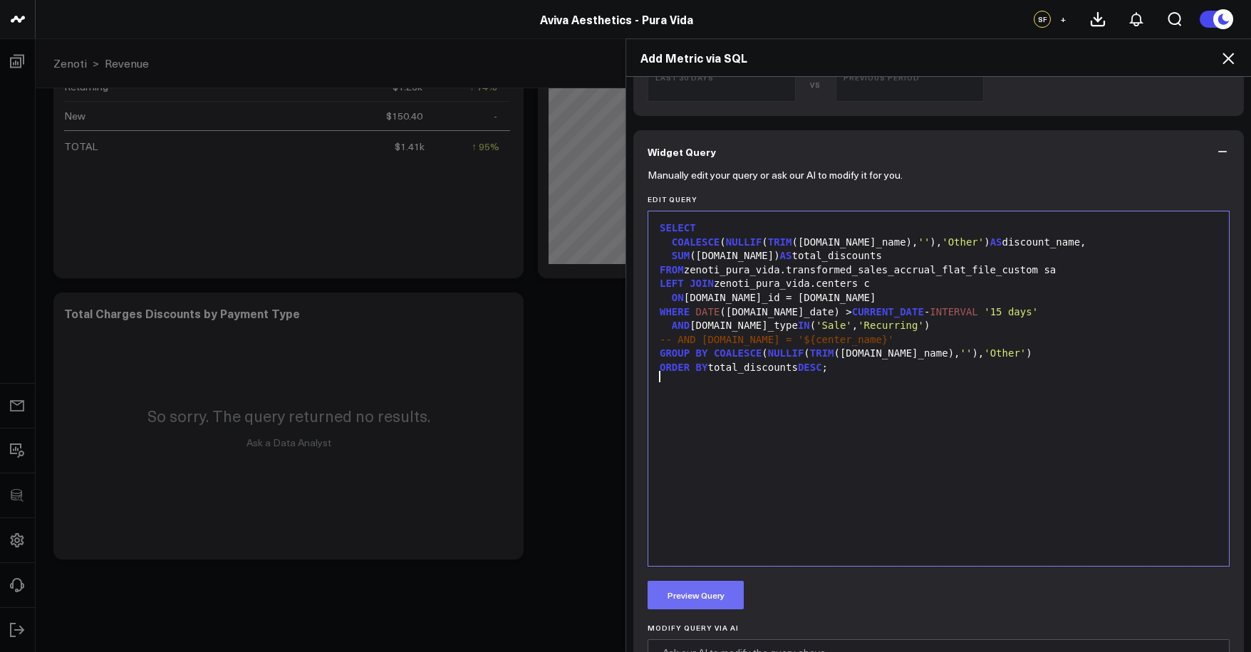
click at [702, 604] on button "Preview Query" at bounding box center [695, 595] width 96 height 28
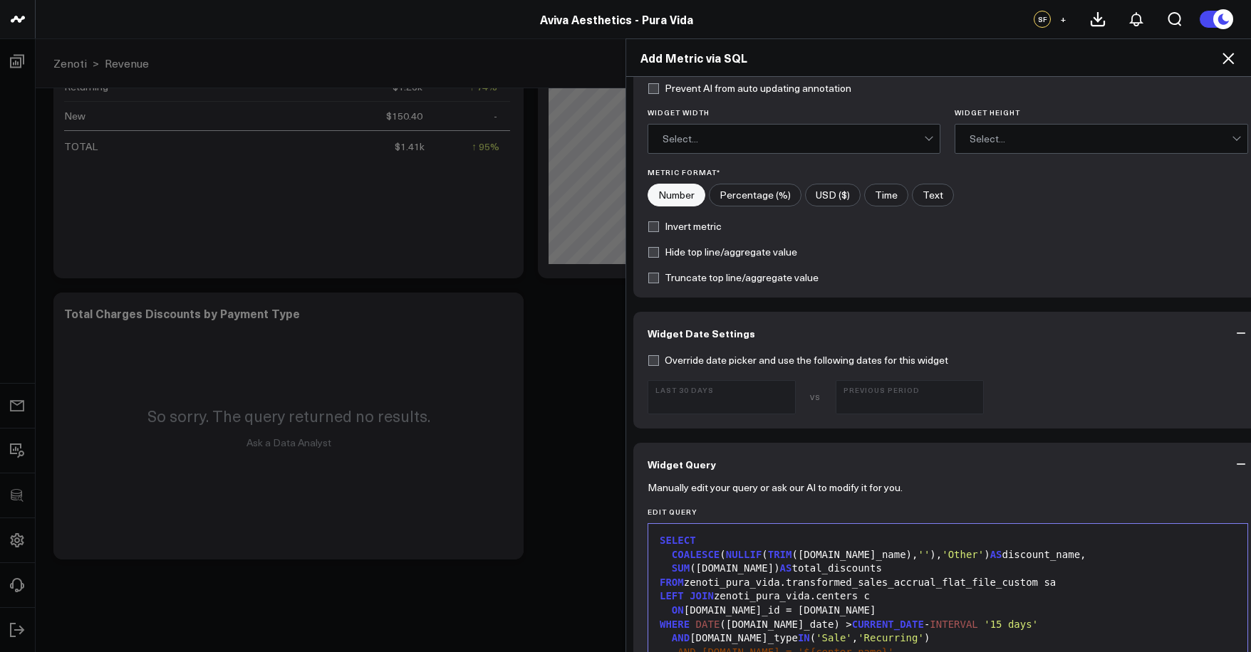
scroll to position [278, 0]
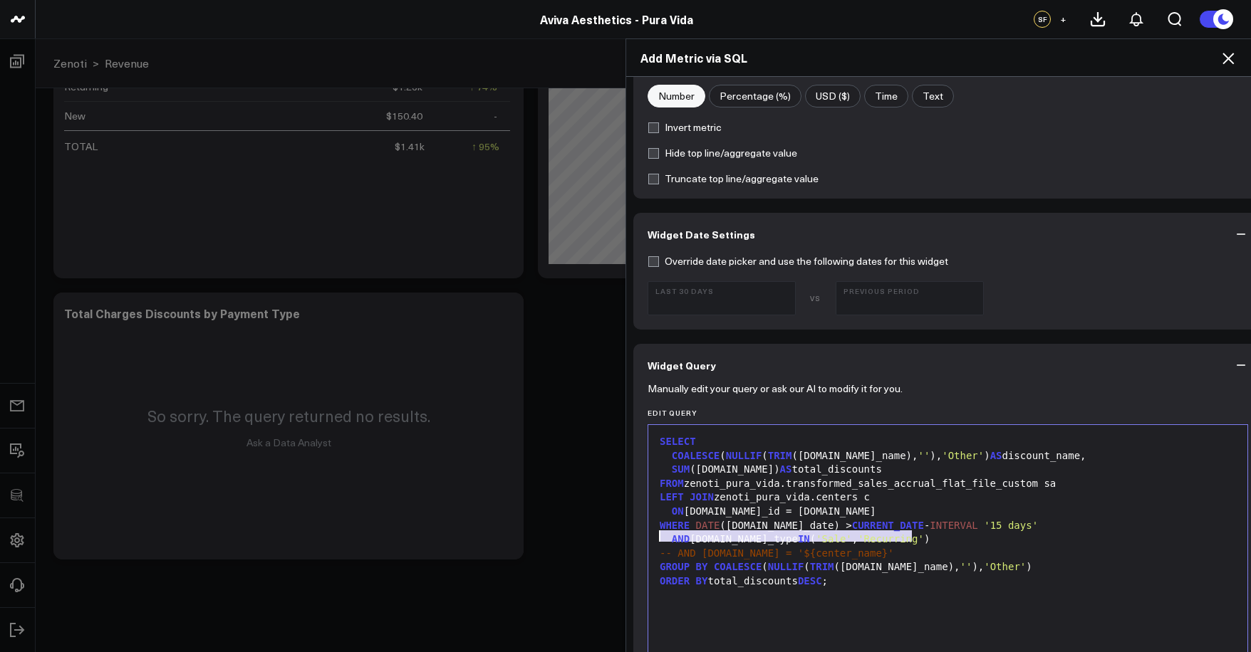
drag, startPoint x: 910, startPoint y: 534, endPoint x: 638, endPoint y: 536, distance: 271.4
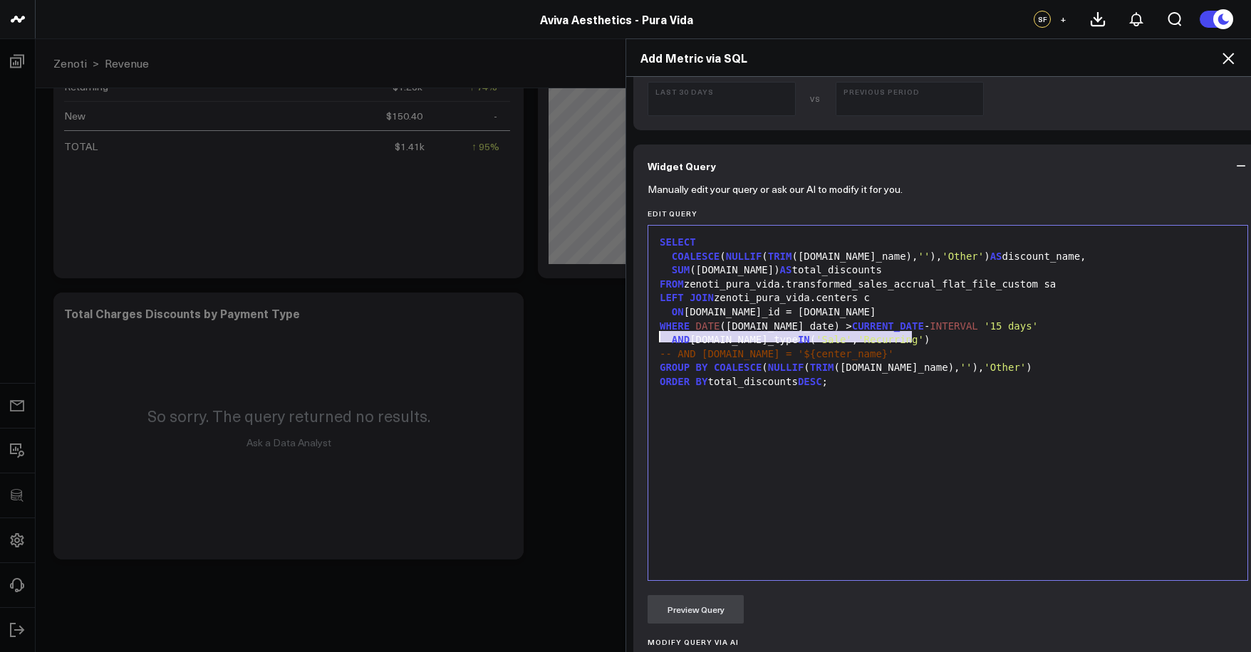
scroll to position [0, 0]
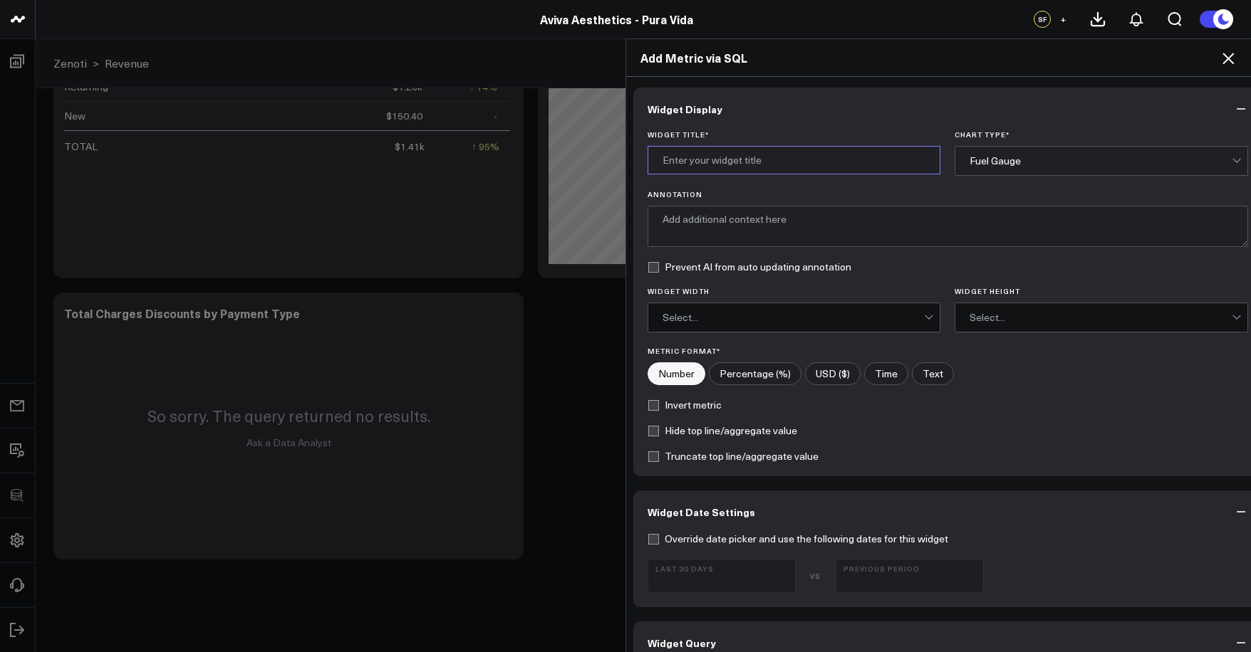
click at [736, 147] on input "Widget Title *" at bounding box center [793, 160] width 293 height 28
type input "Total Discounts by Discount Type"
click at [1018, 175] on div "Fuel Gauge" at bounding box center [1100, 161] width 293 height 30
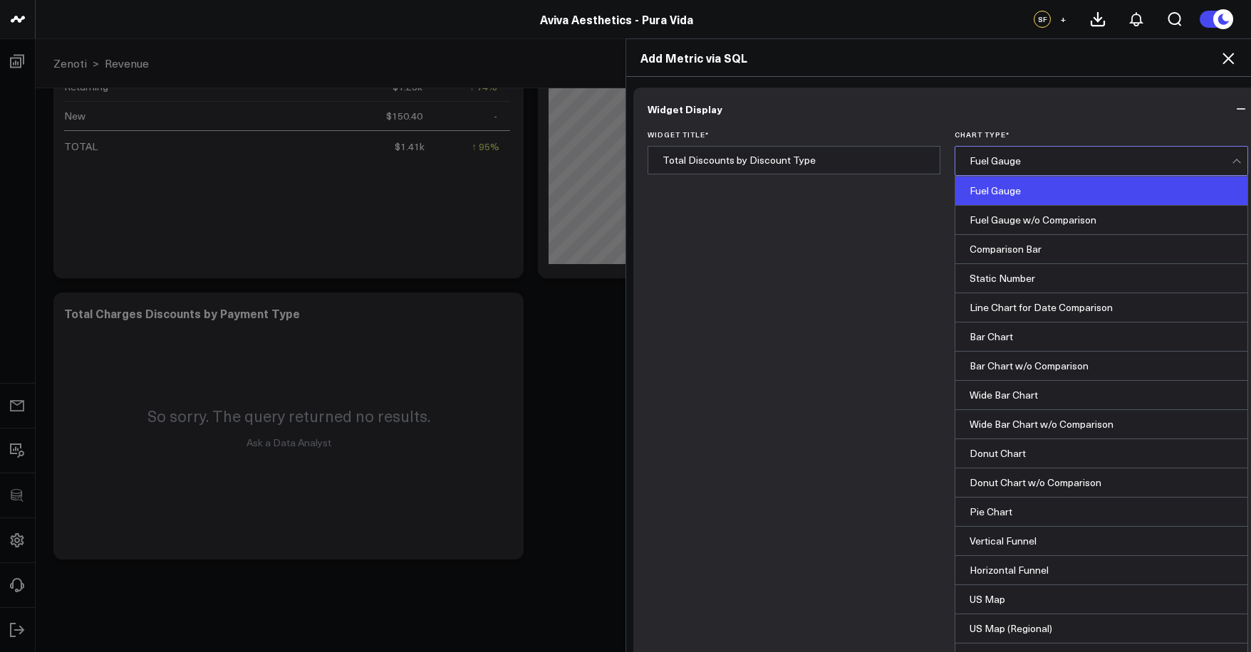
scroll to position [574, 0]
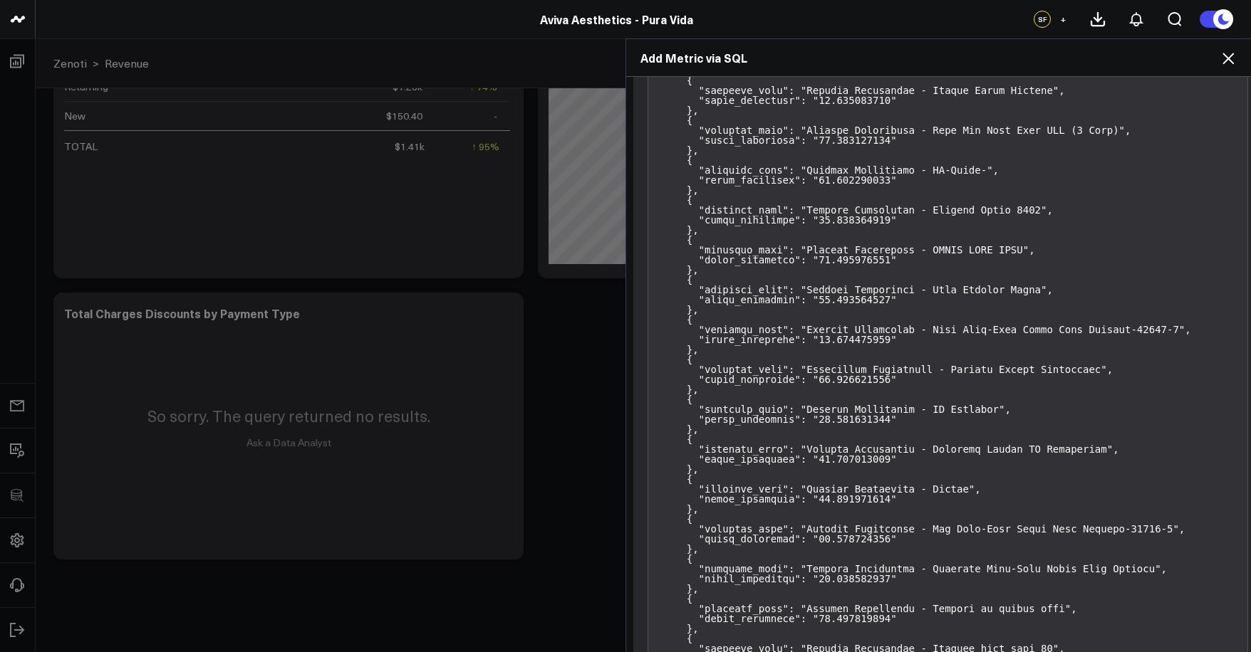
scroll to position [3003, 0]
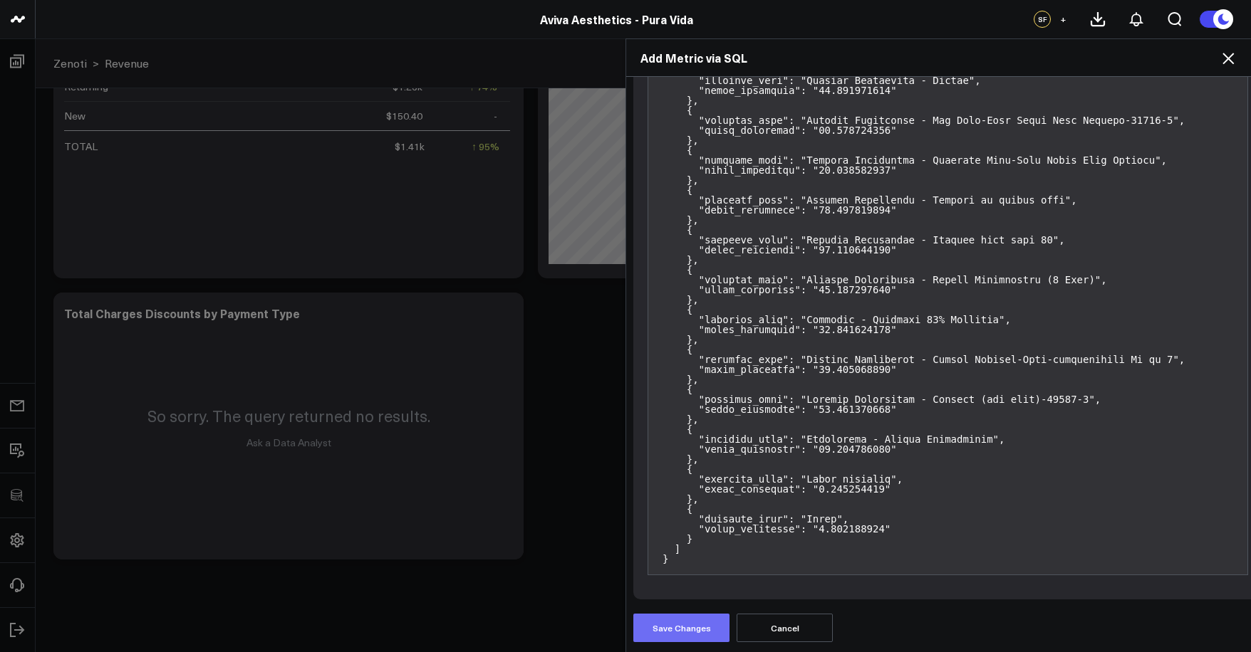
click at [689, 618] on button "Save Changes" at bounding box center [681, 628] width 96 height 28
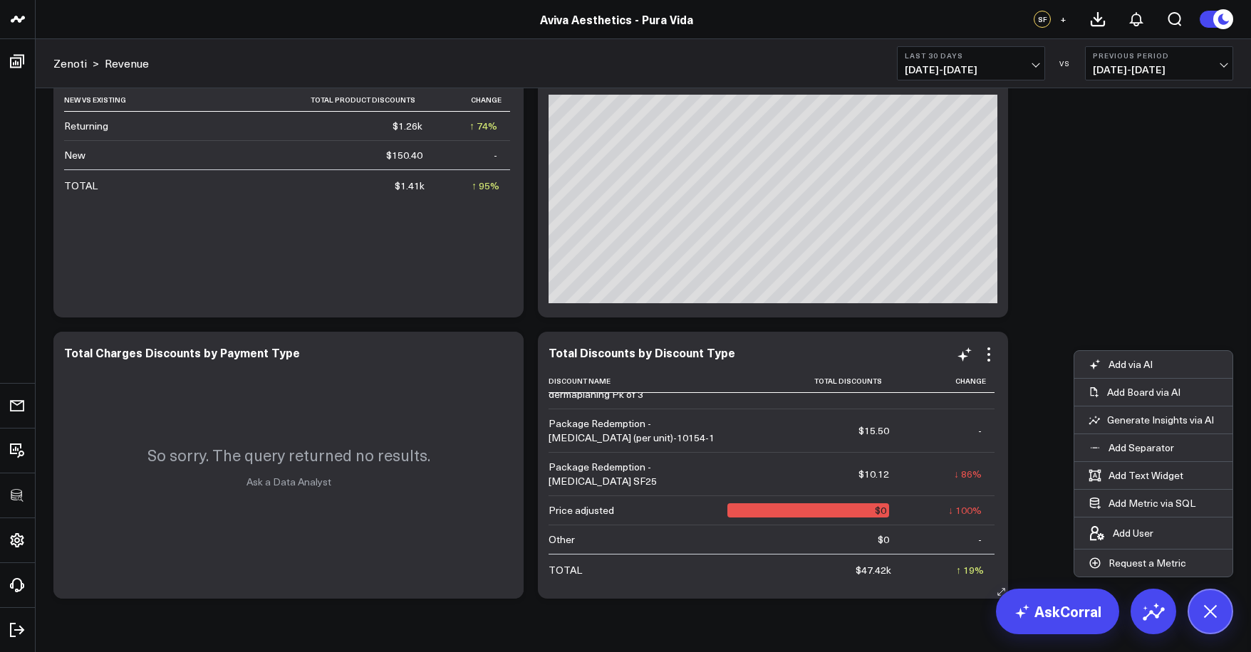
scroll to position [2064, 0]
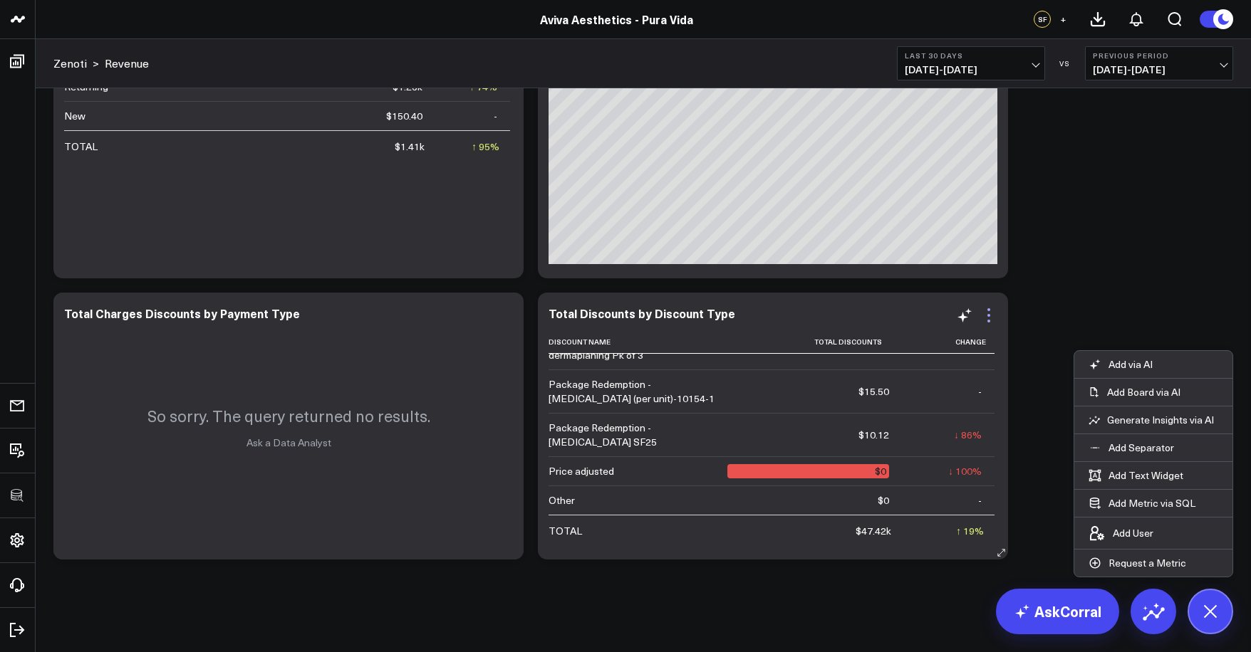
click at [994, 318] on icon at bounding box center [988, 315] width 17 height 17
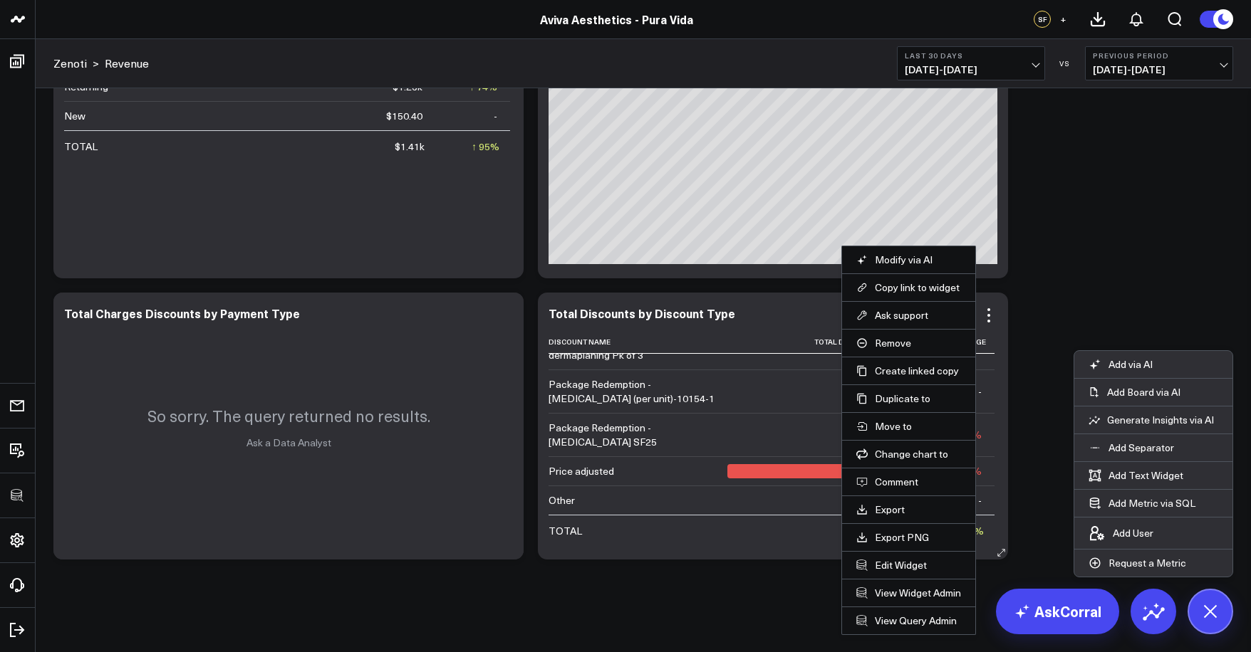
click at [906, 573] on li "Edit Widget" at bounding box center [908, 565] width 133 height 28
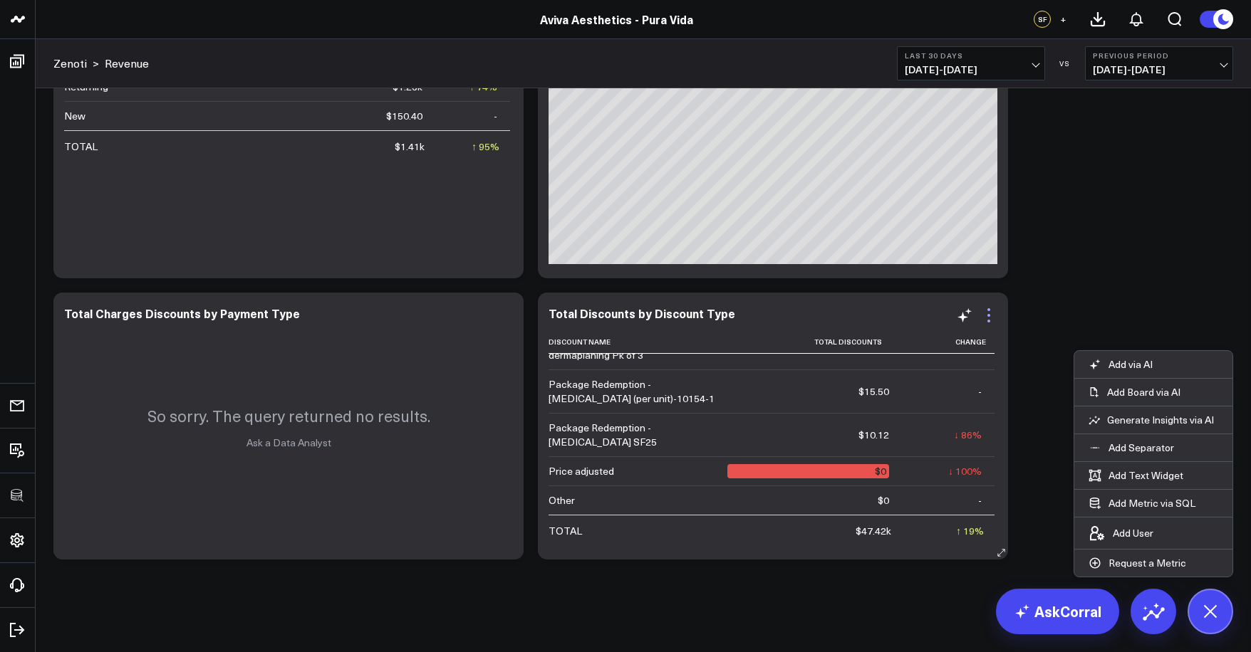
click at [993, 320] on icon at bounding box center [988, 315] width 17 height 17
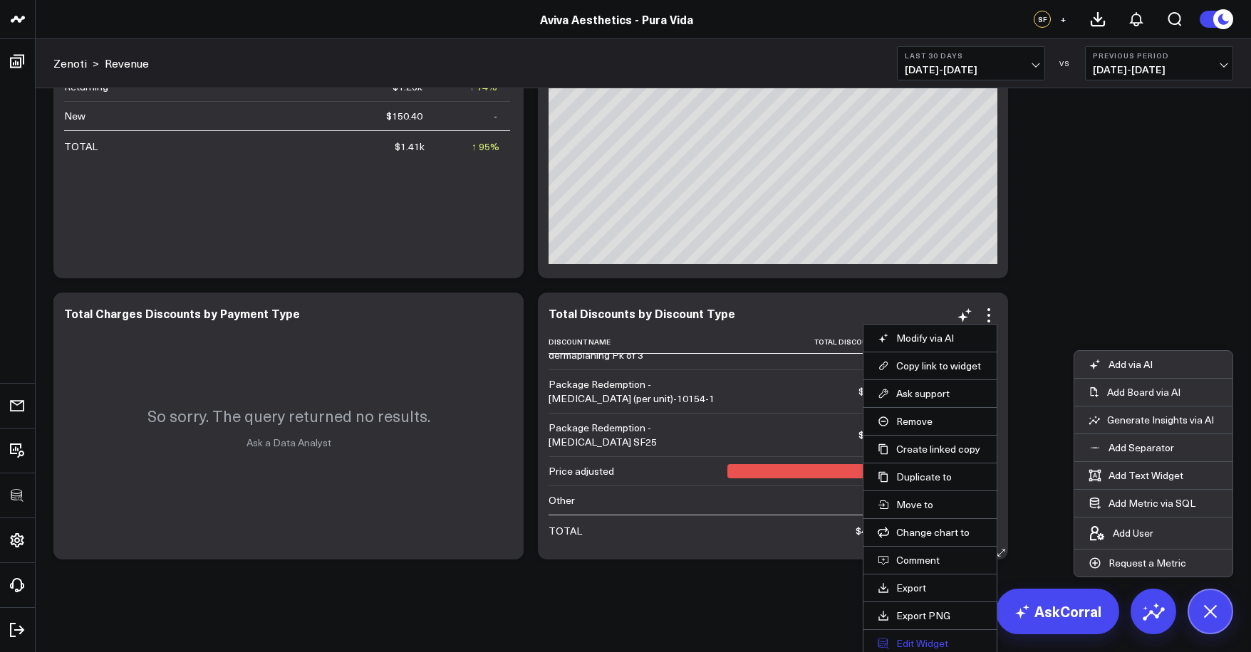
click at [917, 641] on button "Edit Widget" at bounding box center [929, 643] width 105 height 13
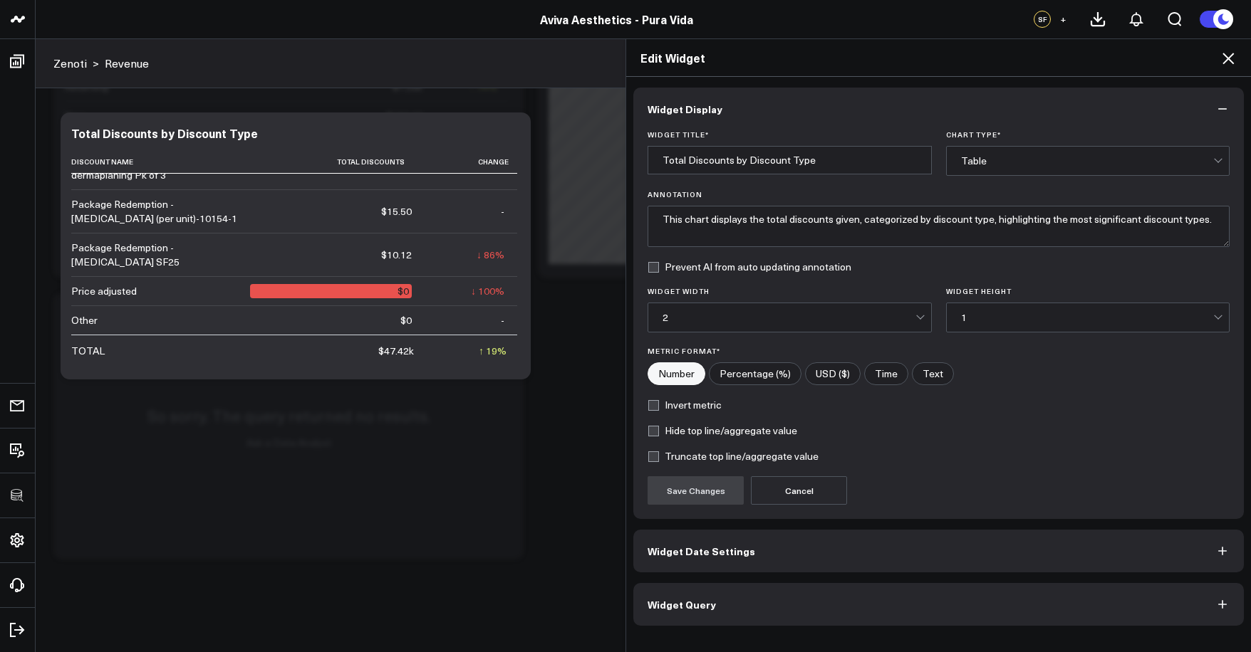
click at [842, 591] on button "Widget Query" at bounding box center [938, 604] width 610 height 43
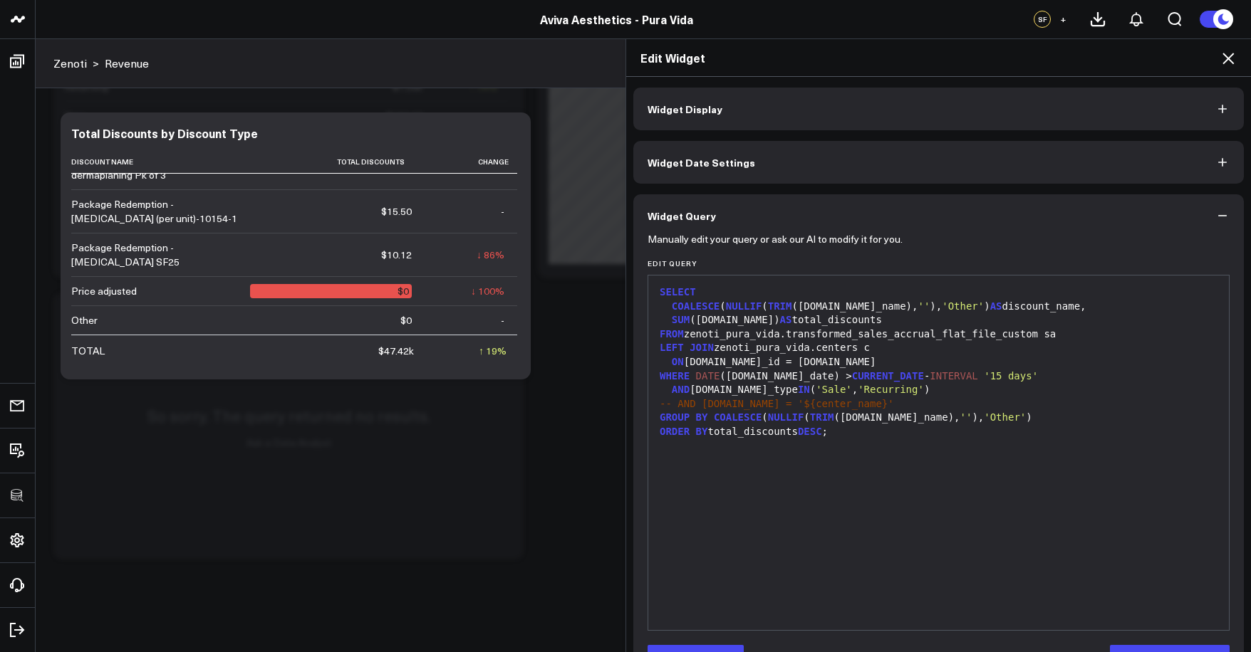
click at [936, 388] on div "AND sa.sale_type IN ( 'Sale' , 'Recurring' )" at bounding box center [938, 390] width 566 height 14
click at [714, 647] on button "Edit Query" at bounding box center [695, 659] width 96 height 28
click at [918, 387] on div "AND sa.sale_type IN ( 'Sale' , 'Recurring' )" at bounding box center [938, 390] width 566 height 14
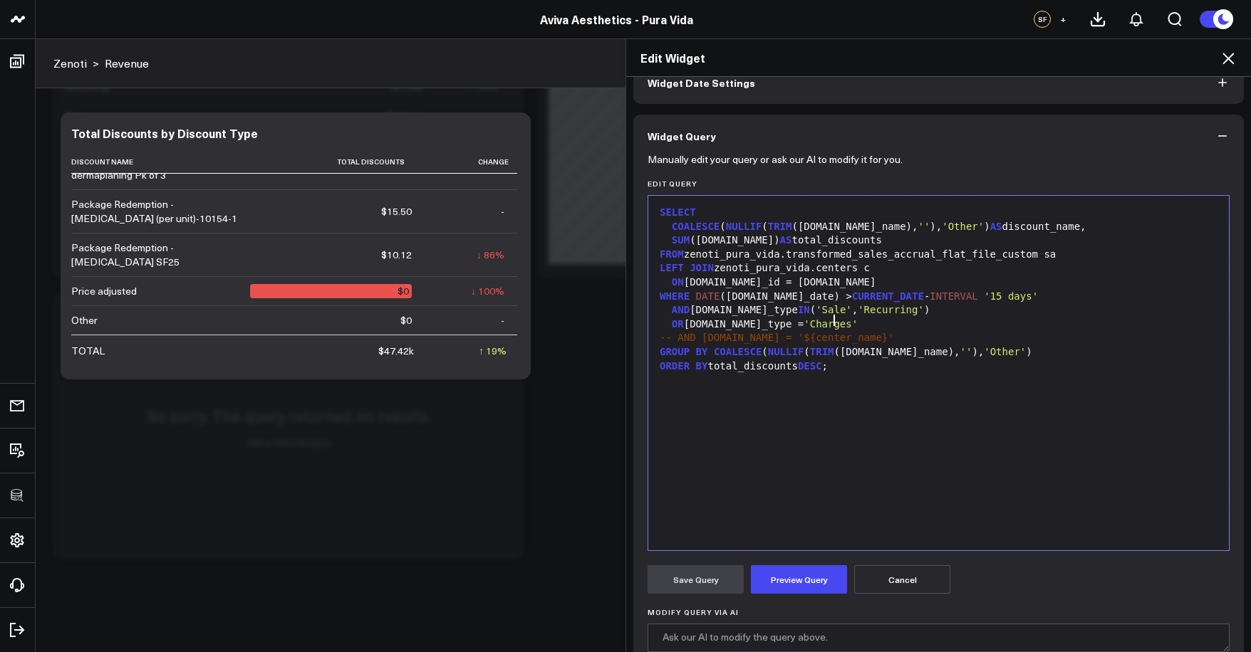
scroll to position [162, 0]
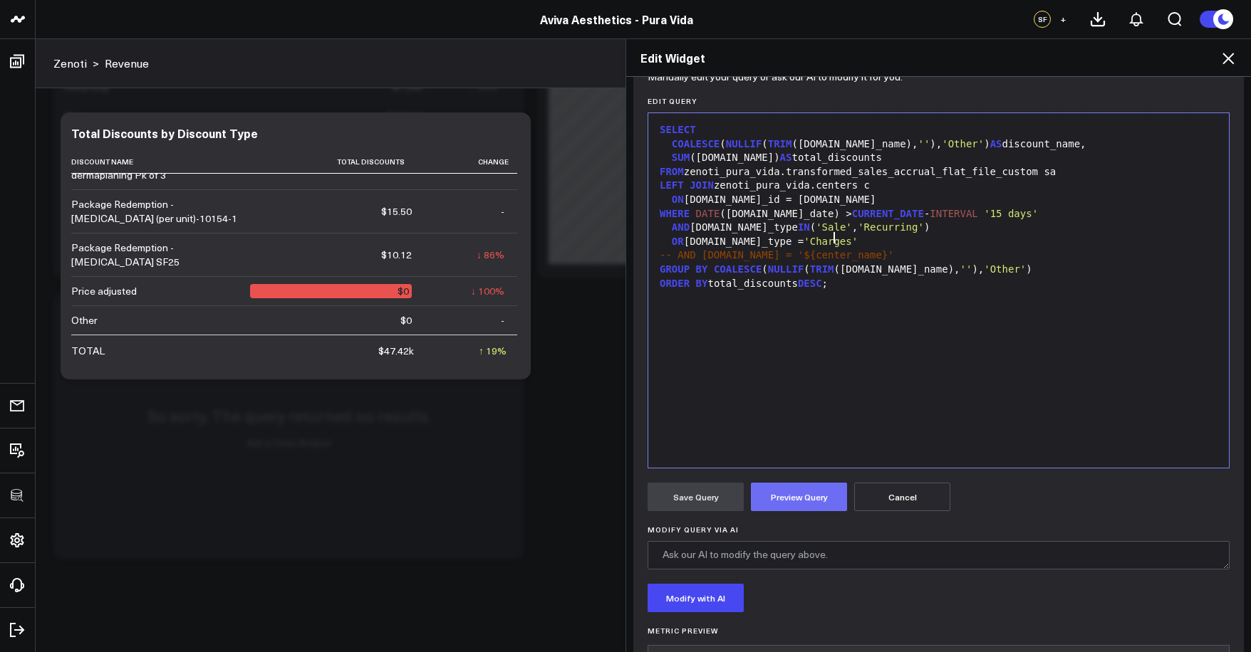
click at [812, 491] on button "Preview Query" at bounding box center [799, 497] width 96 height 28
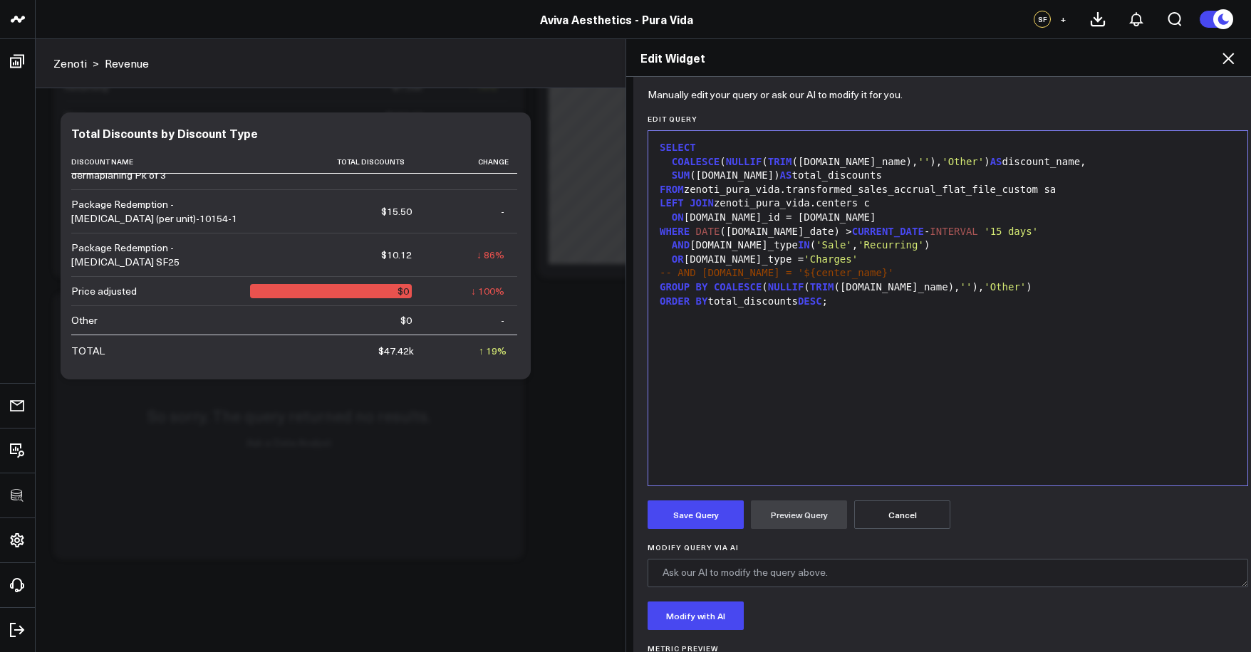
scroll to position [115, 0]
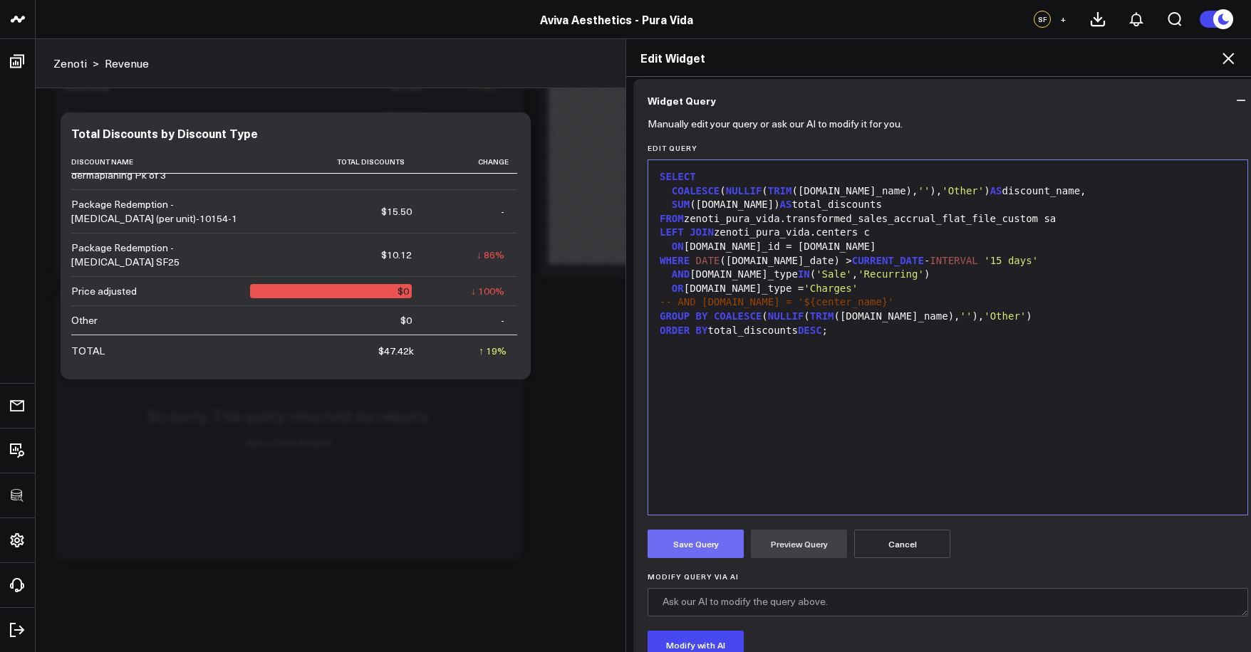
click at [726, 540] on button "Save Query" at bounding box center [695, 544] width 96 height 28
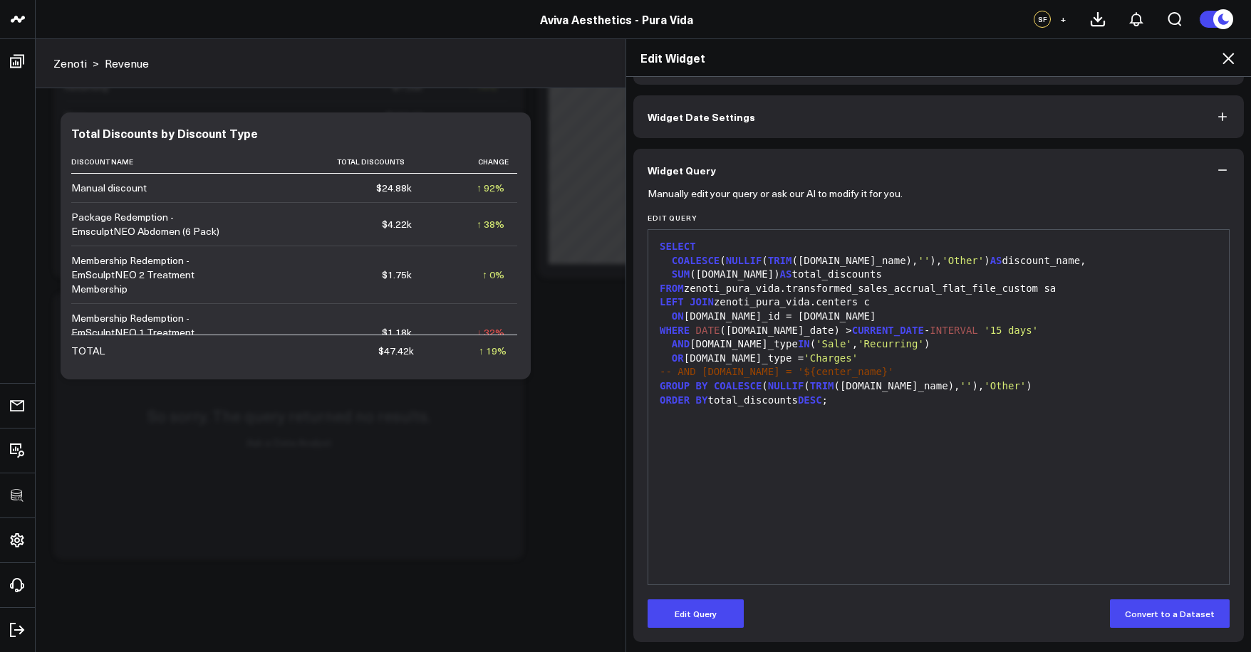
scroll to position [46, 0]
click at [1230, 58] on icon at bounding box center [1227, 58] width 11 height 11
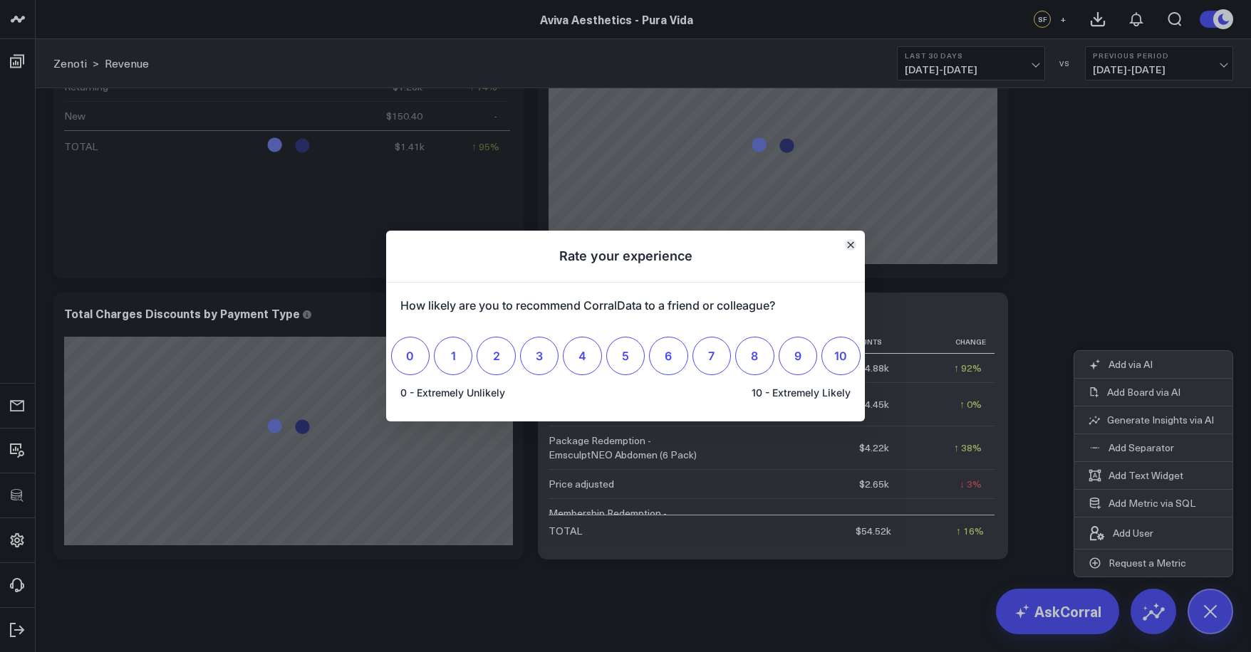
click at [851, 241] on icon "Close" at bounding box center [850, 244] width 7 height 7
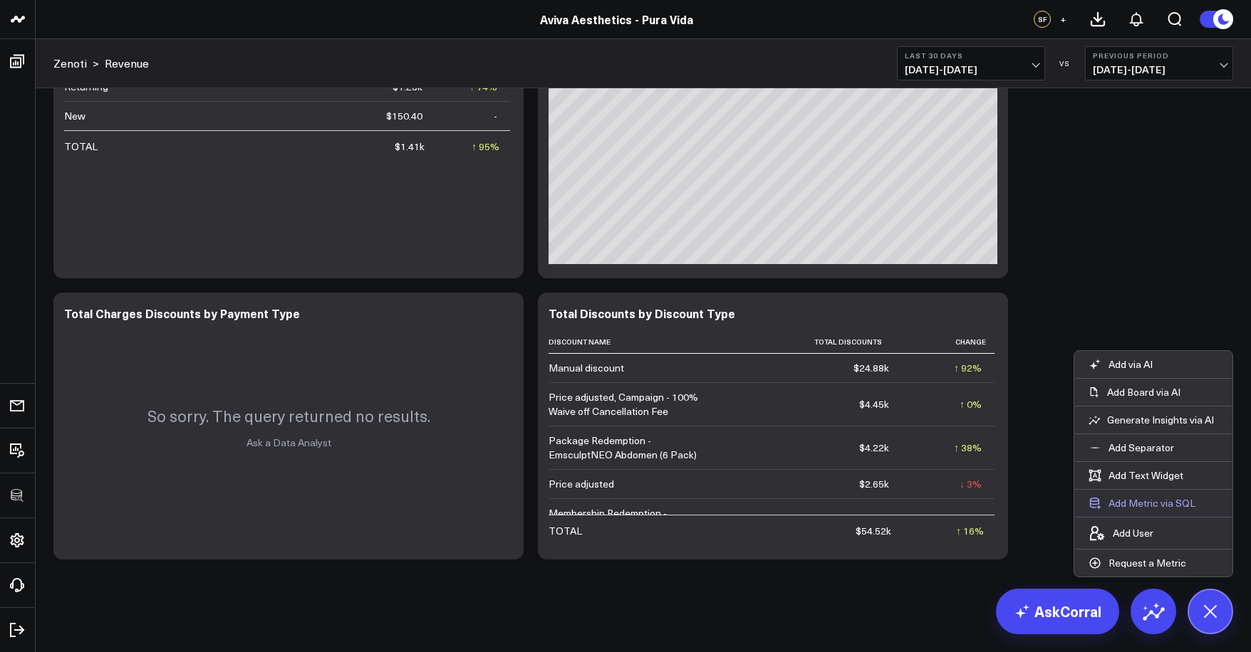
click at [1152, 501] on button "Add Metric via SQL" at bounding box center [1141, 503] width 135 height 27
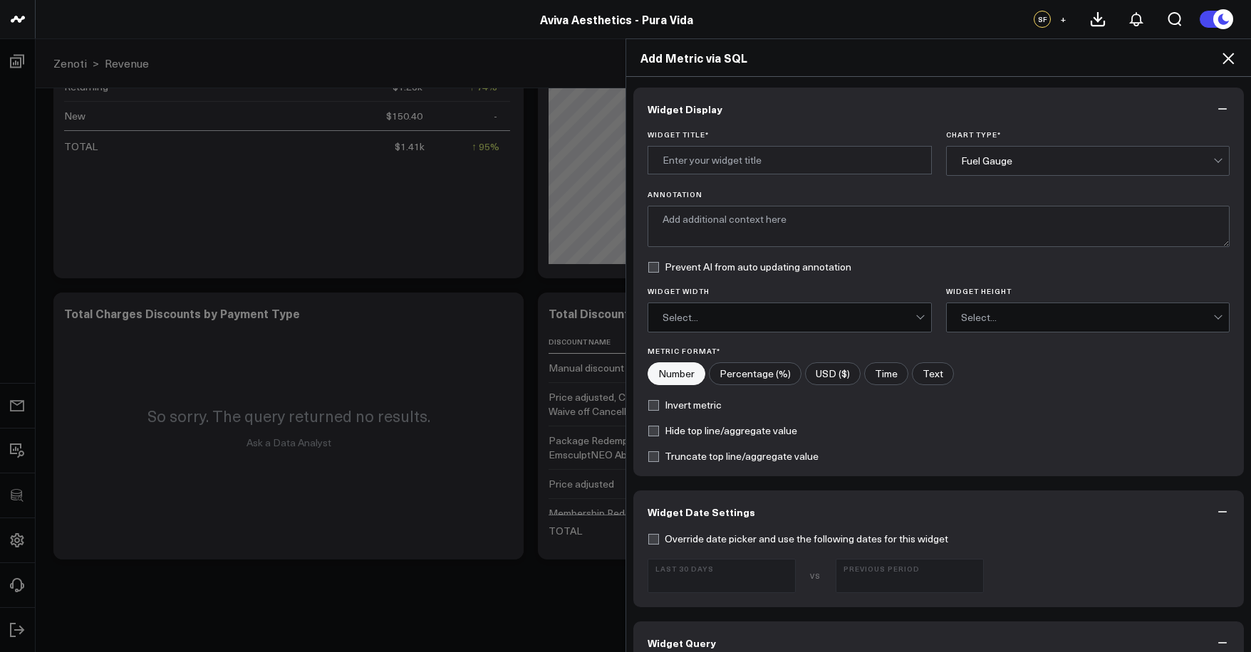
scroll to position [484, 0]
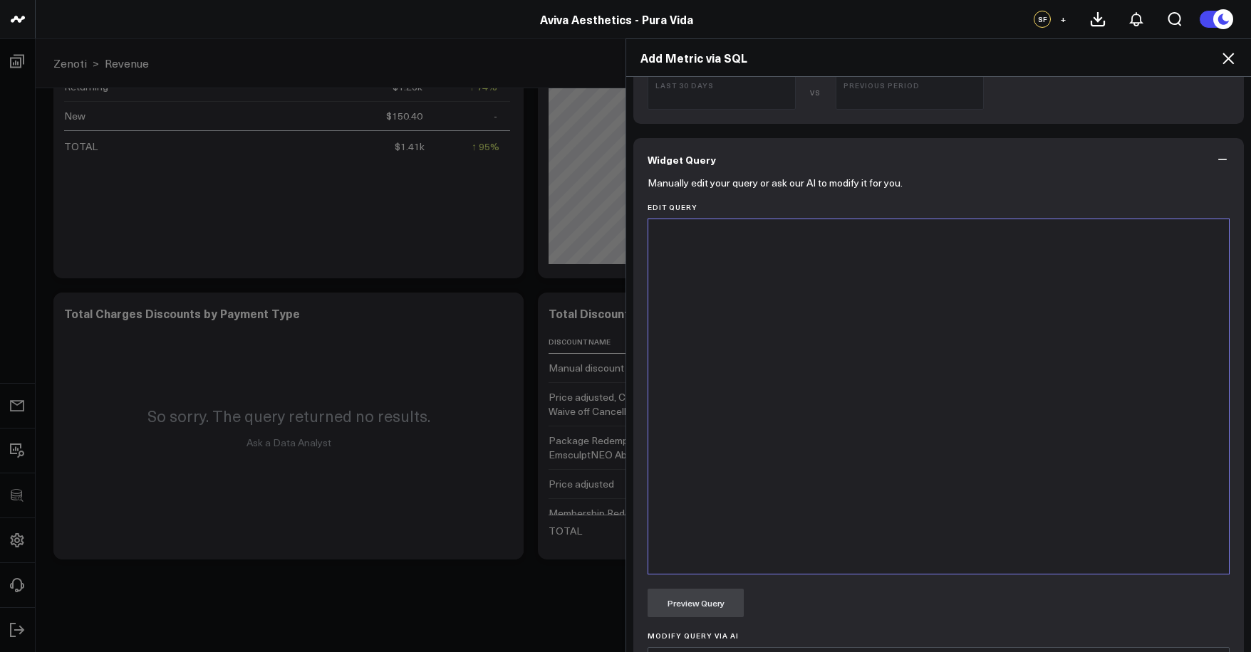
click at [884, 475] on div at bounding box center [938, 396] width 566 height 340
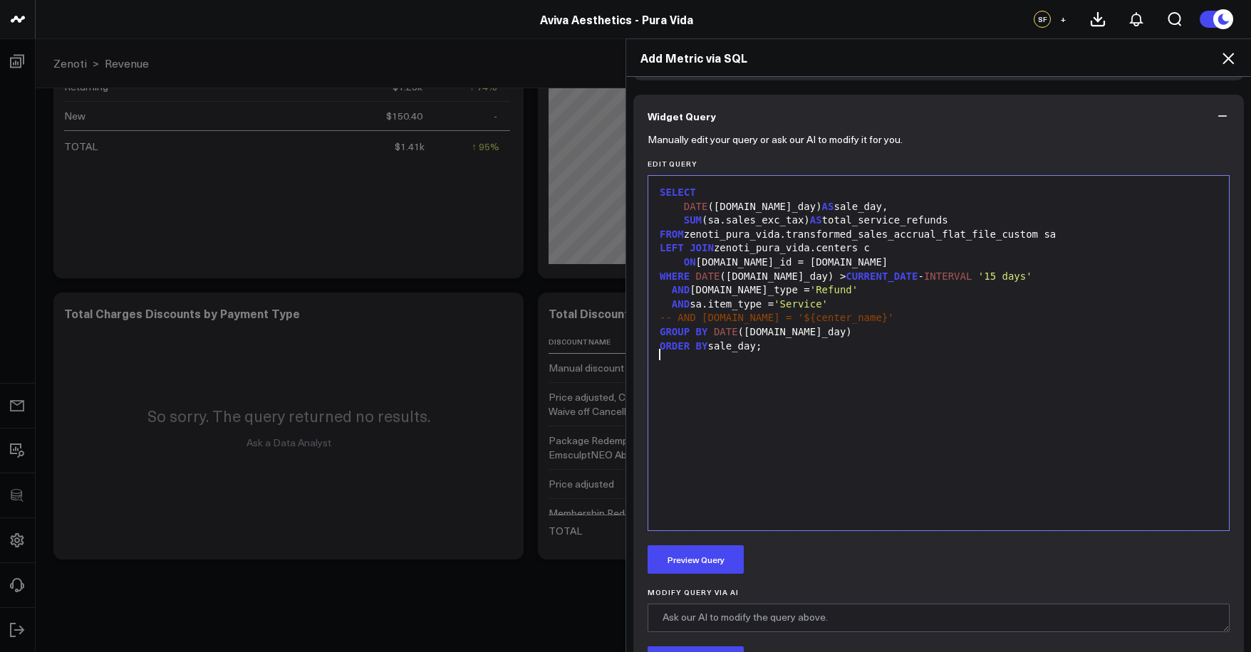
scroll to position [0, 0]
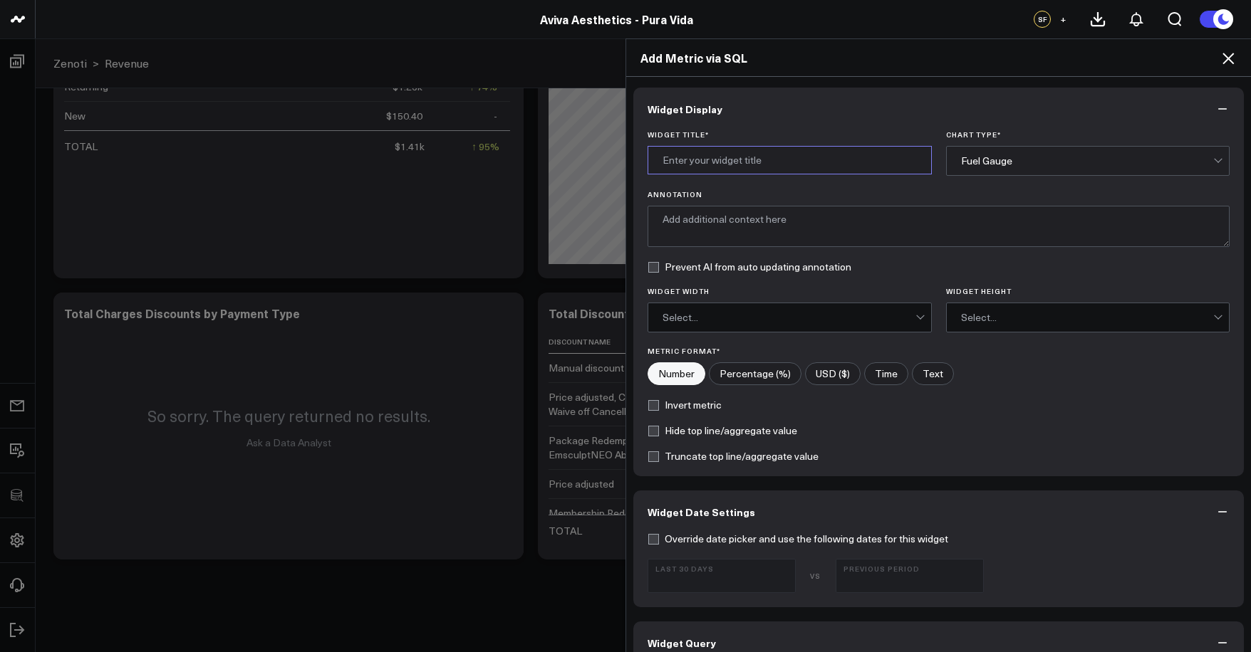
click at [689, 150] on input "Widget Title *" at bounding box center [789, 160] width 284 height 28
type input "Total Service Refunds by Day"
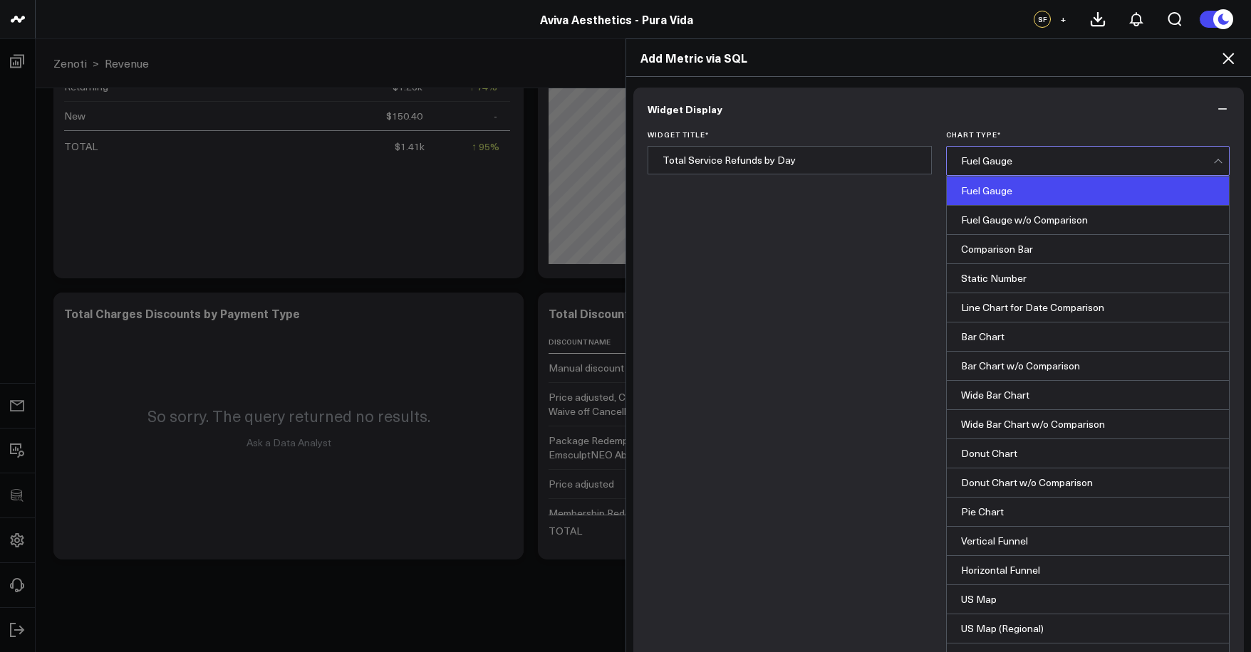
click at [1000, 168] on div "Fuel Gauge" at bounding box center [1087, 161] width 253 height 28
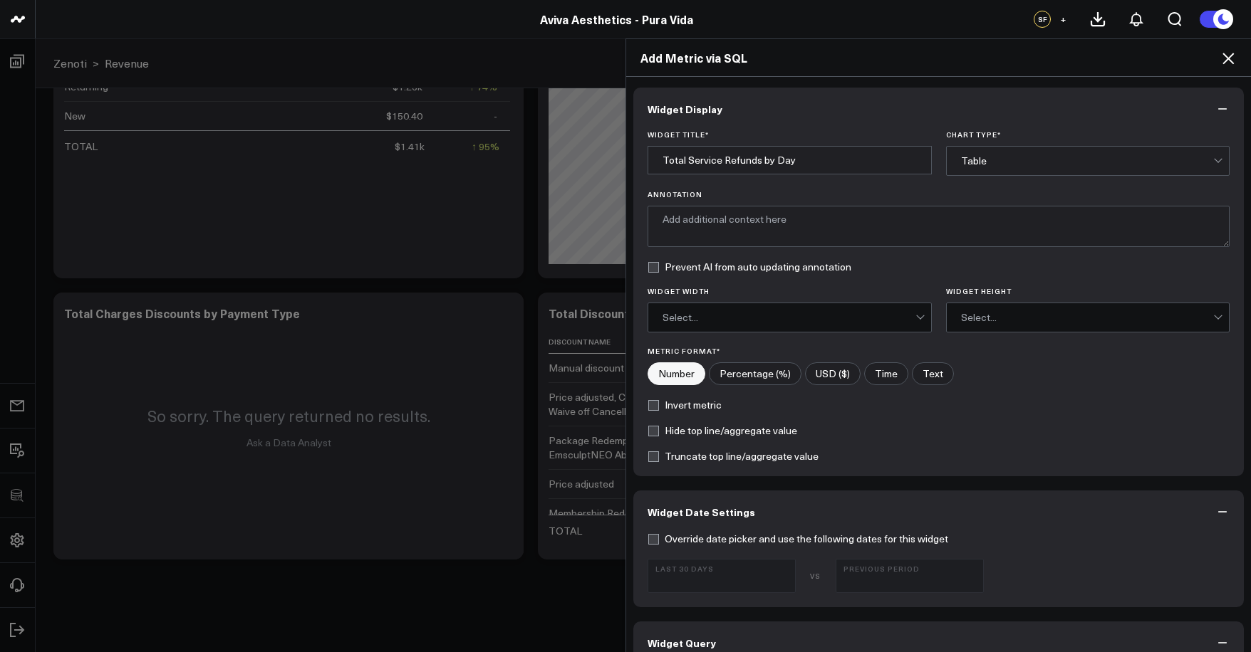
click at [823, 380] on label "USD ($)" at bounding box center [833, 374] width 56 height 23
click at [823, 380] on input"] "USD ($)" at bounding box center [833, 373] width 54 height 21
radio input"] "true"
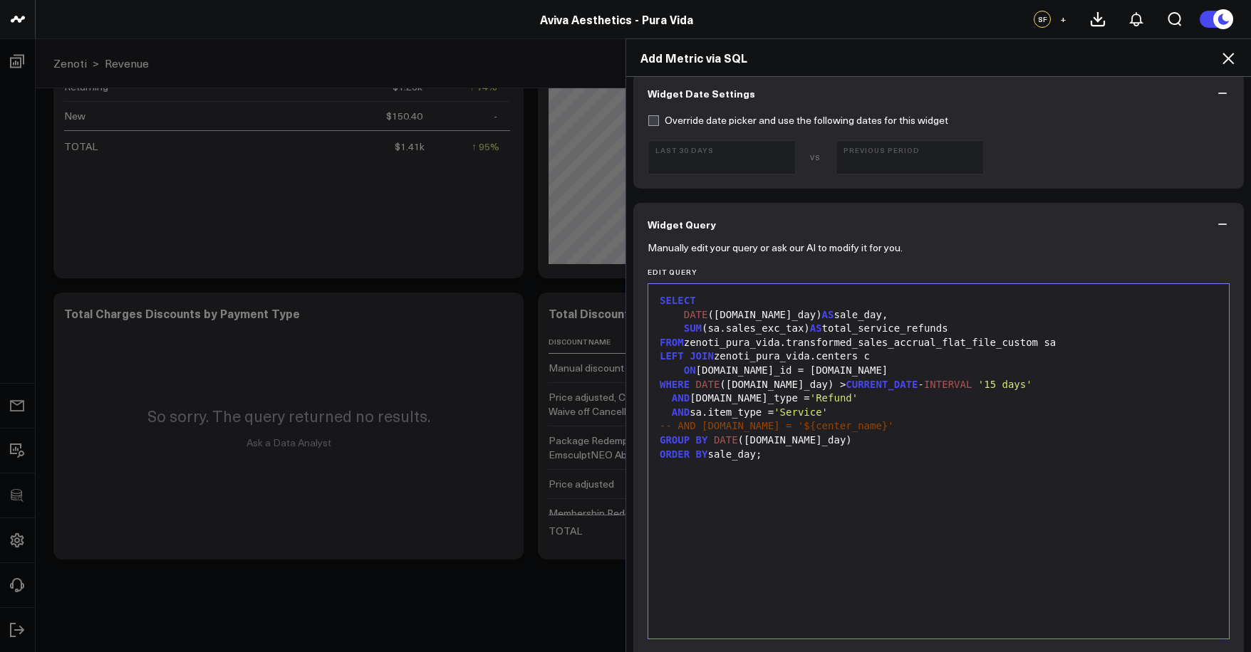
scroll to position [0, 0]
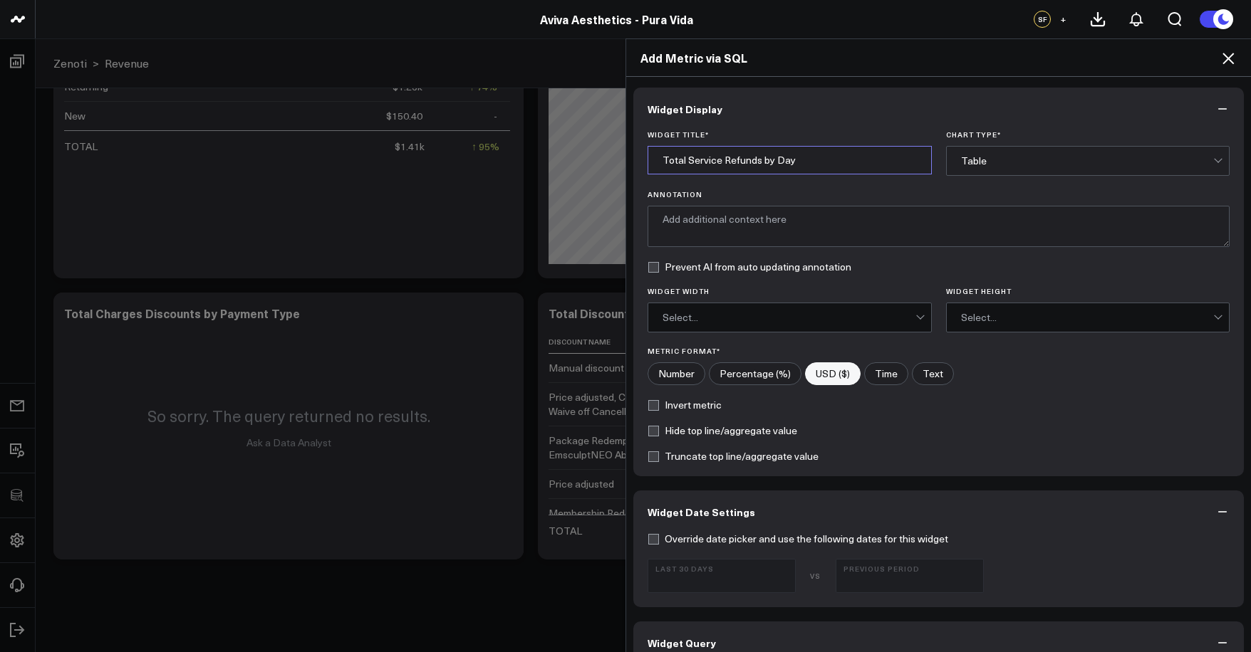
drag, startPoint x: 682, startPoint y: 161, endPoint x: 599, endPoint y: 161, distance: 83.3
click at [604, 160] on div "Add Metric via SQL Widget Display Widget Title * Total Service Refunds by Day C…" at bounding box center [625, 345] width 1251 height 614
click at [692, 162] on input "Service Refunds by Day" at bounding box center [789, 160] width 284 height 28
type input "Service Accrual Refunds by Day"
click at [771, 180] on div "Widget Title * Service Accrual Refunds by Day Chart Type * Table Annotation Pre…" at bounding box center [938, 303] width 610 height 346
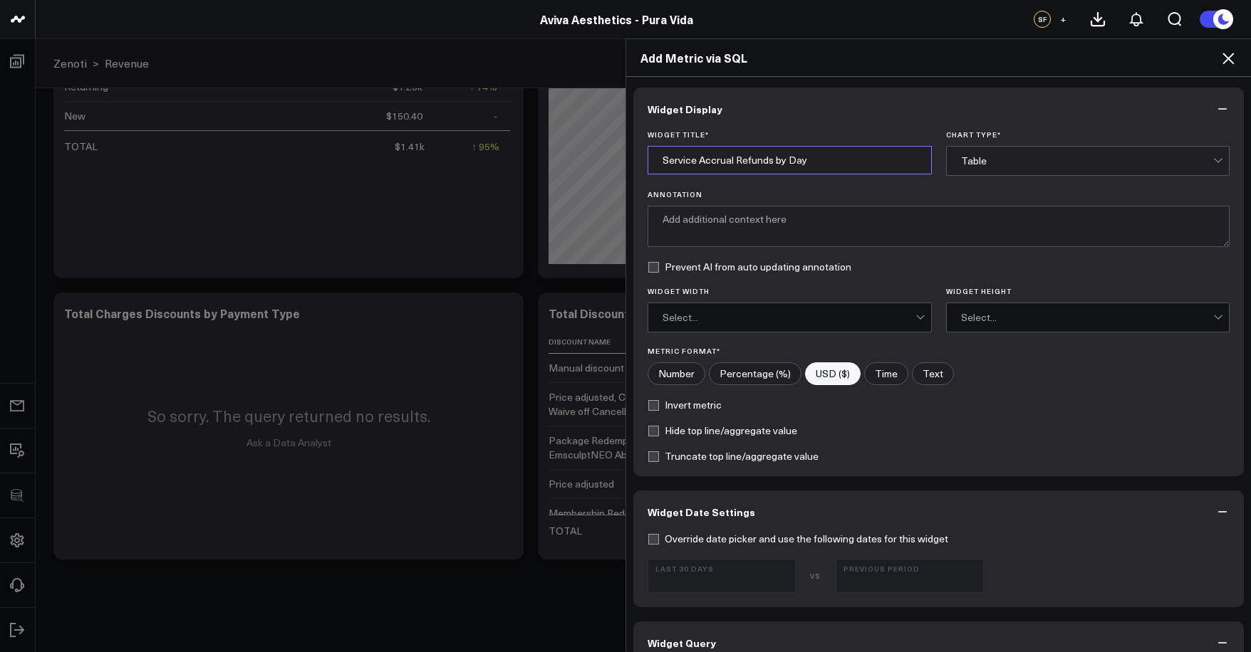
click at [721, 167] on input "Service Accrual Refunds by Day" at bounding box center [789, 160] width 284 height 28
click at [711, 163] on input "Service Accrual Refunds by Day" at bounding box center [789, 160] width 284 height 28
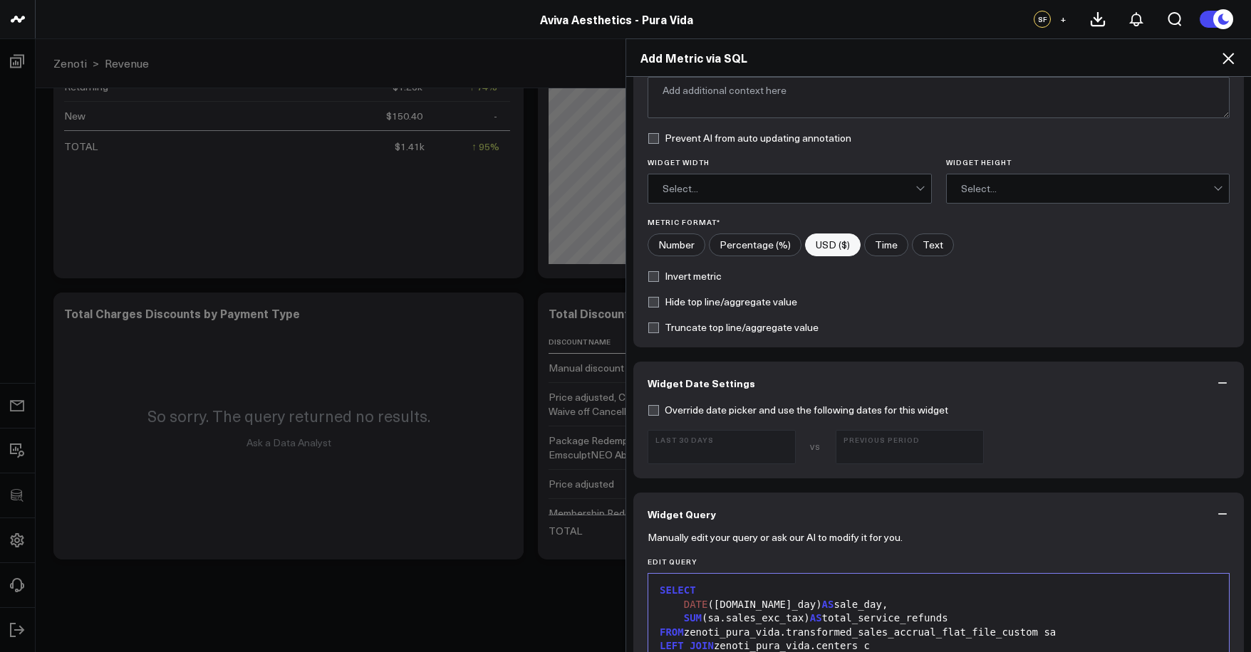
scroll to position [272, 0]
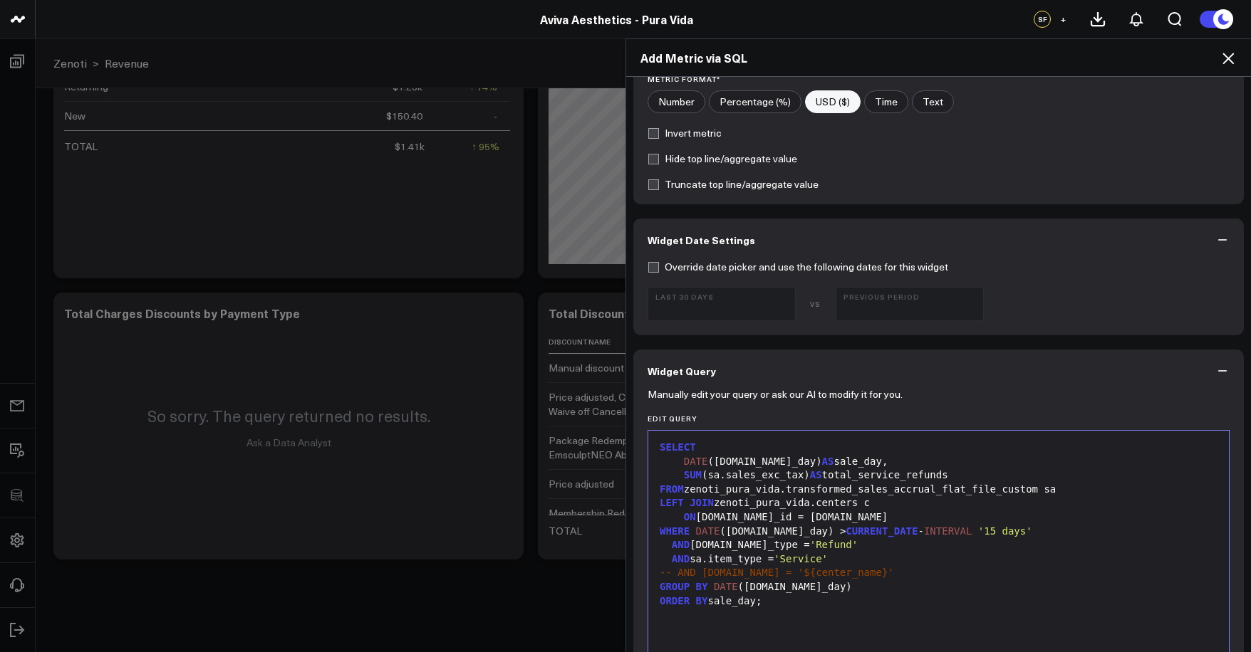
click at [868, 474] on div "SUM (sa.sales_exc_tax) AS total_service_refunds" at bounding box center [938, 476] width 566 height 14
drag, startPoint x: 905, startPoint y: 474, endPoint x: 829, endPoint y: 475, distance: 75.5
click at [829, 475] on div "SUM (sa.sales_exc_tax) AS total_service_refunds" at bounding box center [938, 476] width 566 height 14
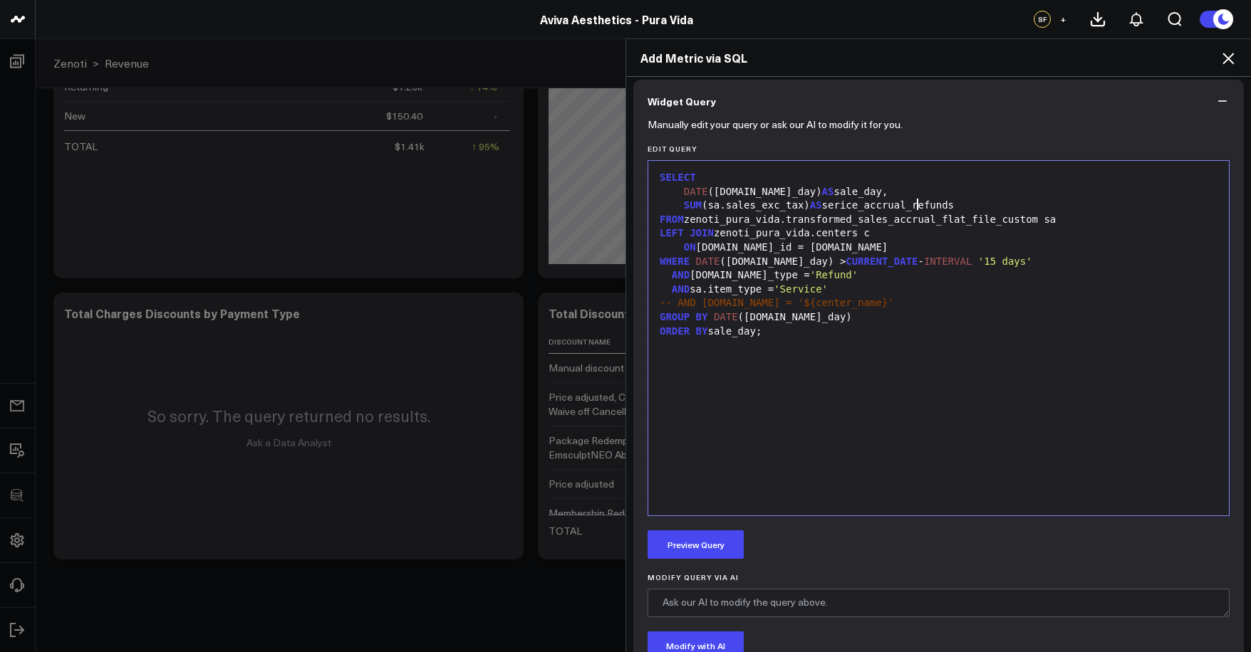
scroll to position [692, 0]
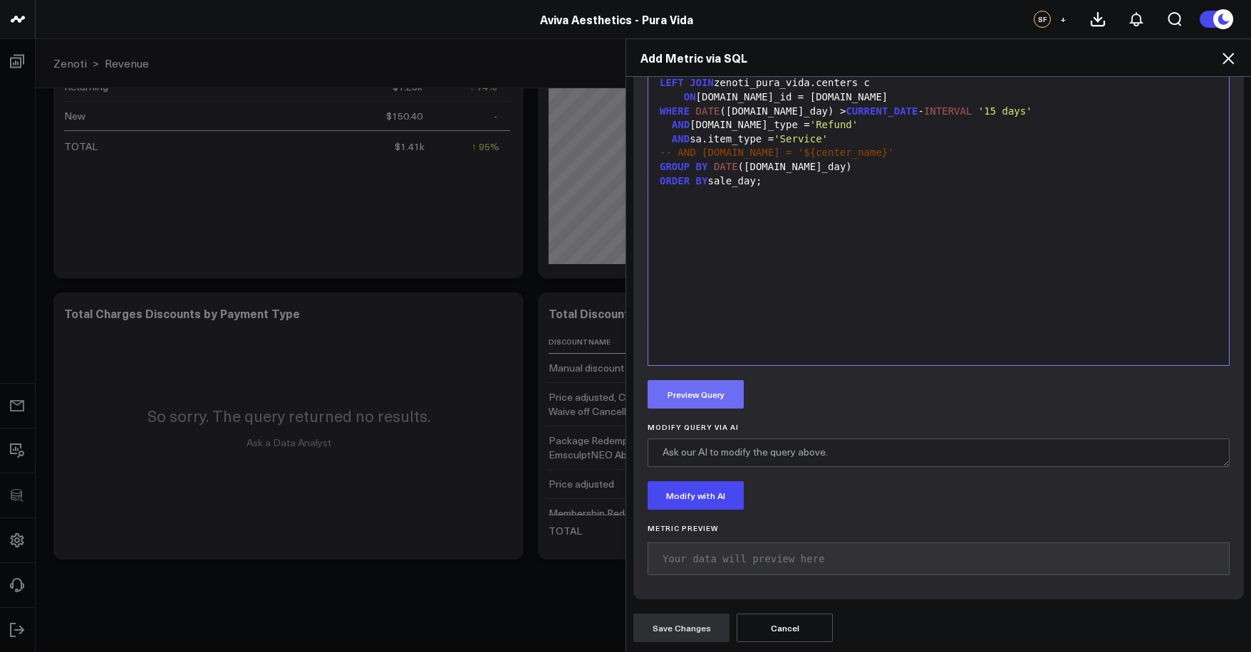
click at [718, 403] on button "Preview Query" at bounding box center [695, 394] width 96 height 28
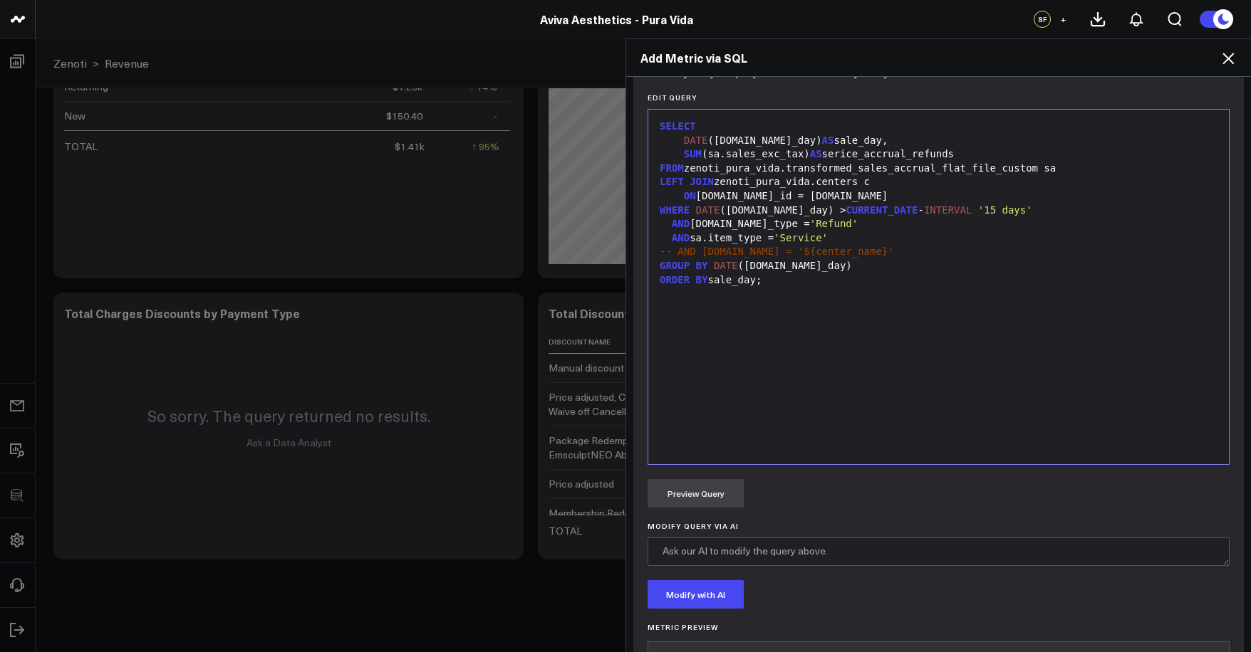
scroll to position [493, 0]
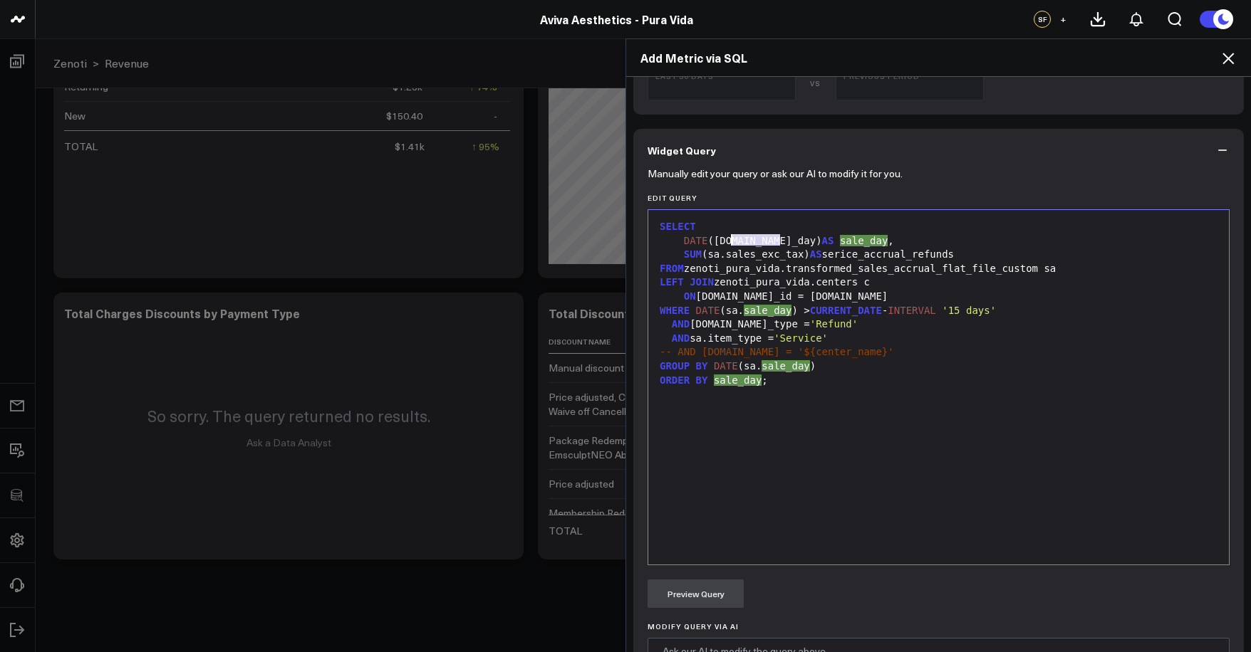
drag, startPoint x: 774, startPoint y: 240, endPoint x: 726, endPoint y: 240, distance: 47.7
click at [726, 240] on div "DATE (sa.sale_day) AS sale_day ," at bounding box center [938, 241] width 566 height 14
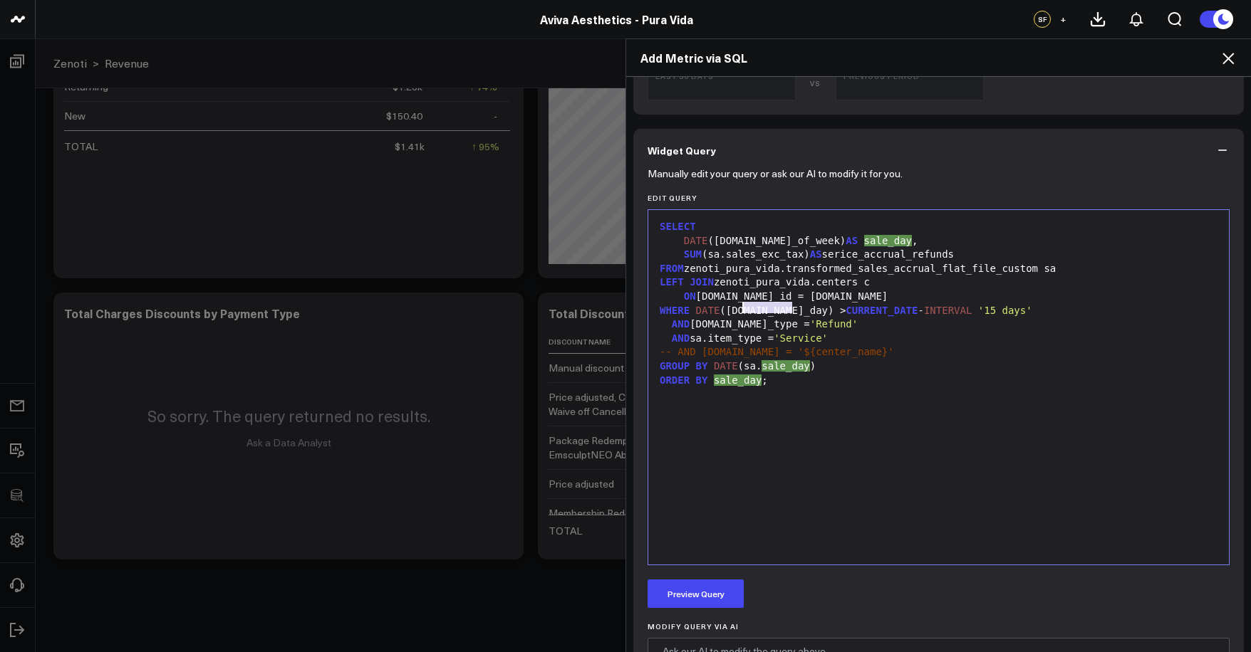
drag, startPoint x: 788, startPoint y: 308, endPoint x: 739, endPoint y: 308, distance: 48.4
click at [739, 308] on div "WHERE DATE (sa.sale_day) > CURRENT_DATE - INTERVAL '15 days'" at bounding box center [938, 311] width 566 height 14
drag, startPoint x: 759, startPoint y: 363, endPoint x: 804, endPoint y: 364, distance: 44.9
click at [804, 364] on div "GROUP BY DATE (sa.sale_day)" at bounding box center [938, 367] width 566 height 14
drag, startPoint x: 728, startPoint y: 243, endPoint x: 792, endPoint y: 243, distance: 64.1
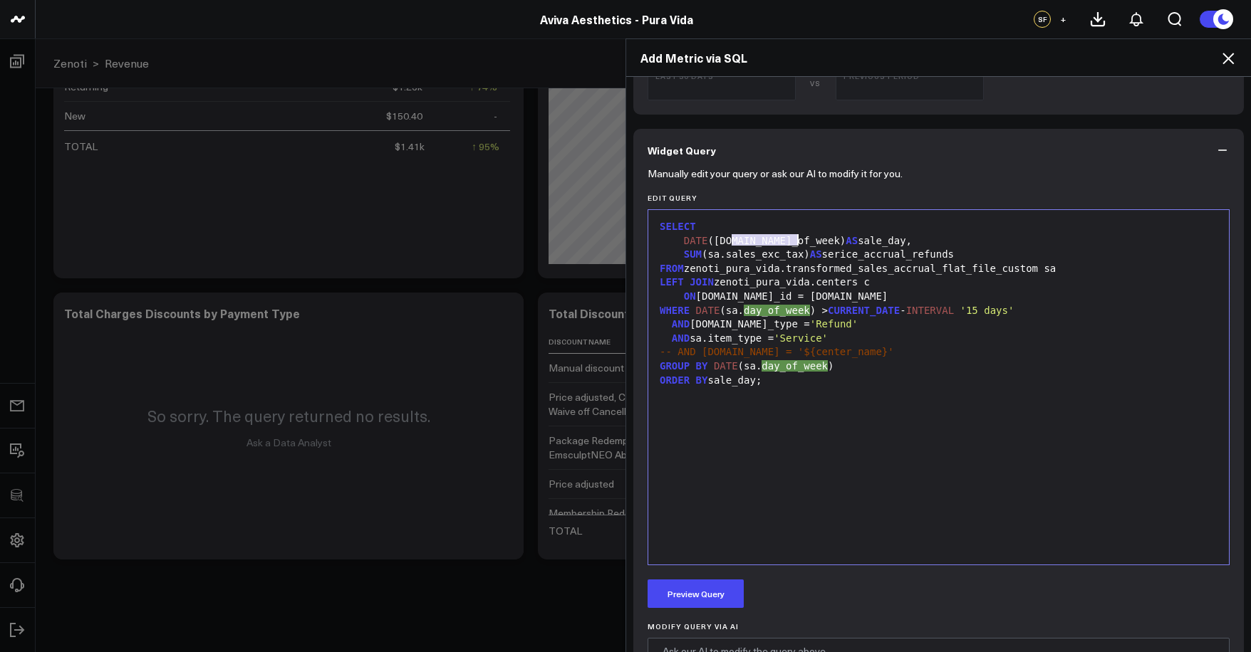
click at [792, 243] on div "DATE (sa.day_of_week) AS sale_day," at bounding box center [938, 241] width 566 height 14
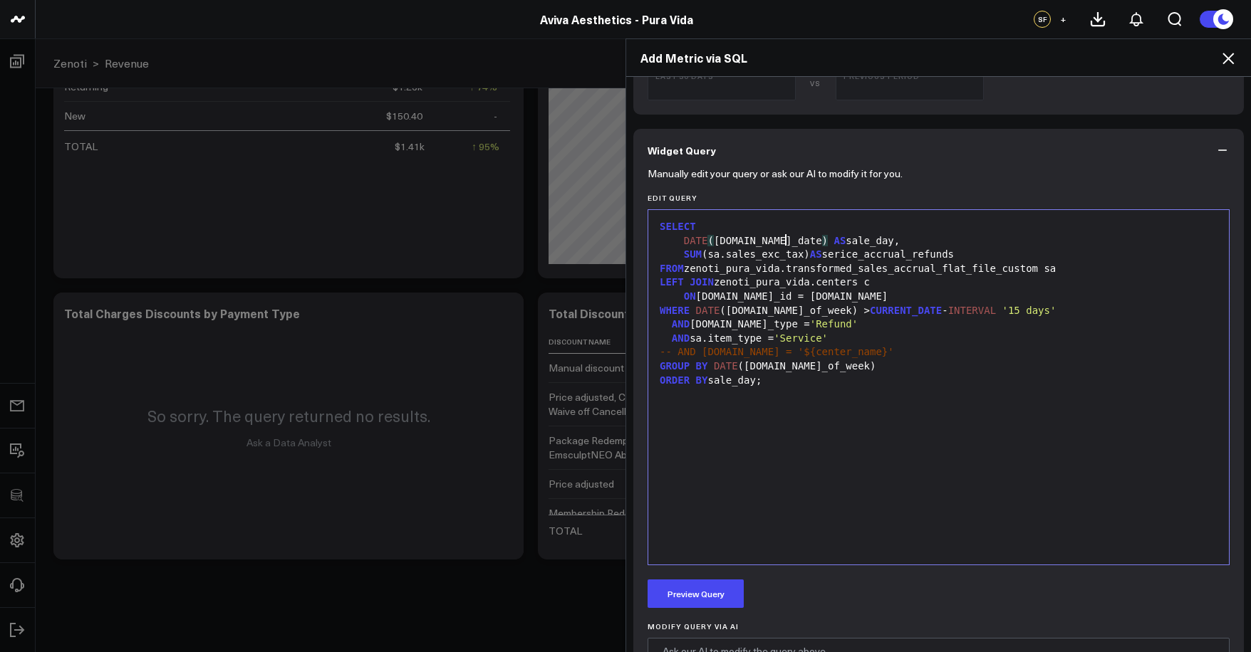
click at [742, 307] on div "WHERE DATE (sa.day_of_week) > CURRENT_DATE - INTERVAL '15 days'" at bounding box center [938, 311] width 566 height 14
click at [746, 306] on div "WHERE DATE (sa.day_of_week) > CURRENT_DATE - INTERVAL '15 days'" at bounding box center [938, 311] width 566 height 14
drag, startPoint x: 759, startPoint y: 362, endPoint x: 821, endPoint y: 362, distance: 62.0
click at [821, 362] on div "GROUP BY DATE (sa.day_of_week)" at bounding box center [938, 367] width 566 height 14
drag, startPoint x: 709, startPoint y: 378, endPoint x: 756, endPoint y: 379, distance: 46.3
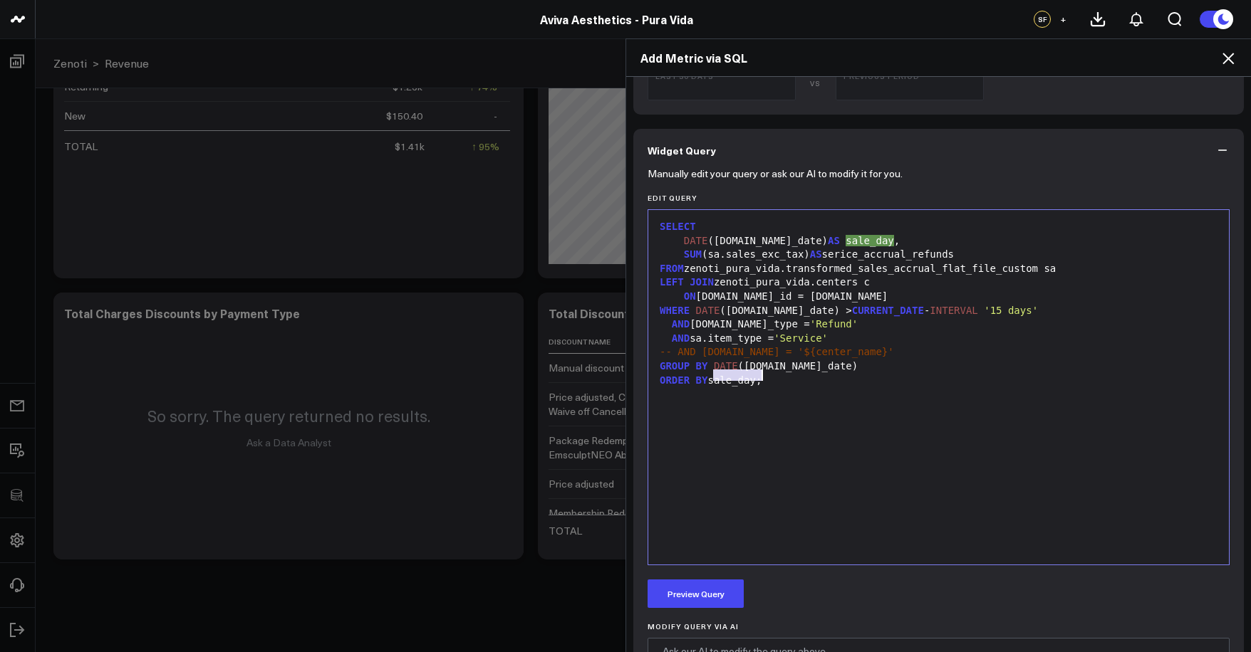
click at [756, 379] on div "ORDER BY sale_day;" at bounding box center [938, 381] width 566 height 14
click at [749, 380] on div "ORDER BY sale_day;" at bounding box center [938, 381] width 566 height 14
click at [754, 378] on div "ORDER BY sale_day;" at bounding box center [938, 381] width 566 height 14
click at [751, 378] on div "ORDER BY sale_day;" at bounding box center [938, 381] width 566 height 14
click at [754, 378] on div "ORDER BY sale_day;" at bounding box center [938, 381] width 566 height 14
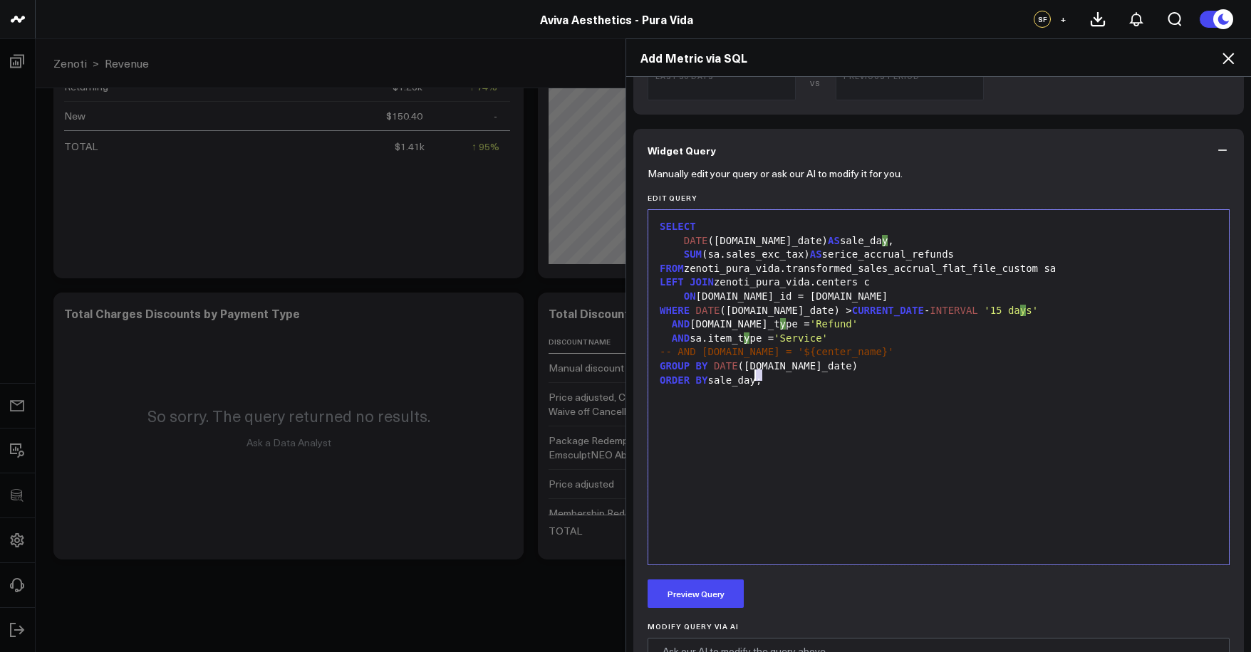
click at [753, 376] on div "ORDER BY sale_day;" at bounding box center [938, 381] width 566 height 14
click at [709, 576] on div "Manually edit your query or ask our AI to modify it for you. Edit Query 99 1 2 …" at bounding box center [938, 490] width 610 height 637
click at [711, 585] on button "Preview Query" at bounding box center [695, 594] width 96 height 28
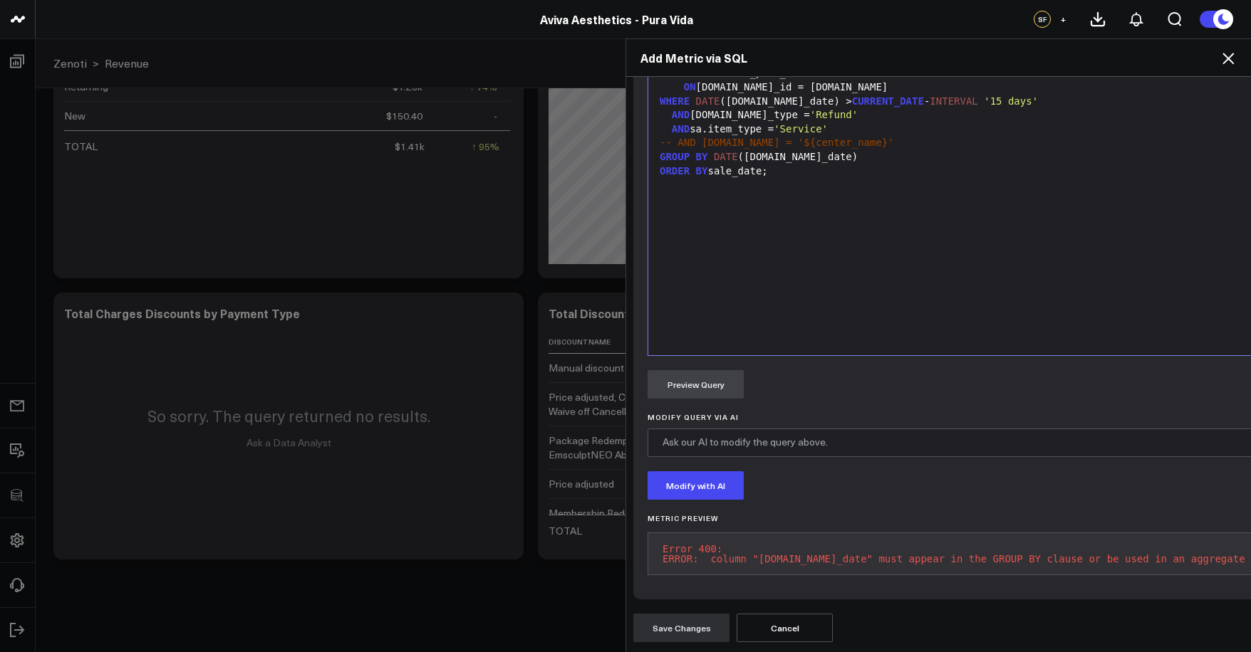
scroll to position [454, 0]
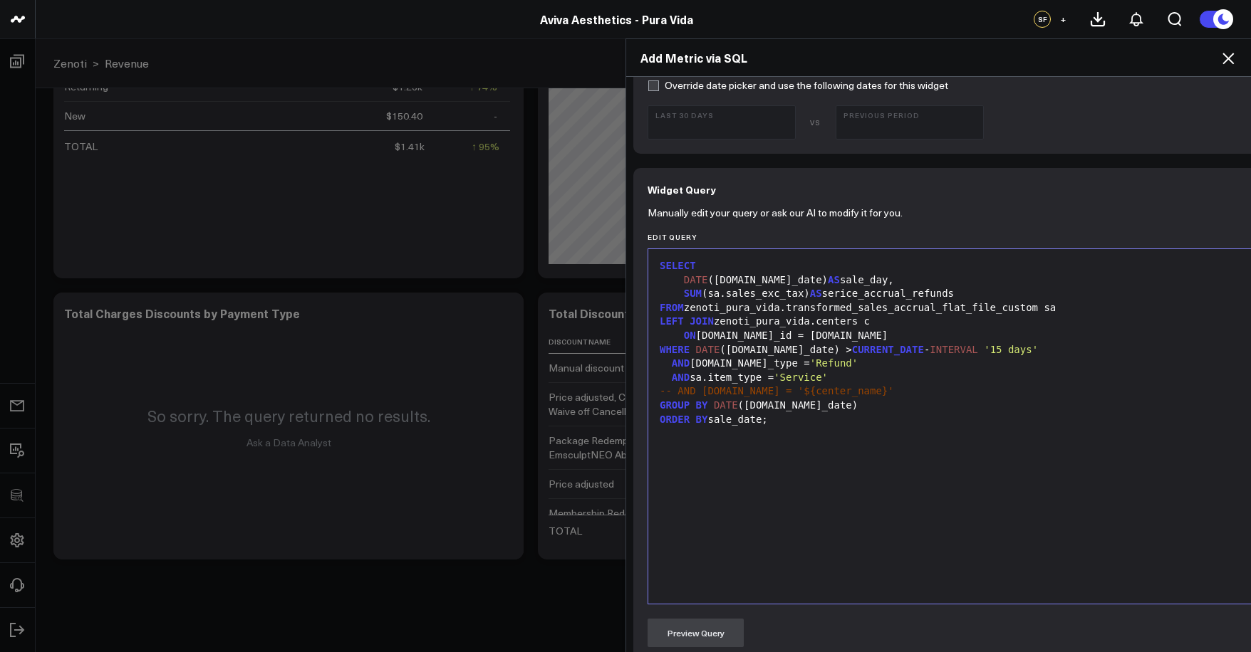
click at [831, 427] on div at bounding box center [980, 434] width 650 height 14
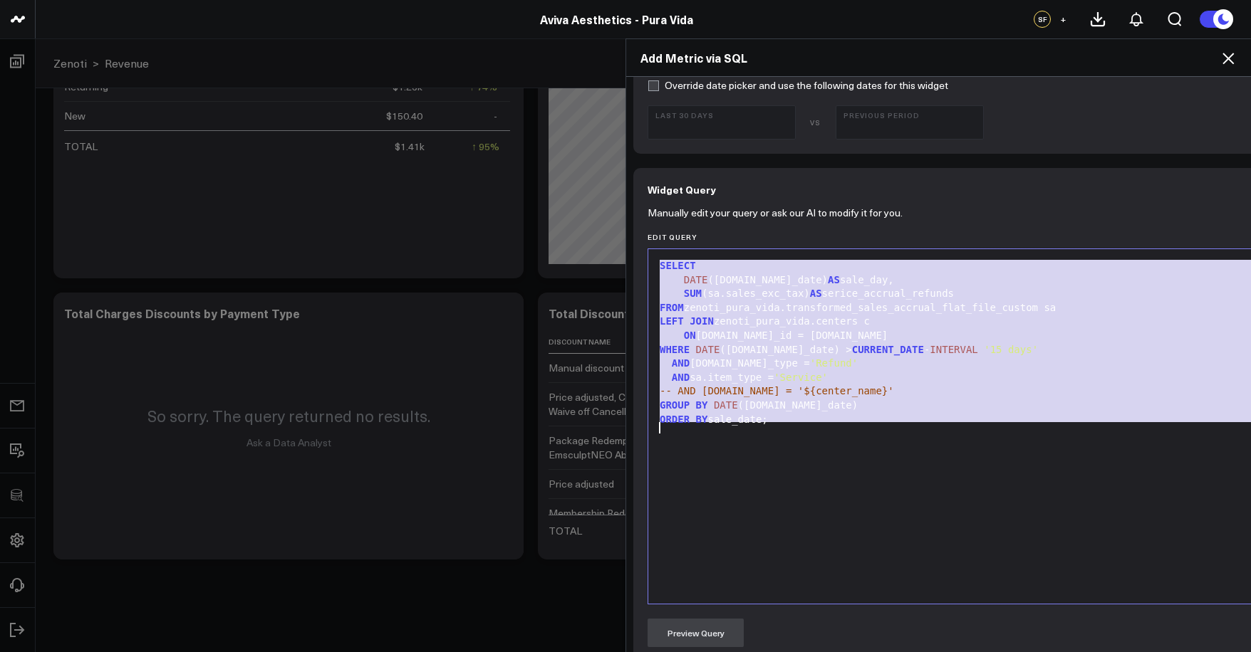
copy div "SELECT DATE (sa.sale_date) AS sale_day, SUM (sa.sales_exc_tax) AS serice_accrua…"
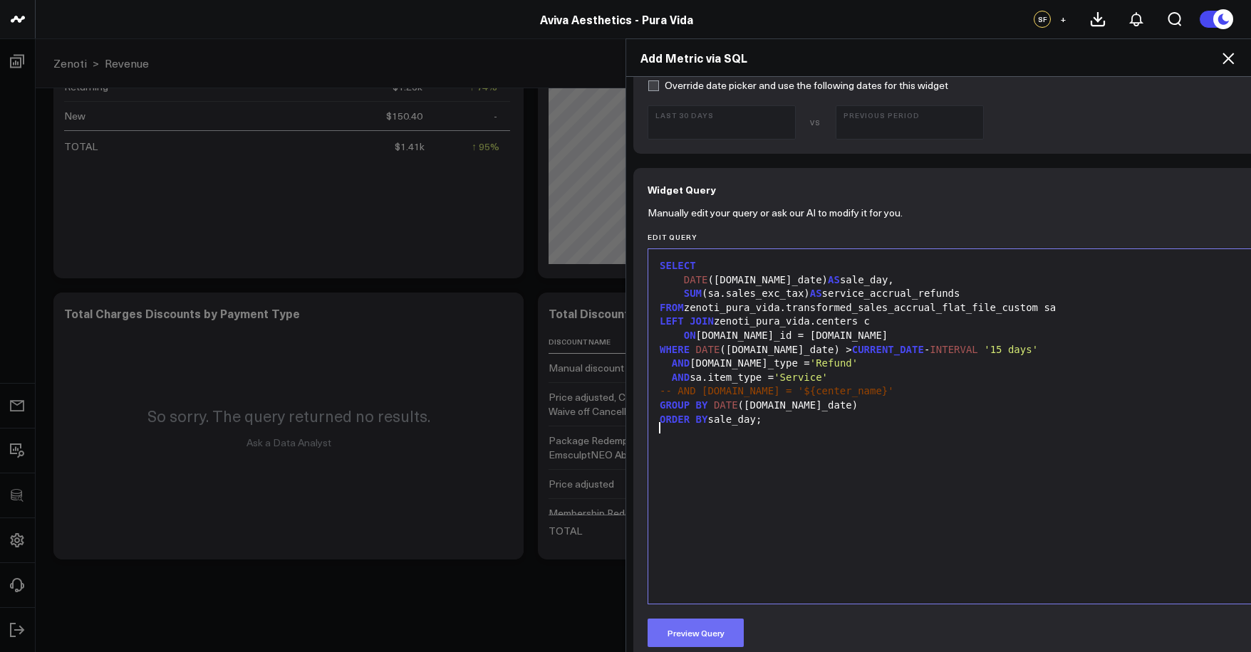
click at [694, 640] on button "Preview Query" at bounding box center [695, 633] width 96 height 28
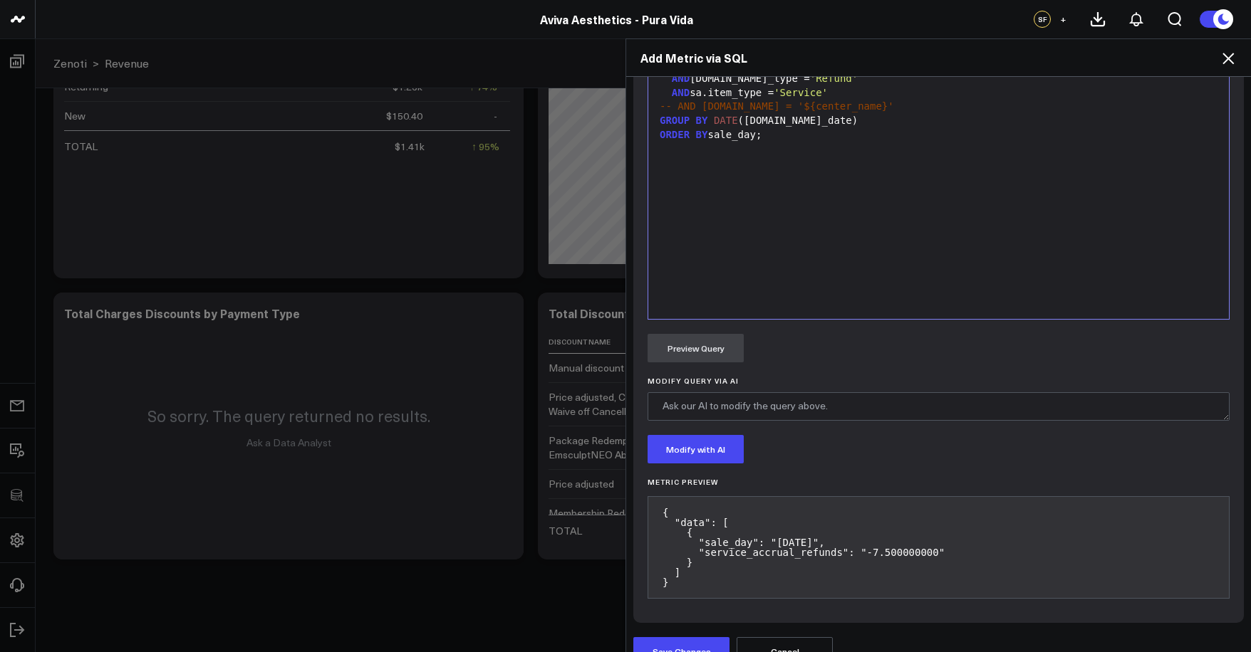
scroll to position [762, 0]
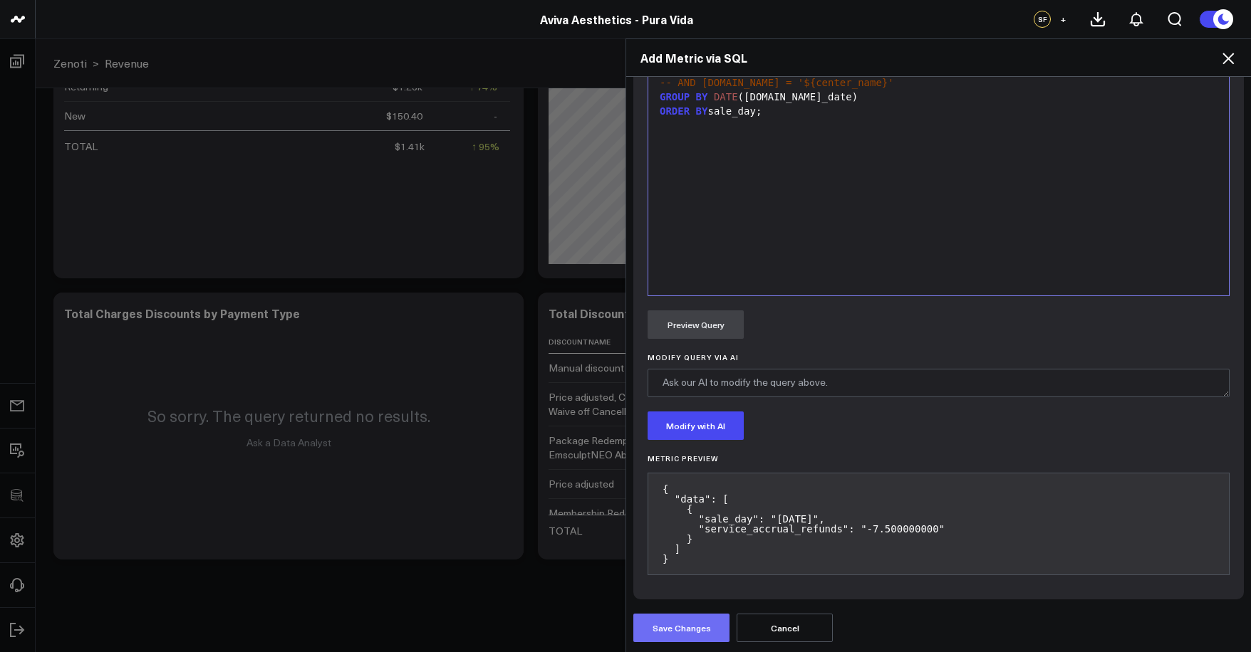
click at [685, 632] on button "Save Changes" at bounding box center [681, 628] width 96 height 28
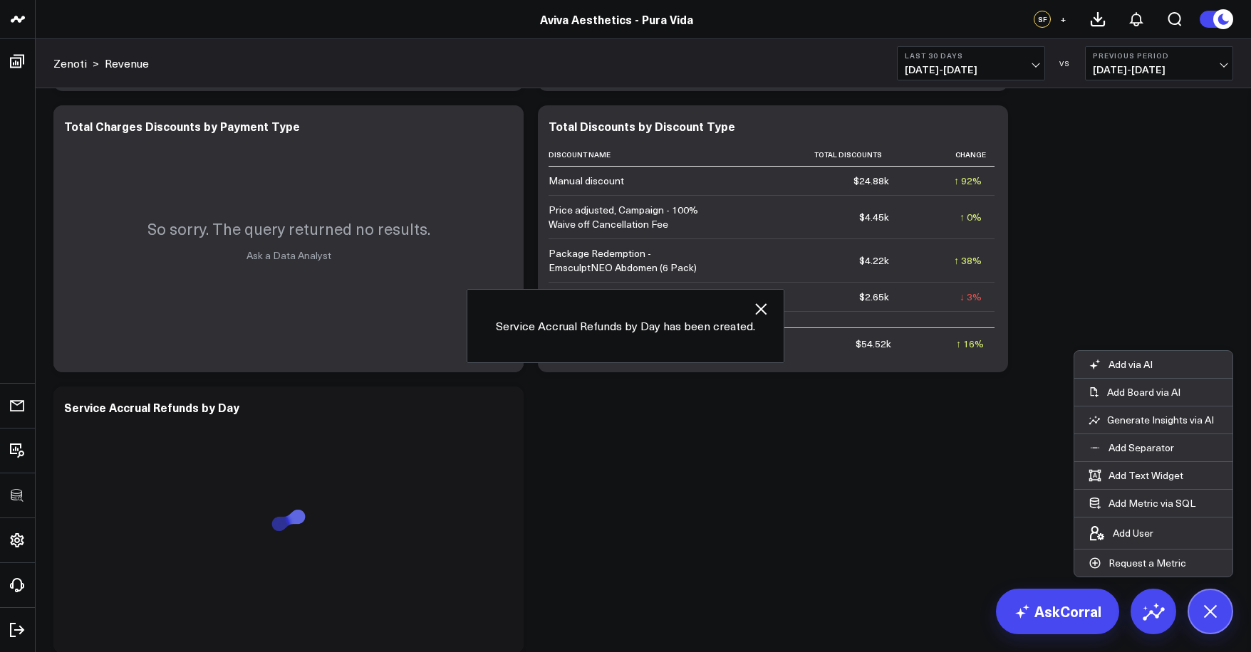
scroll to position [2345, 0]
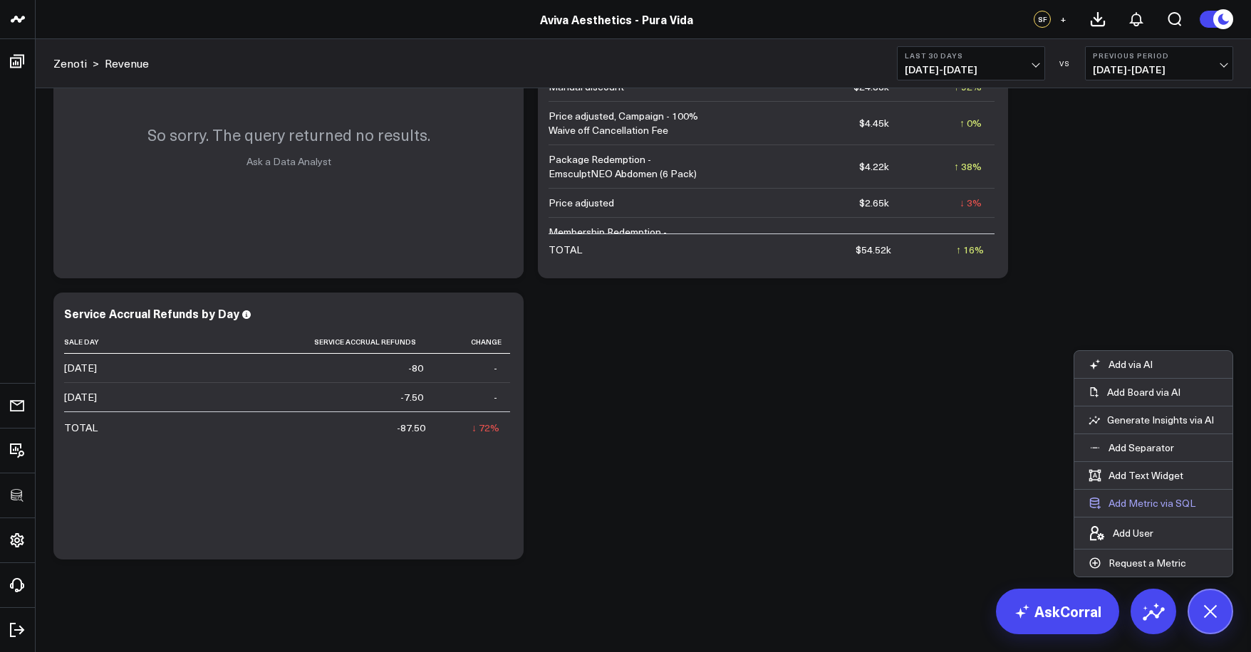
click at [1144, 508] on button "Add Metric via SQL" at bounding box center [1141, 503] width 135 height 27
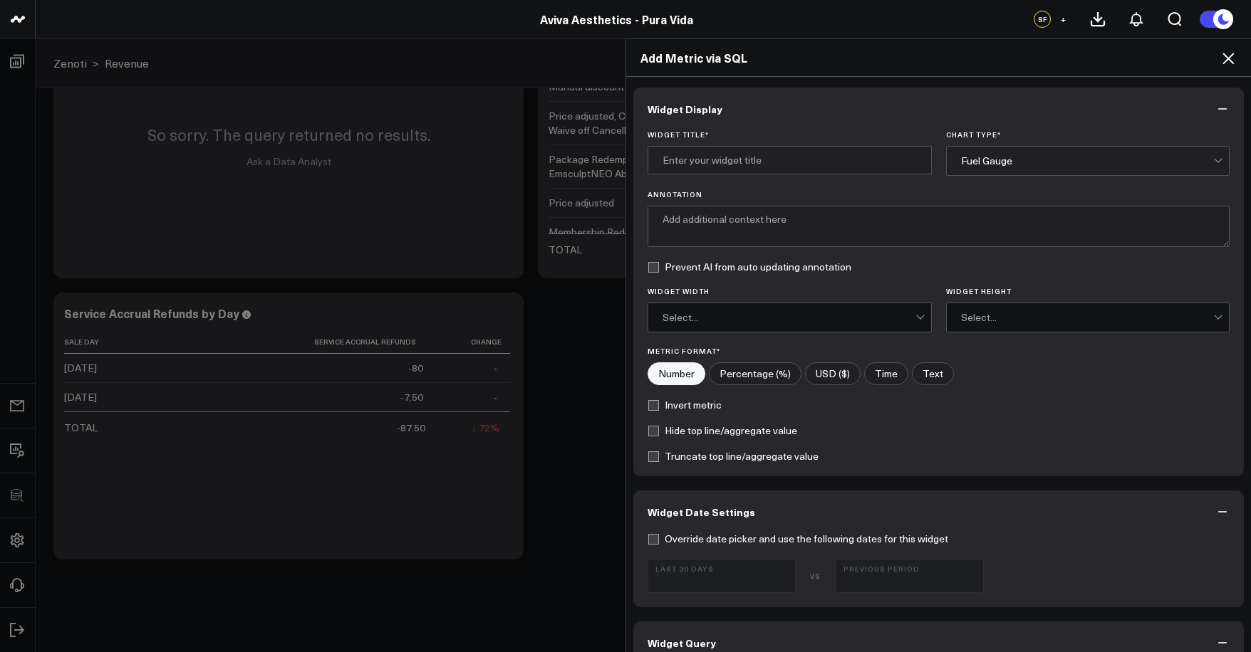
scroll to position [484, 0]
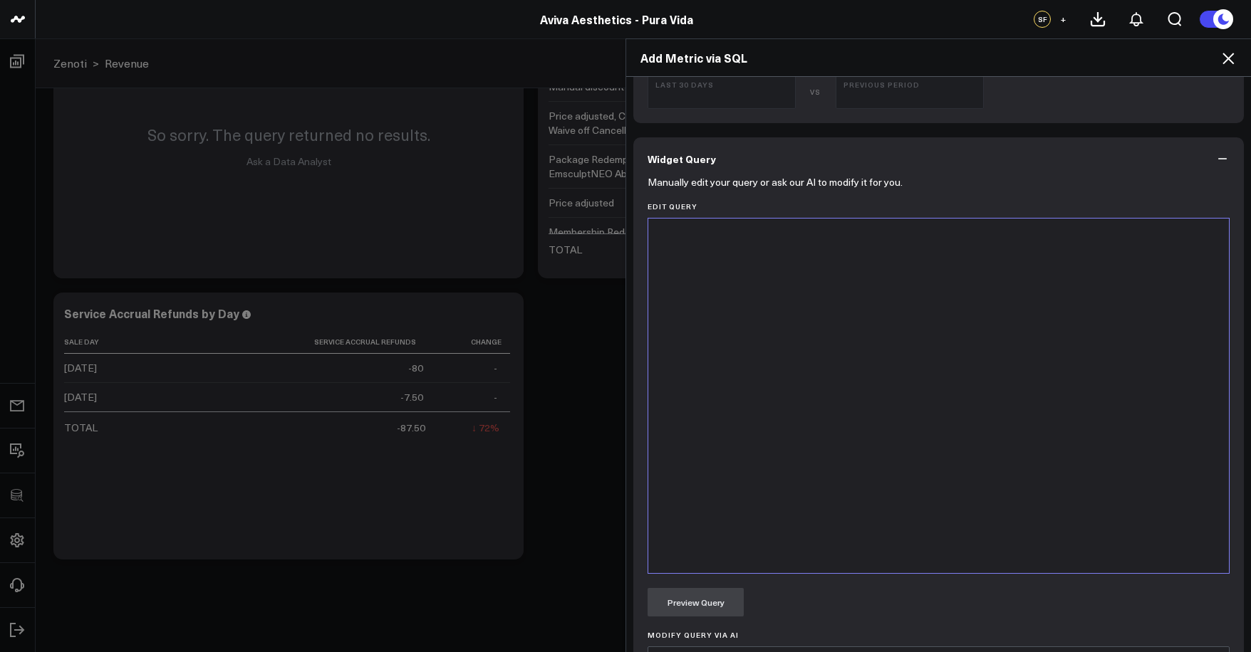
click at [896, 460] on div at bounding box center [938, 396] width 566 height 340
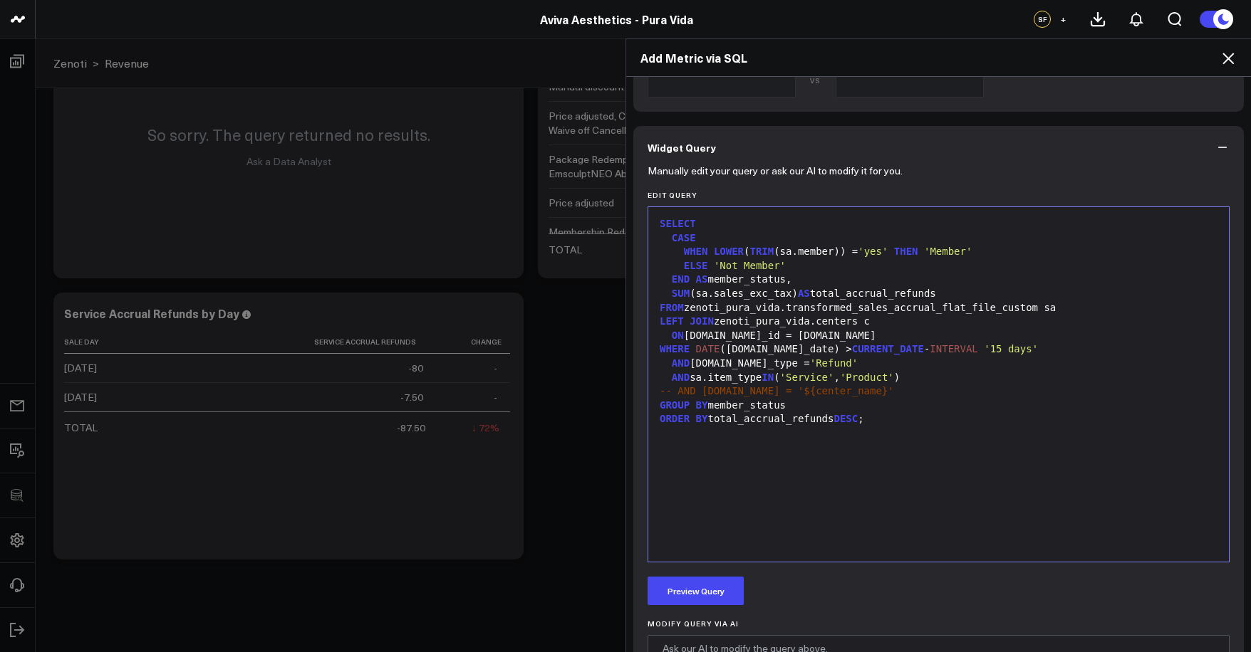
scroll to position [540, 0]
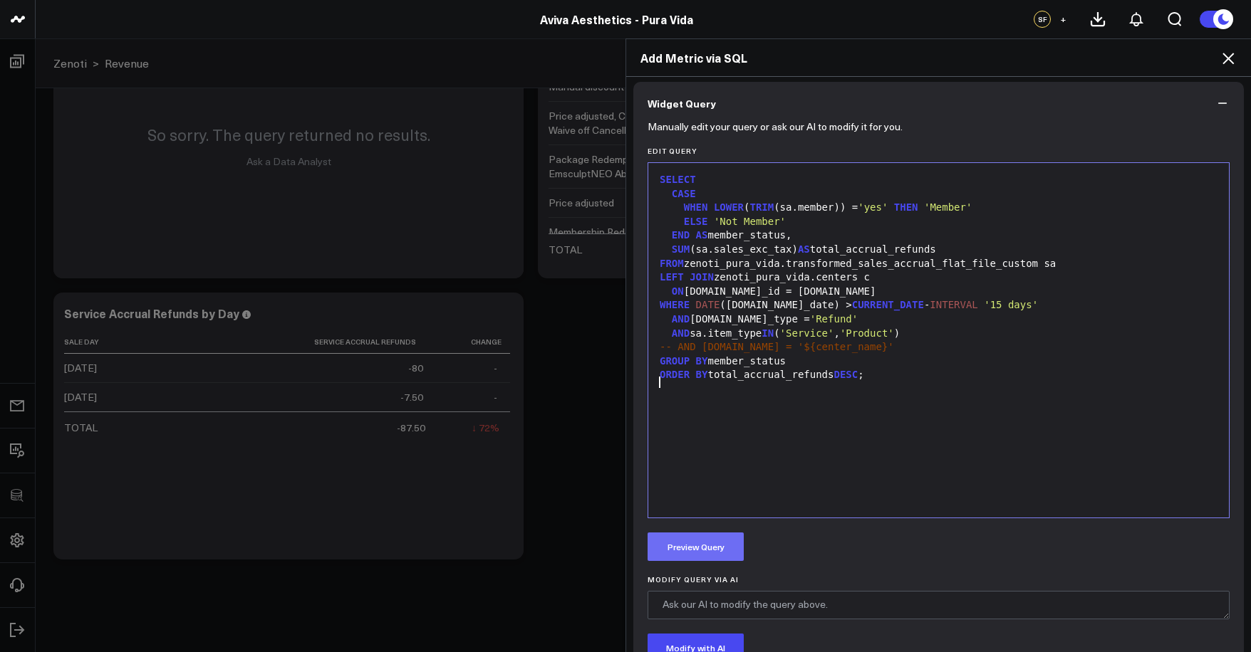
click at [721, 552] on button "Preview Query" at bounding box center [695, 547] width 96 height 28
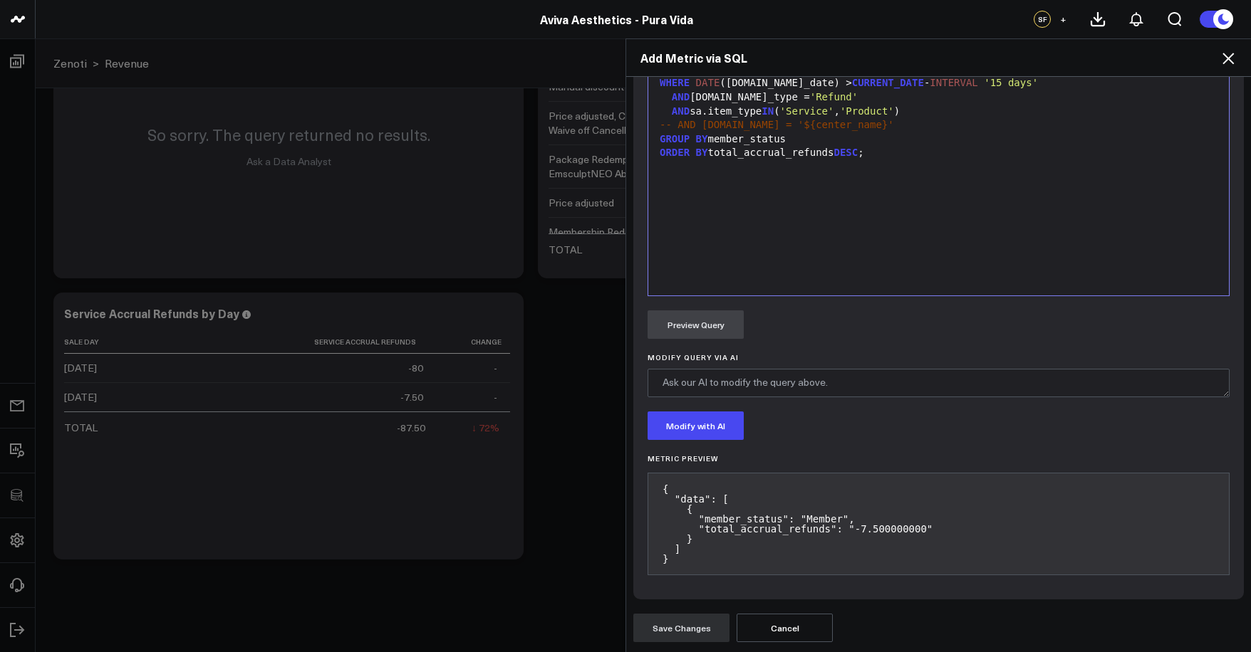
scroll to position [0, 0]
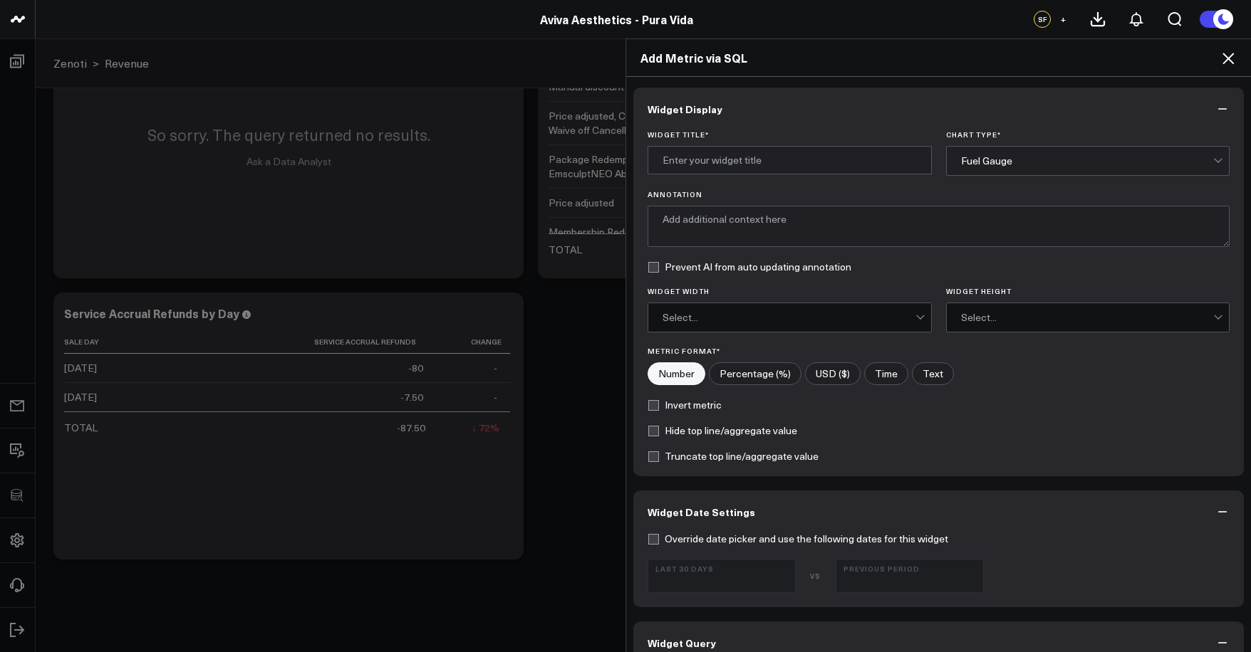
click at [1063, 151] on div "Fuel Gauge" at bounding box center [1087, 161] width 253 height 28
click at [1063, 153] on div "Fuel Gauge" at bounding box center [1087, 161] width 253 height 28
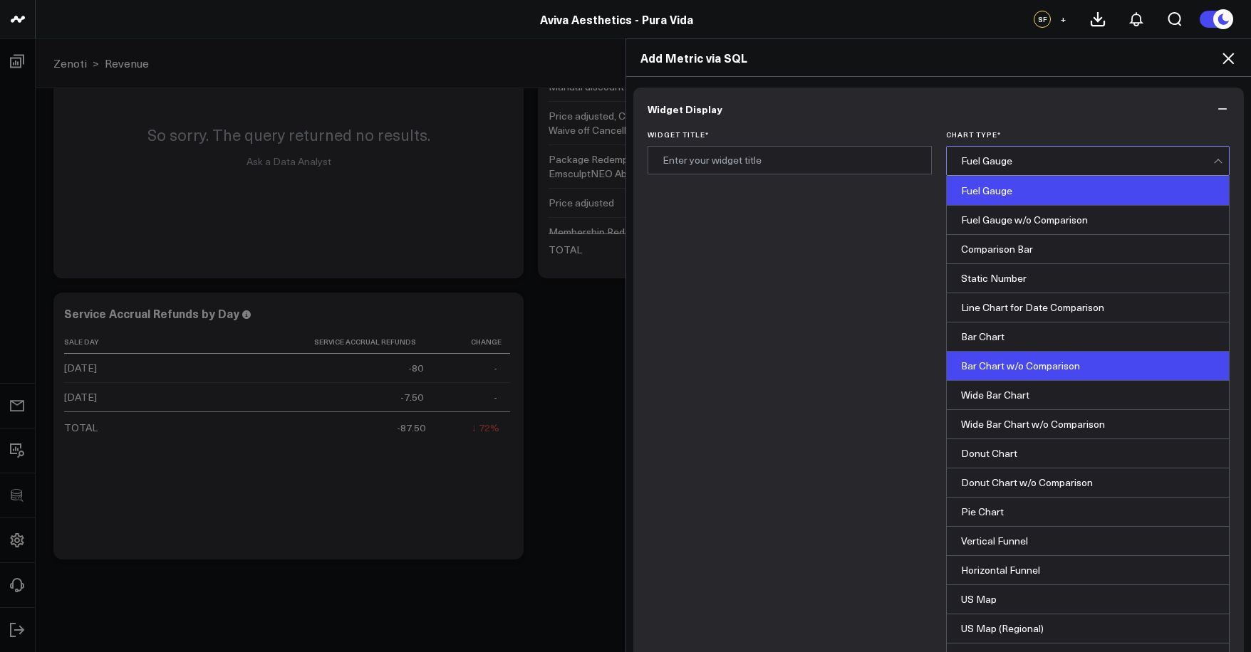
scroll to position [179, 0]
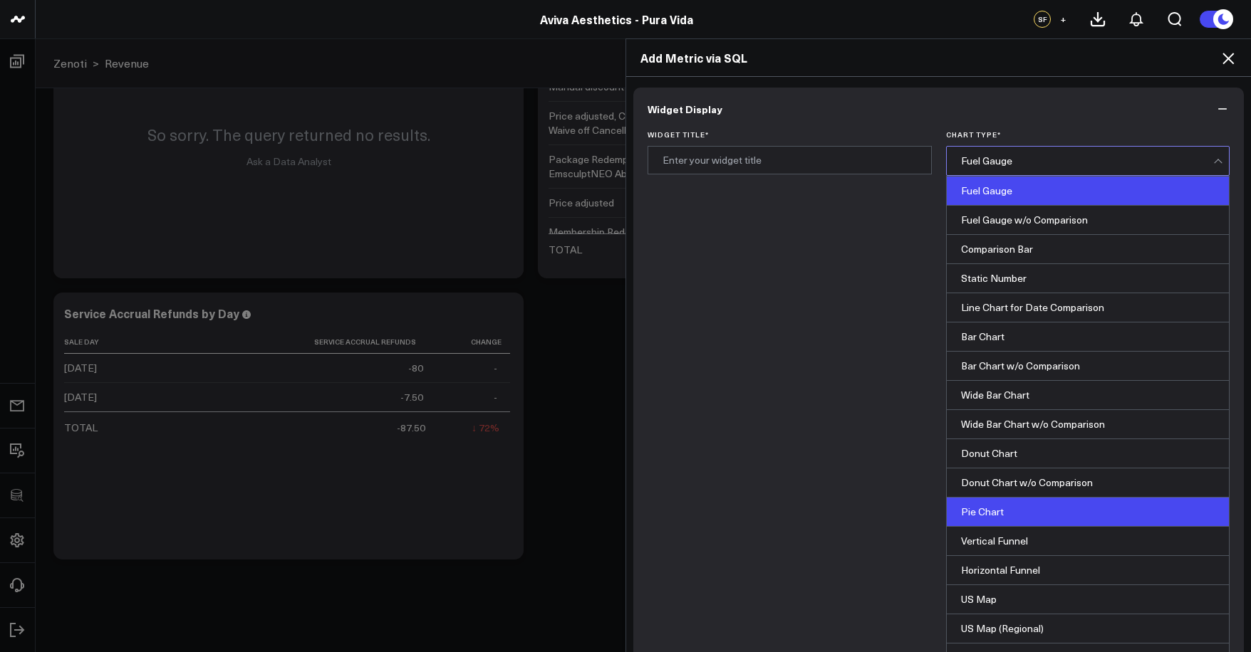
click at [1041, 498] on div "Pie Chart" at bounding box center [1088, 512] width 283 height 29
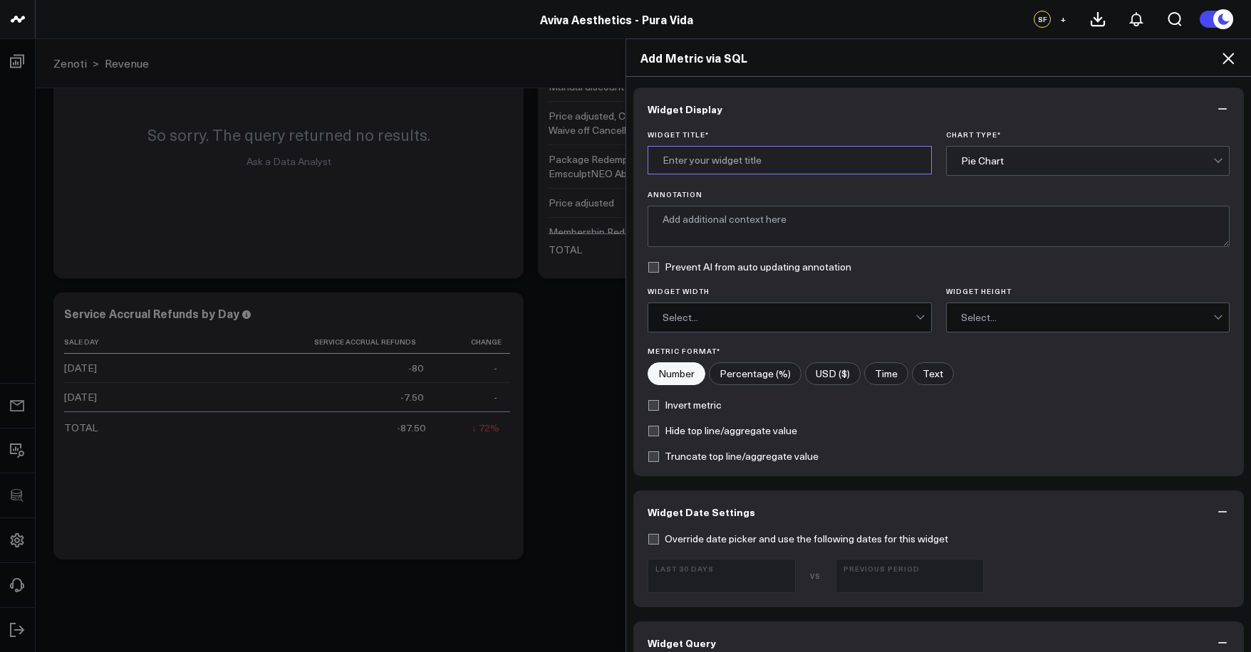
click at [750, 158] on input "Widget Title *" at bounding box center [789, 160] width 284 height 28
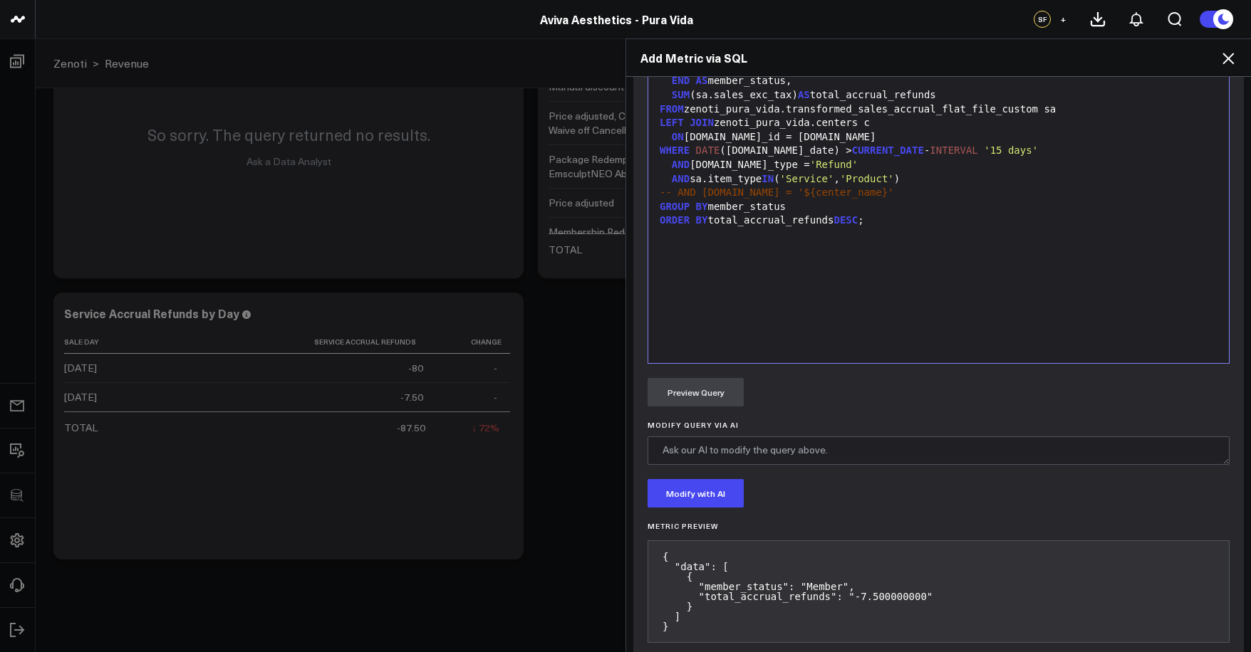
scroll to position [762, 0]
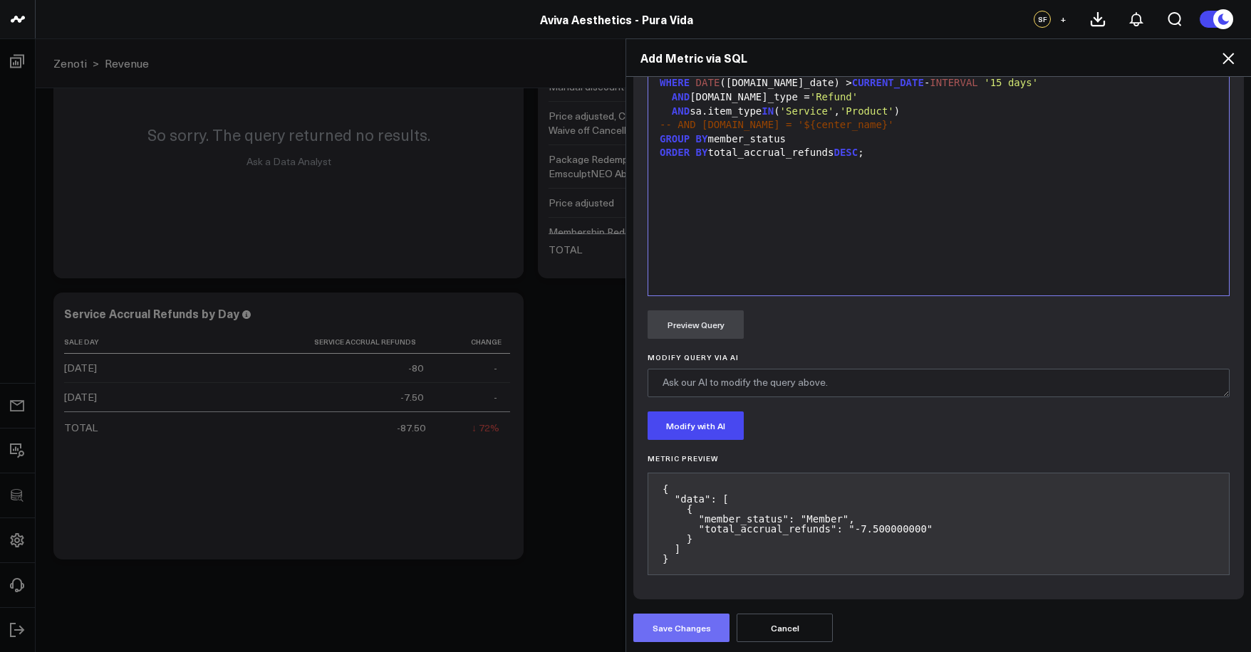
type input "Total Accrual Refunds by Membership Status"
click at [674, 622] on button "Save Changes" at bounding box center [681, 628] width 96 height 28
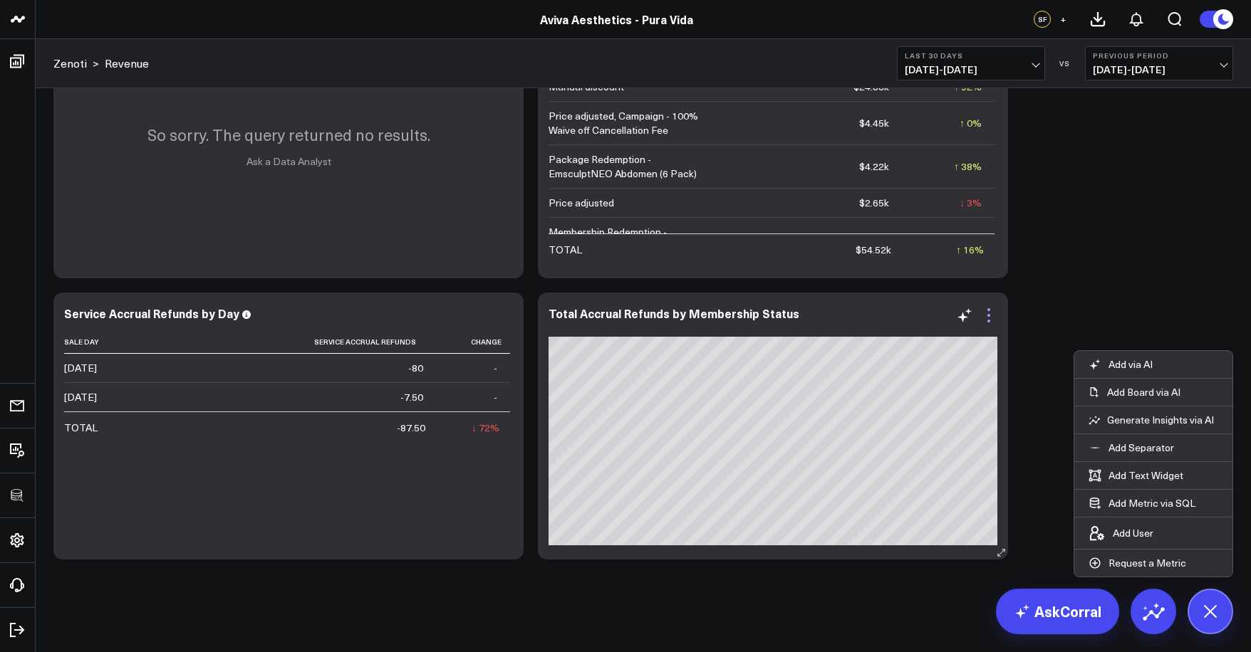
click at [988, 314] on icon at bounding box center [988, 315] width 17 height 17
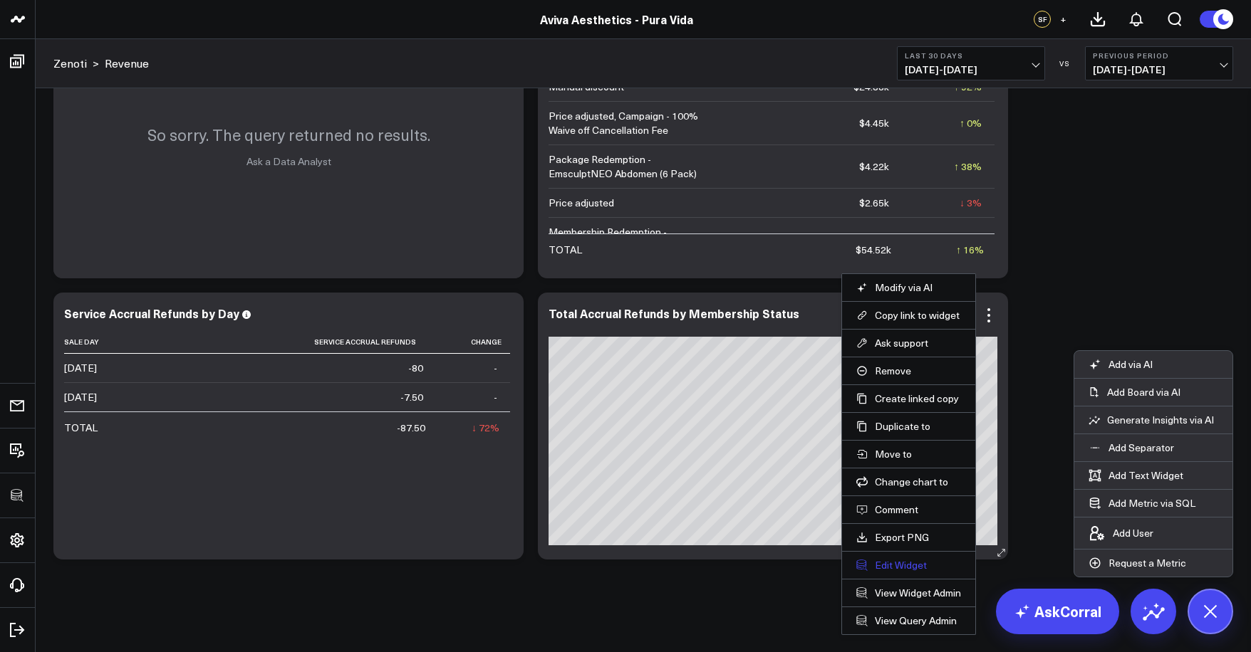
click at [885, 568] on button "Edit Widget" at bounding box center [908, 565] width 105 height 13
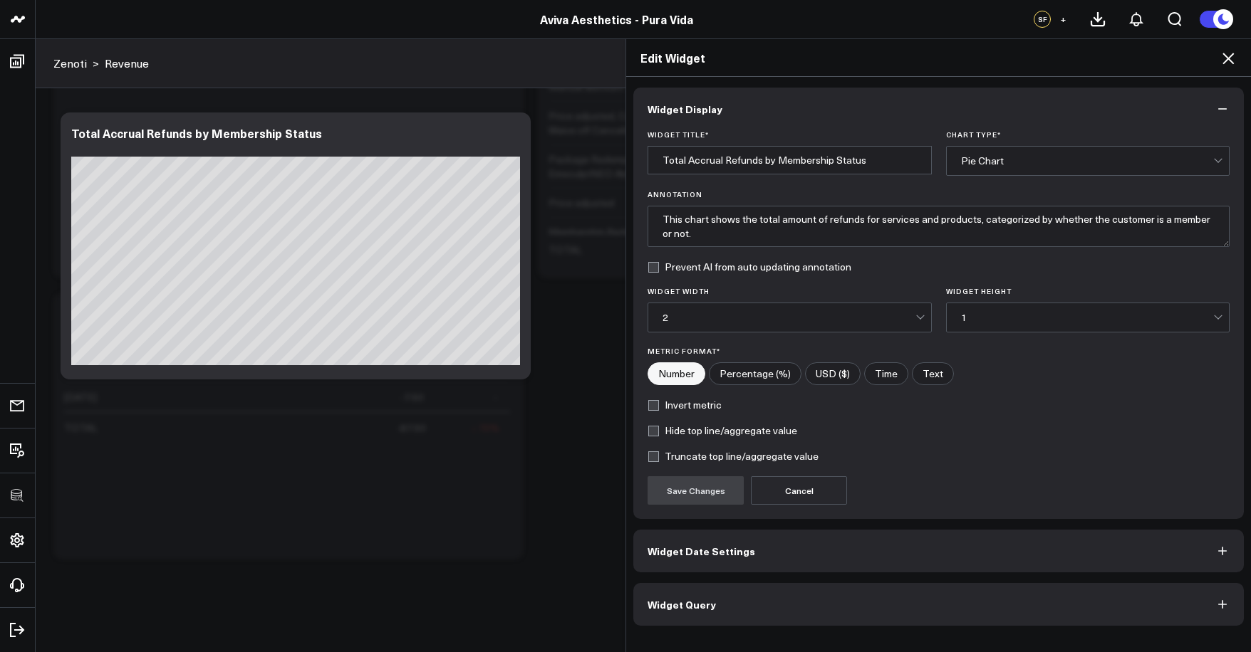
click at [825, 371] on input"] "USD ($)" at bounding box center [833, 373] width 54 height 21
radio input"] "true"
click at [683, 501] on button "Save Changes" at bounding box center [695, 490] width 96 height 28
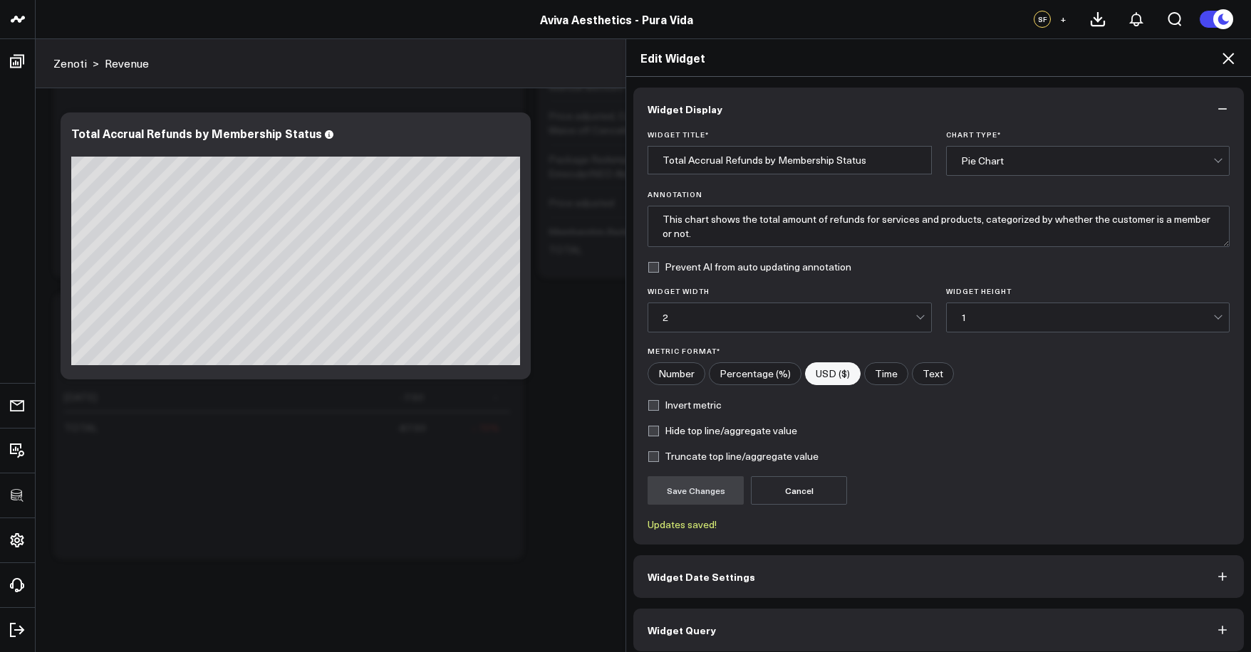
click at [1229, 62] on icon at bounding box center [1227, 58] width 17 height 17
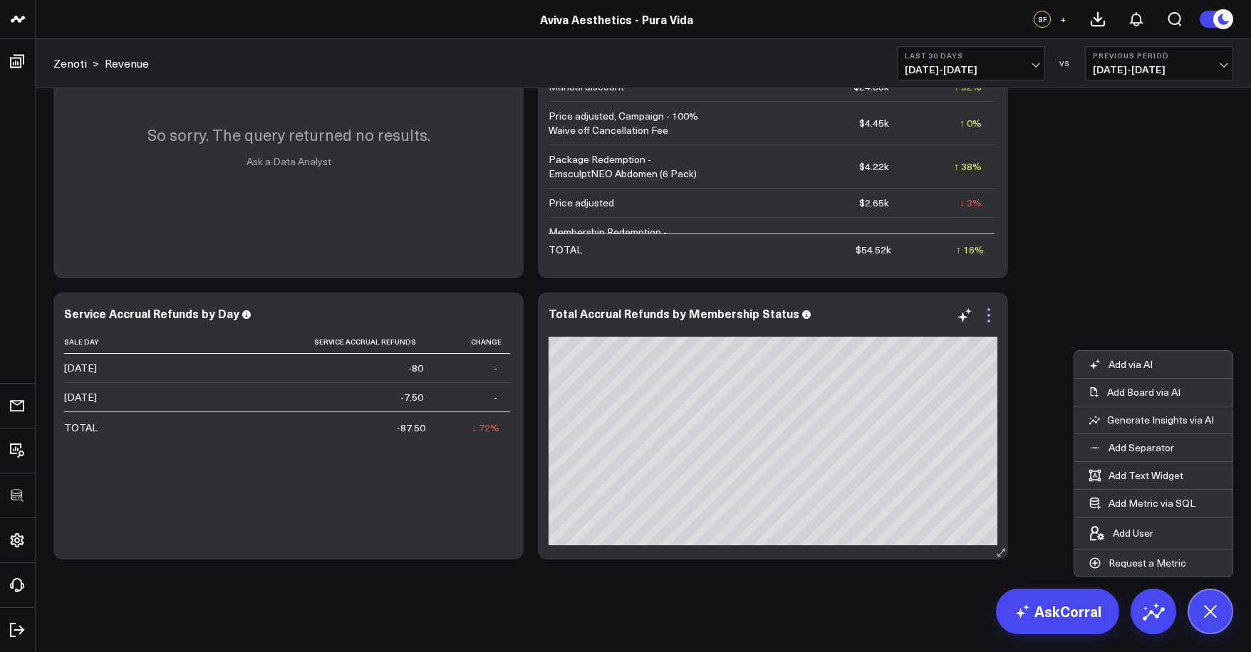
click at [991, 317] on icon at bounding box center [988, 315] width 17 height 17
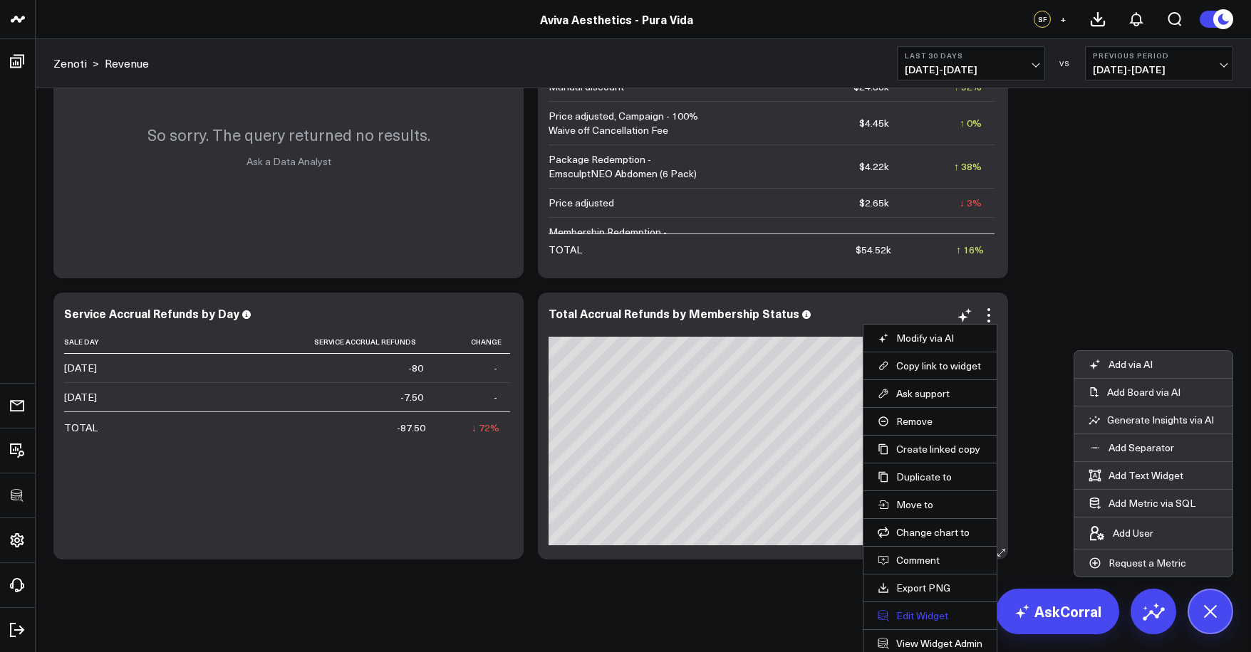
click at [921, 613] on button "Edit Widget" at bounding box center [929, 616] width 105 height 13
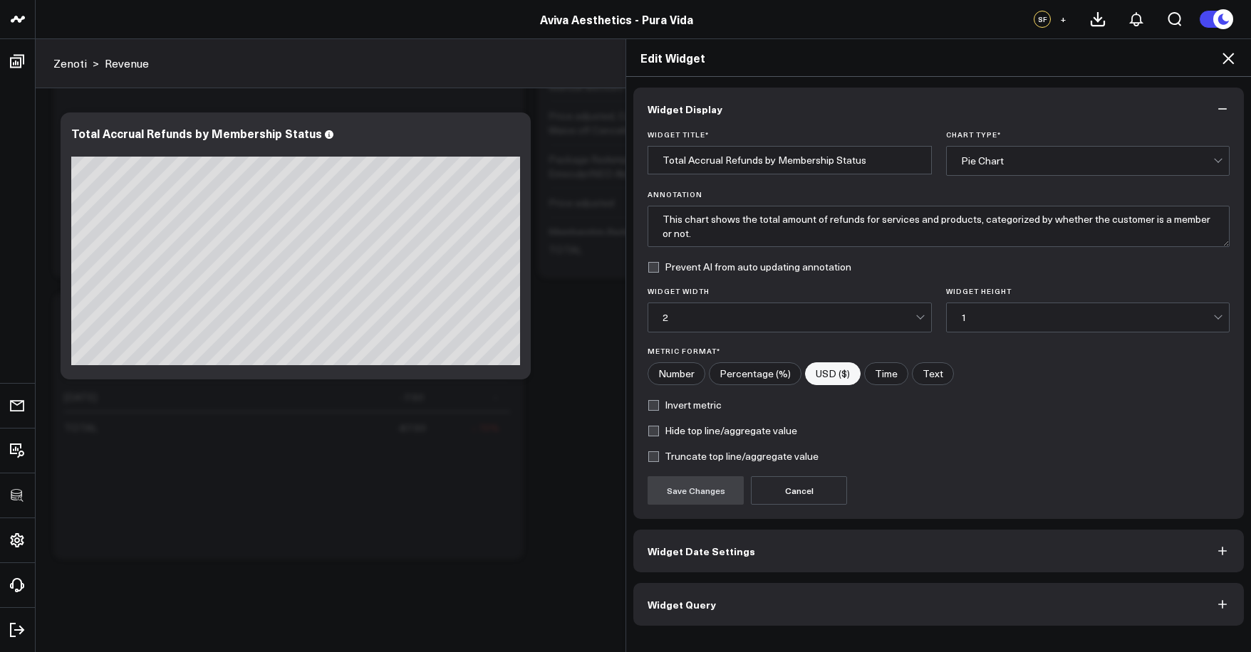
click at [858, 605] on button "Widget Query" at bounding box center [938, 604] width 610 height 43
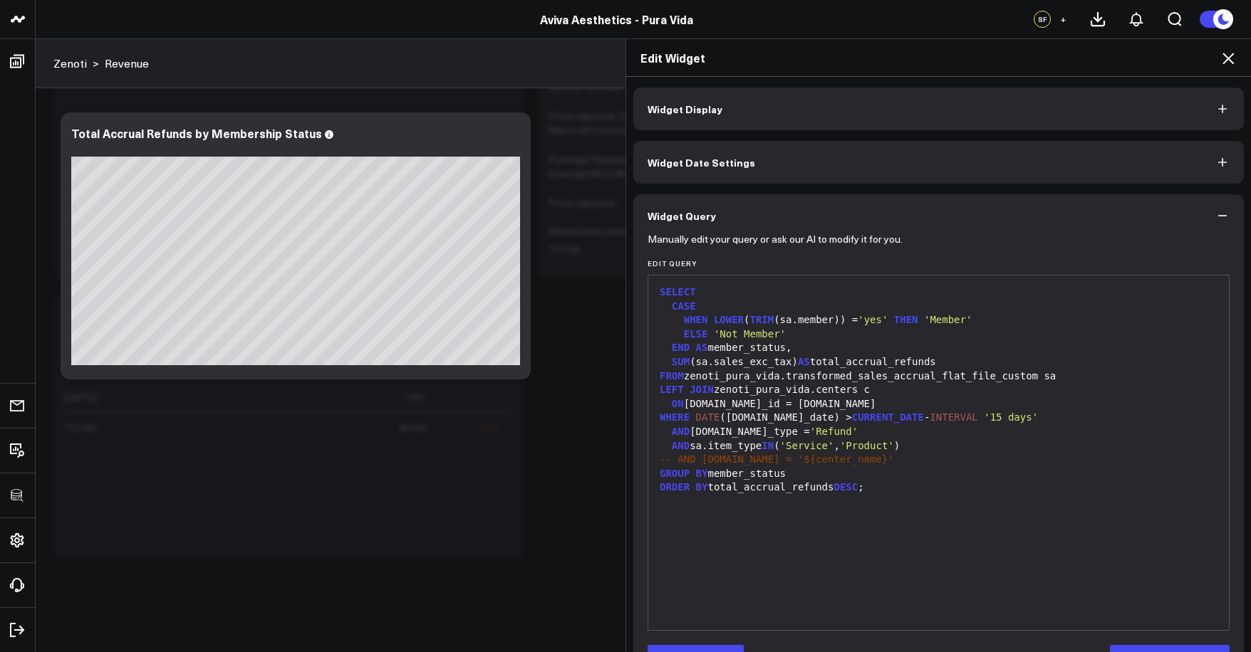
click at [1235, 63] on icon at bounding box center [1227, 58] width 17 height 17
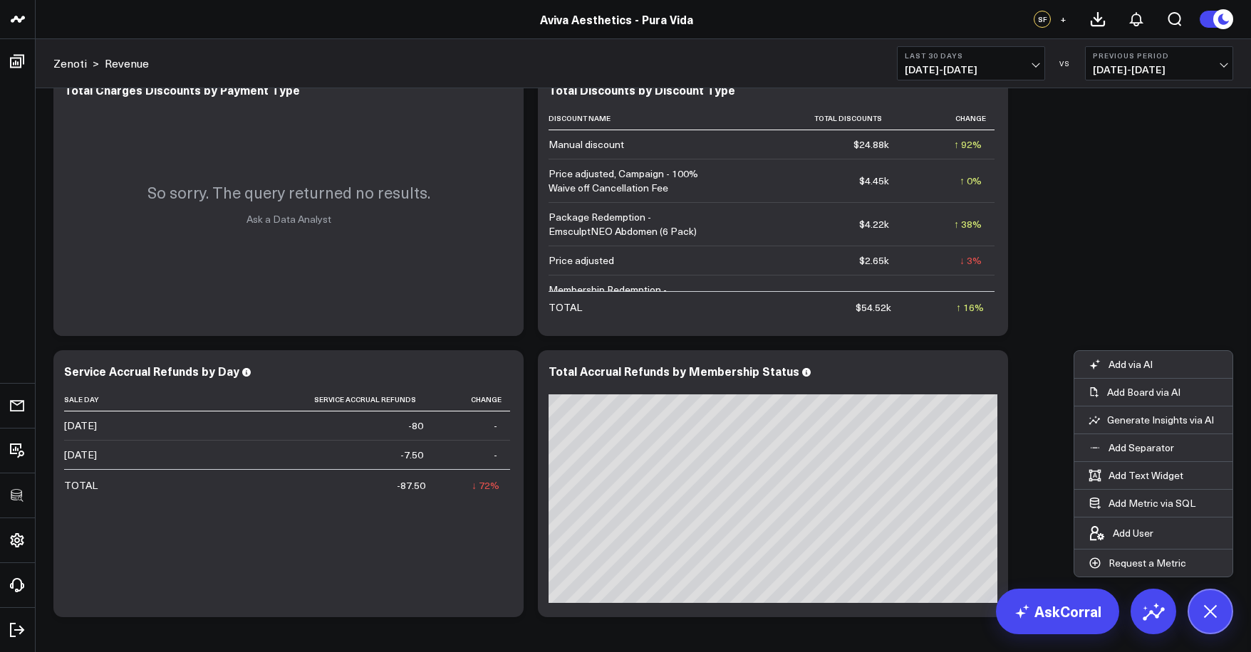
scroll to position [2294, 0]
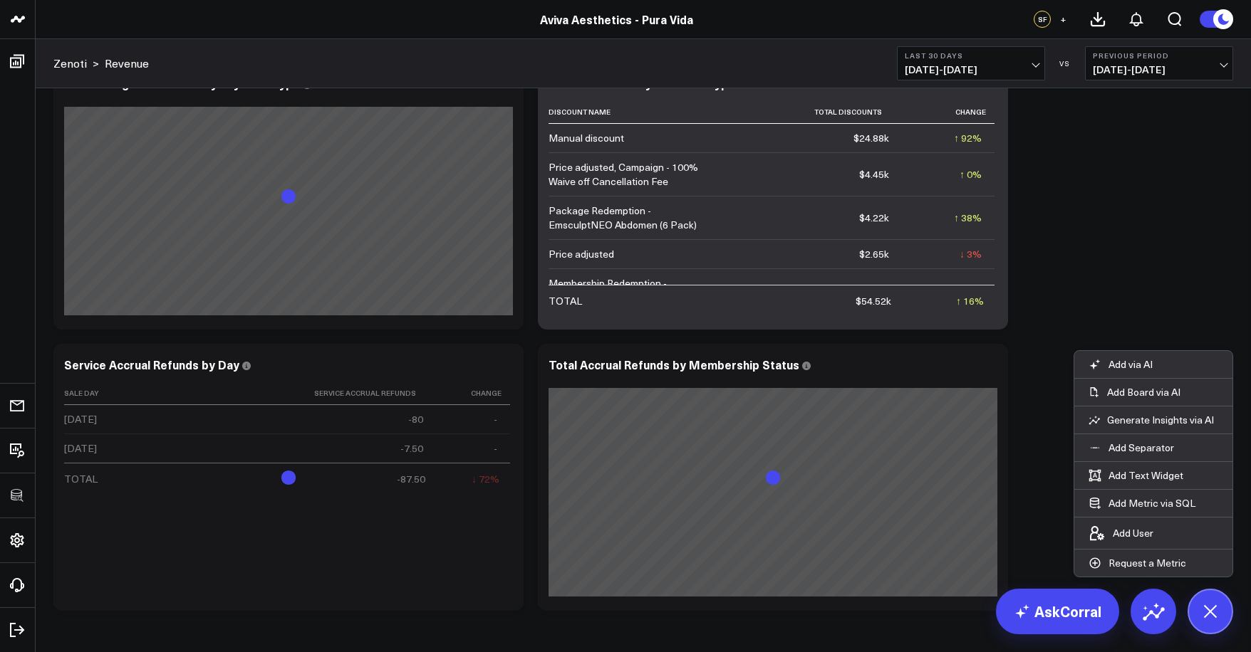
click at [716, 2] on header "3725 Test 829 Studios Accenture Activant Capital Agriculture & Farming Demo All…" at bounding box center [625, 19] width 1251 height 39
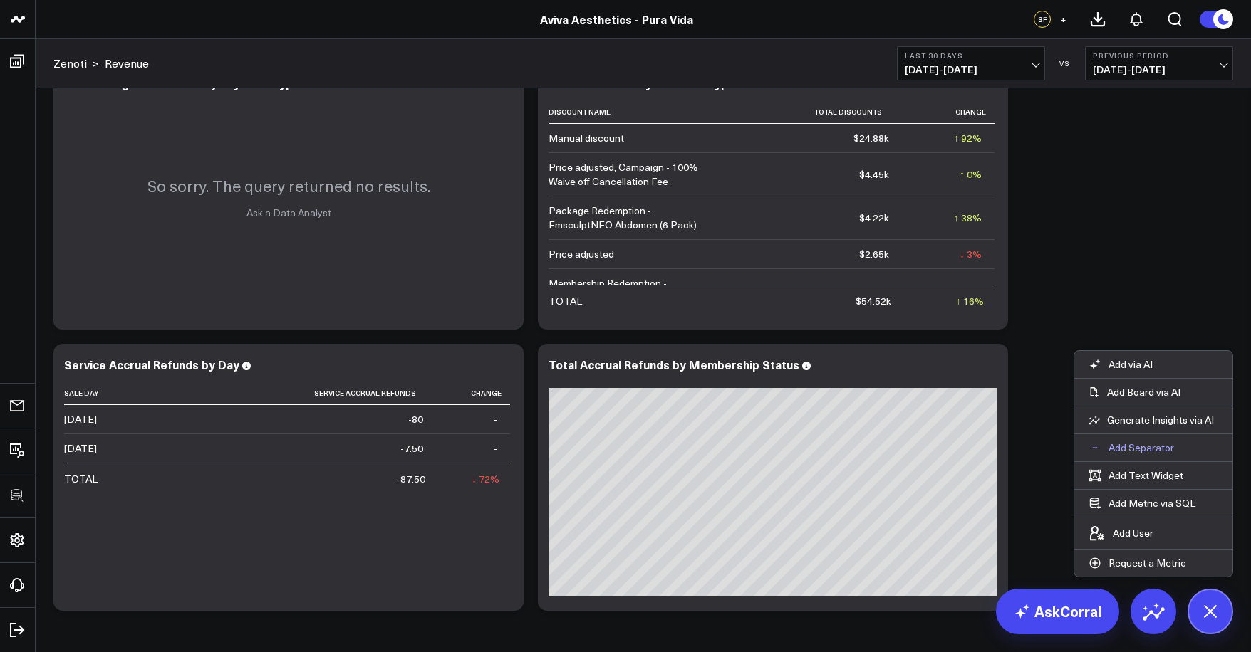
scroll to position [2345, 0]
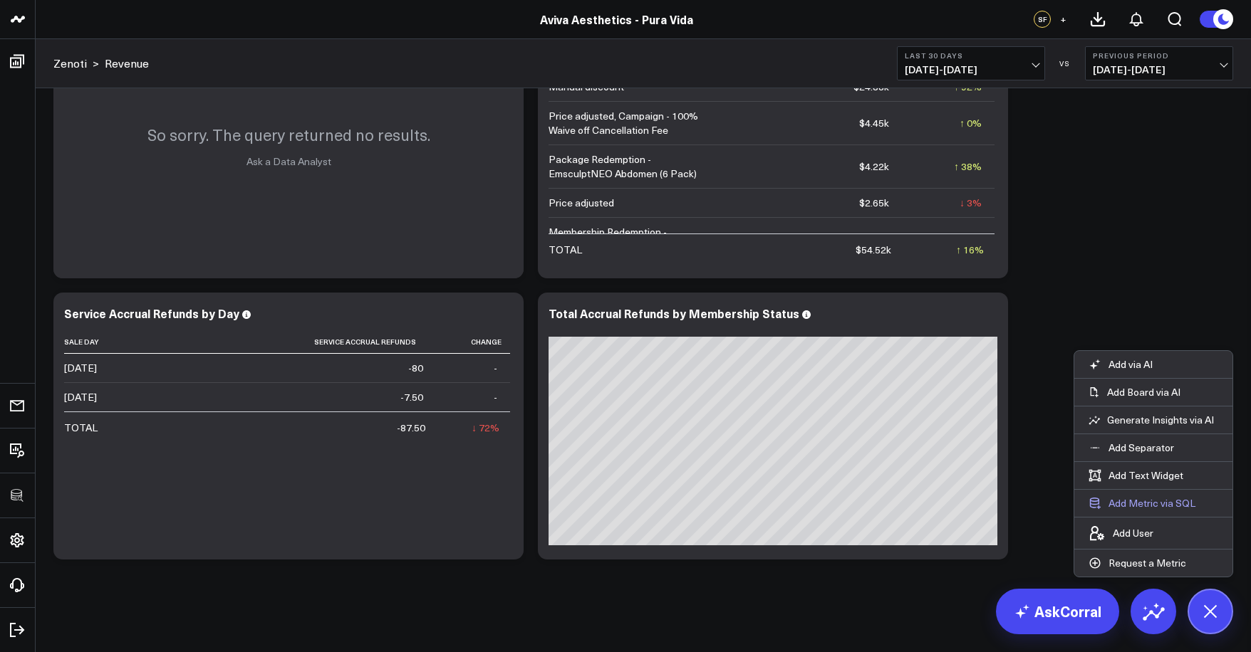
click at [1142, 506] on button "Add Metric via SQL" at bounding box center [1141, 503] width 135 height 27
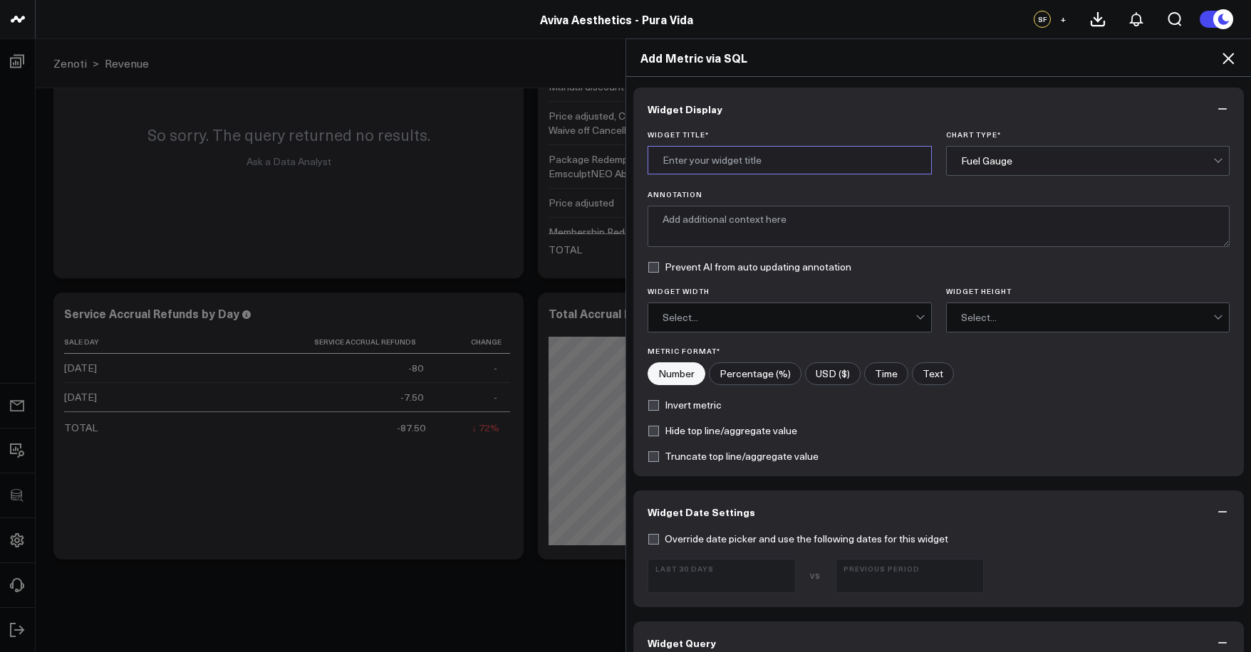
click at [731, 162] on input "Widget Title *" at bounding box center [789, 160] width 284 height 28
type input "Net Service Revenue"
drag, startPoint x: 767, startPoint y: 183, endPoint x: 989, endPoint y: 160, distance: 222.7
click at [989, 160] on div "Fuel Gauge" at bounding box center [1087, 160] width 253 height 11
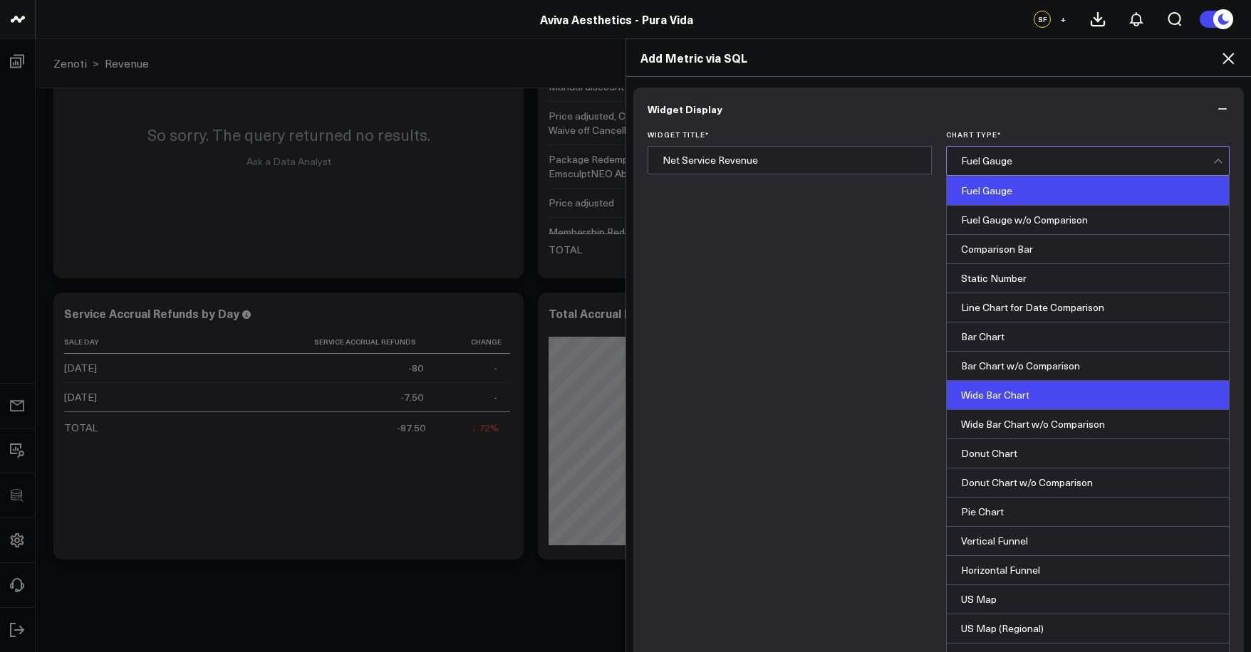
scroll to position [0, 0]
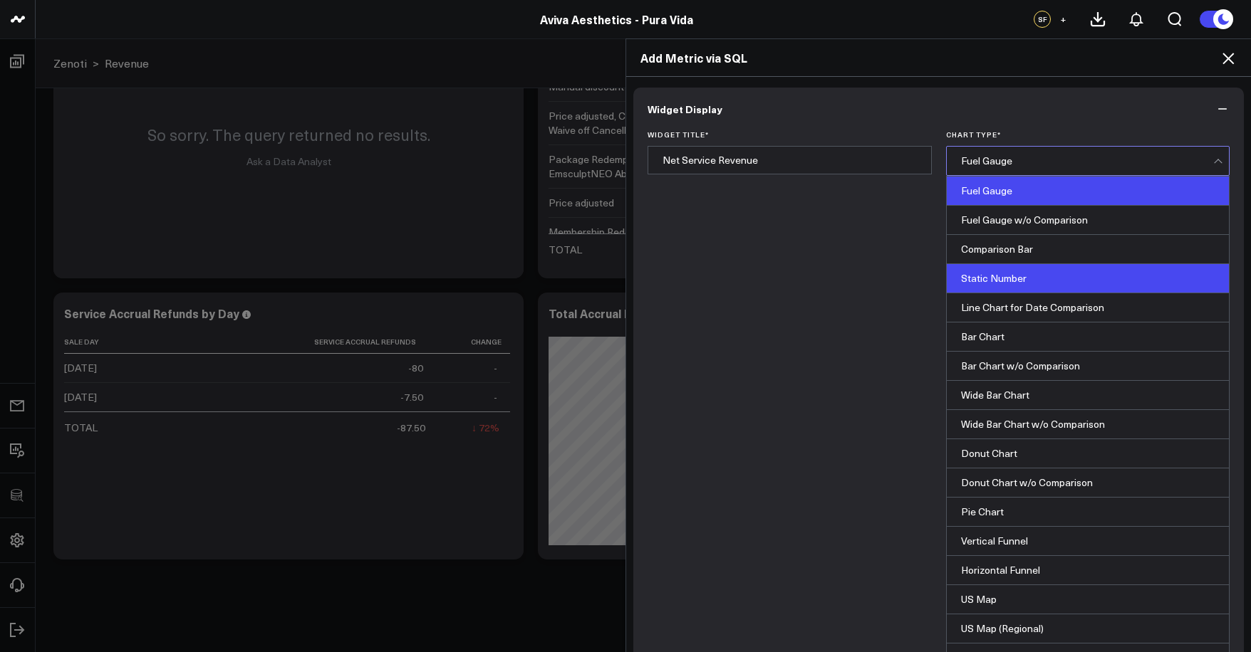
click at [999, 279] on div "Static Number" at bounding box center [1088, 278] width 283 height 29
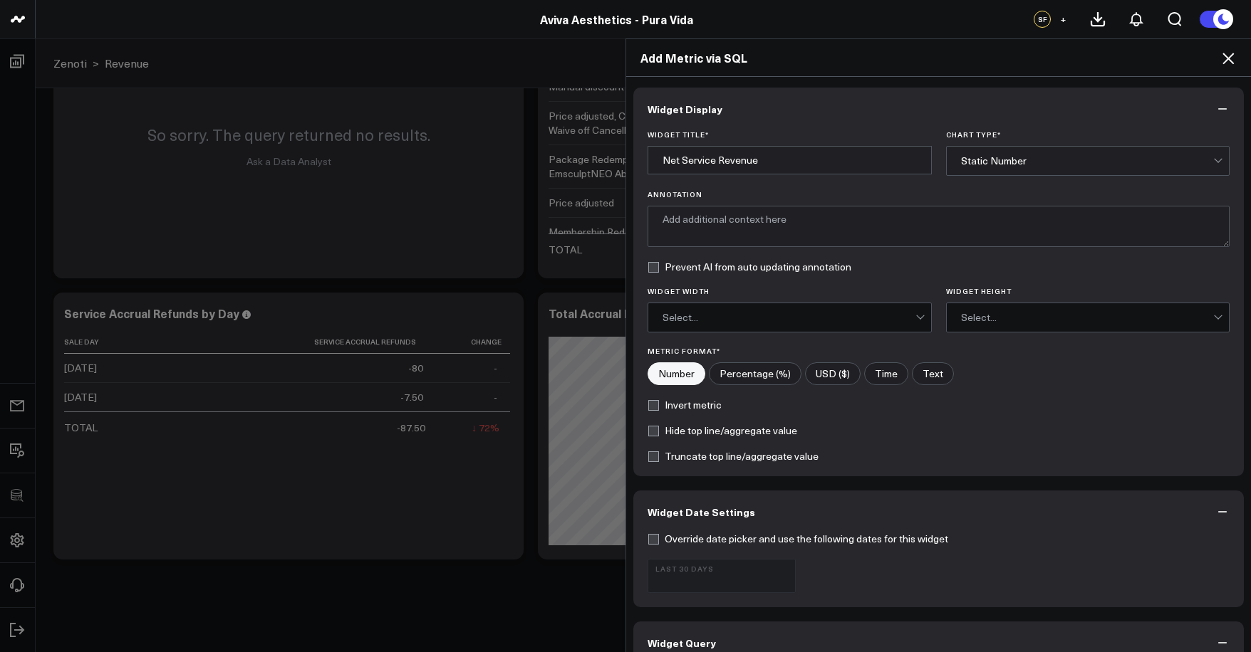
click at [842, 366] on input"] "USD ($)" at bounding box center [833, 373] width 54 height 21
radio input"] "true"
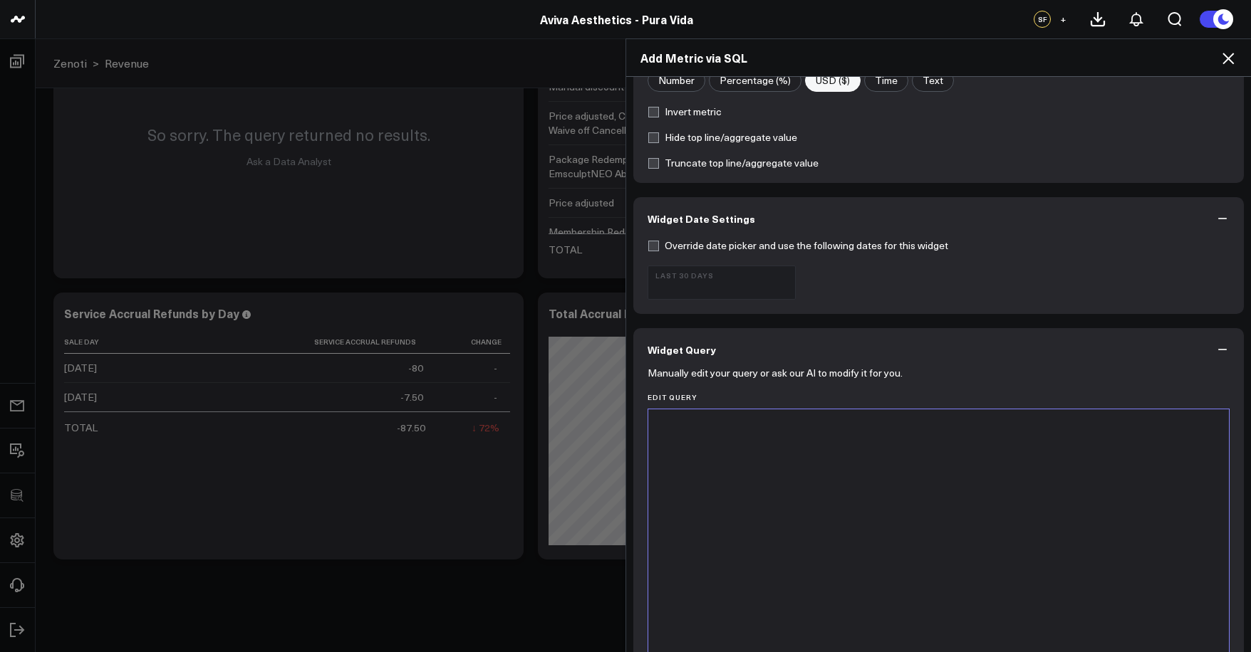
click at [798, 469] on div at bounding box center [938, 587] width 566 height 340
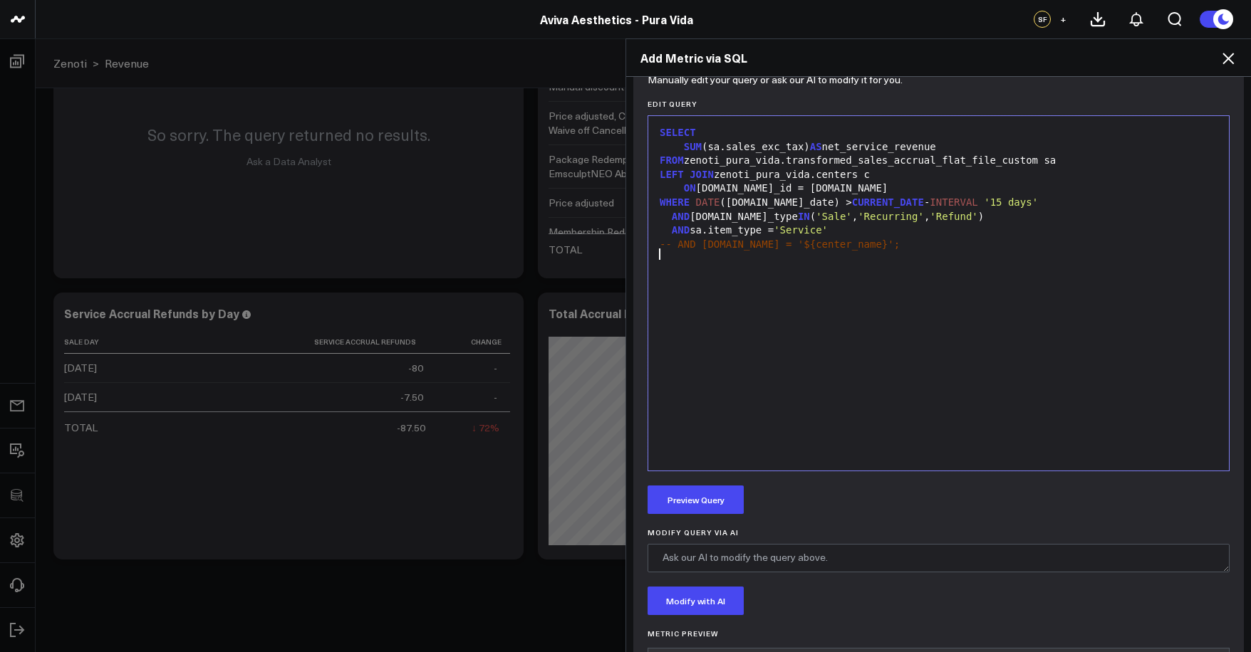
scroll to position [692, 0]
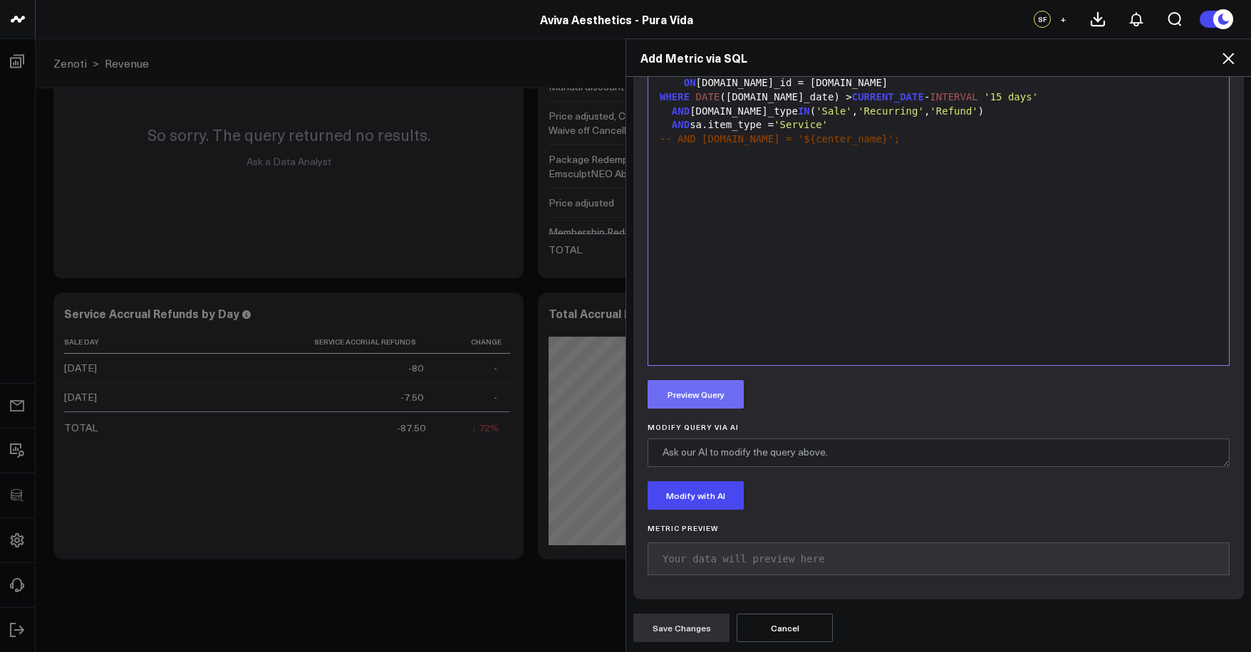
click at [707, 401] on button "Preview Query" at bounding box center [695, 394] width 96 height 28
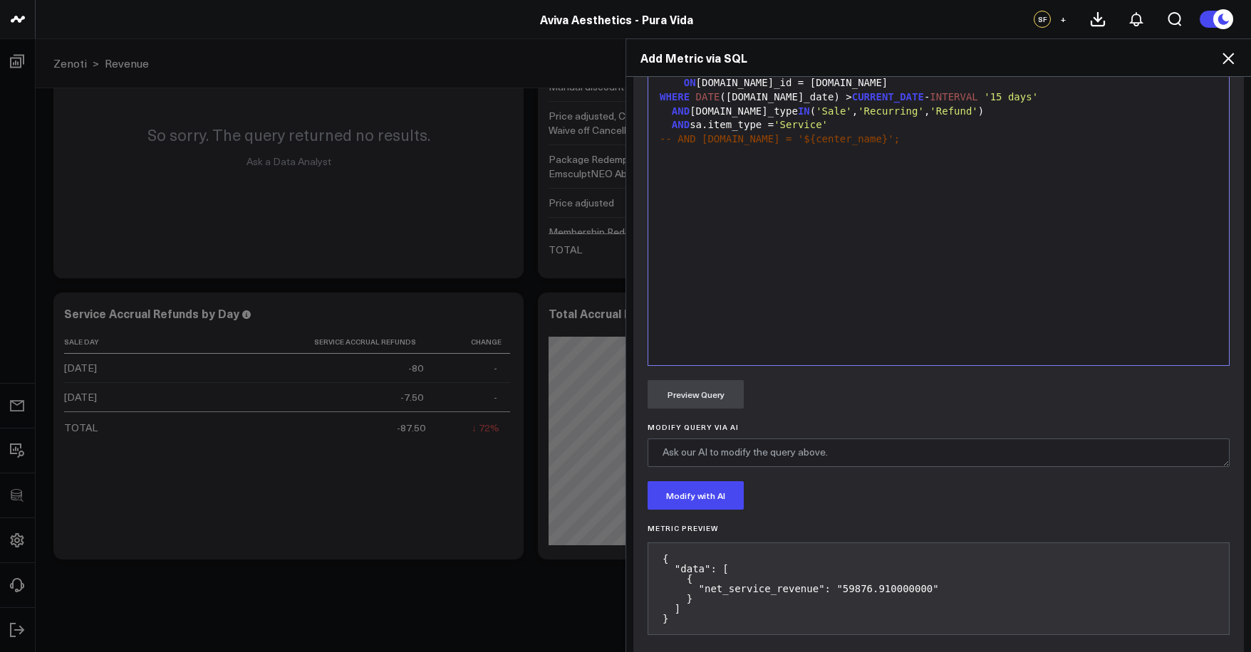
scroll to position [752, 0]
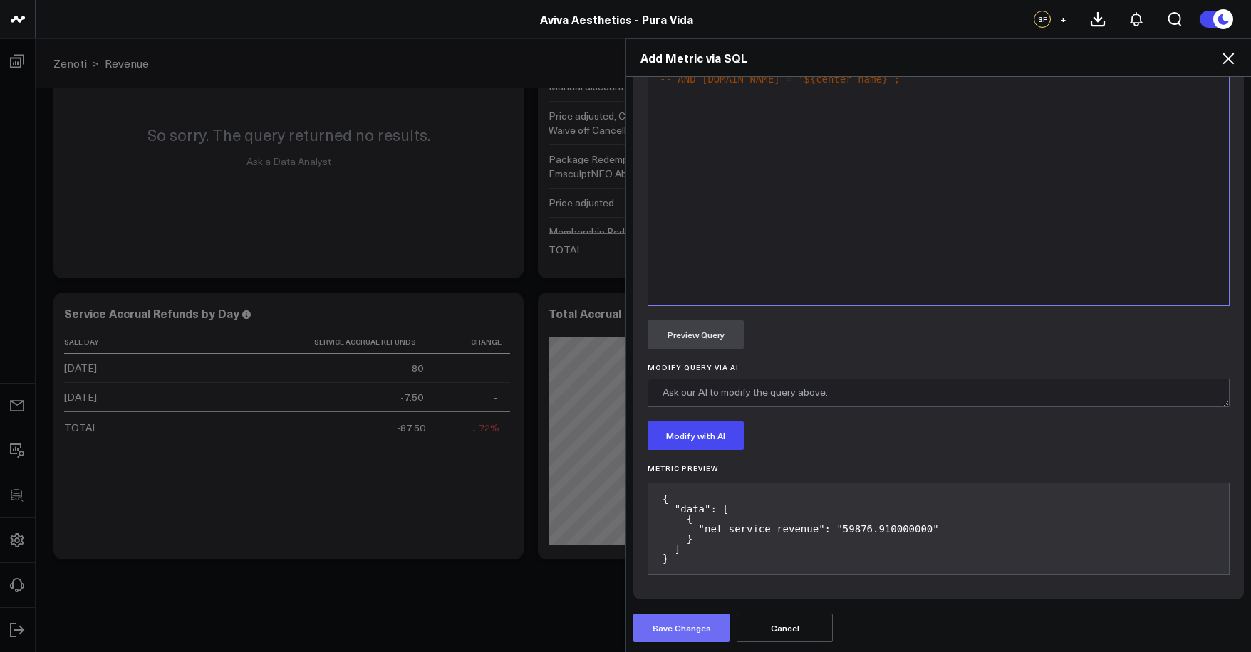
click at [697, 625] on button "Save Changes" at bounding box center [681, 628] width 96 height 28
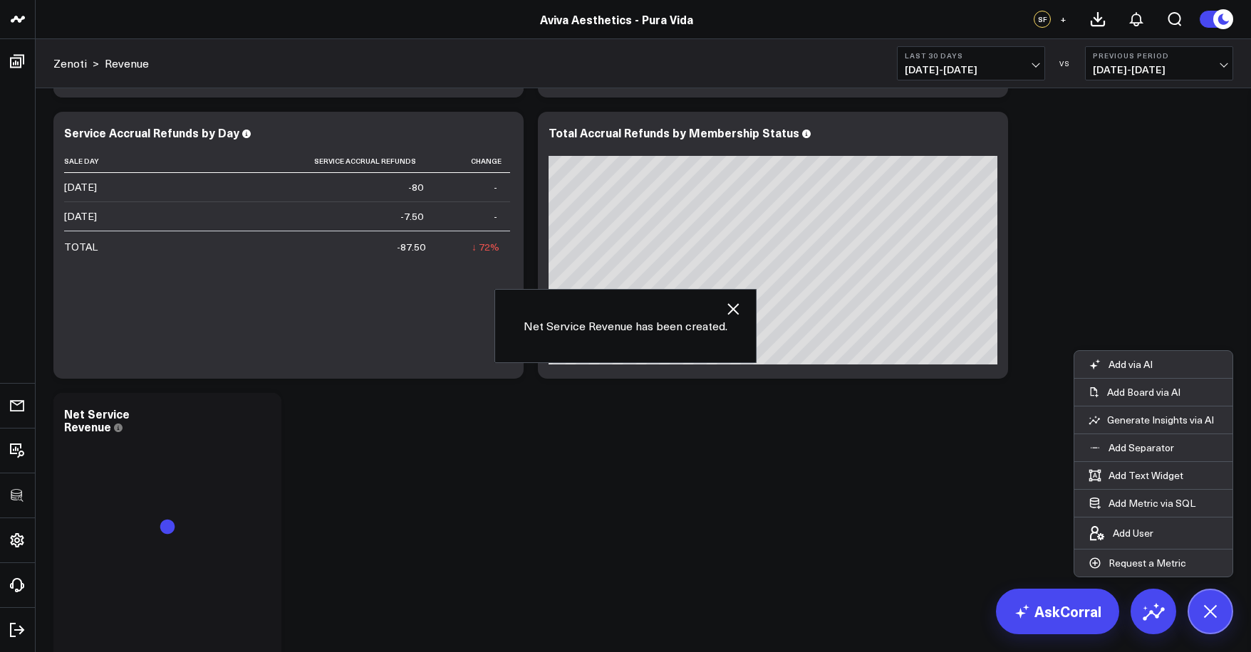
scroll to position [2627, 0]
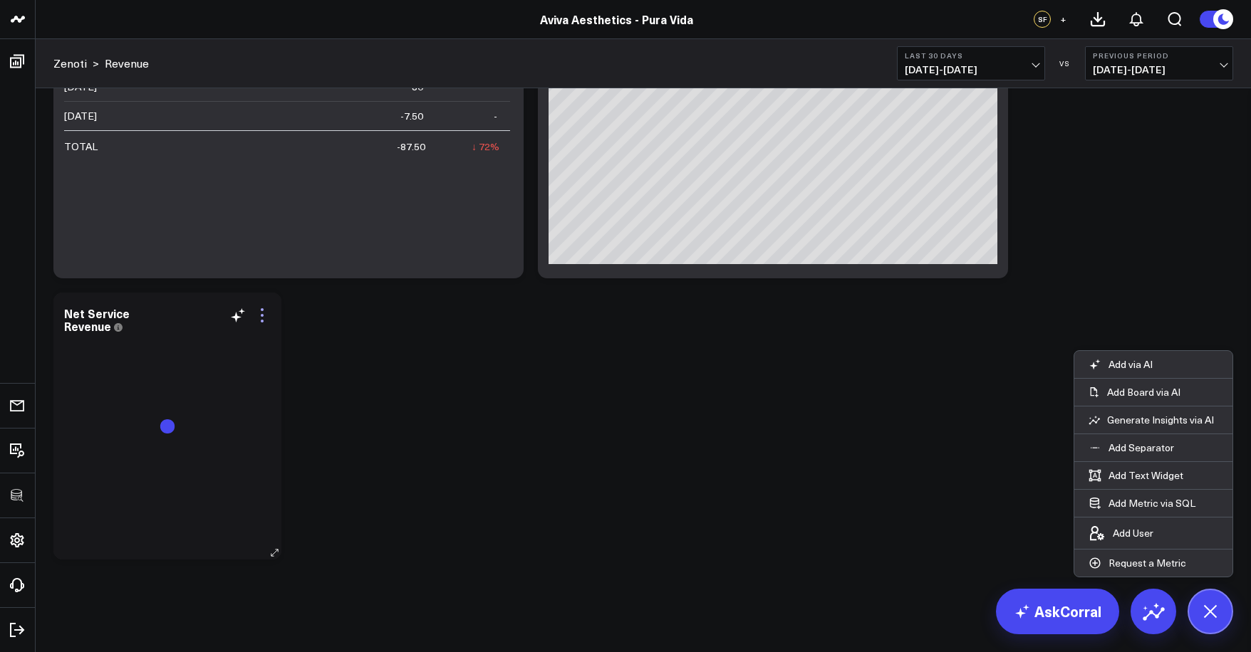
click at [259, 316] on icon at bounding box center [262, 315] width 17 height 17
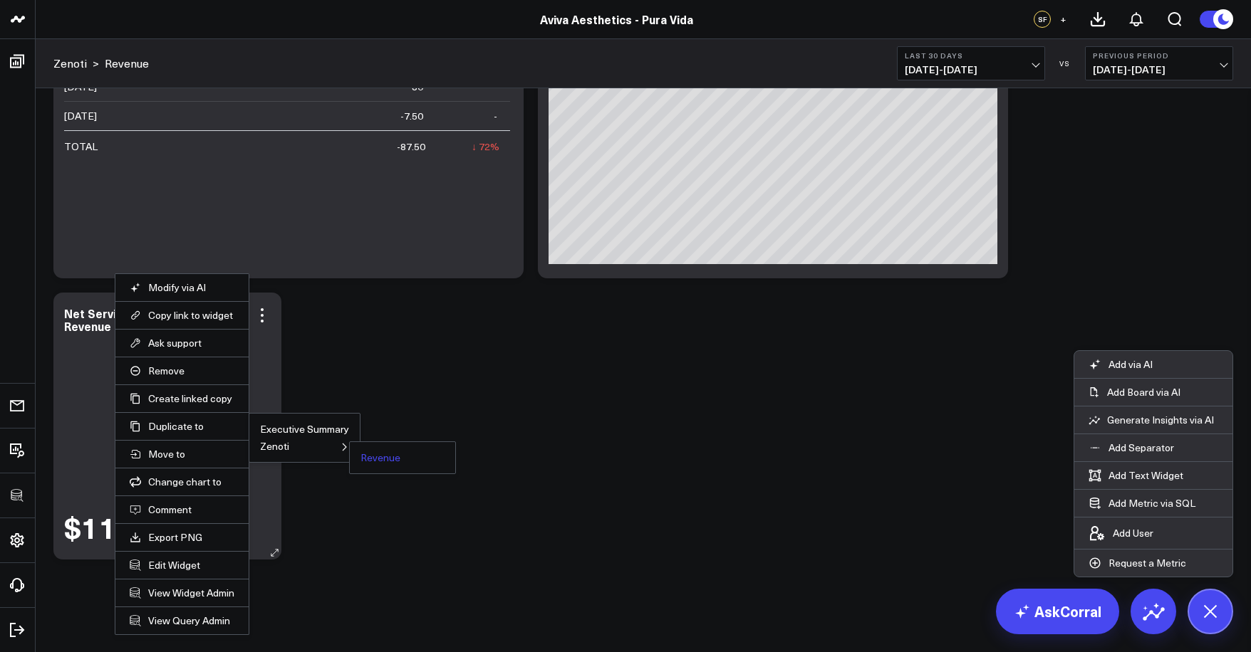
click at [364, 457] on button "Revenue" at bounding box center [380, 458] width 40 height 10
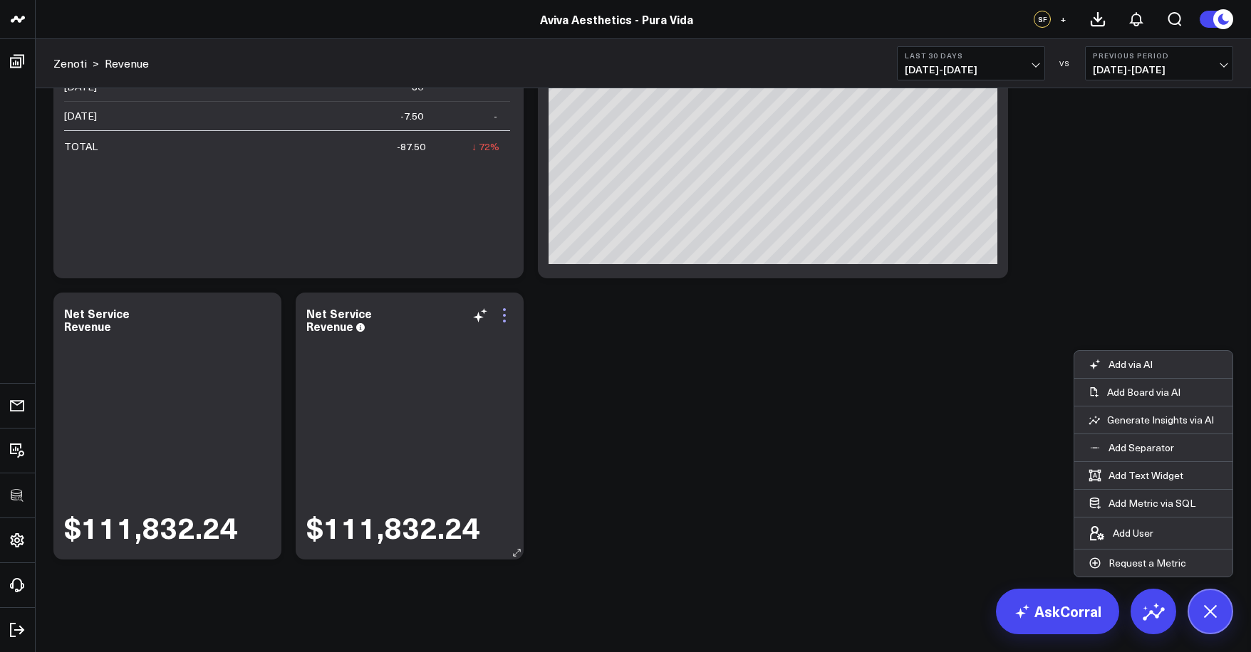
click at [505, 320] on icon at bounding box center [504, 321] width 3 height 3
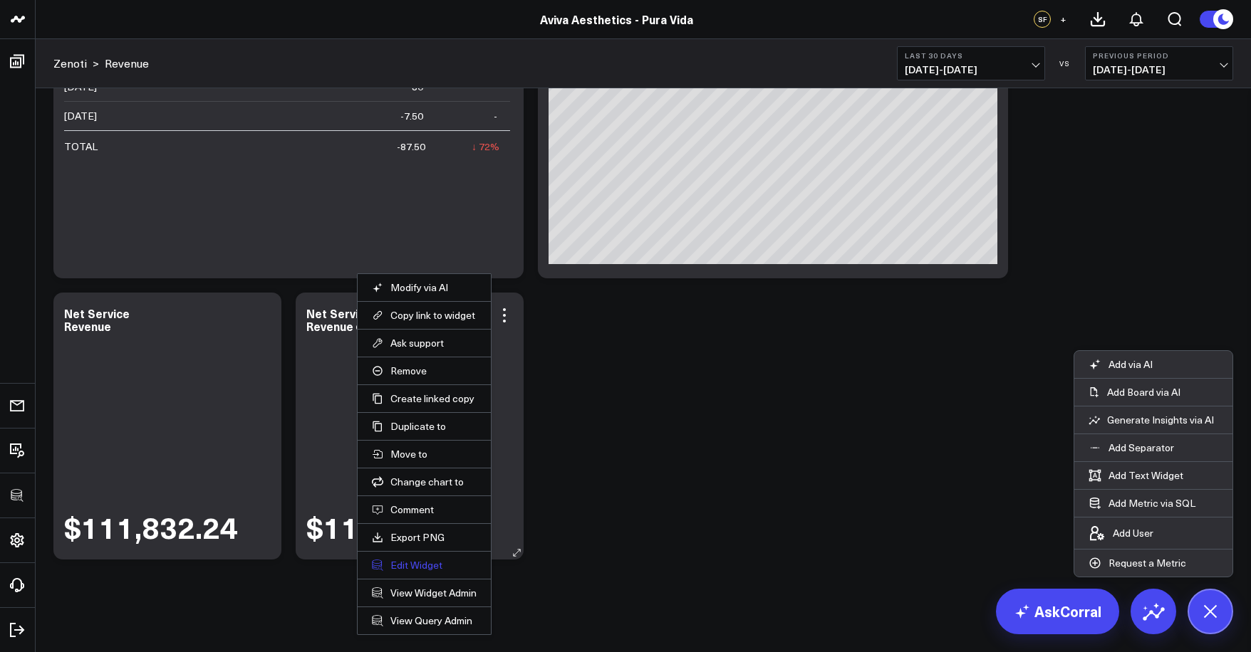
click at [420, 568] on button "Edit Widget" at bounding box center [424, 565] width 105 height 13
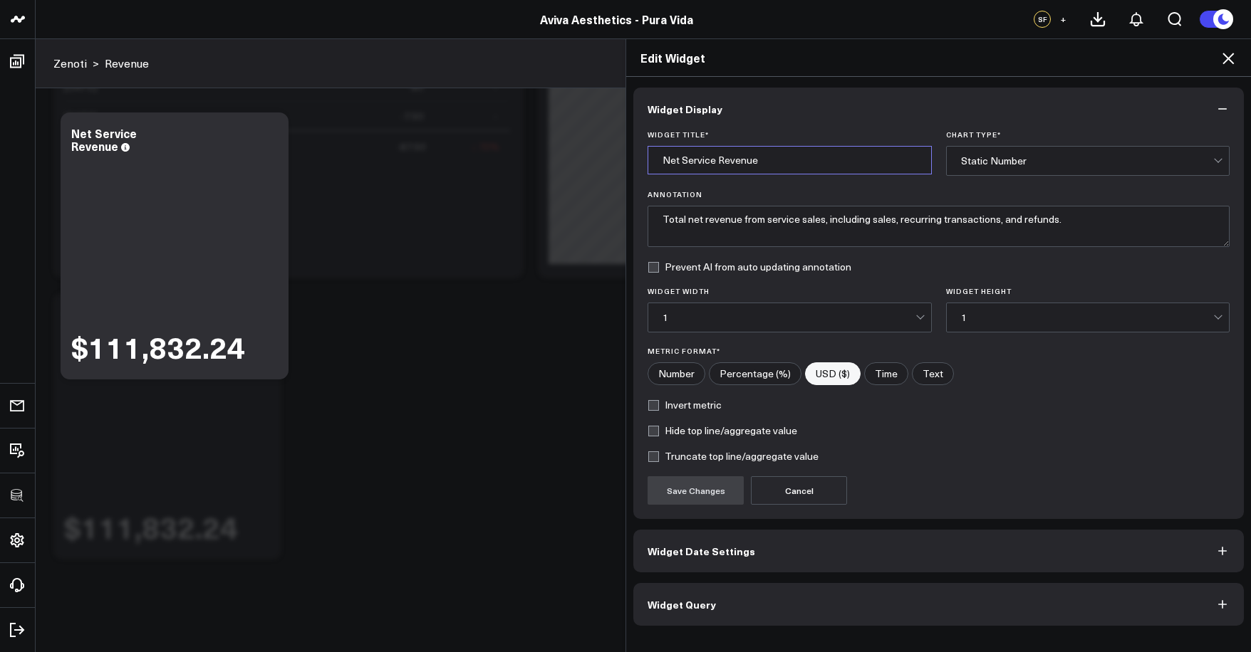
click at [692, 168] on input "Net Service Revenue" at bounding box center [789, 160] width 284 height 28
click at [687, 161] on input "Net Service Revenue" at bounding box center [789, 160] width 284 height 28
type input "Net Product Revenue"
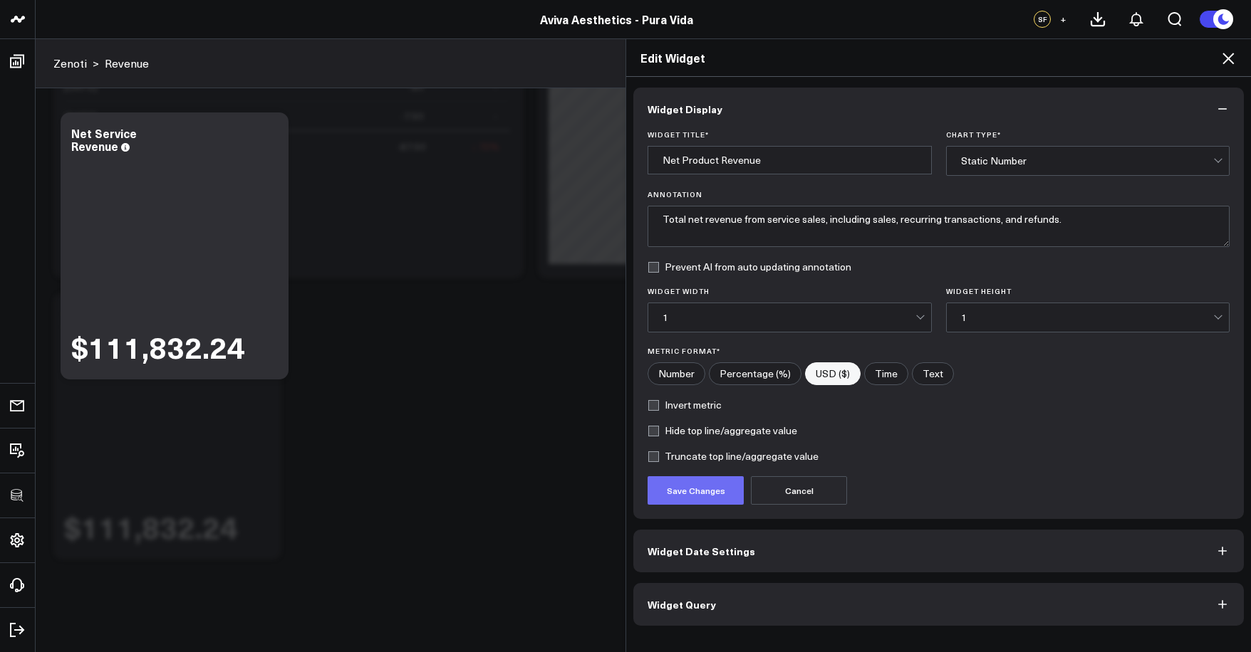
drag, startPoint x: 688, startPoint y: 491, endPoint x: 697, endPoint y: 496, distance: 9.9
click at [688, 491] on button "Save Changes" at bounding box center [695, 490] width 96 height 28
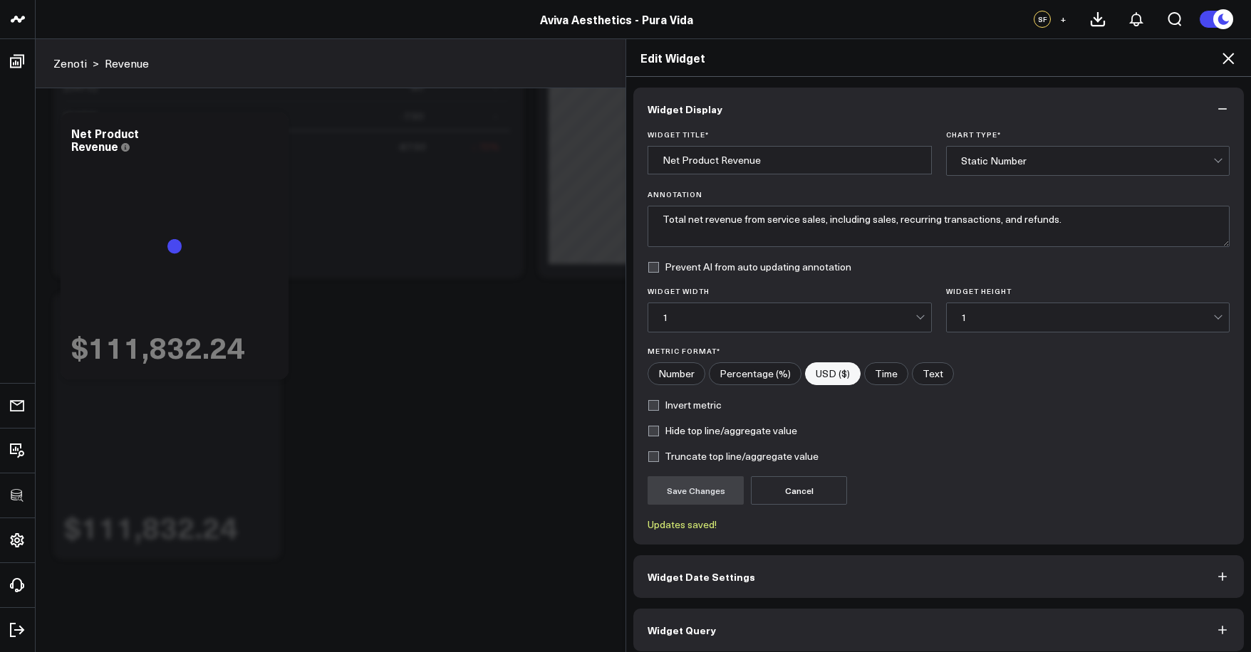
click at [757, 625] on button "Widget Query" at bounding box center [938, 630] width 610 height 43
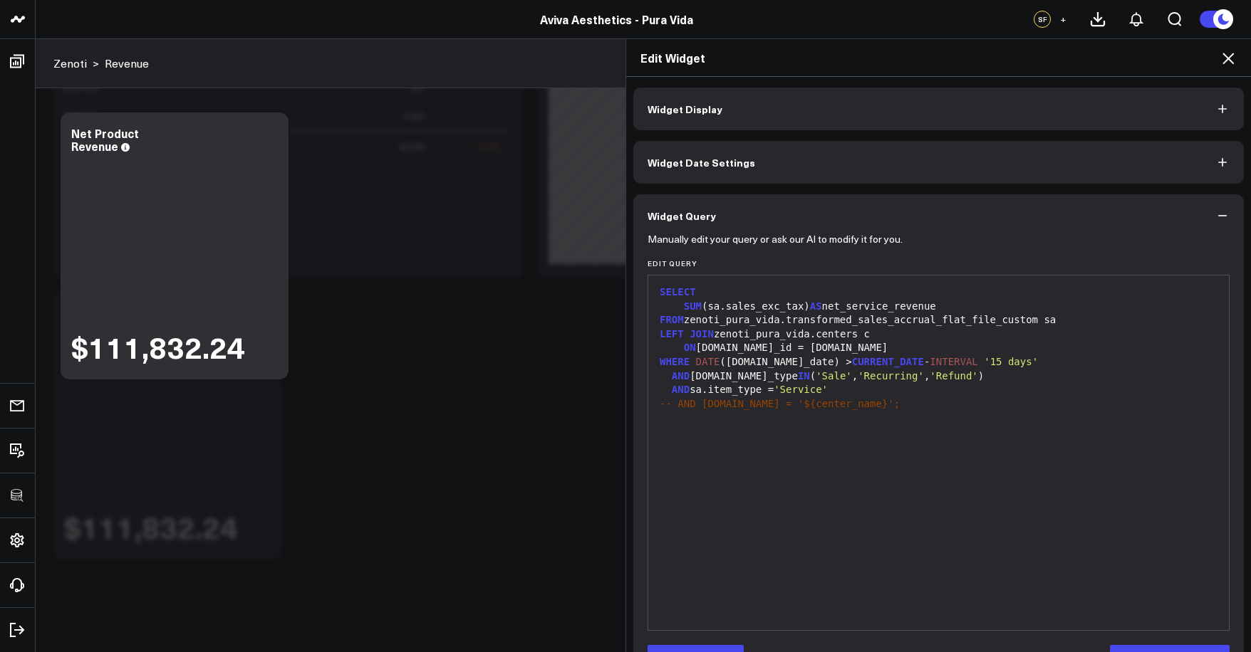
click at [810, 391] on span "'Service'" at bounding box center [800, 389] width 54 height 11
click at [707, 650] on button "Edit Query" at bounding box center [695, 659] width 96 height 28
click at [808, 392] on div "AND sa.item_type = 'Service'" at bounding box center [938, 390] width 566 height 14
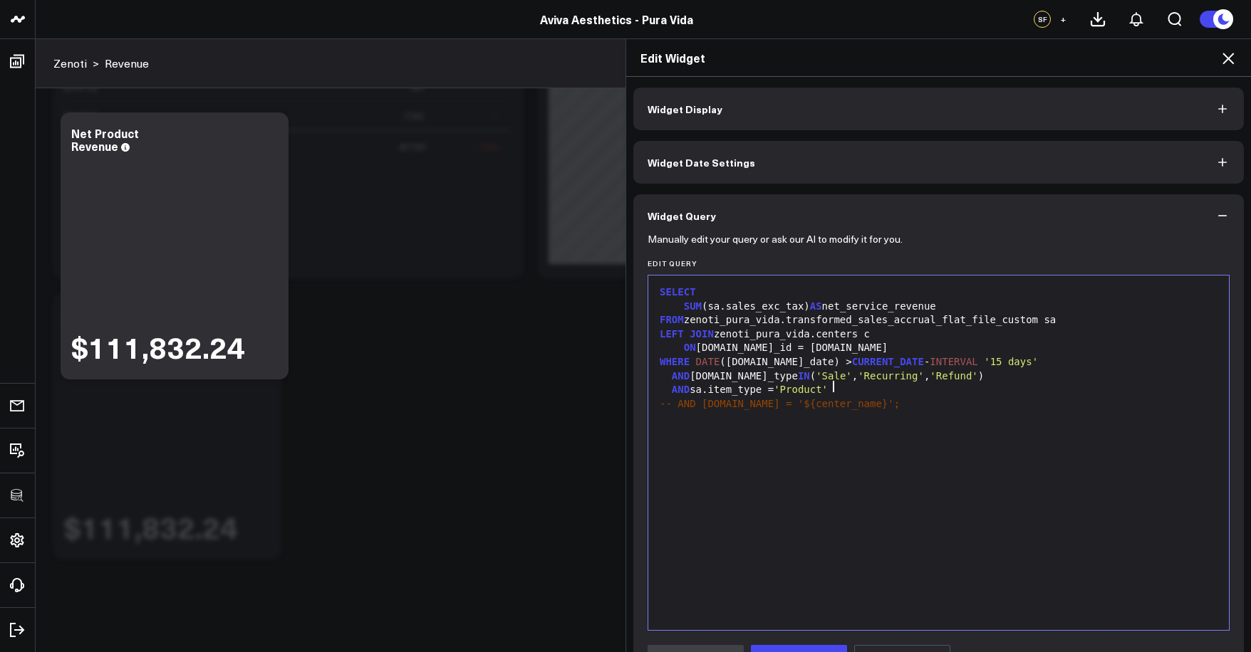
scroll to position [96, 0]
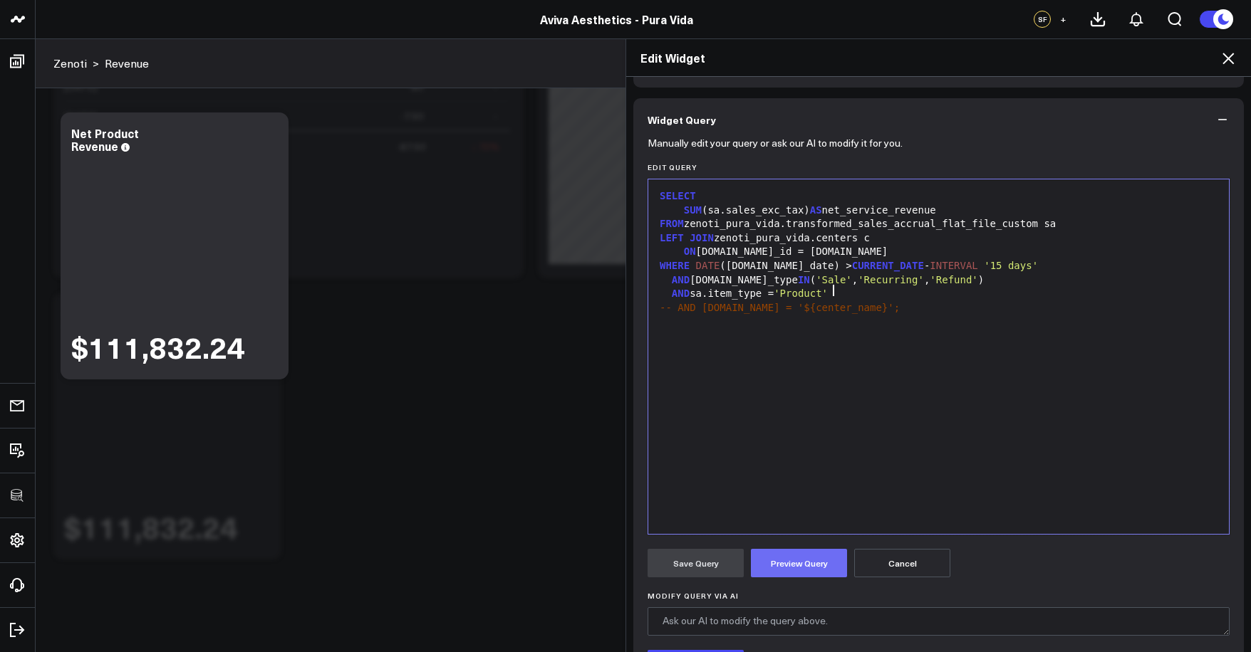
click at [788, 555] on button "Preview Query" at bounding box center [799, 563] width 96 height 28
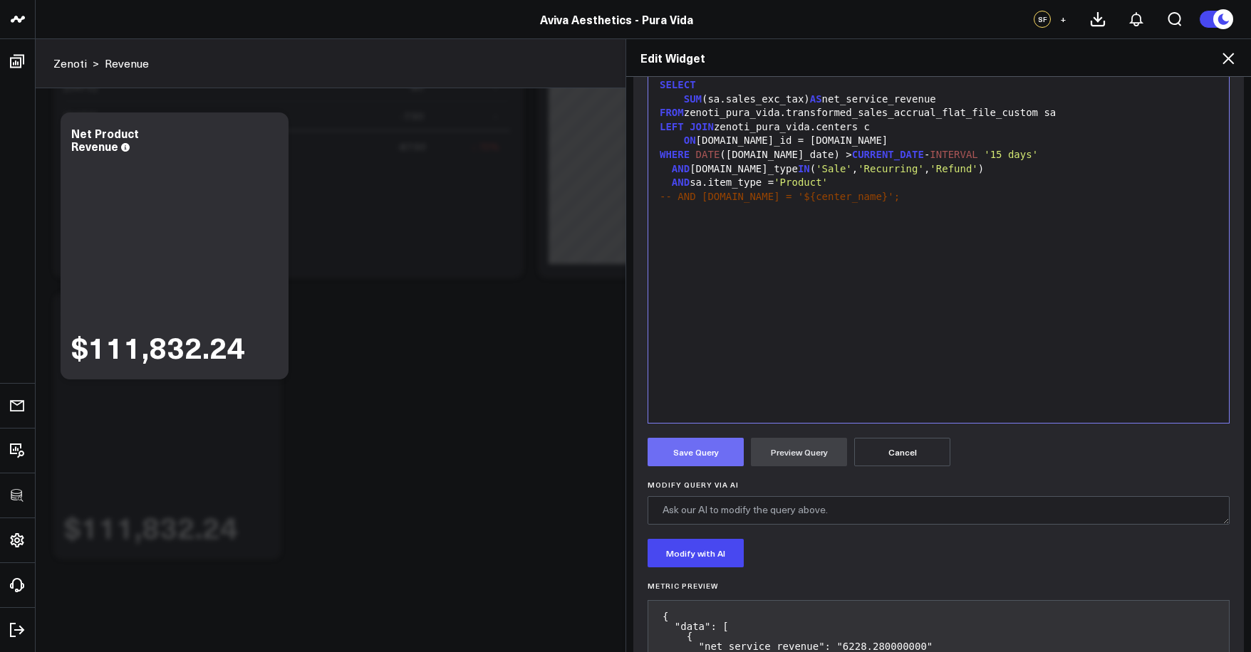
click at [711, 461] on button "Save Query" at bounding box center [695, 452] width 96 height 28
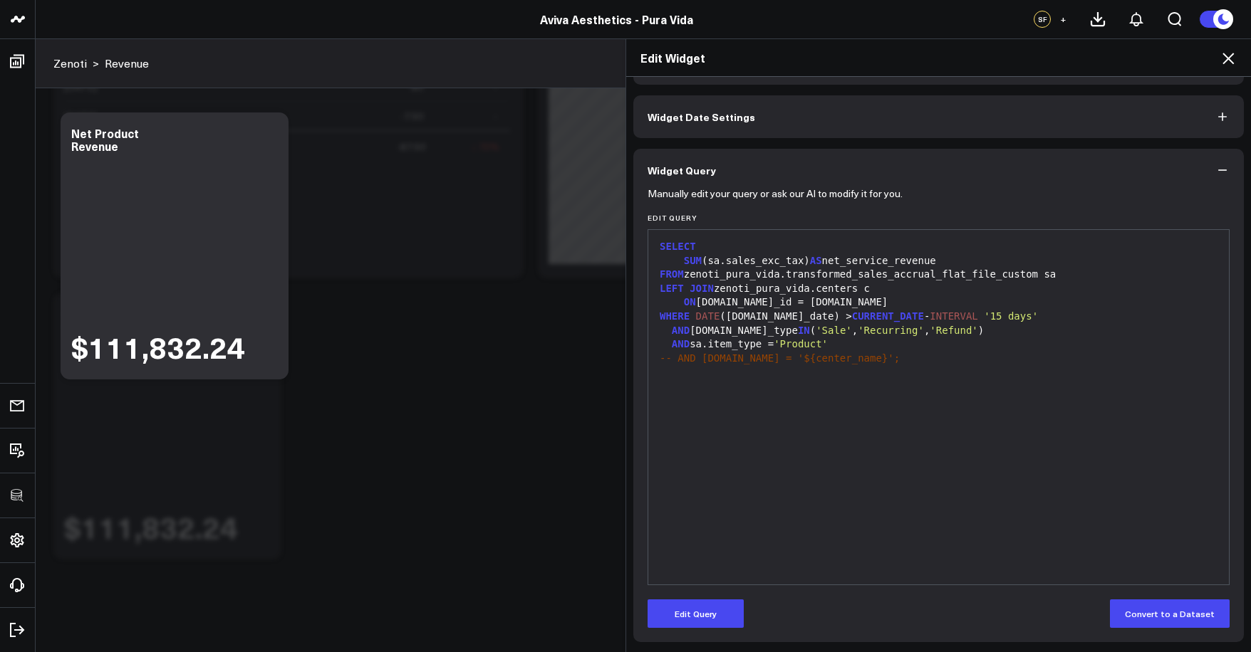
scroll to position [46, 0]
click at [536, 426] on div "Edit Widget Widget Display Widget Date Settings Widget Query Manually edit your…" at bounding box center [625, 345] width 1251 height 614
click at [1229, 66] on icon at bounding box center [1227, 58] width 17 height 17
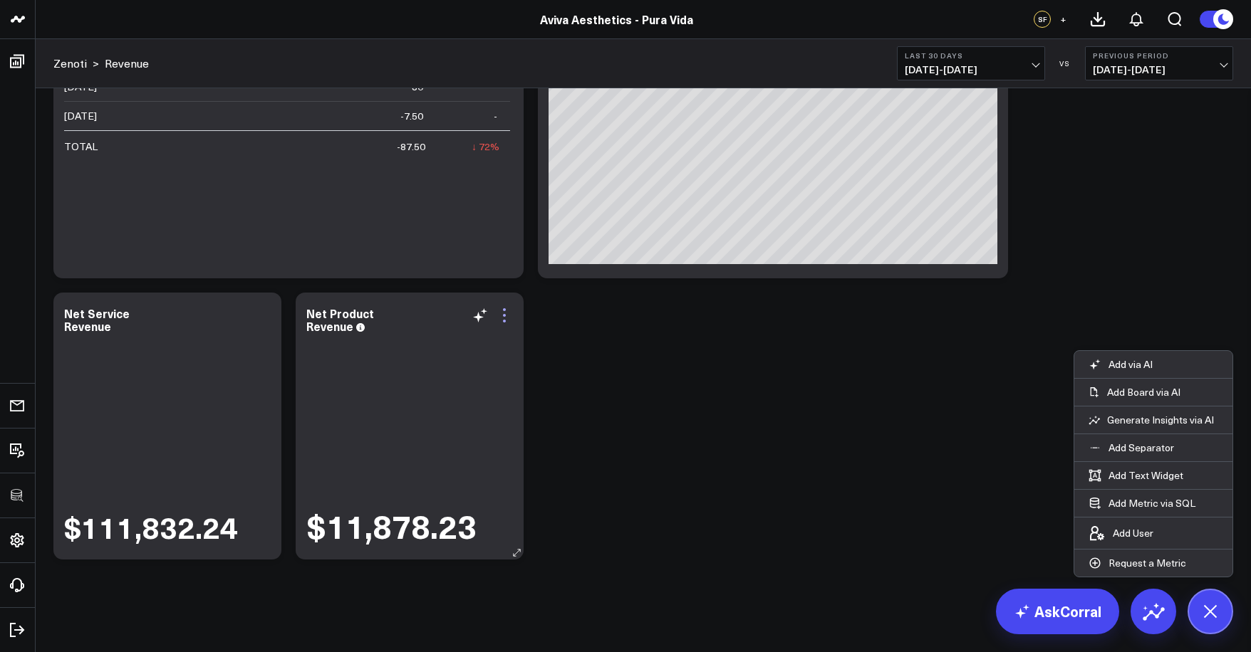
click at [507, 316] on icon at bounding box center [504, 315] width 17 height 17
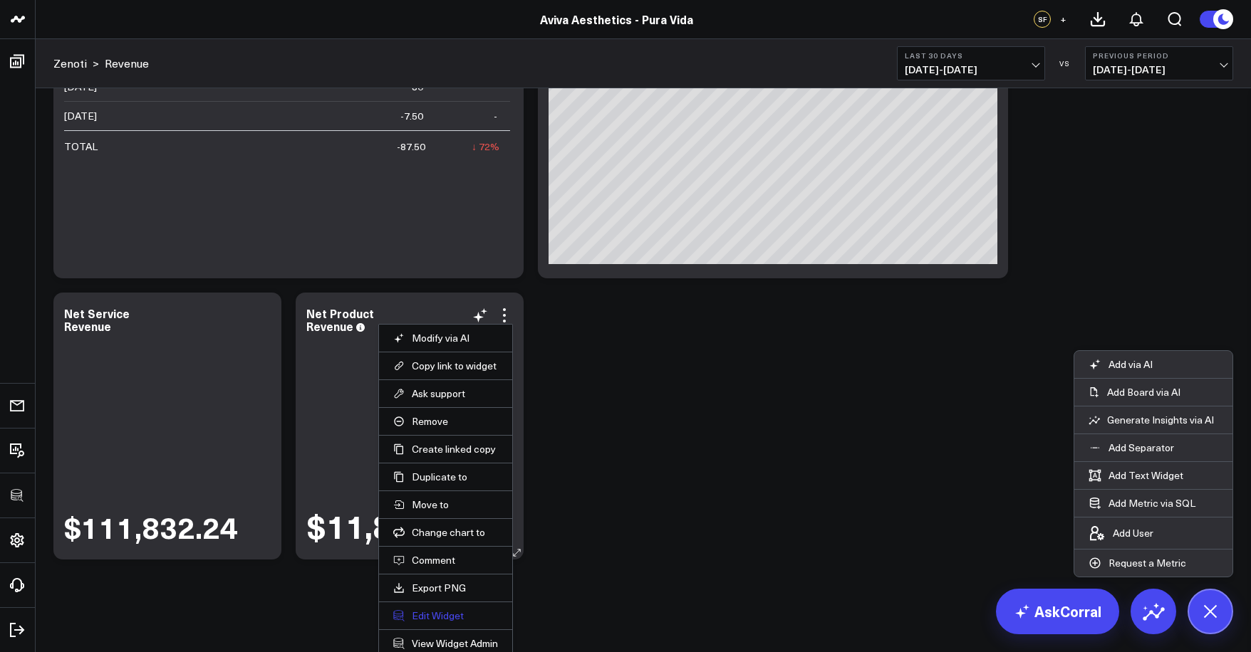
click at [454, 615] on button "Edit Widget" at bounding box center [445, 616] width 105 height 13
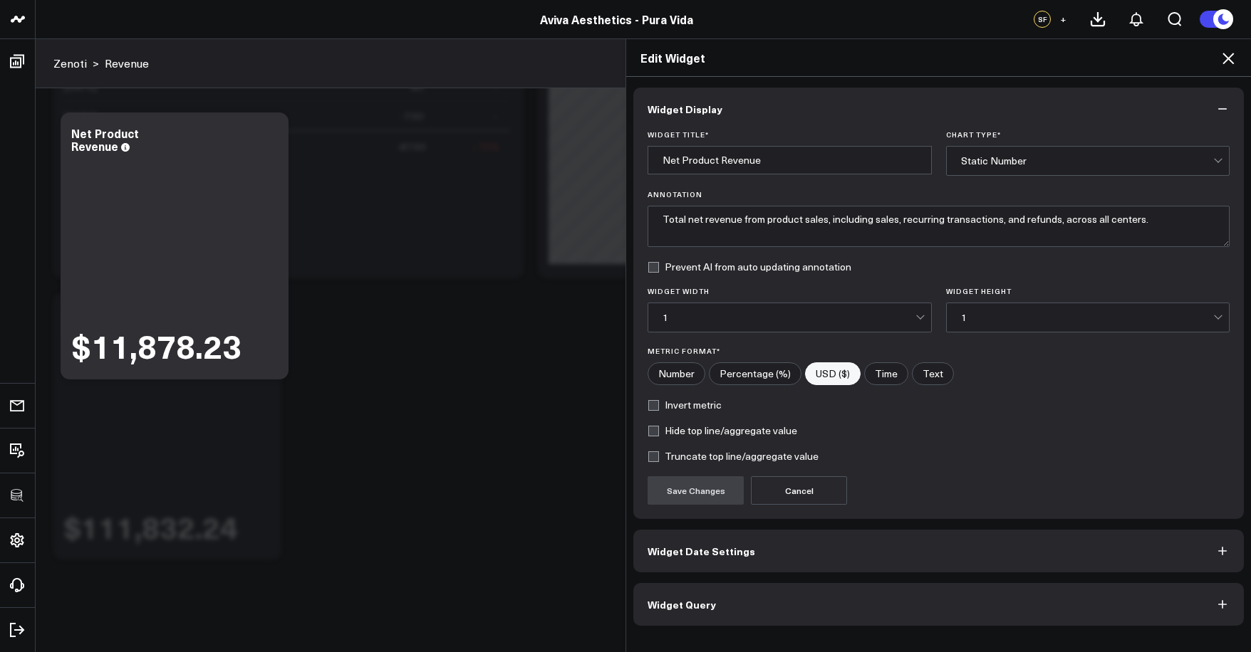
click at [1233, 60] on icon at bounding box center [1227, 58] width 17 height 17
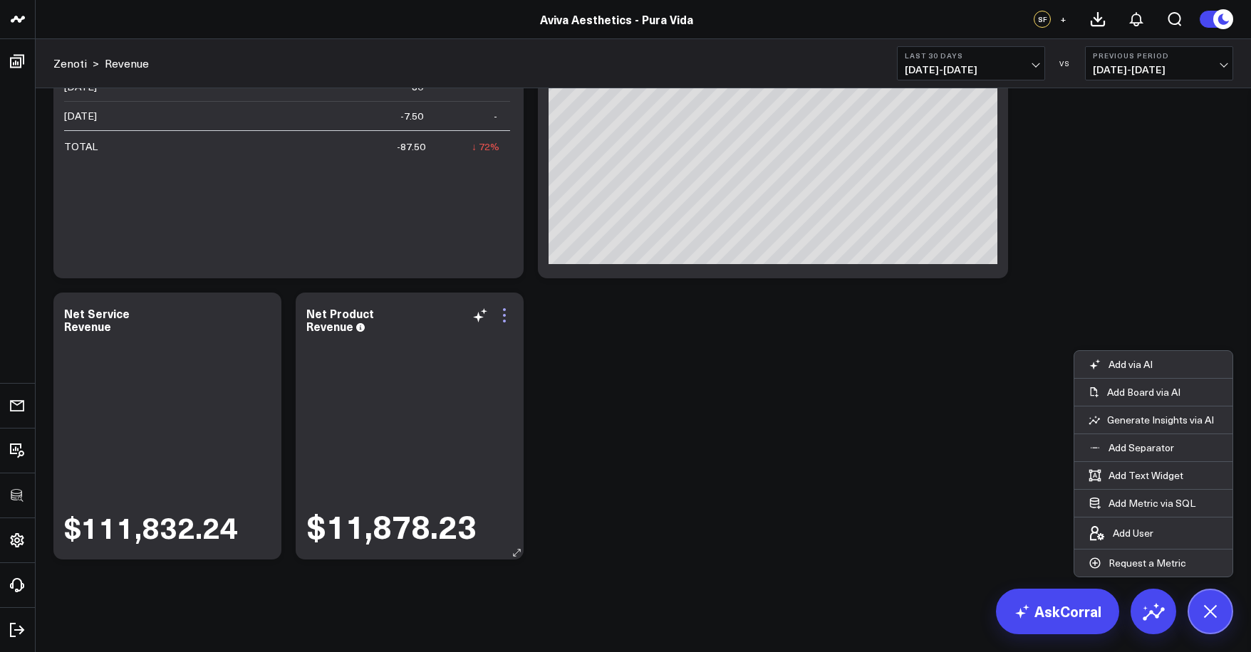
click at [501, 312] on icon at bounding box center [504, 315] width 17 height 17
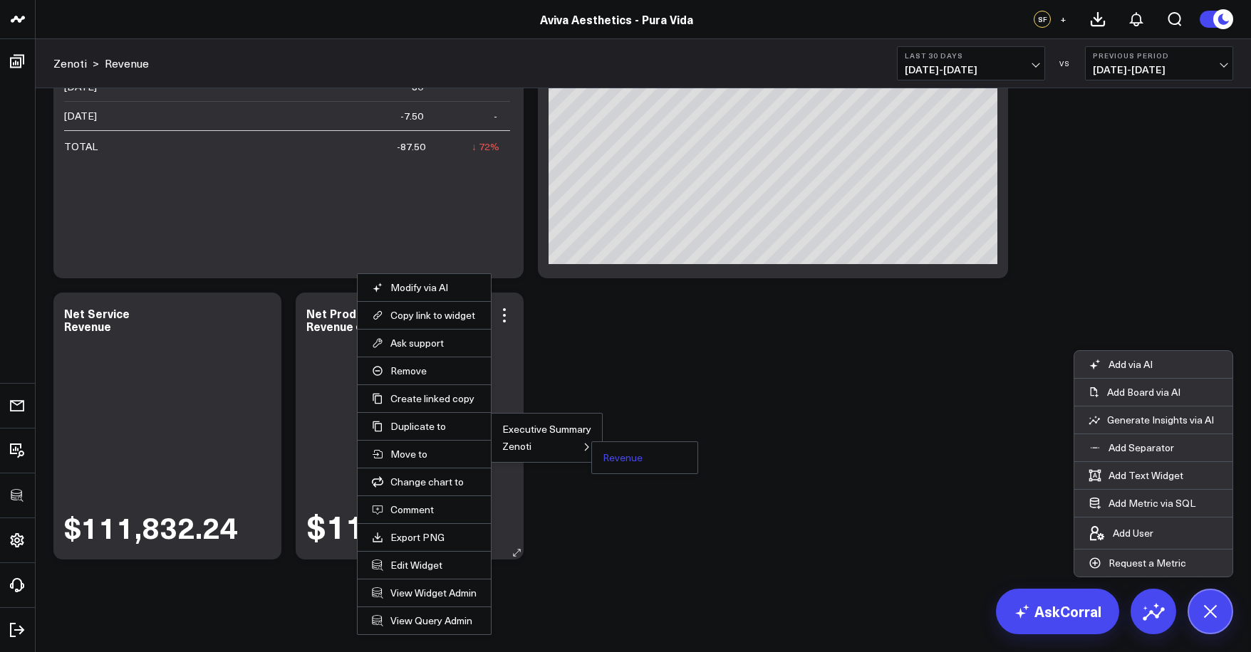
click at [609, 458] on button "Revenue" at bounding box center [623, 458] width 40 height 10
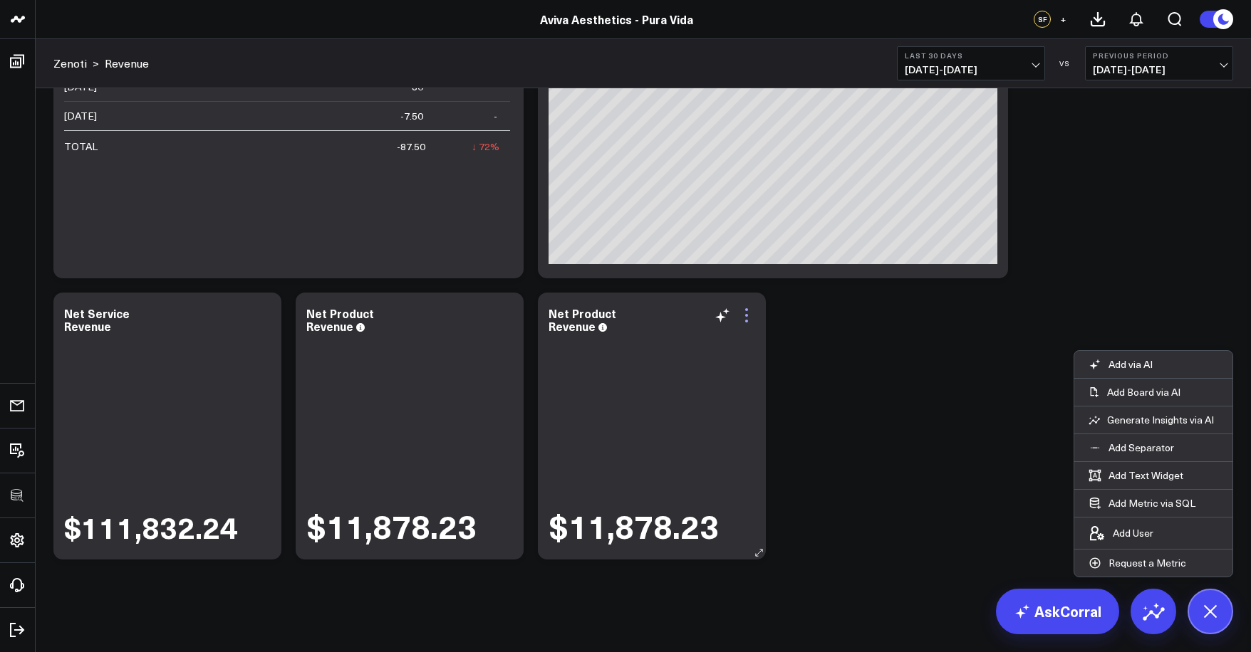
click at [747, 321] on icon at bounding box center [746, 321] width 3 height 3
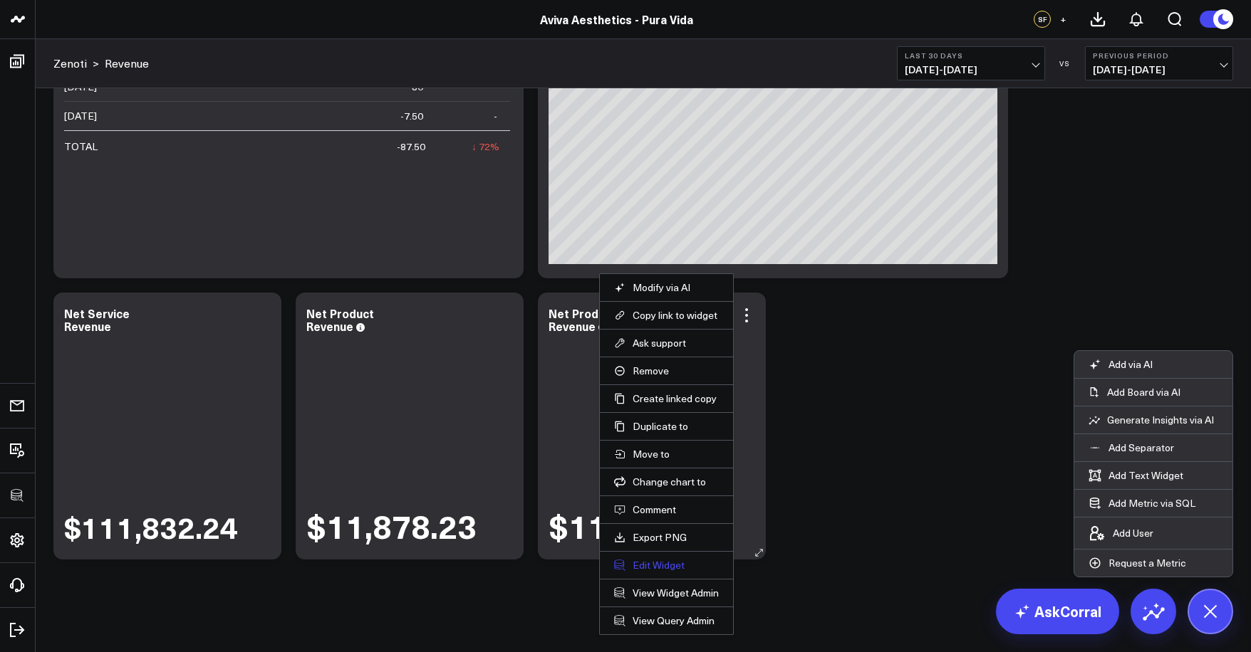
click at [650, 562] on button "Edit Widget" at bounding box center [666, 565] width 105 height 13
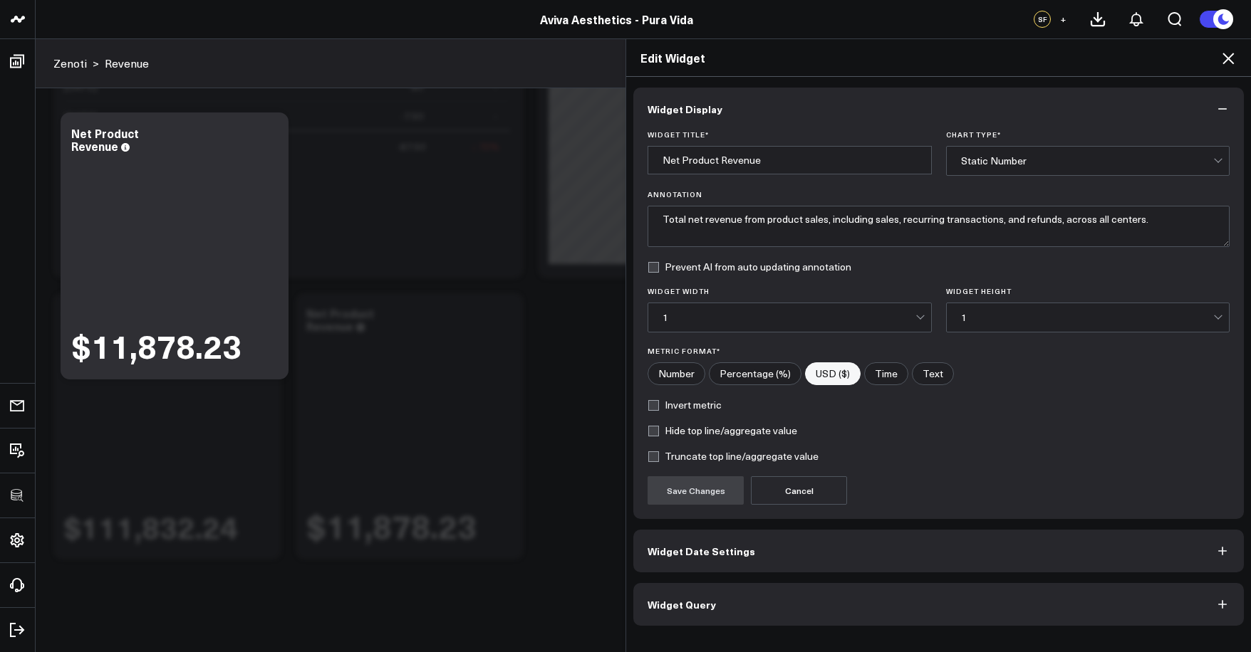
click at [721, 603] on button "Widget Query" at bounding box center [938, 604] width 610 height 43
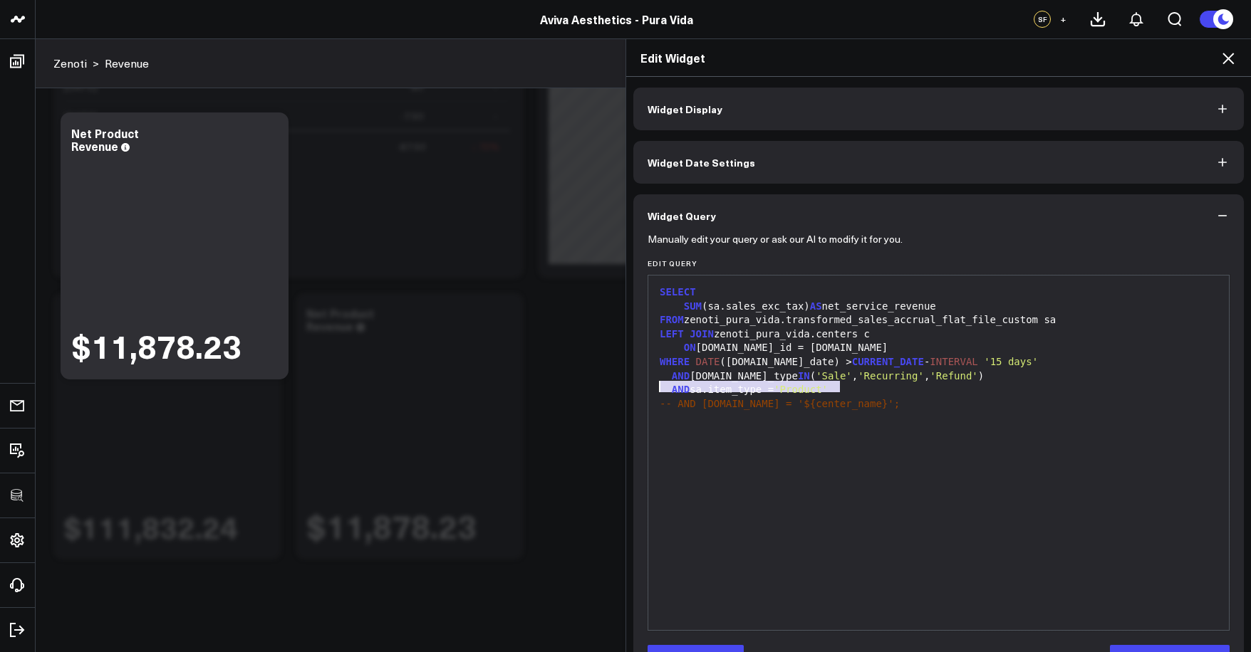
drag, startPoint x: 844, startPoint y: 387, endPoint x: 554, endPoint y: 387, distance: 289.9
click at [555, 387] on div "Edit Widget Widget Display Widget Date Settings Widget Query Manually edit your…" at bounding box center [625, 345] width 1251 height 614
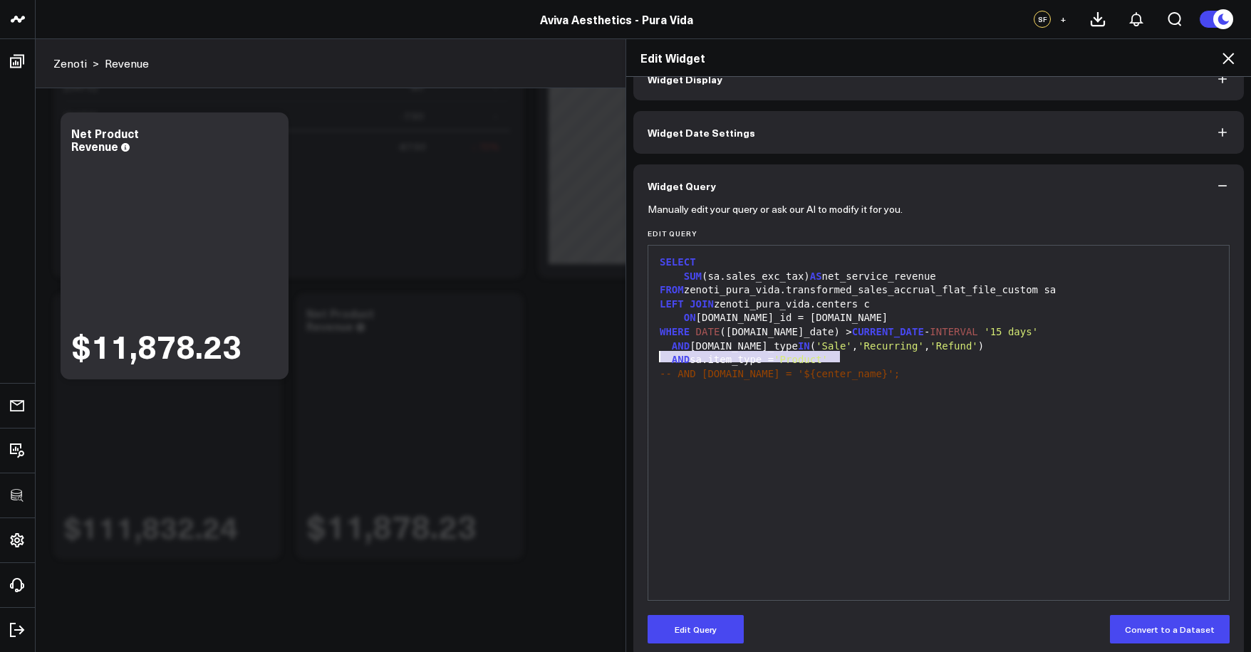
scroll to position [46, 0]
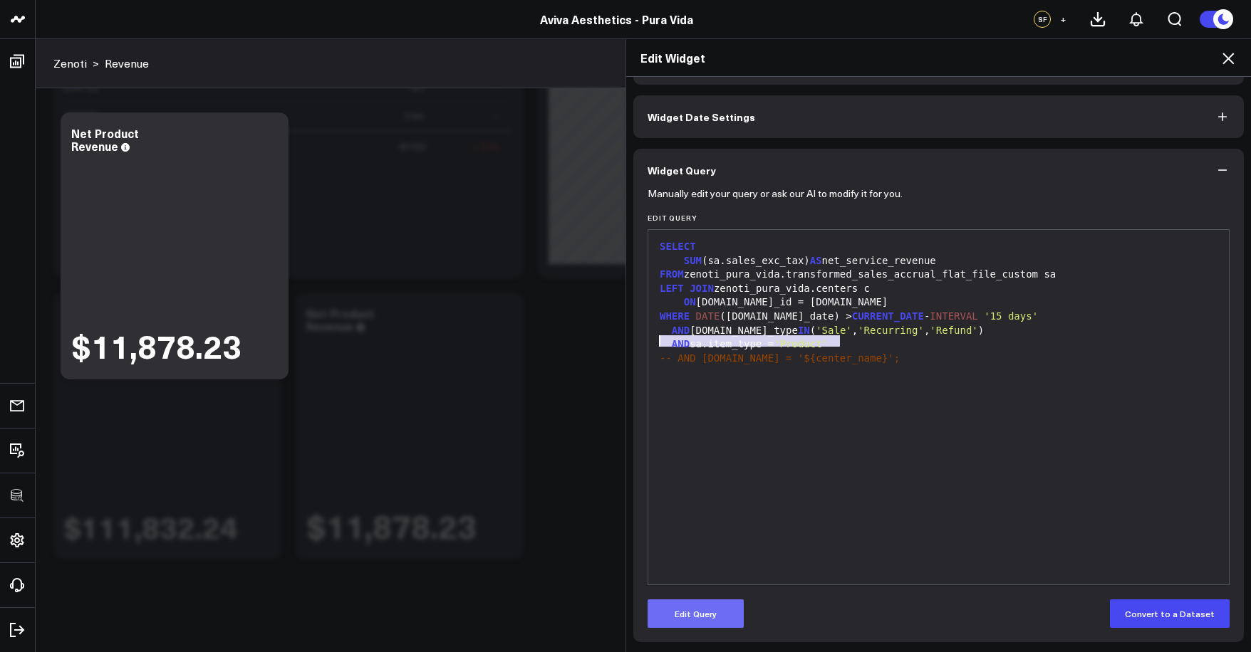
drag, startPoint x: 707, startPoint y: 595, endPoint x: 705, endPoint y: 604, distance: 9.5
click at [707, 595] on form "Manually edit your query or ask our AI to modify it for you. Edit Query 99 1 2 …" at bounding box center [938, 410] width 582 height 437
click at [705, 607] on button "Edit Query" at bounding box center [695, 614] width 96 height 28
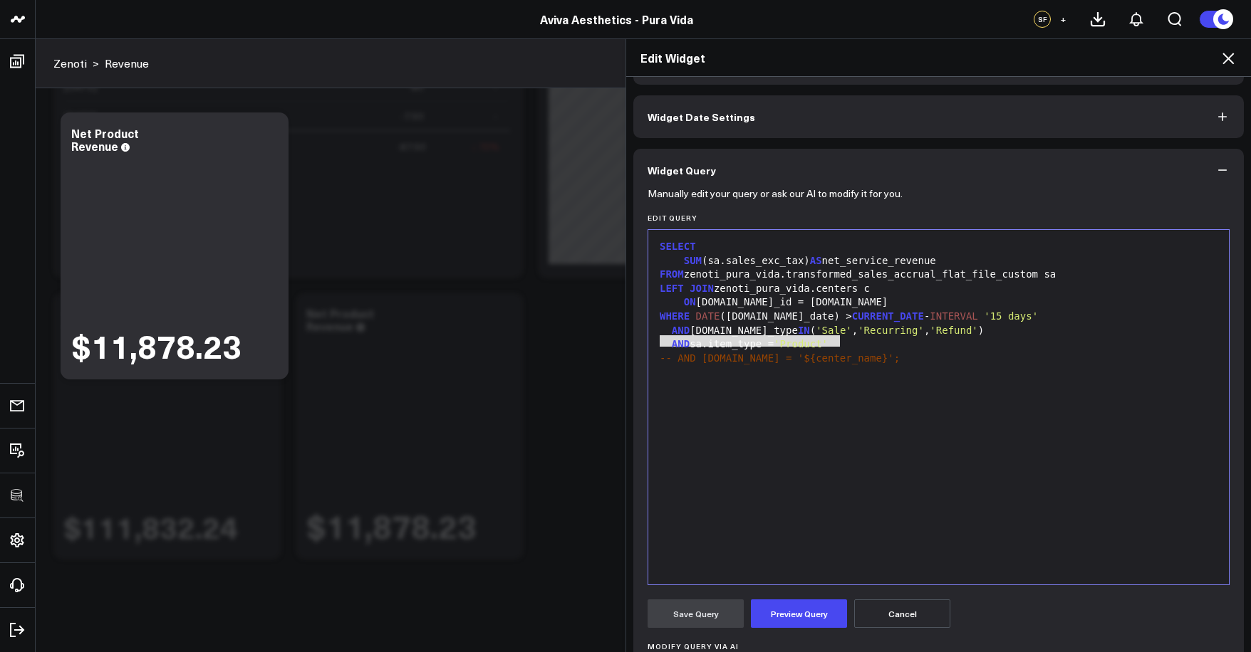
click at [858, 332] on span "'Recurring'" at bounding box center [891, 330] width 66 height 11
drag, startPoint x: 831, startPoint y: 340, endPoint x: 635, endPoint y: 336, distance: 195.9
click at [635, 336] on div "Manually edit your query or ask our AI to modify it for you. Edit Query 99 1 2 …" at bounding box center [938, 505] width 610 height 627
drag, startPoint x: 947, startPoint y: 329, endPoint x: 801, endPoint y: 330, distance: 145.3
click at [801, 330] on div "AND sa.sale_type IN ( 'Sale' , 'Recurring' , 'Refund' )" at bounding box center [938, 331] width 566 height 14
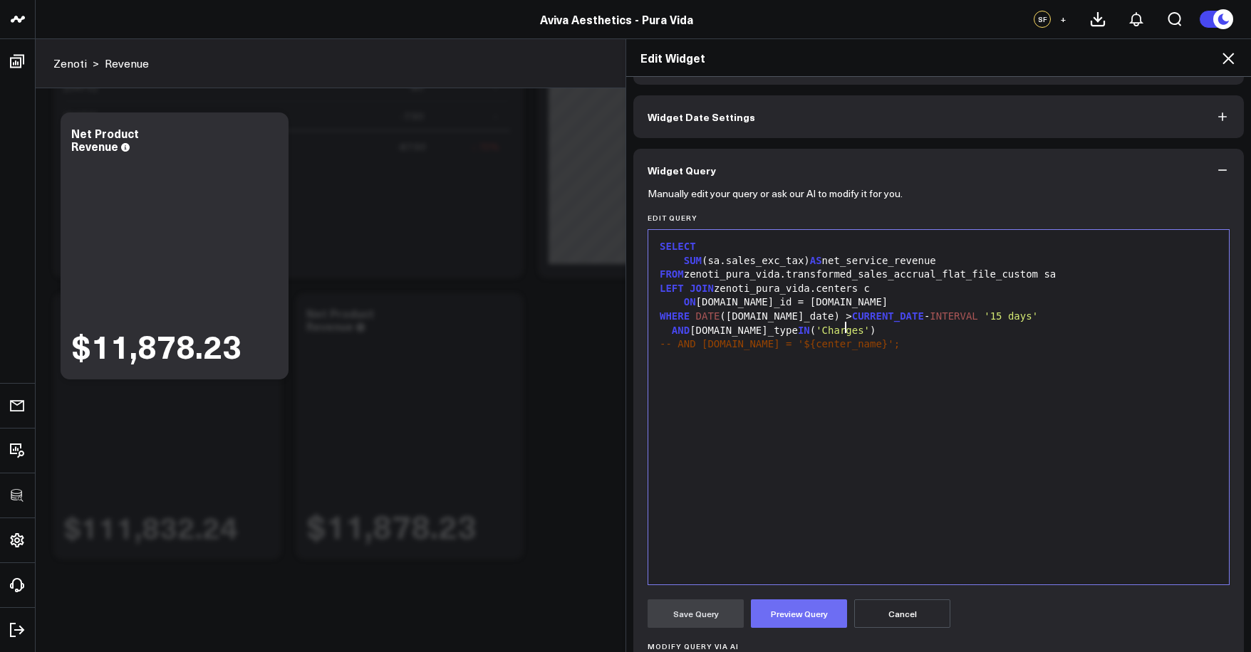
click at [789, 615] on button "Preview Query" at bounding box center [799, 614] width 96 height 28
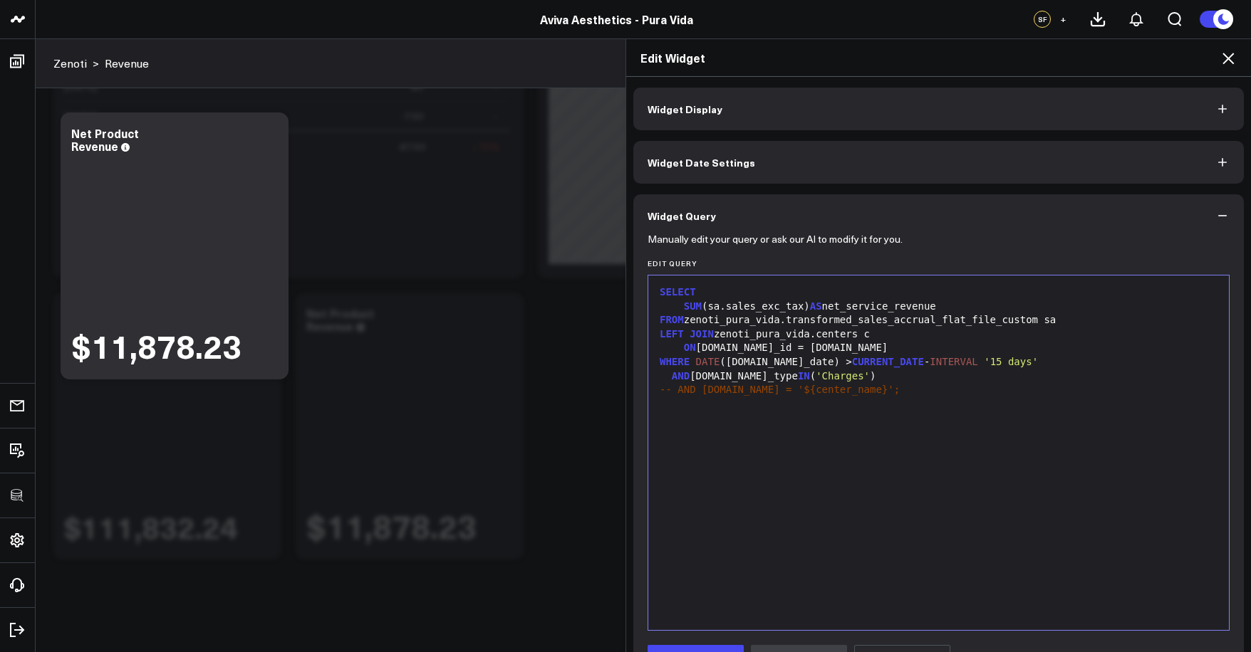
scroll to position [282, 0]
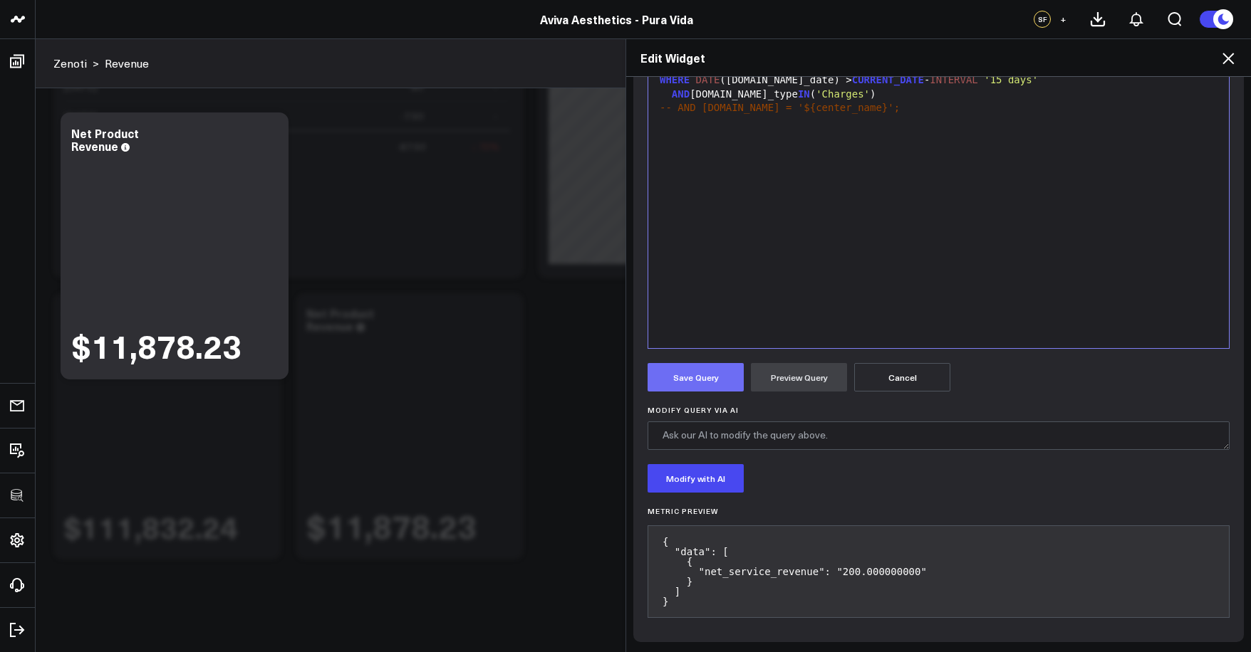
click at [707, 391] on button "Save Query" at bounding box center [695, 377] width 96 height 28
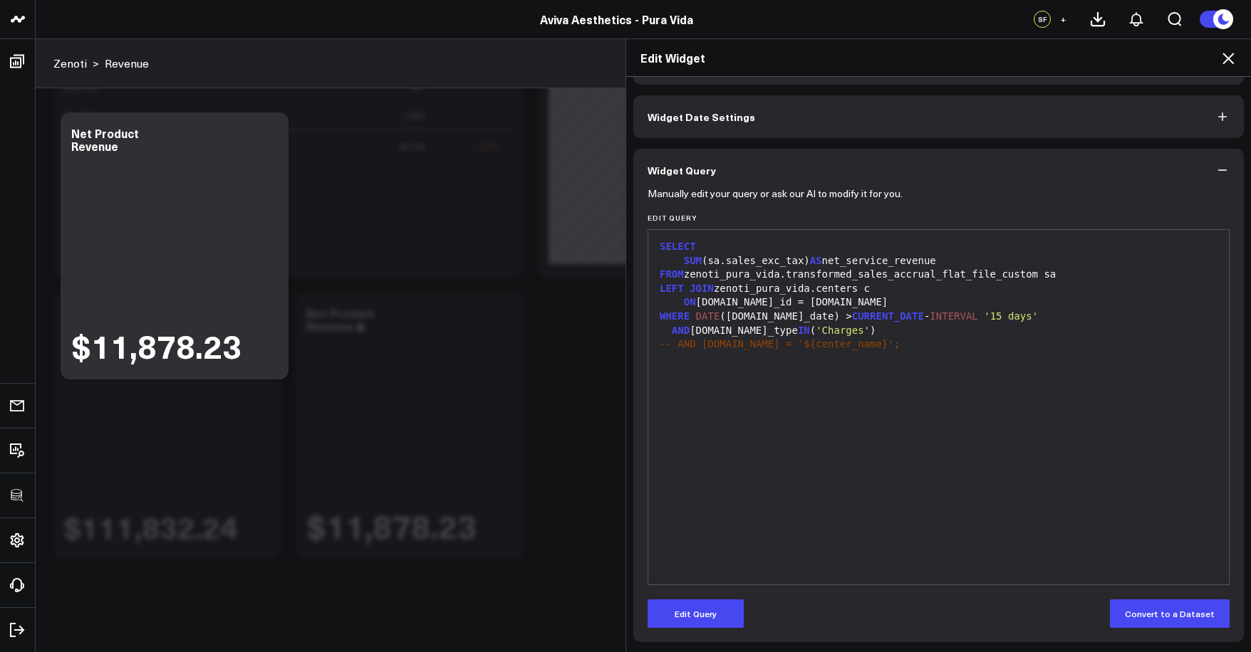
scroll to position [0, 0]
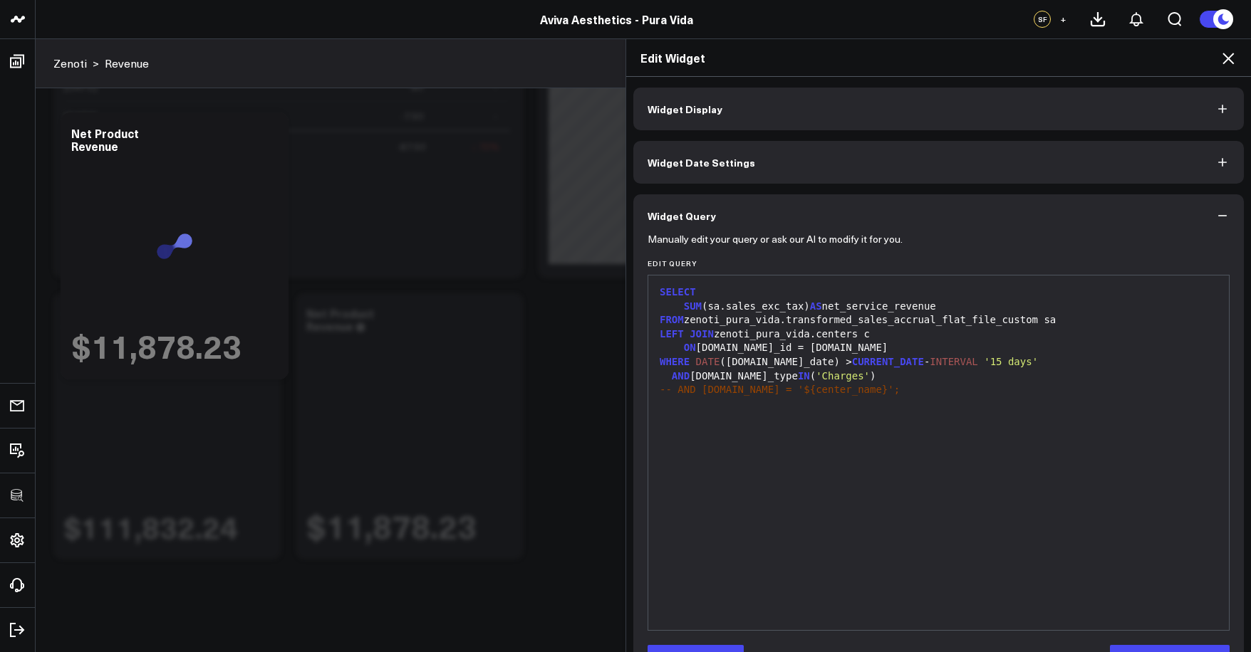
click at [775, 98] on button "Widget Display" at bounding box center [938, 109] width 610 height 43
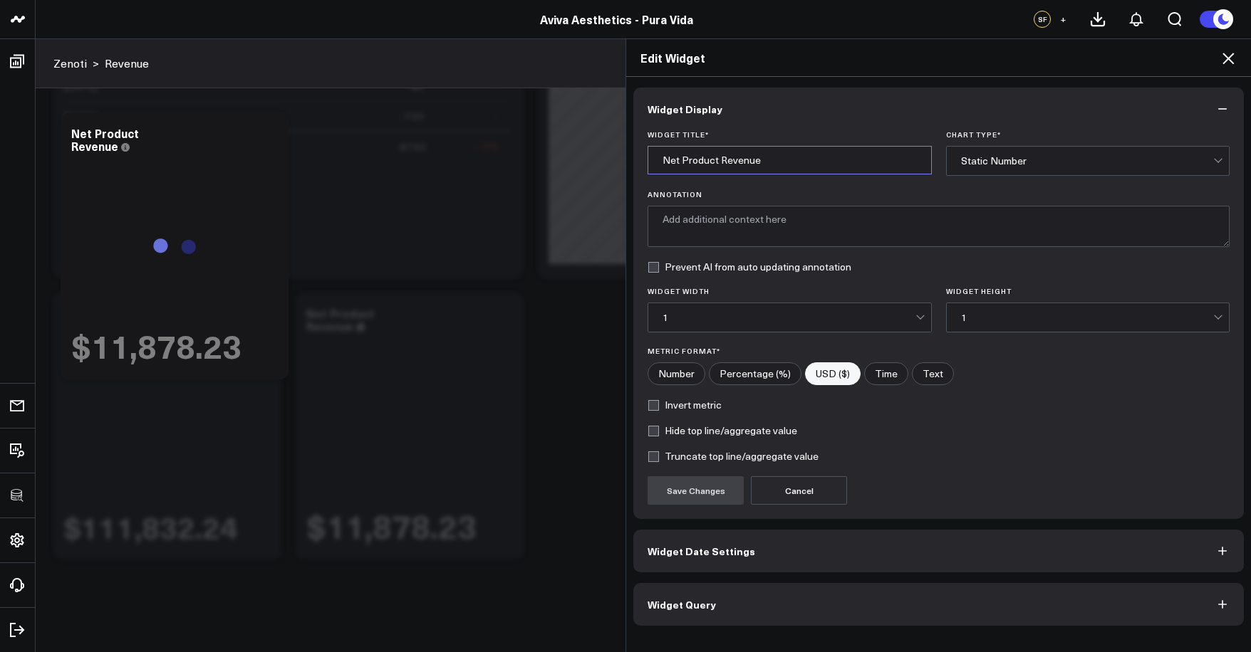
click at [702, 161] on input "Net Product Revenue" at bounding box center [789, 160] width 284 height 28
type input "Net Charges Revenue"
click at [692, 485] on button "Save Changes" at bounding box center [695, 490] width 96 height 28
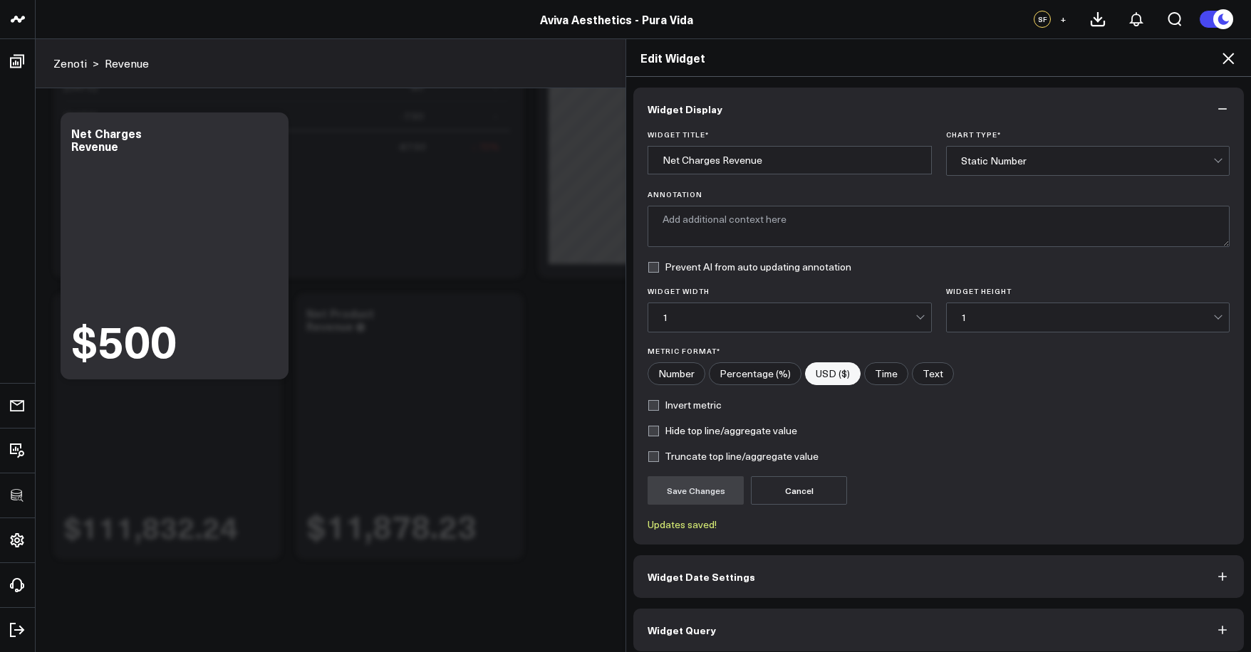
click at [1230, 66] on icon at bounding box center [1227, 58] width 17 height 17
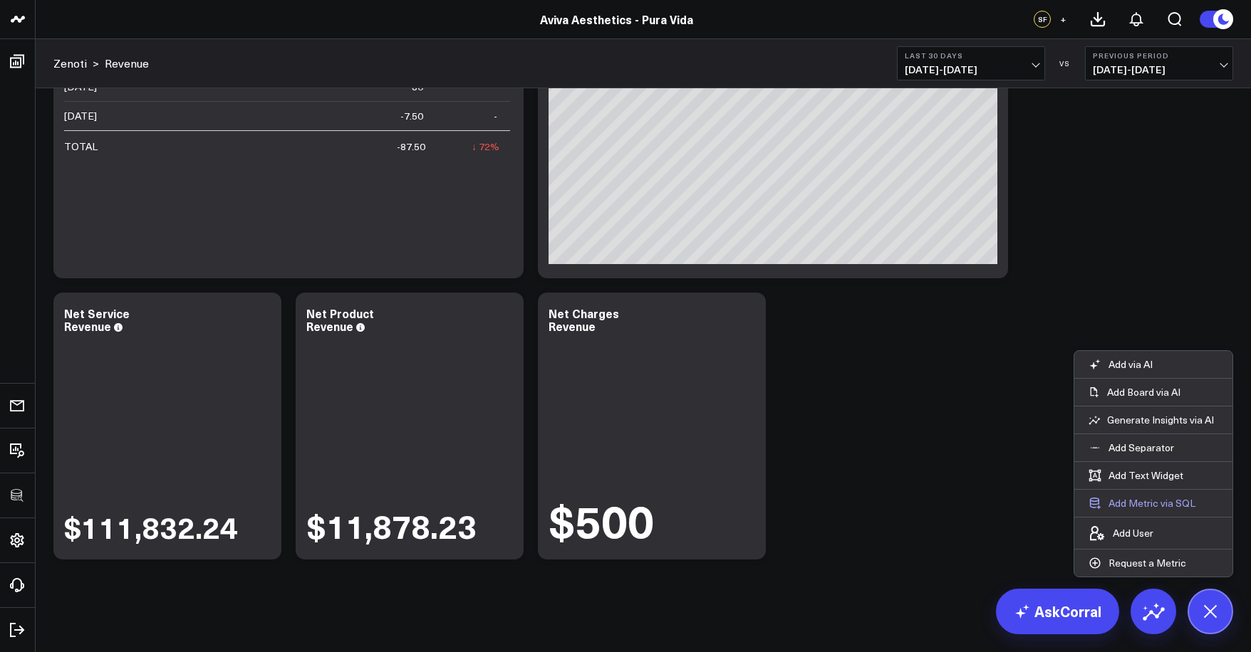
click at [1169, 506] on button "Add Metric via SQL" at bounding box center [1141, 503] width 135 height 27
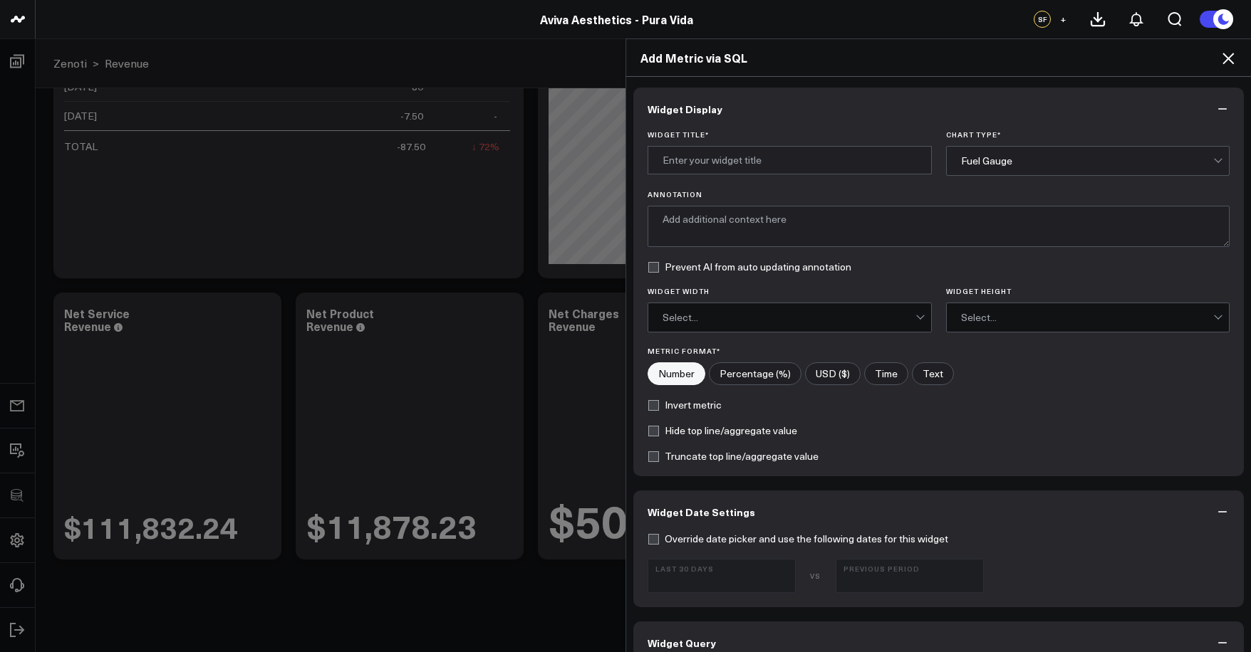
scroll to position [301, 0]
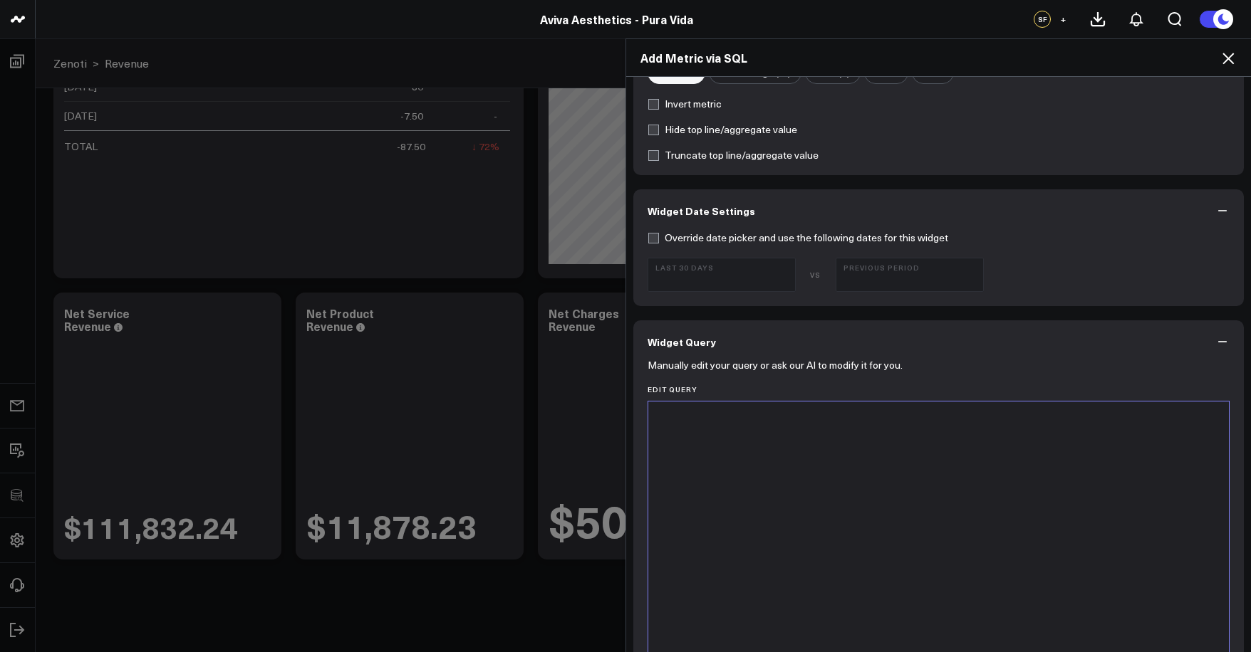
click at [966, 518] on div at bounding box center [938, 579] width 566 height 340
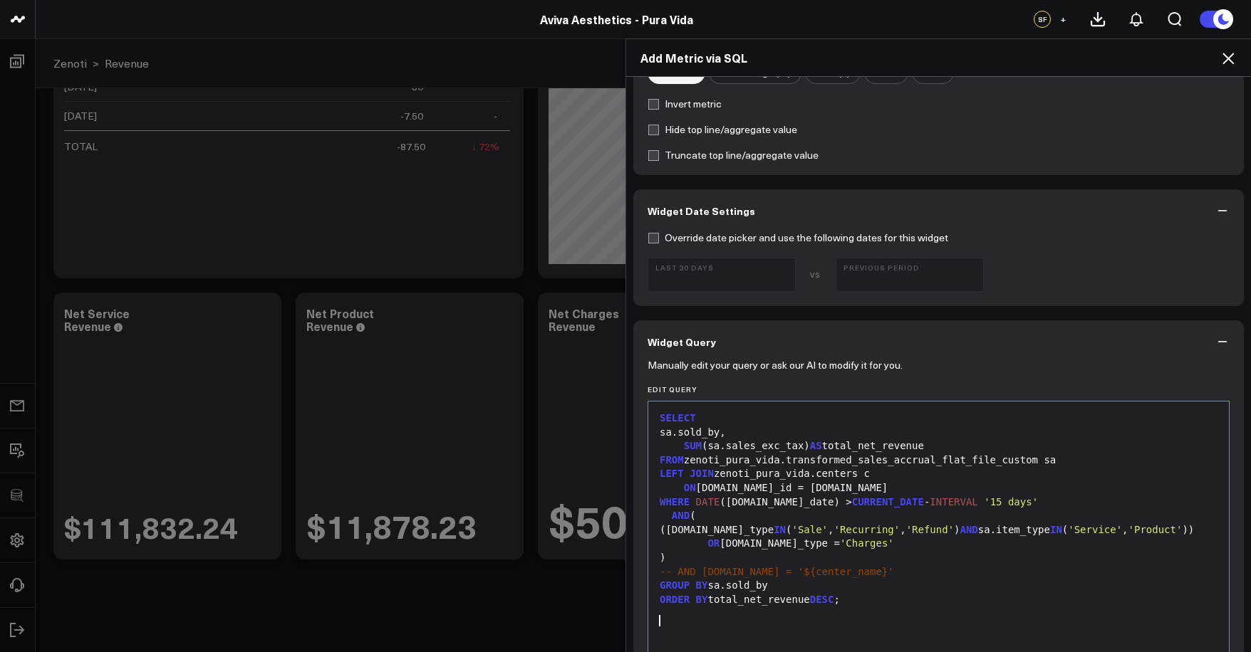
scroll to position [0, 0]
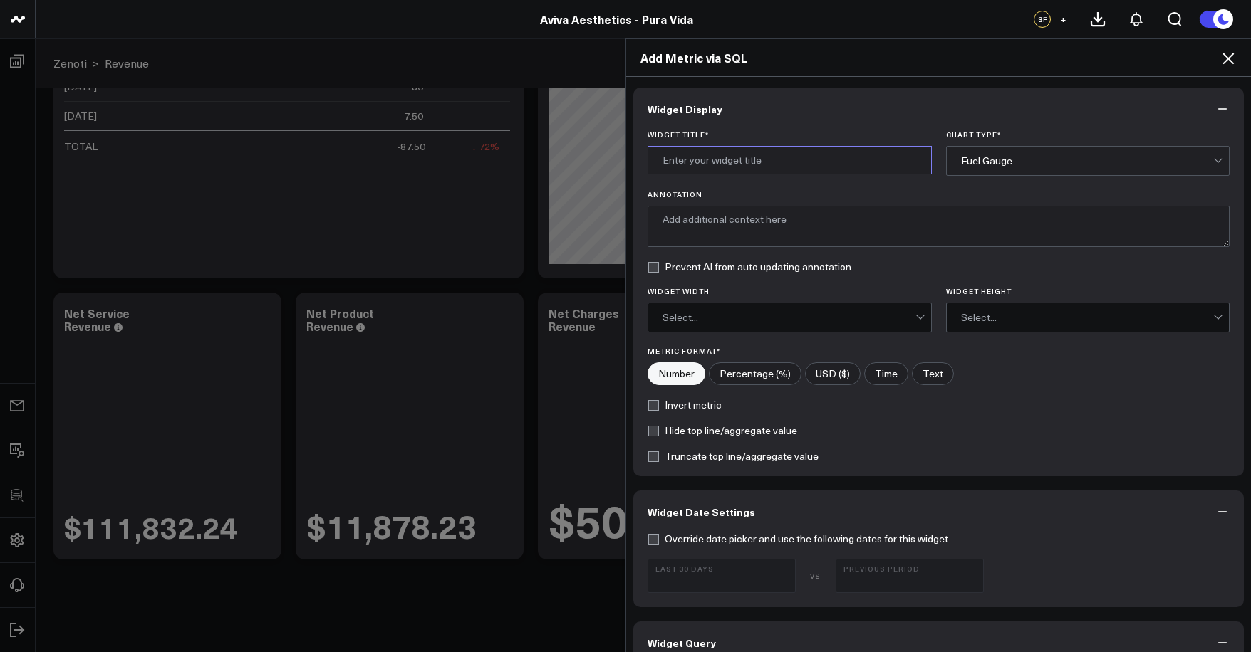
click at [748, 164] on input "Widget Title *" at bounding box center [789, 160] width 284 height 28
click at [808, 160] on input "Total Net Revenue by" at bounding box center [789, 160] width 284 height 28
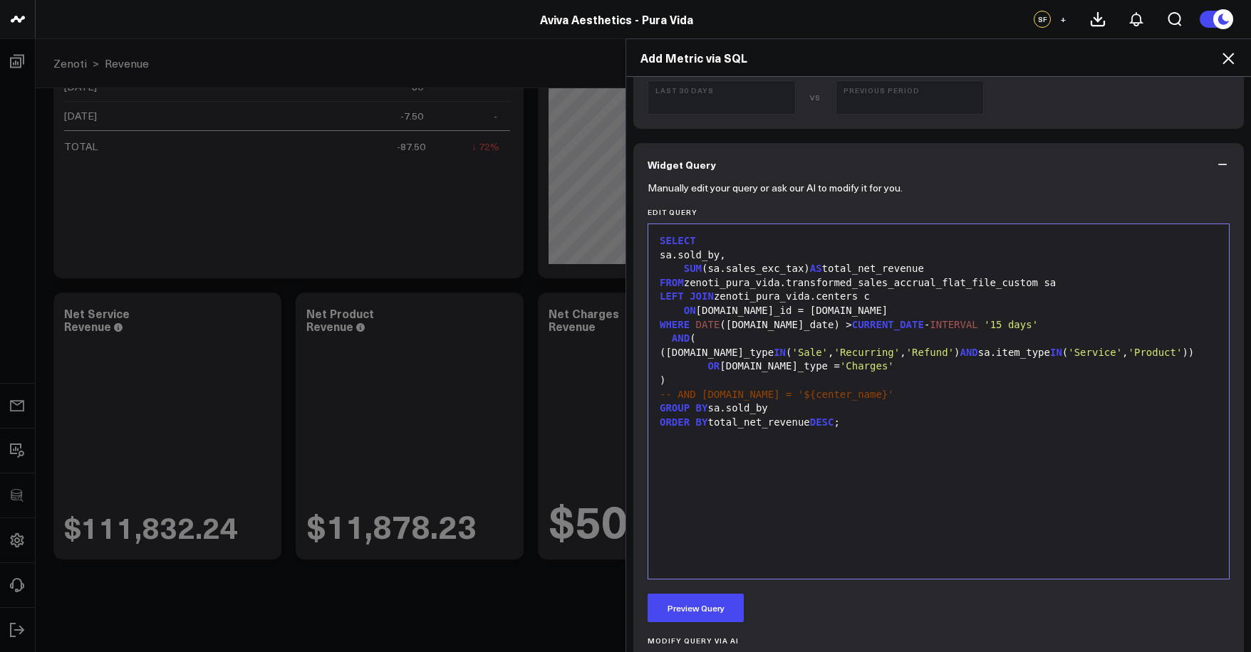
type input "Total Net Revenue by Vendor Name"
drag, startPoint x: 699, startPoint y: 254, endPoint x: 735, endPoint y: 252, distance: 36.4
click at [735, 252] on div "sa.sold_by," at bounding box center [938, 256] width 566 height 14
click at [743, 257] on div "sa.sold_by," at bounding box center [938, 256] width 566 height 14
drag, startPoint x: 740, startPoint y: 256, endPoint x: 699, endPoint y: 255, distance: 40.6
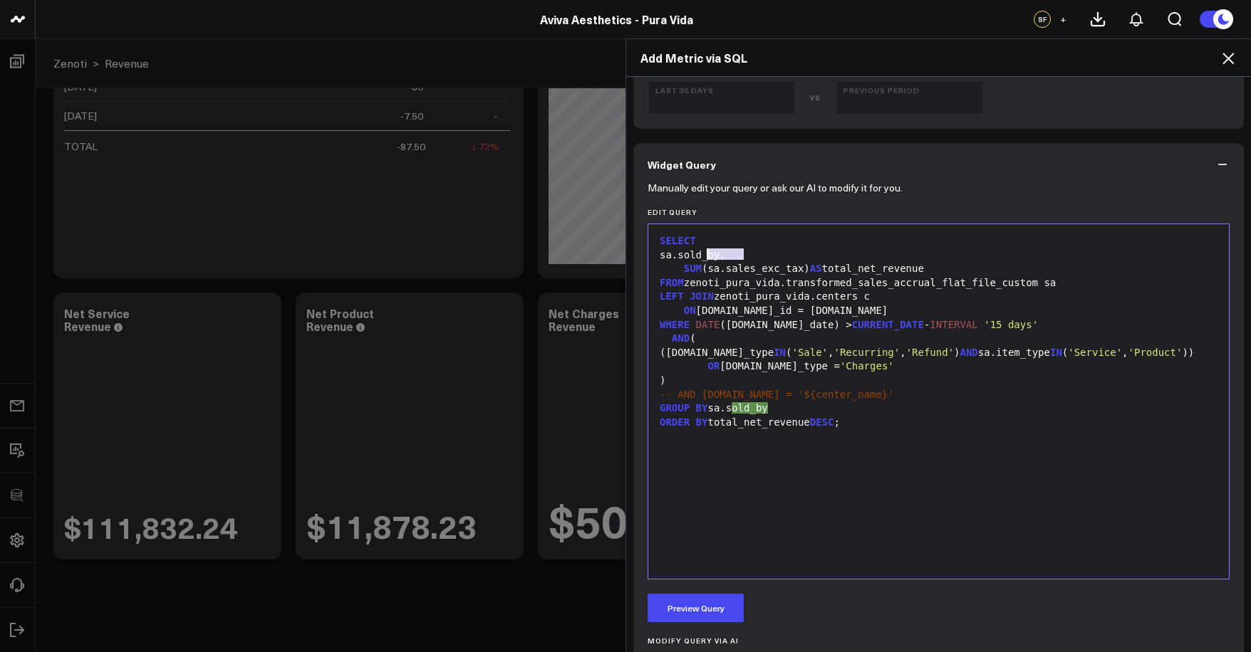
click at [699, 255] on div "sa.sold_by," at bounding box center [938, 256] width 566 height 14
drag, startPoint x: 739, startPoint y: 415, endPoint x: 773, endPoint y: 416, distance: 34.2
click at [773, 416] on div "GROUP BY sa.sold_by" at bounding box center [938, 409] width 566 height 14
drag, startPoint x: 750, startPoint y: 417, endPoint x: 729, endPoint y: 417, distance: 20.7
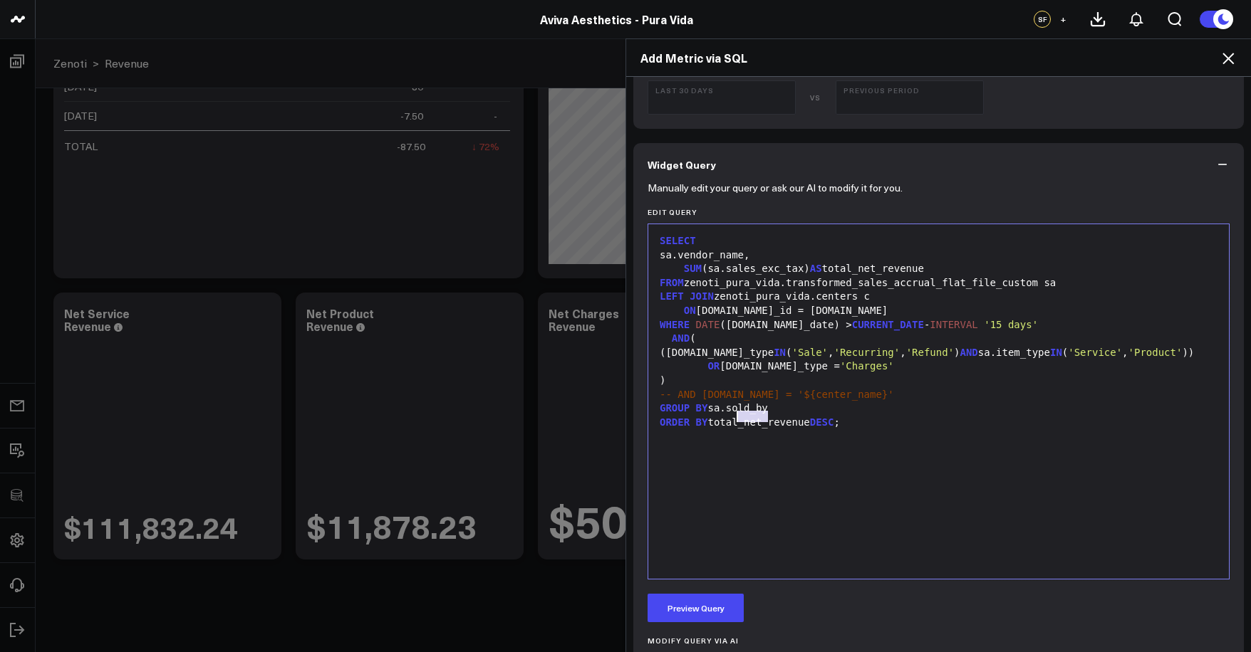
click at [729, 416] on div "GROUP BY sa.sold_by" at bounding box center [938, 409] width 566 height 14
drag, startPoint x: 773, startPoint y: 417, endPoint x: 728, endPoint y: 417, distance: 44.9
click at [728, 416] on div "GROUP BY sa.sold_by" at bounding box center [938, 409] width 566 height 14
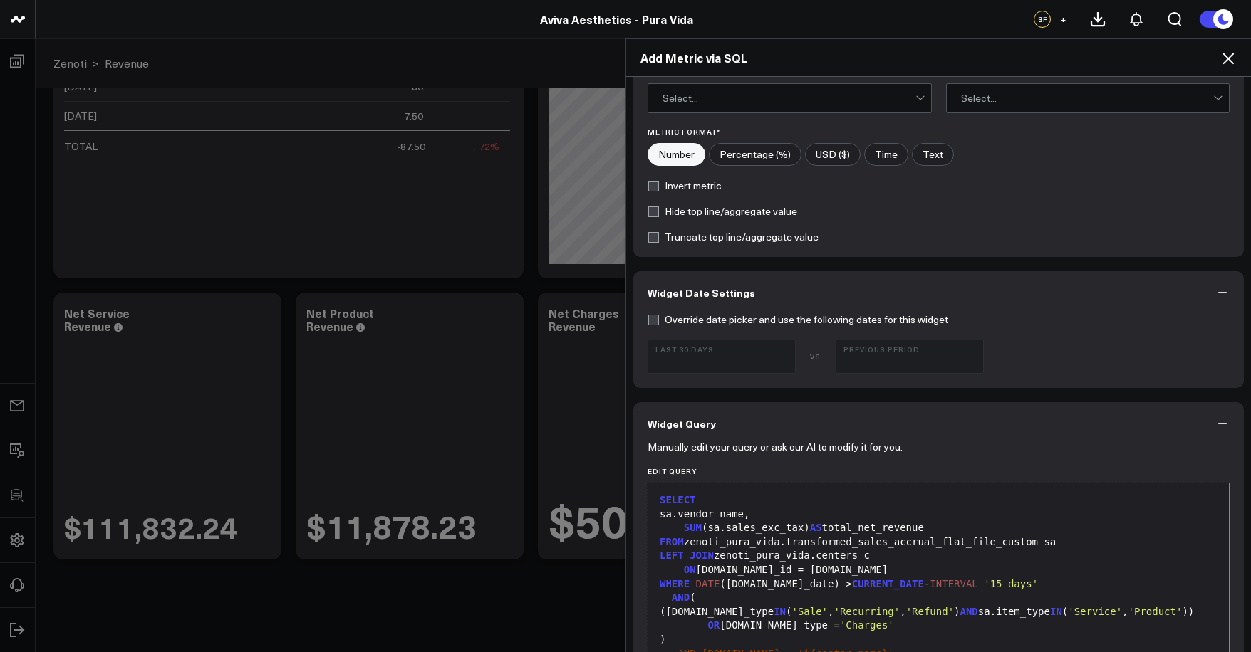
scroll to position [692, 0]
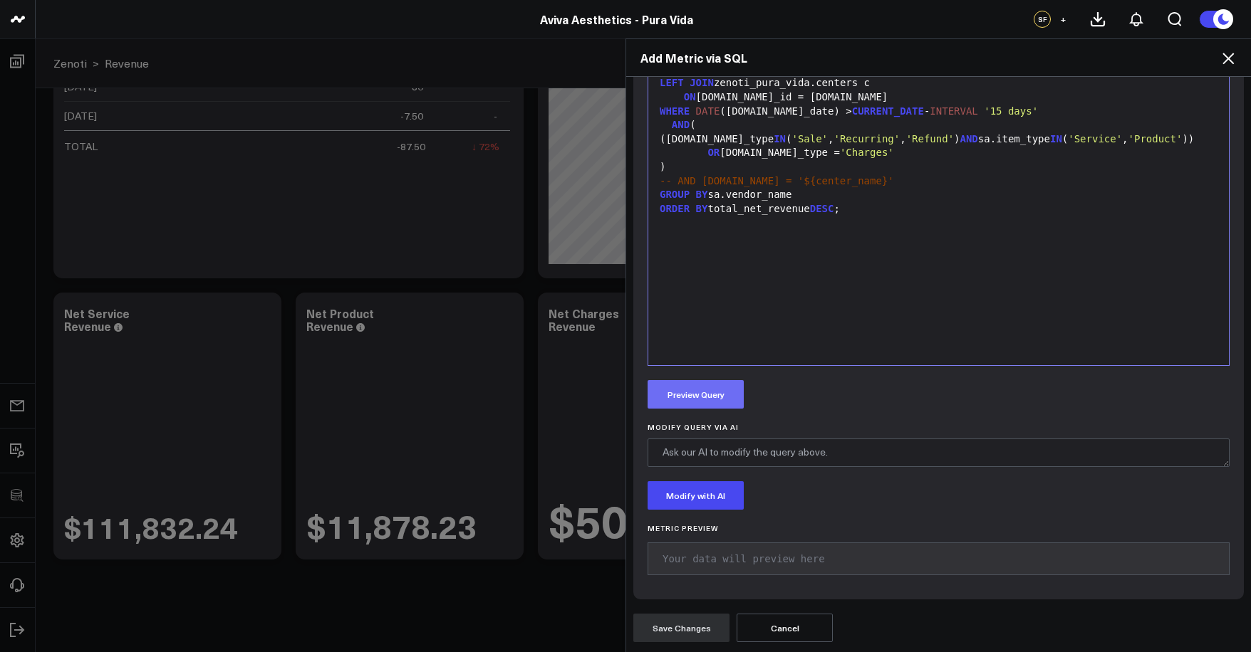
click at [713, 396] on button "Preview Query" at bounding box center [695, 394] width 96 height 28
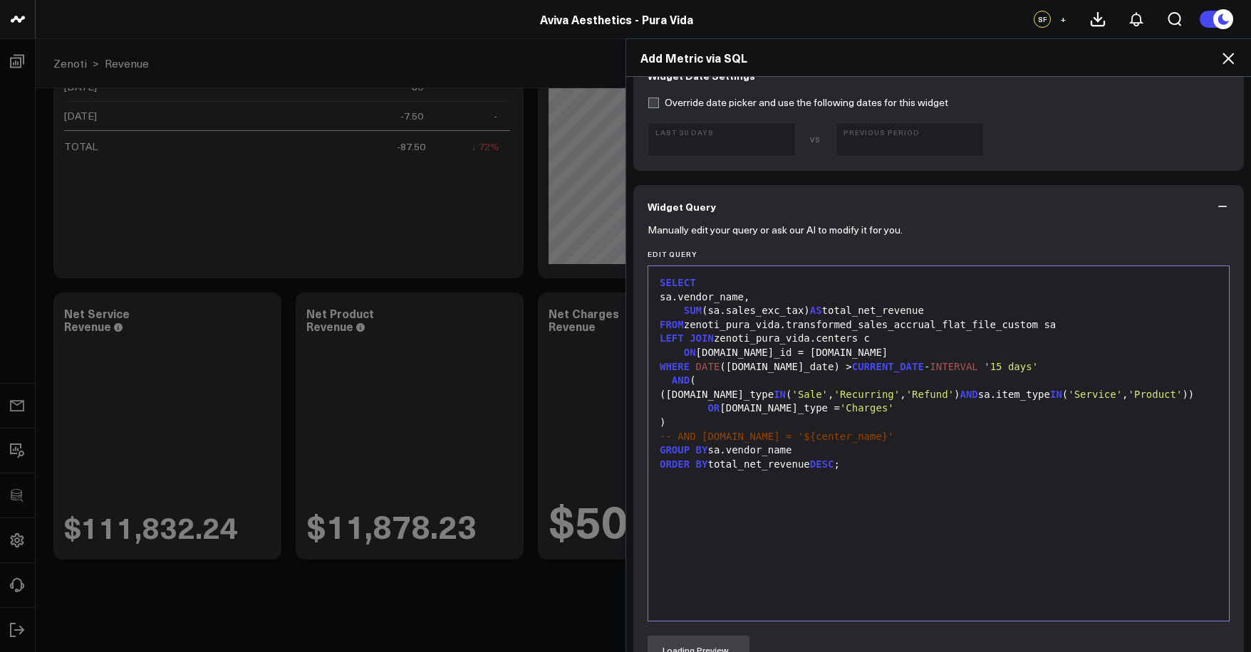
scroll to position [276, 0]
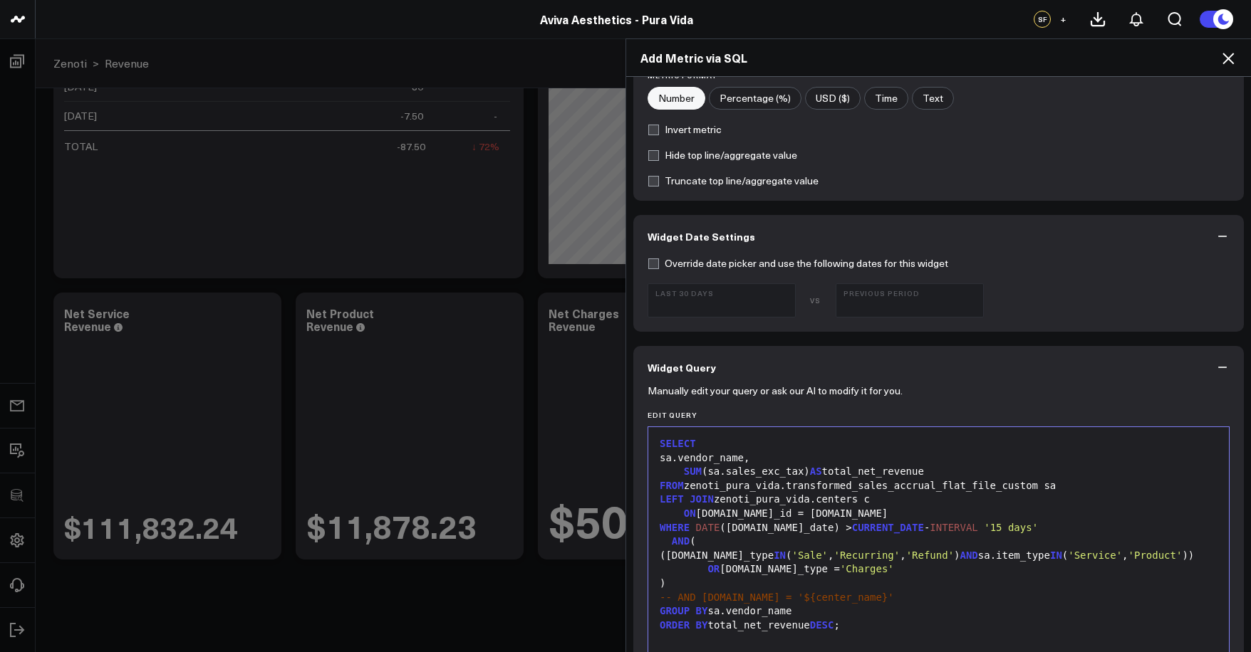
click at [827, 100] on label "USD ($)" at bounding box center [833, 98] width 56 height 23
click at [827, 100] on input"] "USD ($)" at bounding box center [833, 98] width 54 height 21
radio input"] "true"
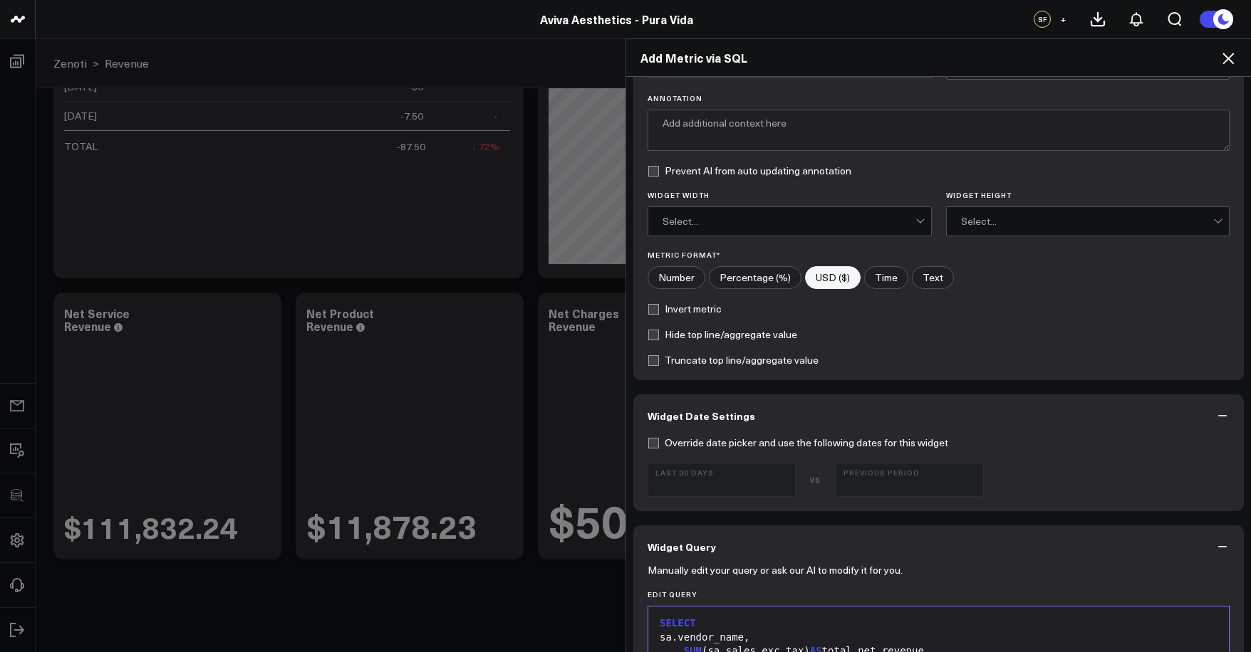
scroll to position [0, 0]
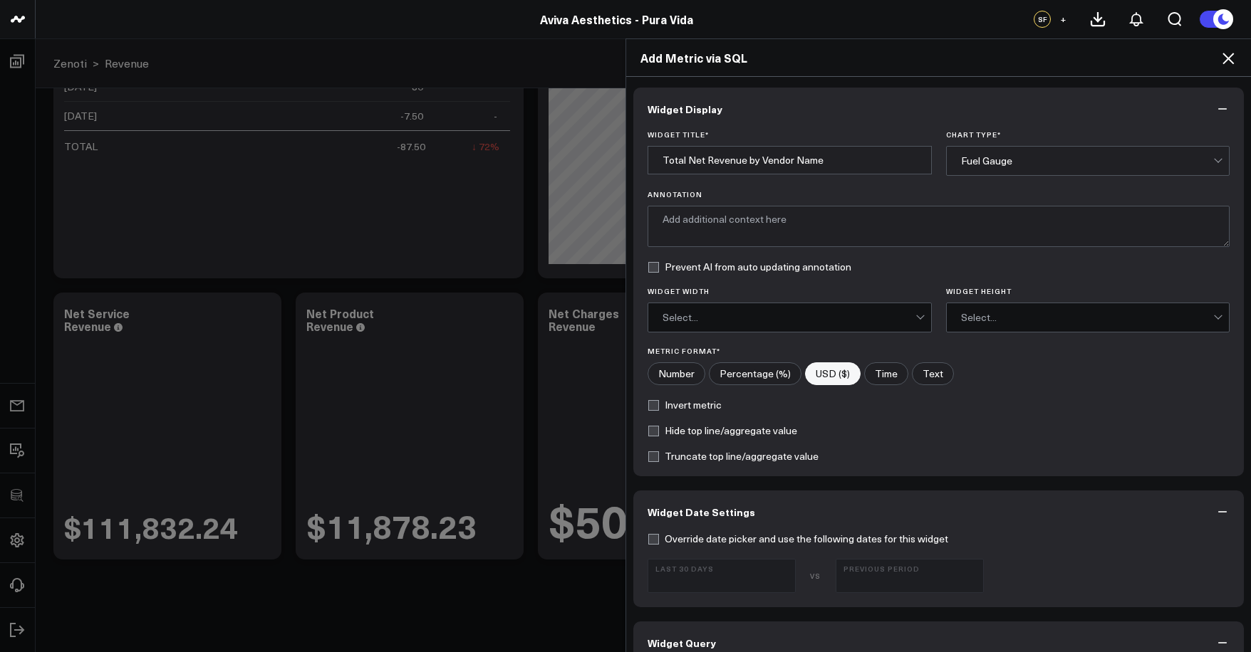
click at [1018, 166] on div "Fuel Gauge" at bounding box center [1087, 160] width 253 height 11
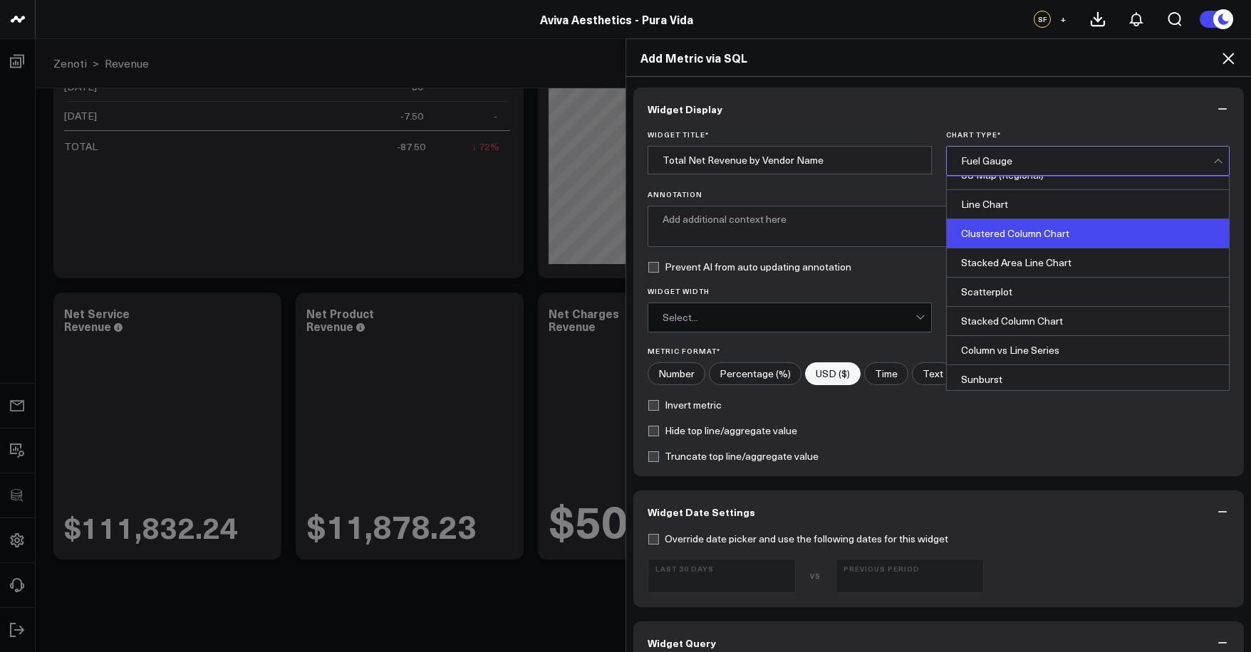
scroll to position [574, 0]
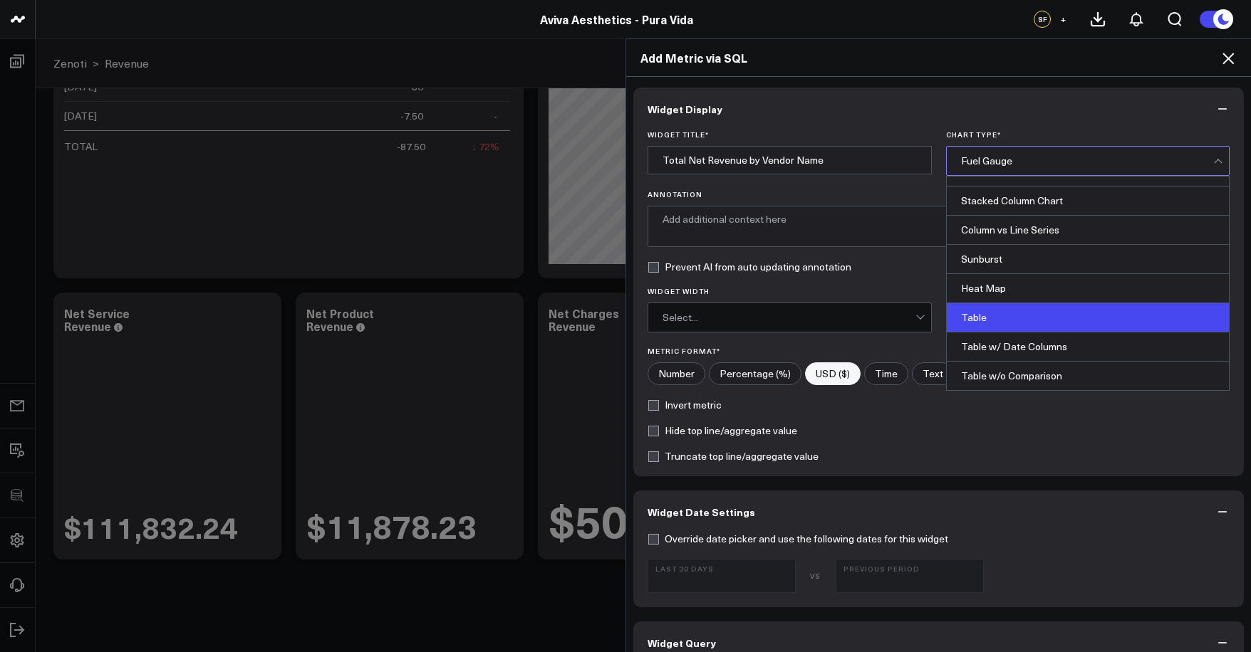
click at [1033, 311] on div "Table" at bounding box center [1088, 317] width 283 height 29
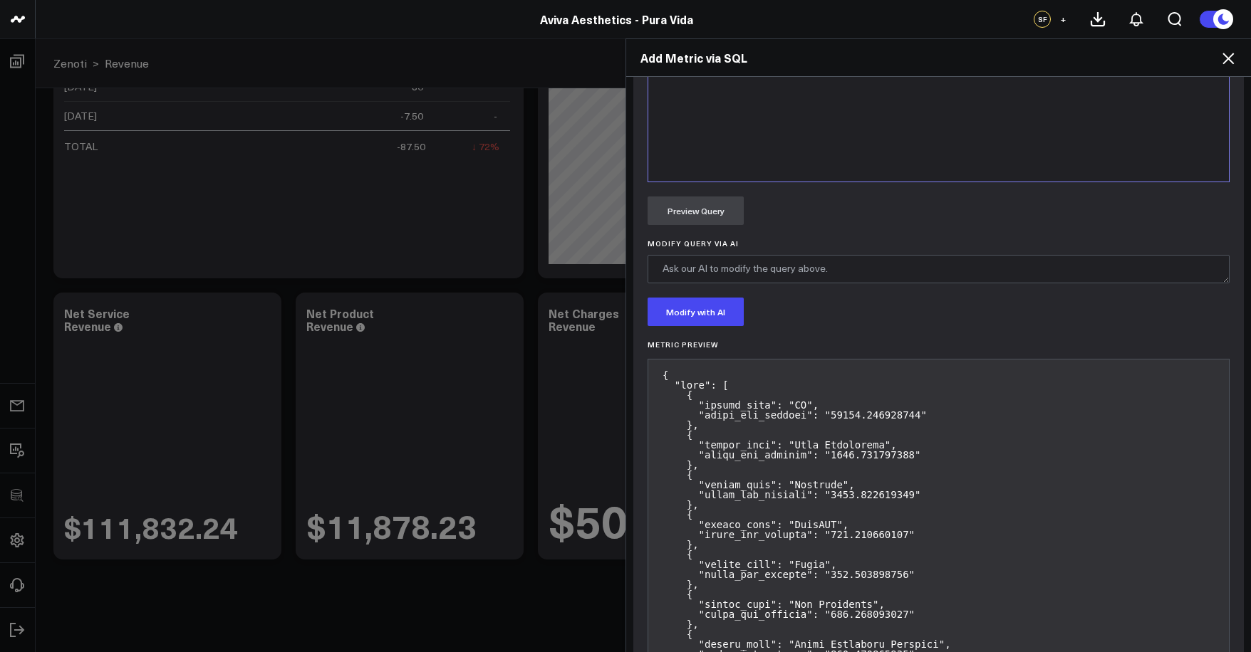
scroll to position [1161, 0]
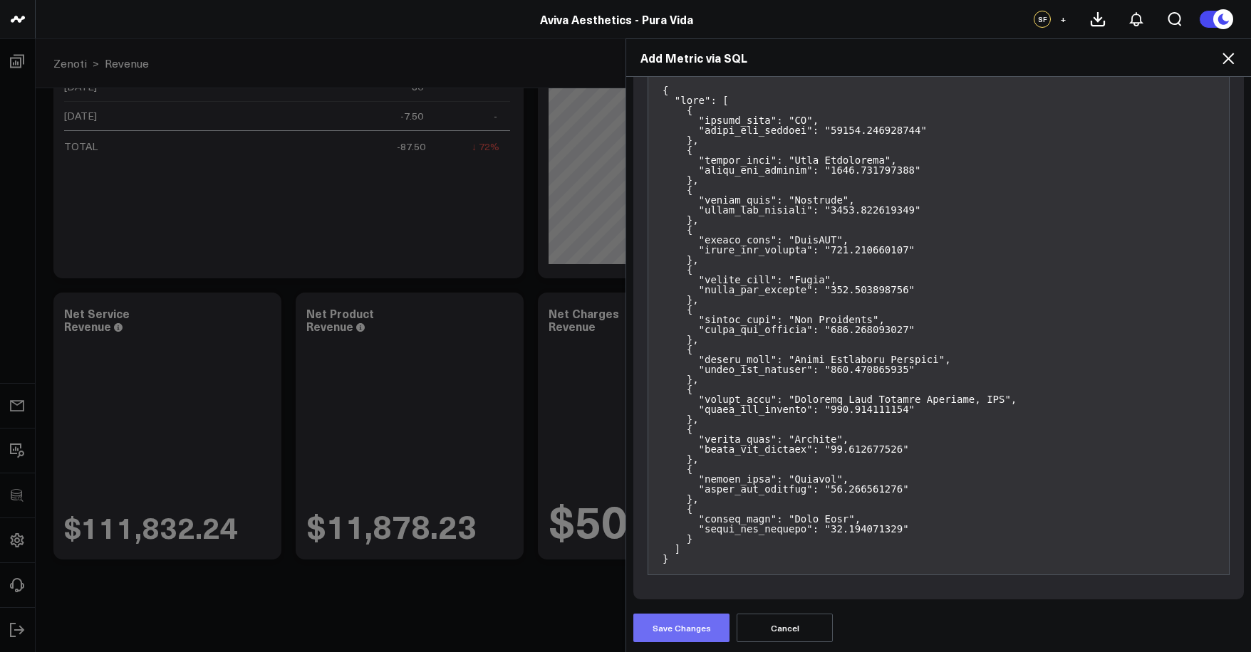
click at [702, 634] on button "Save Changes" at bounding box center [681, 628] width 96 height 28
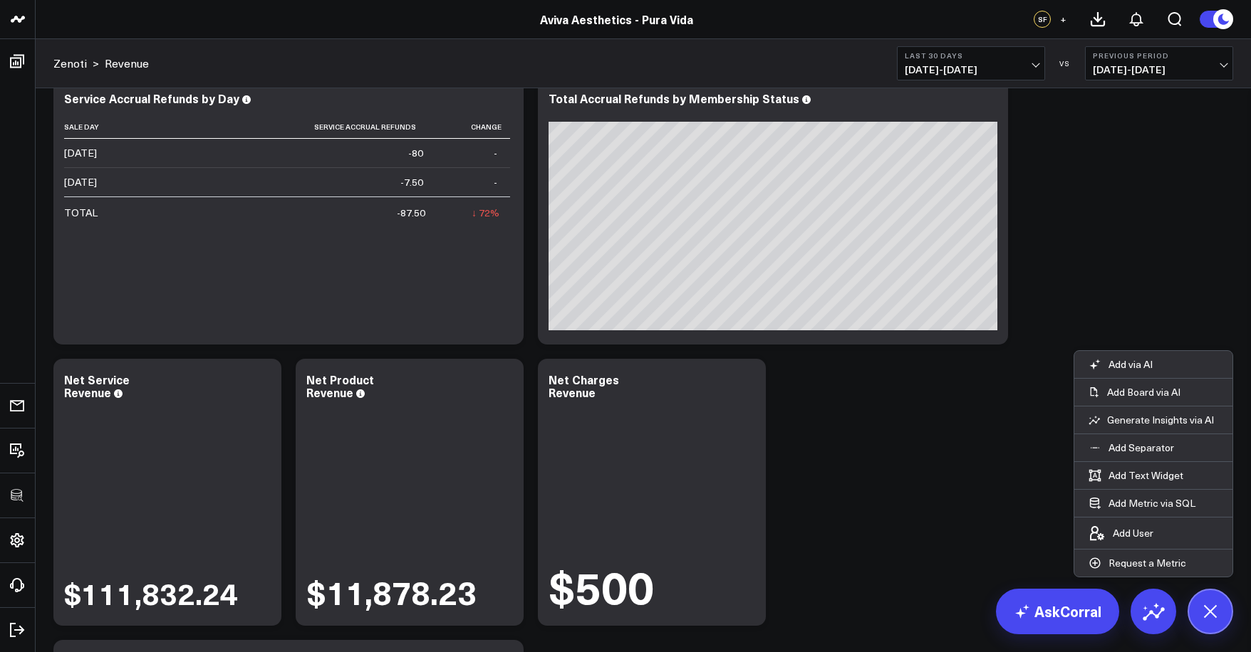
scroll to position [2908, 0]
